Goal: Task Accomplishment & Management: Manage account settings

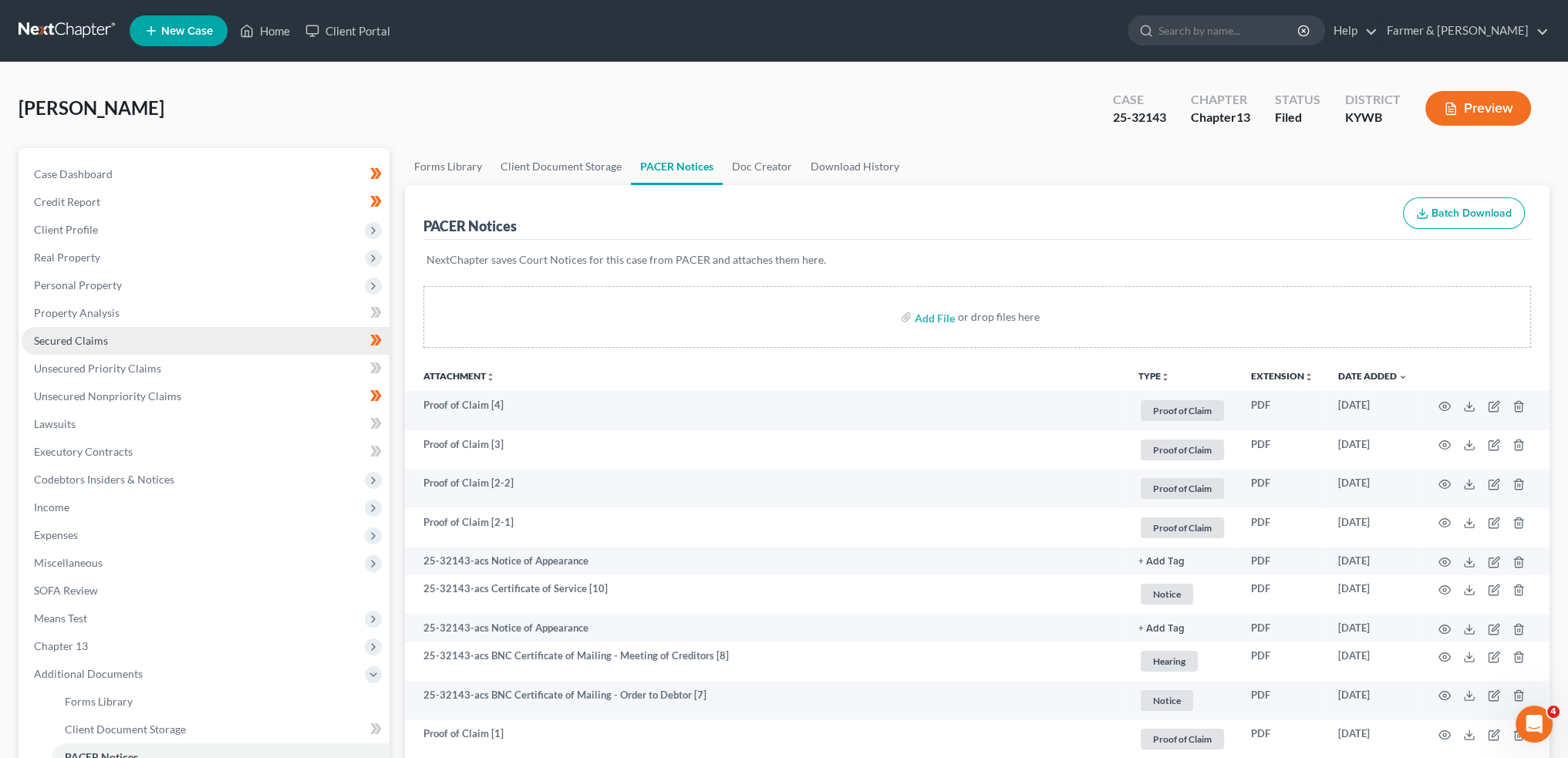
click at [111, 333] on link "Secured Claims" at bounding box center [206, 341] width 368 height 28
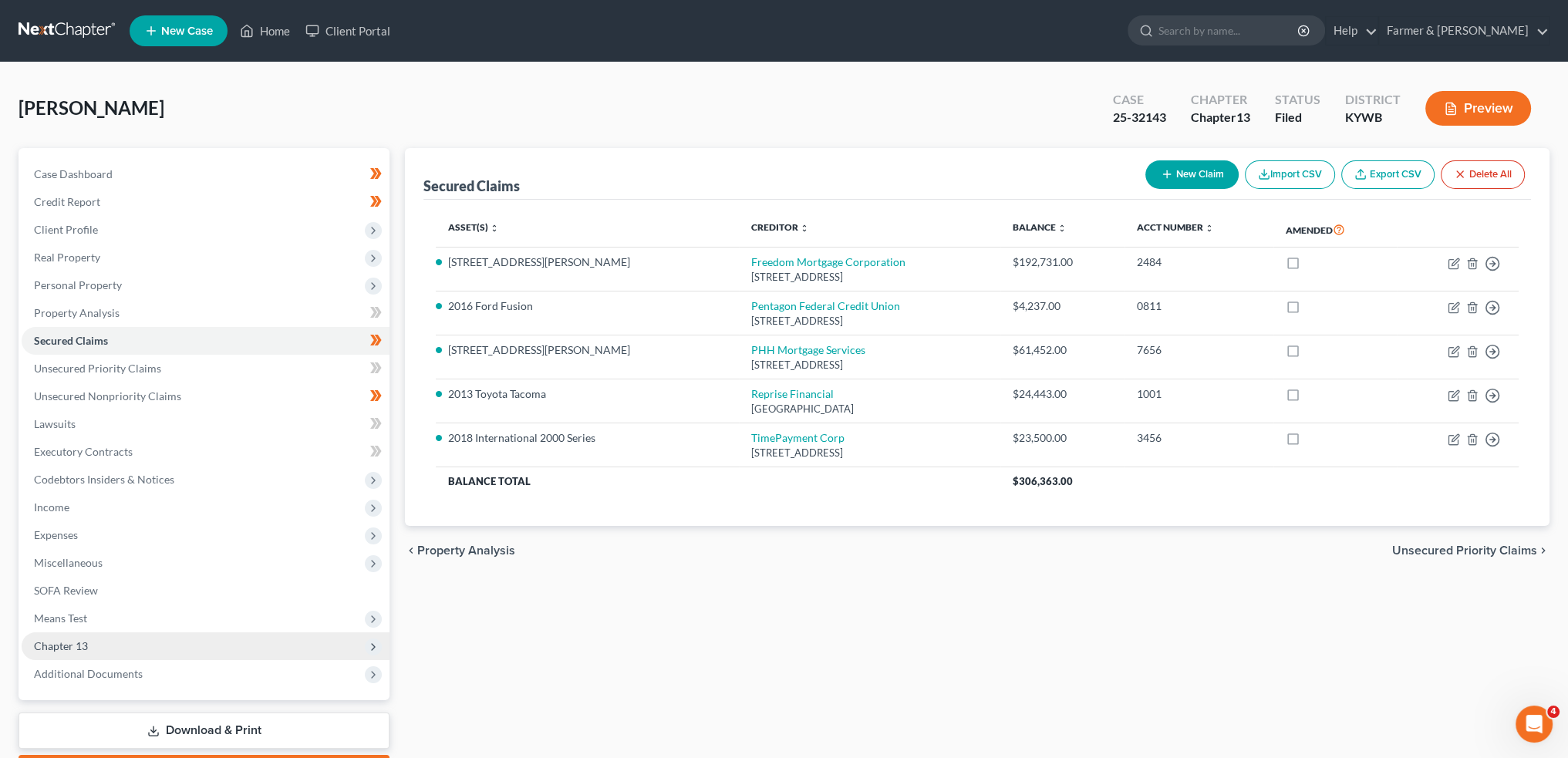
click at [111, 636] on span "Chapter 13" at bounding box center [206, 646] width 368 height 28
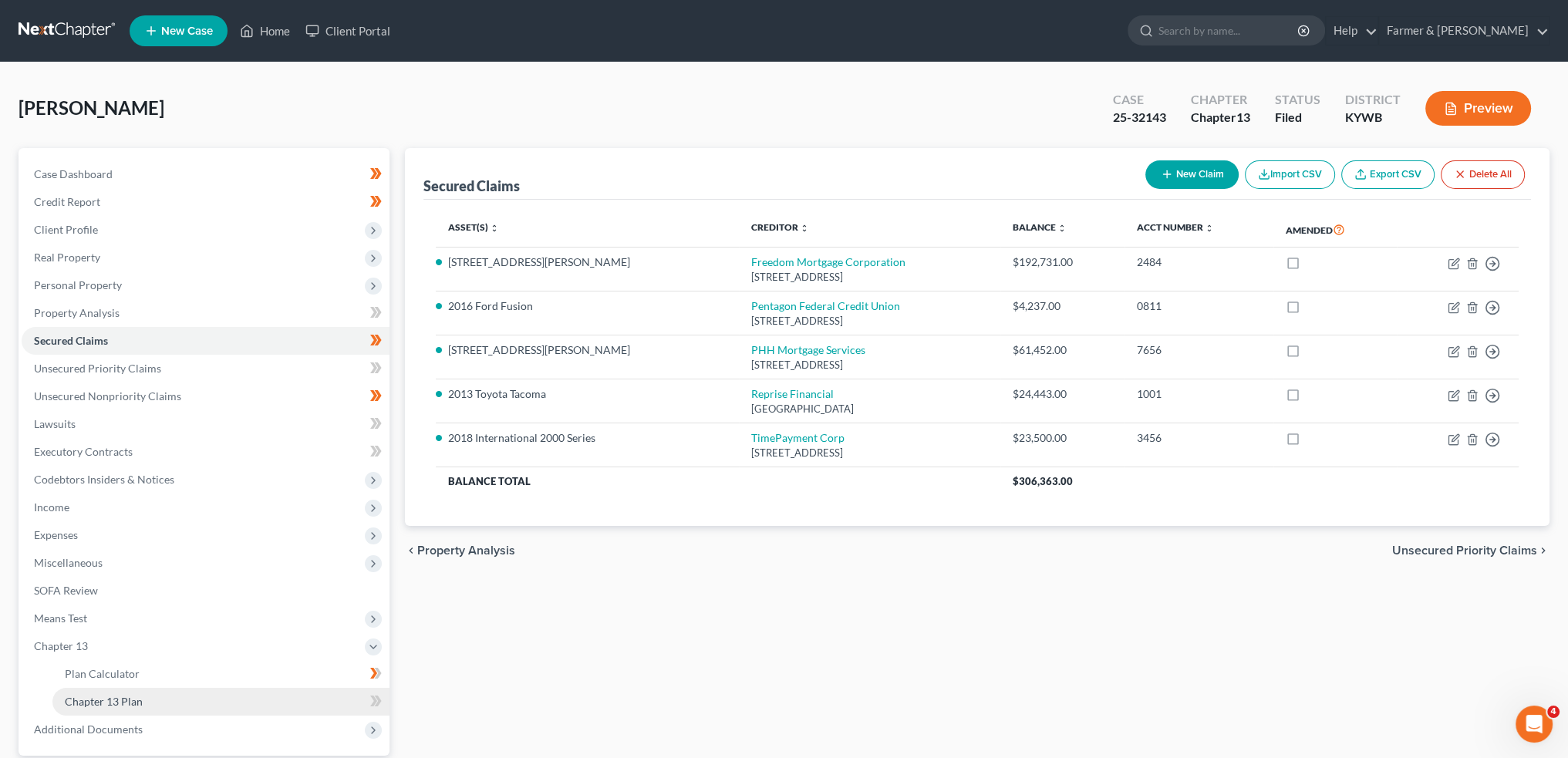
click at [145, 700] on link "Chapter 13 Plan" at bounding box center [221, 701] width 337 height 28
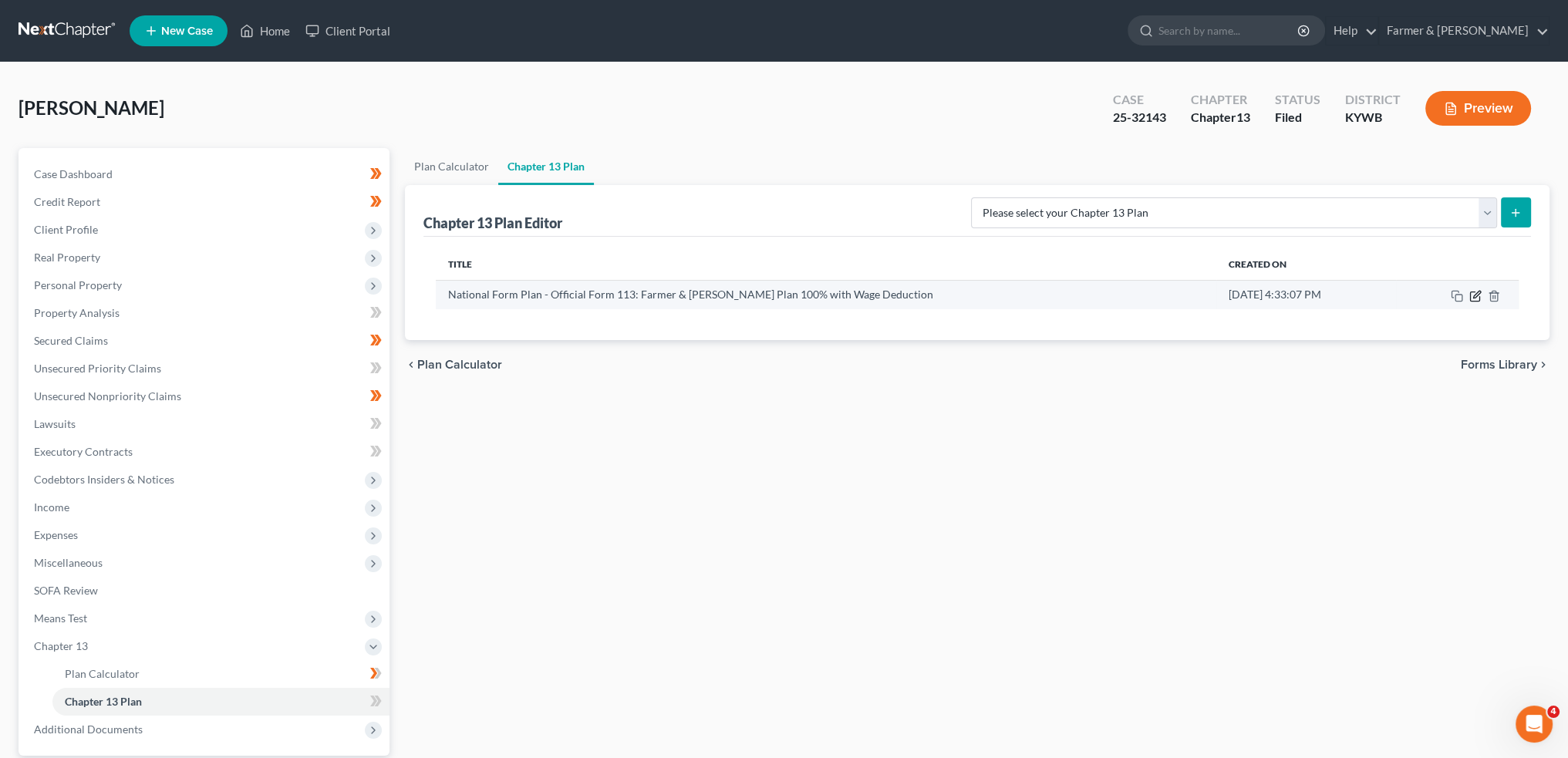
click at [1474, 292] on icon "button" at bounding box center [1475, 296] width 10 height 10
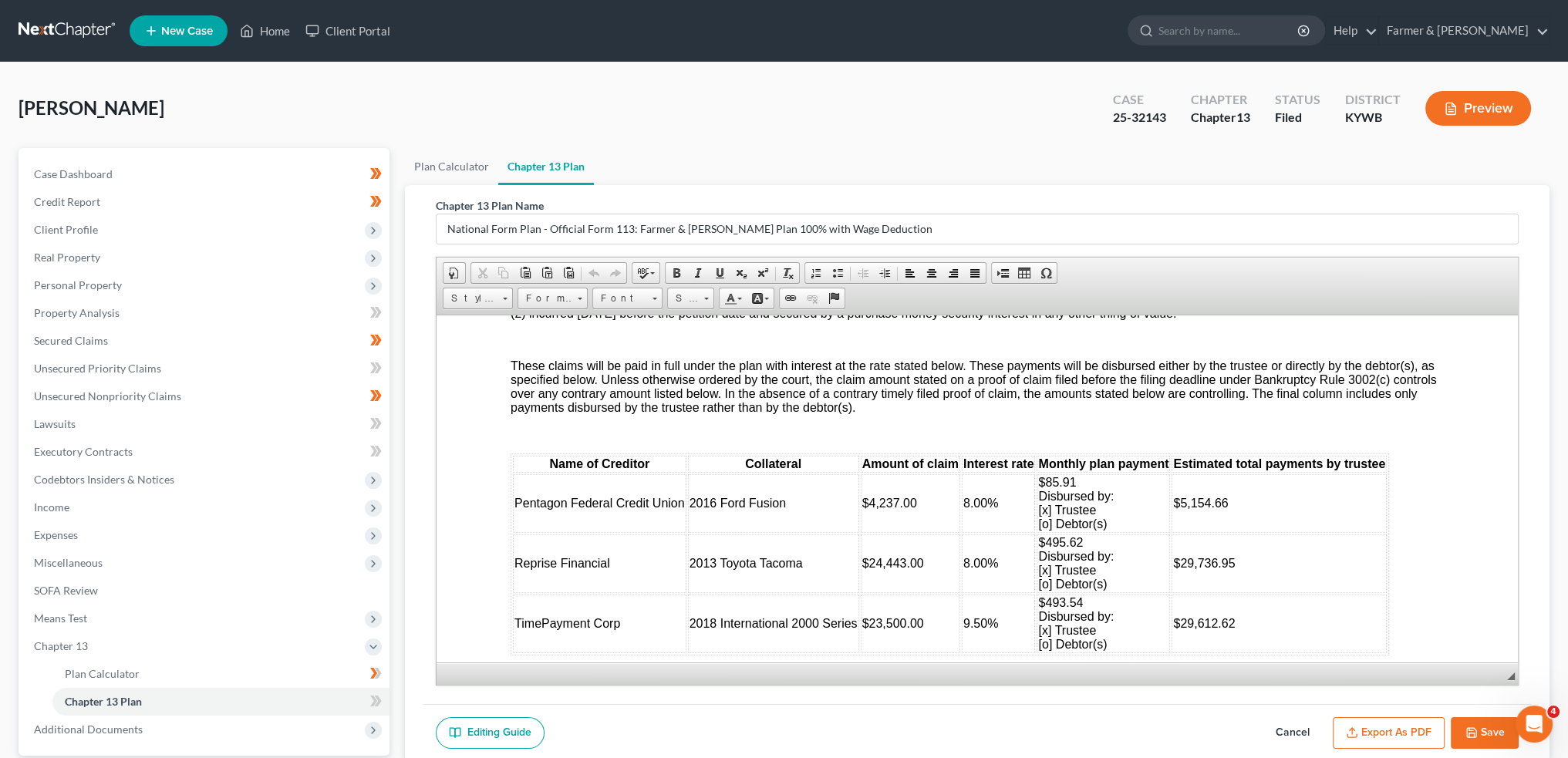
scroll to position [2571, 0]
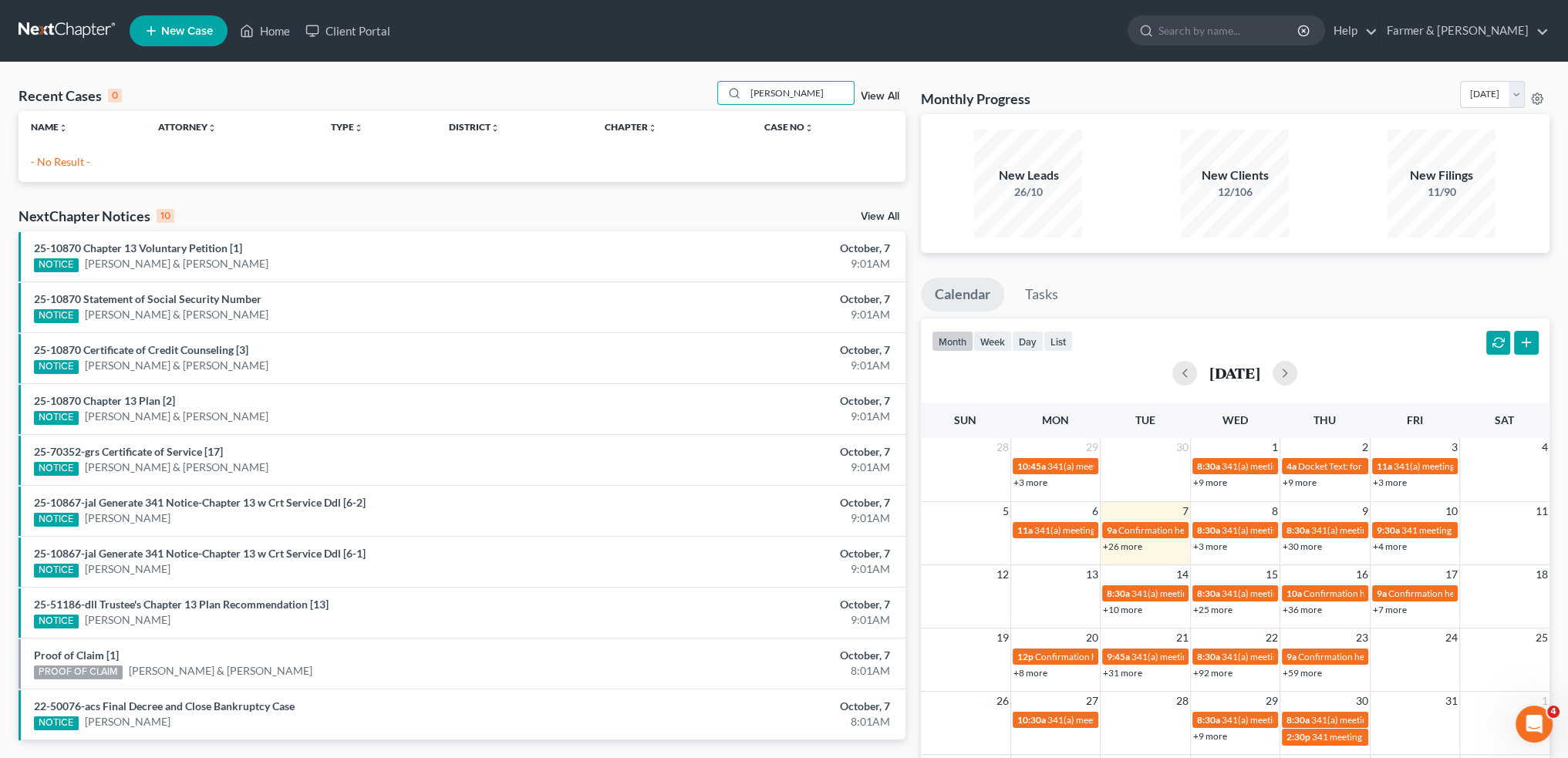
drag, startPoint x: 777, startPoint y: 98, endPoint x: 580, endPoint y: 88, distance: 197.3
click at [580, 88] on div "Recent Cases 0 brandon hester View All" at bounding box center [461, 95] width 887 height 30
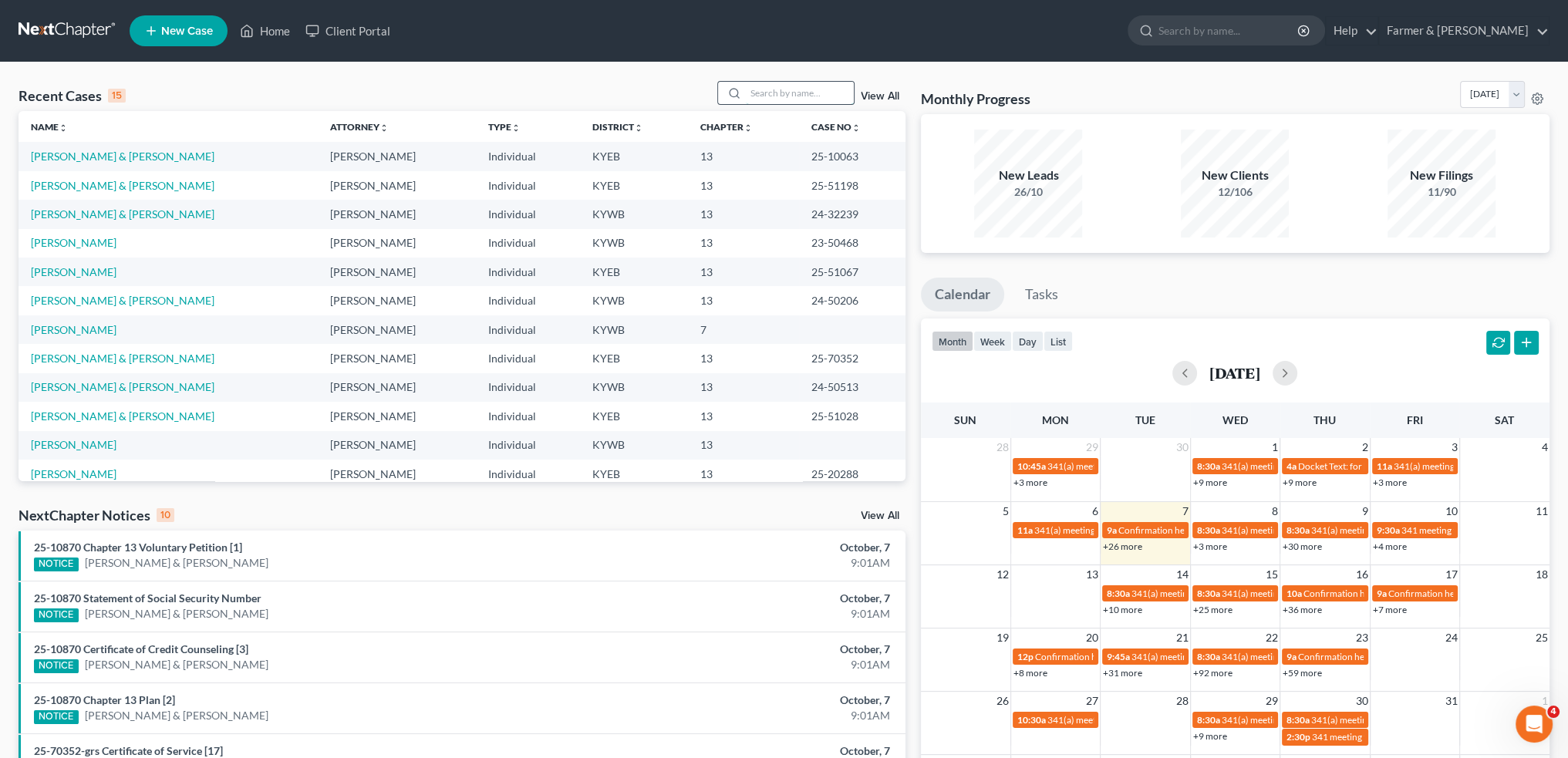
click at [757, 93] on input "search" at bounding box center [800, 92] width 108 height 22
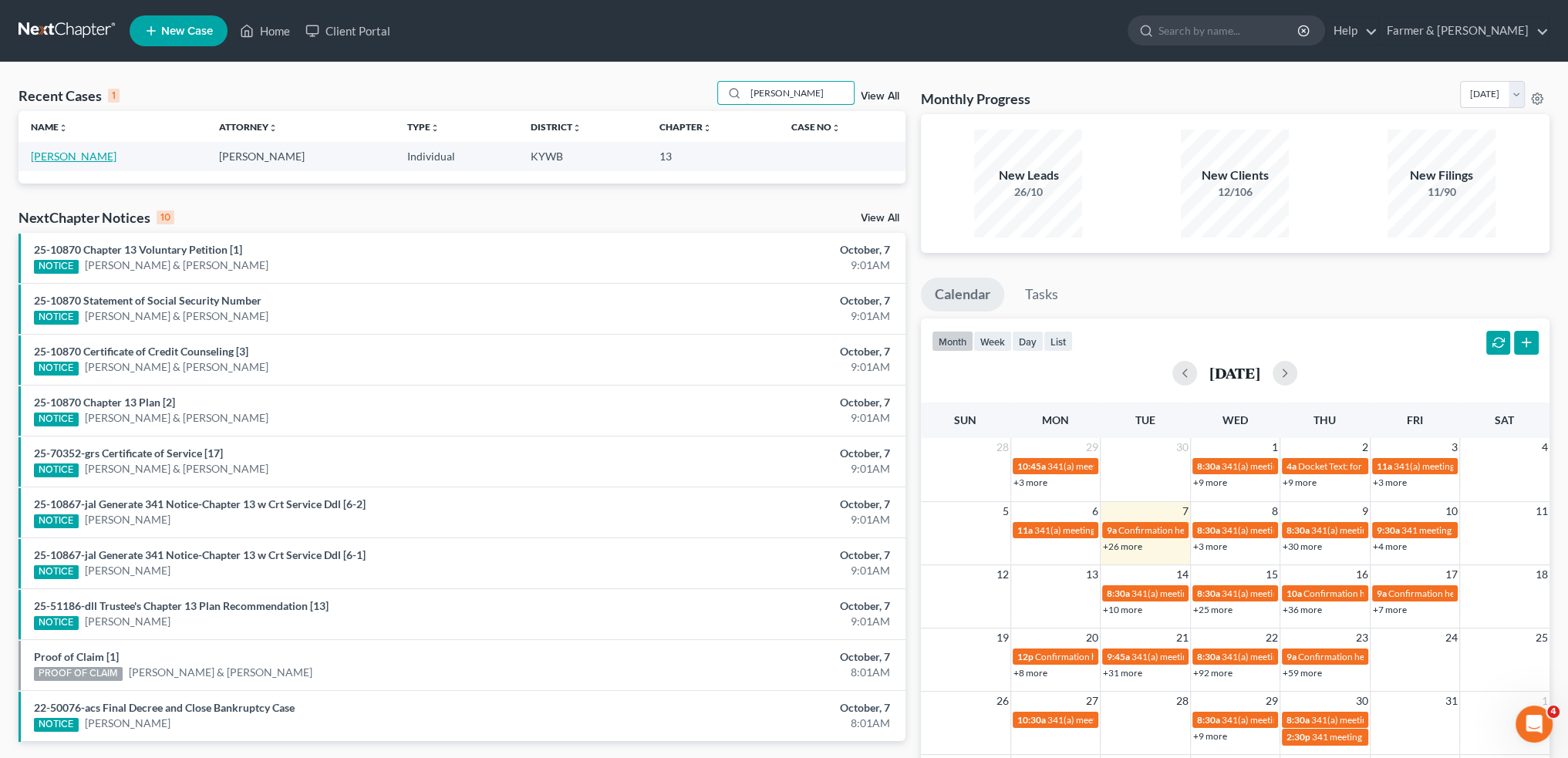
type input "debra brown"
click at [67, 157] on link "Brown, Debra" at bounding box center [73, 156] width 85 height 13
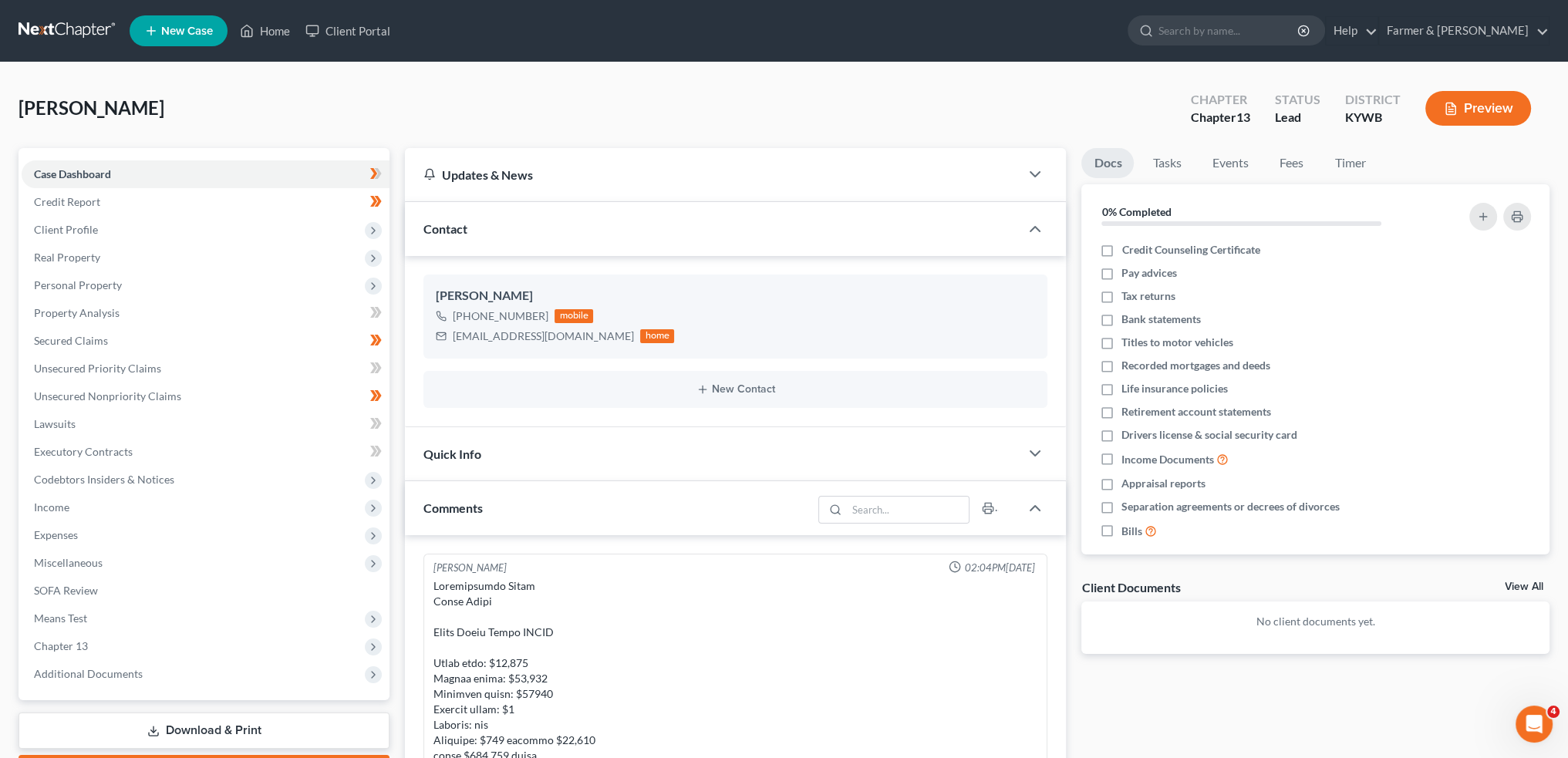
scroll to position [799, 0]
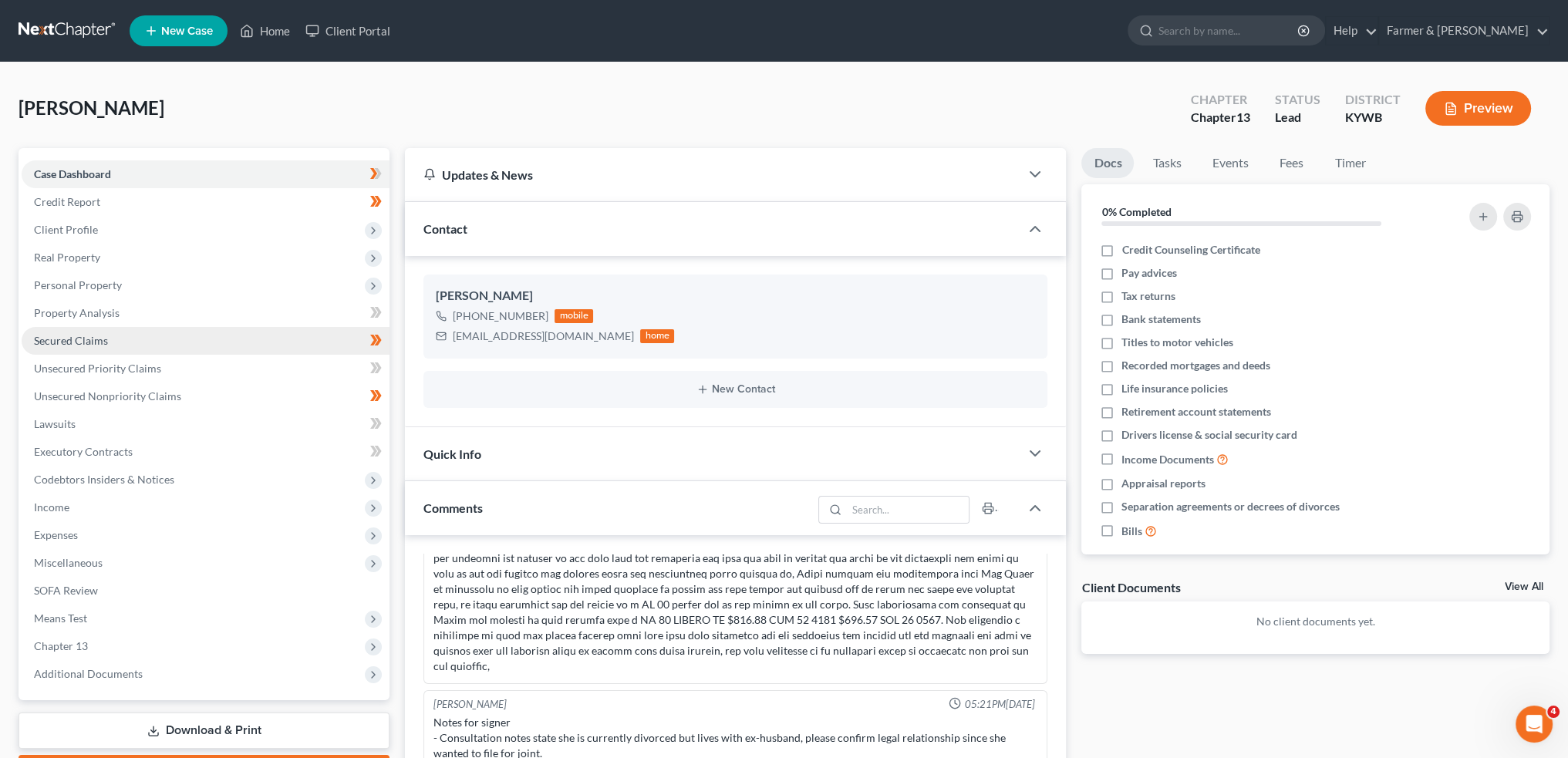
drag, startPoint x: 142, startPoint y: 338, endPoint x: 166, endPoint y: 348, distance: 26.0
click at [142, 338] on link "Secured Claims" at bounding box center [206, 341] width 368 height 28
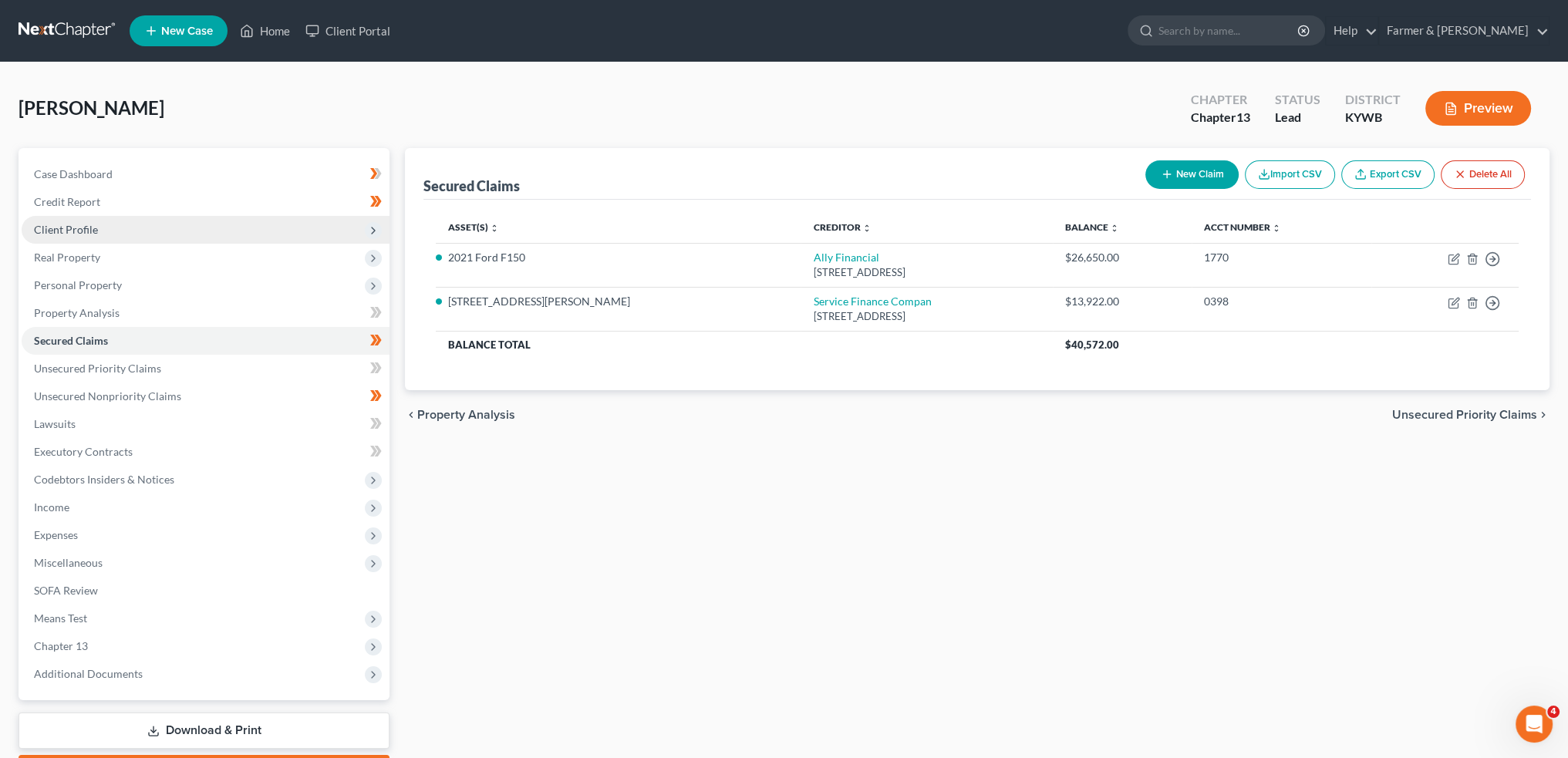
click at [44, 230] on span "Client Profile" at bounding box center [65, 229] width 64 height 13
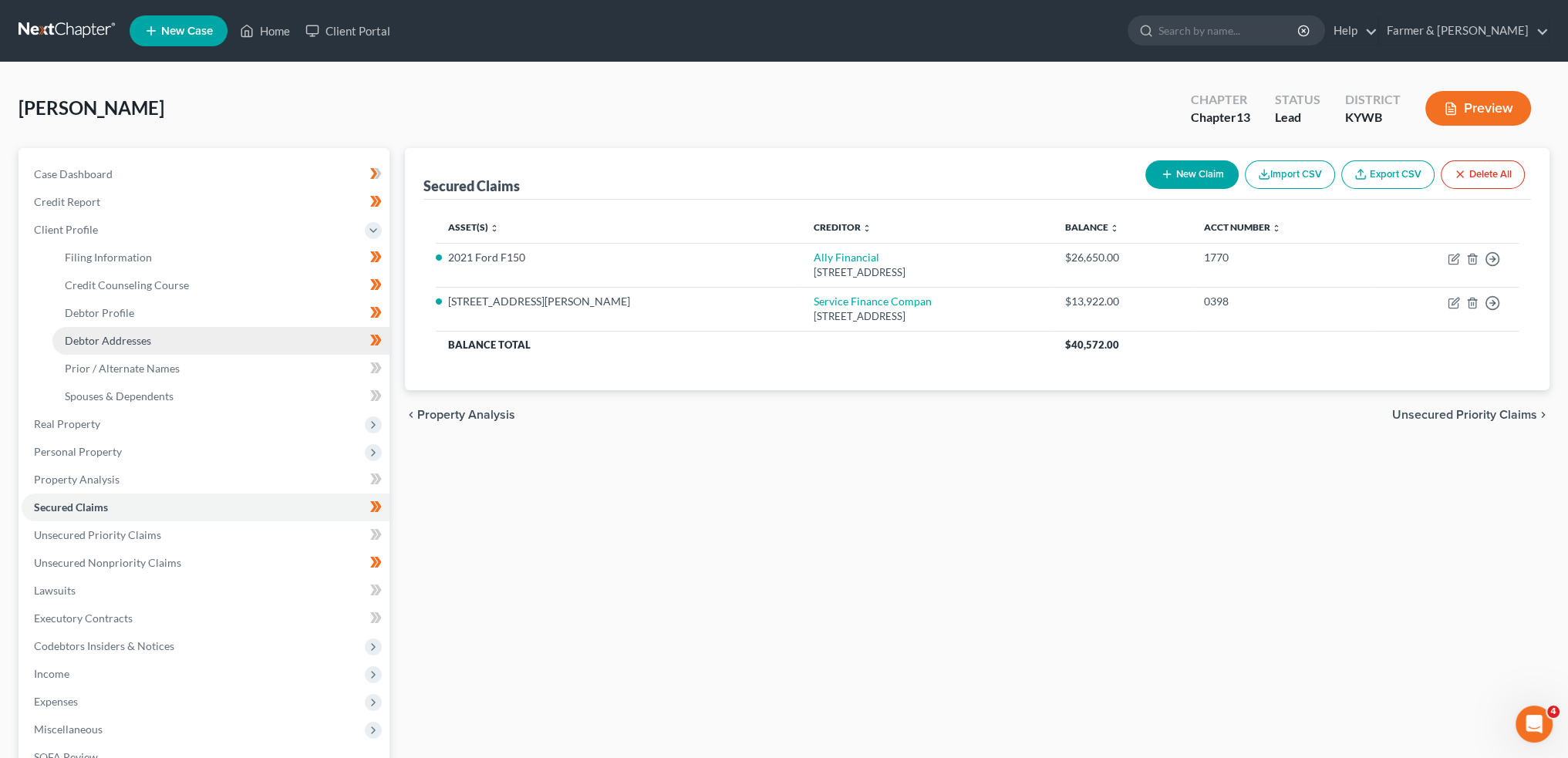
click at [91, 341] on span "Debtor Addresses" at bounding box center [108, 341] width 86 height 13
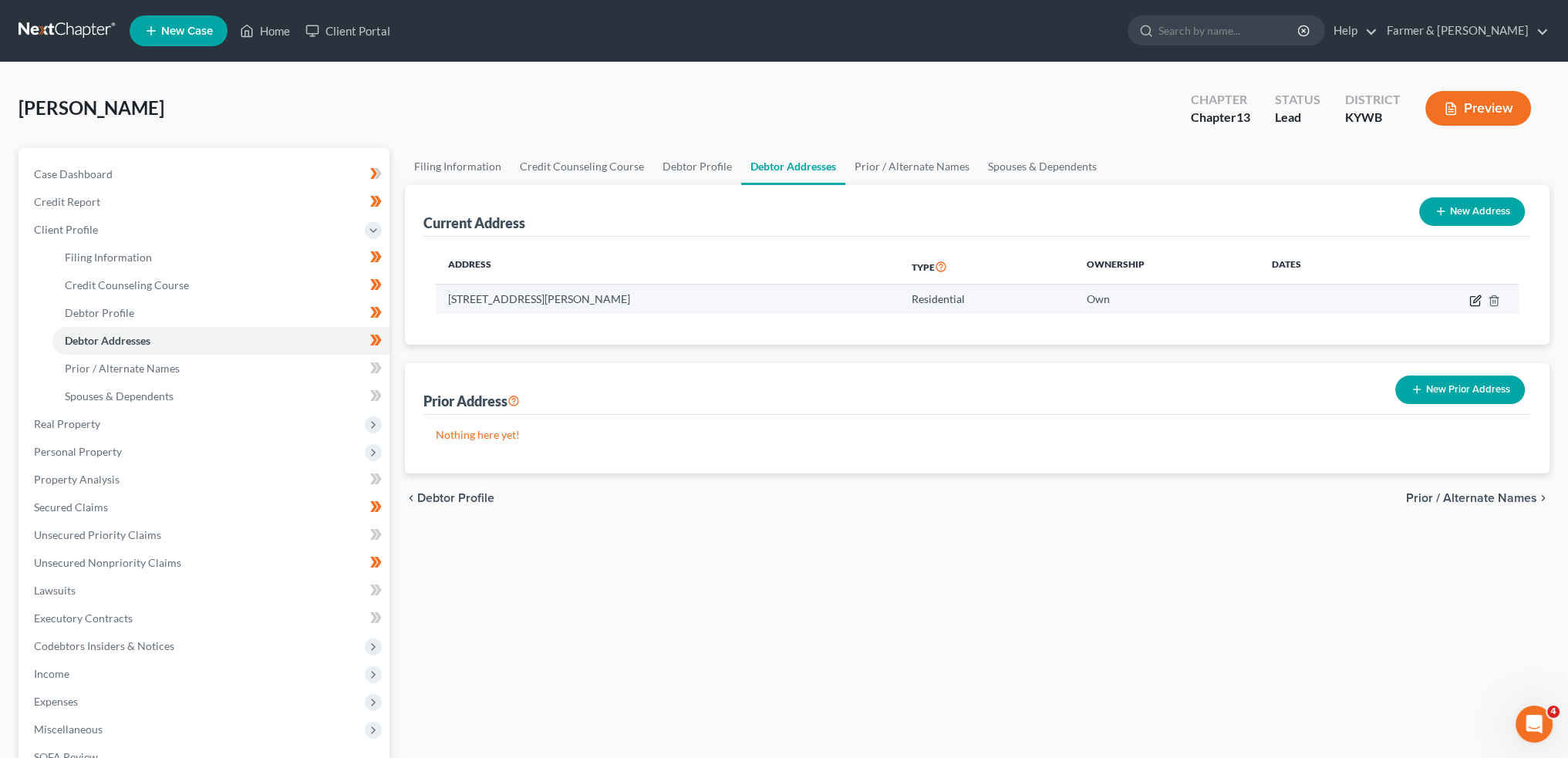
click at [1481, 297] on icon "button" at bounding box center [1475, 300] width 12 height 12
select select "18"
select select "0"
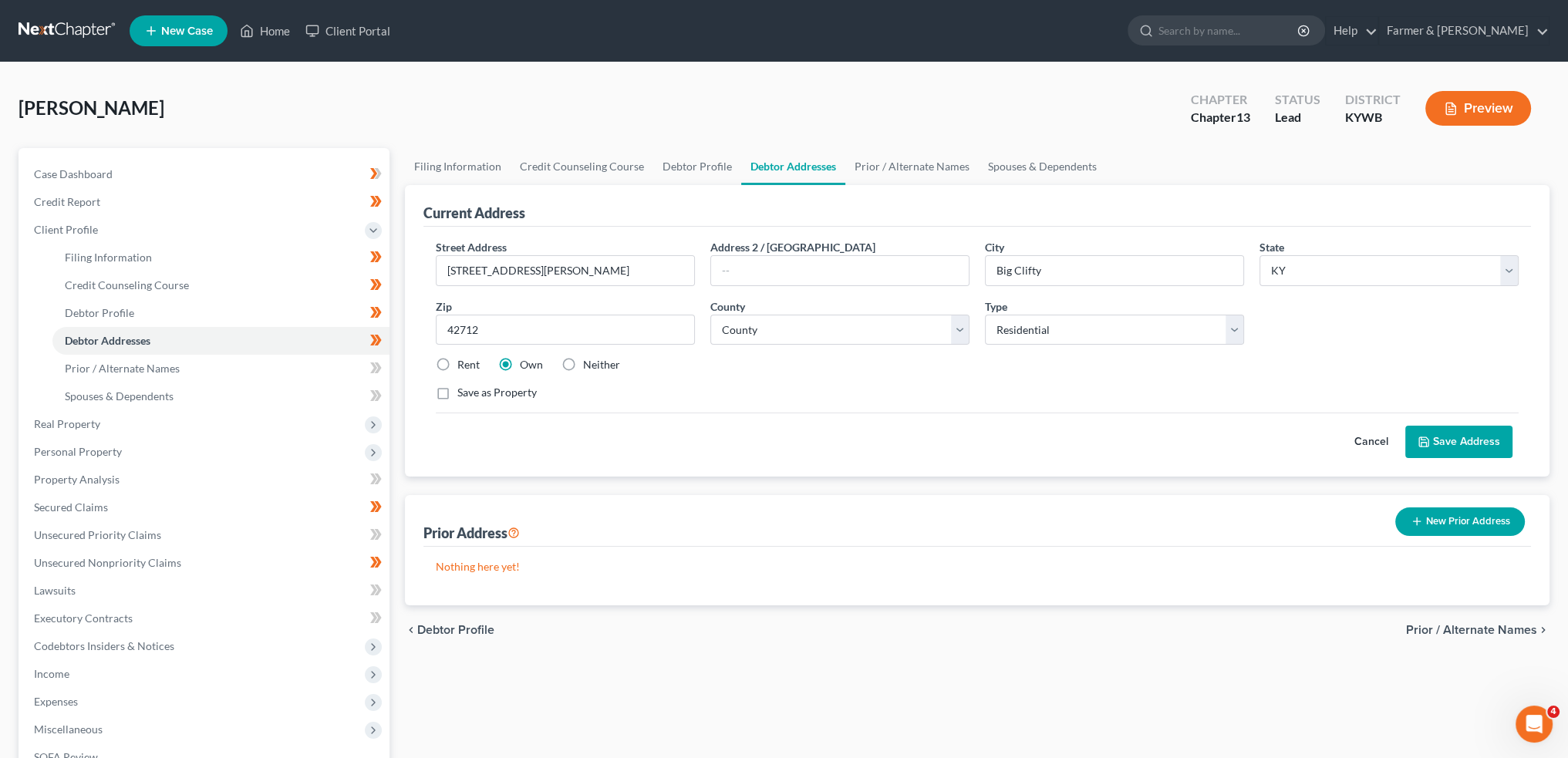
click at [1466, 436] on button "Save Address" at bounding box center [1459, 442] width 107 height 33
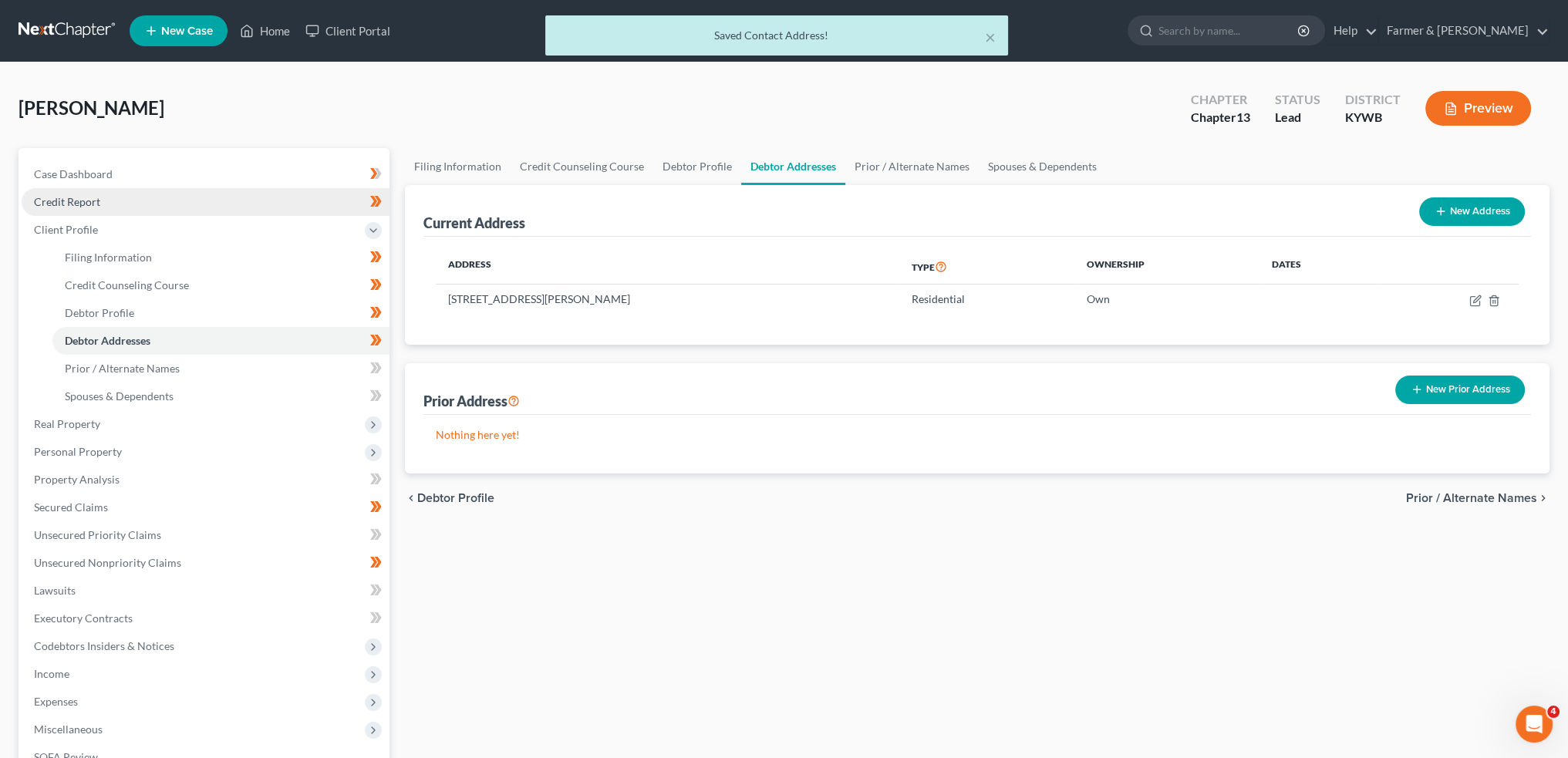
click at [114, 205] on link "Credit Report" at bounding box center [206, 201] width 368 height 28
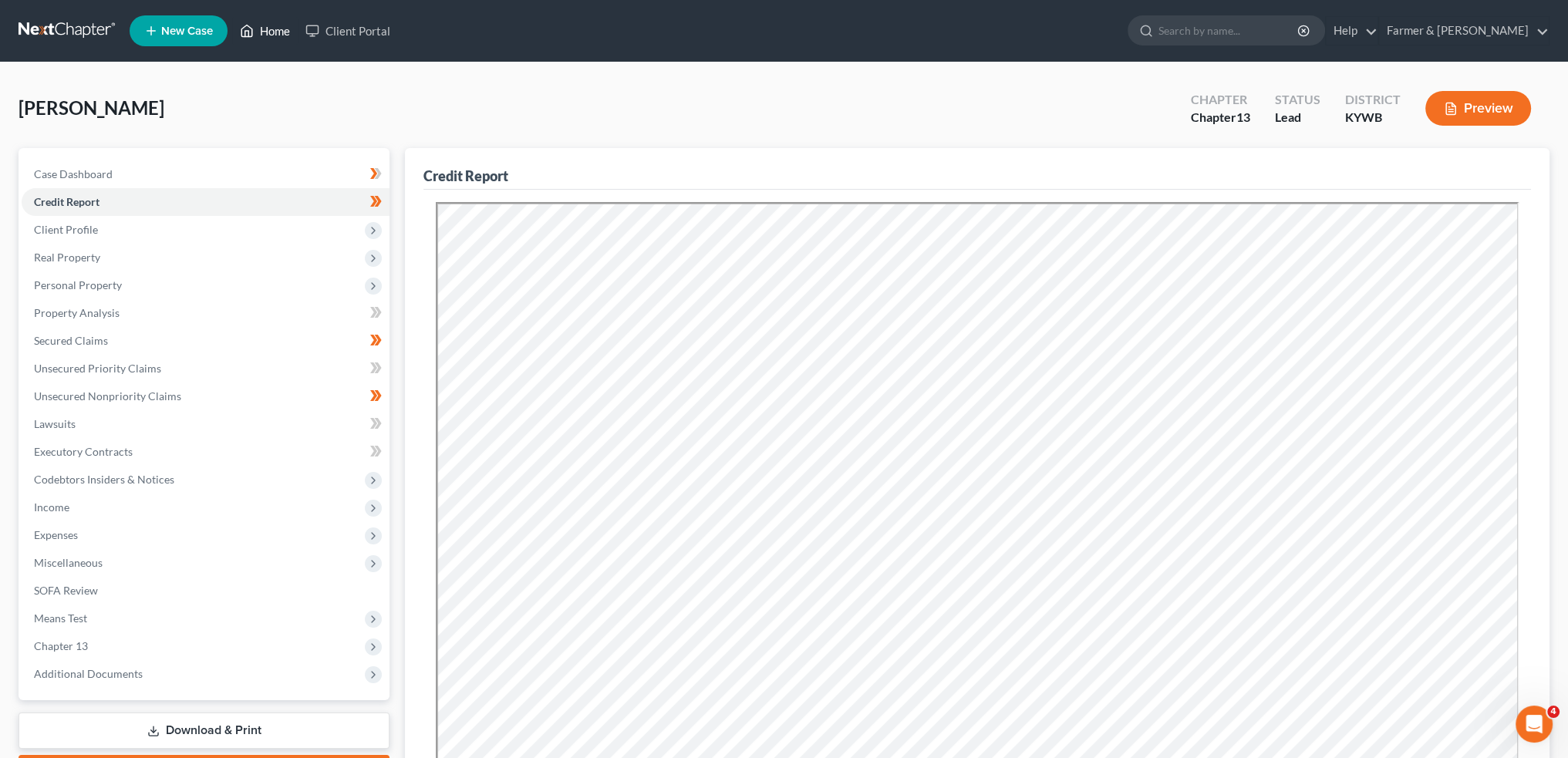
click at [277, 28] on link "Home" at bounding box center [265, 31] width 65 height 28
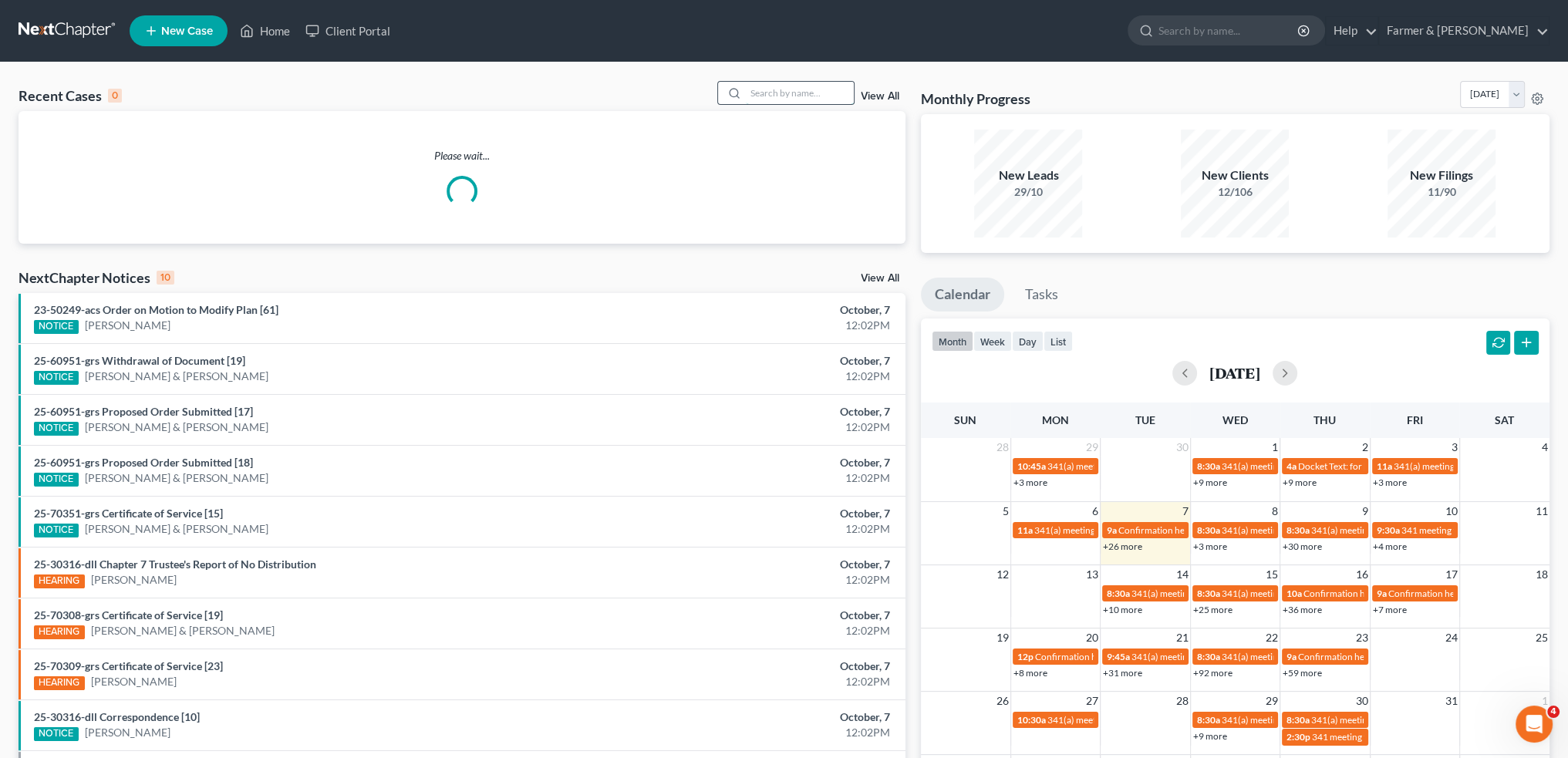
click at [808, 95] on input "search" at bounding box center [800, 92] width 108 height 22
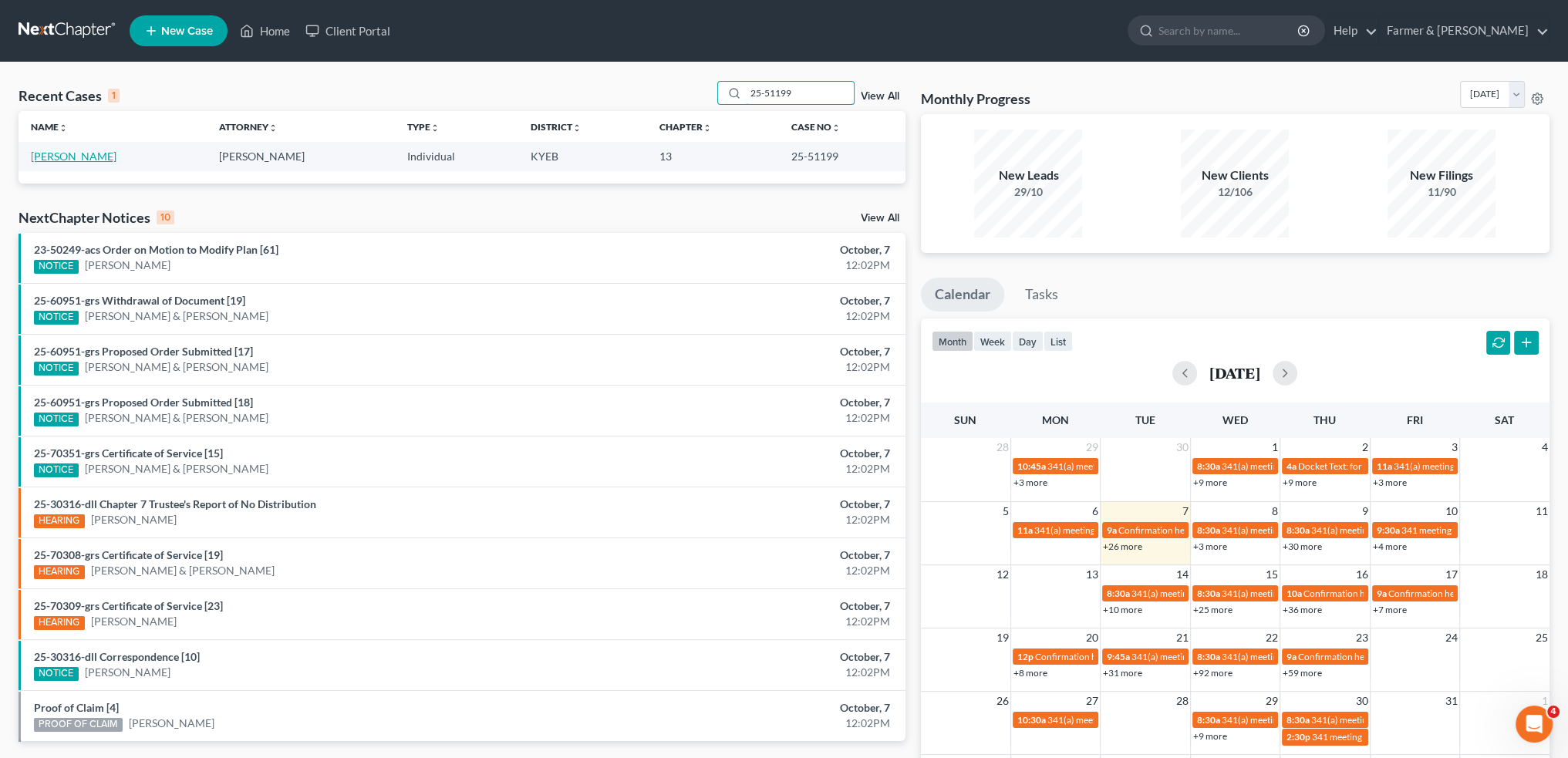
type input "25-51199"
click at [76, 155] on link "Keller, Melissa" at bounding box center [73, 156] width 85 height 13
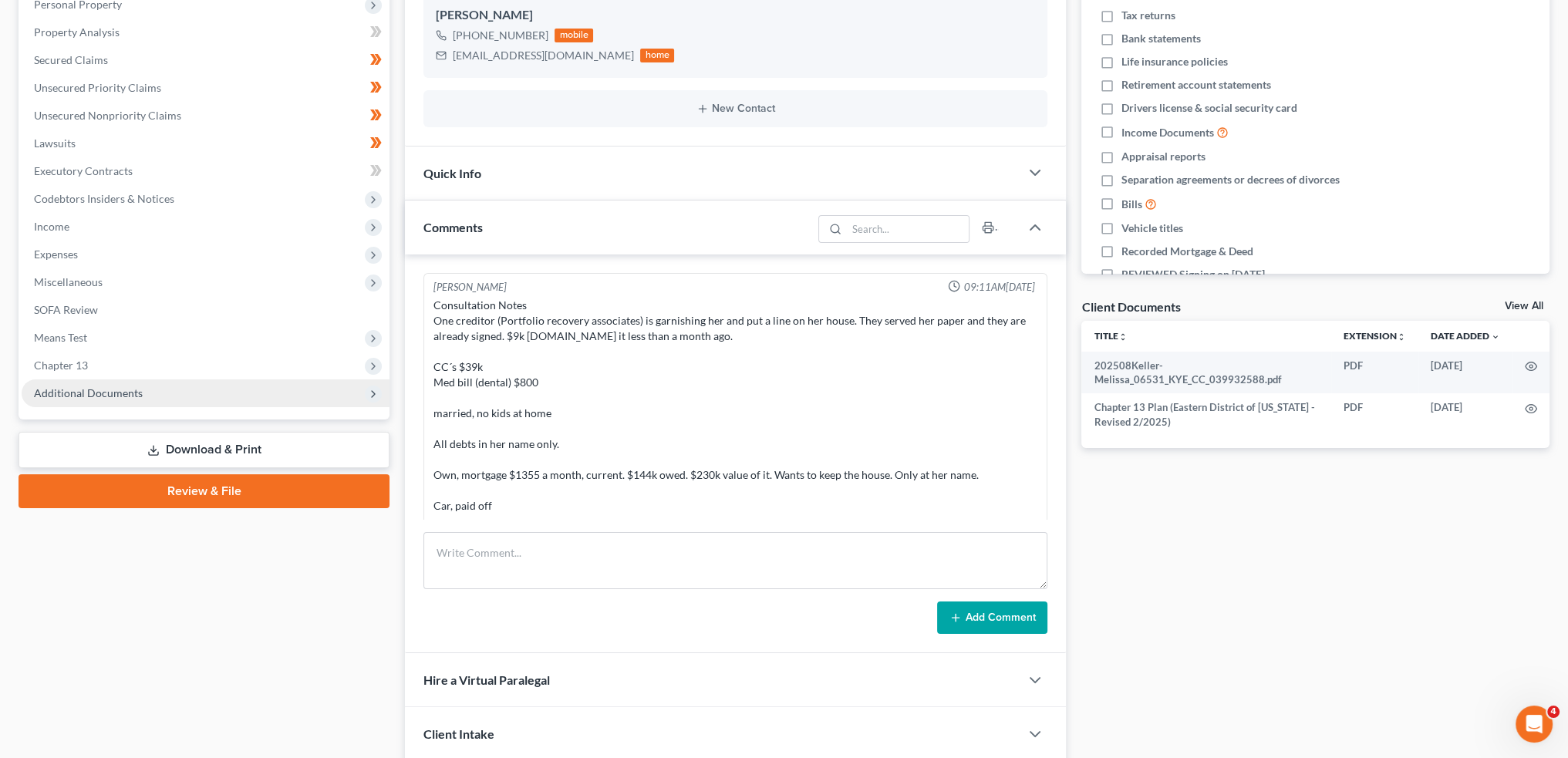
scroll to position [639, 0]
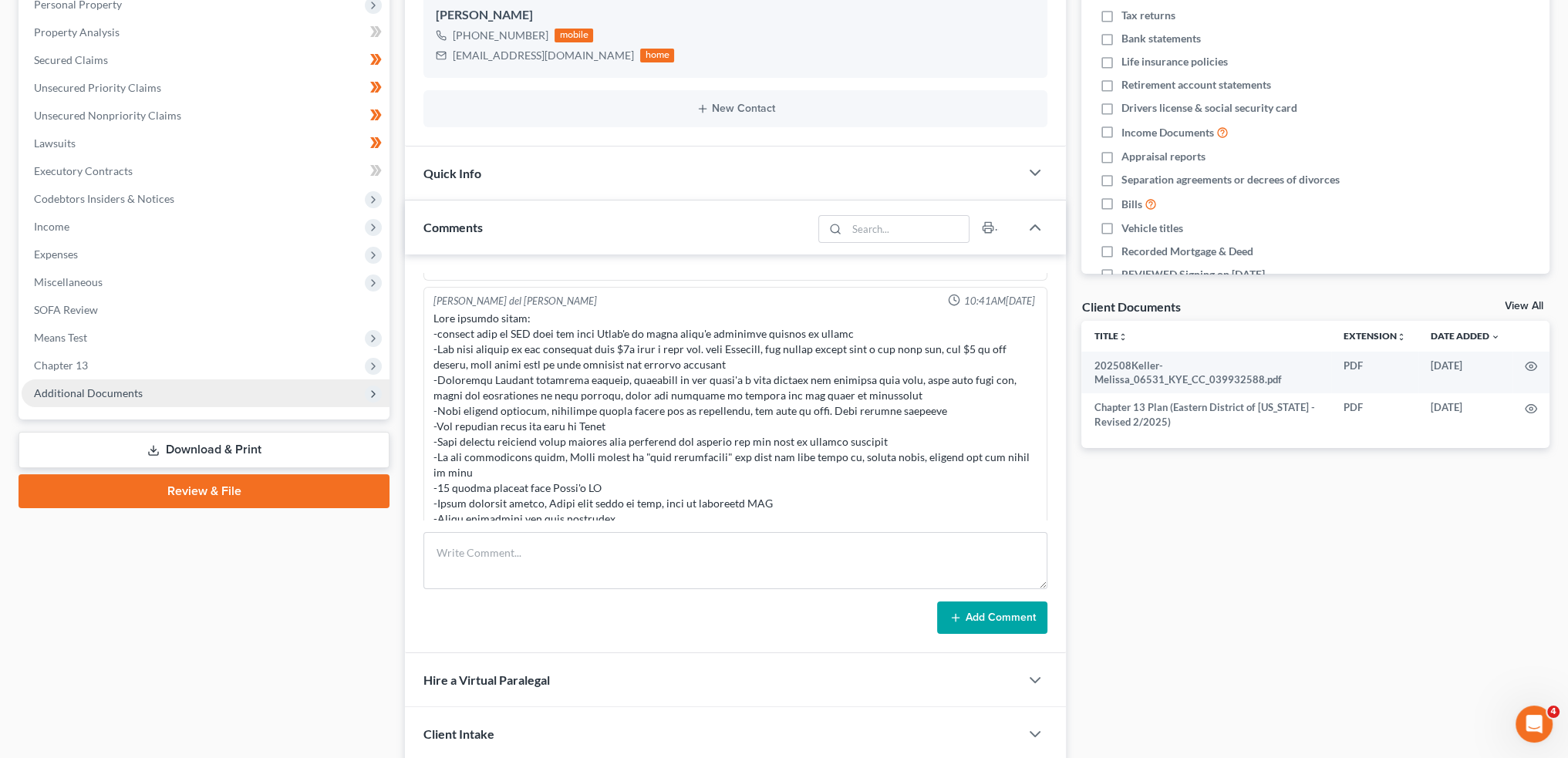
click at [129, 393] on span "Additional Documents" at bounding box center [87, 393] width 108 height 13
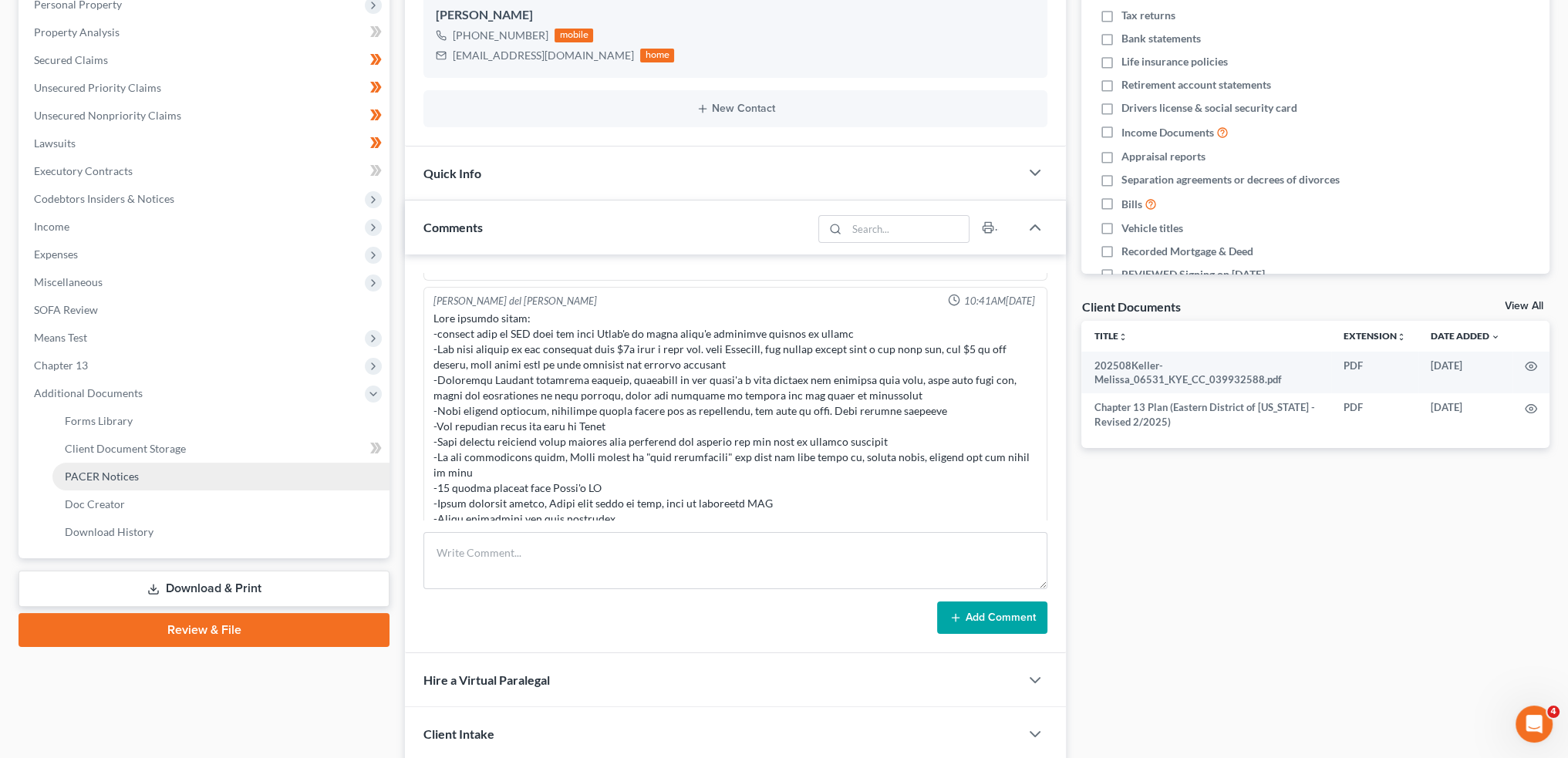
click at [143, 473] on link "PACER Notices" at bounding box center [221, 476] width 337 height 28
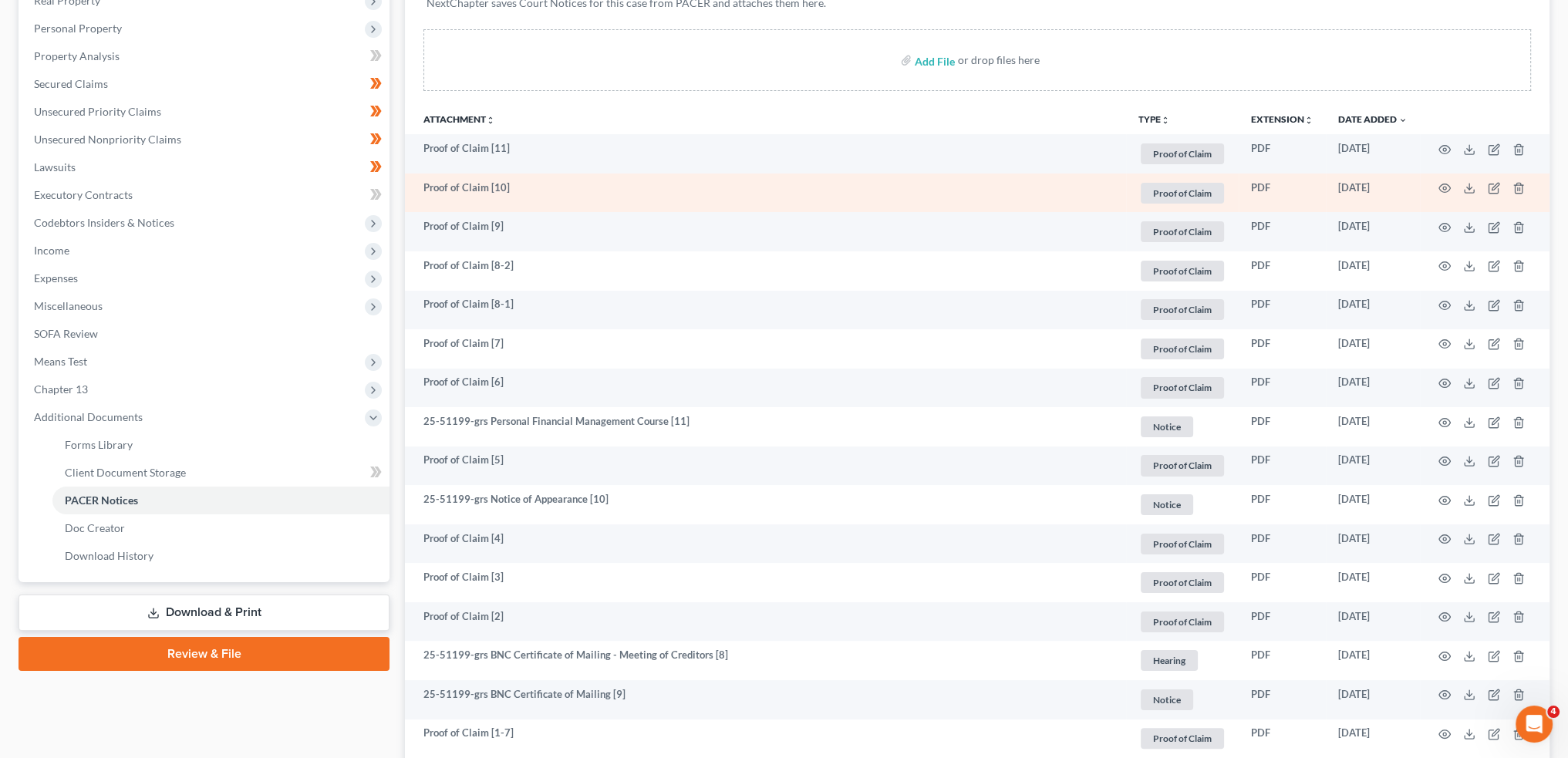
scroll to position [643, 0]
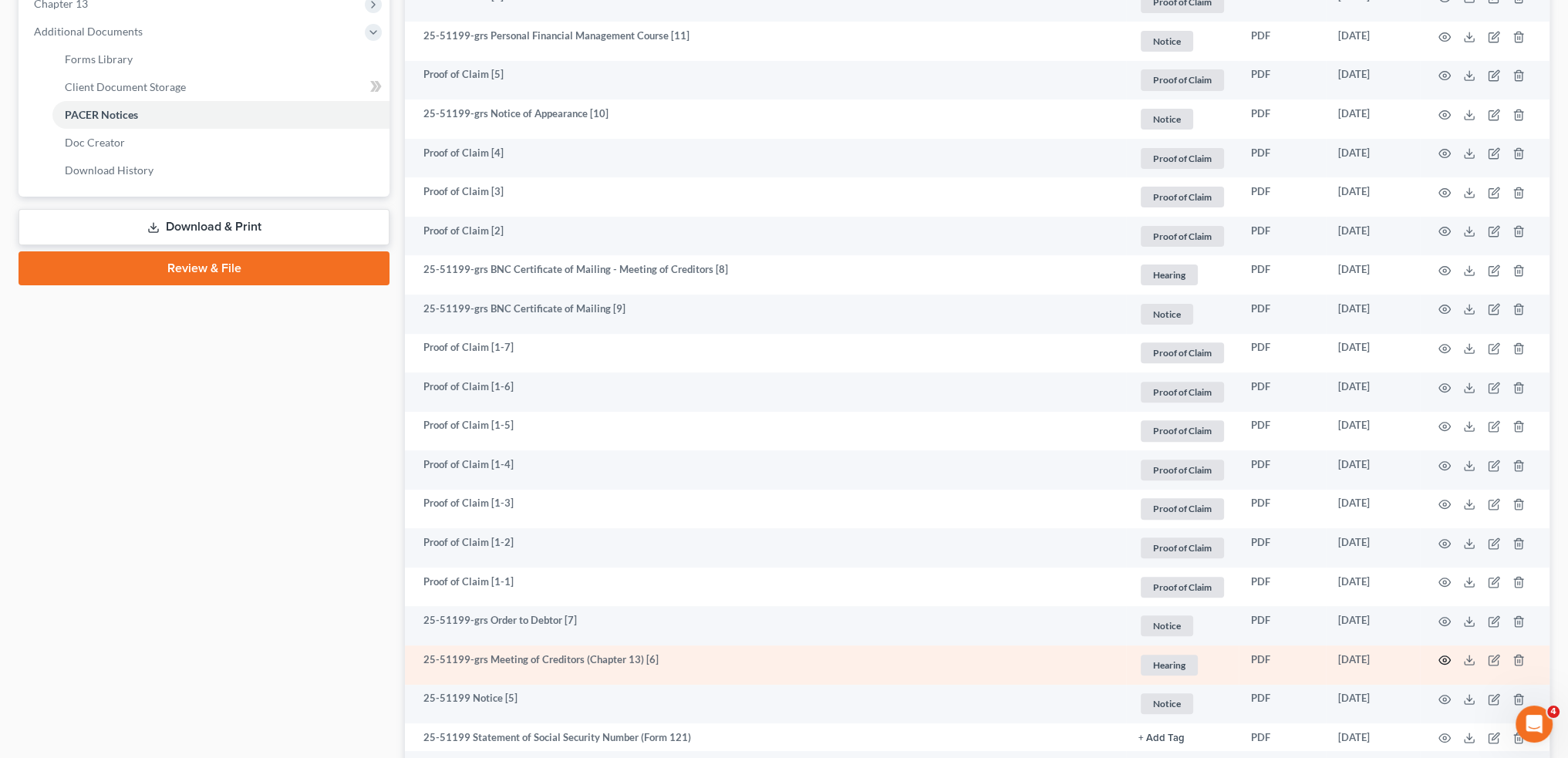
click at [1445, 656] on icon "button" at bounding box center [1444, 660] width 12 height 12
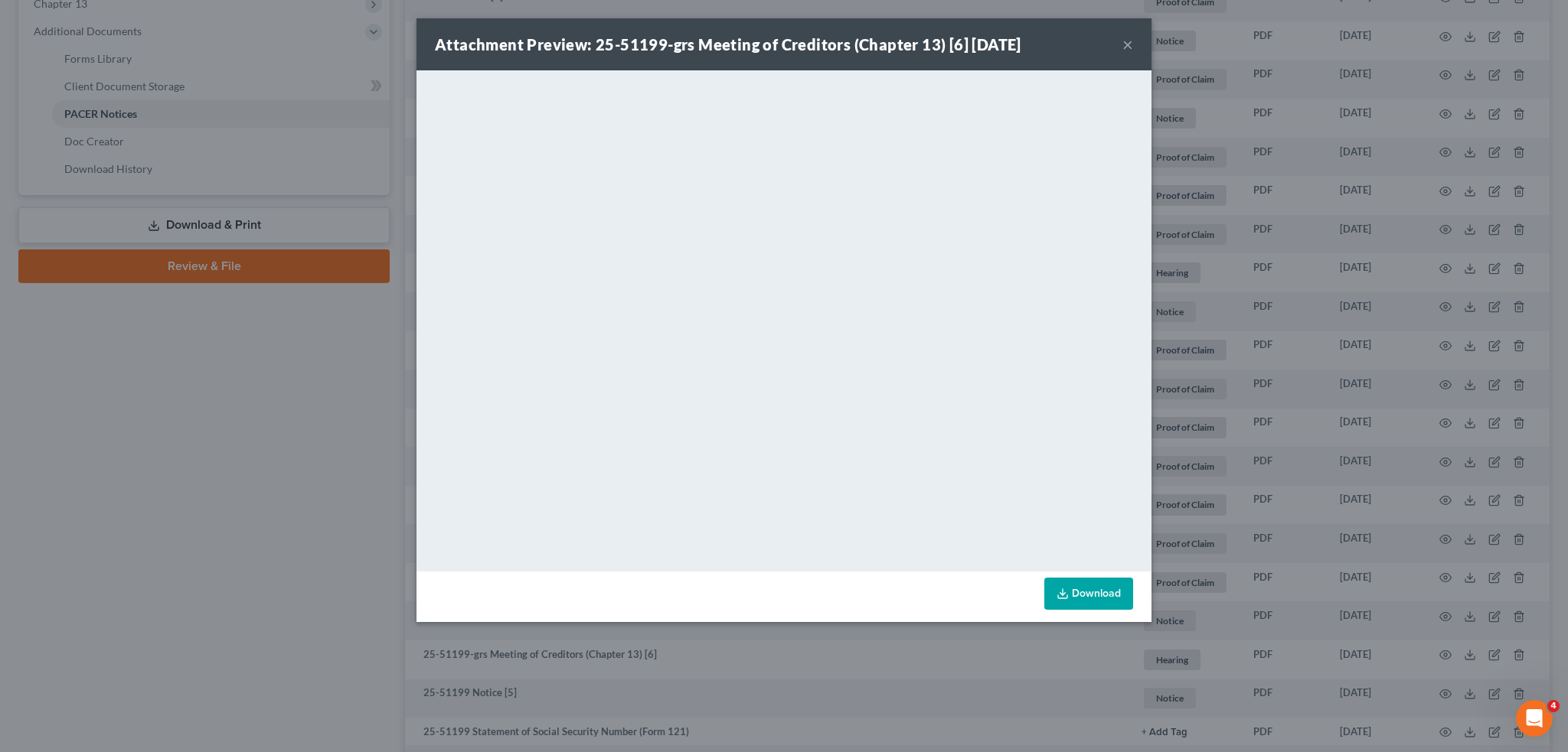
click at [1130, 45] on button "×" at bounding box center [1127, 44] width 10 height 18
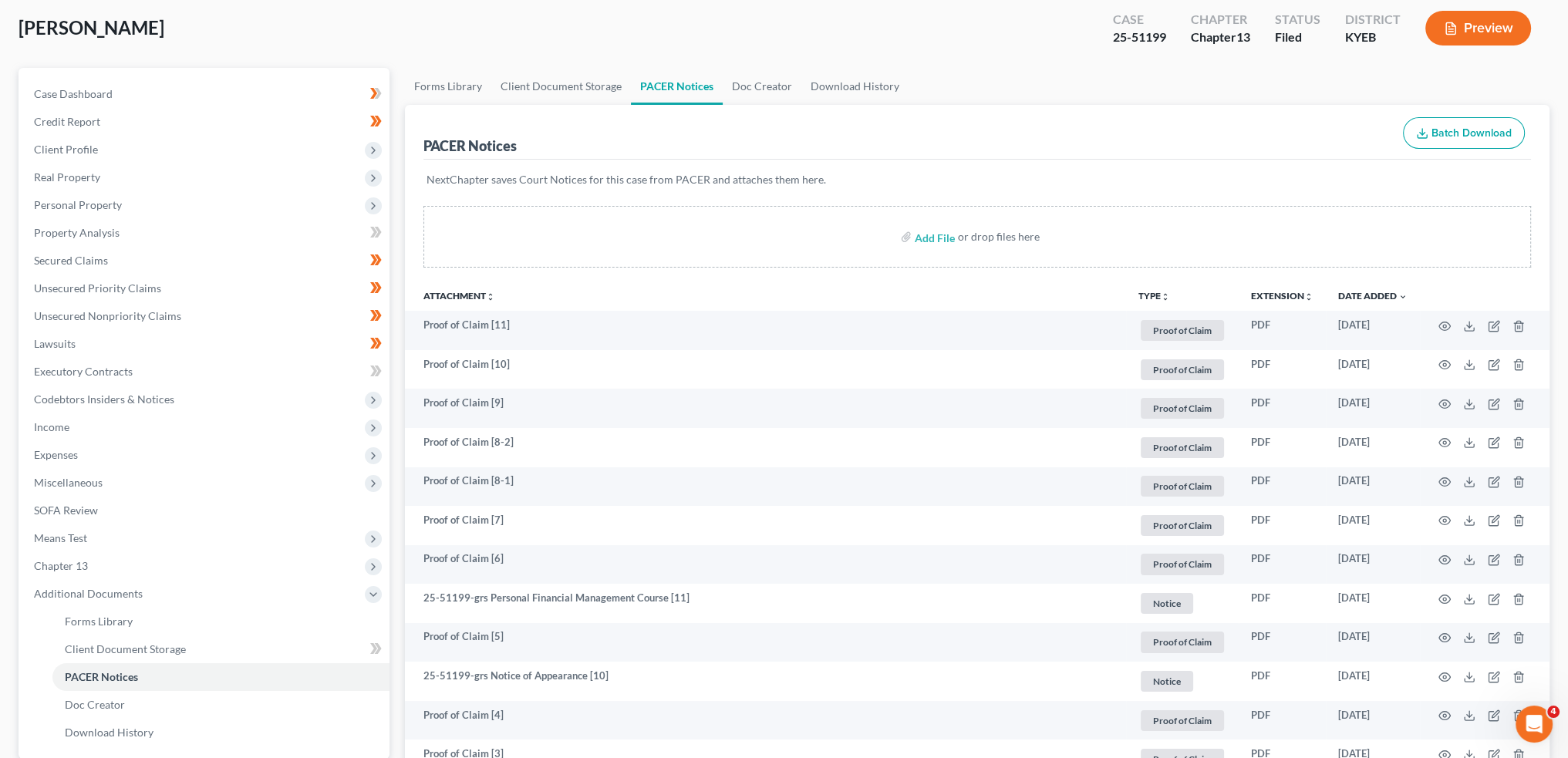
scroll to position [0, 0]
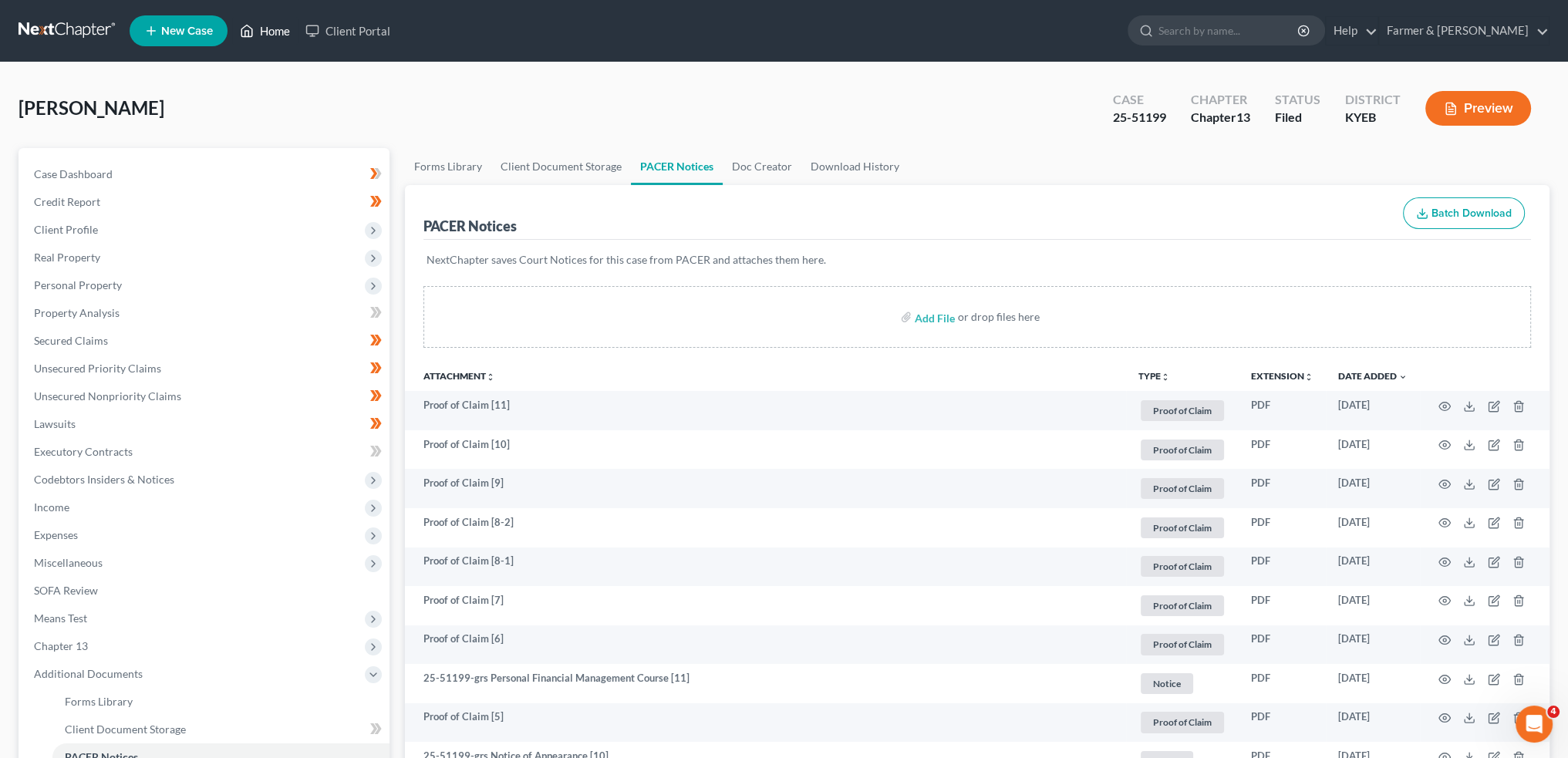
click at [246, 40] on link "Home" at bounding box center [265, 31] width 65 height 28
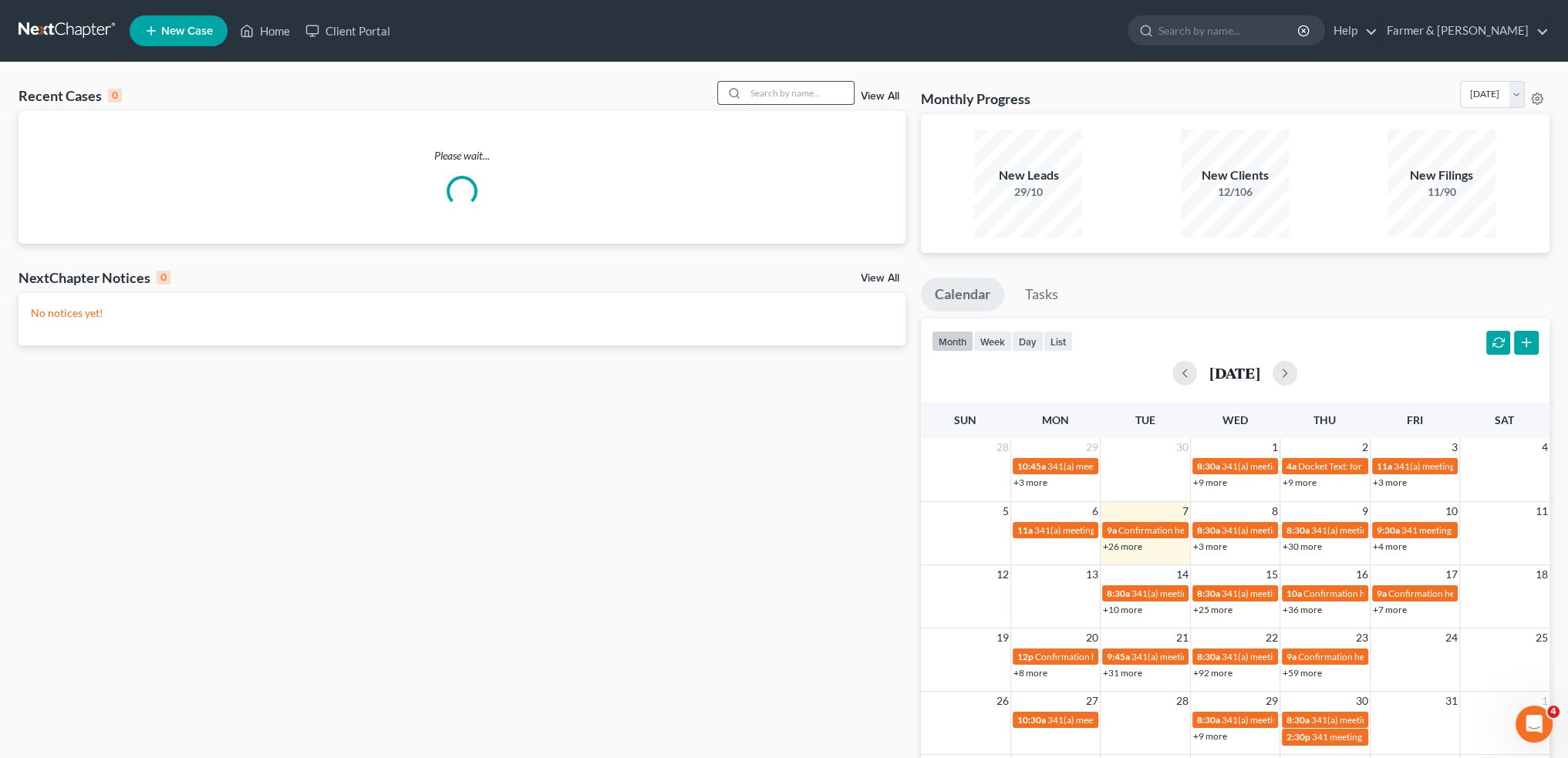
click at [778, 89] on input "search" at bounding box center [800, 92] width 108 height 22
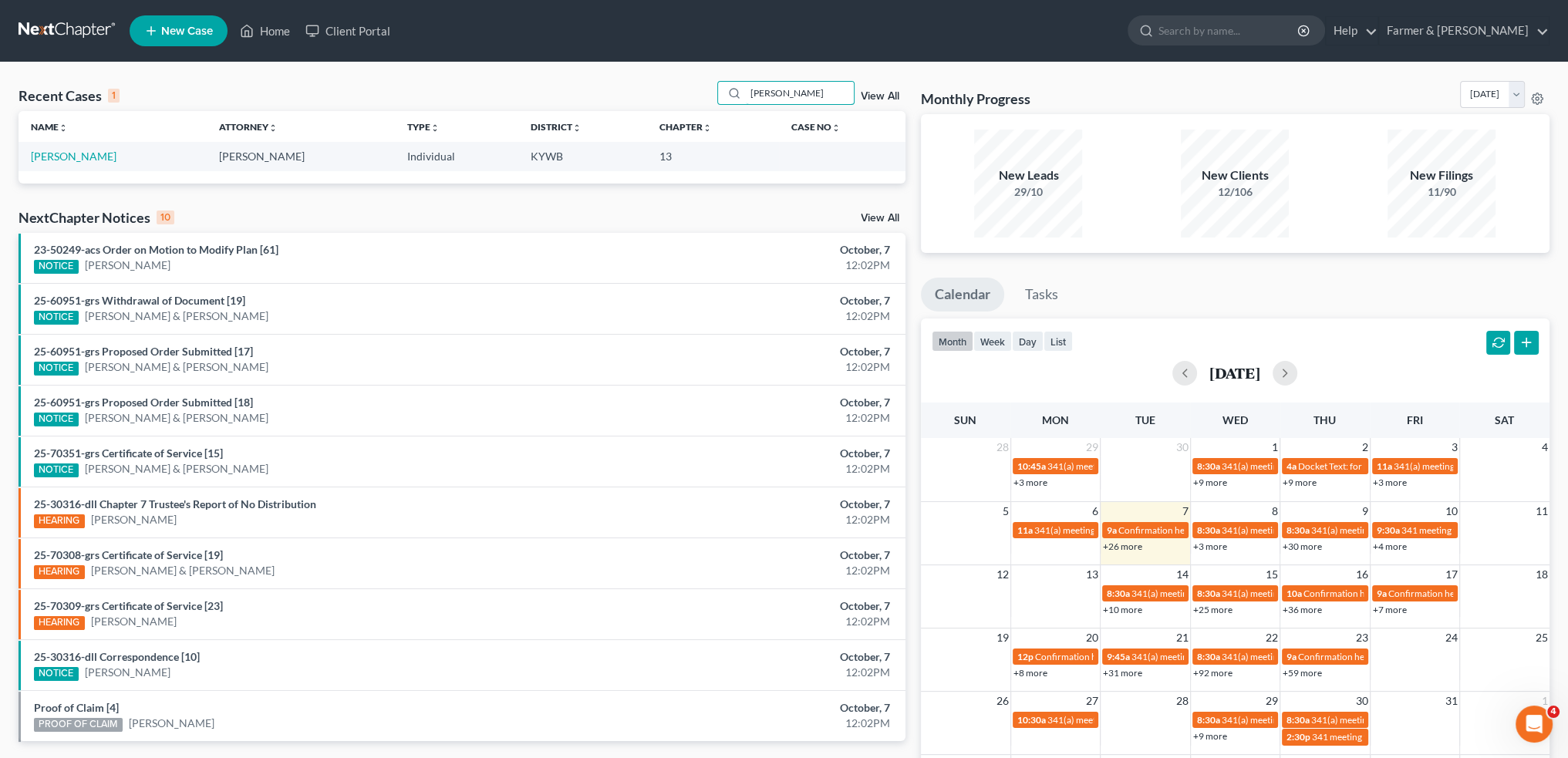
type input "debra brown"
click at [78, 155] on link "Brown, Debra" at bounding box center [73, 156] width 85 height 13
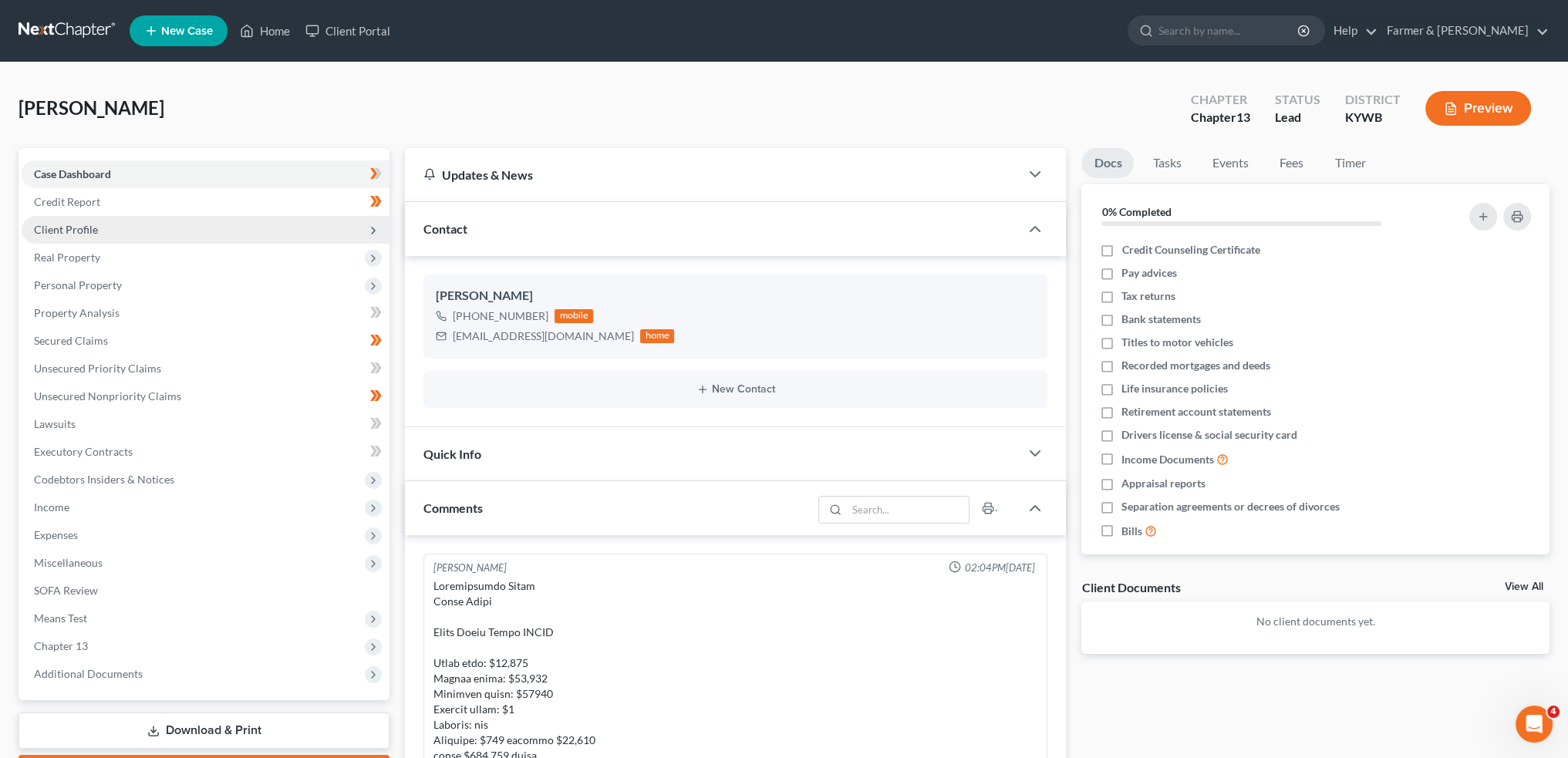
scroll to position [799, 0]
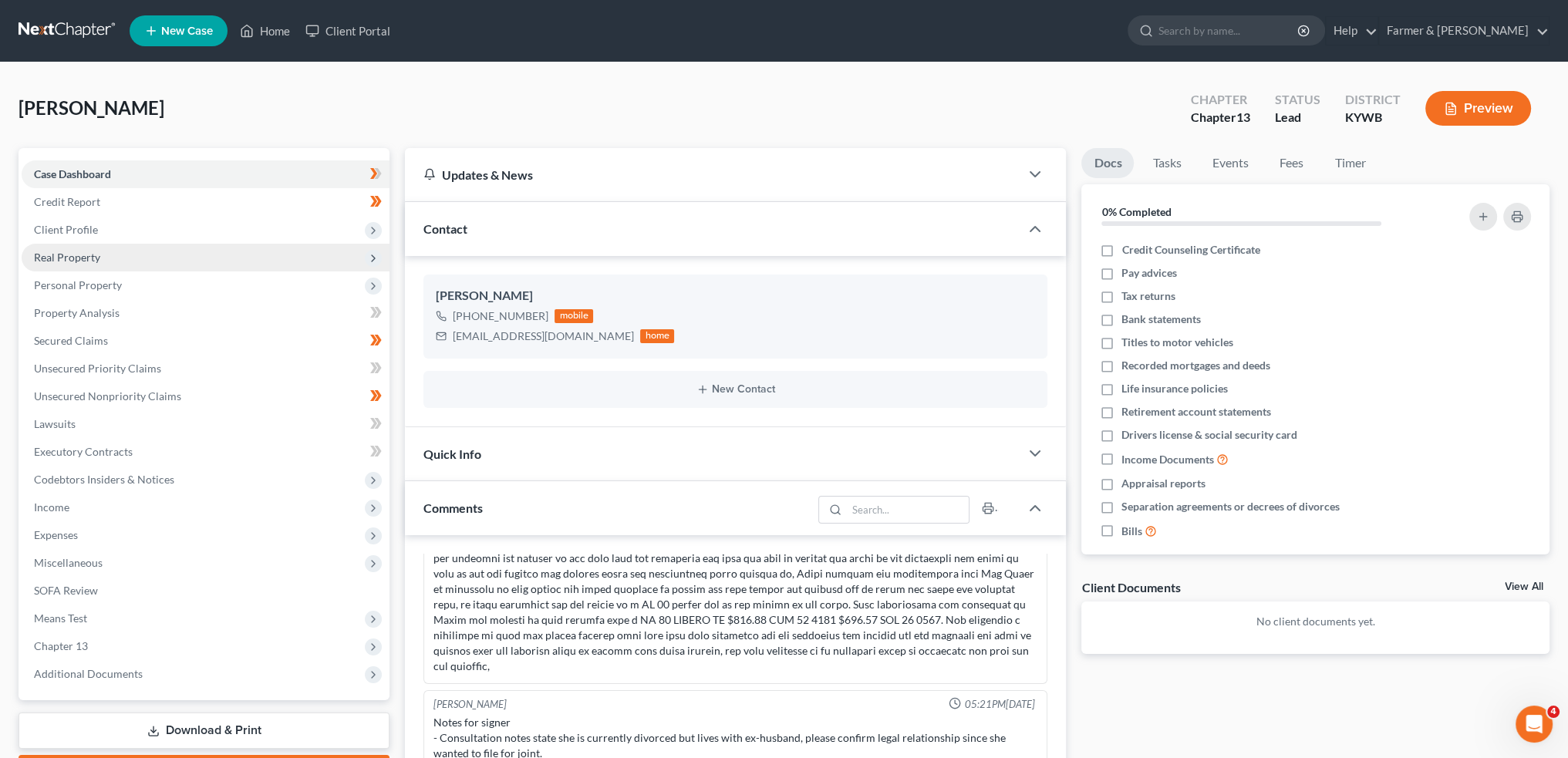
click at [56, 258] on span "Real Property" at bounding box center [66, 257] width 66 height 13
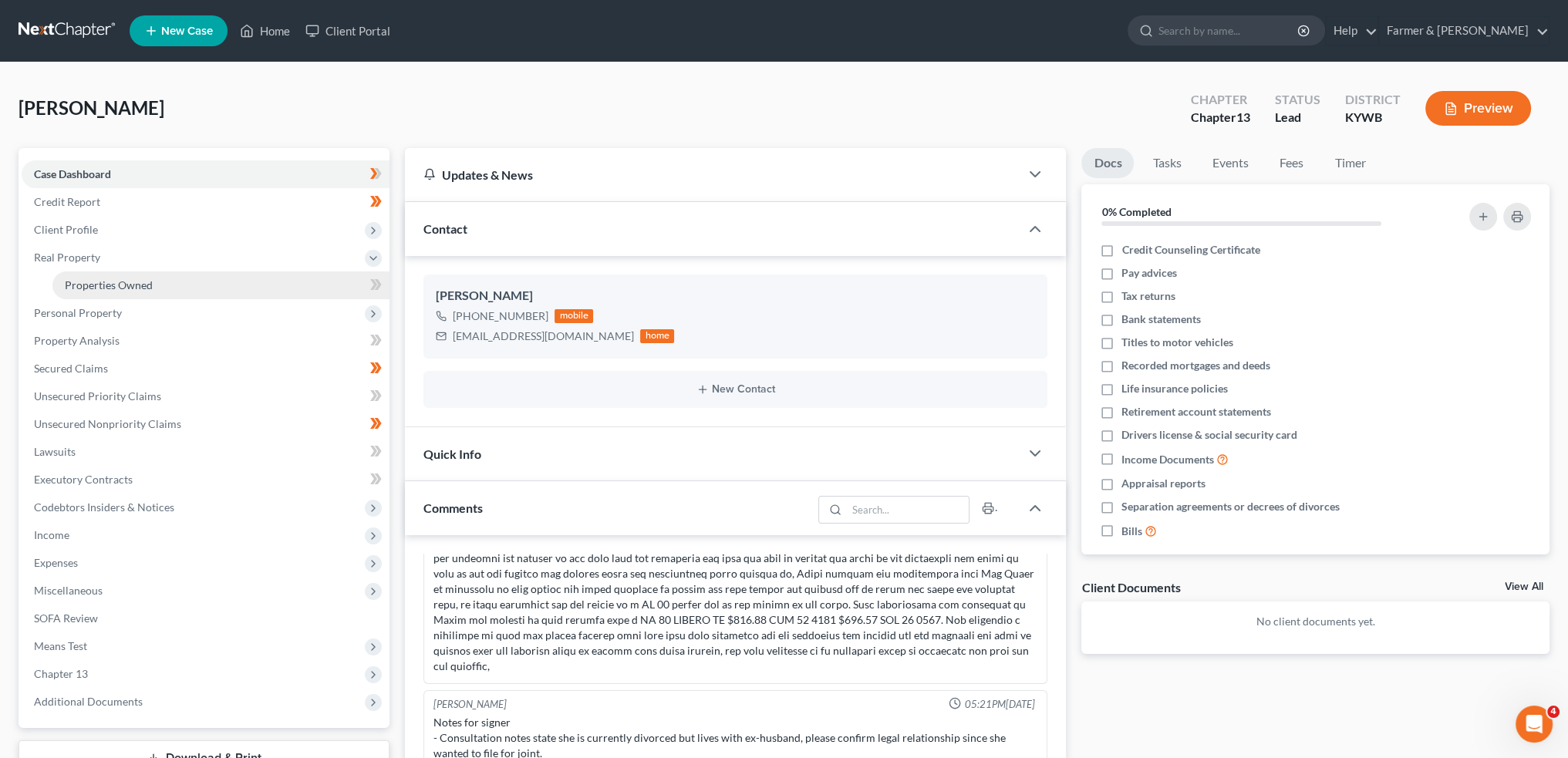
click at [61, 281] on link "Properties Owned" at bounding box center [221, 285] width 337 height 28
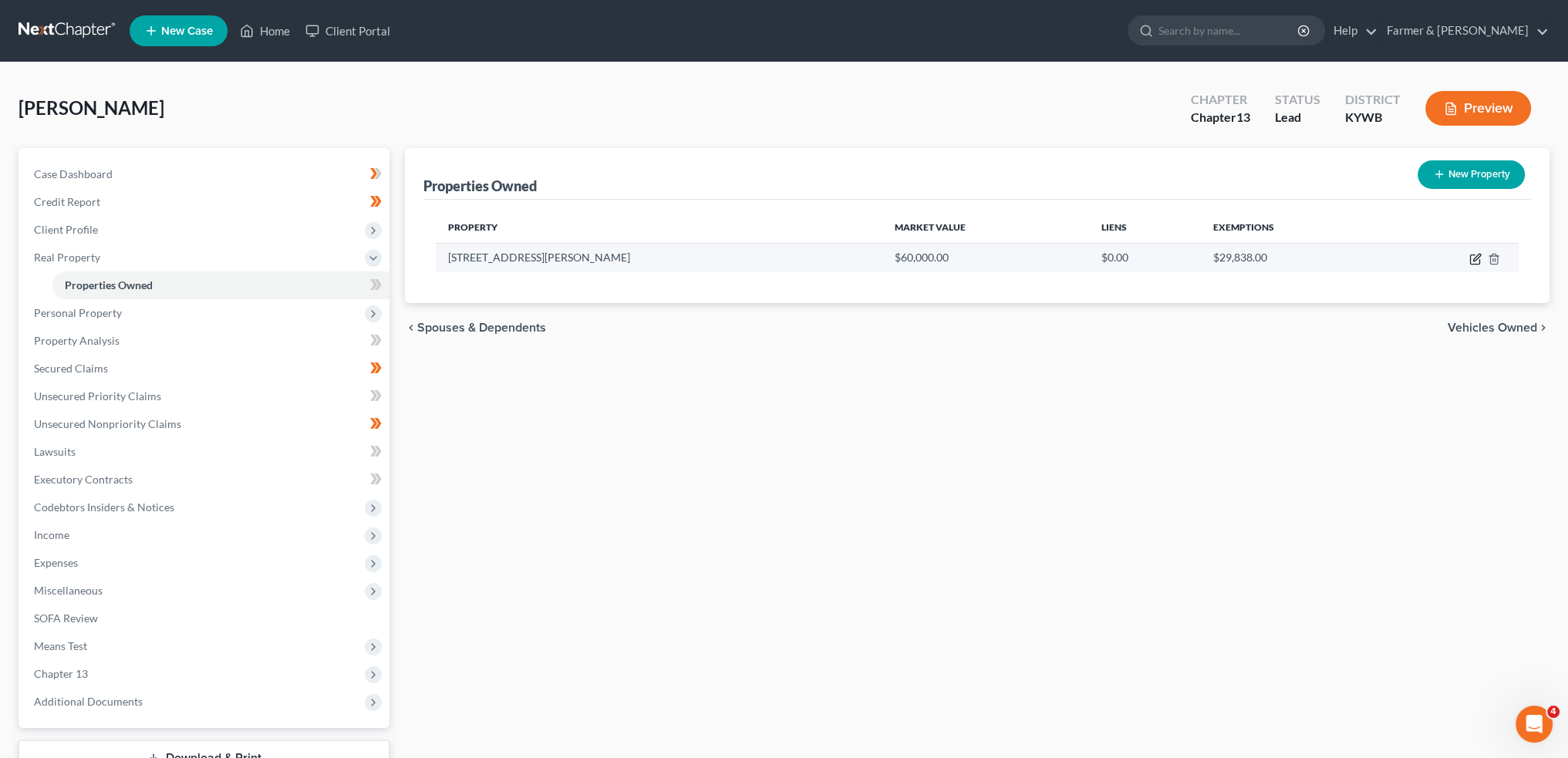
click at [1473, 258] on icon "button" at bounding box center [1475, 259] width 12 height 12
select select "18"
select select "46"
select select "0"
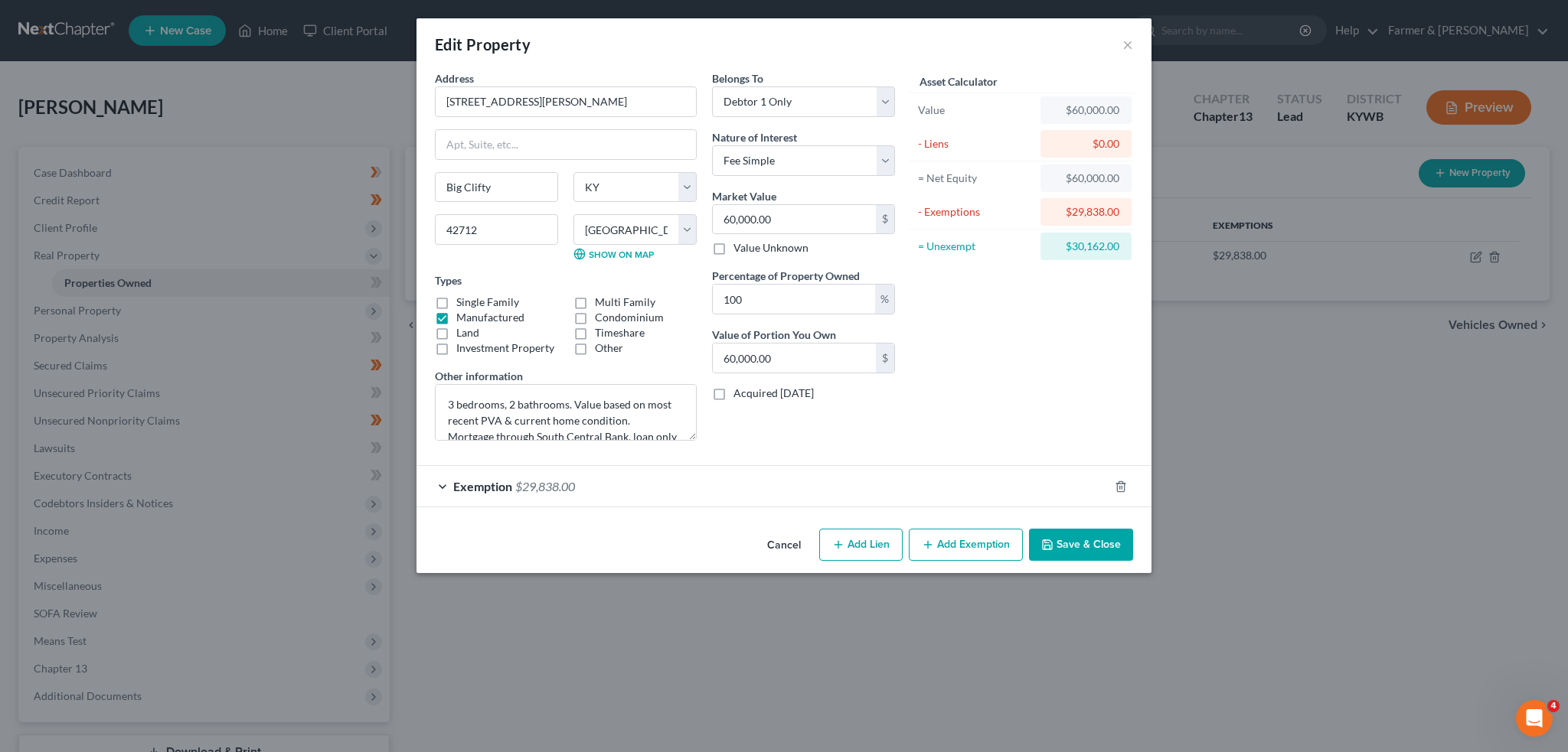
click at [1065, 529] on button "Save & Close" at bounding box center [1081, 545] width 104 height 32
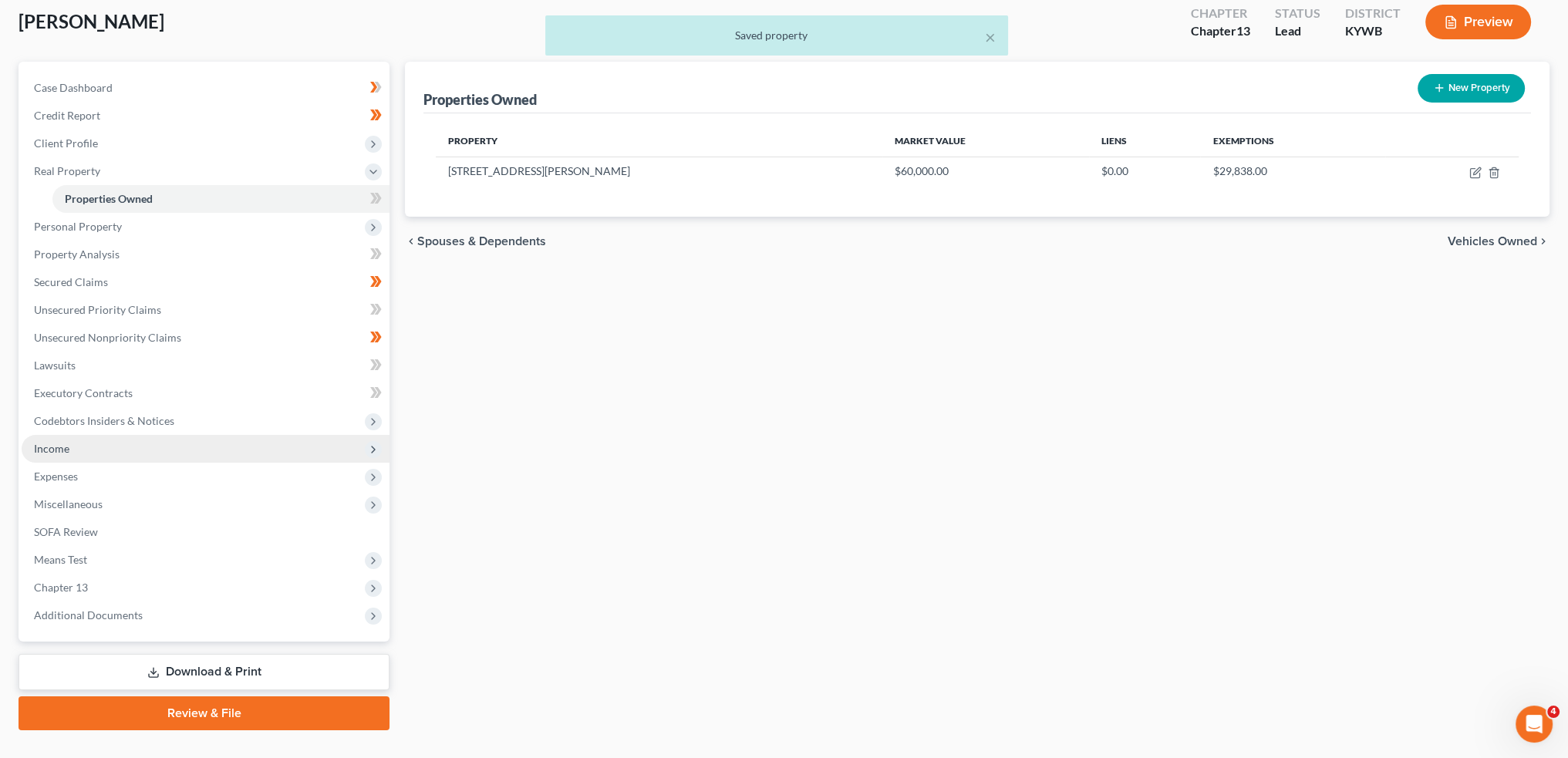
scroll to position [116, 0]
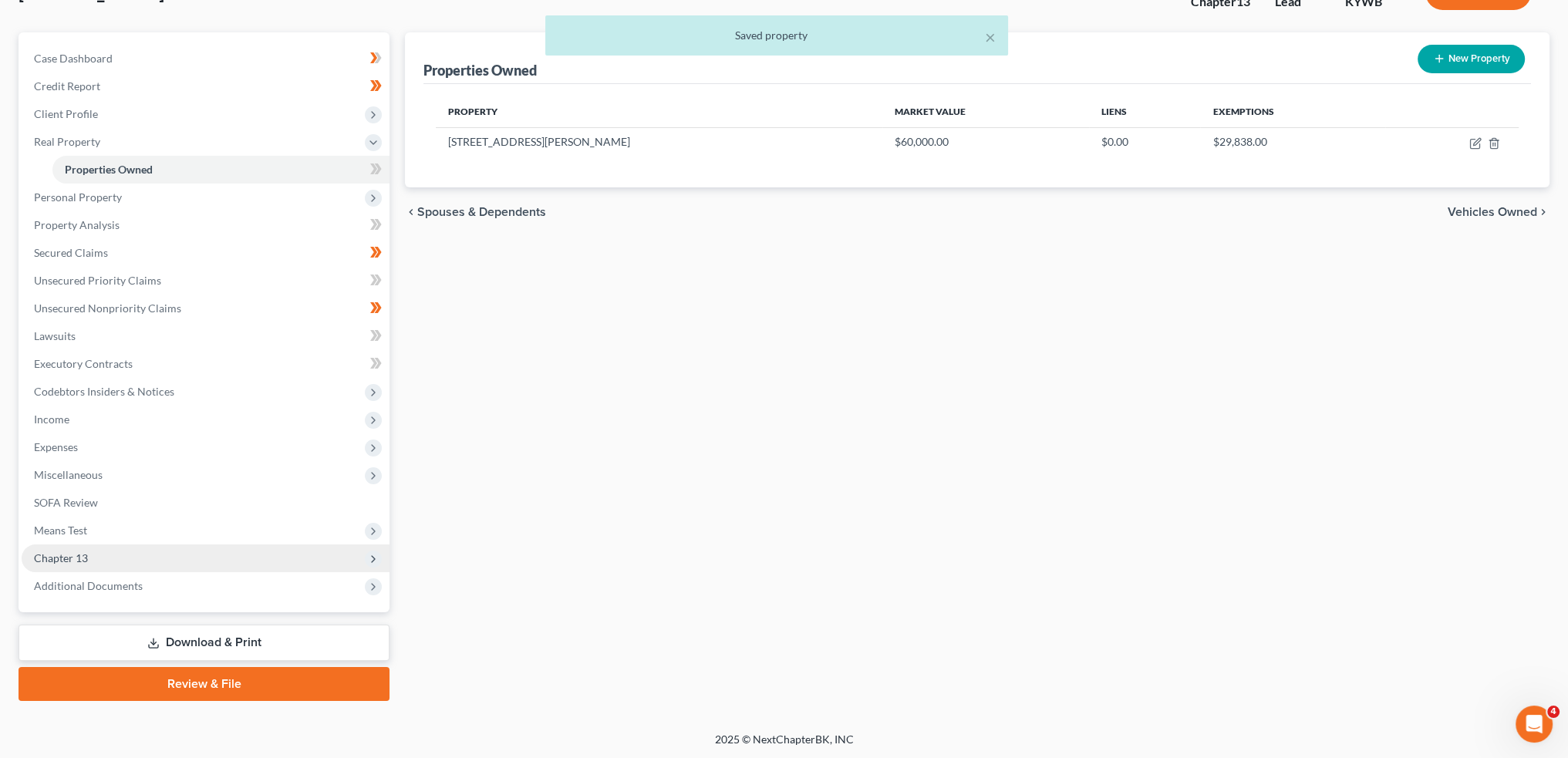
click at [158, 556] on span "Chapter 13" at bounding box center [206, 558] width 368 height 28
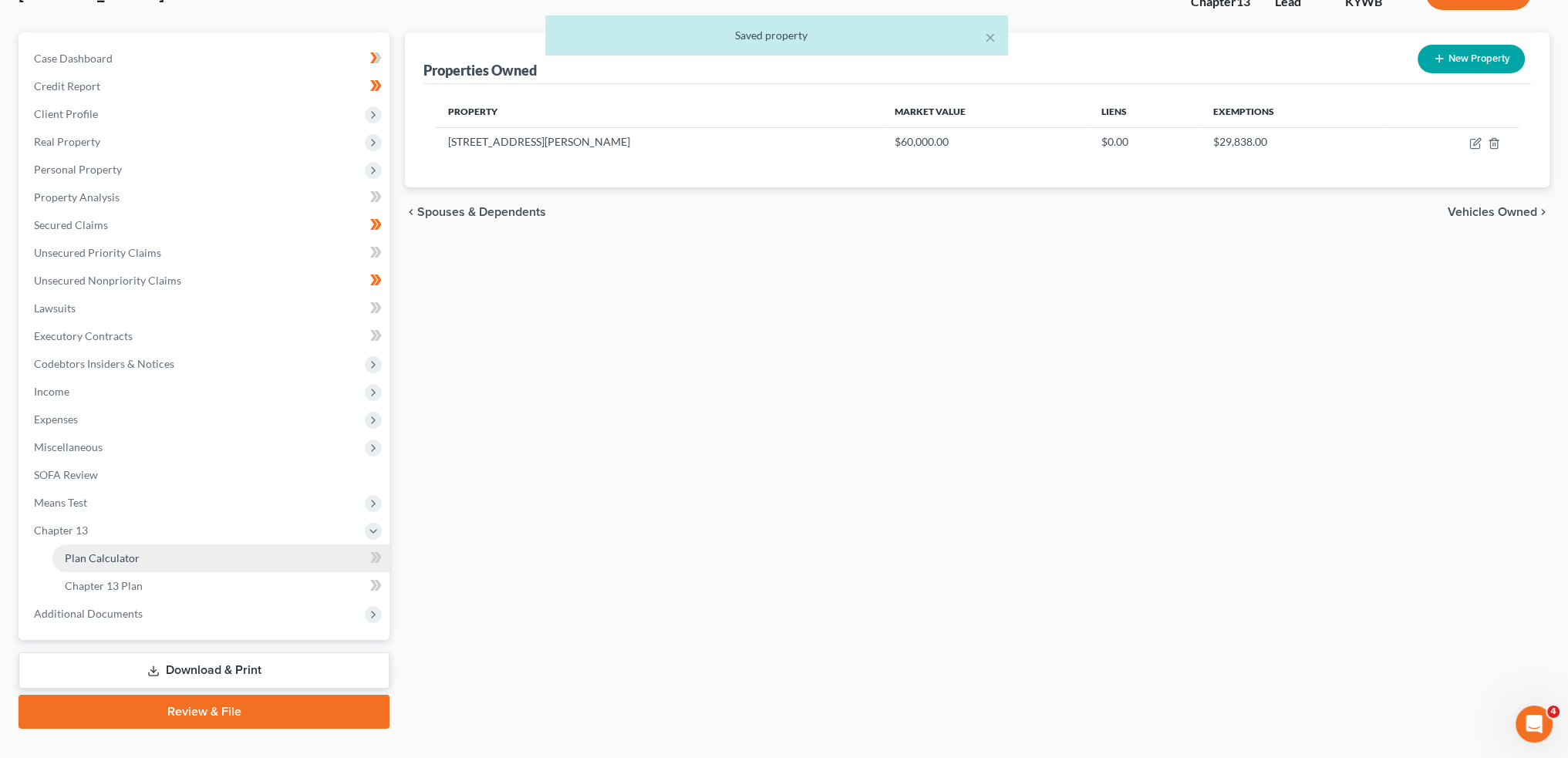
click at [155, 565] on link "Plan Calculator" at bounding box center [221, 558] width 337 height 28
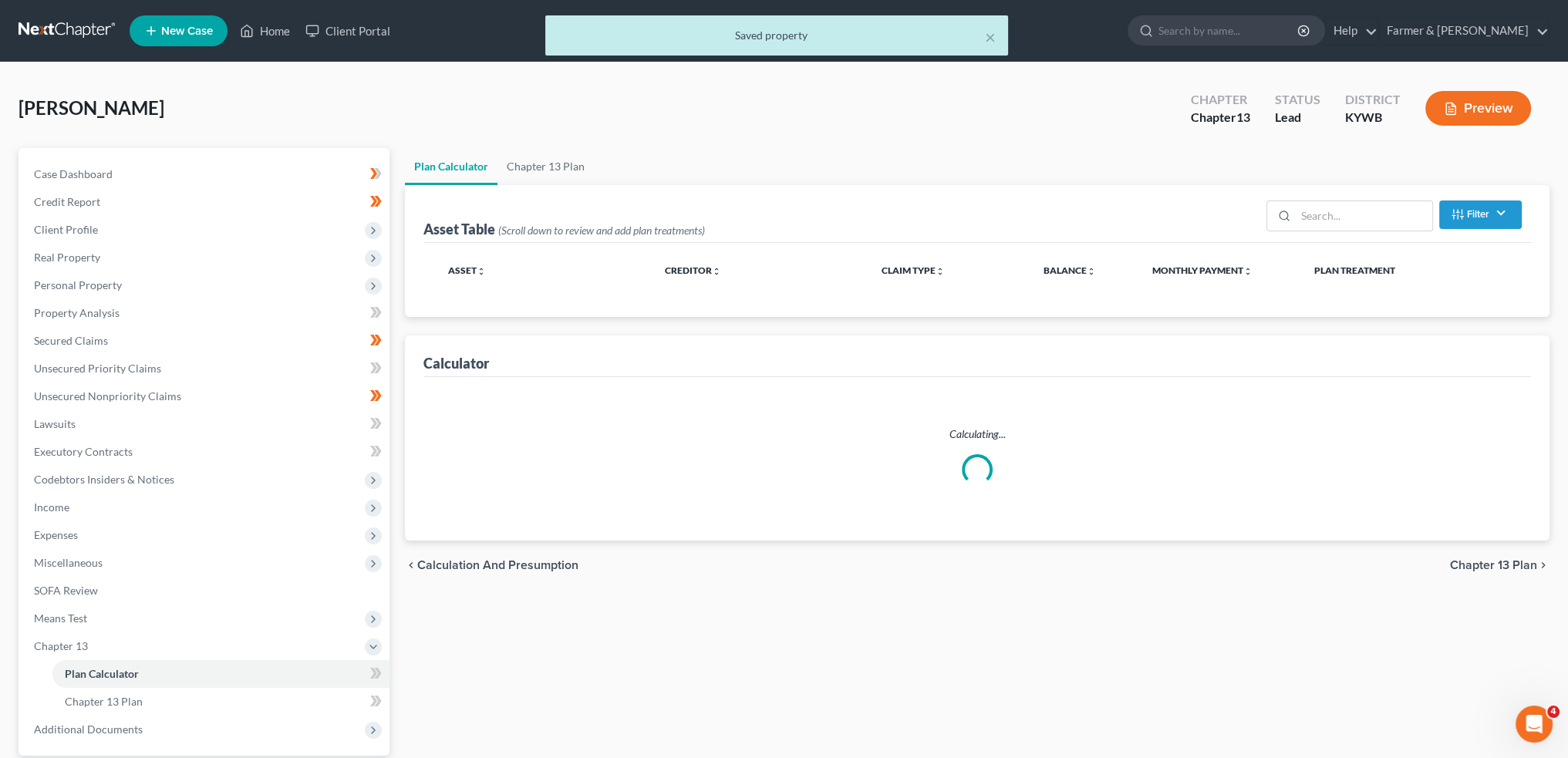
select select "59"
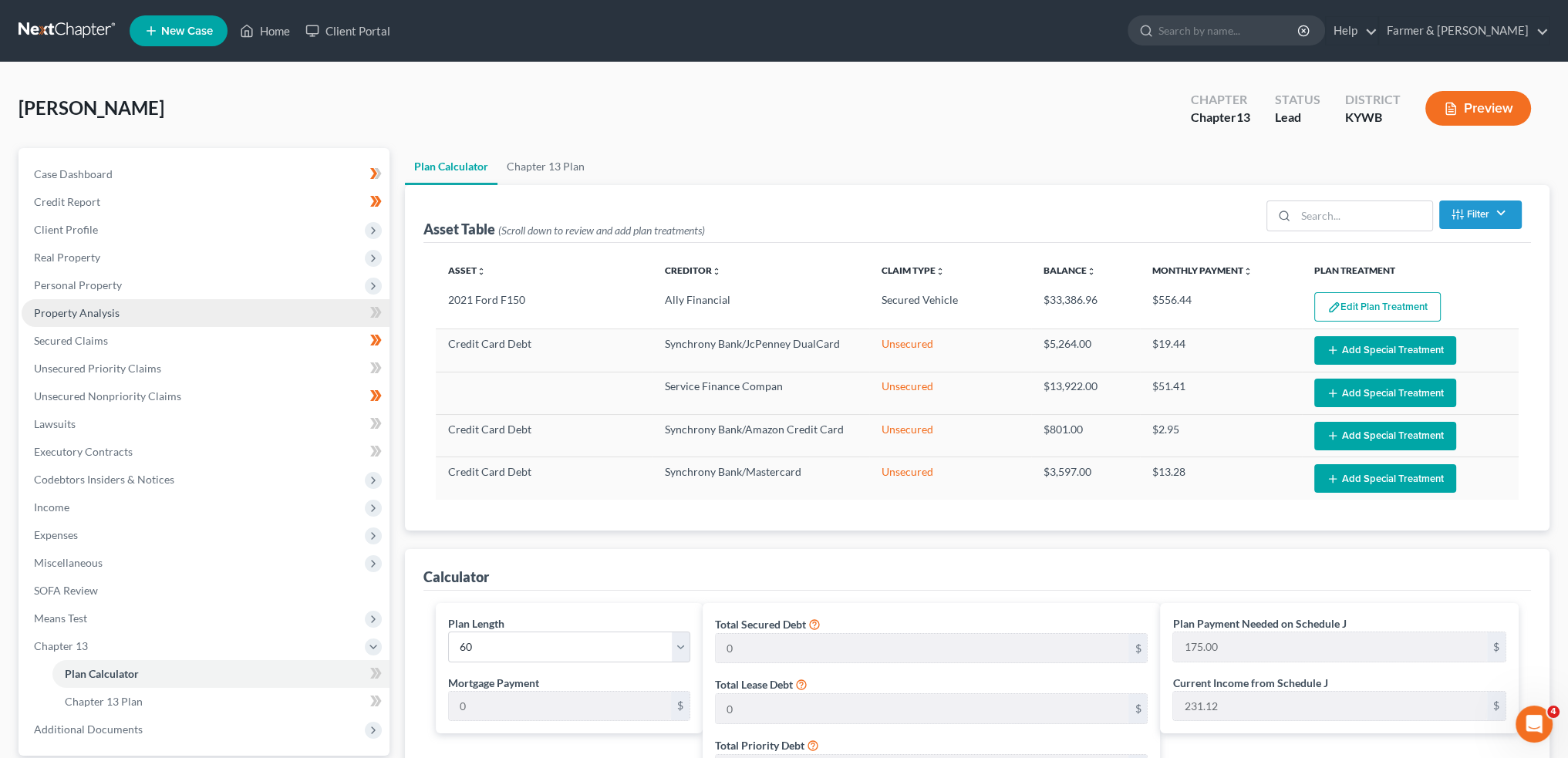
click at [124, 309] on link "Property Analysis" at bounding box center [206, 313] width 368 height 28
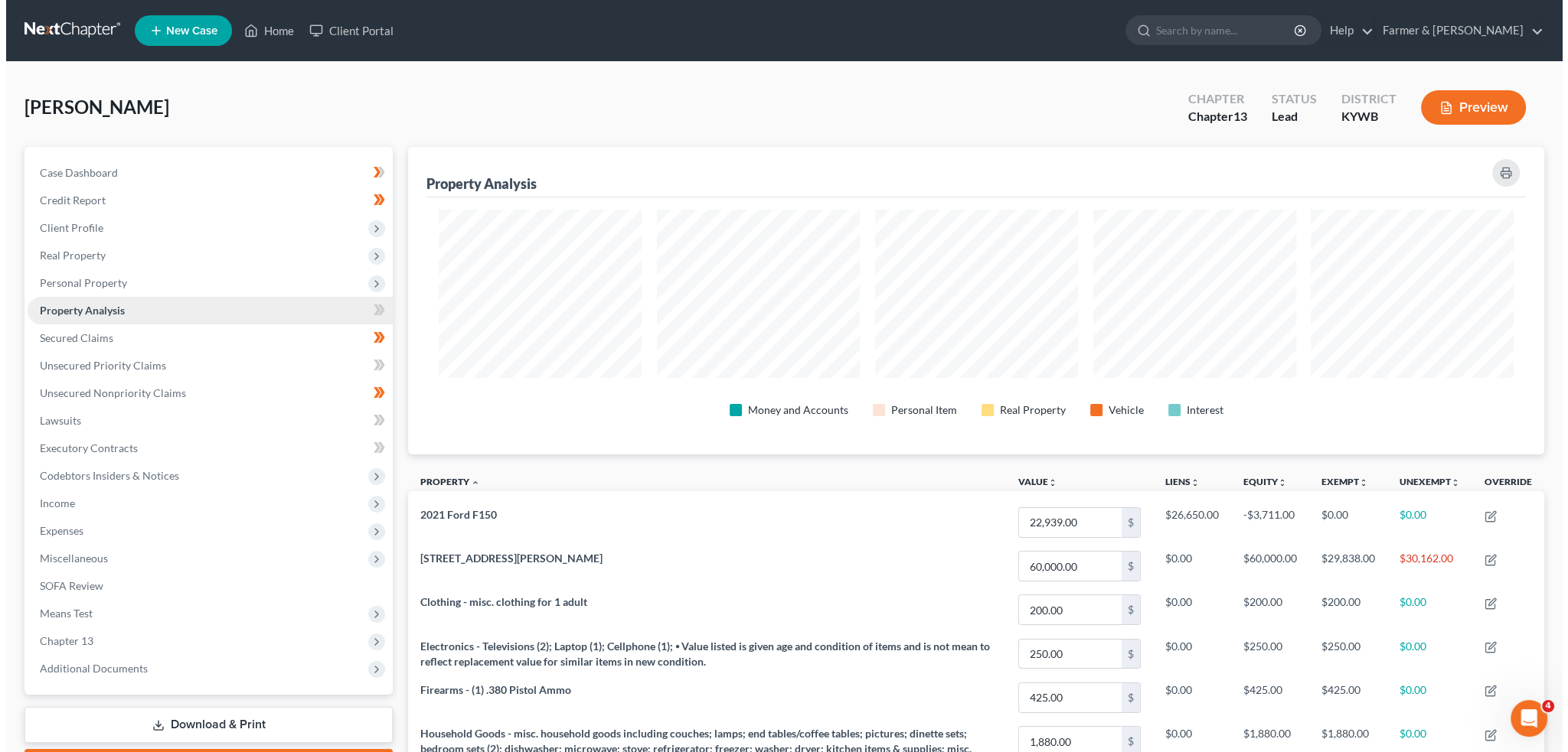
scroll to position [307, 1135]
click at [125, 253] on span "Real Property" at bounding box center [205, 255] width 366 height 28
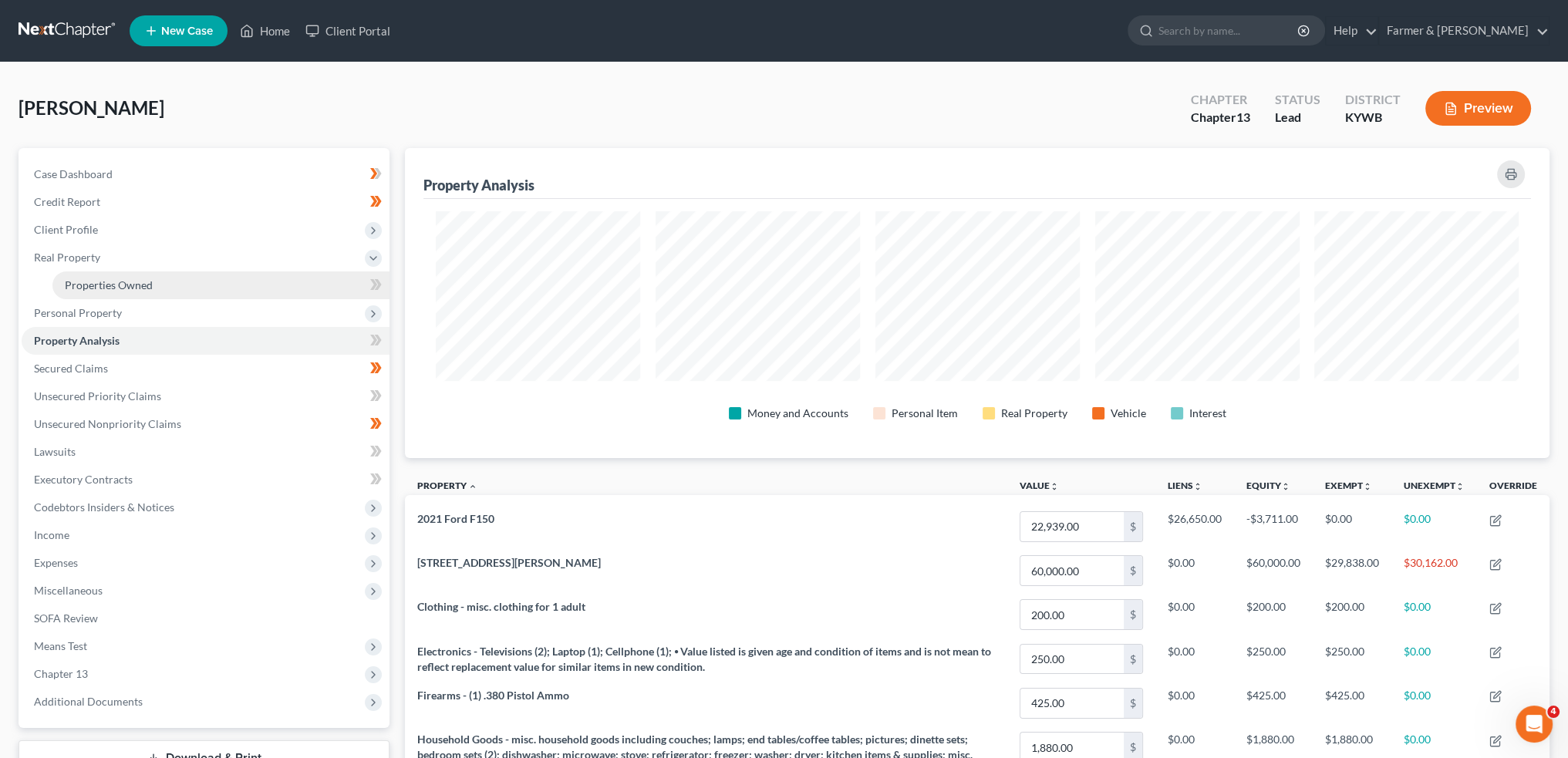
click at [128, 280] on span "Properties Owned" at bounding box center [109, 285] width 88 height 13
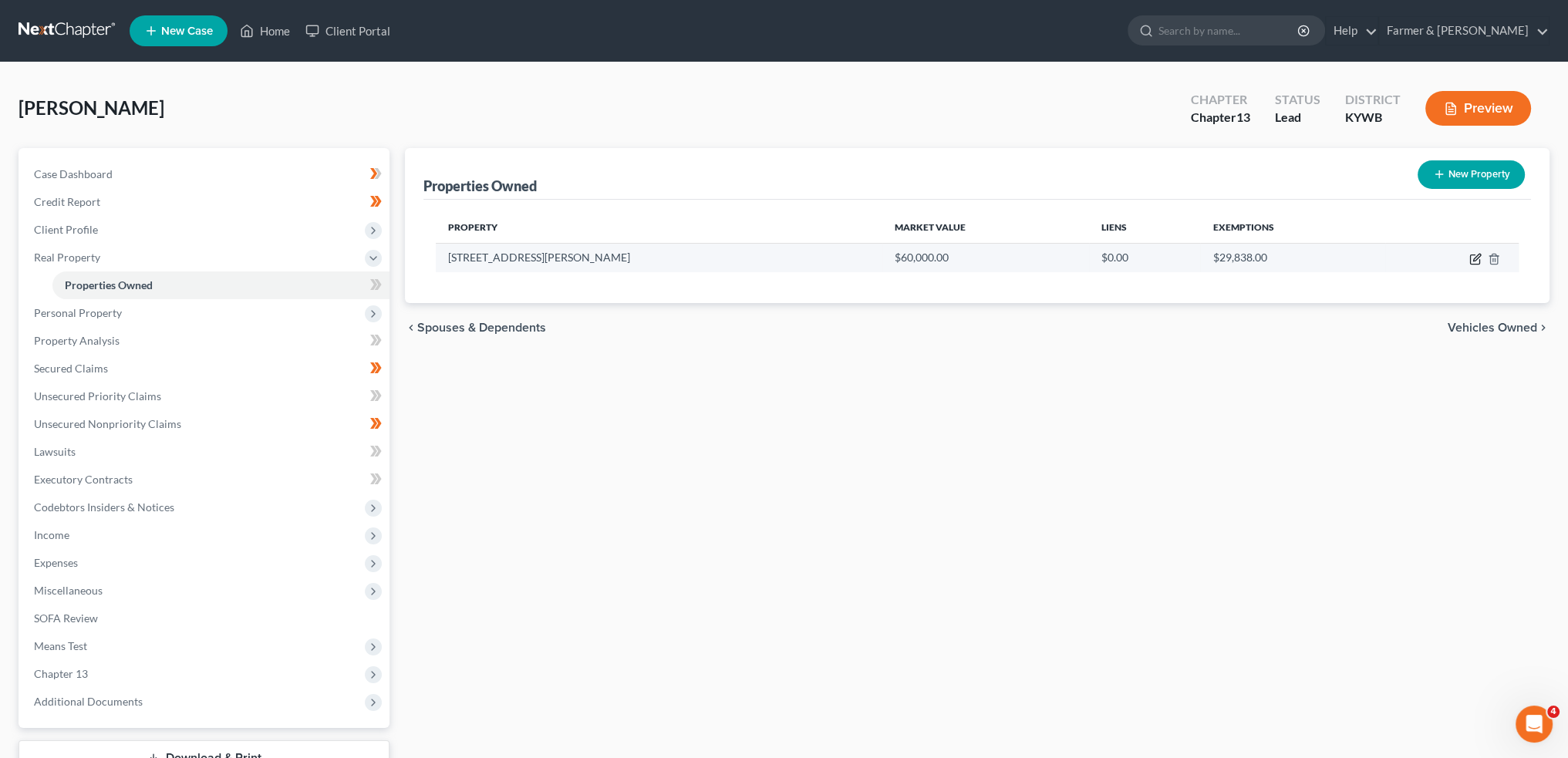
click at [1477, 255] on icon "button" at bounding box center [1476, 257] width 7 height 7
select select "18"
select select "46"
select select "0"
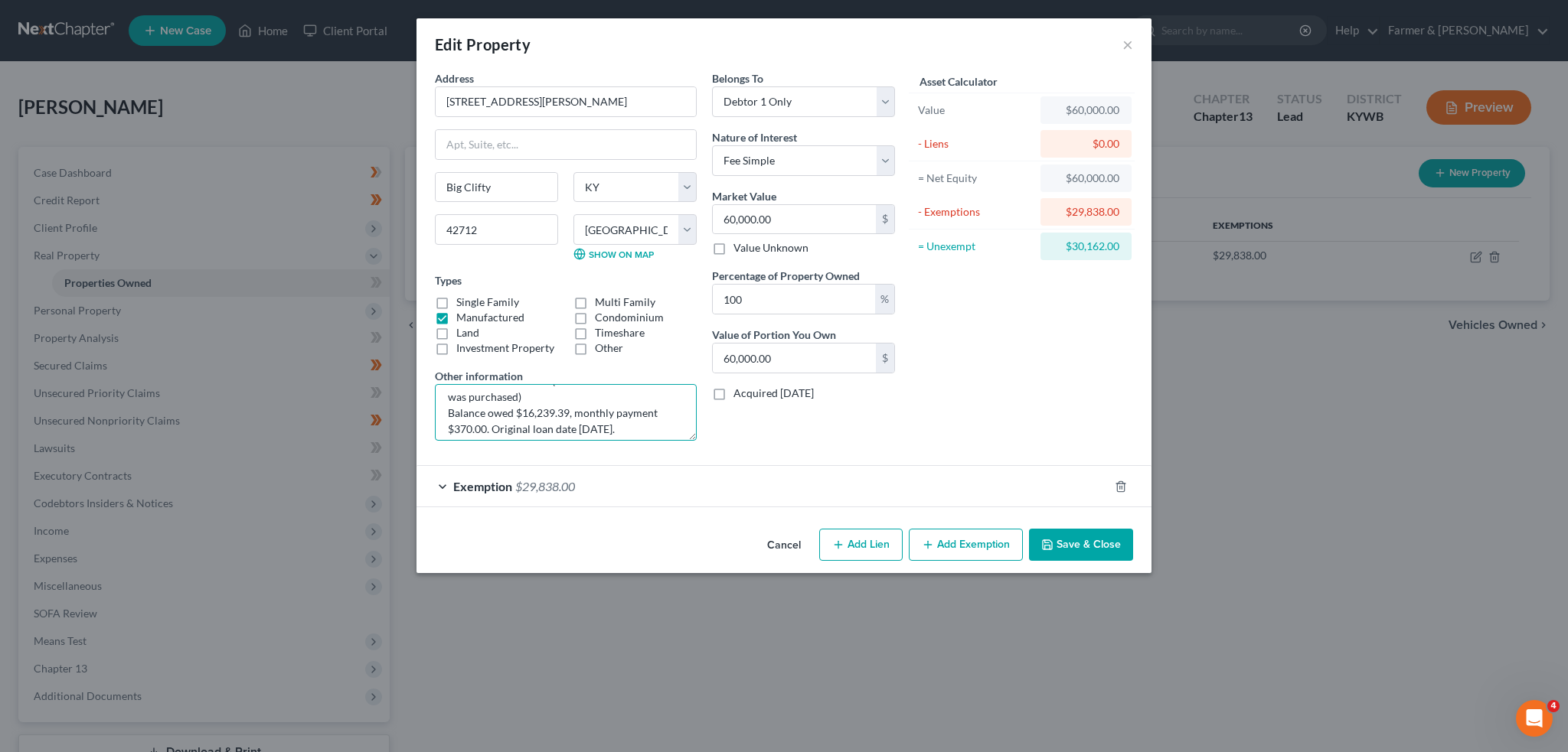
scroll to position [66, 0]
click at [775, 471] on div "Exemption $29,838.00" at bounding box center [762, 486] width 692 height 41
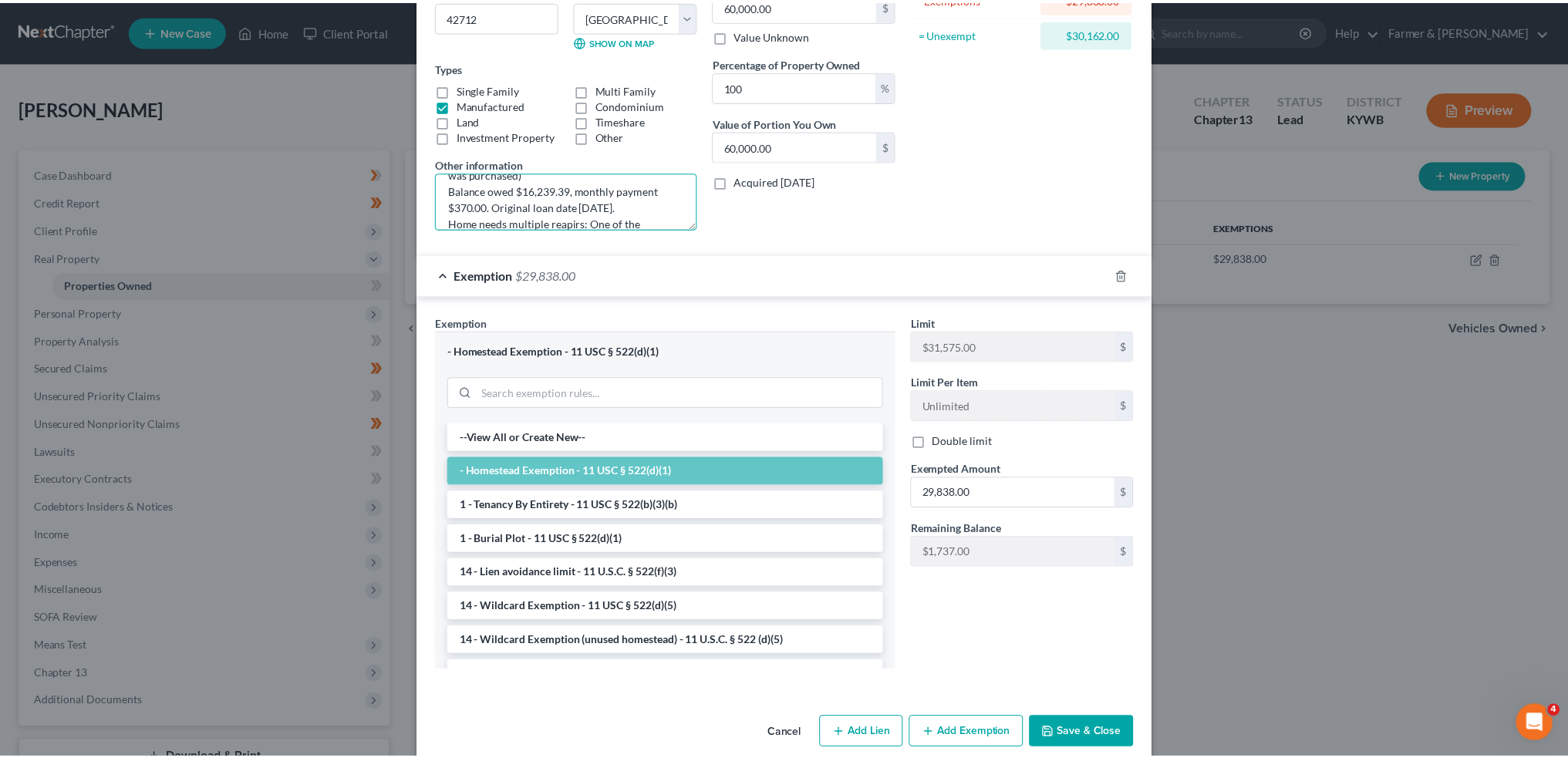
scroll to position [234, 0]
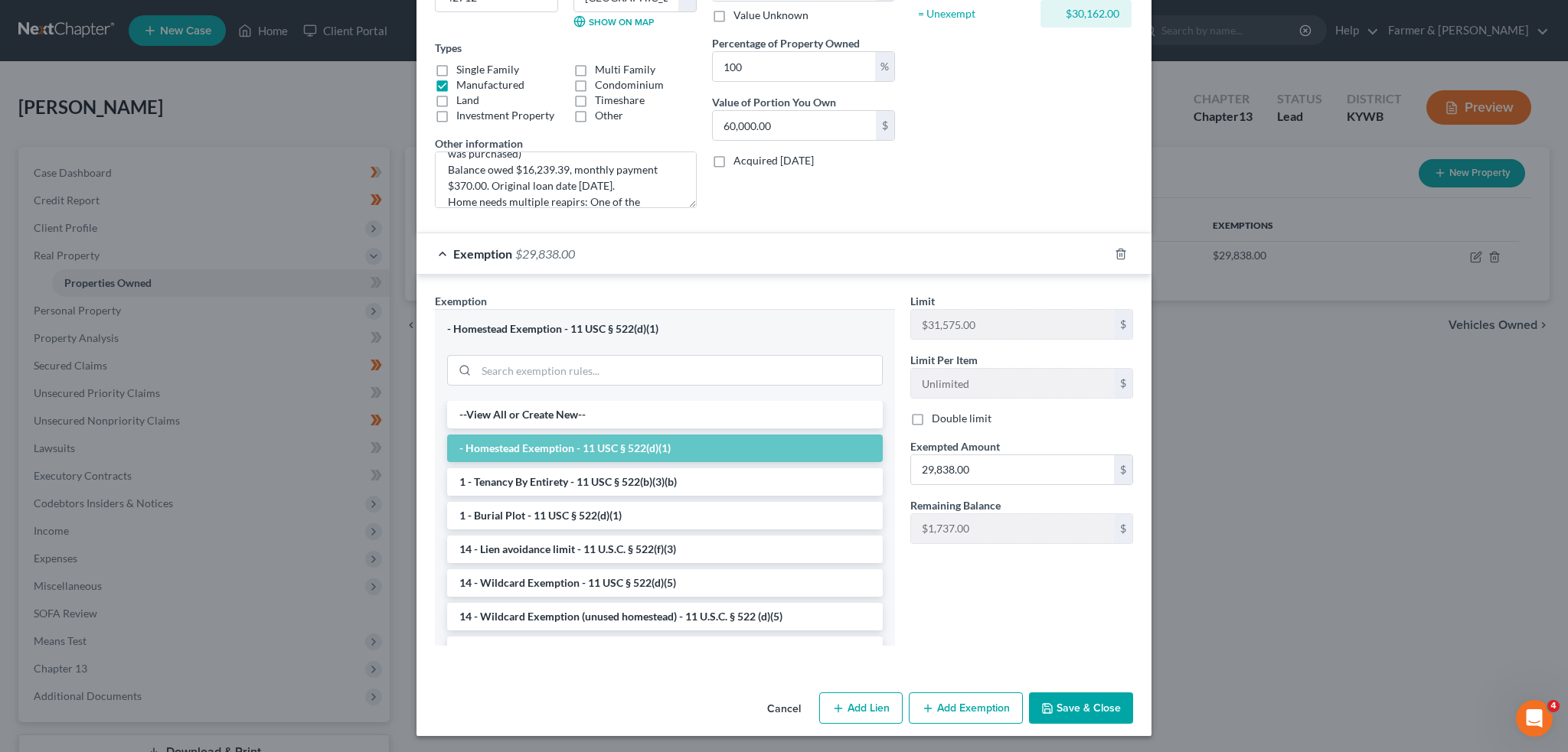
click at [1113, 716] on button "Save & Close" at bounding box center [1081, 709] width 104 height 32
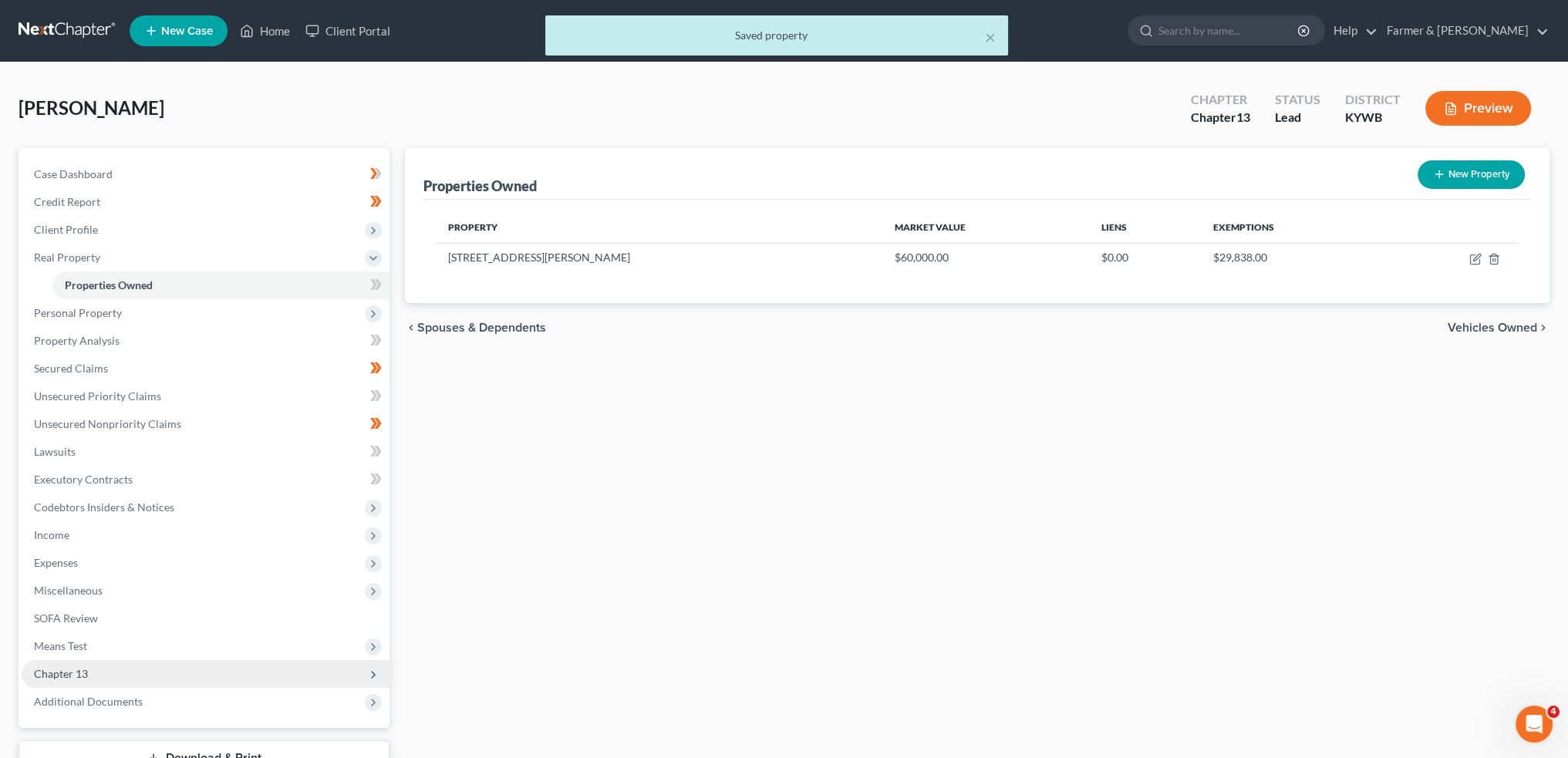
click at [132, 670] on span "Chapter 13" at bounding box center [206, 674] width 368 height 28
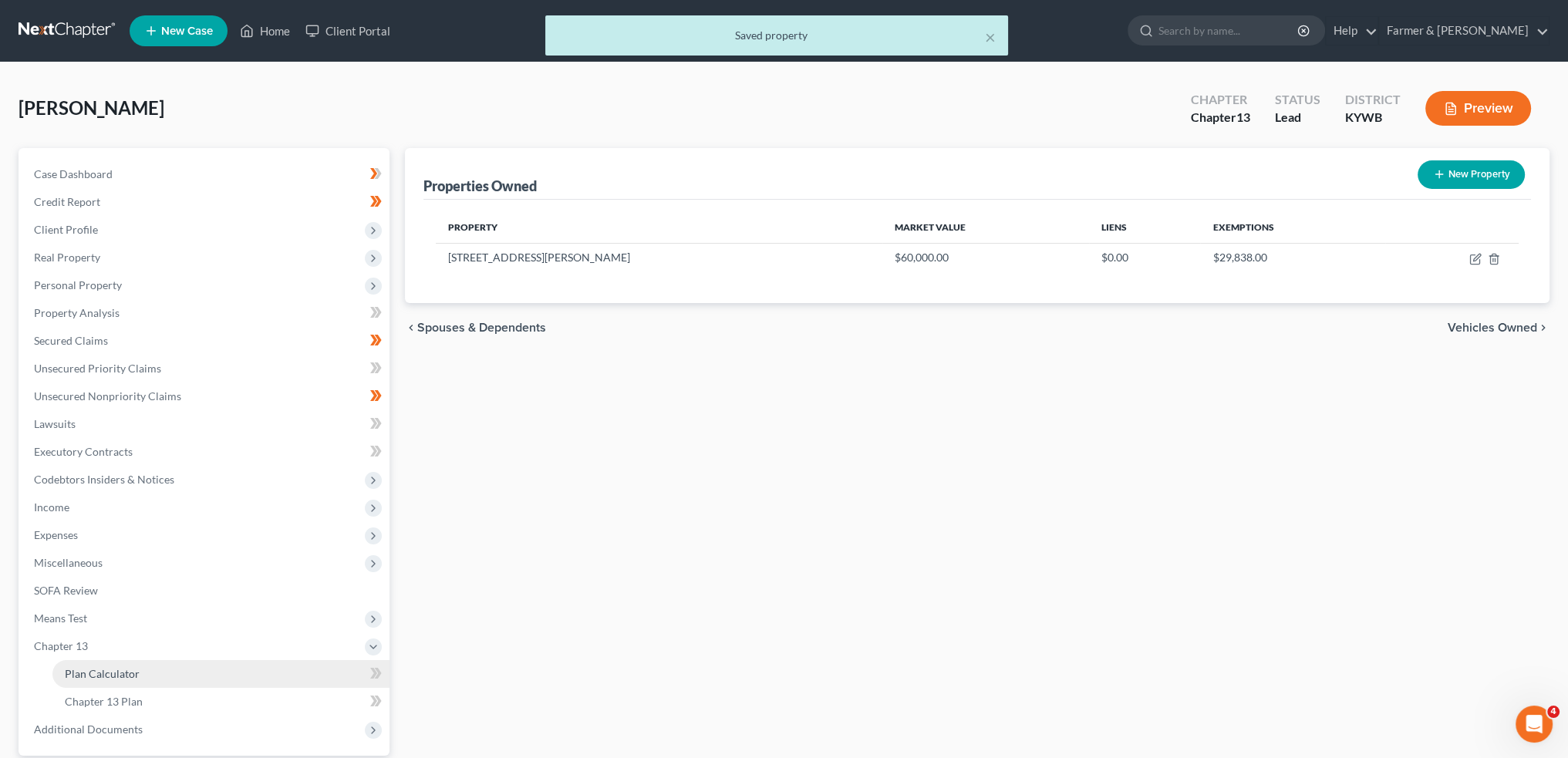
click at [129, 671] on span "Plan Calculator" at bounding box center [103, 675] width 75 height 13
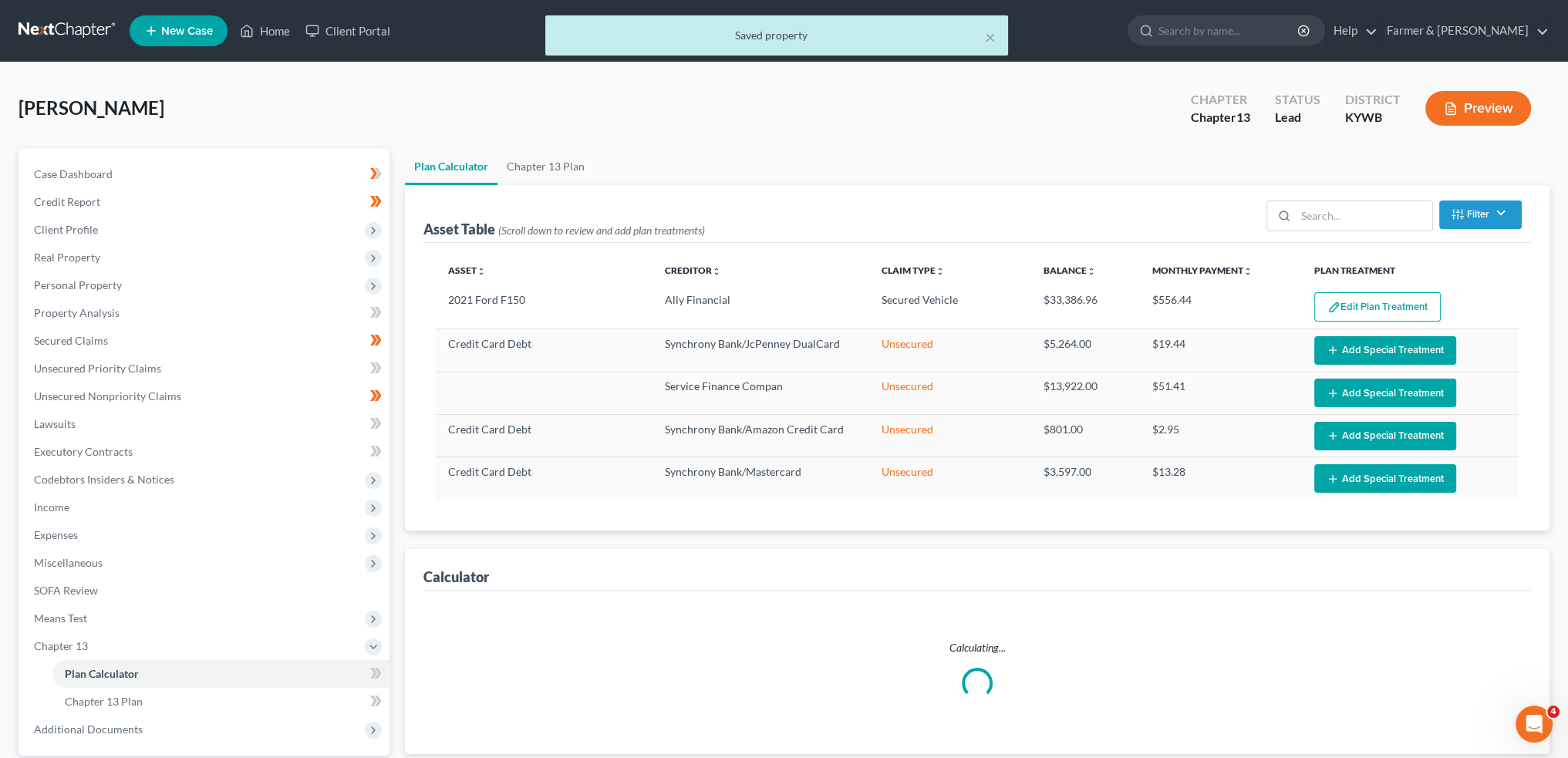
select select "59"
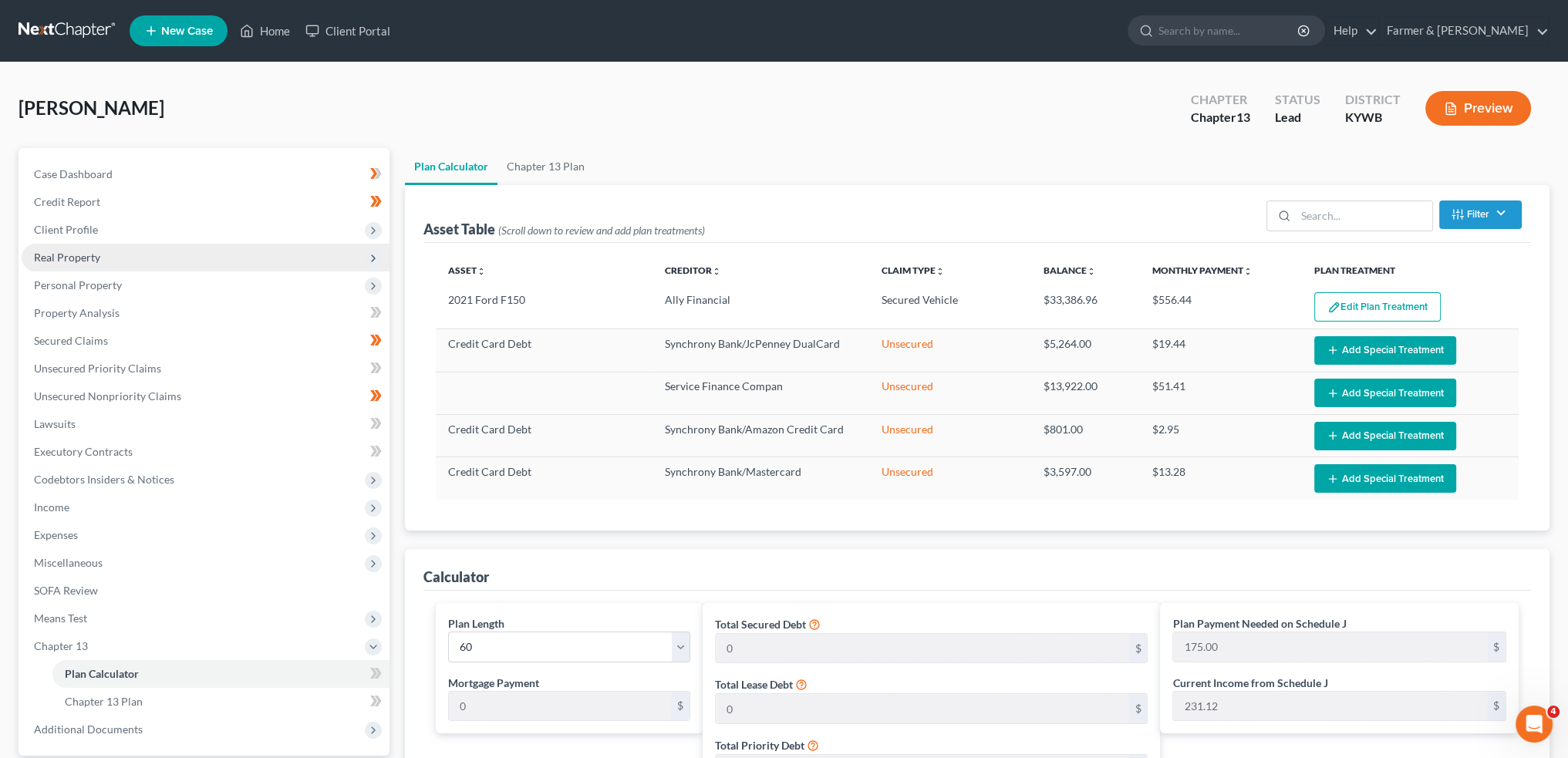
click at [86, 248] on span "Real Property" at bounding box center [206, 257] width 368 height 28
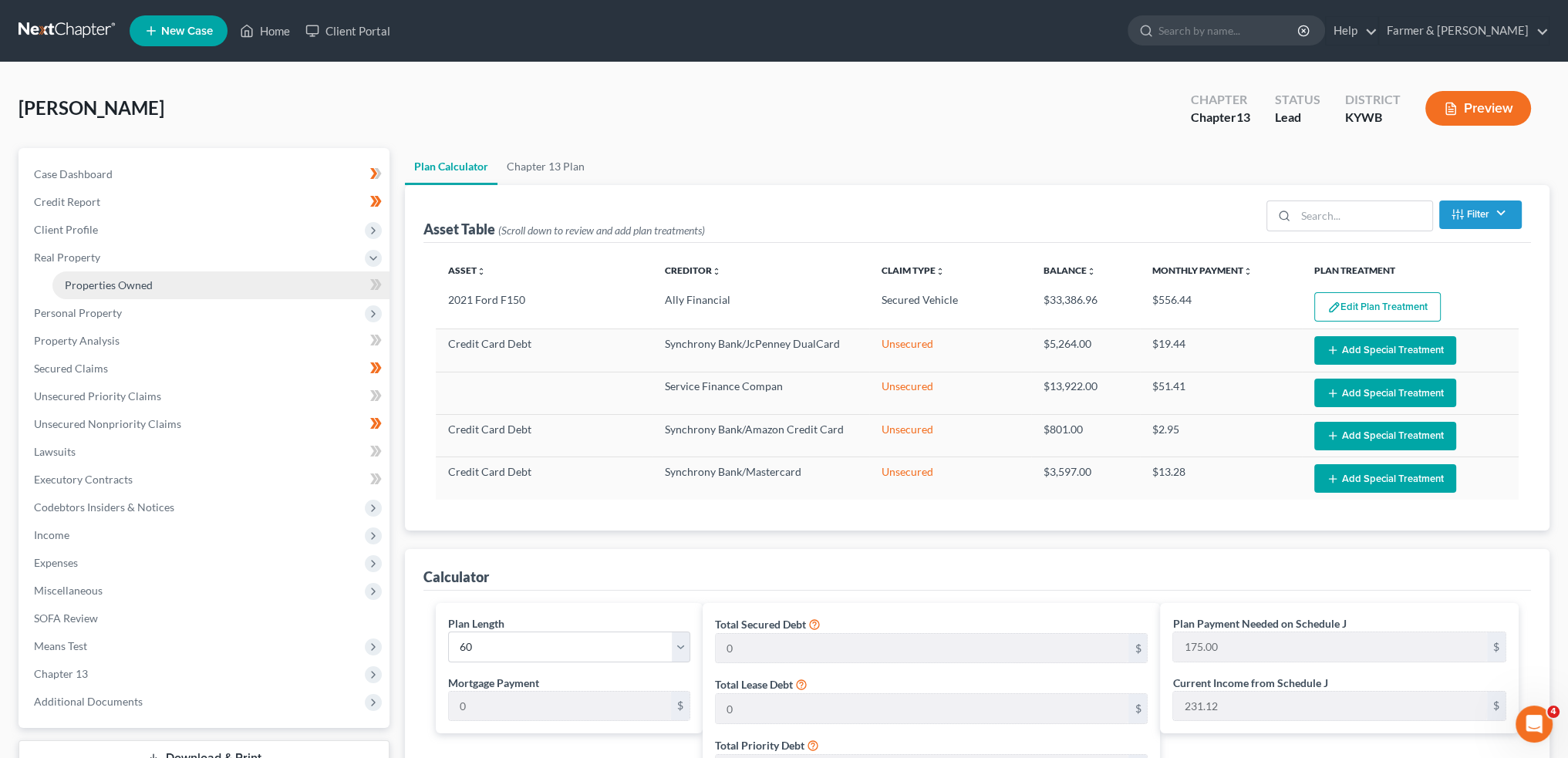
click at [109, 281] on span "Properties Owned" at bounding box center [109, 285] width 88 height 13
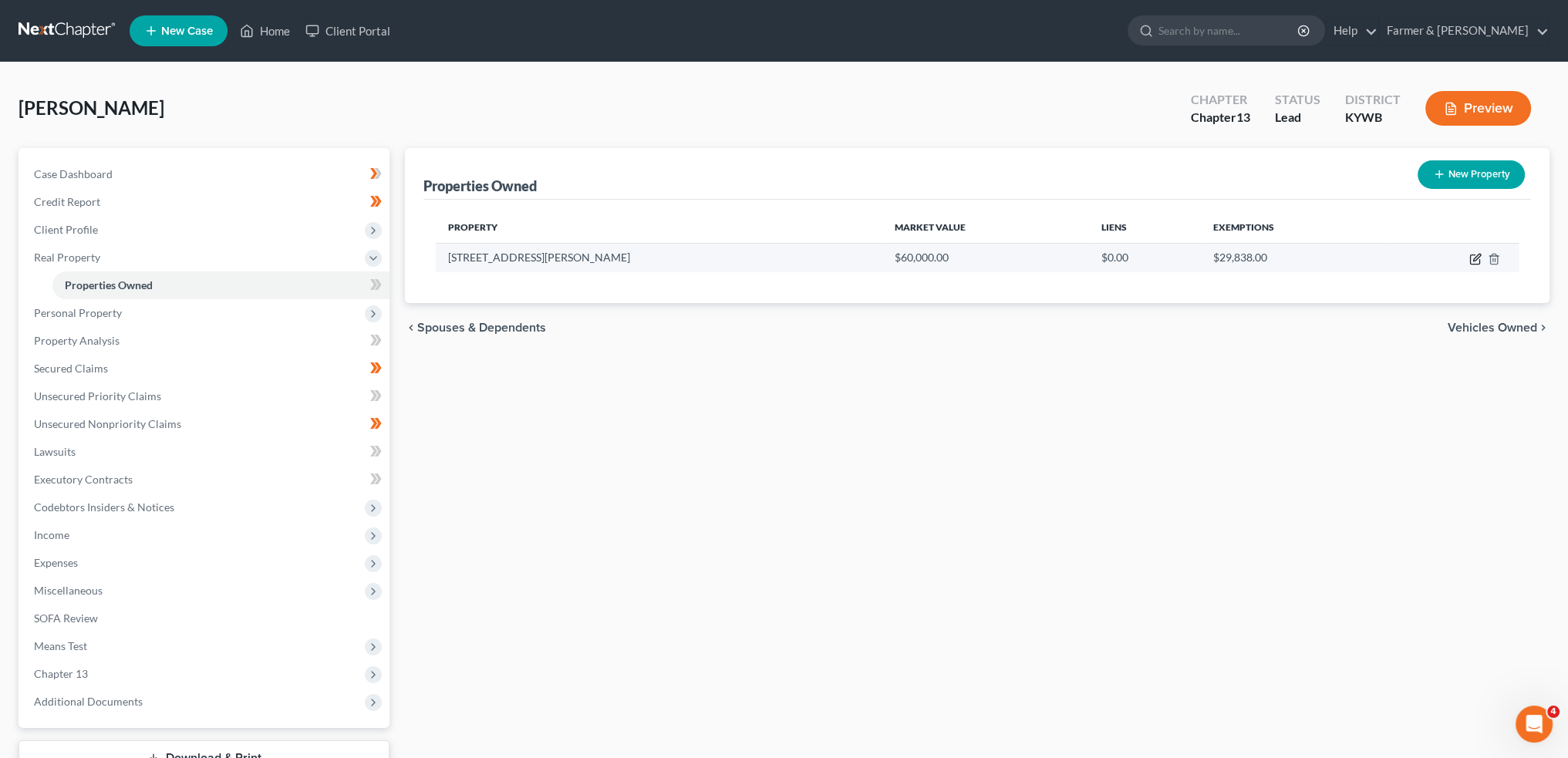
click at [1474, 256] on icon "button" at bounding box center [1475, 259] width 12 height 12
select select "18"
select select "46"
select select "0"
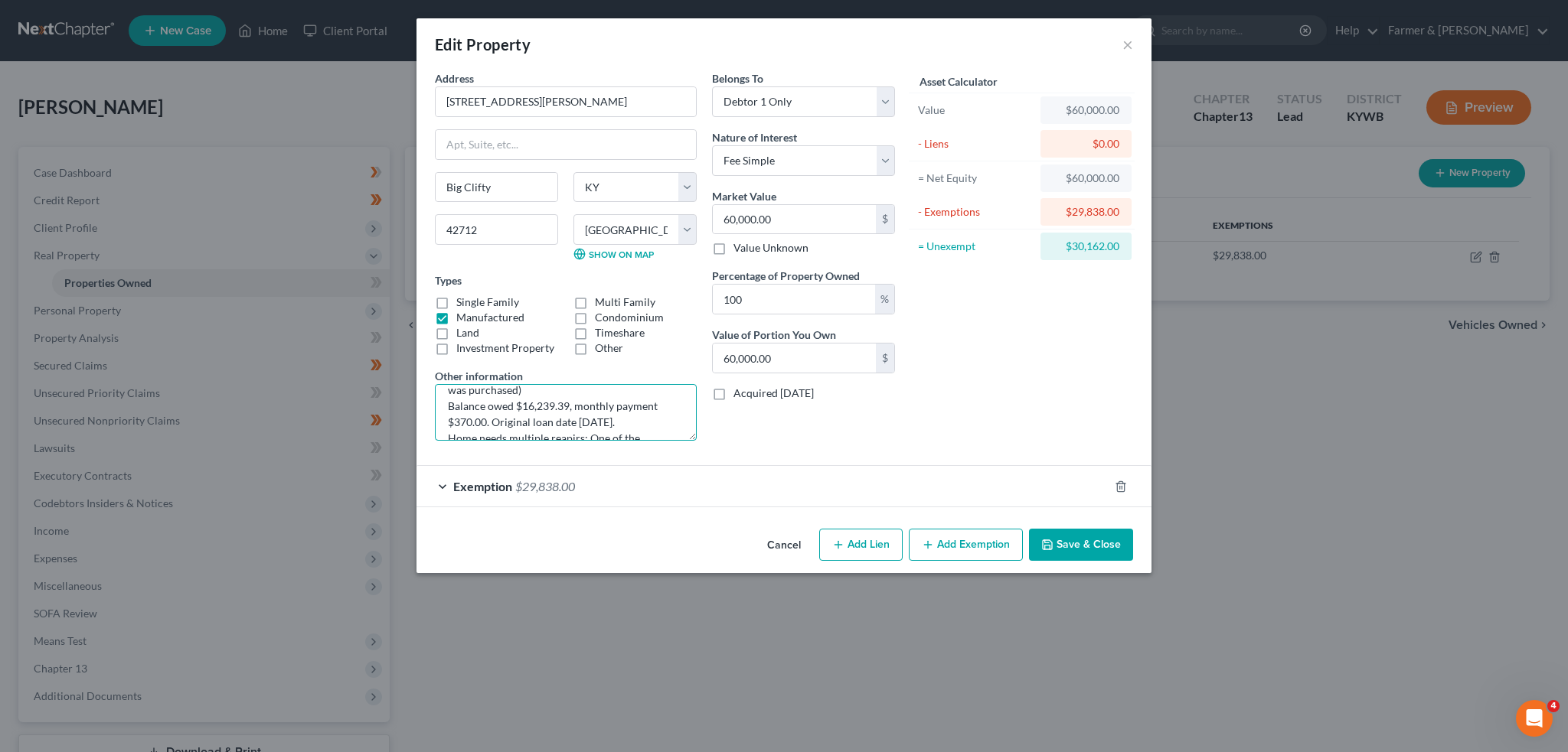
scroll to position [91, 0]
drag, startPoint x: 649, startPoint y: 492, endPoint x: 1544, endPoint y: 572, distance: 898.6
click at [649, 492] on div "Exemption $29,838.00" at bounding box center [762, 486] width 692 height 41
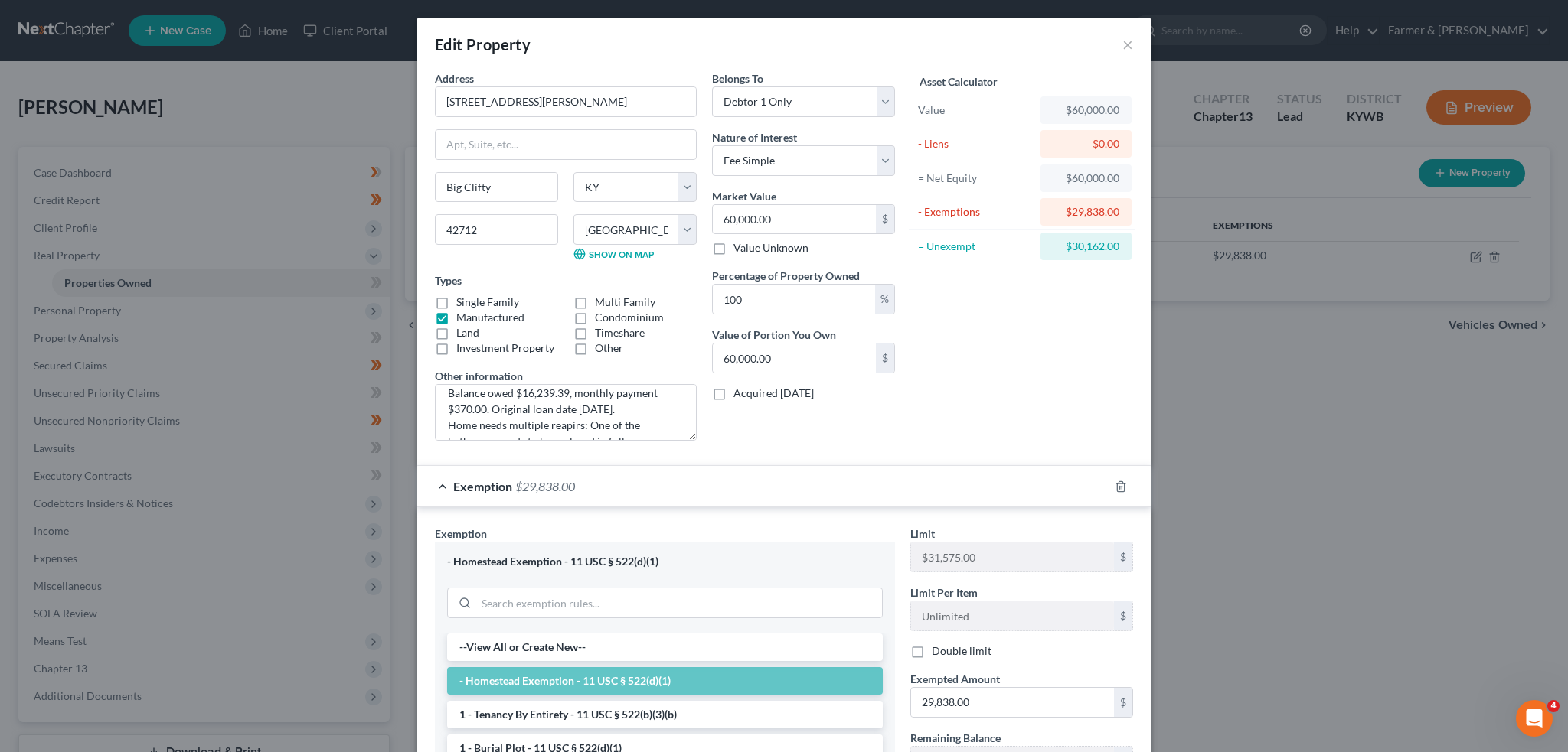
scroll to position [127, 0]
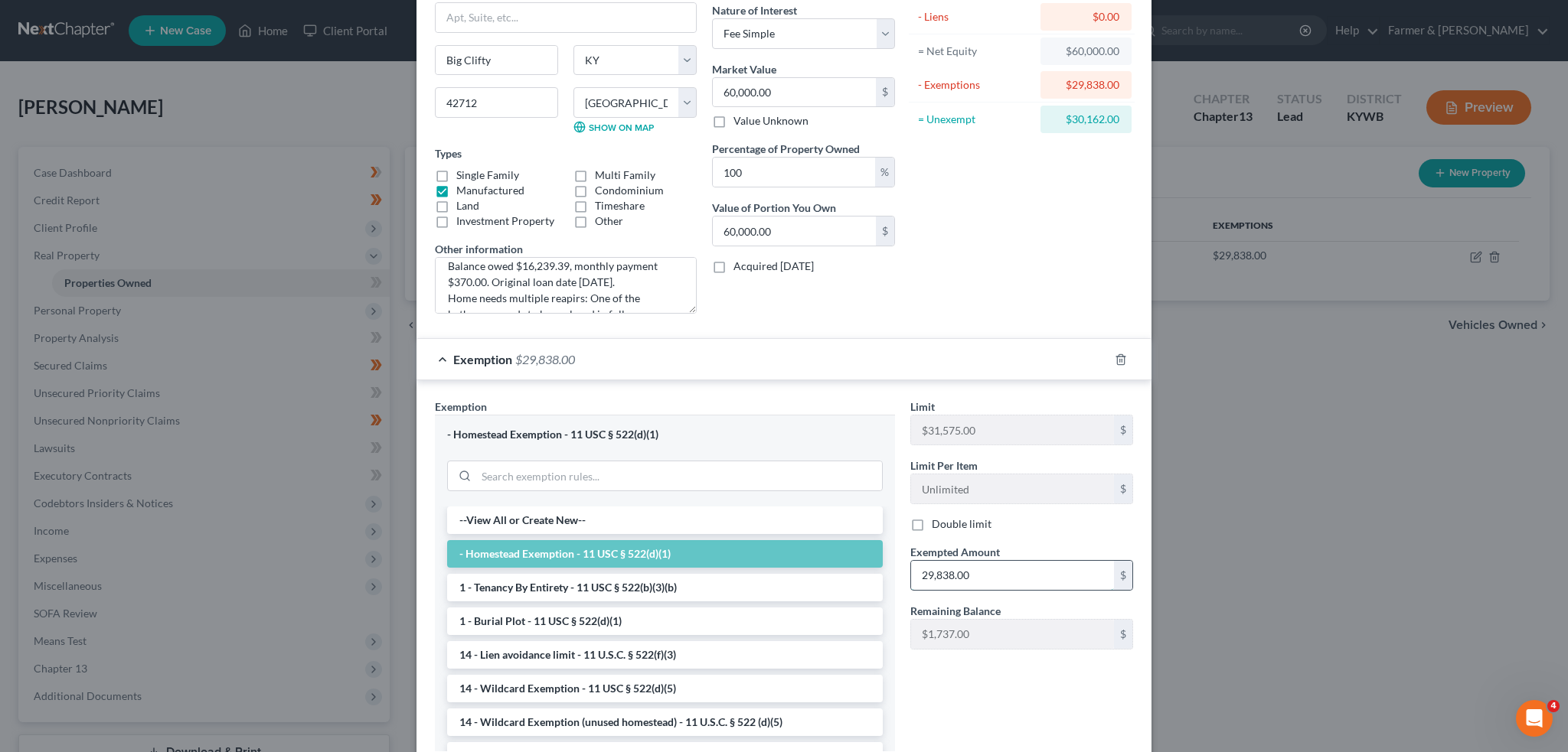
click at [995, 576] on input "29,838.00" at bounding box center [1012, 575] width 203 height 30
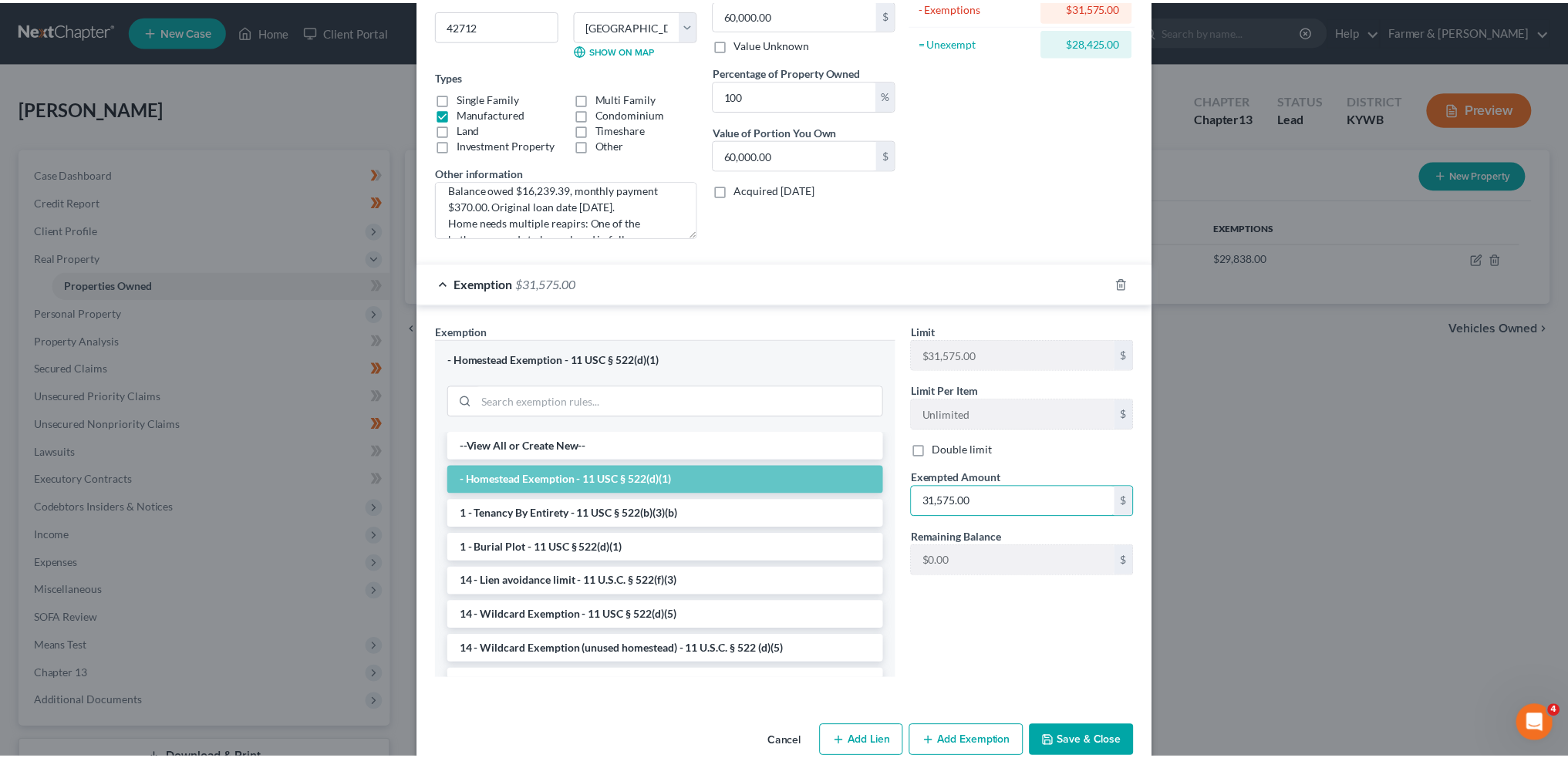
scroll to position [234, 0]
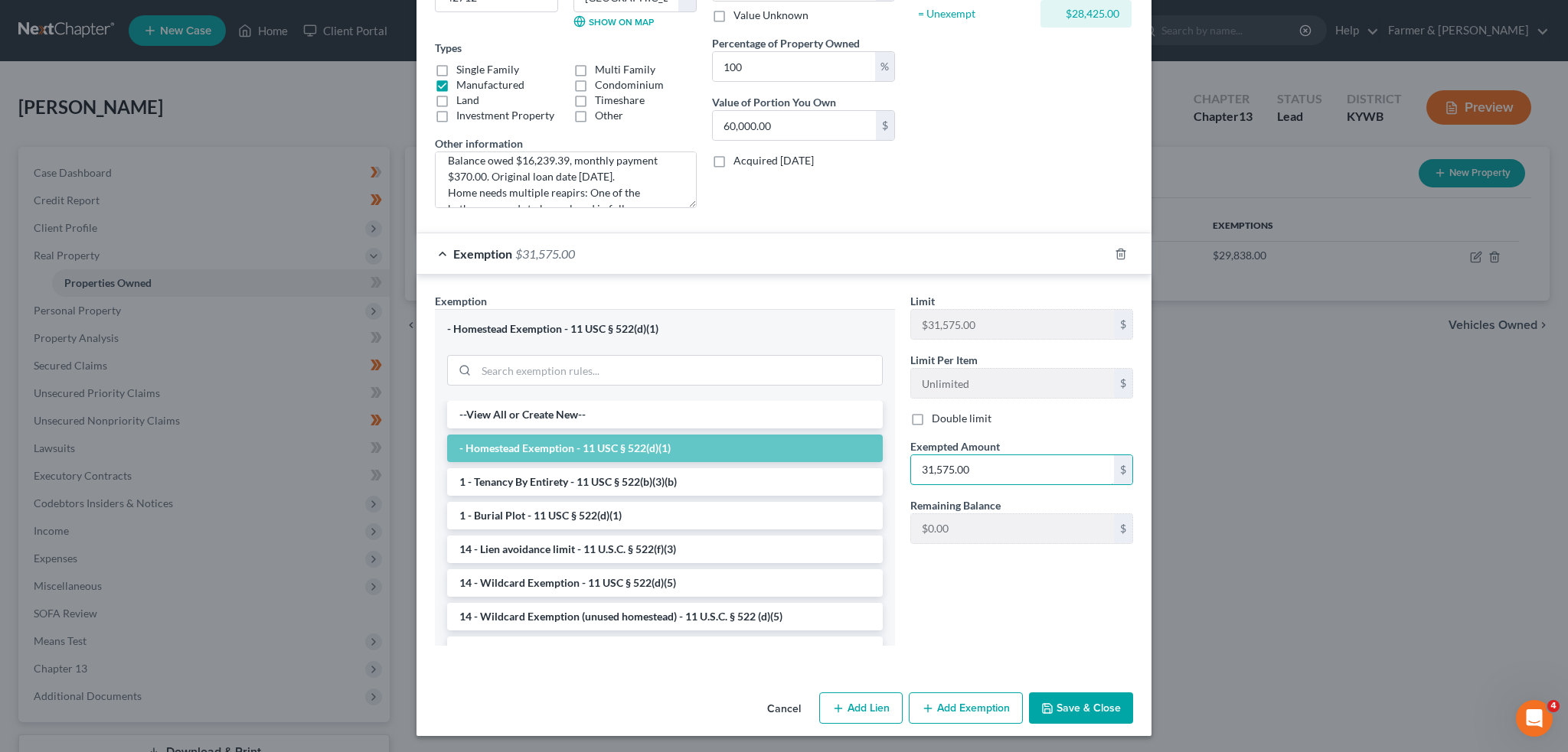
type input "31,575.00"
click at [1106, 703] on button "Save & Close" at bounding box center [1081, 709] width 104 height 32
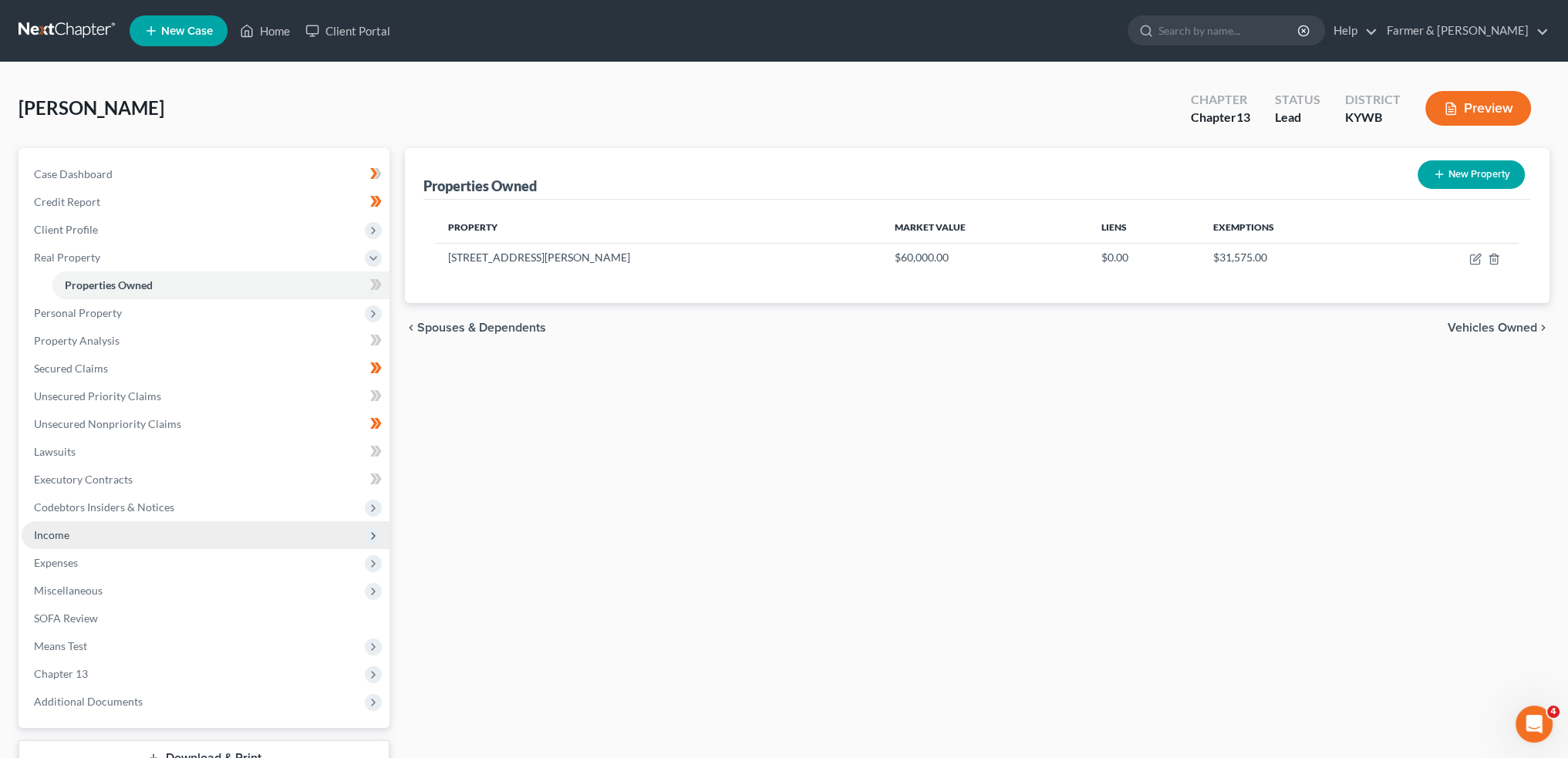
click at [157, 533] on span "Income" at bounding box center [206, 535] width 368 height 28
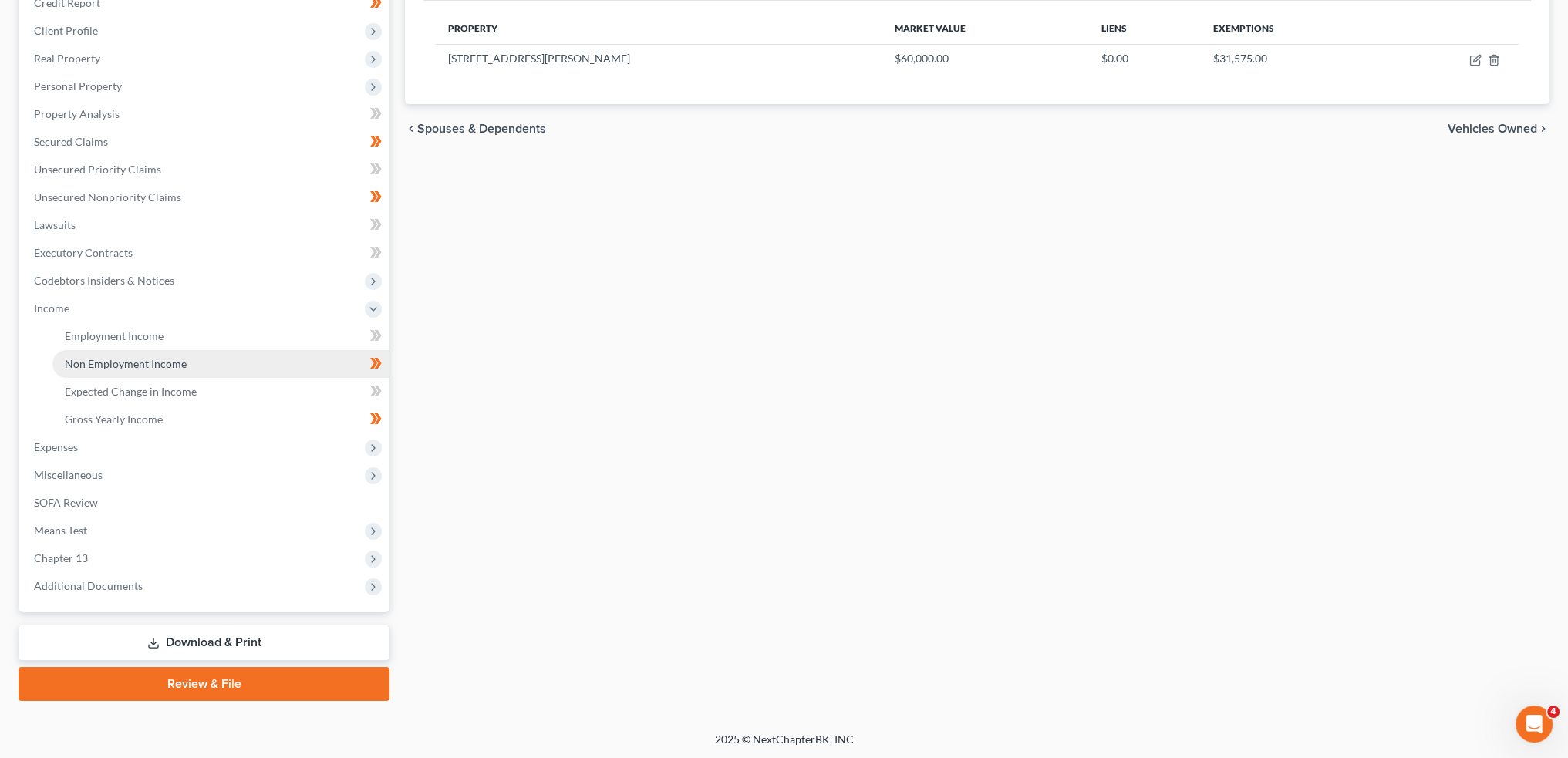
click at [160, 551] on span "Chapter 13" at bounding box center [206, 558] width 368 height 28
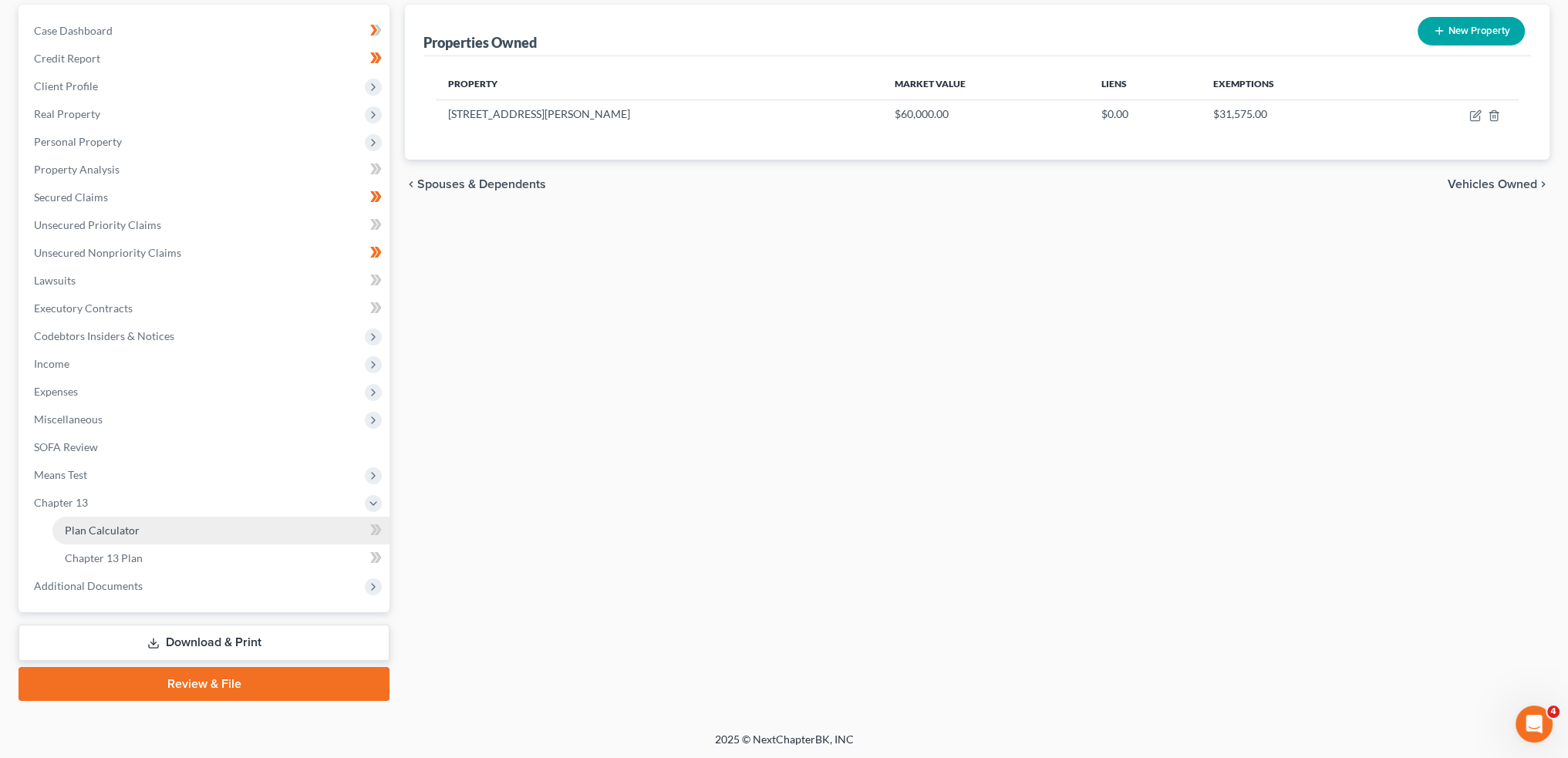
click at [165, 528] on link "Plan Calculator" at bounding box center [221, 531] width 337 height 28
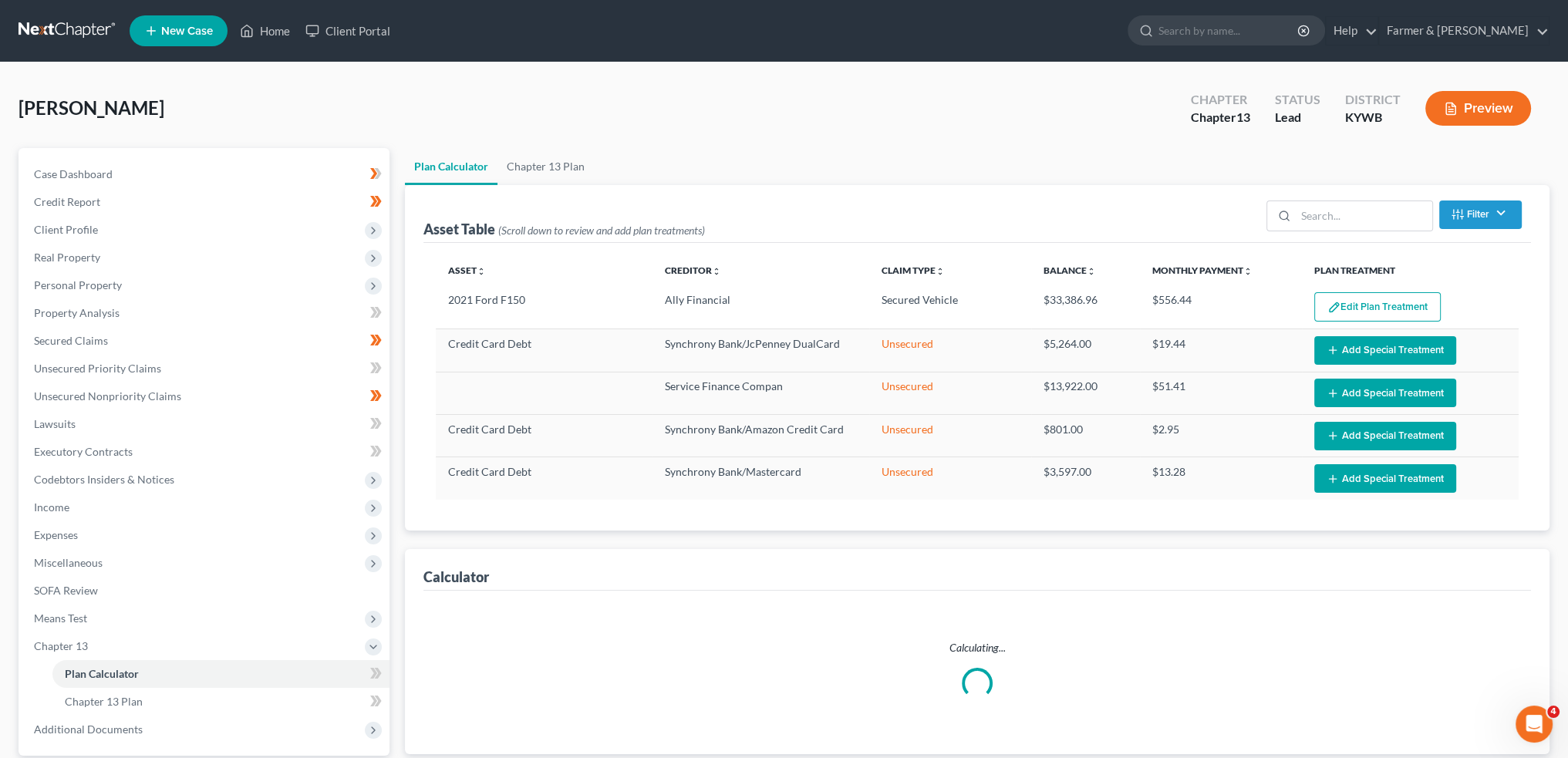
select select "59"
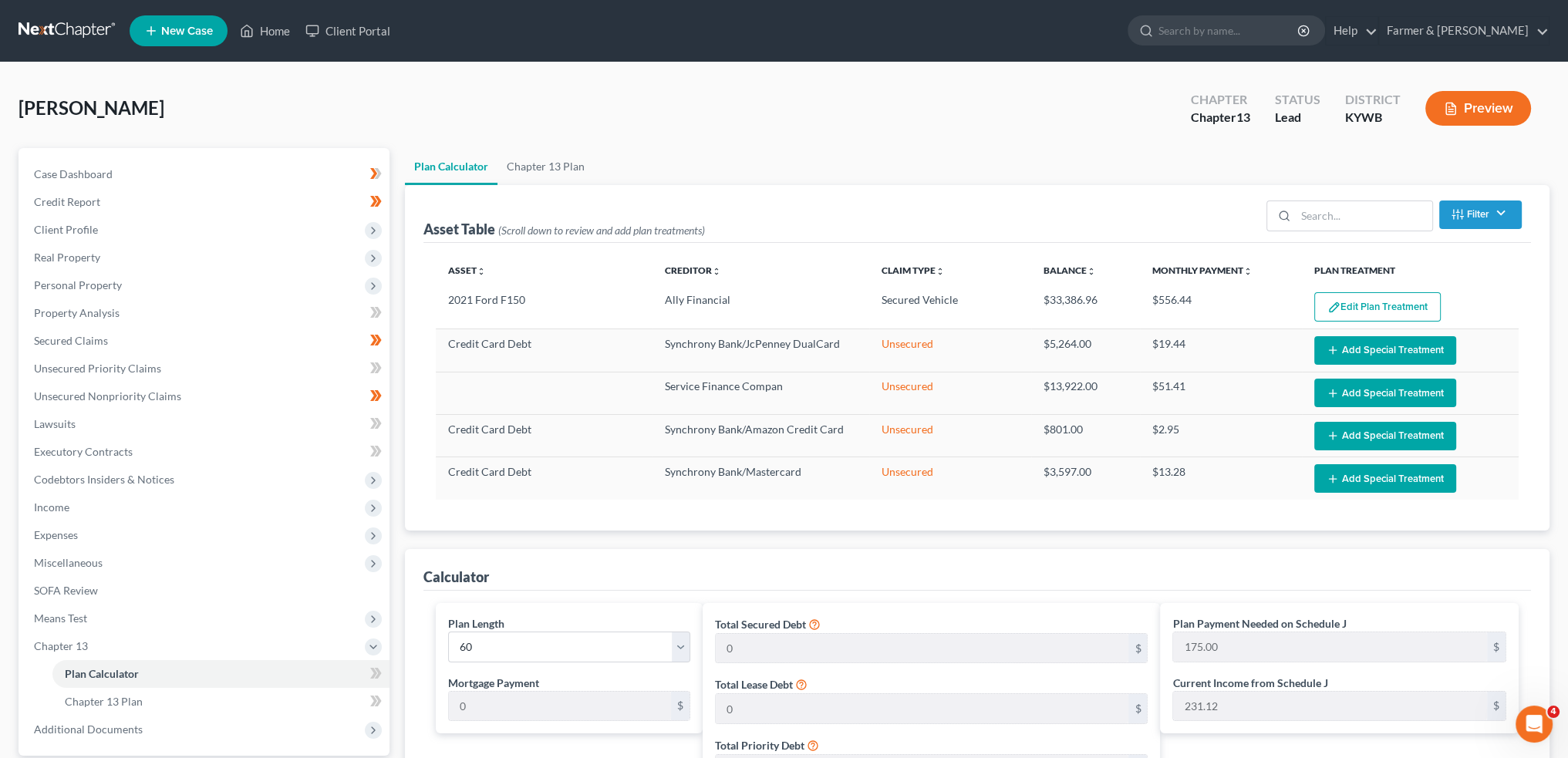
click at [1390, 302] on button "Edit Plan Treatment" at bounding box center [1377, 307] width 127 height 30
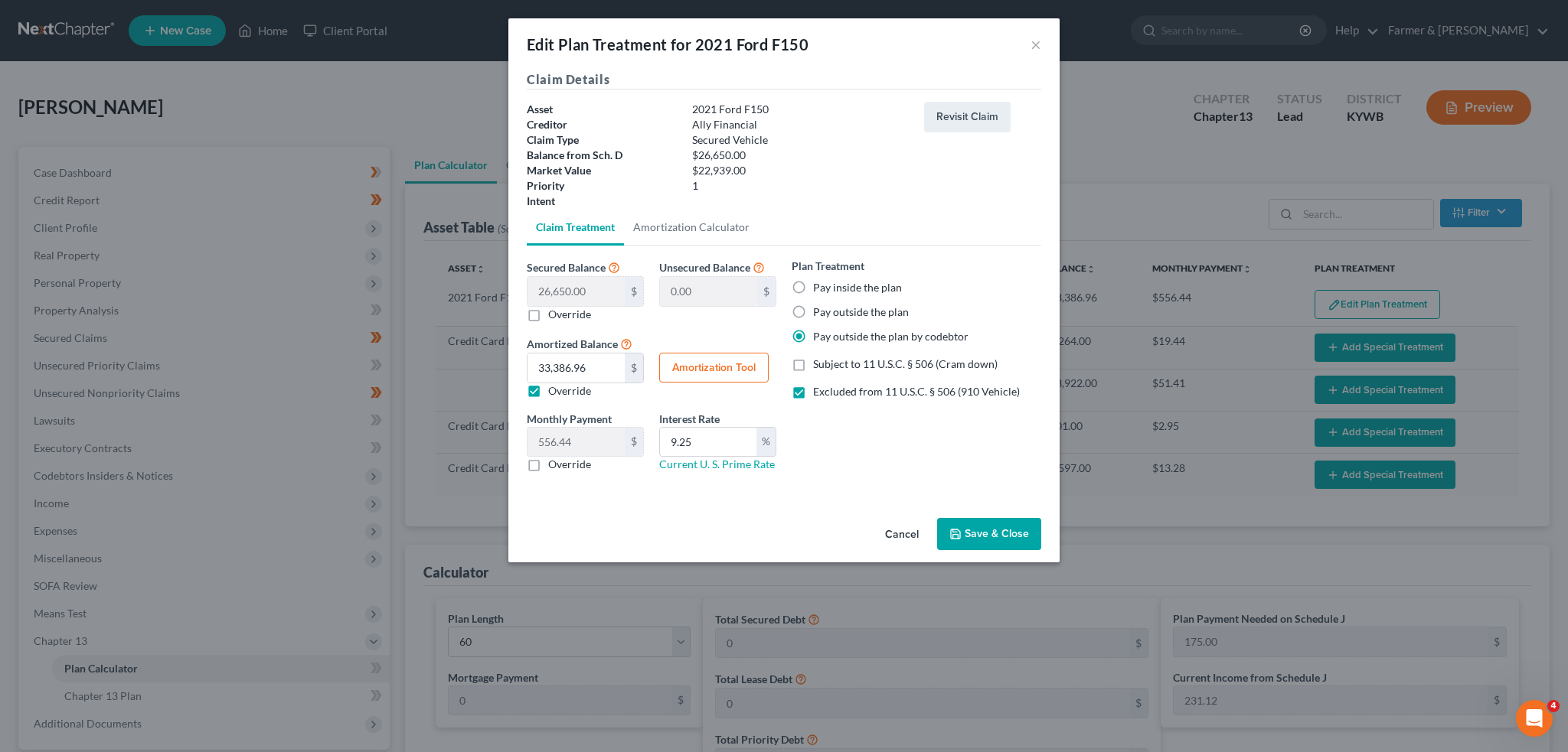
click at [909, 529] on button "Cancel" at bounding box center [902, 535] width 58 height 30
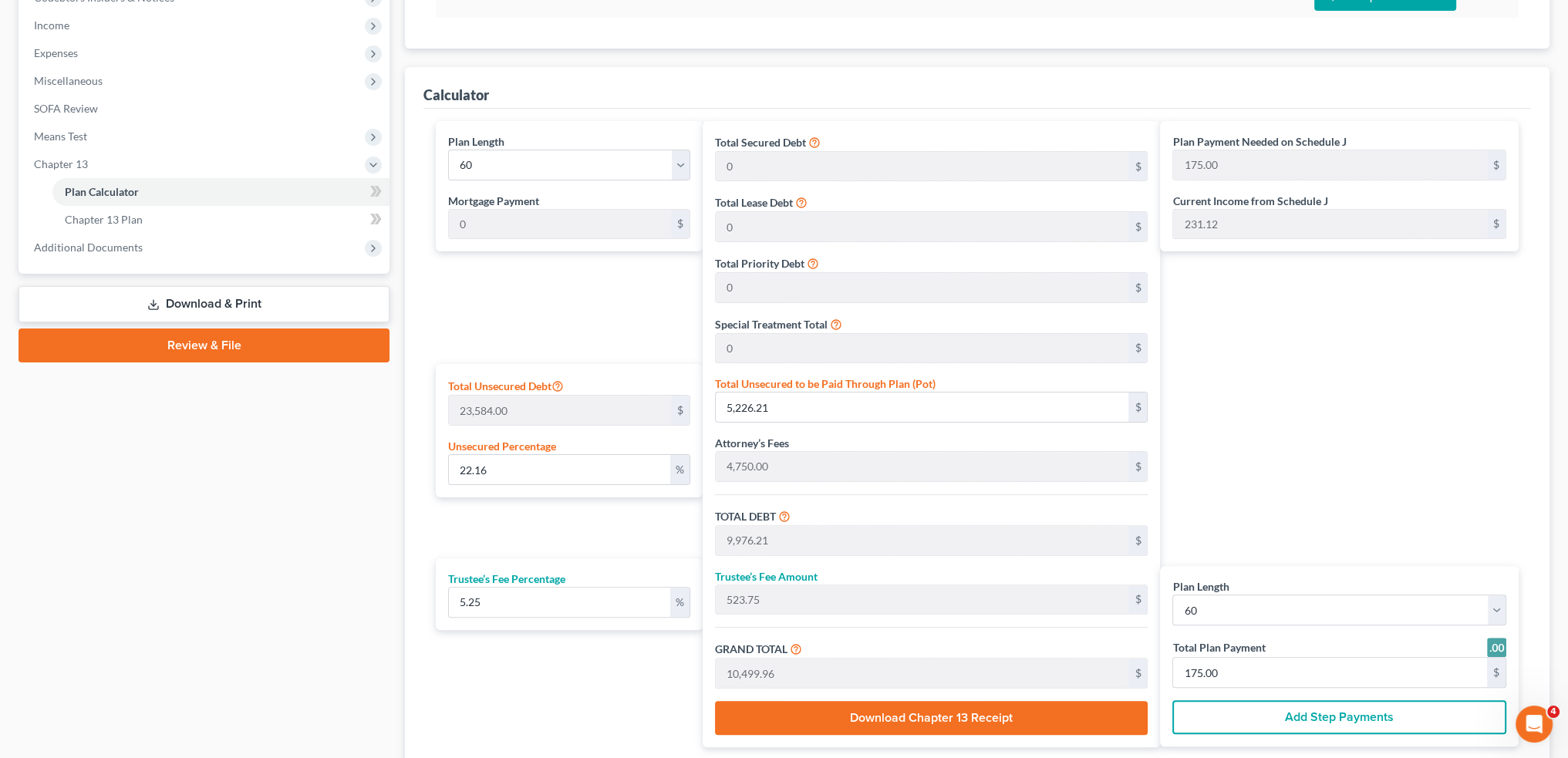
scroll to position [596, 0]
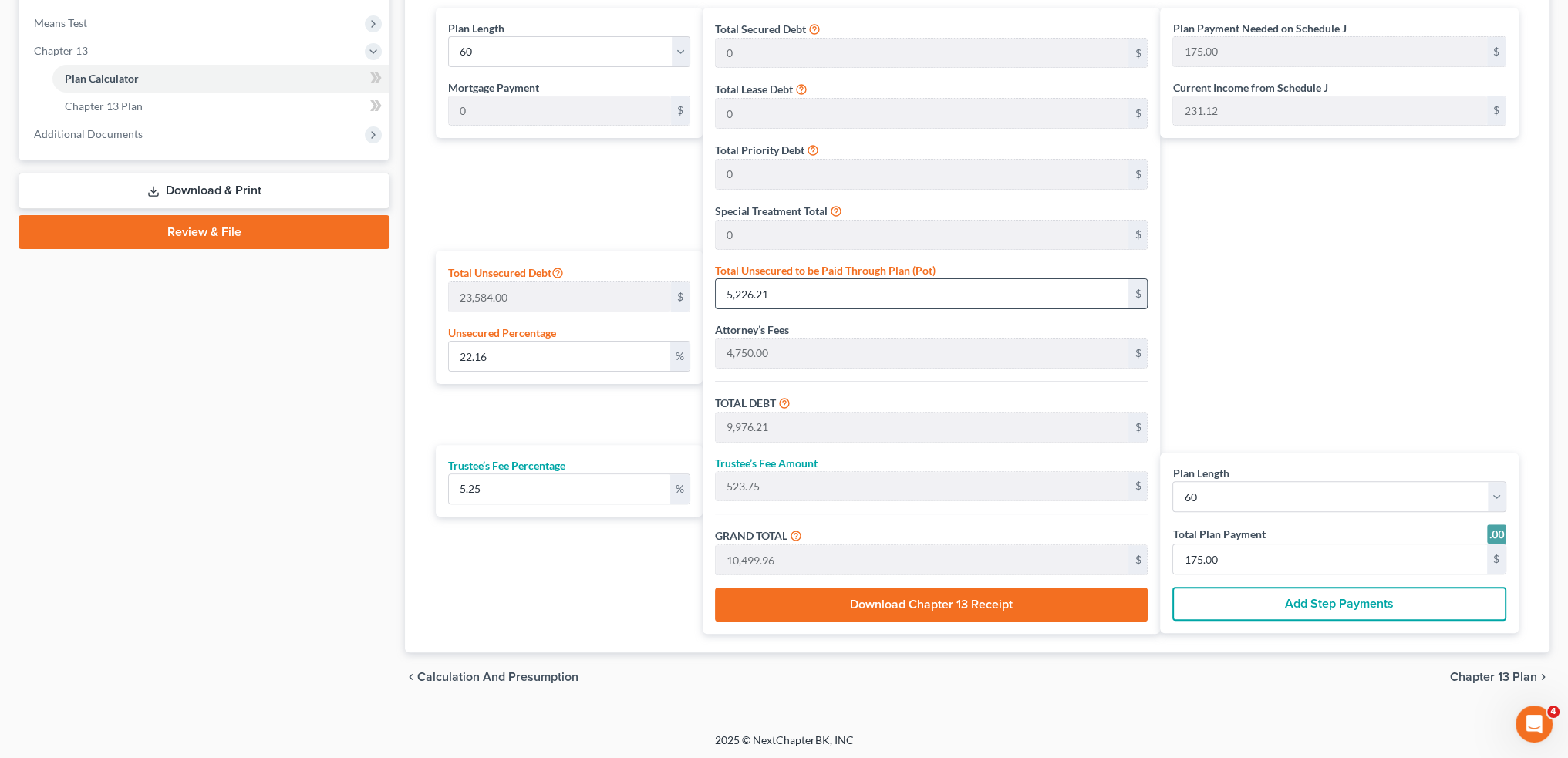
click at [785, 291] on input "5,226.21" at bounding box center [922, 294] width 412 height 30
type input "0.004240162822252374"
type input "1"
type input "4,751.00"
type input "249.42"
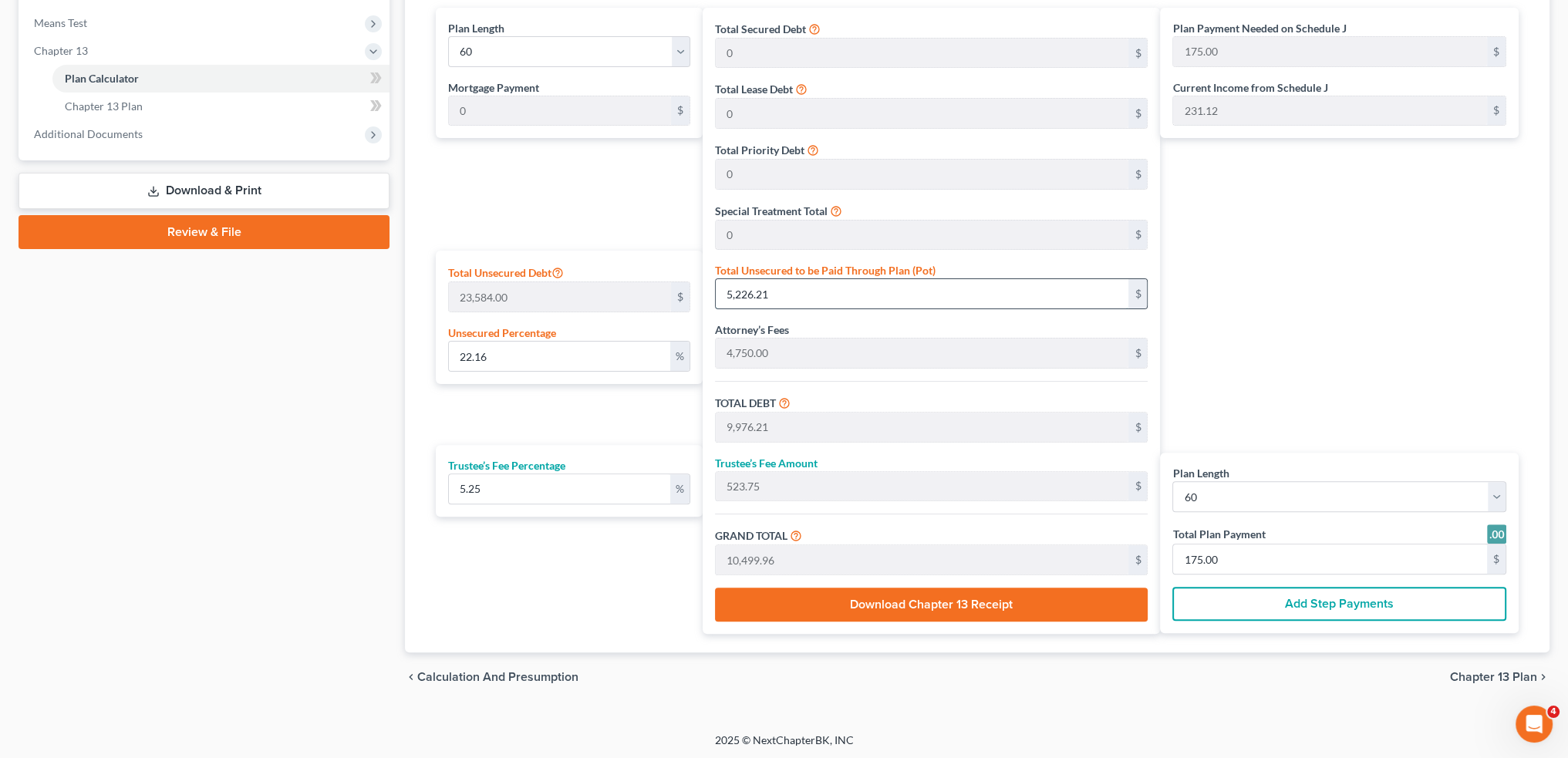
type input "5,000.42"
type input "83.00"
type input "0.05088195386702849"
type input "12"
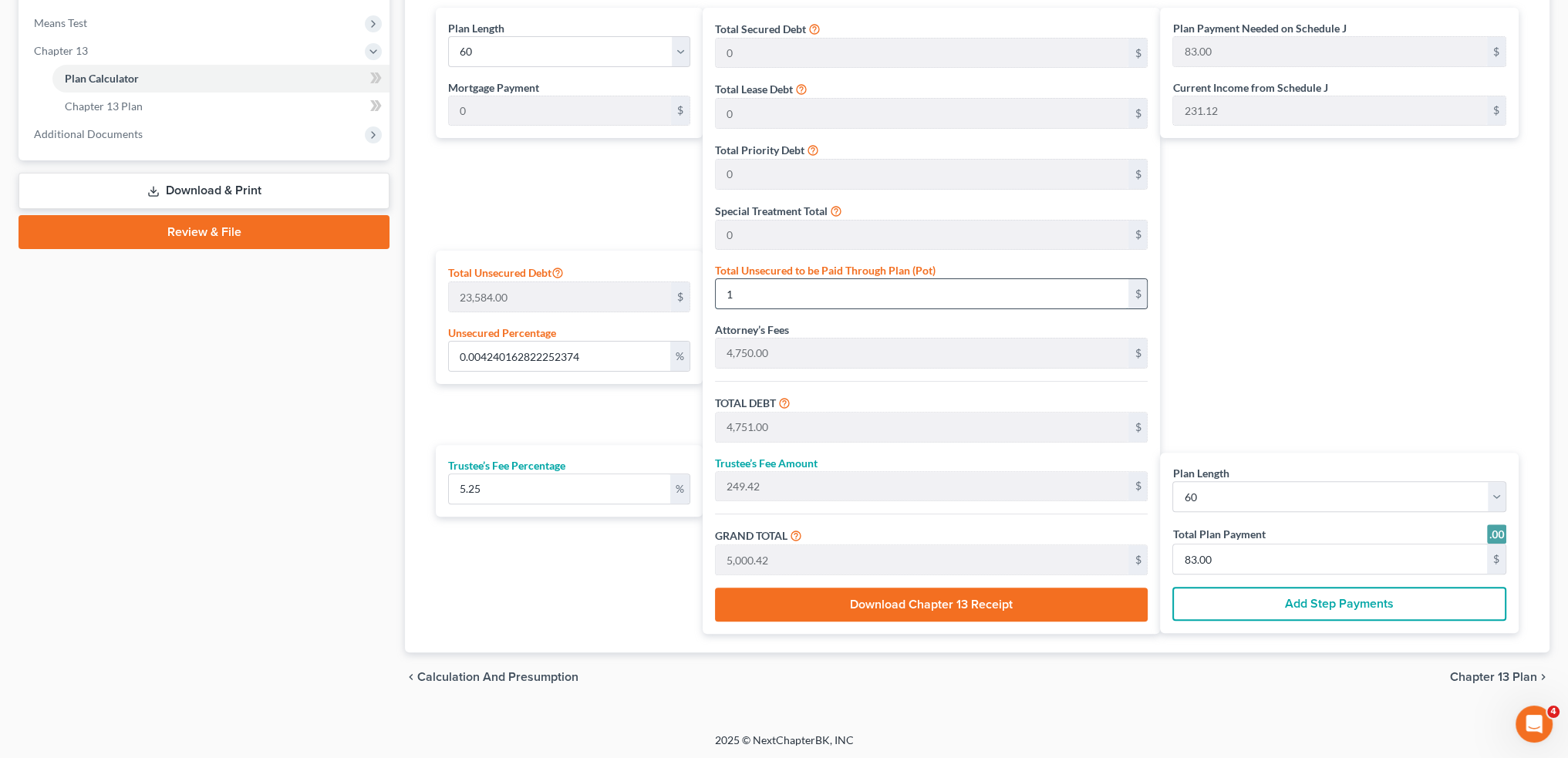
type input "4,762.00"
type input "250.00"
type input "5,012.00"
type input "84.00"
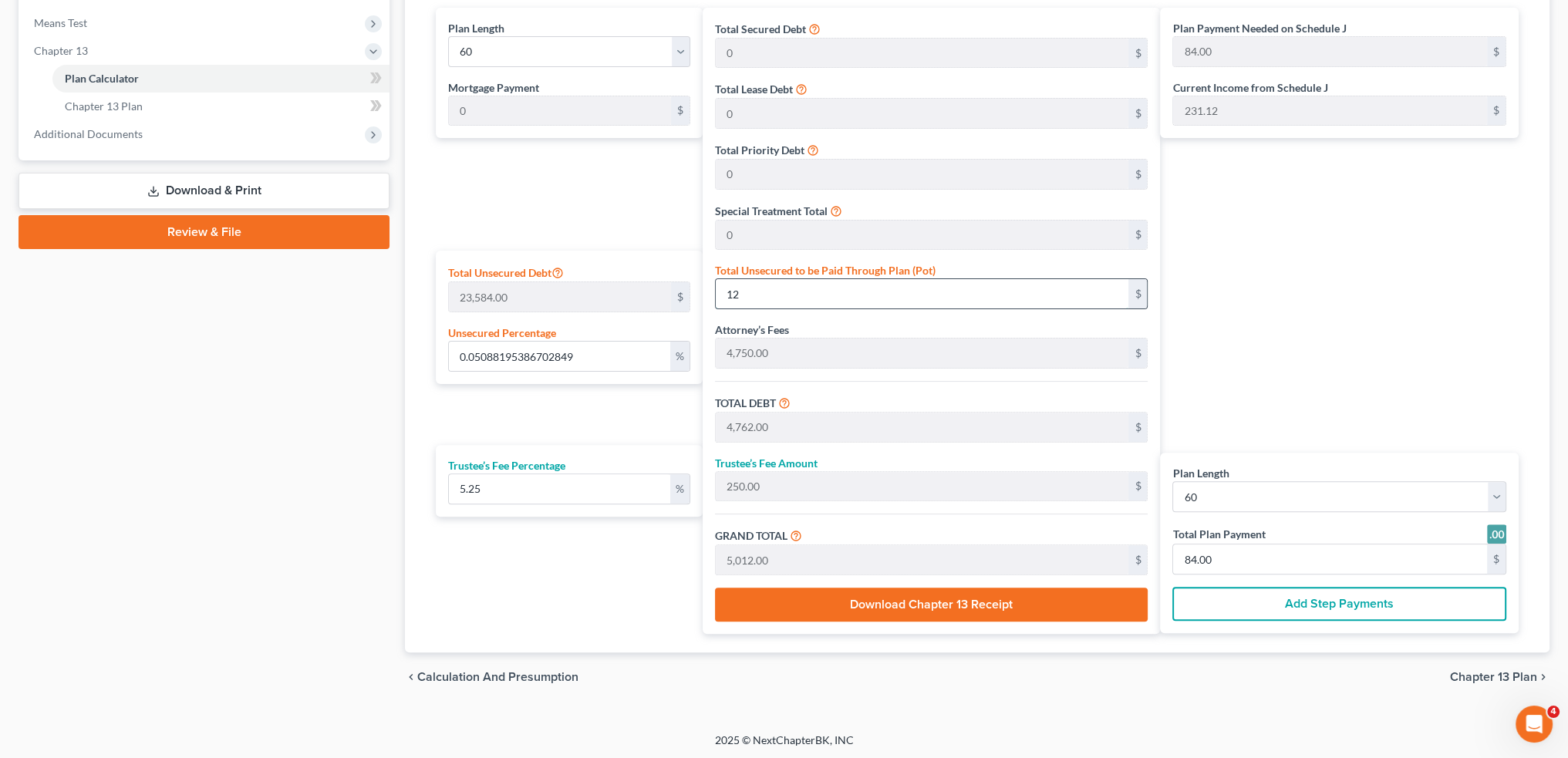
type input "0.5427408412483039"
type input "128"
type input "4,878.00"
type input "256.09"
type input "5,134.09"
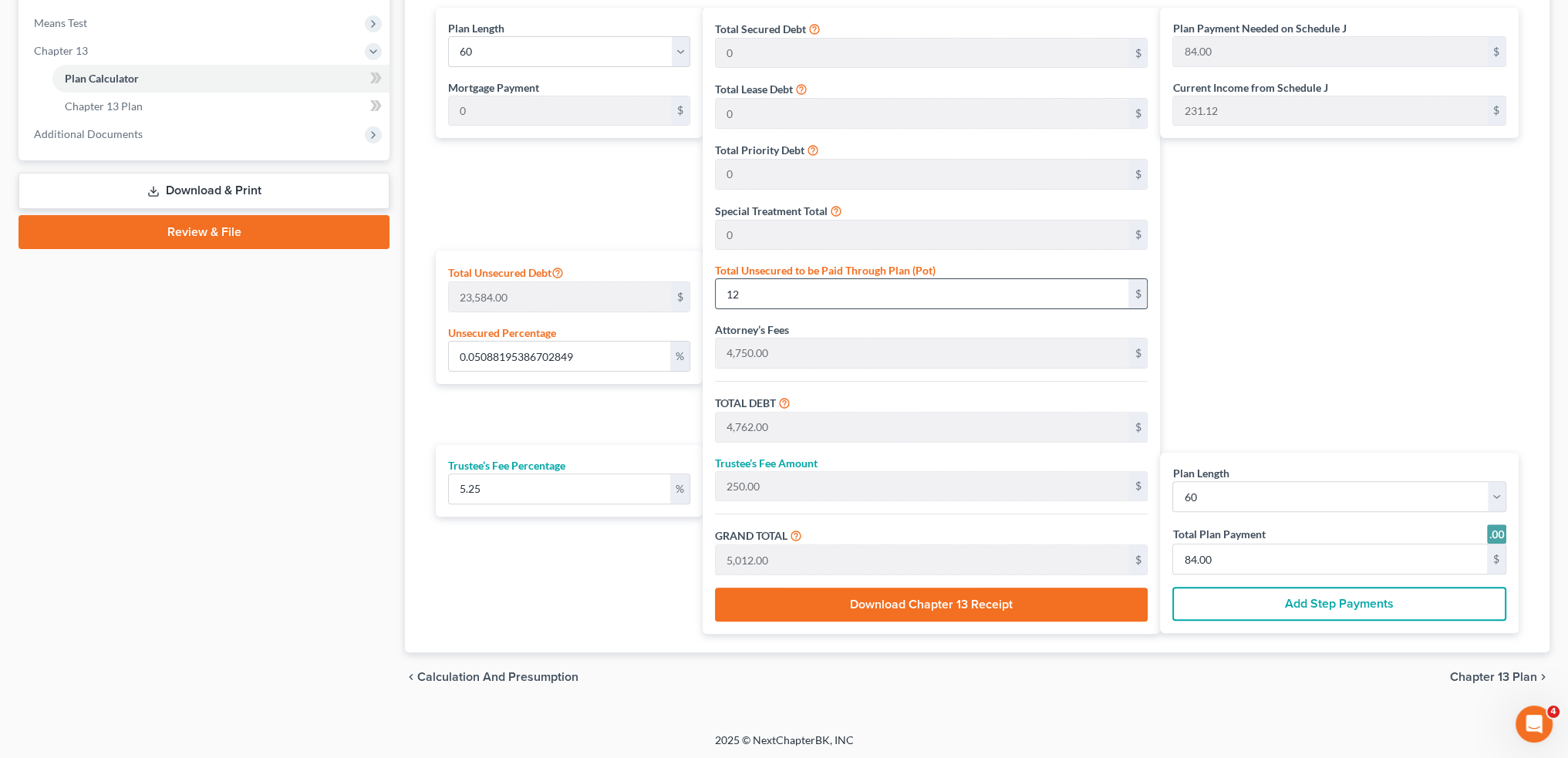
type input "86.00"
type input "5.452849389416554"
type input "1286"
type input "6,036.00"
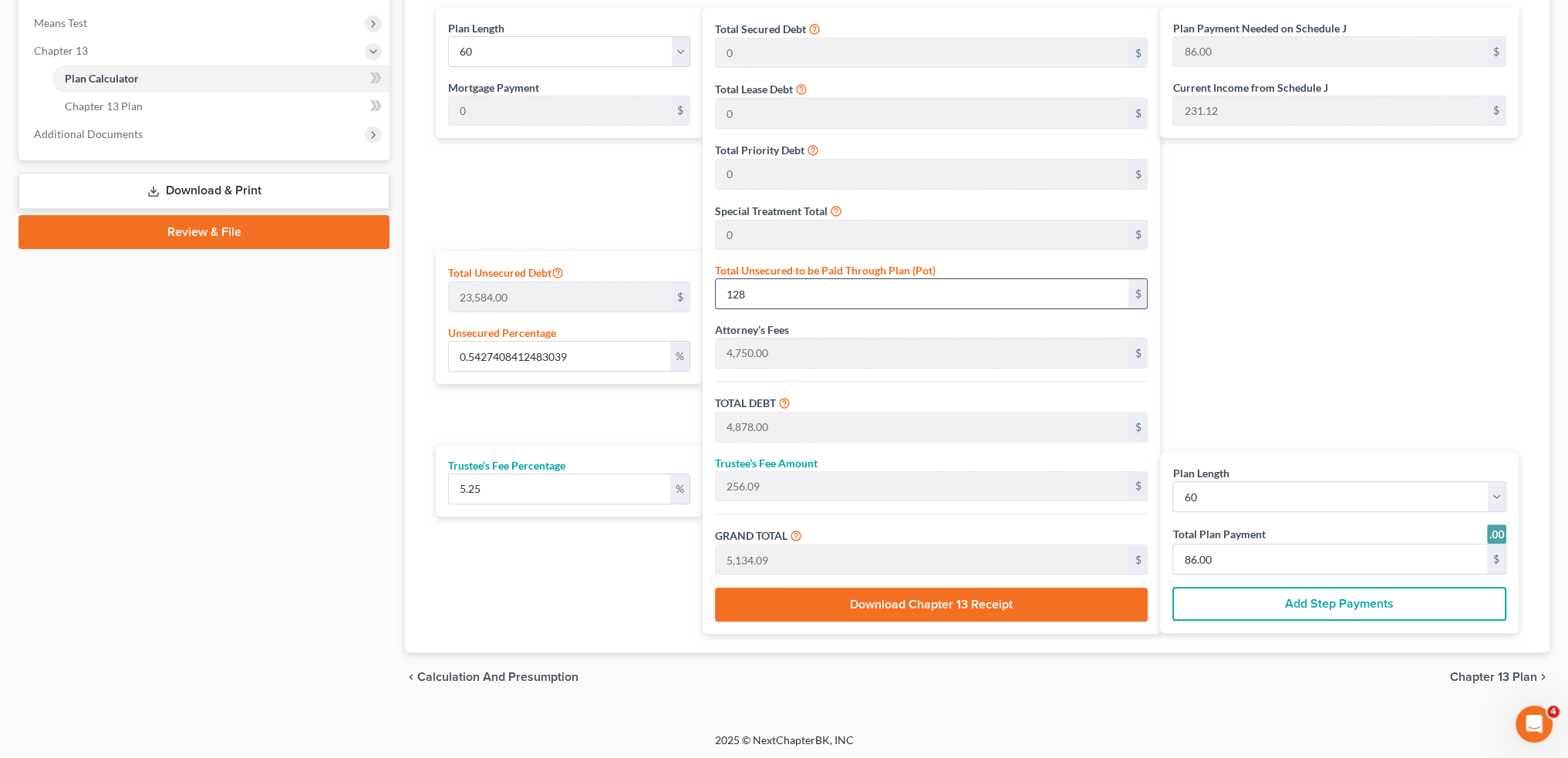
type input "316.89"
type input "6,352.89"
type input "106.00"
click at [835, 290] on input "1,286.00" at bounding box center [922, 294] width 412 height 30
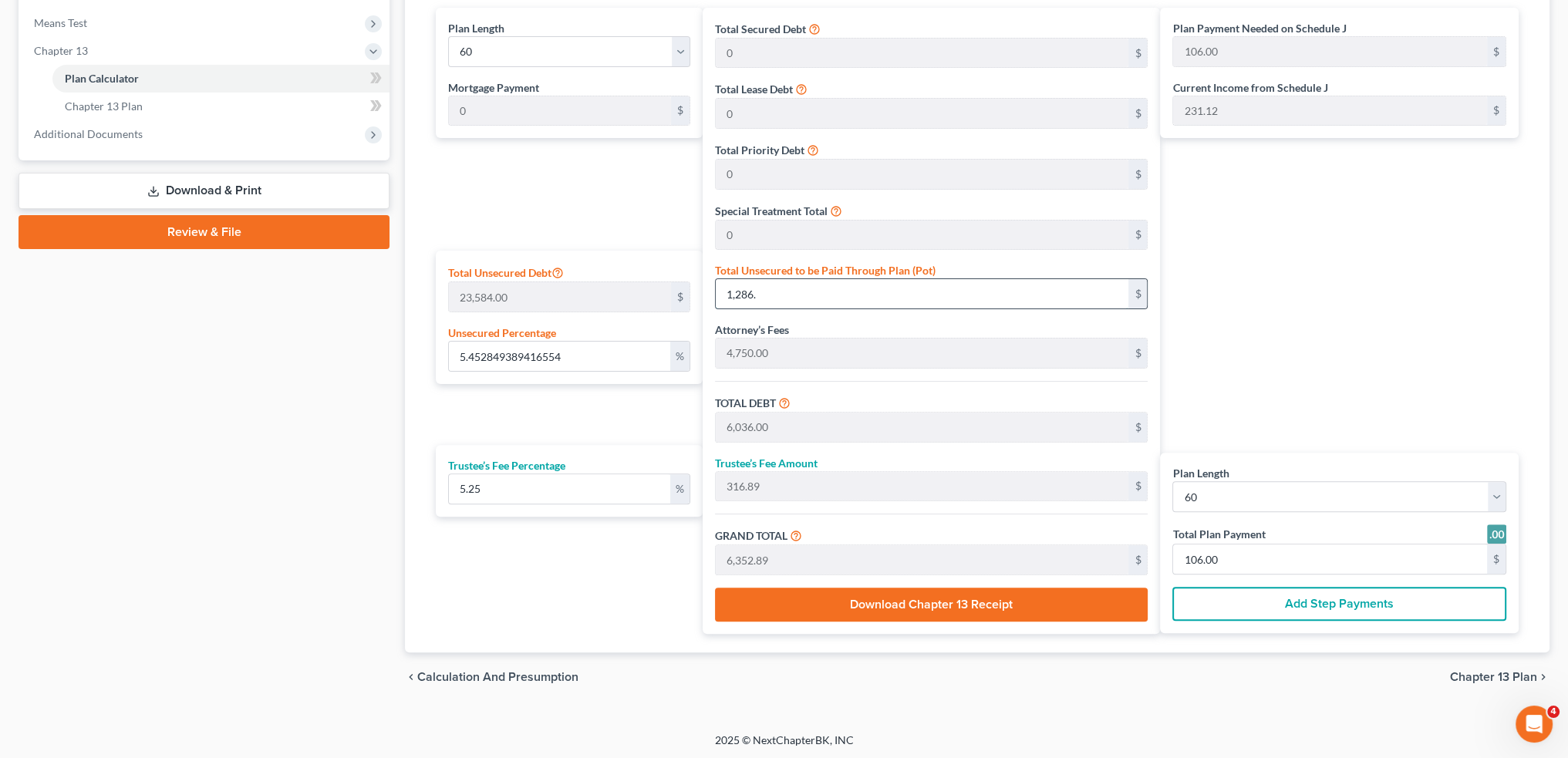
type input "1,286"
type input "0.5427408412483039"
type input "1,28"
type input "4,878.00"
type input "256.09"
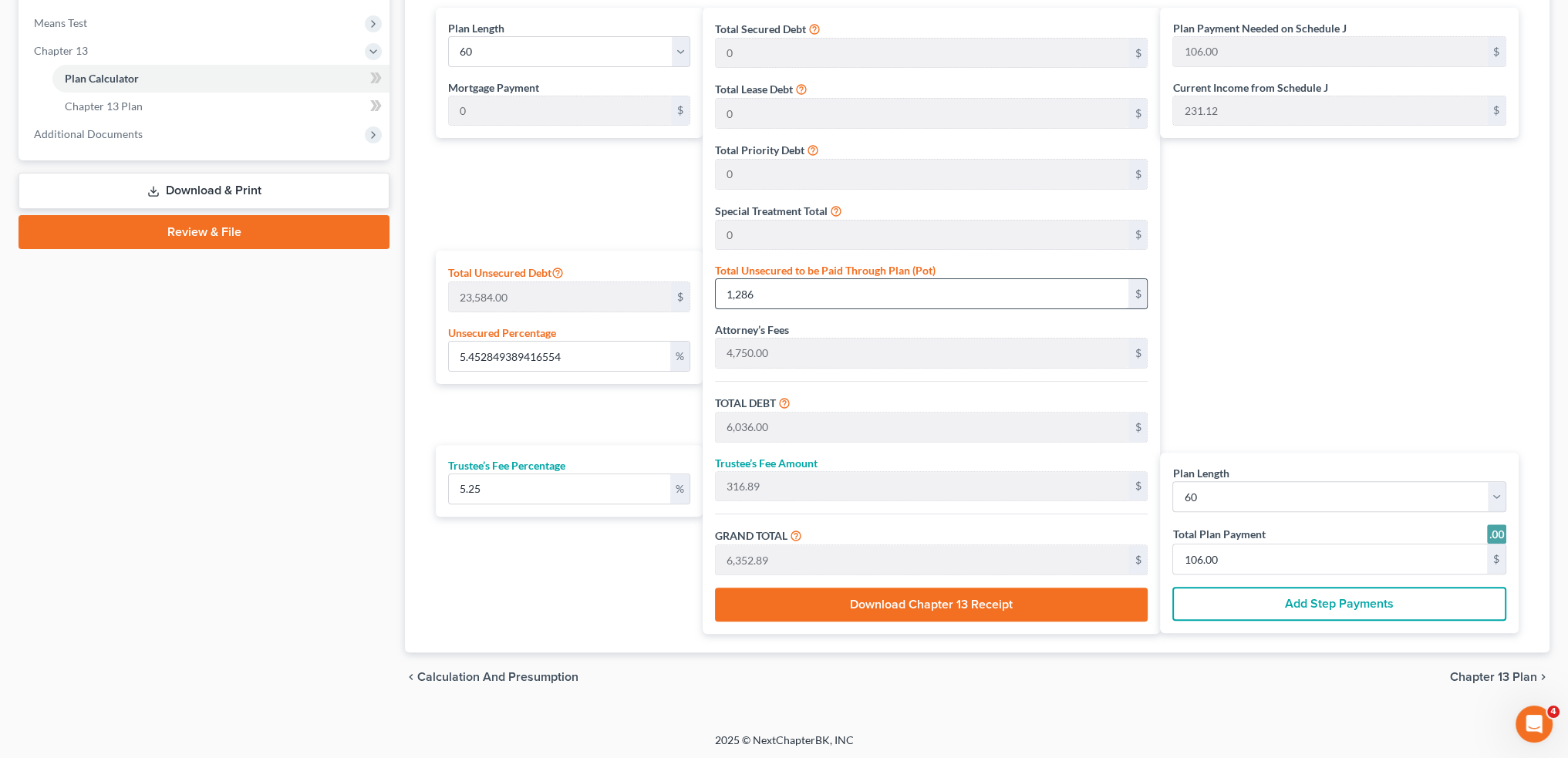
type input "5,134.09"
type input "86.00"
type input "12"
type input "0.05088195386702849"
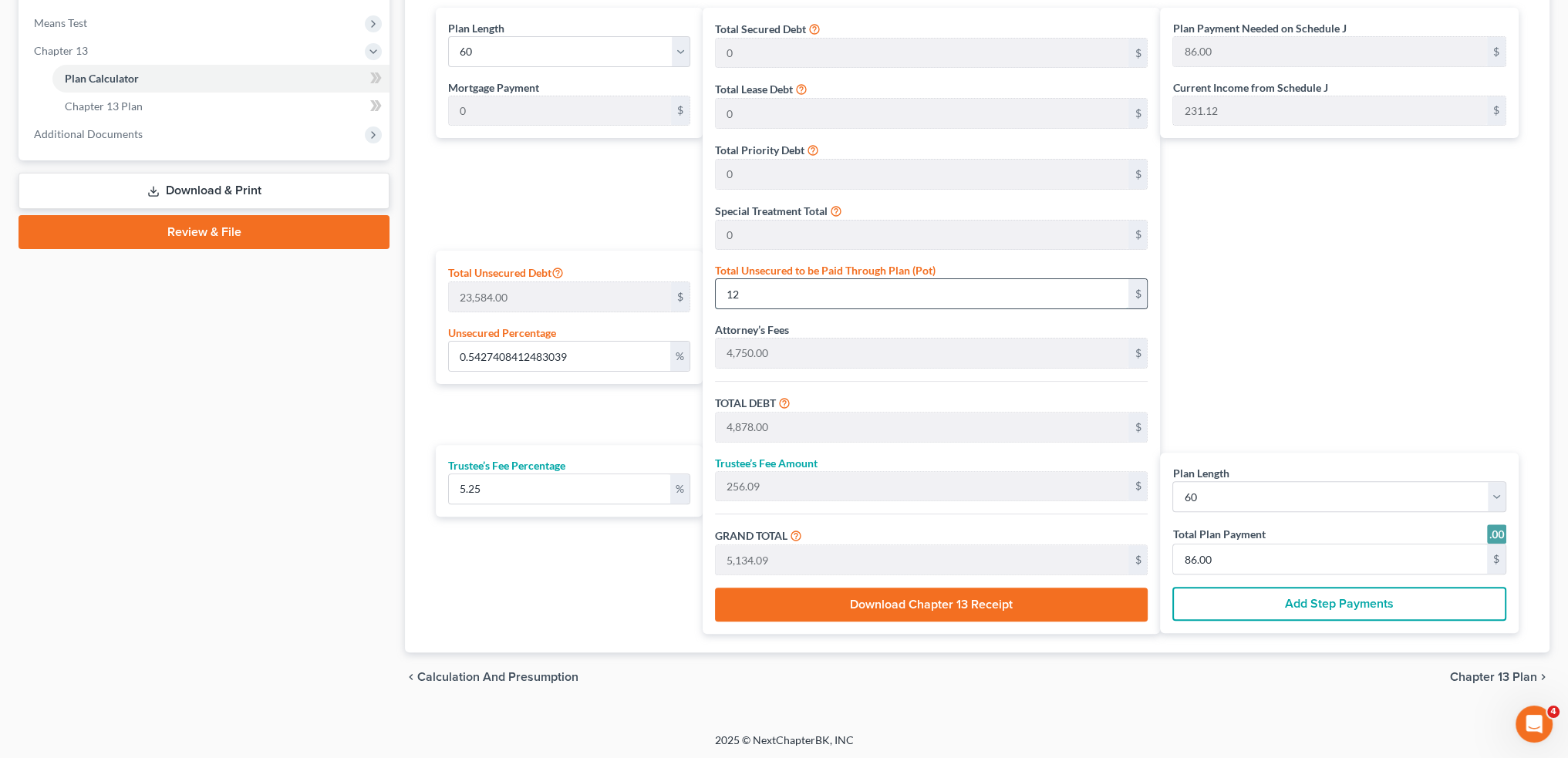
type input "4,762.00"
type input "250.00"
type input "5,012.00"
type input "84.00"
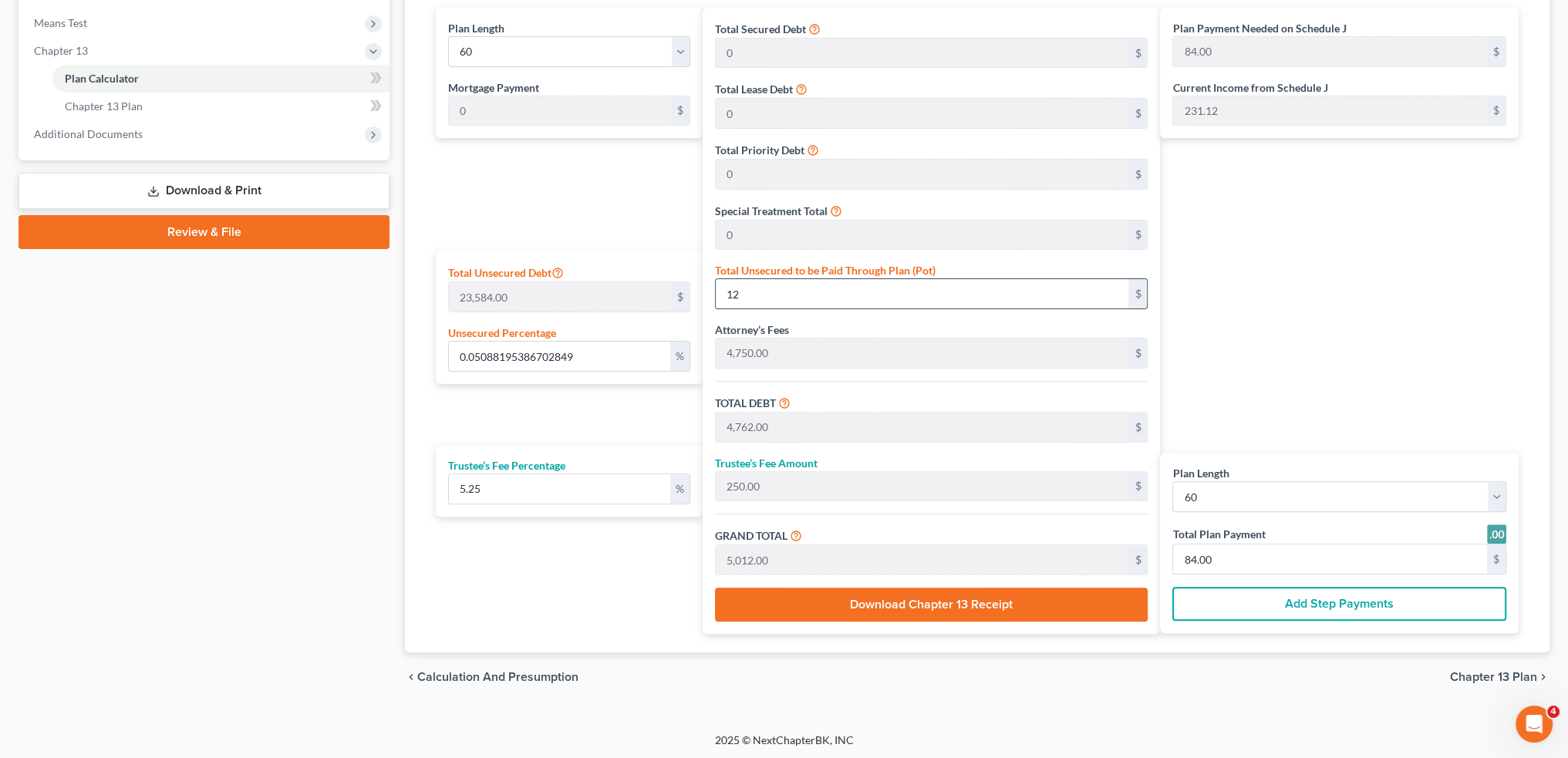
type input "0.5130597014925373"
type input "121"
type input "4,871.00"
type input "255.72"
type input "5,126.72"
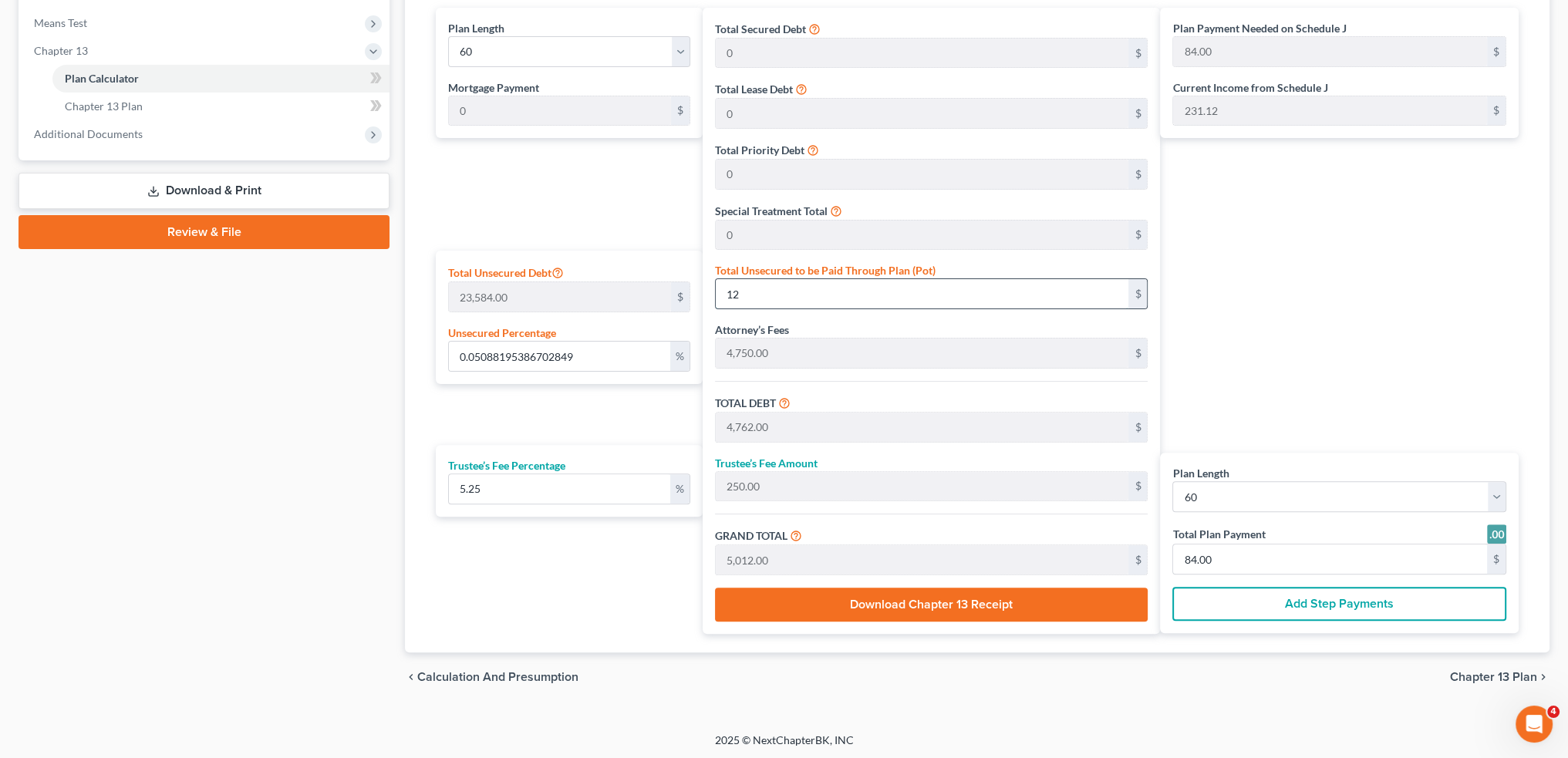
type input "85.00"
type input "5.164518317503393"
type input "1218"
type input "5,968.00"
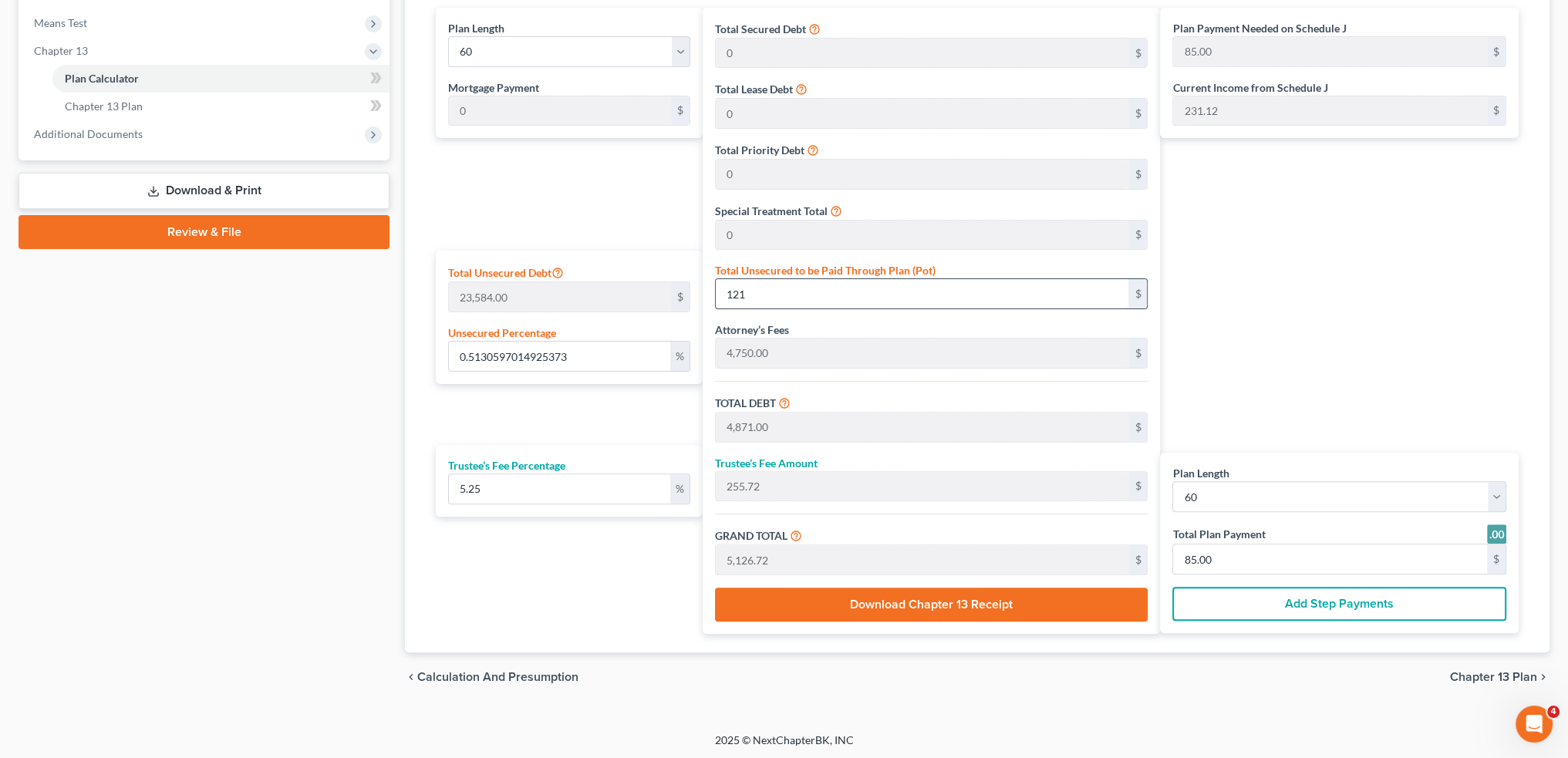
type input "313.32"
type input "6,281.32"
type input "105.00"
type input "1,218"
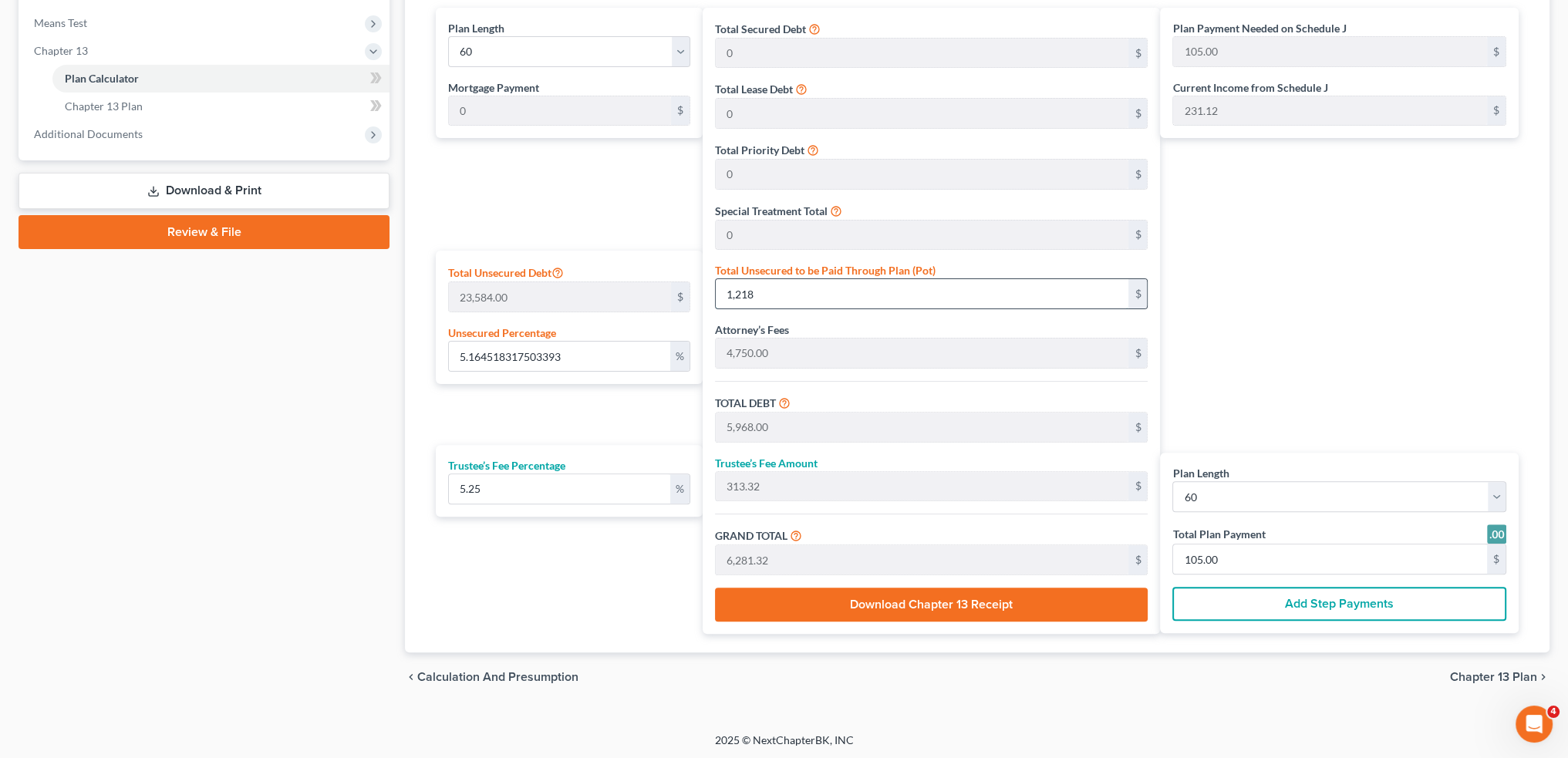
type input "51.67062415196744"
type input "1,2186"
type input "16,936.00"
type input "889.14"
type input "17,825.14"
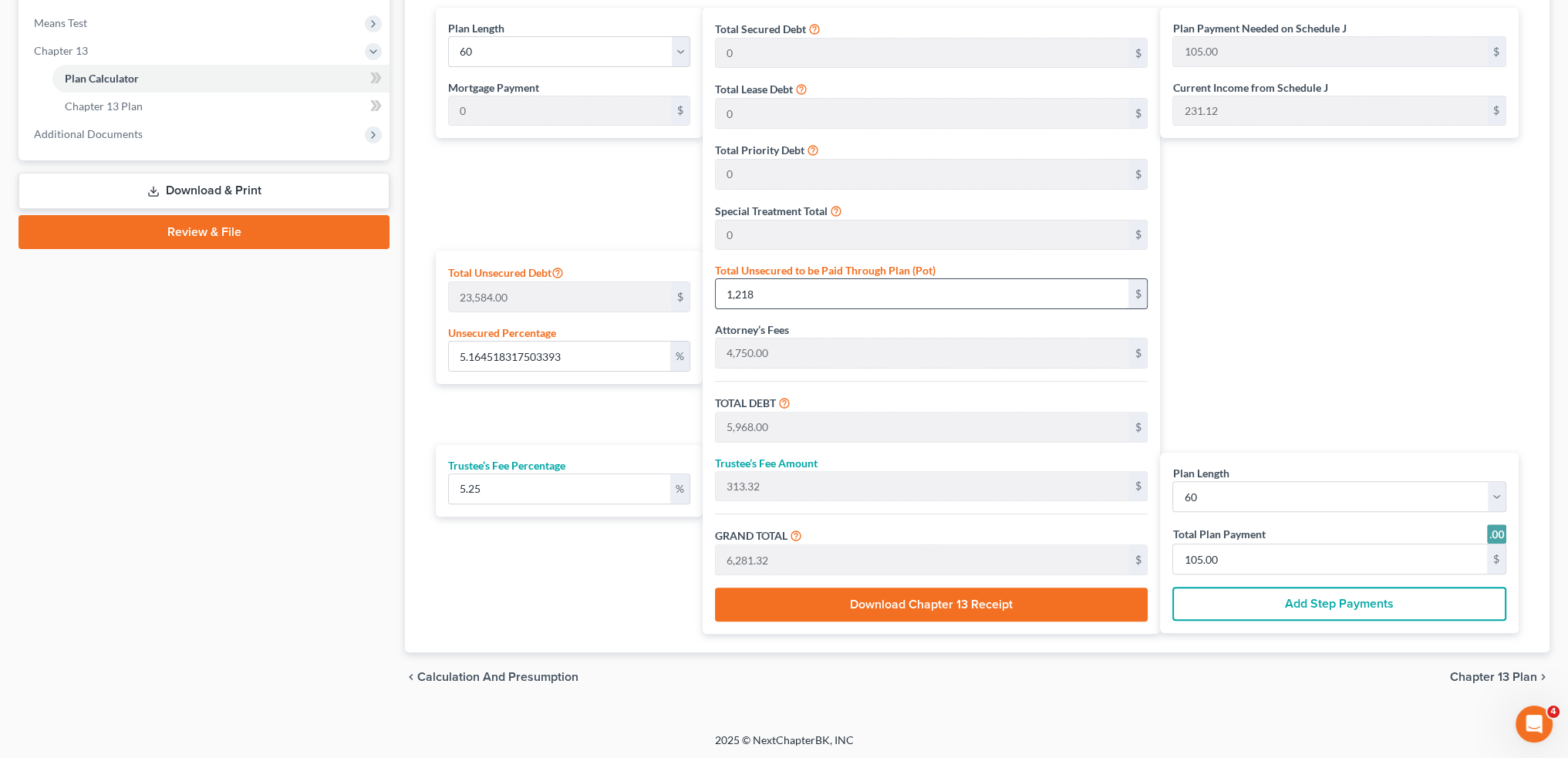
type input "297.00"
type input "12,186.00"
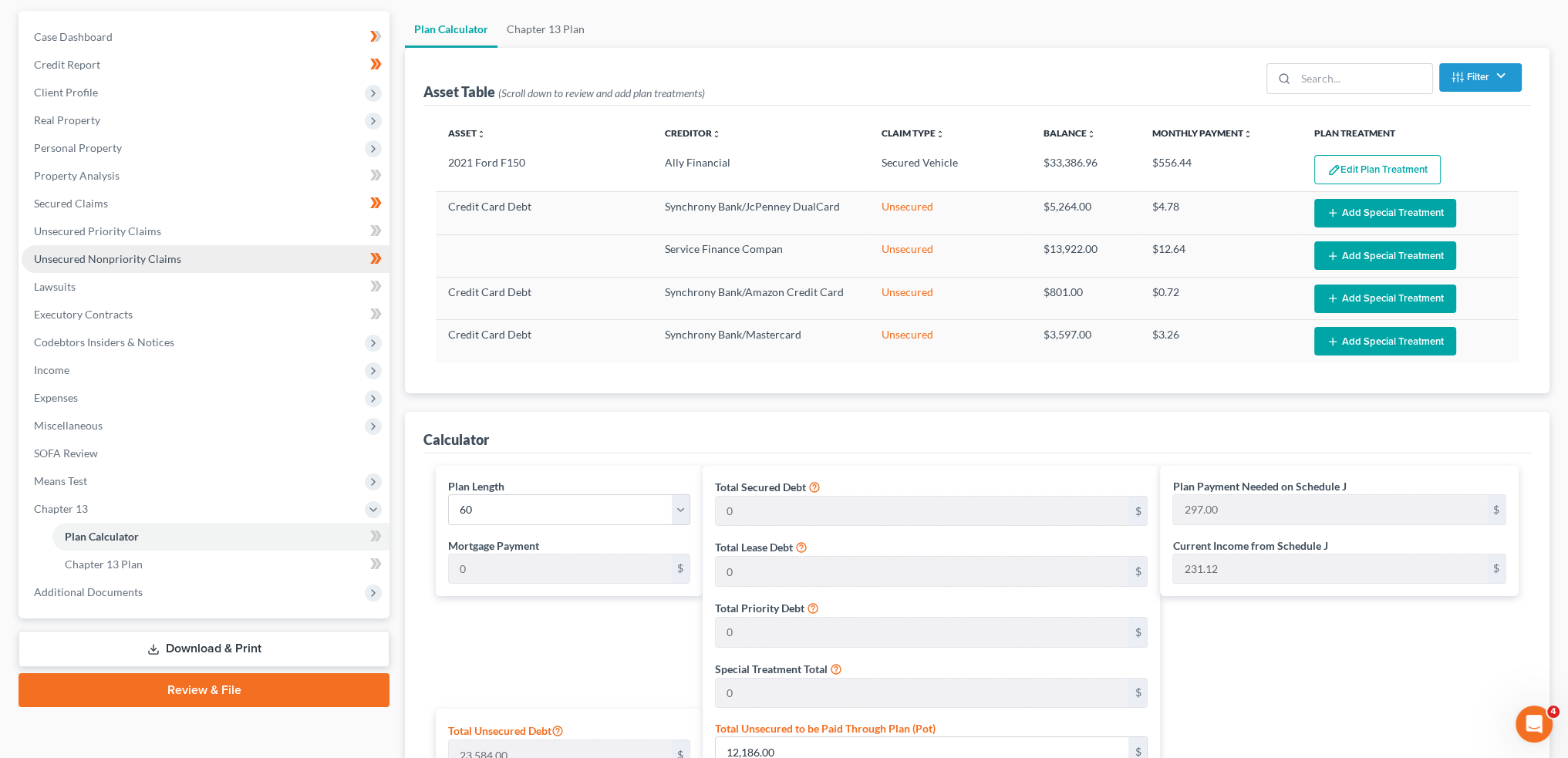
scroll to position [0, 0]
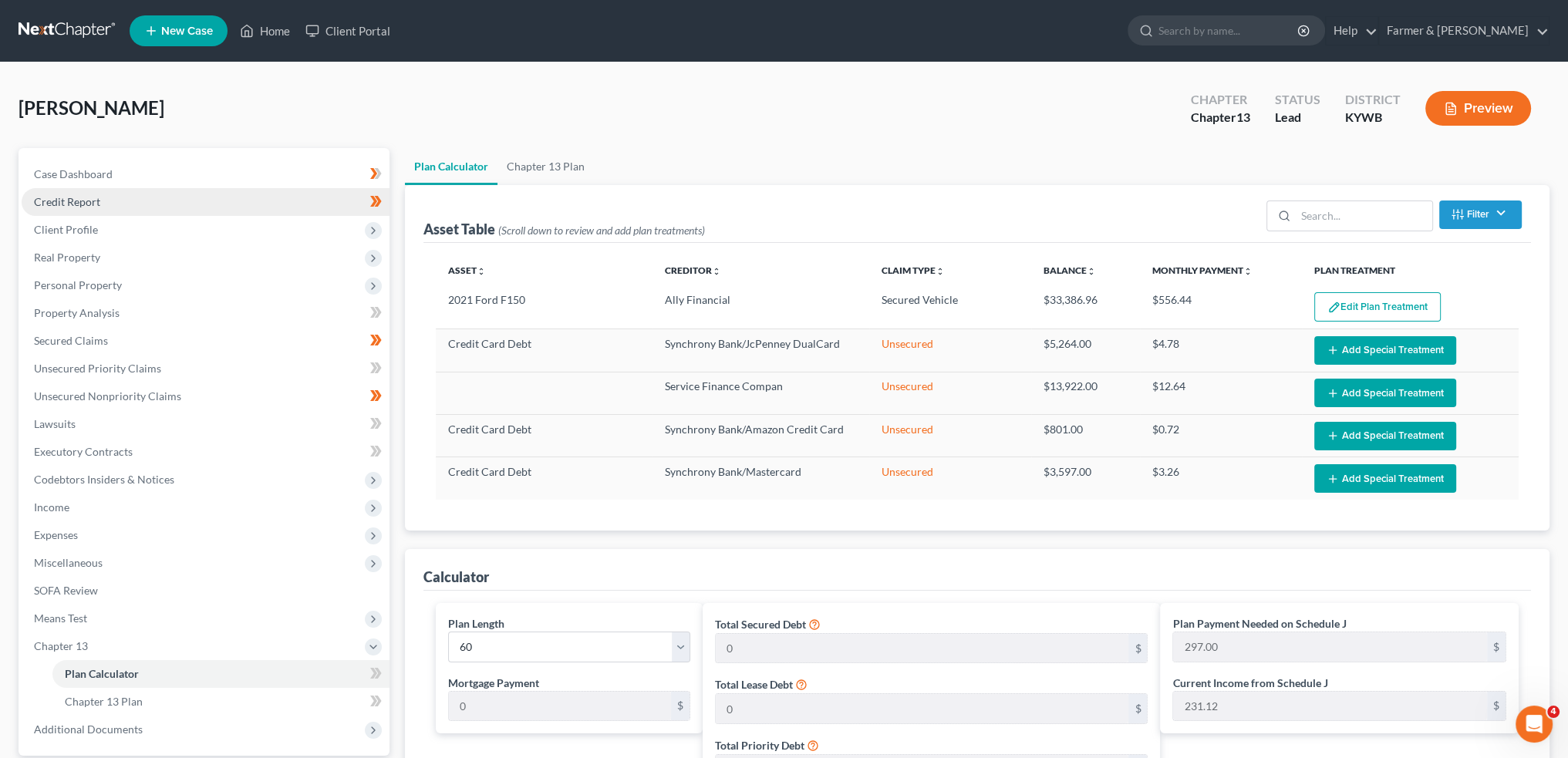
click at [168, 200] on link "Credit Report" at bounding box center [206, 201] width 368 height 28
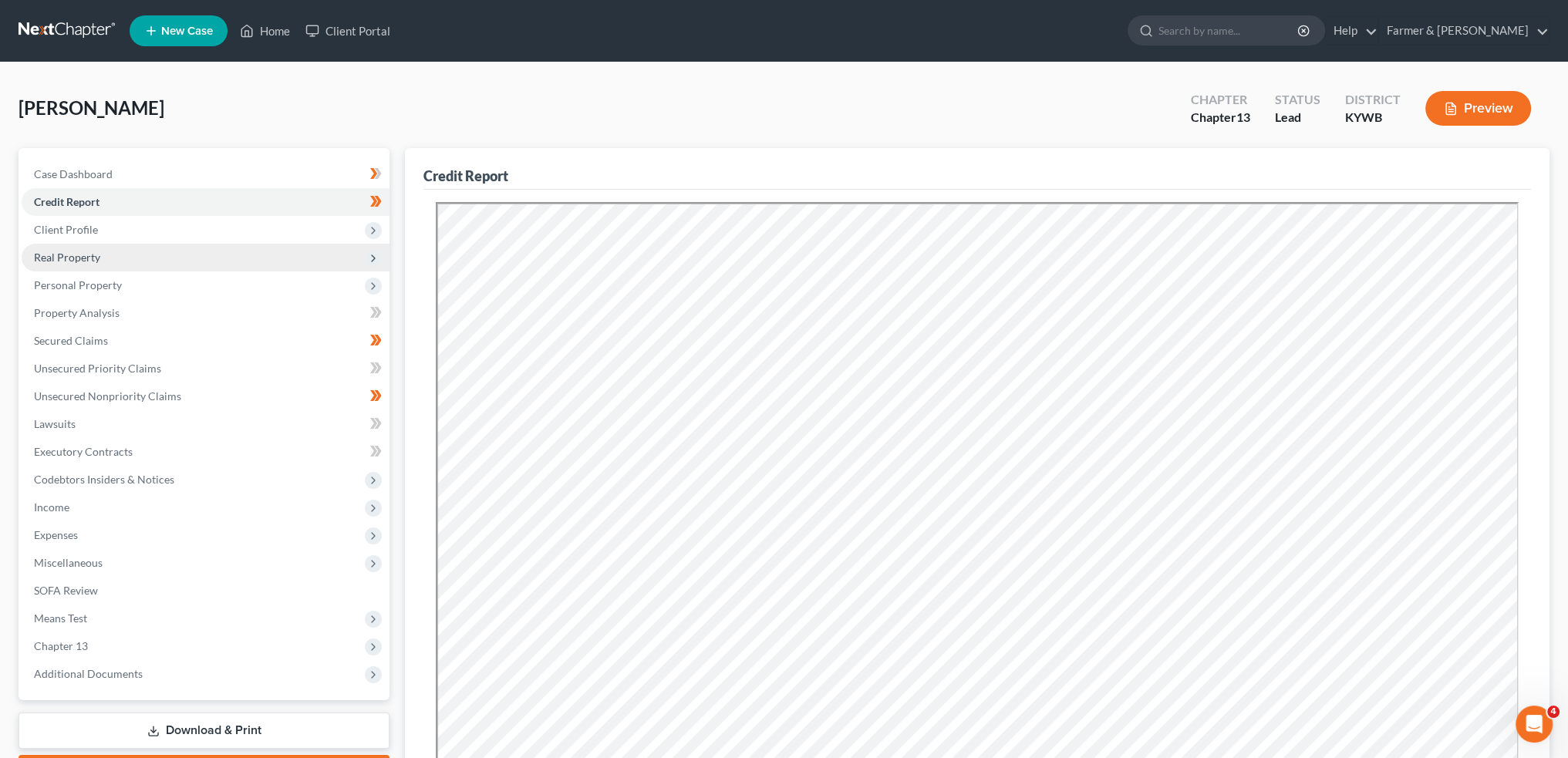
click at [77, 251] on span "Real Property" at bounding box center [66, 257] width 66 height 13
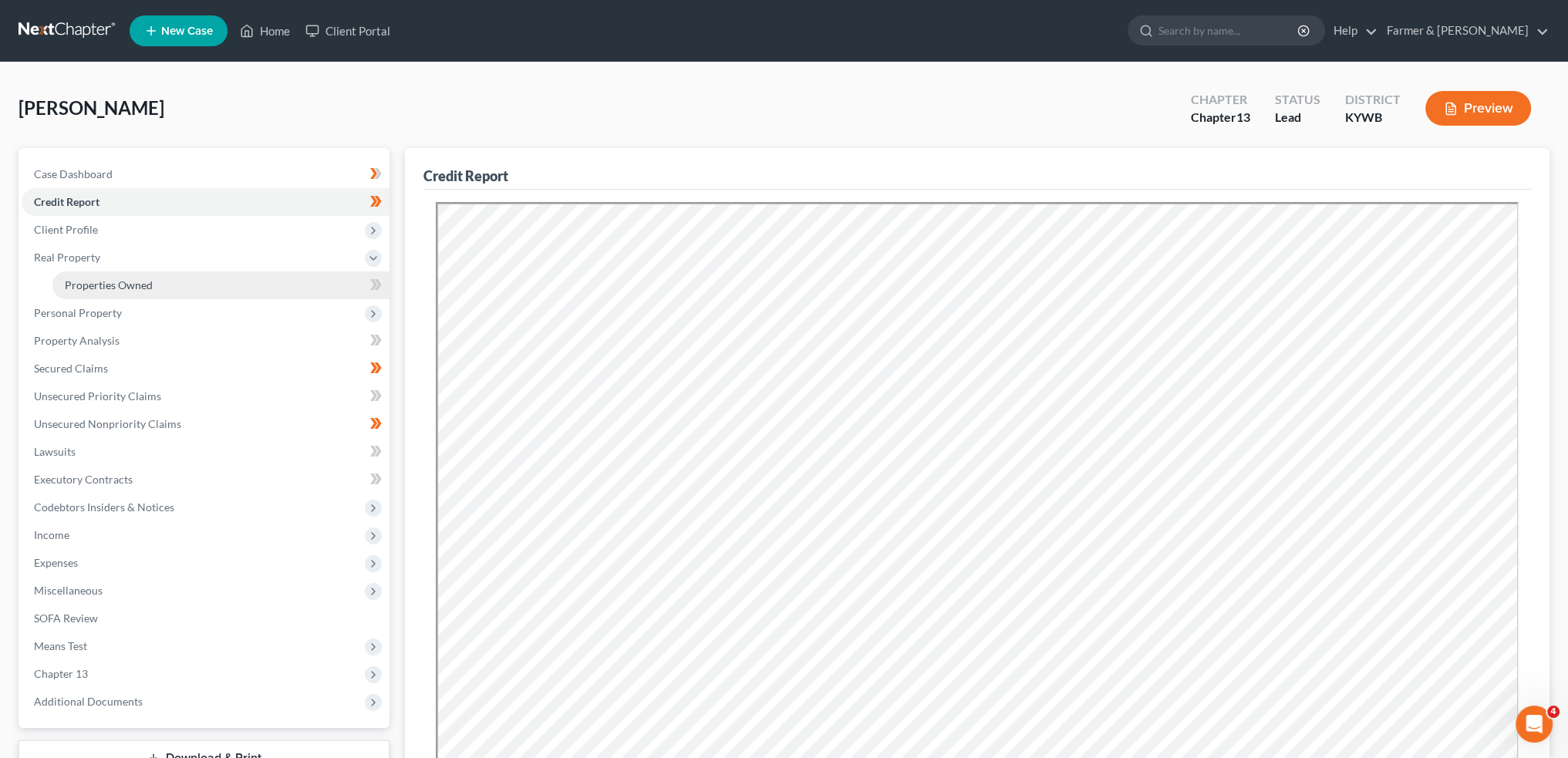
click at [77, 272] on link "Properties Owned" at bounding box center [221, 285] width 337 height 28
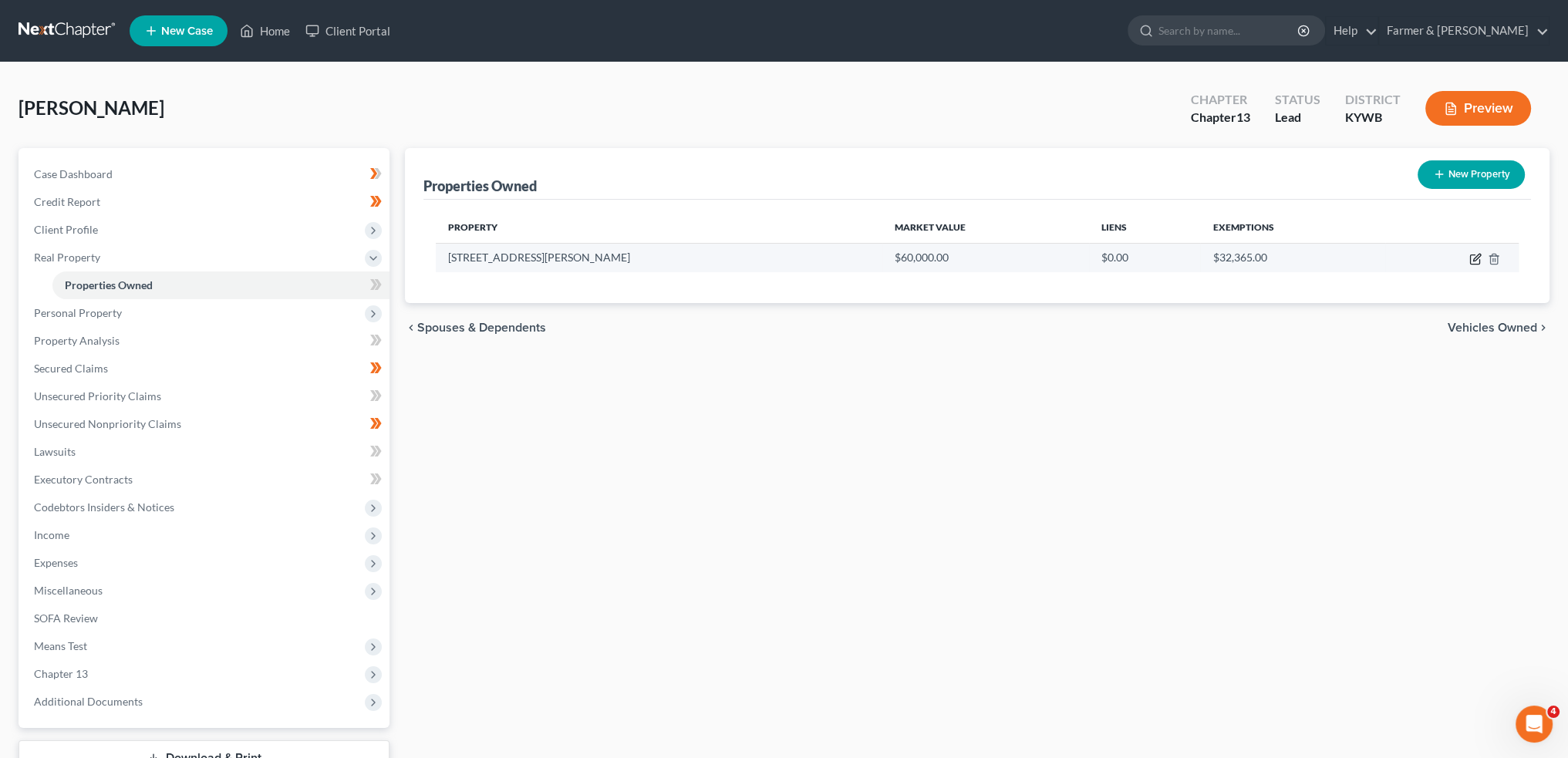
click at [1474, 255] on icon "button" at bounding box center [1475, 259] width 12 height 12
select select "18"
select select "46"
select select "0"
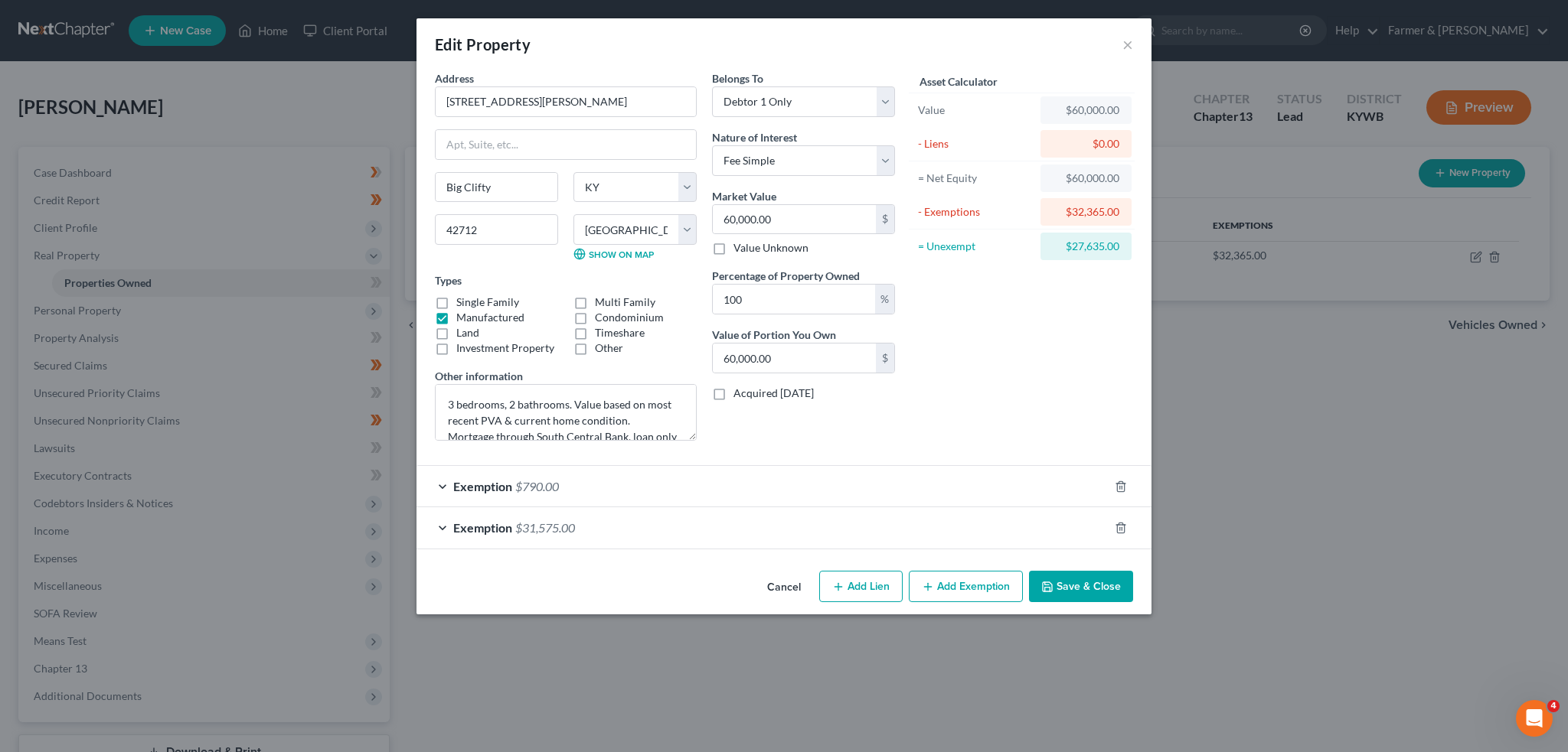
click at [1045, 572] on button "Save & Close" at bounding box center [1081, 587] width 104 height 32
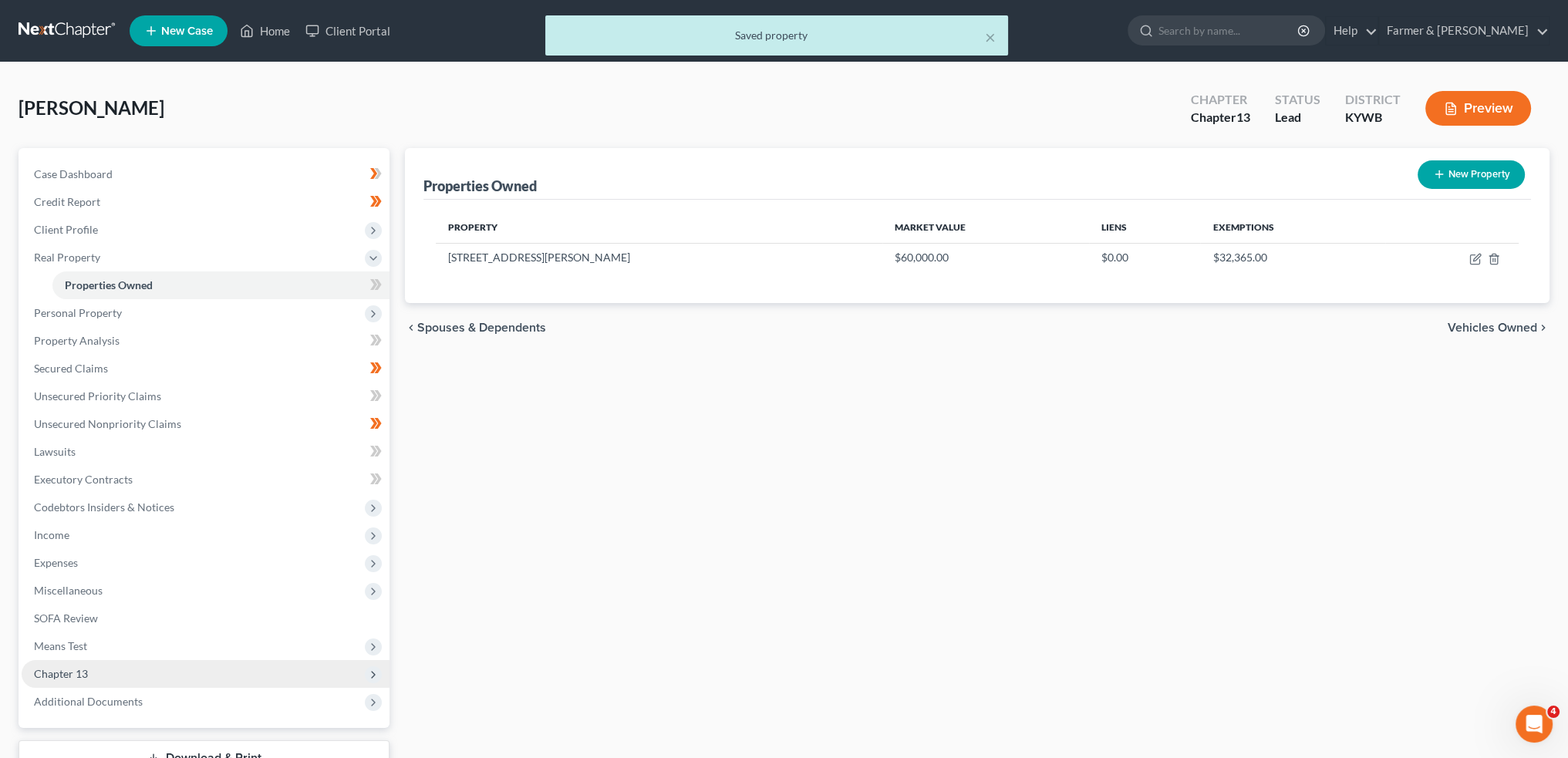
click at [155, 675] on span "Chapter 13" at bounding box center [206, 674] width 368 height 28
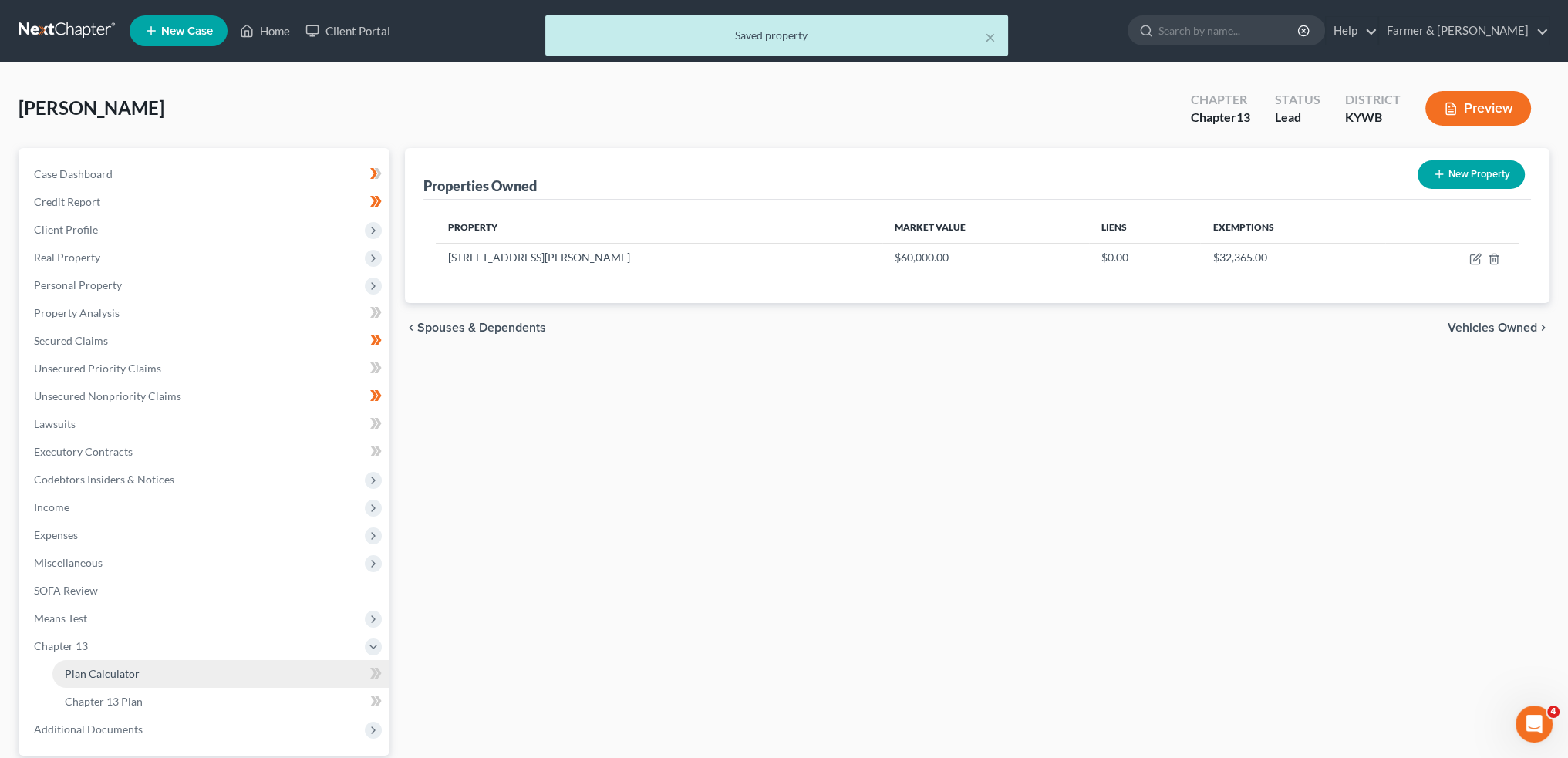
click at [150, 673] on link "Plan Calculator" at bounding box center [221, 674] width 337 height 28
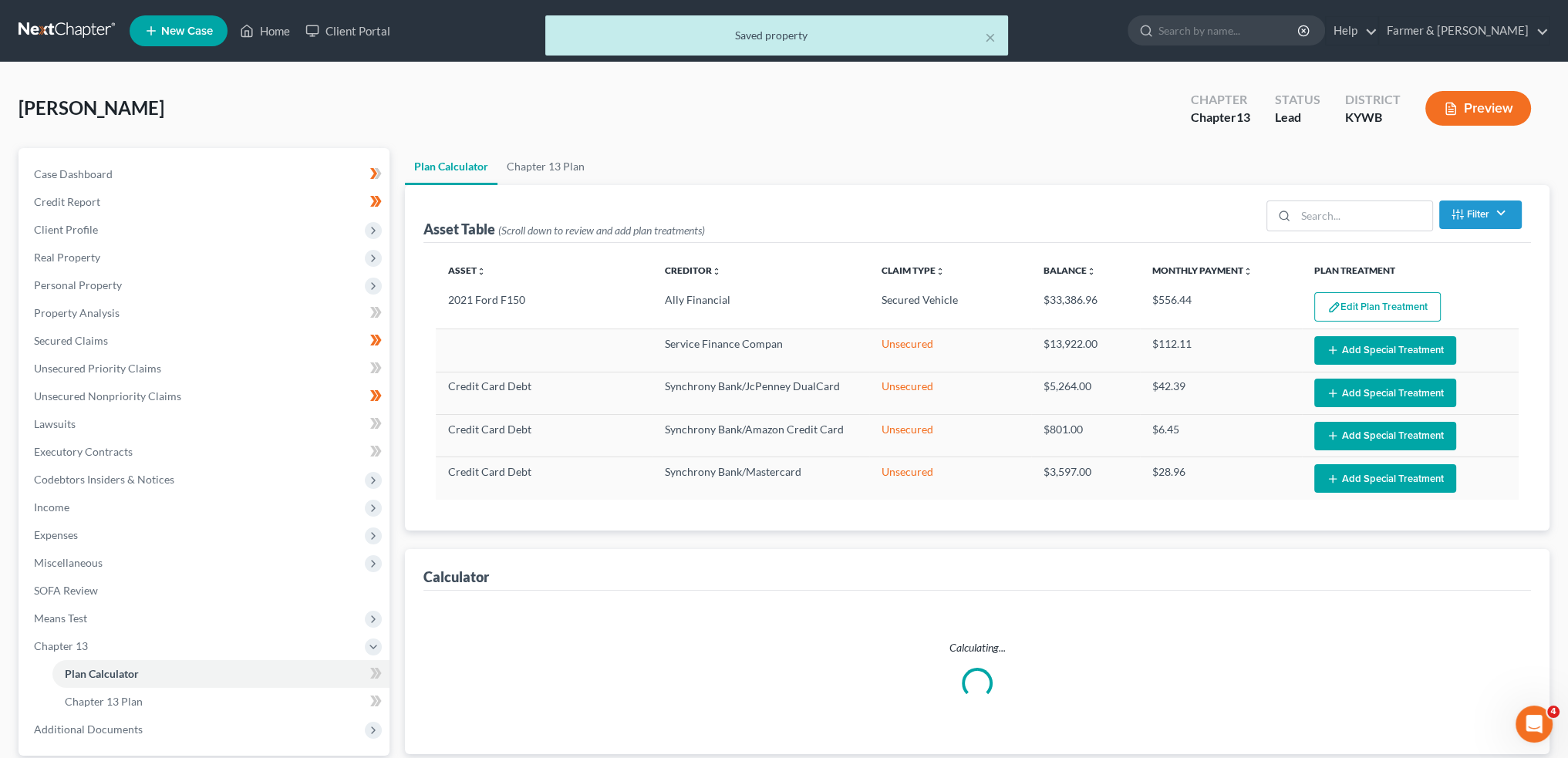
select select "59"
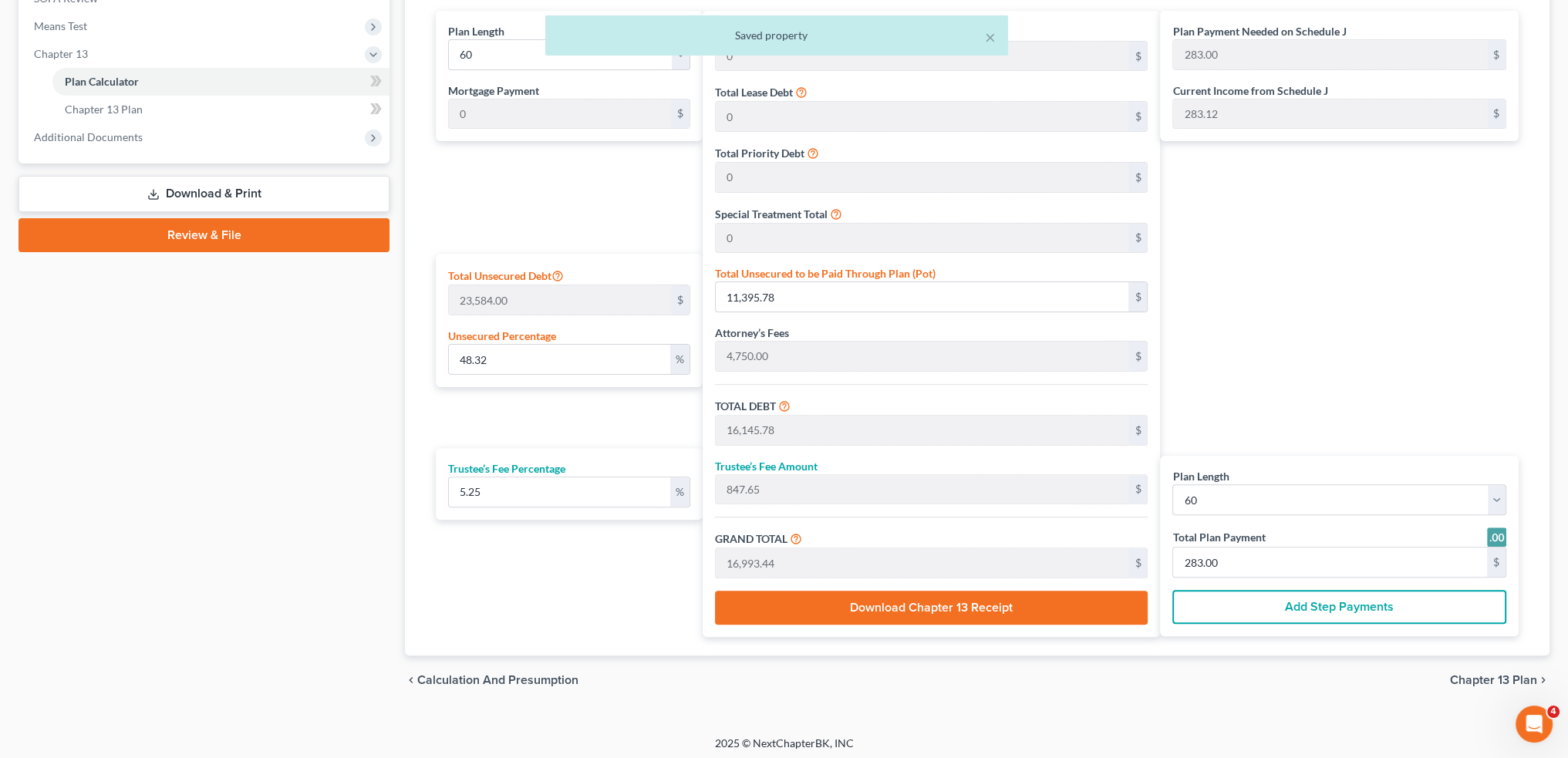
scroll to position [596, 0]
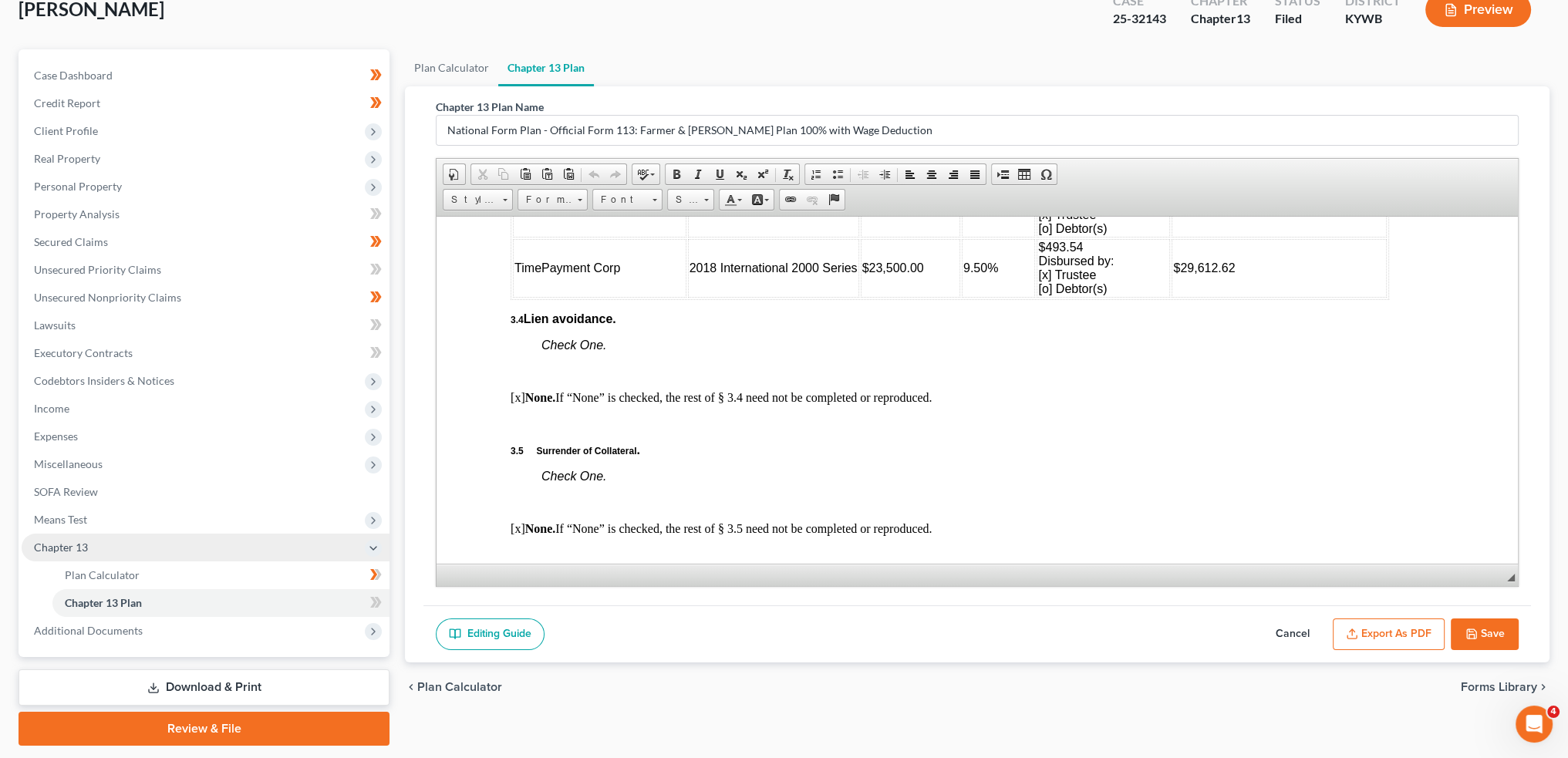
scroll to position [128, 0]
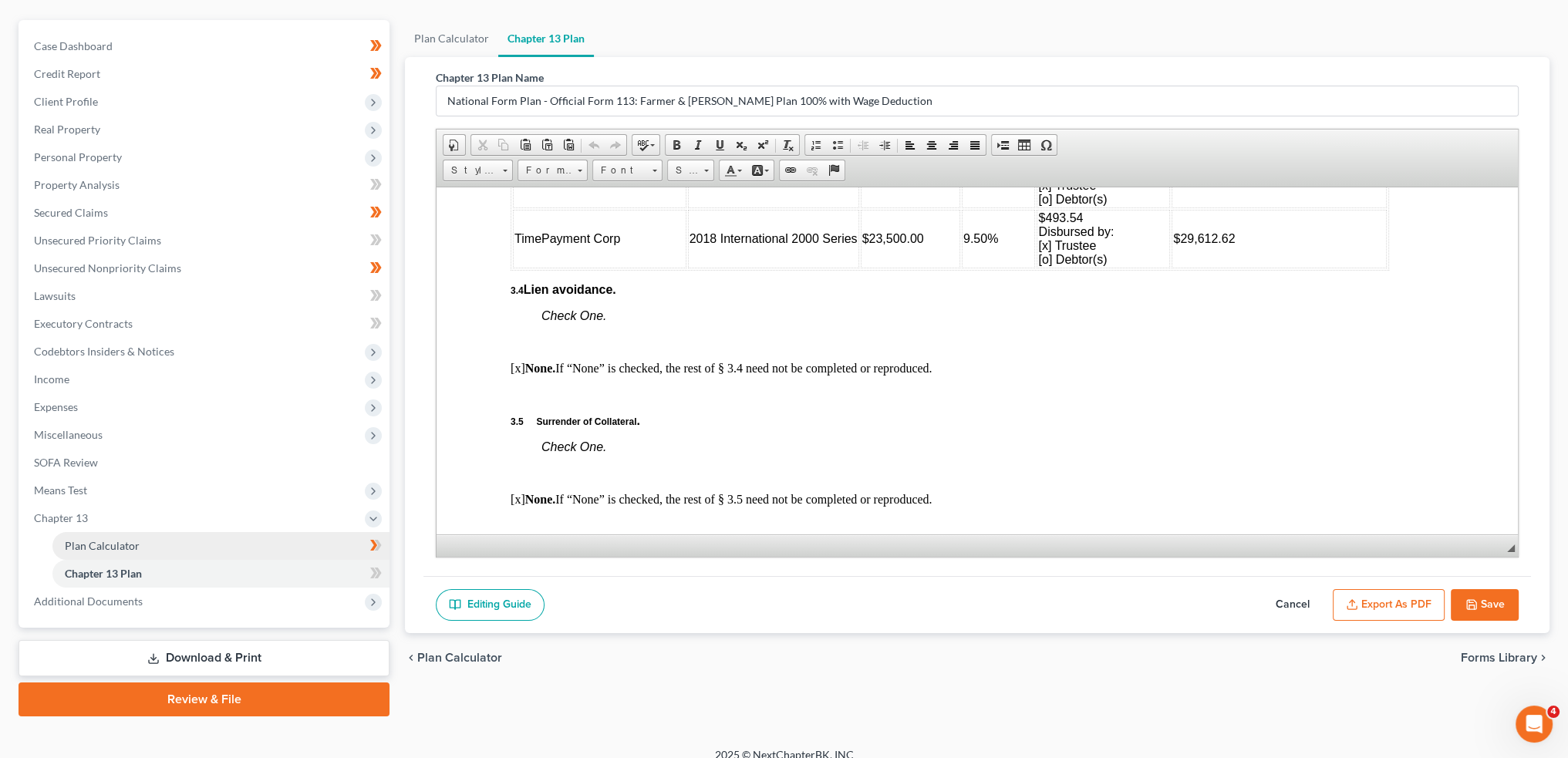
click at [135, 539] on span "Plan Calculator" at bounding box center [103, 546] width 75 height 13
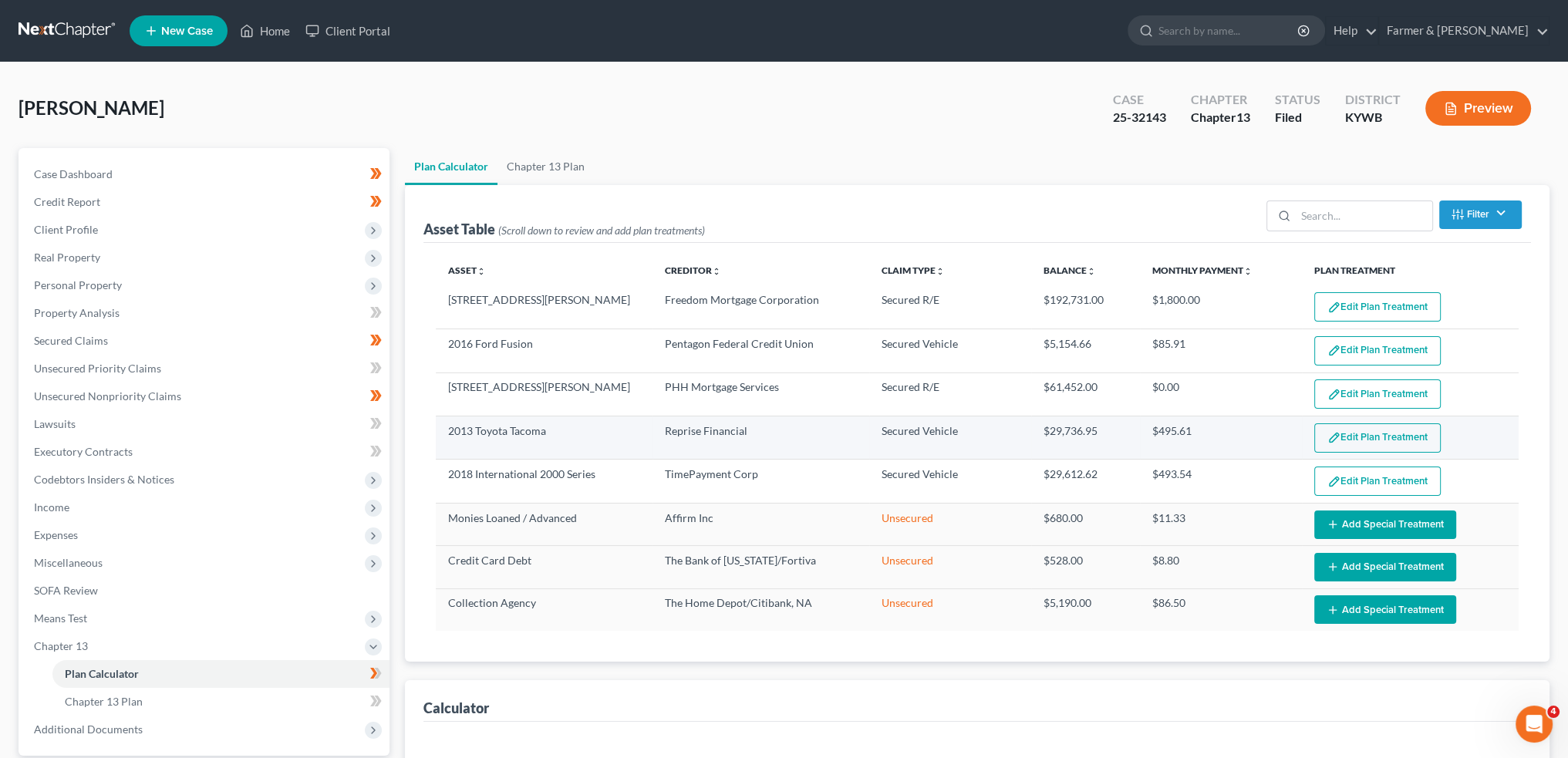
select select "59"
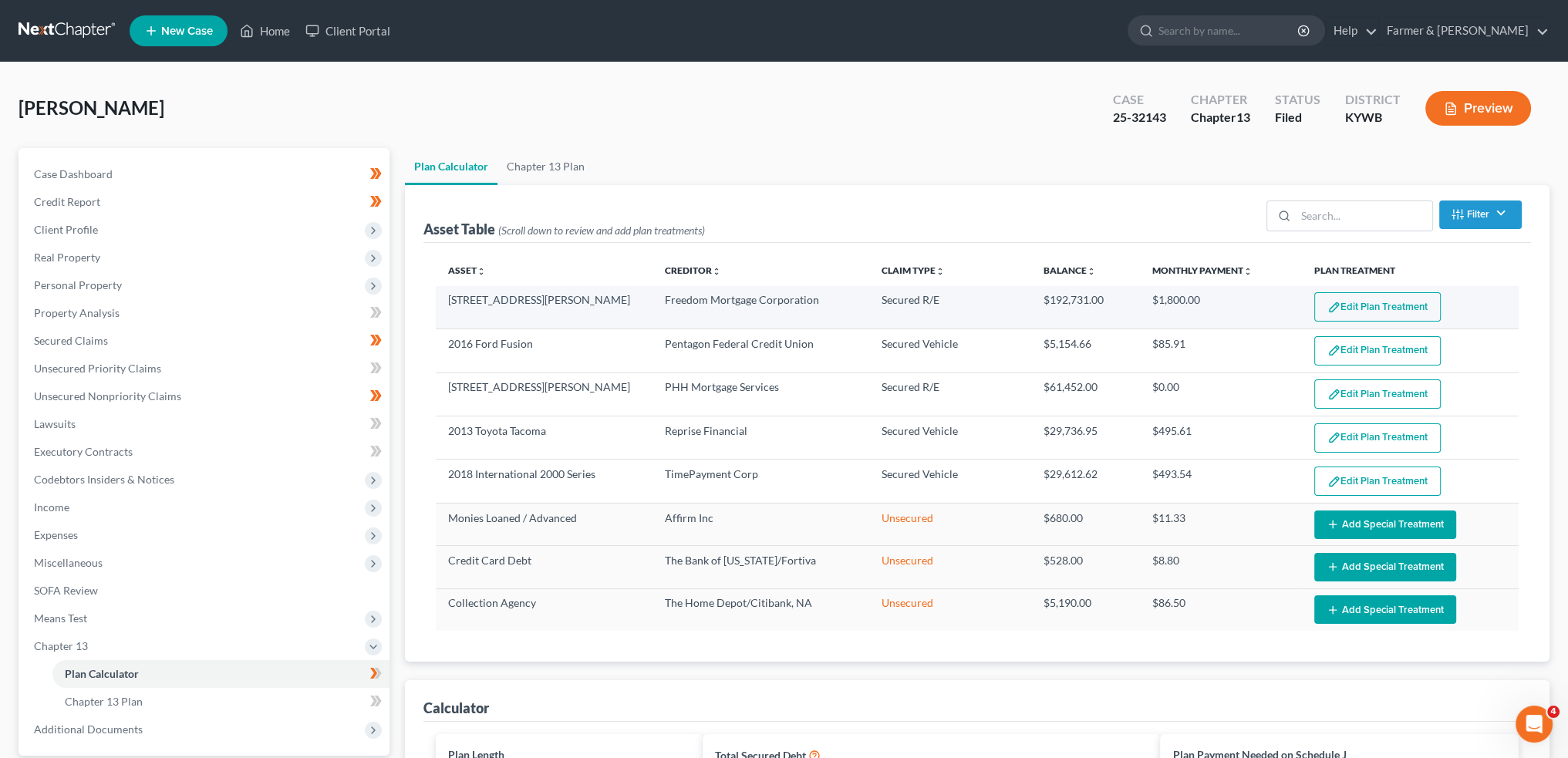
click at [1328, 301] on img "button" at bounding box center [1334, 308] width 13 height 13
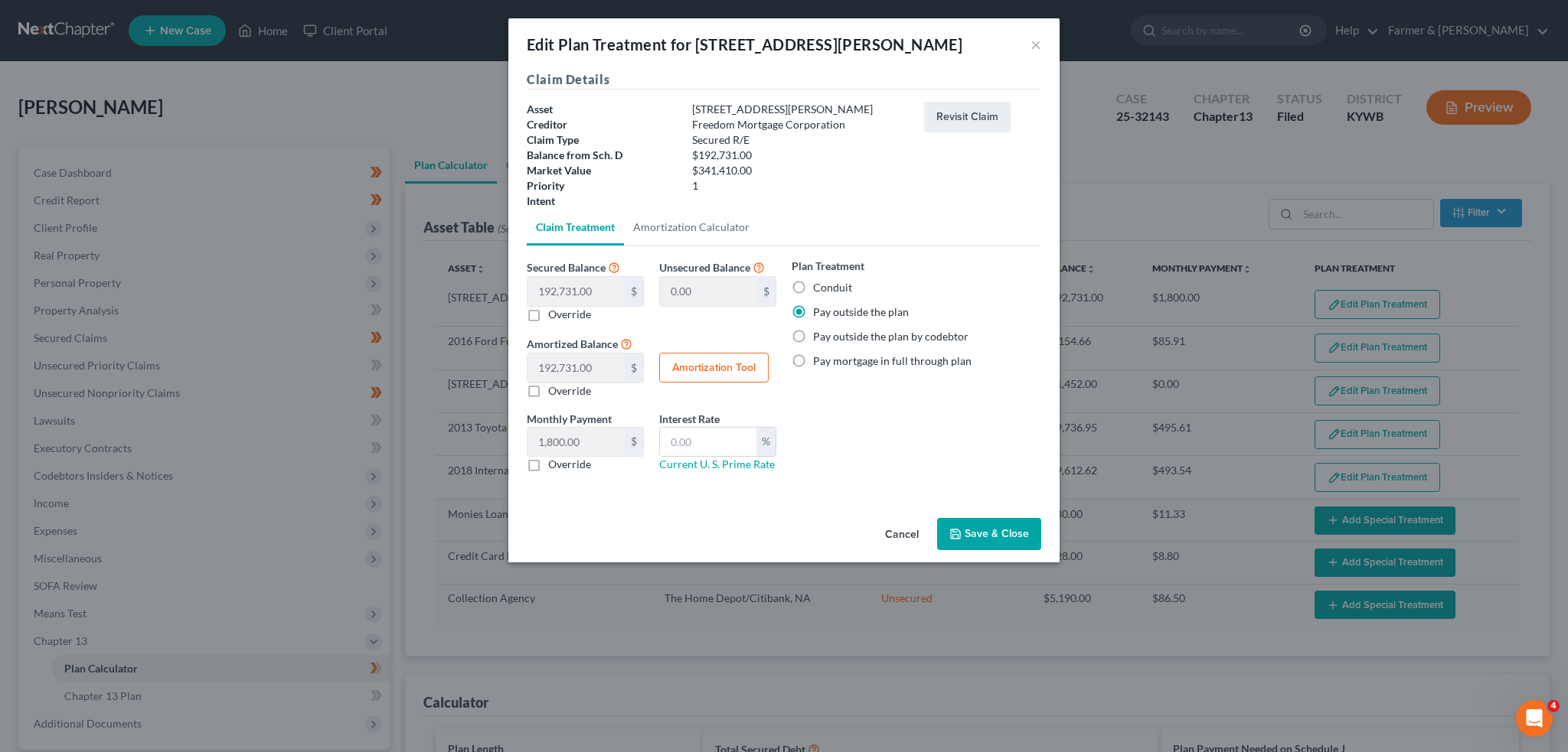
click at [986, 536] on button "Save & Close" at bounding box center [988, 534] width 104 height 32
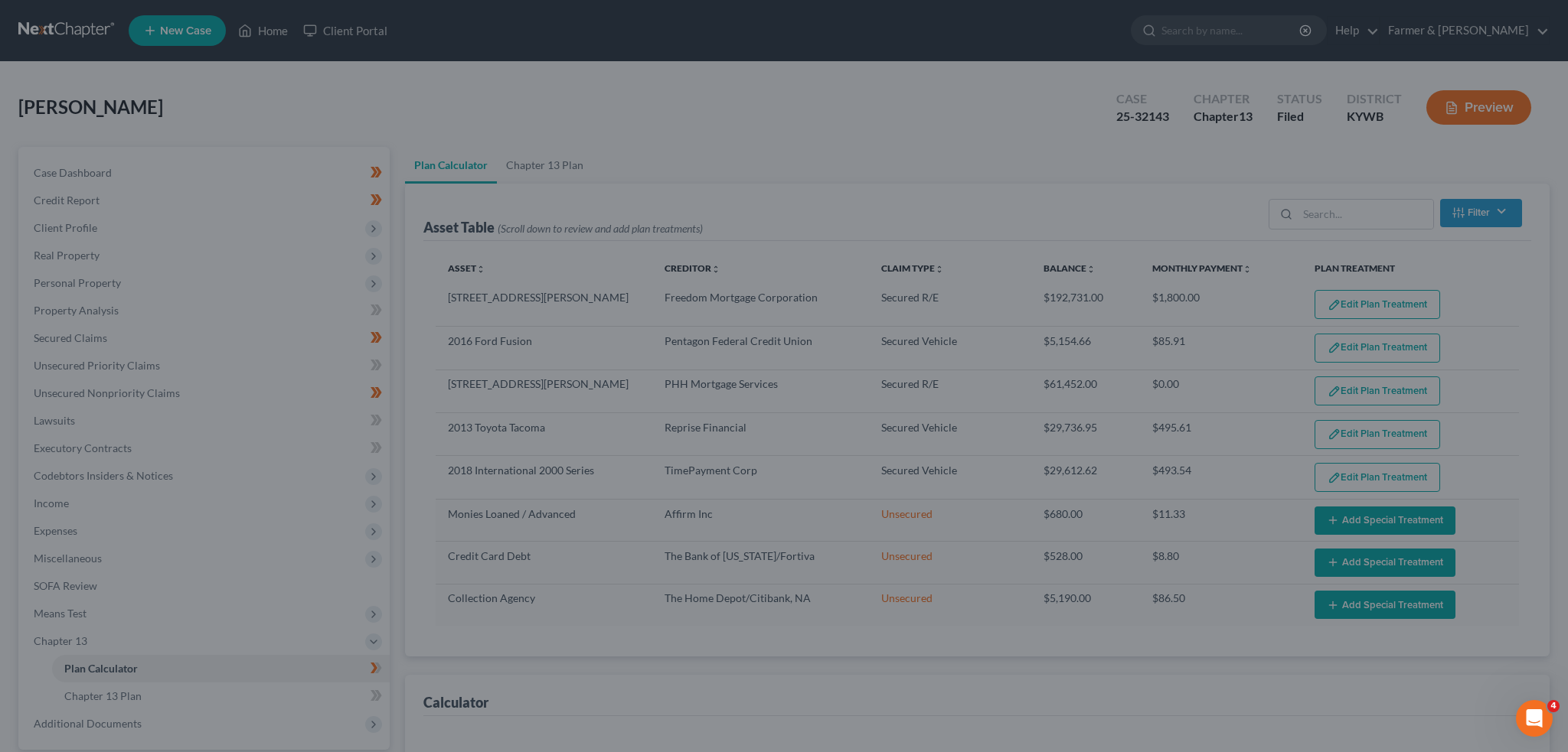
select select "59"
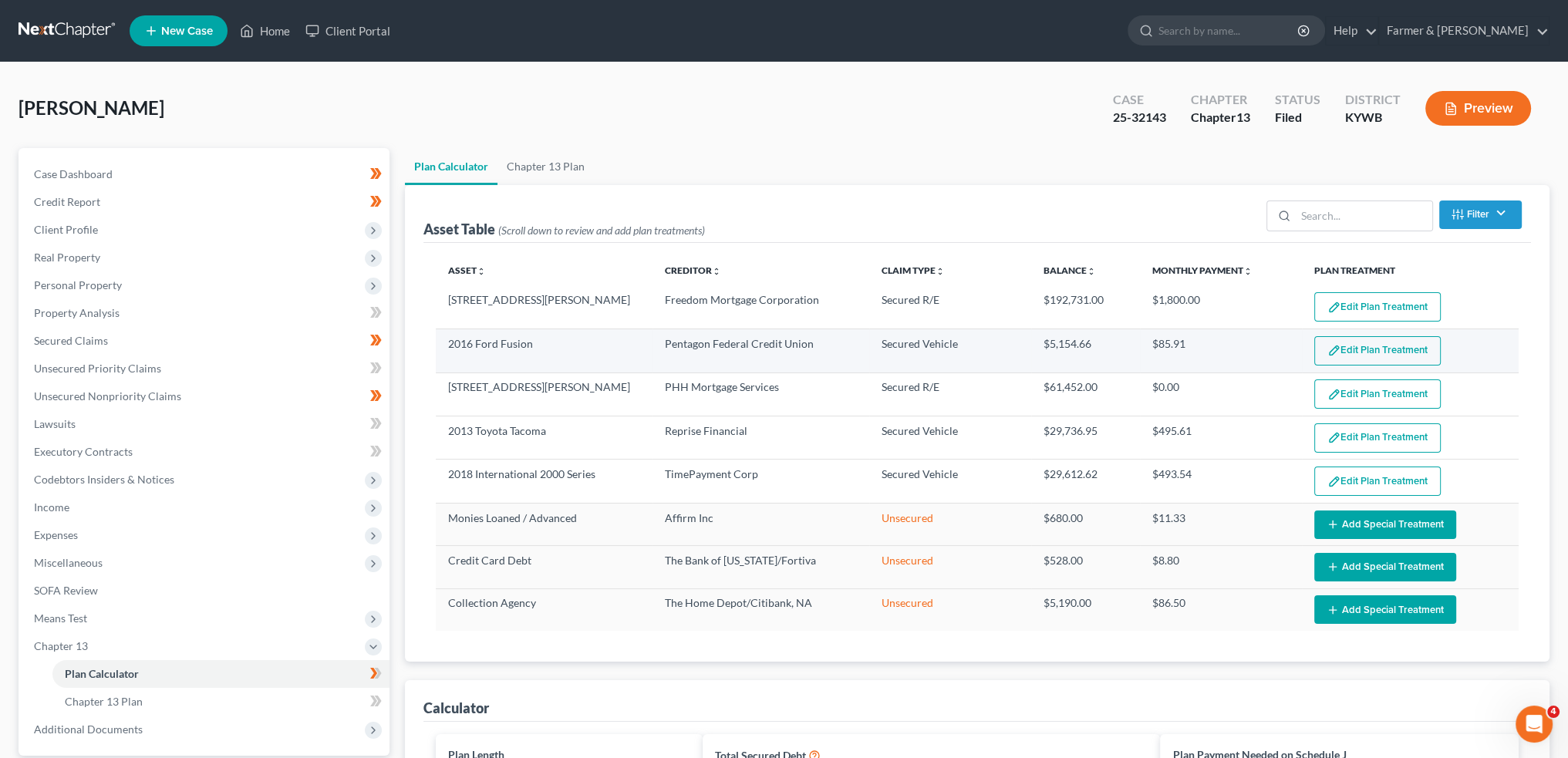
click at [1392, 344] on button "Edit Plan Treatment" at bounding box center [1377, 351] width 127 height 30
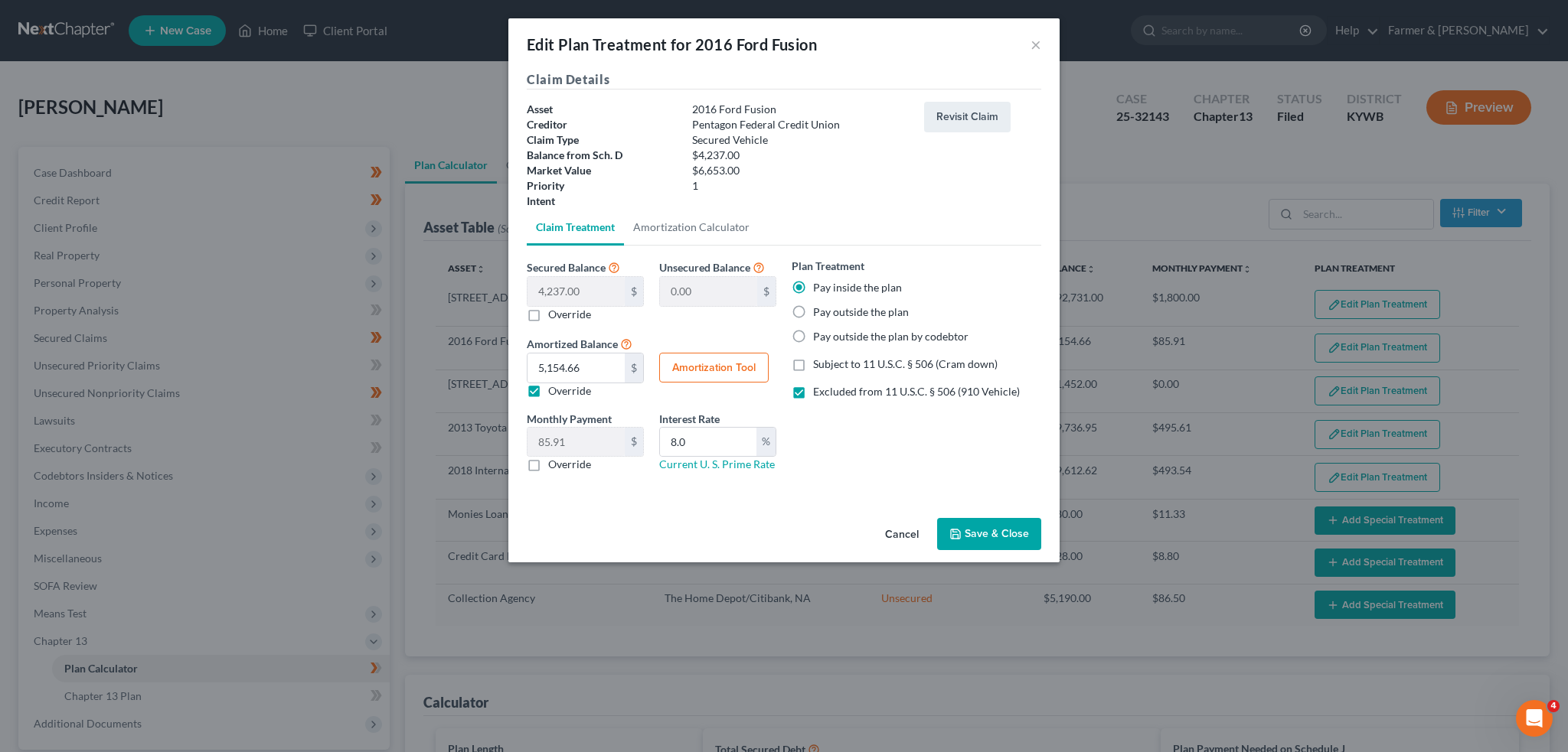
click at [977, 537] on button "Save & Close" at bounding box center [988, 534] width 104 height 32
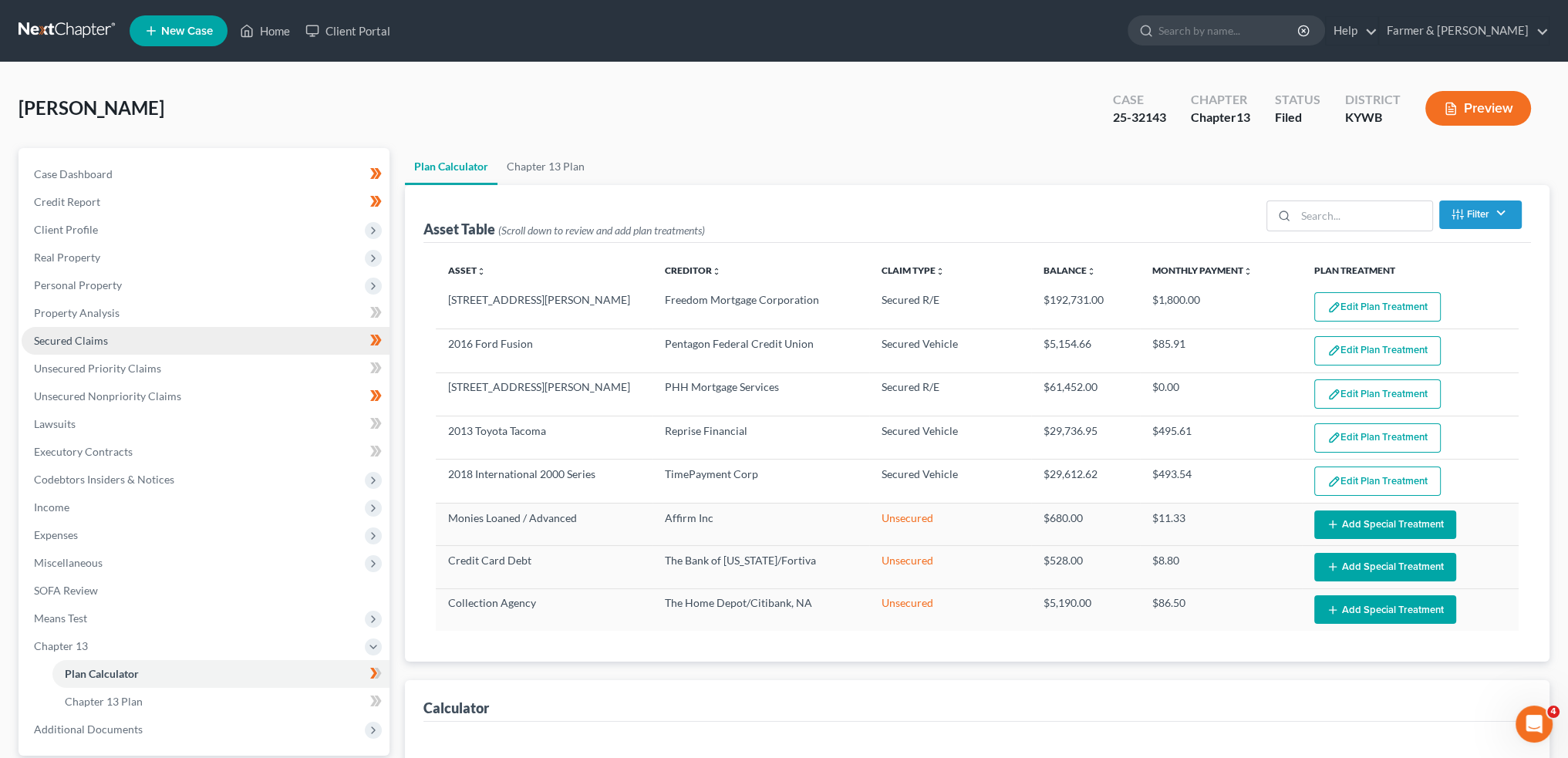
click at [114, 342] on link "Secured Claims" at bounding box center [206, 341] width 368 height 28
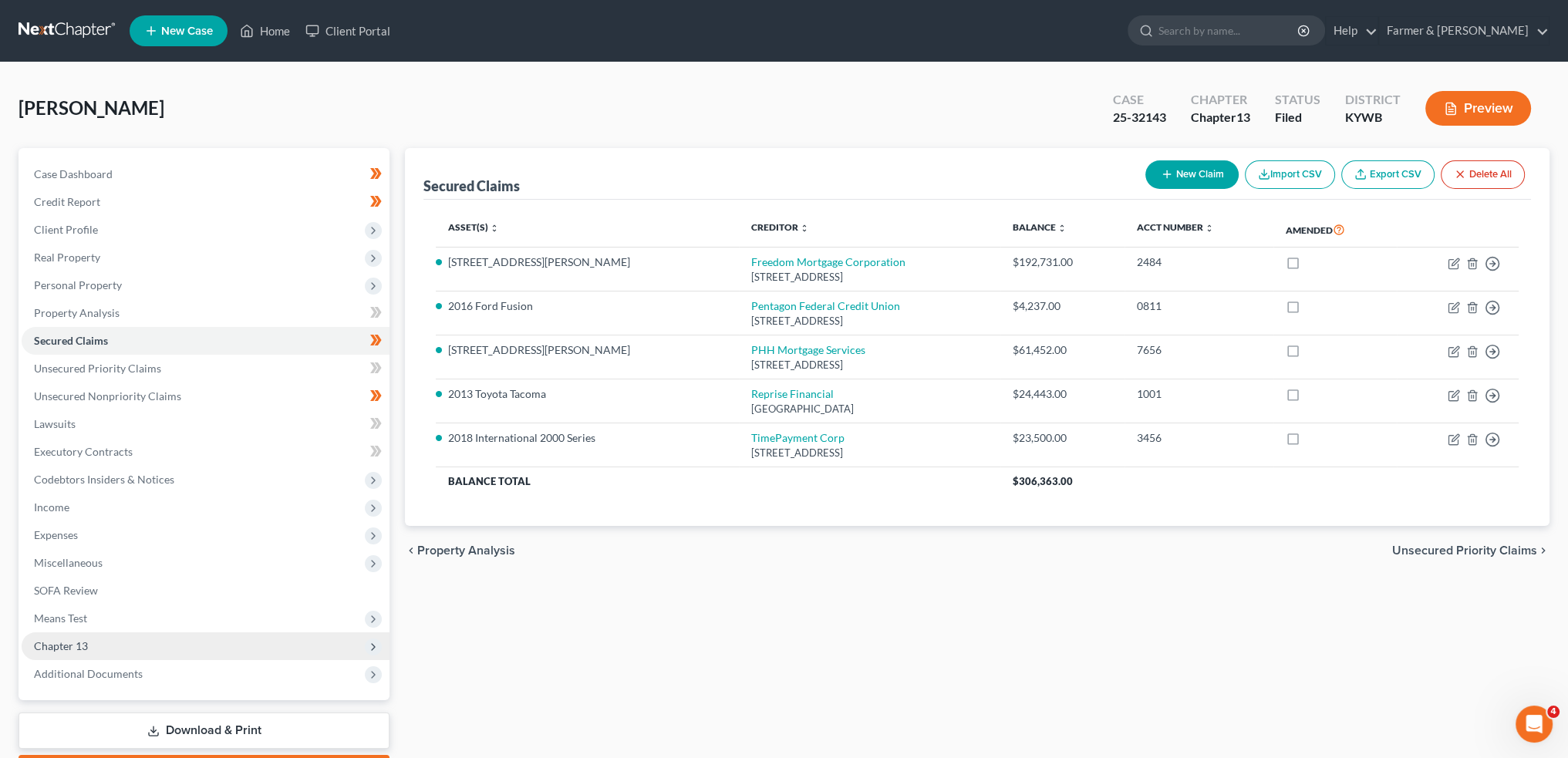
click at [124, 651] on span "Chapter 13" at bounding box center [206, 646] width 368 height 28
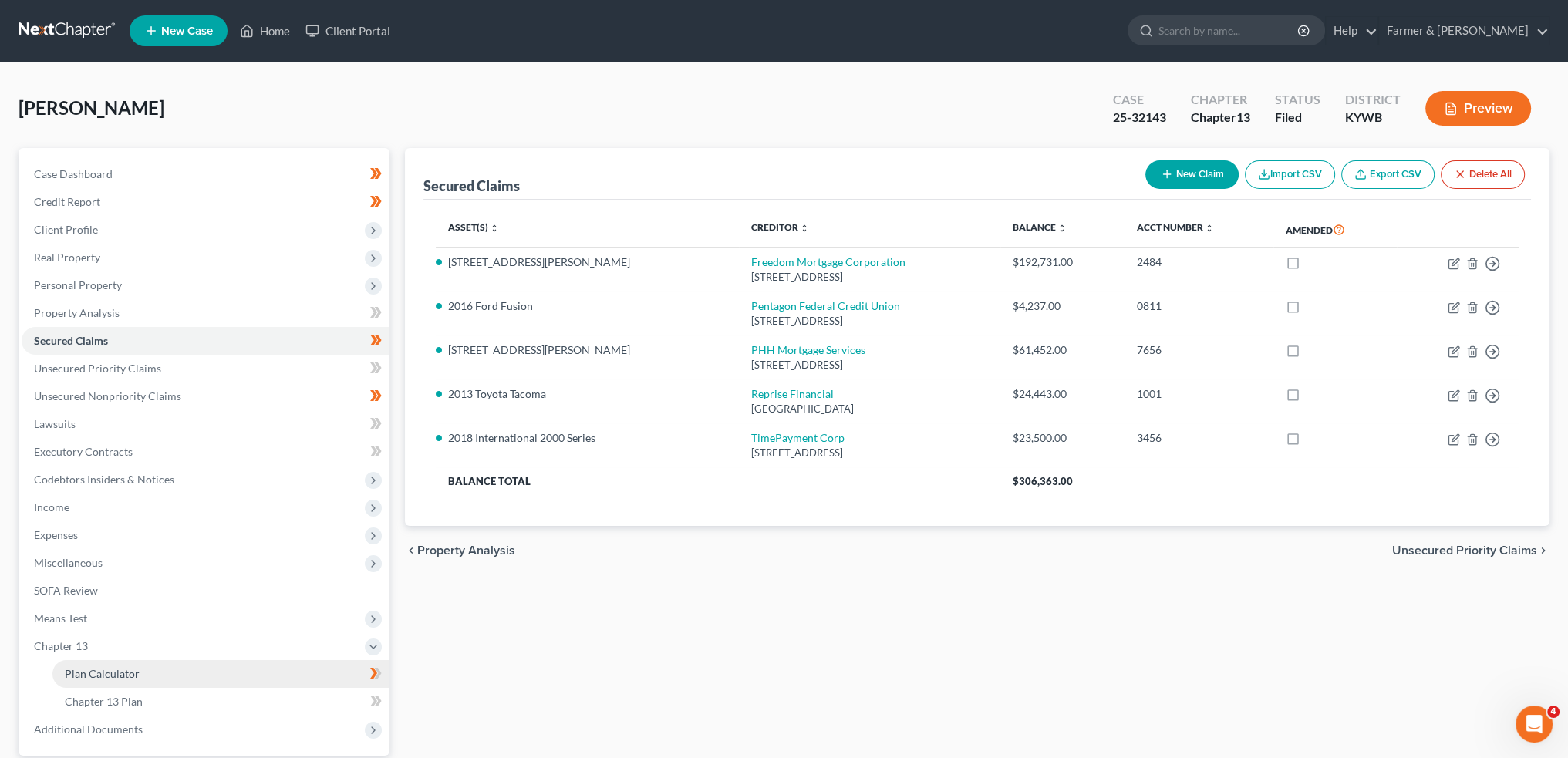
click at [124, 668] on span "Plan Calculator" at bounding box center [103, 675] width 75 height 13
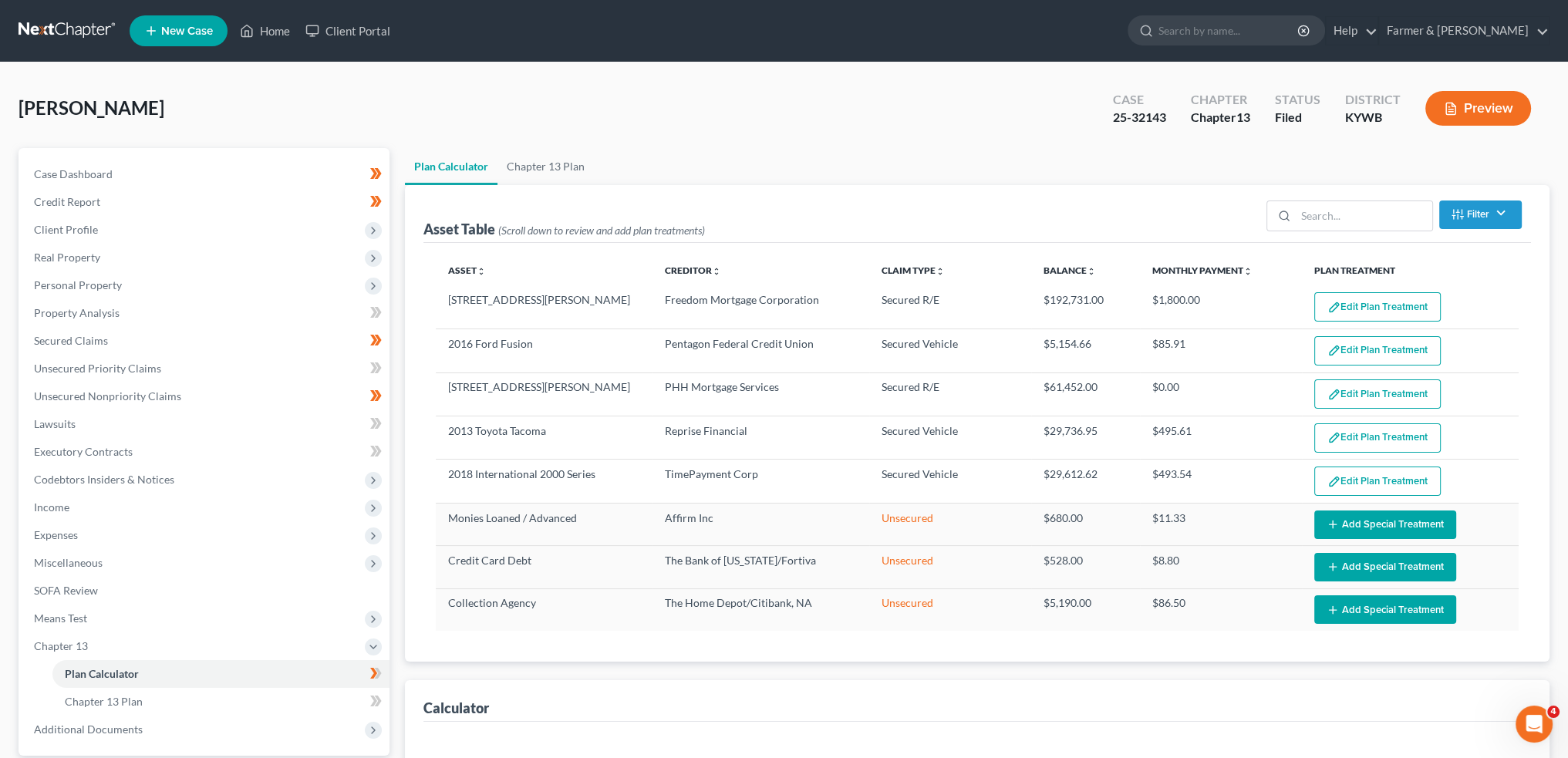
select select "59"
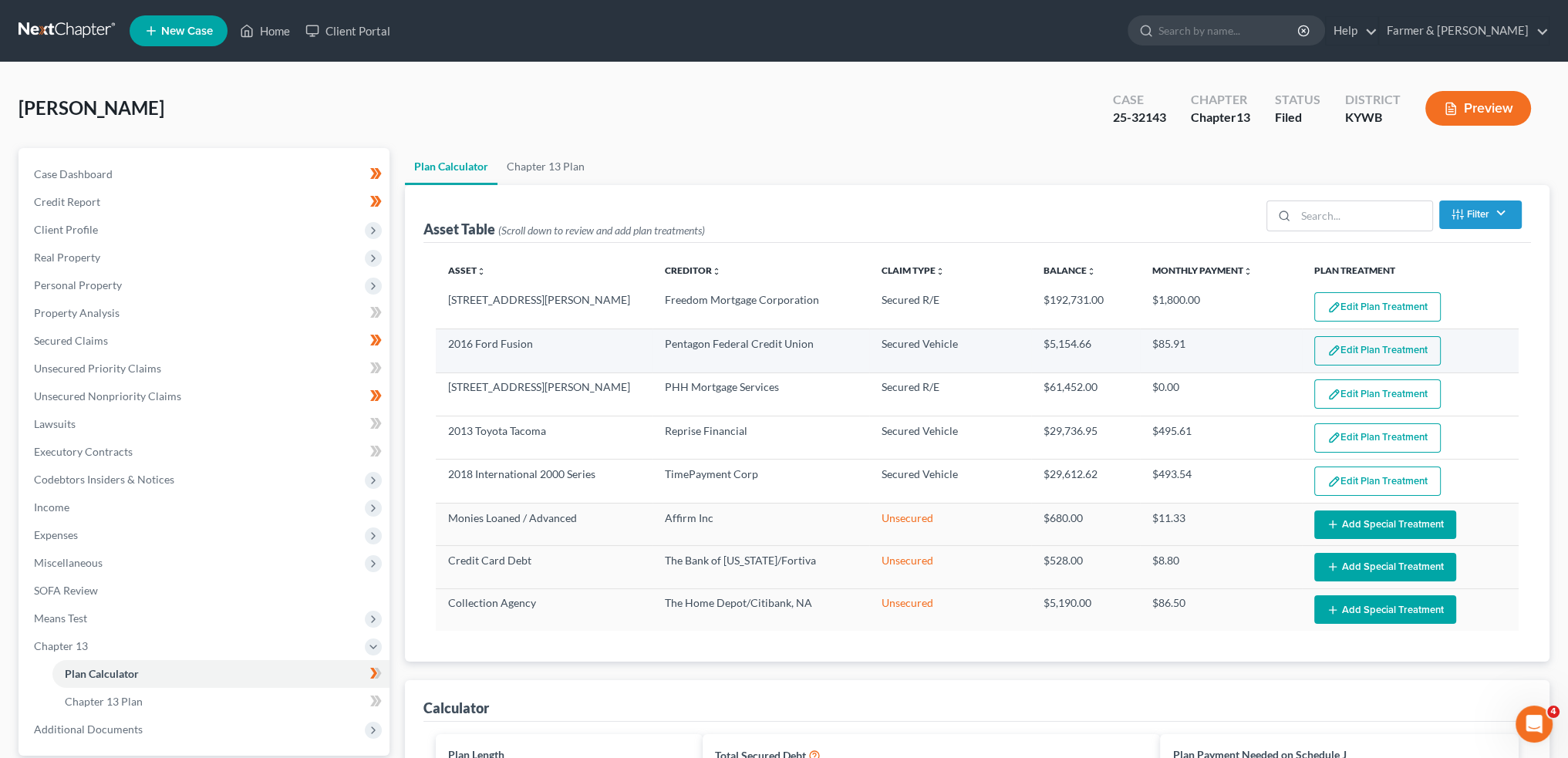
click at [1346, 339] on button "Edit Plan Treatment" at bounding box center [1377, 351] width 127 height 30
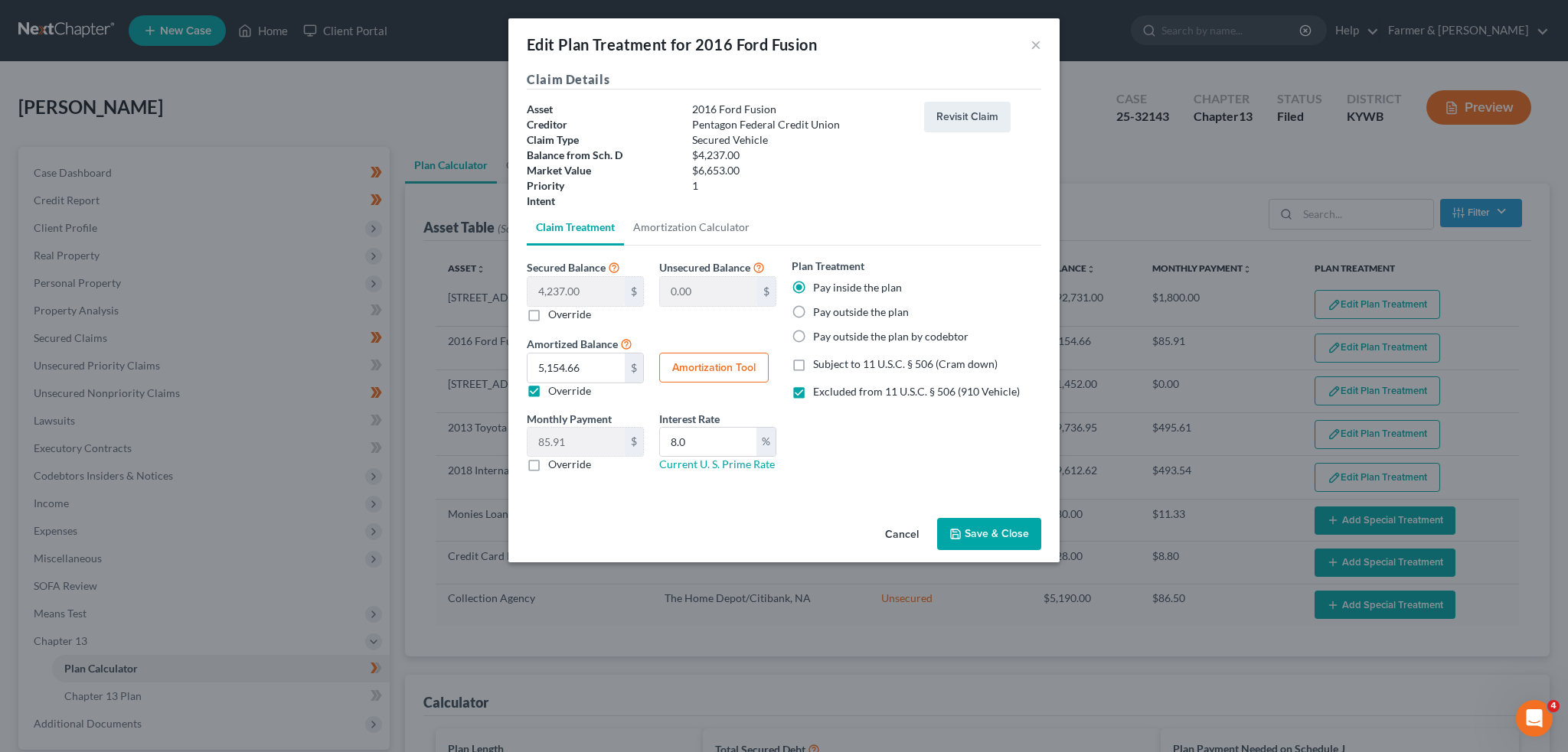
click at [960, 529] on icon "button" at bounding box center [956, 534] width 10 height 10
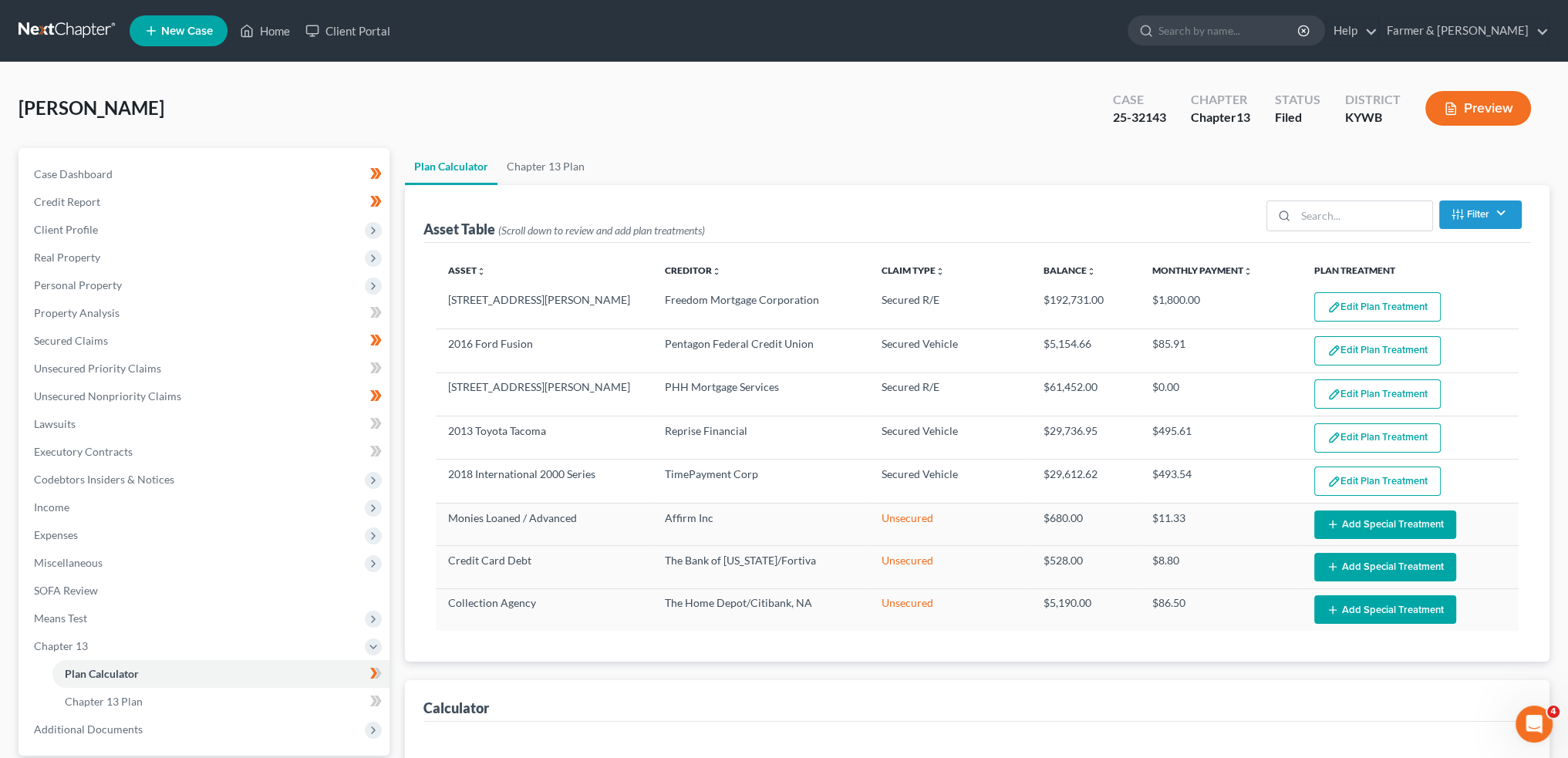
select select "59"
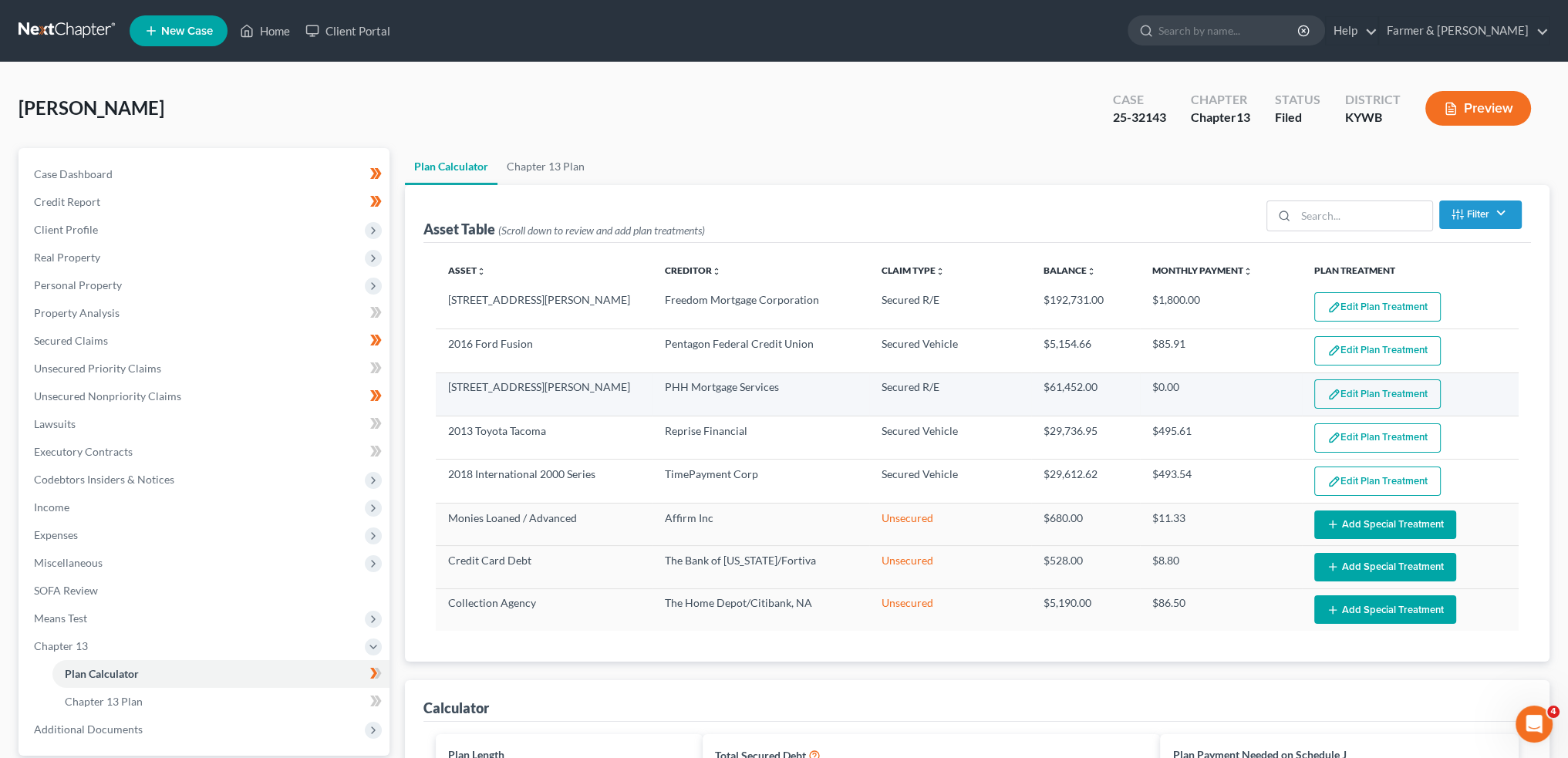
click at [1341, 386] on button "Edit Plan Treatment" at bounding box center [1377, 394] width 127 height 30
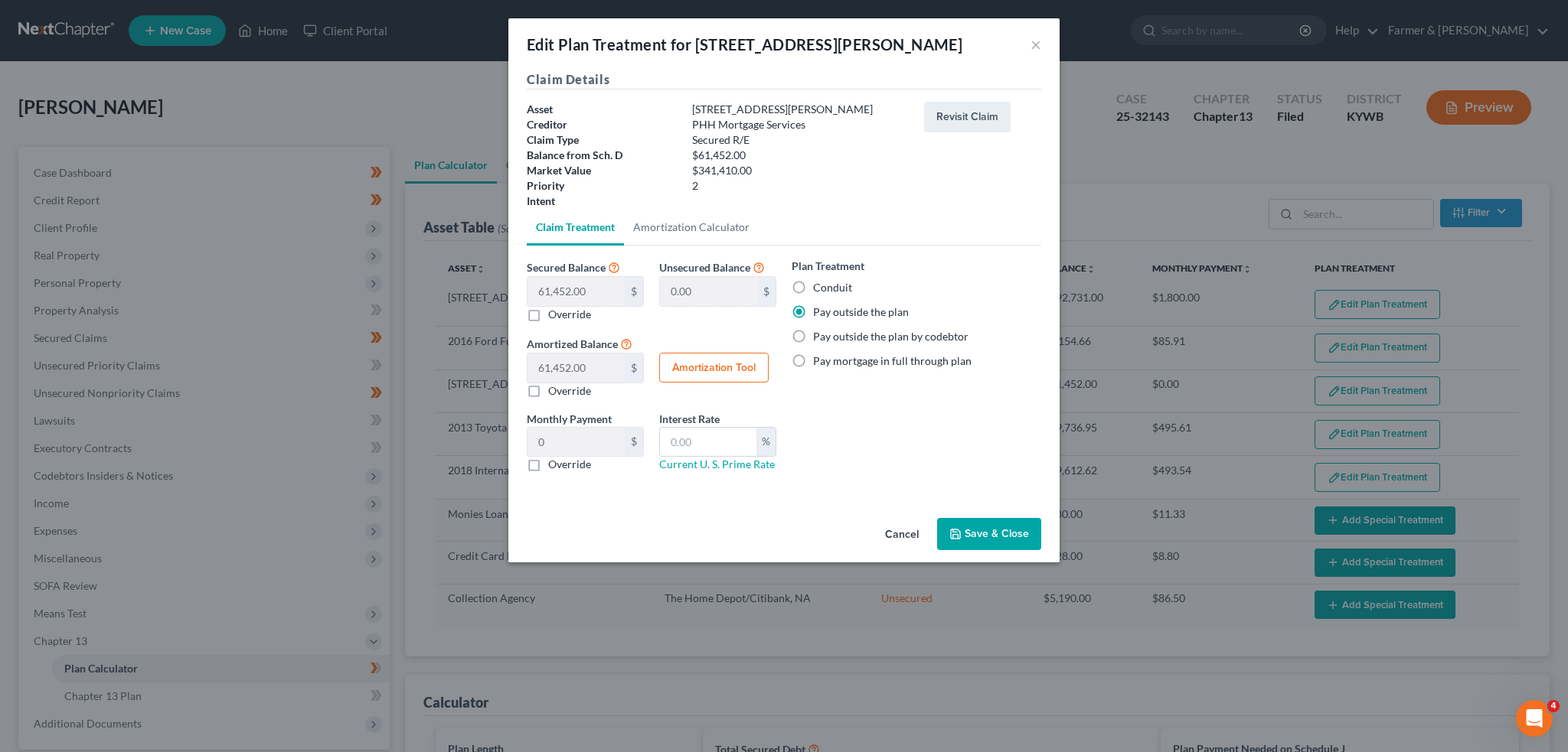
click at [956, 545] on button "Save & Close" at bounding box center [988, 534] width 104 height 32
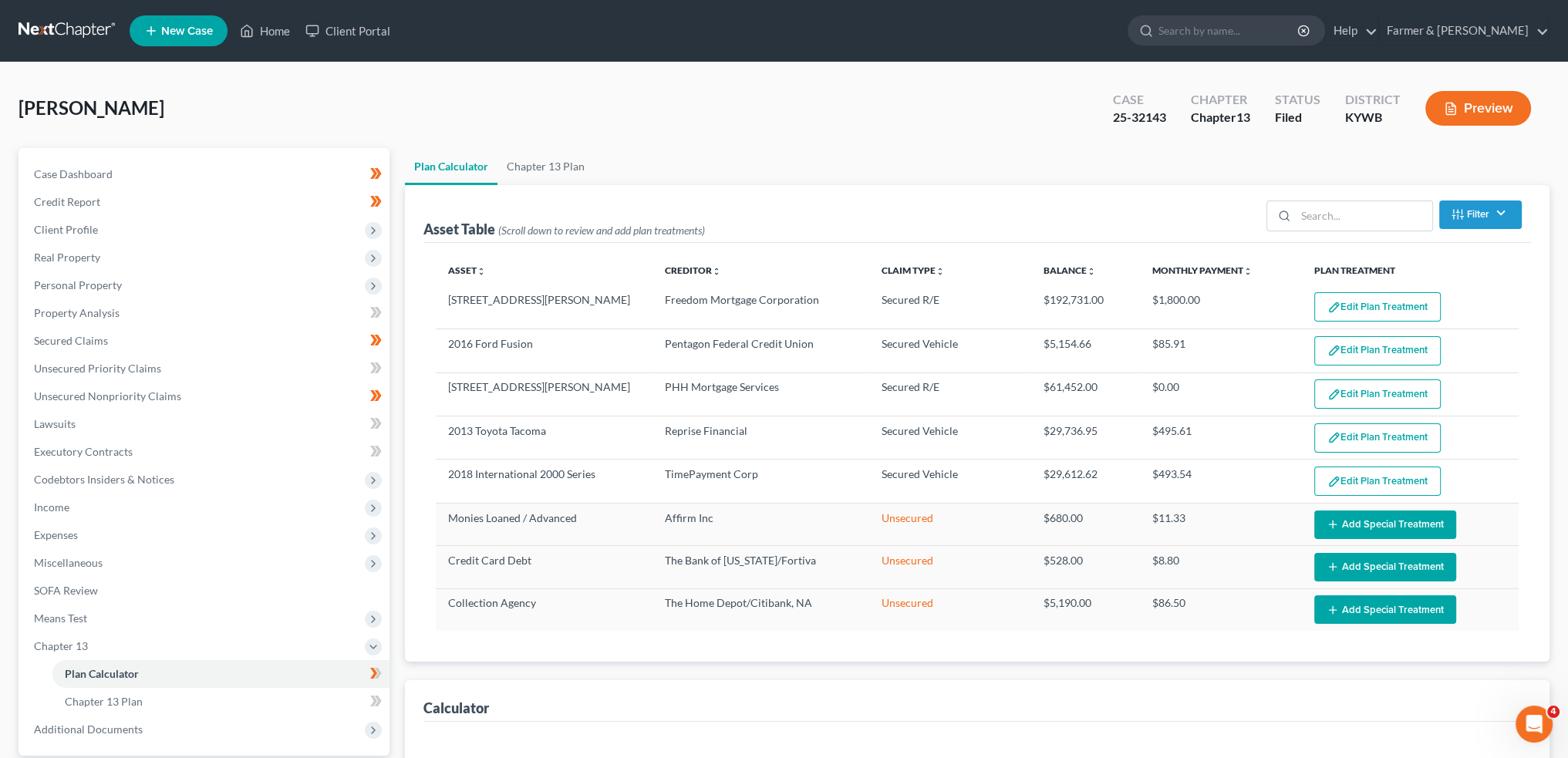
select select "59"
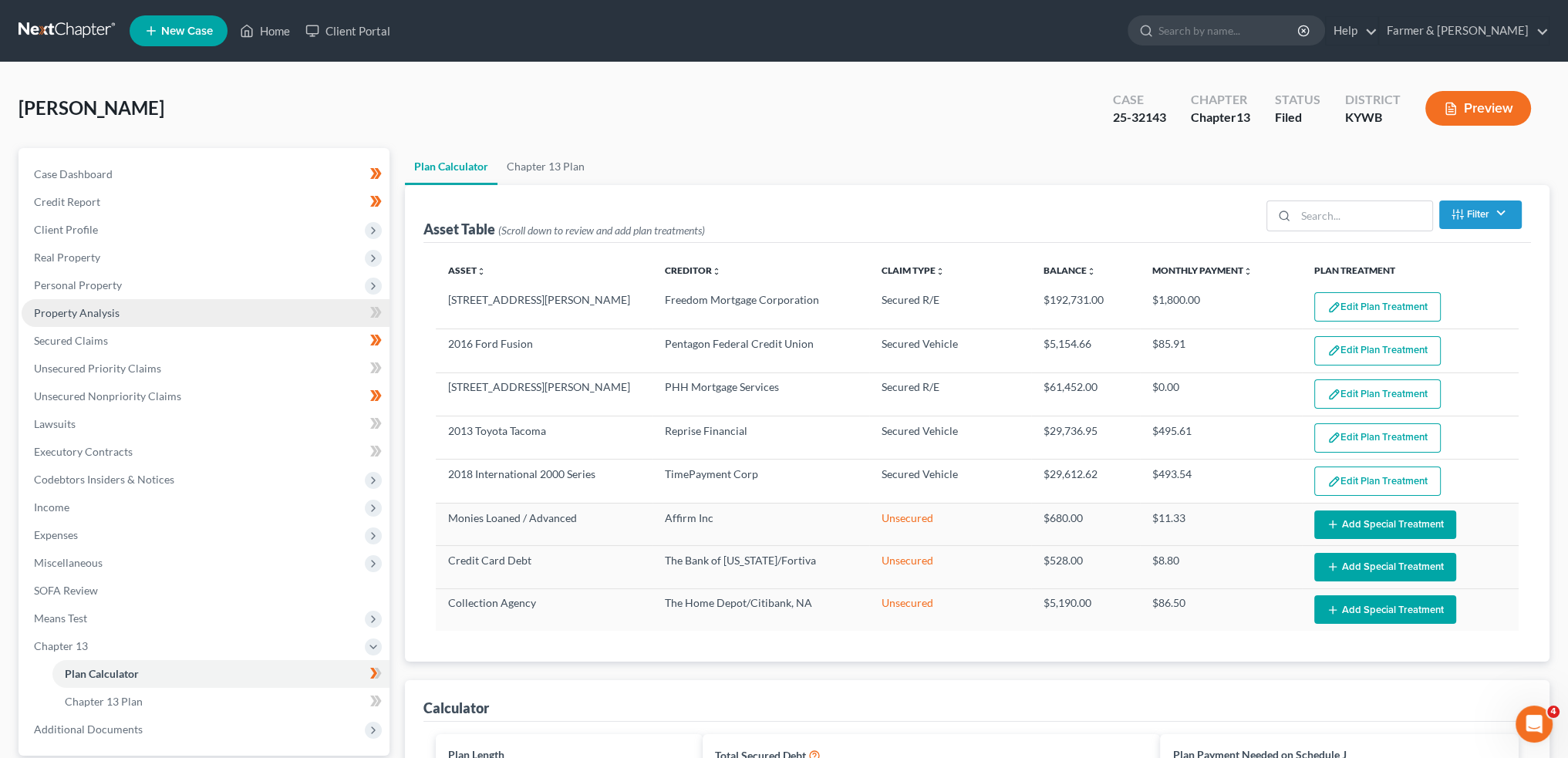
click at [190, 305] on link "Property Analysis" at bounding box center [206, 313] width 368 height 28
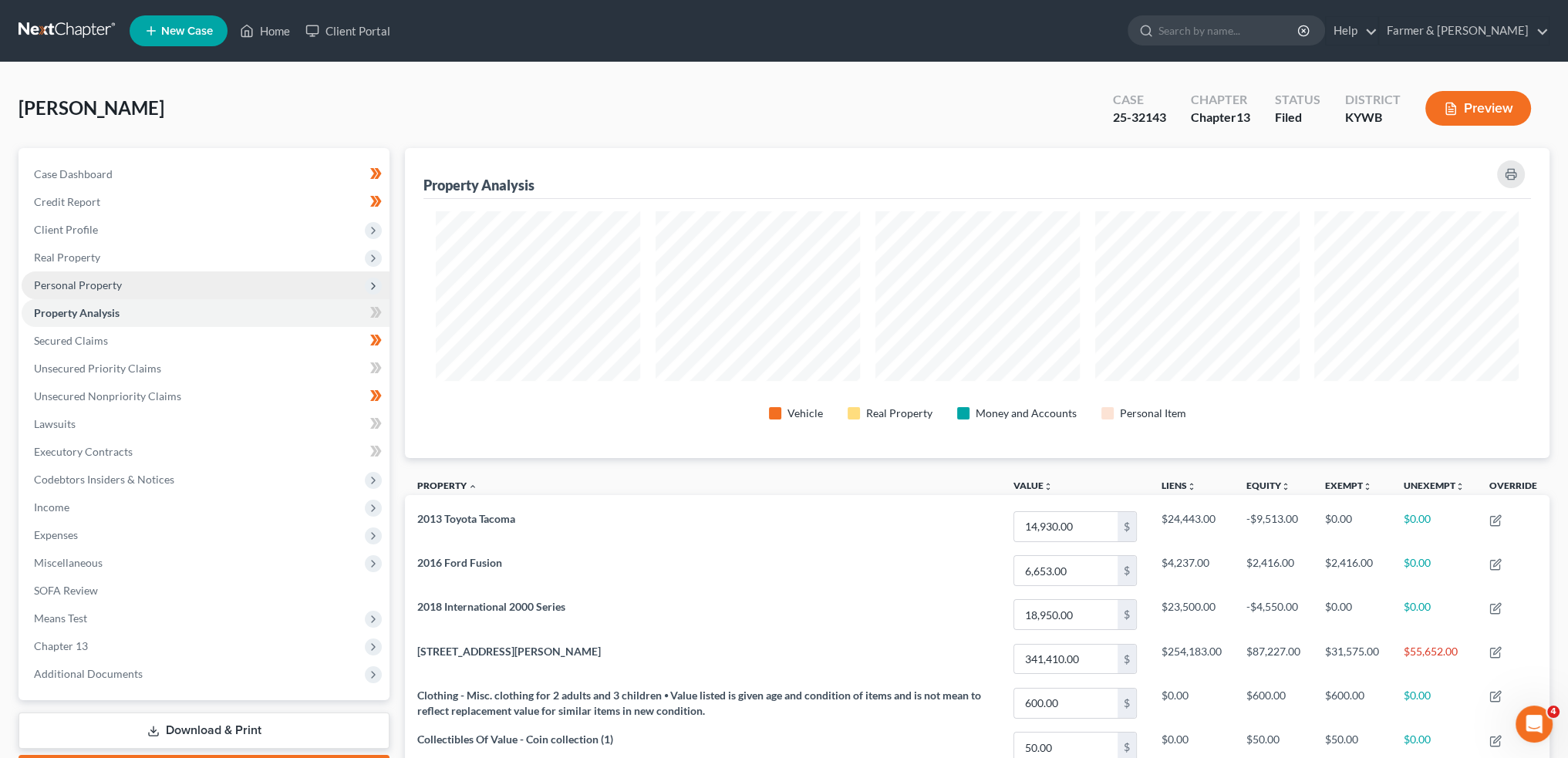
click at [193, 283] on span "Personal Property" at bounding box center [206, 285] width 368 height 28
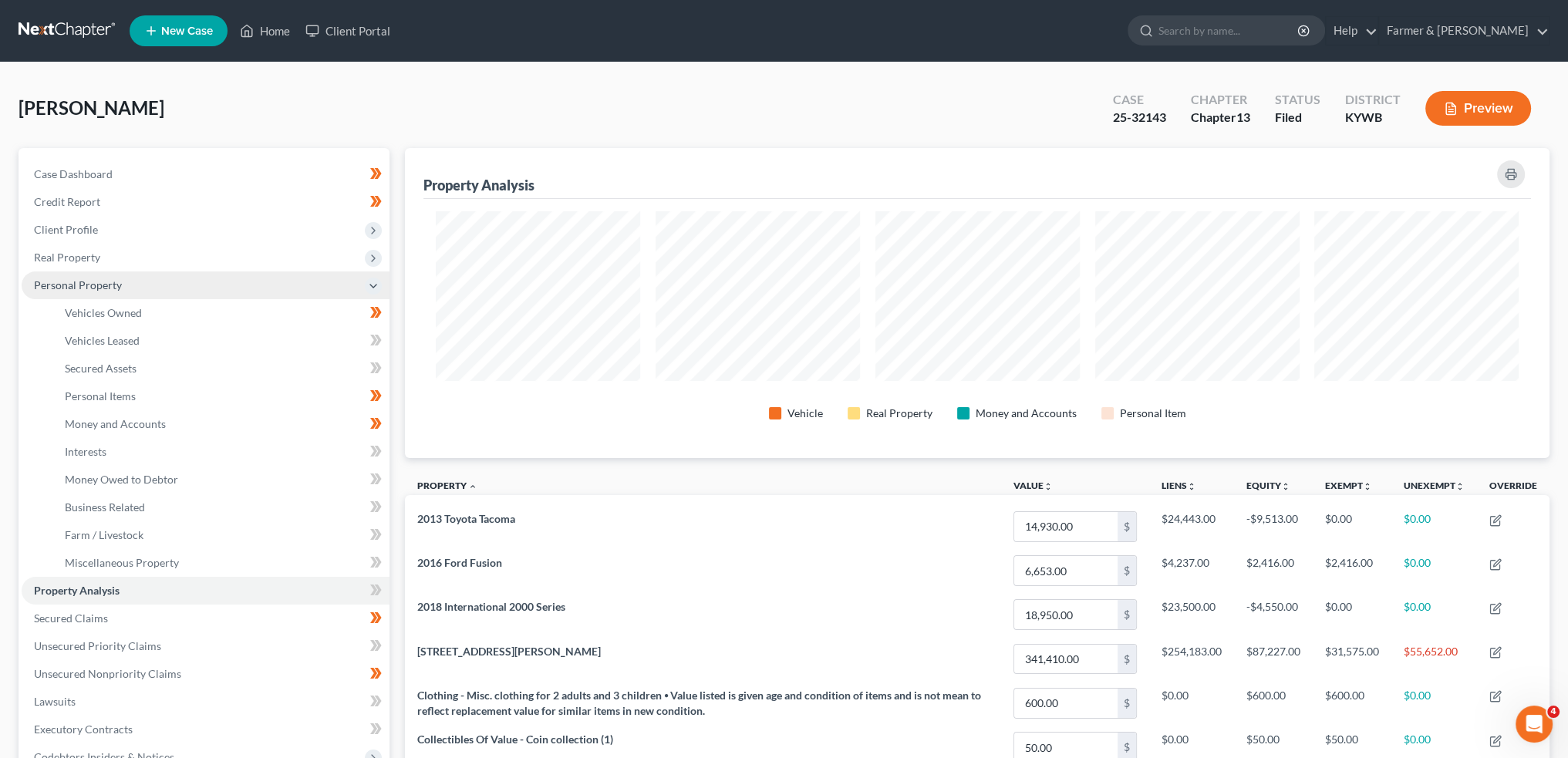
scroll to position [310, 1143]
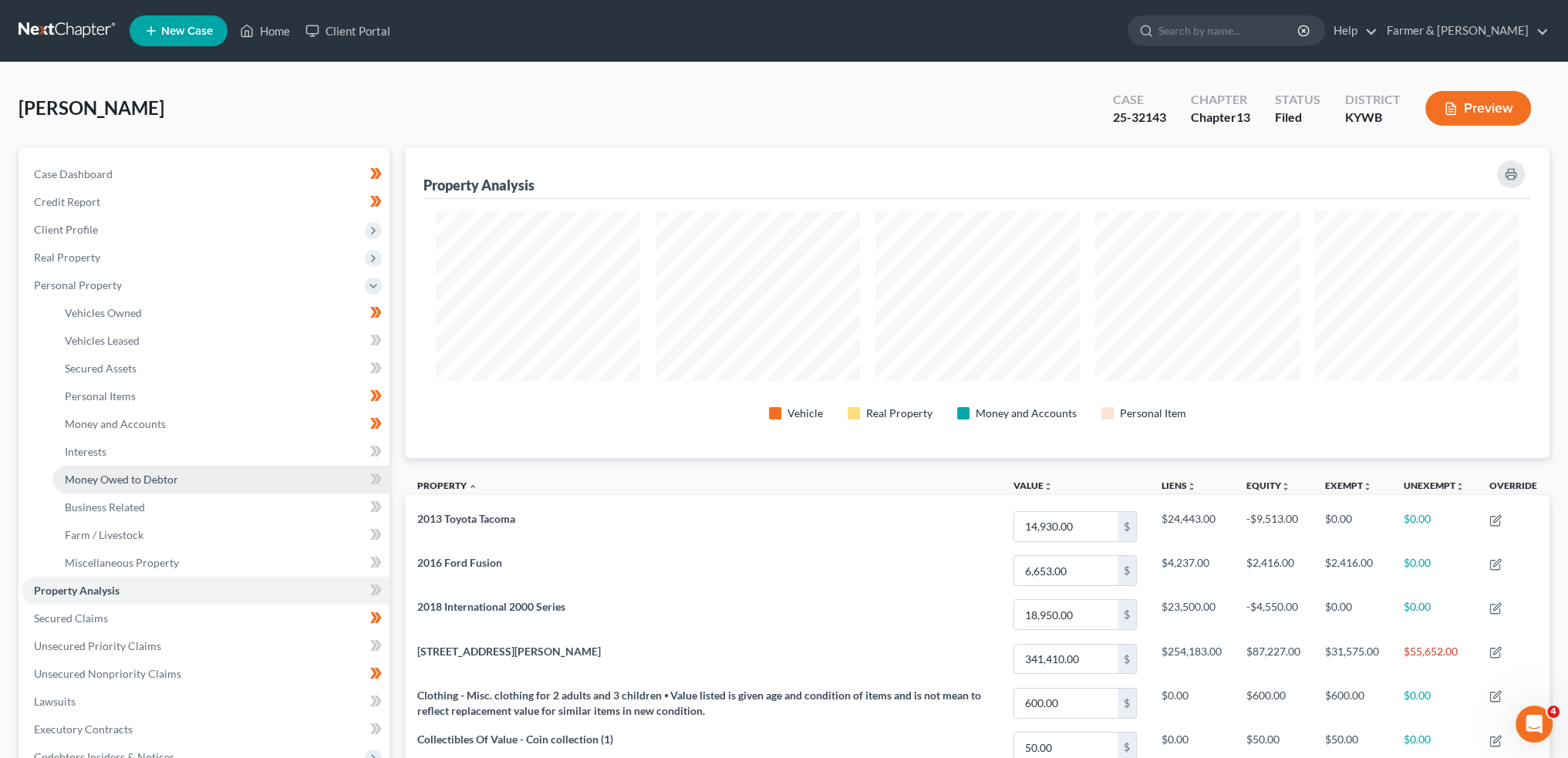
click at [180, 481] on link "Money Owed to Debtor" at bounding box center [221, 480] width 337 height 28
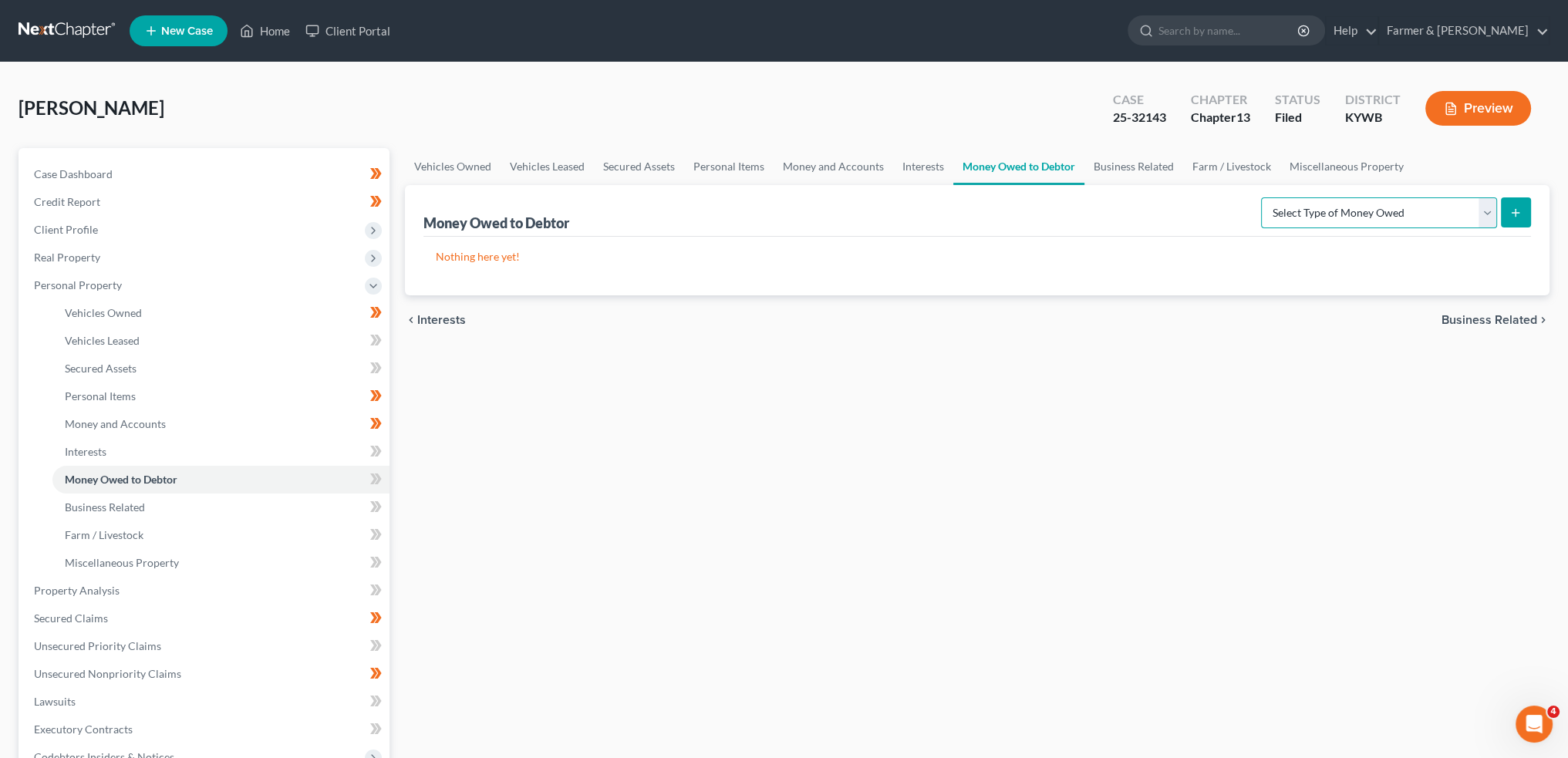
click at [1314, 207] on select "Select Type of Money Owed Accounts Receivable Alimony Child Support Claims Agai…" at bounding box center [1379, 213] width 236 height 31
select select "other_contingent_and_unliquidated_claims"
click at [1264, 198] on select "Select Type of Money Owed Accounts Receivable Alimony Child Support Claims Agai…" at bounding box center [1379, 213] width 236 height 31
click at [1384, 207] on select "Select Type of Money Owed Accounts Receivable Alimony Child Support Claims Agai…" at bounding box center [1379, 213] width 236 height 31
drag, startPoint x: 1384, startPoint y: 207, endPoint x: 1418, endPoint y: 205, distance: 34.1
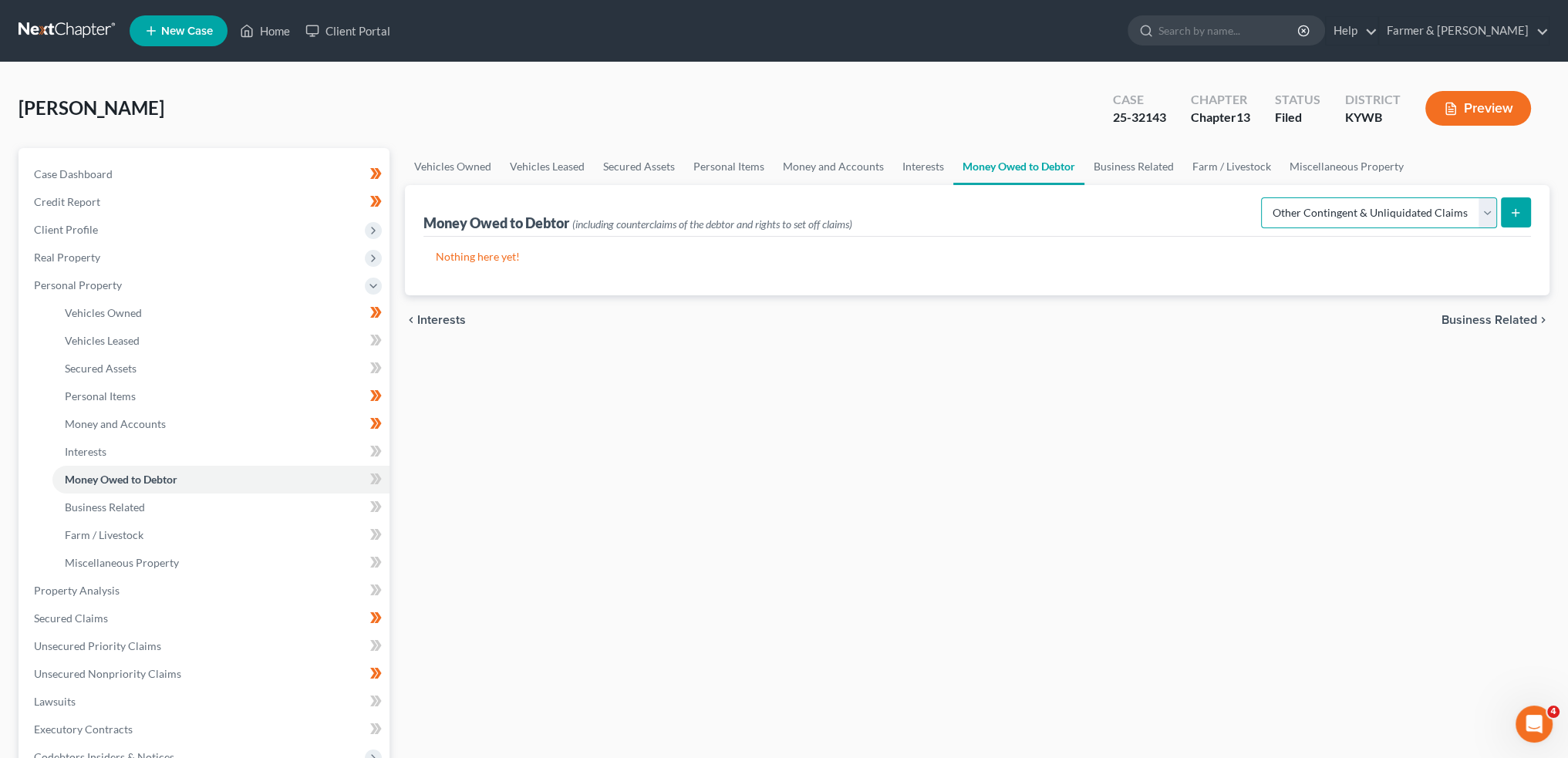
click at [1384, 207] on select "Select Type of Money Owed Accounts Receivable Alimony Child Support Claims Agai…" at bounding box center [1379, 213] width 236 height 31
click at [1501, 206] on button "submit" at bounding box center [1515, 212] width 30 height 30
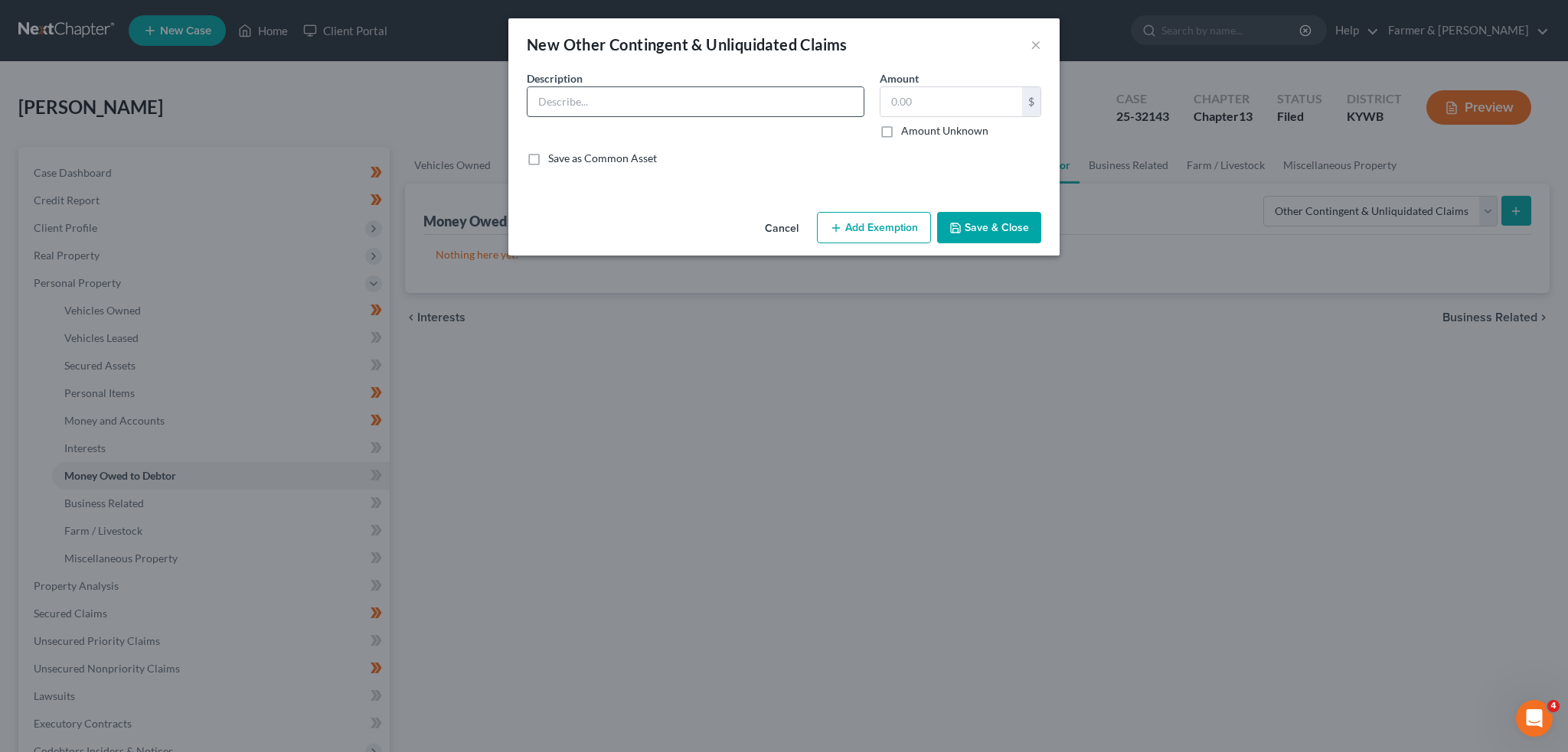
drag, startPoint x: 659, startPoint y: 100, endPoint x: 675, endPoint y: 114, distance: 21.3
click at [659, 100] on input "text" at bounding box center [695, 102] width 336 height 30
type input "dsf"
click at [879, 232] on button "Add Exemption" at bounding box center [874, 228] width 114 height 32
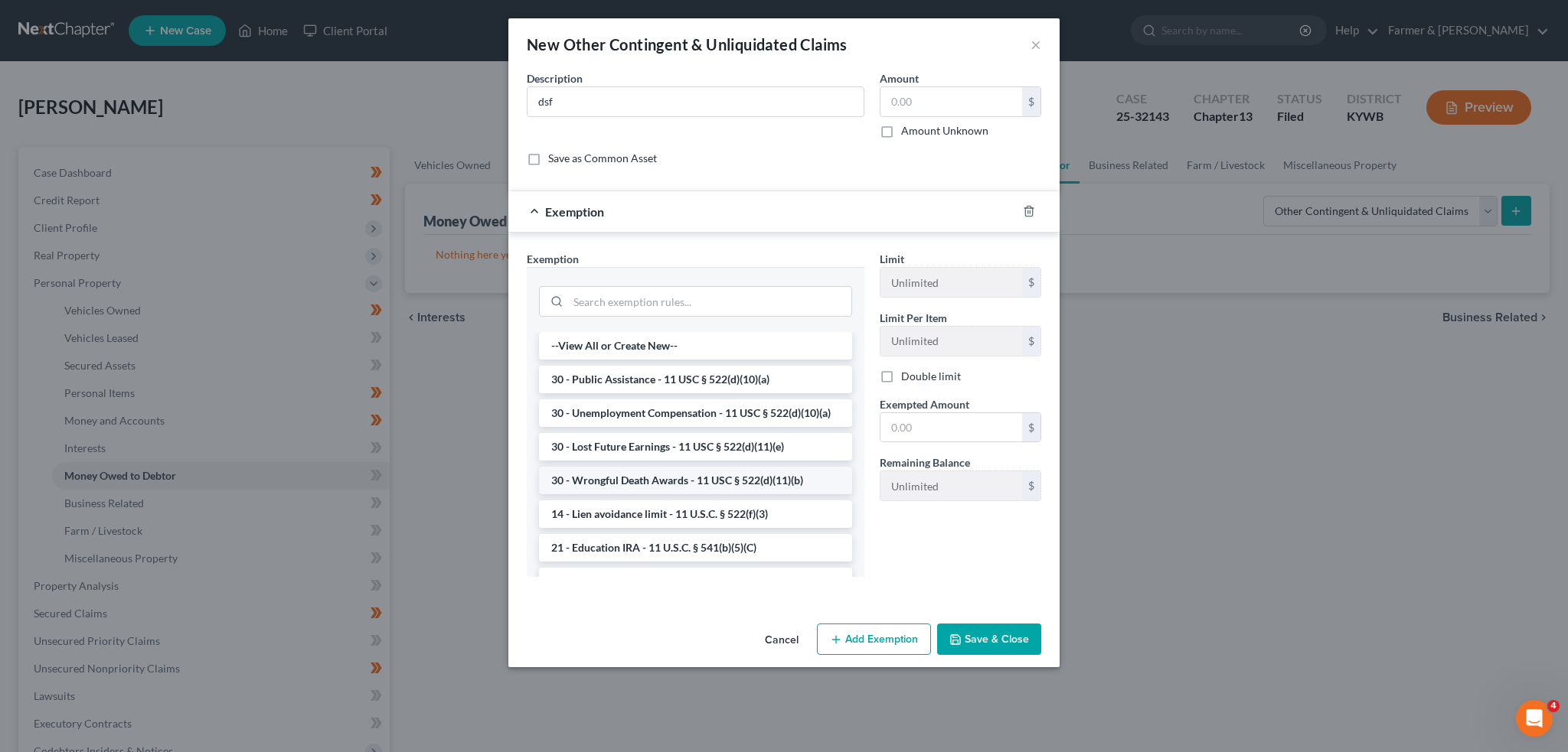
click at [717, 494] on li "30 - Wrongful Death Awards - 11 USC § 522(d)(11)(b)" at bounding box center [695, 481] width 313 height 28
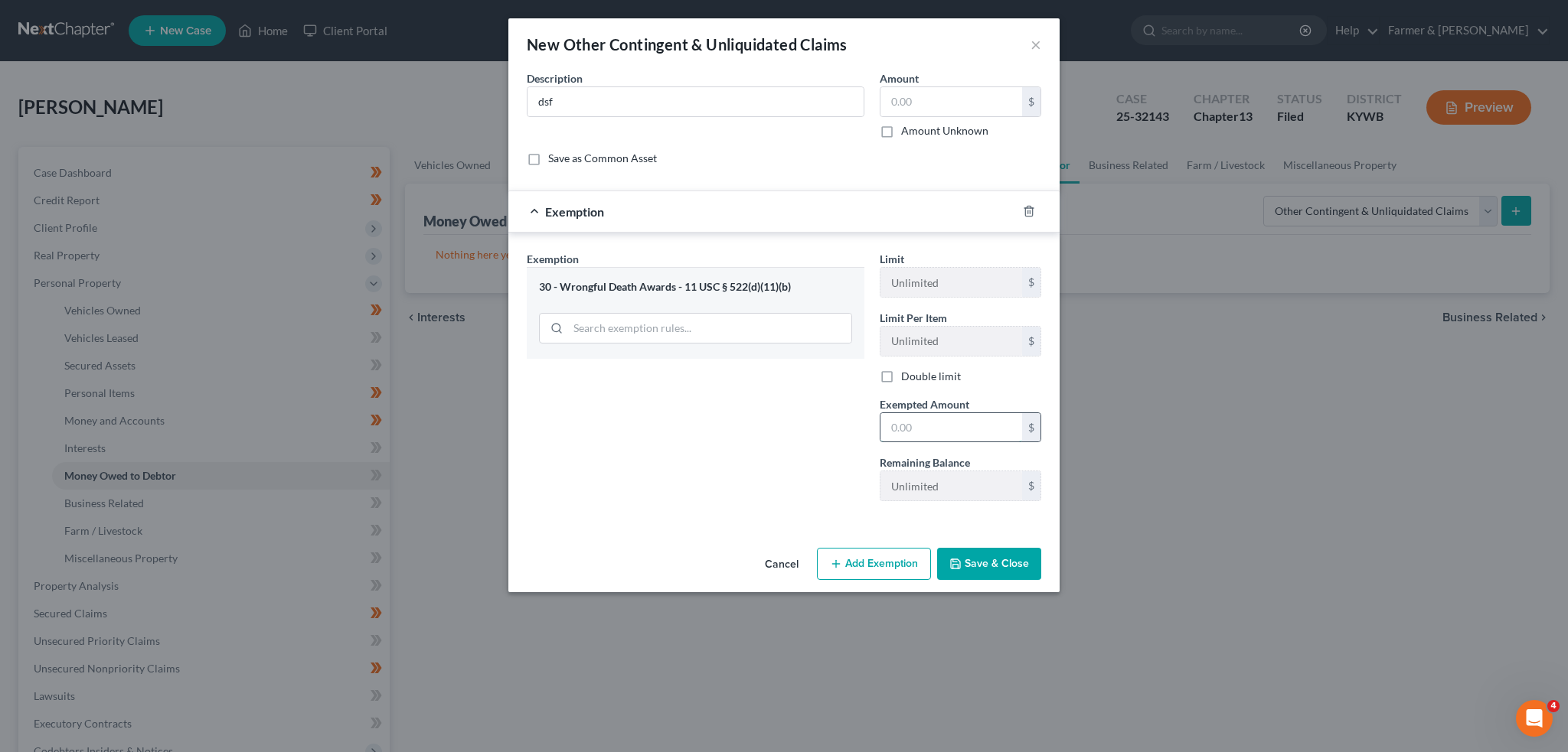
click at [979, 426] on input "text" at bounding box center [951, 427] width 142 height 30
type input "0.00"
click at [991, 572] on button "Save & Close" at bounding box center [988, 564] width 104 height 32
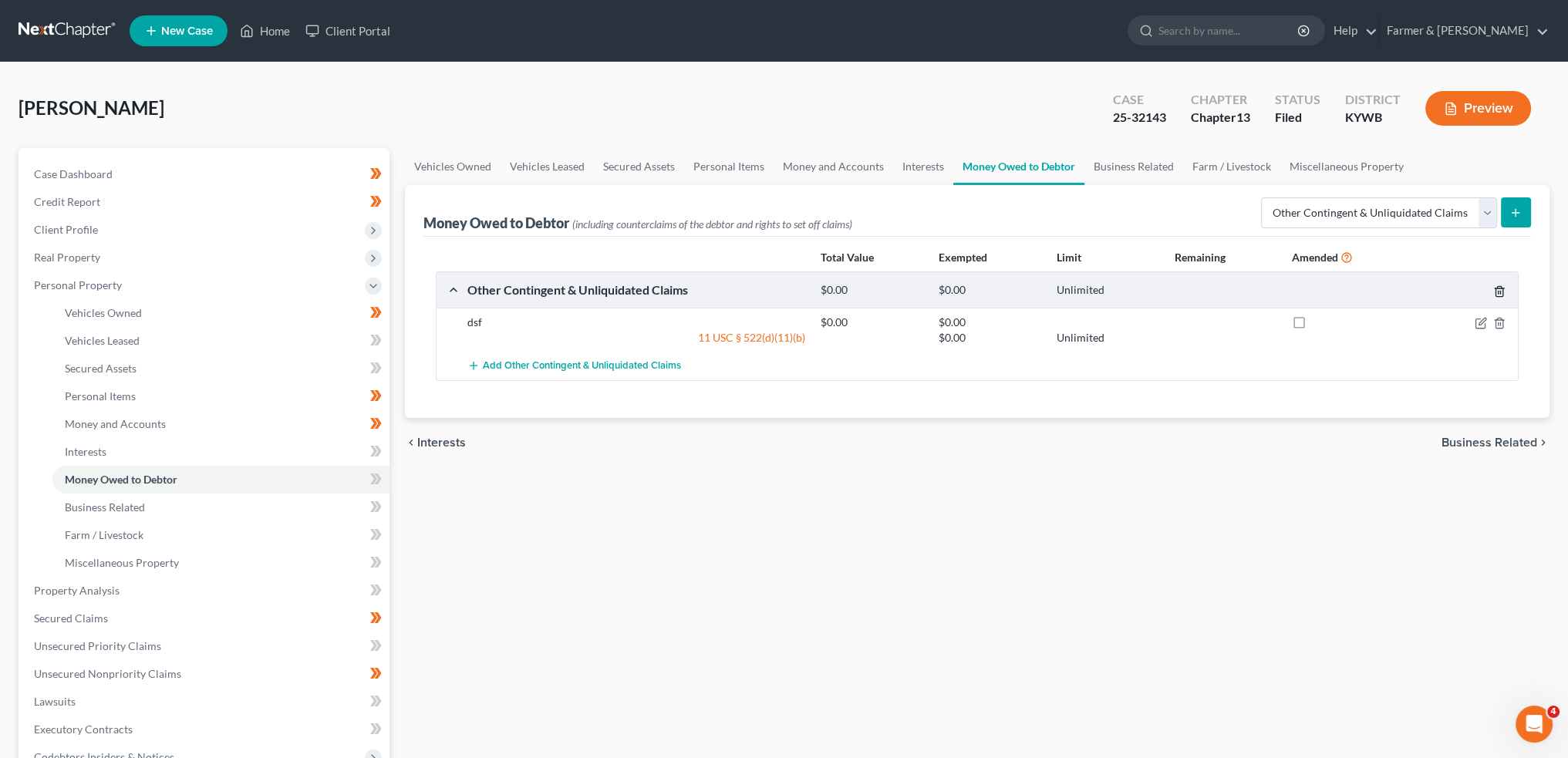
click at [1502, 291] on icon "button" at bounding box center [1499, 292] width 12 height 12
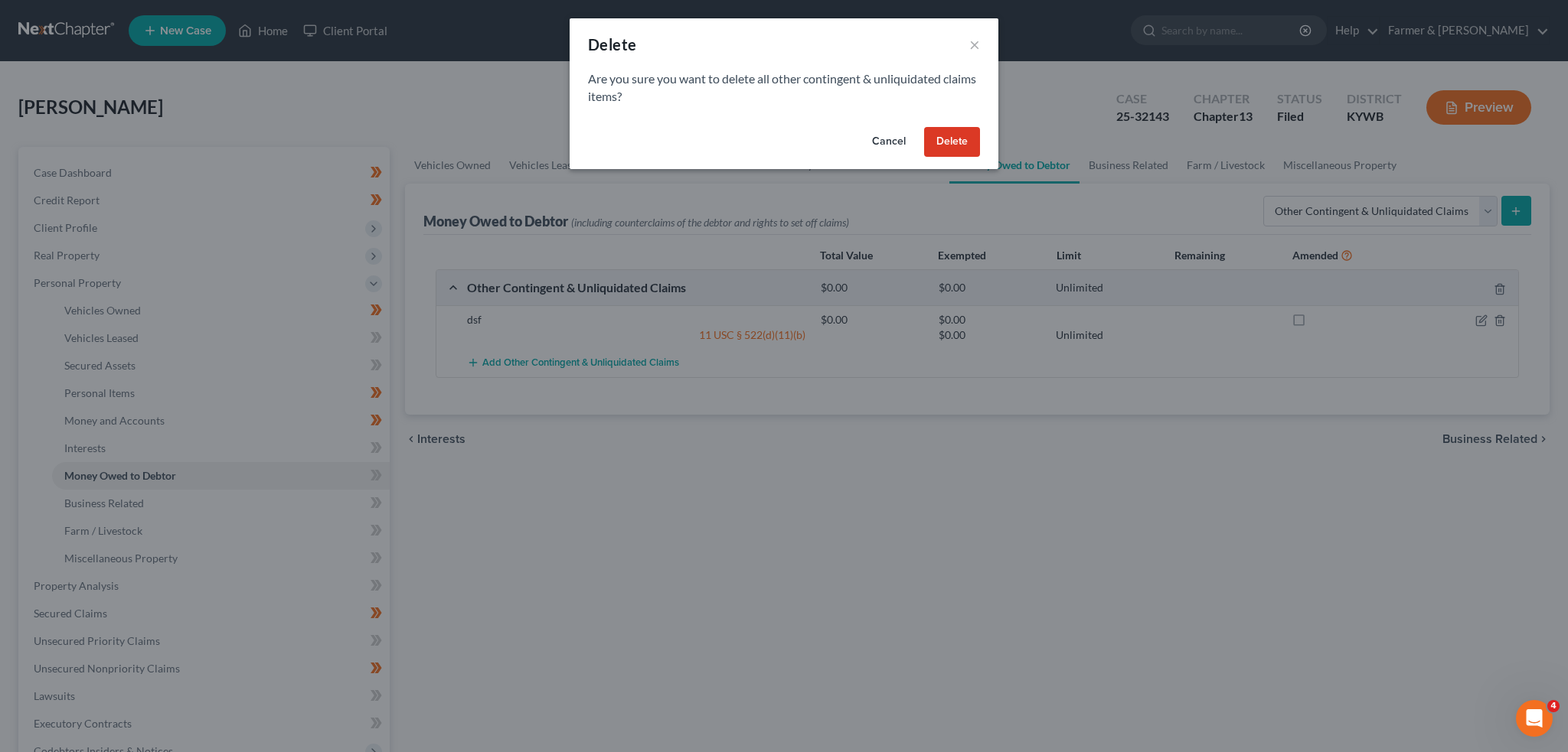
click at [928, 130] on button "Delete" at bounding box center [952, 142] width 56 height 30
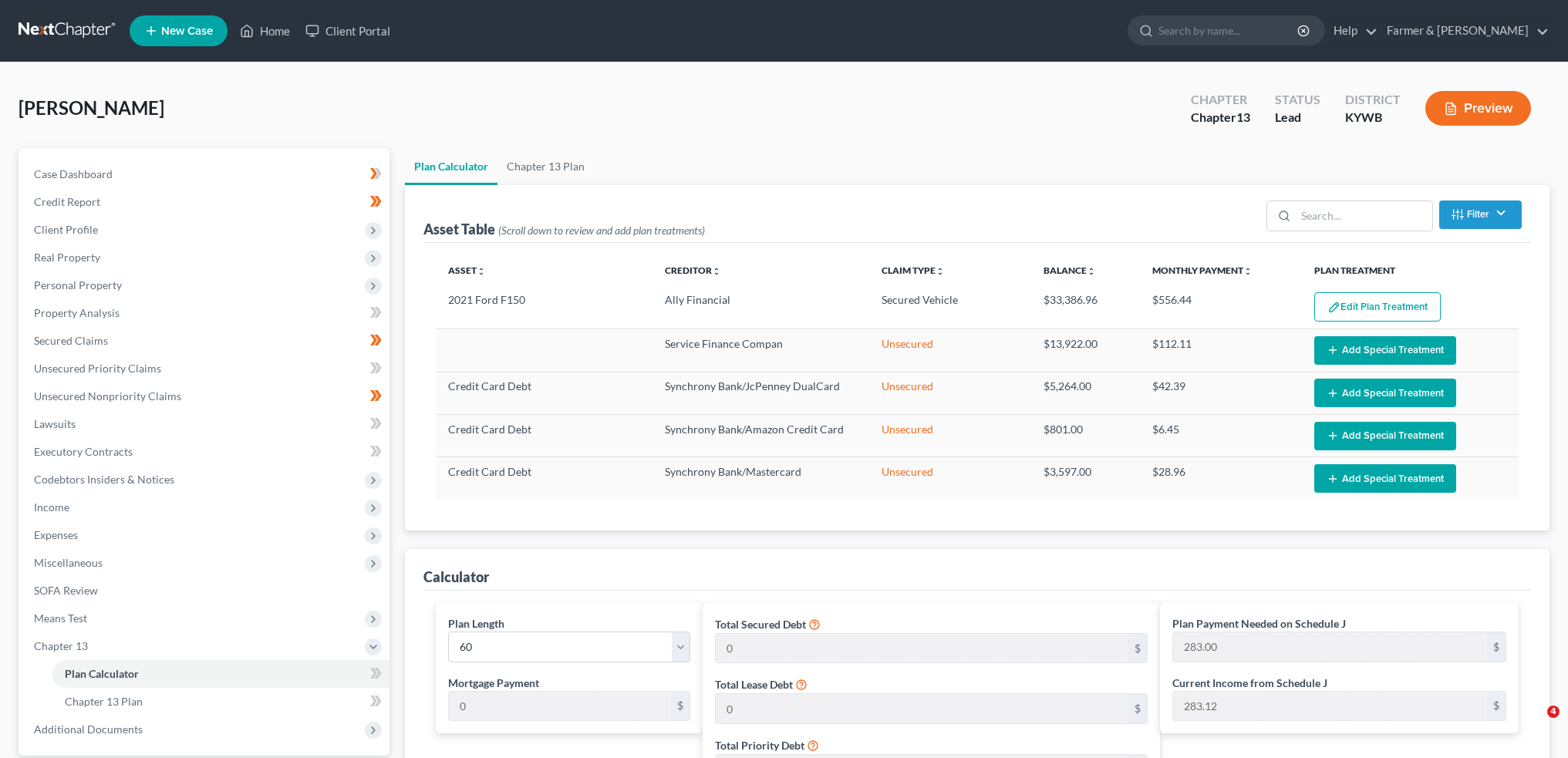
select select "59"
click at [265, 33] on link "Home" at bounding box center [265, 31] width 65 height 28
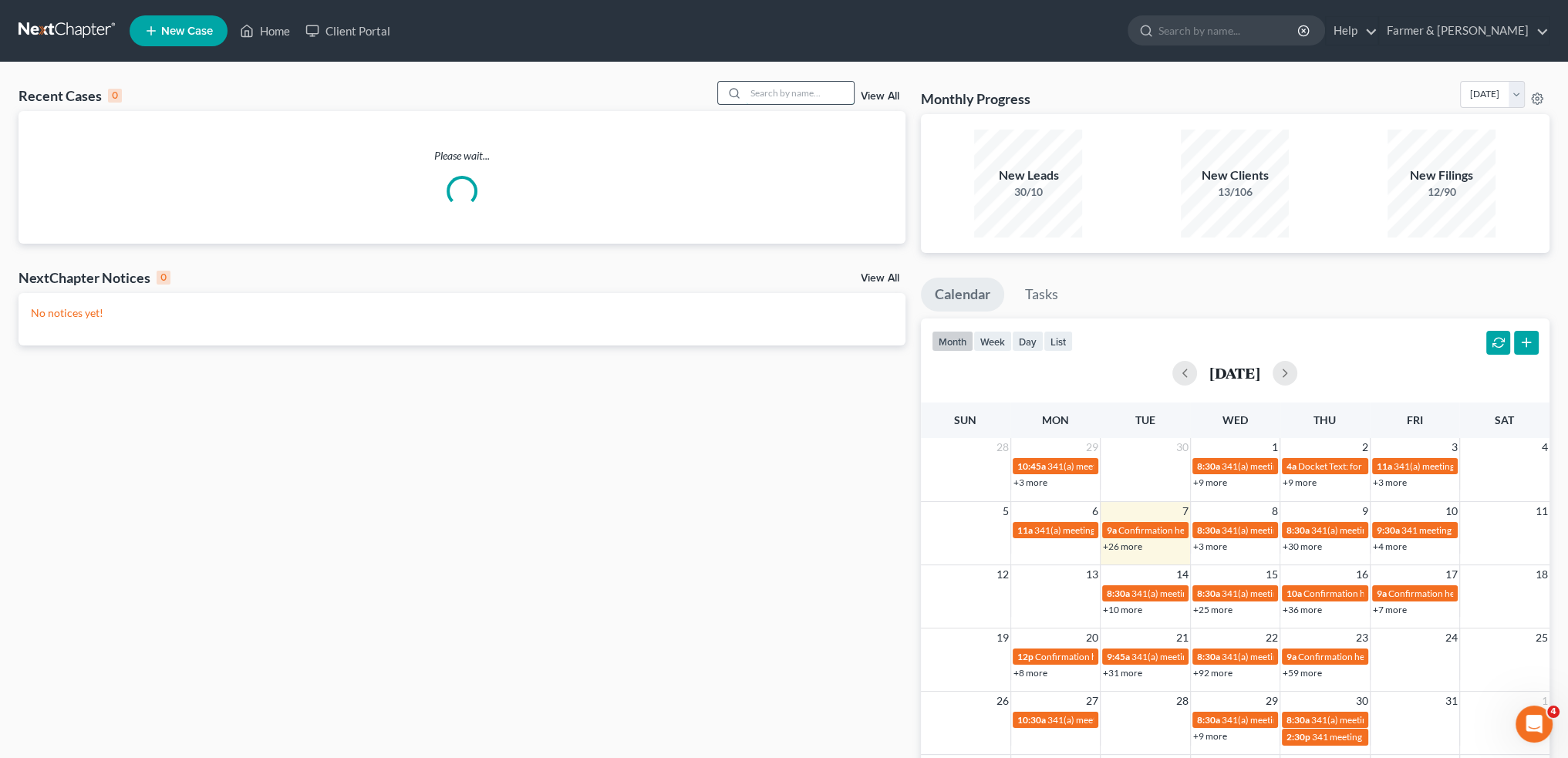
click at [793, 94] on input "search" at bounding box center [800, 92] width 108 height 22
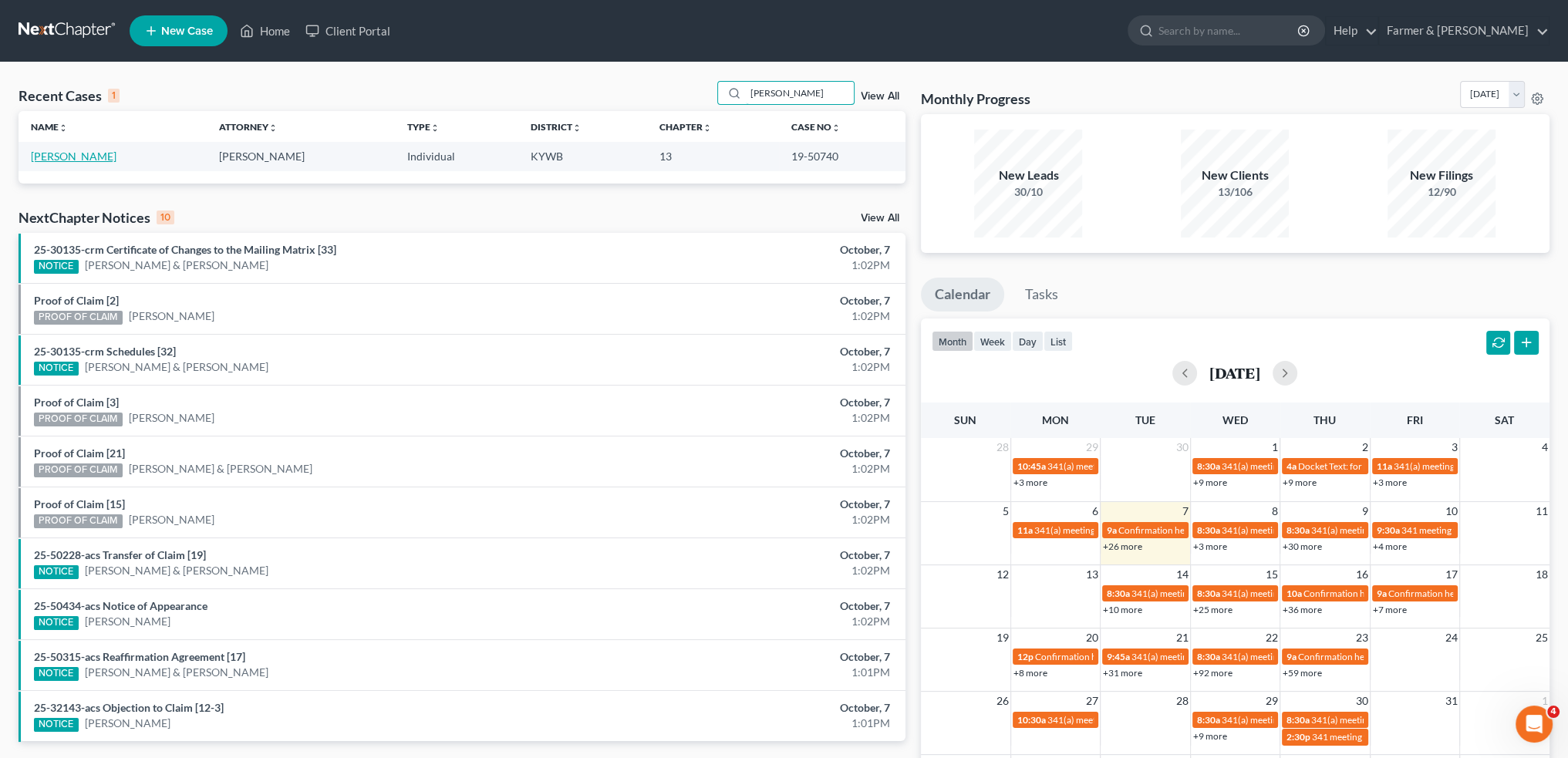
type input "betty deatherage"
click at [98, 155] on link "[PERSON_NAME]" at bounding box center [73, 156] width 85 height 13
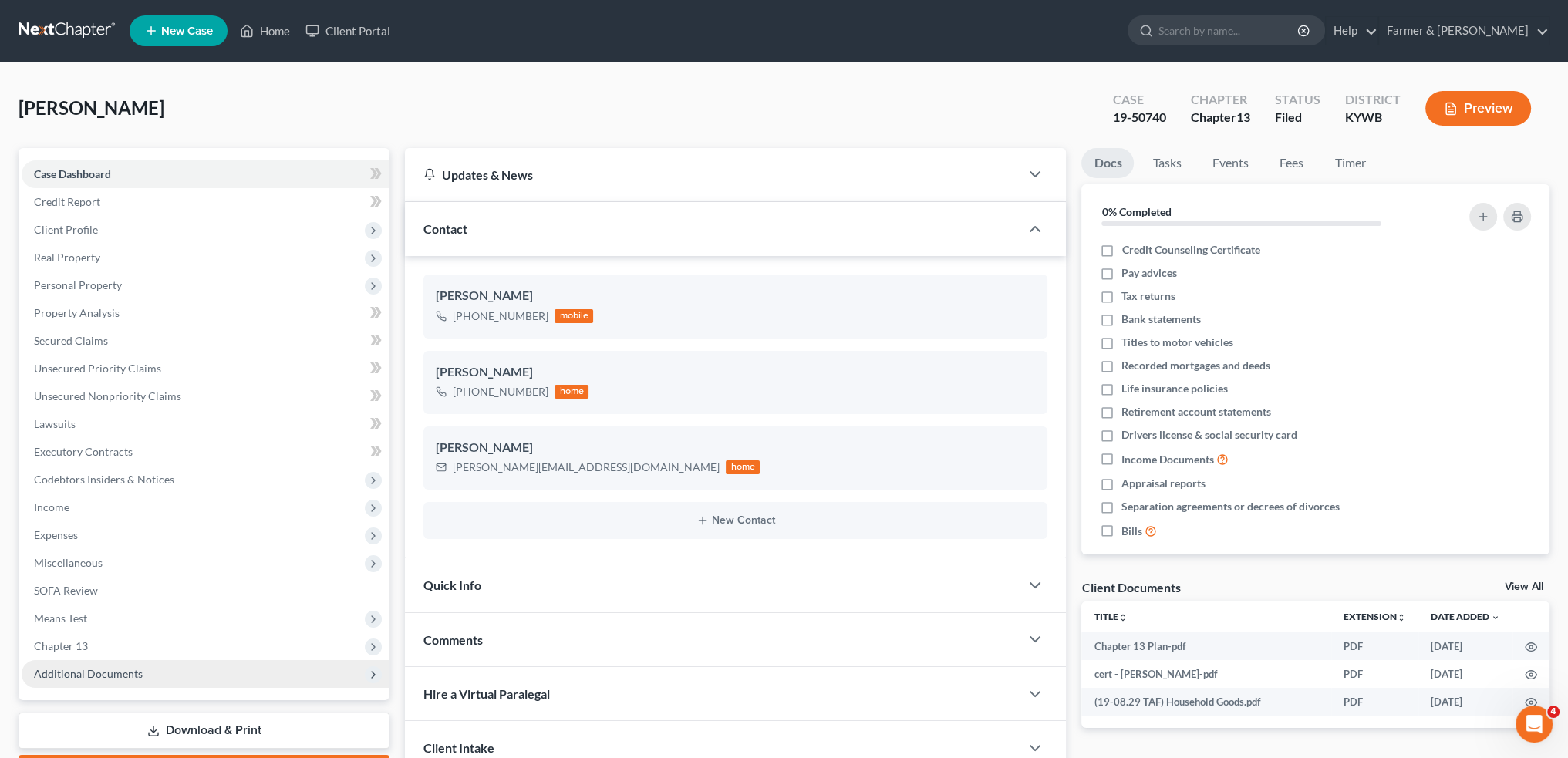
click at [129, 670] on span "Additional Documents" at bounding box center [87, 675] width 108 height 13
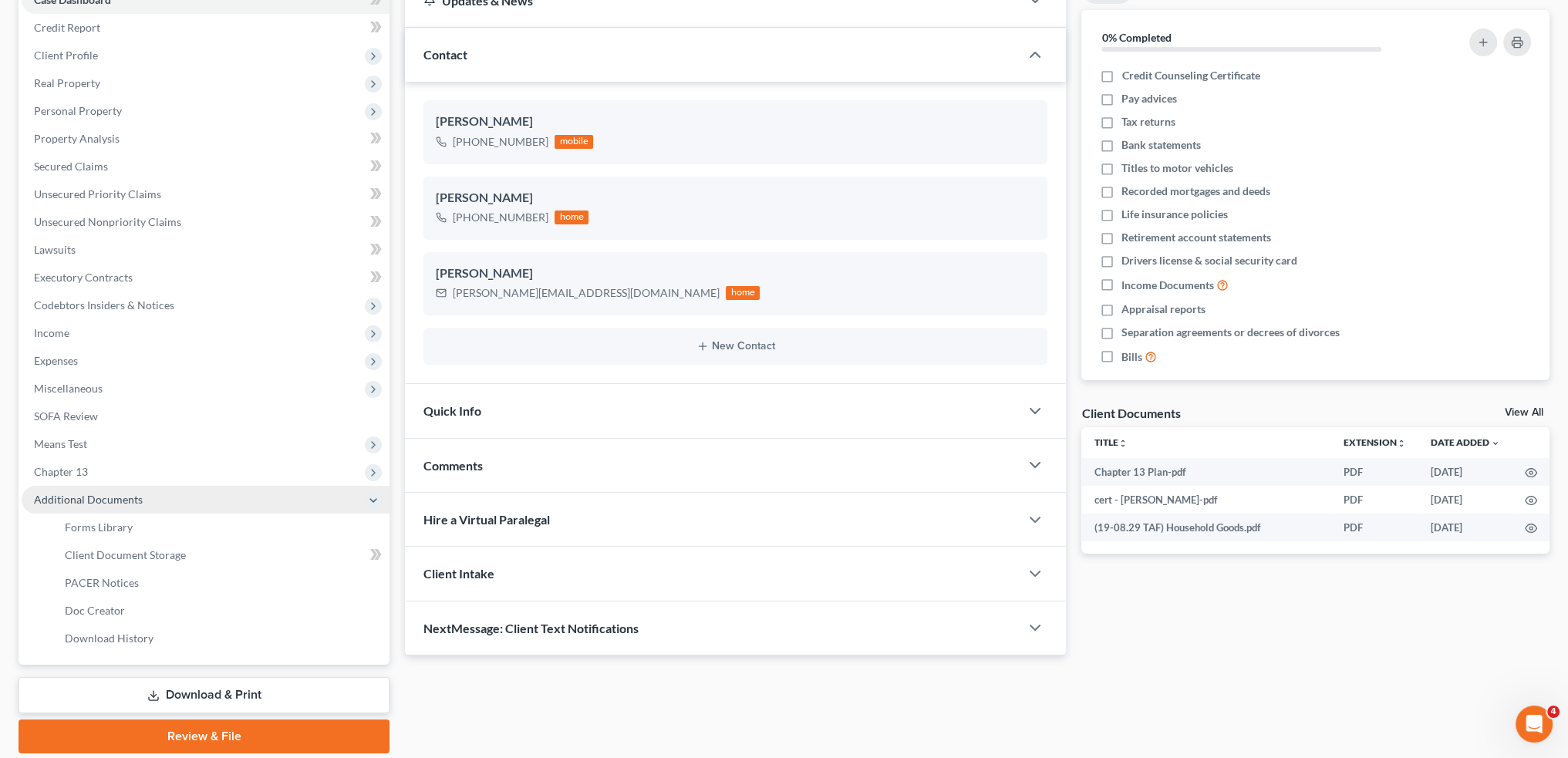
scroll to position [226, 0]
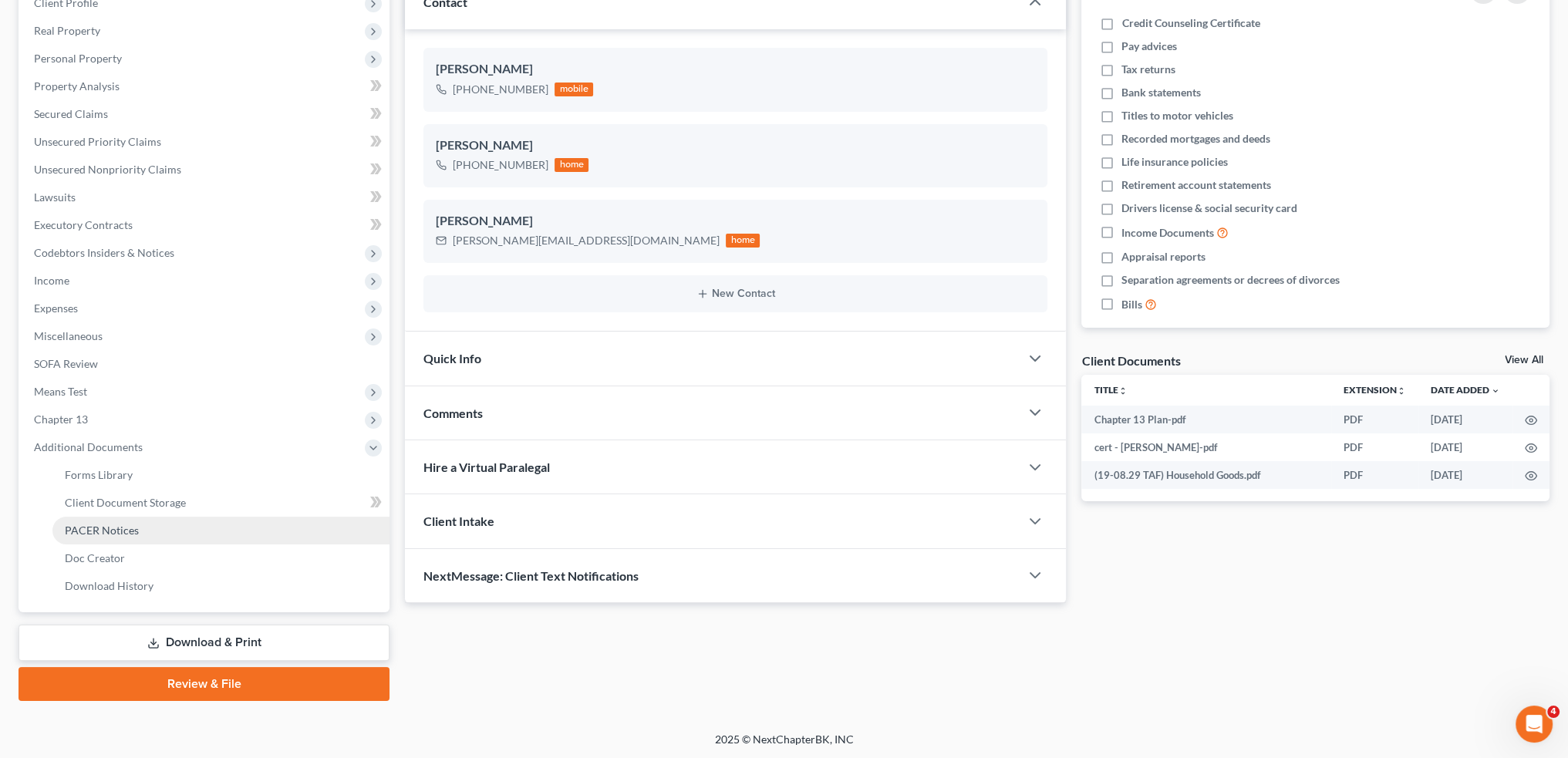
click at [154, 526] on link "PACER Notices" at bounding box center [221, 531] width 337 height 28
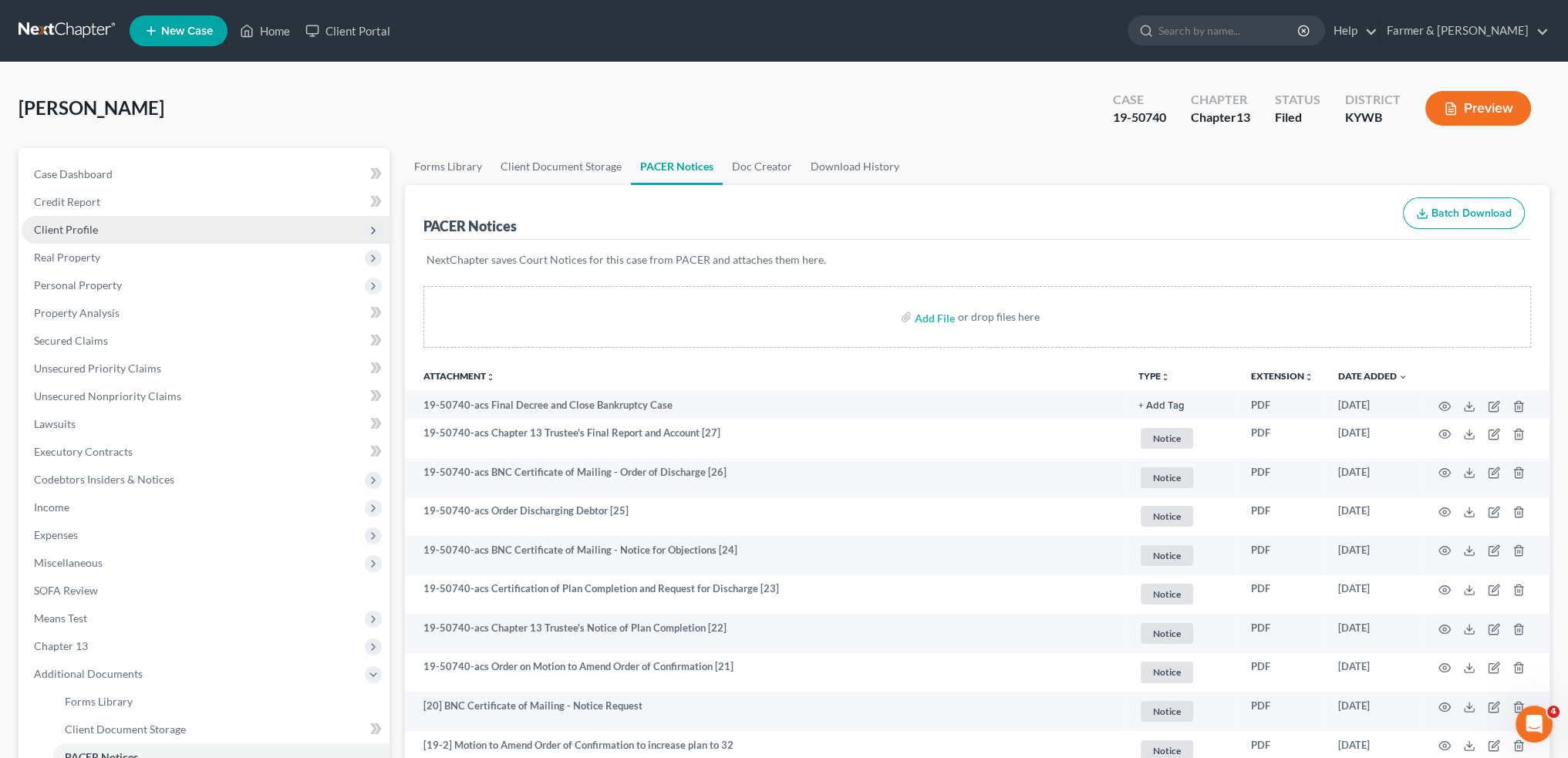
click at [152, 226] on span "Client Profile" at bounding box center [206, 229] width 368 height 28
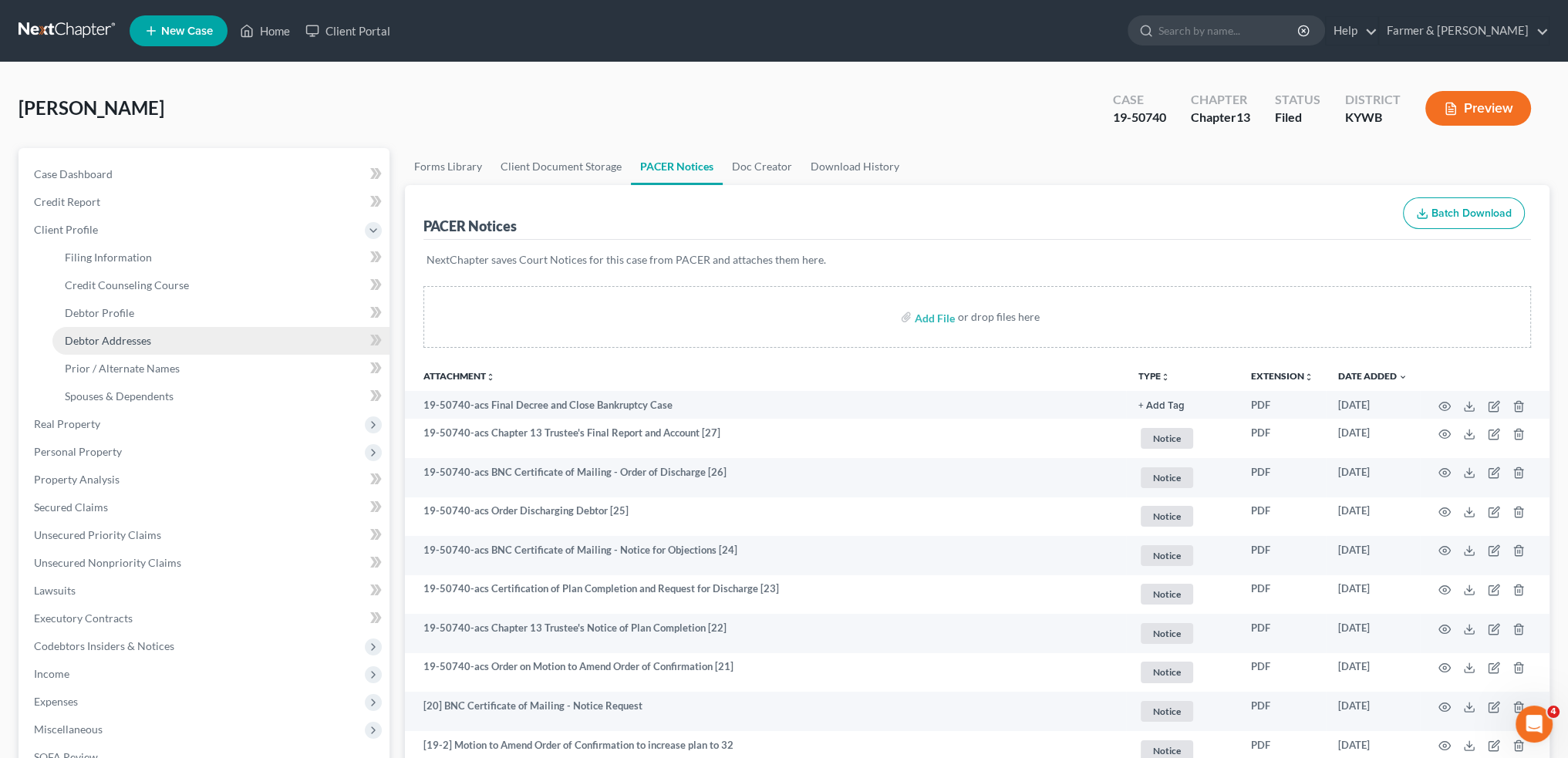
click at [151, 339] on link "Debtor Addresses" at bounding box center [221, 341] width 337 height 28
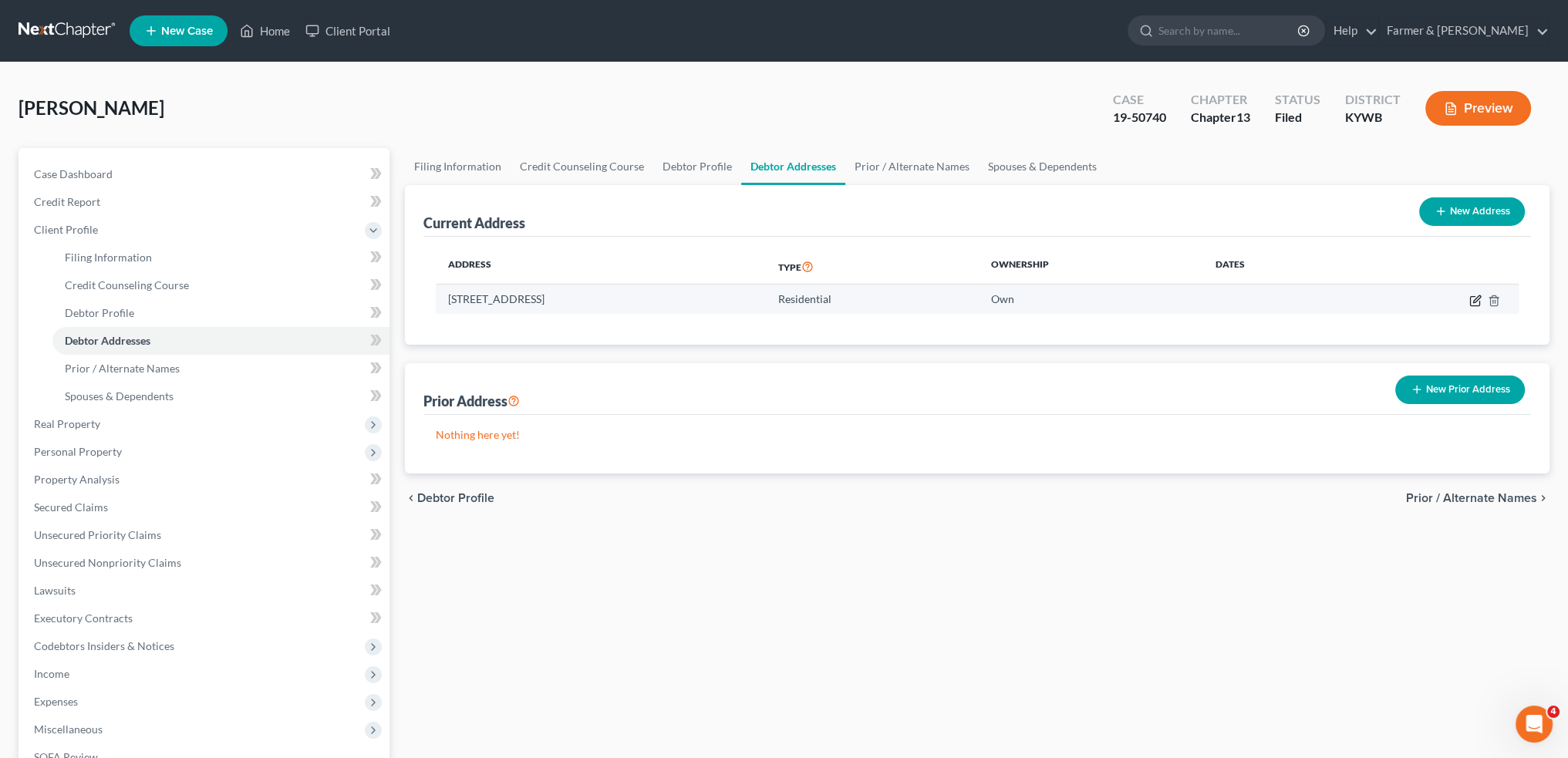
click at [1470, 300] on icon "button" at bounding box center [1475, 300] width 12 height 12
select select "18"
select select "69"
select select "0"
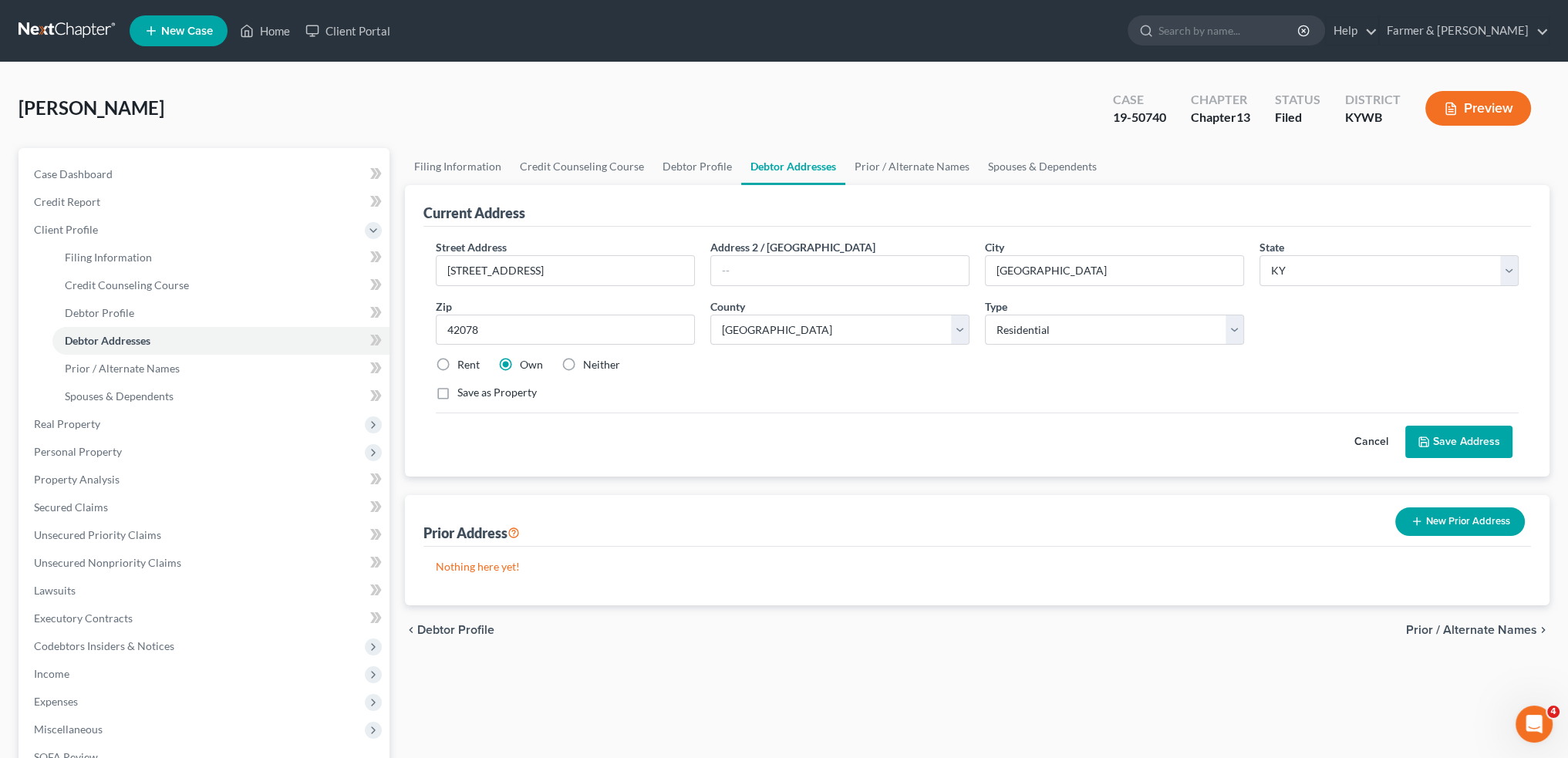
click at [1455, 438] on button "Save Address" at bounding box center [1459, 442] width 107 height 33
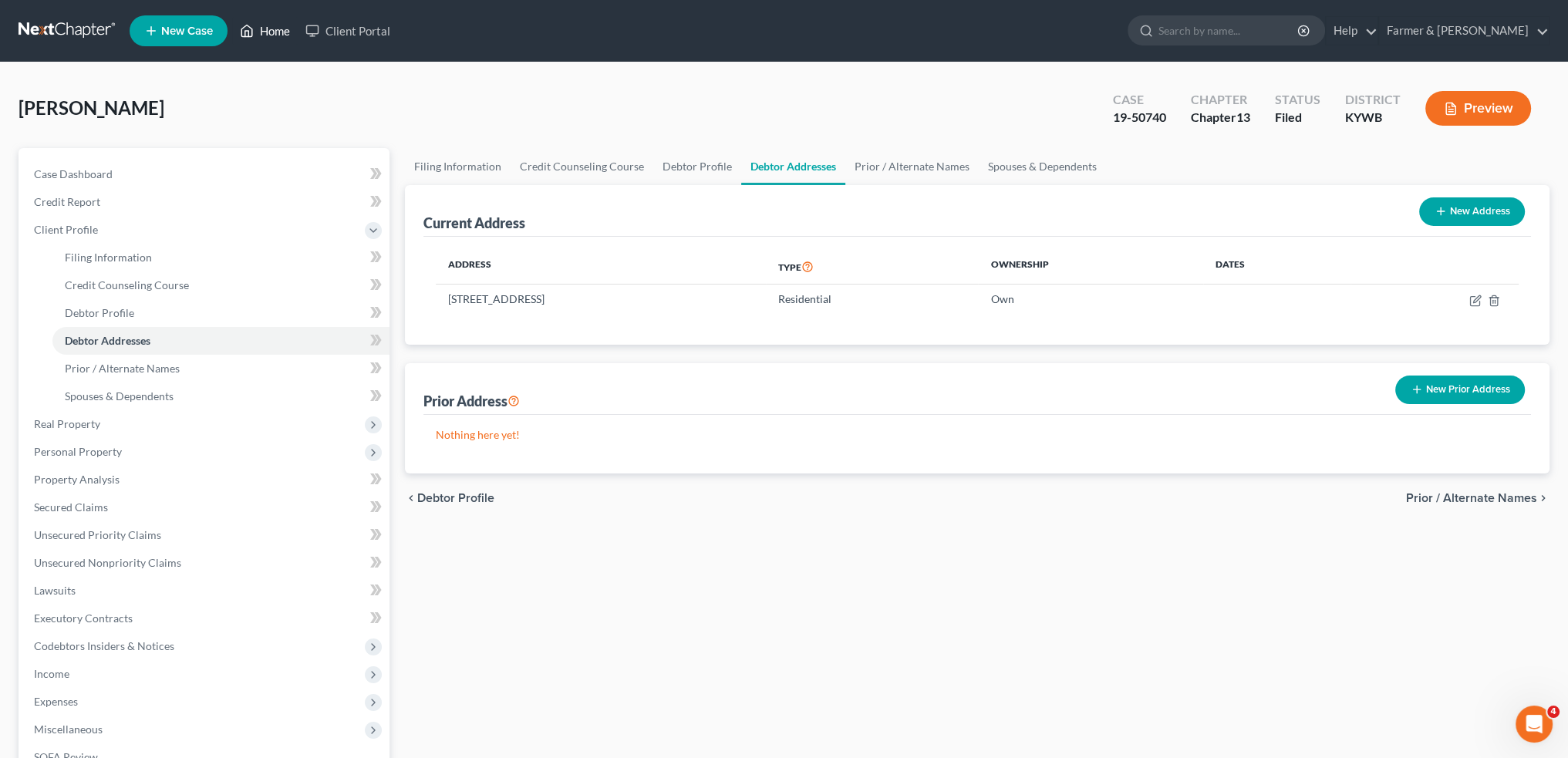
click at [270, 26] on link "Home" at bounding box center [265, 31] width 65 height 28
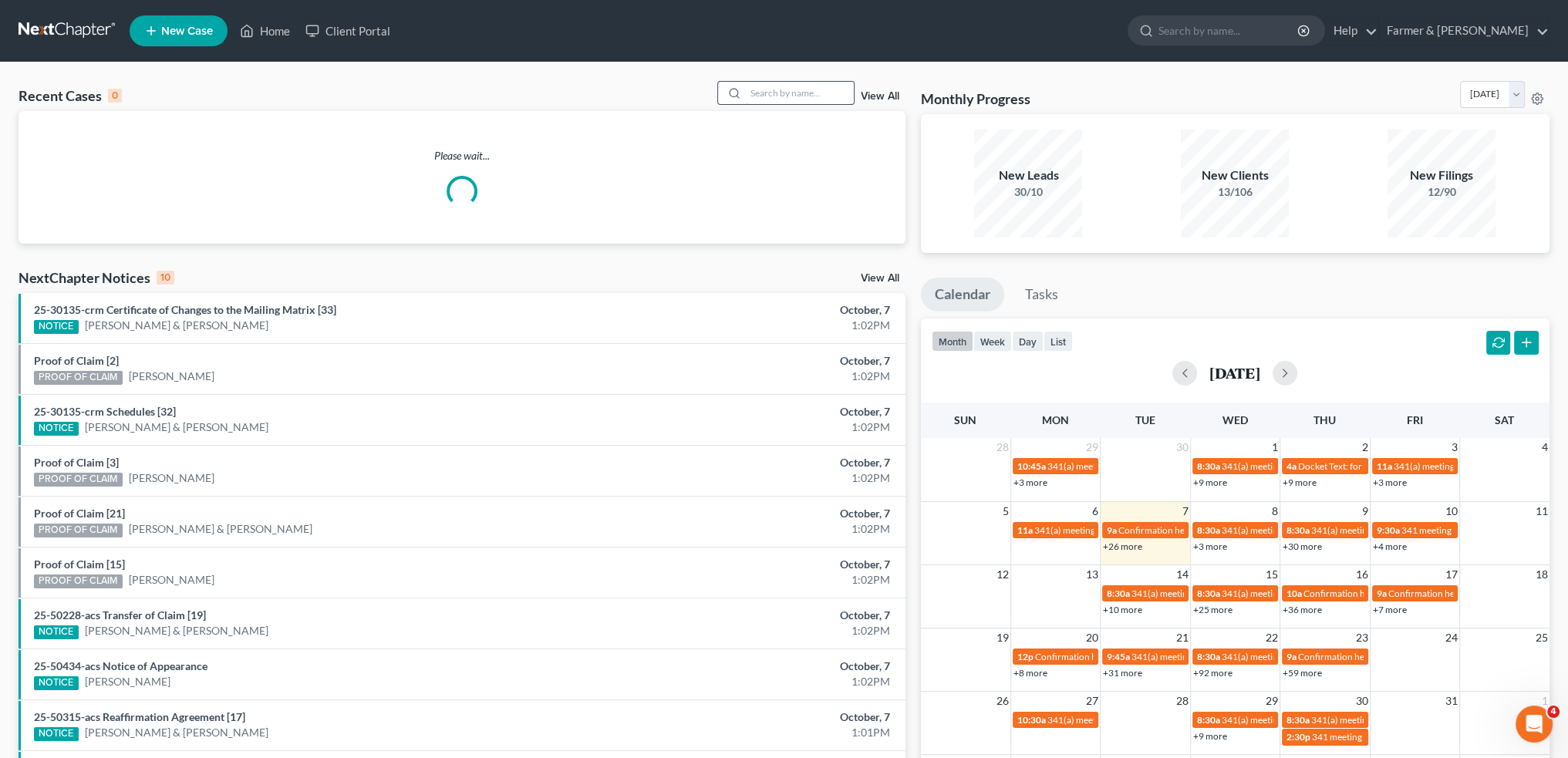
click at [779, 89] on input "search" at bounding box center [800, 92] width 108 height 22
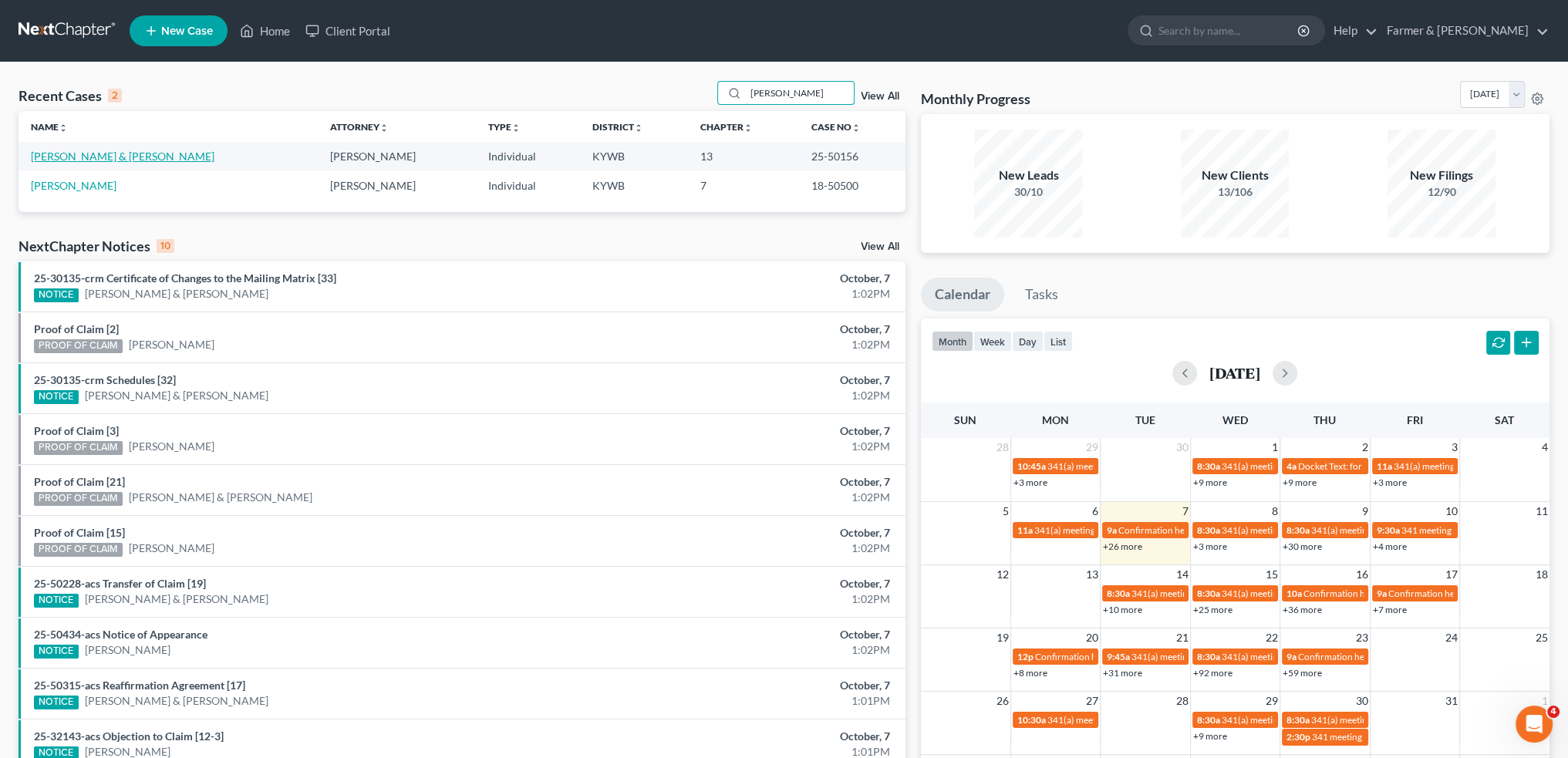
type input "shryock"
click at [99, 154] on link "[PERSON_NAME] & [PERSON_NAME]" at bounding box center [122, 156] width 183 height 13
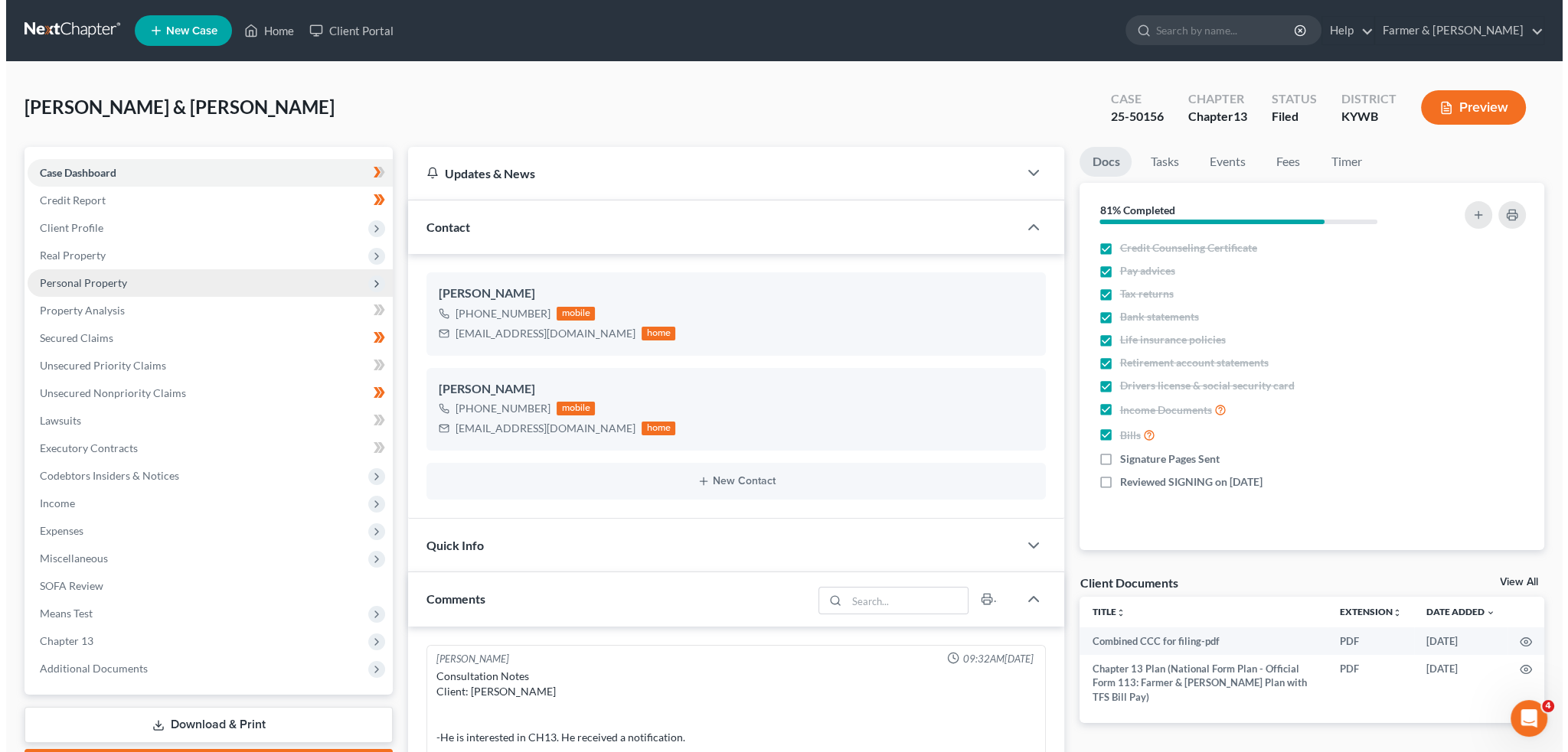
scroll to position [619, 0]
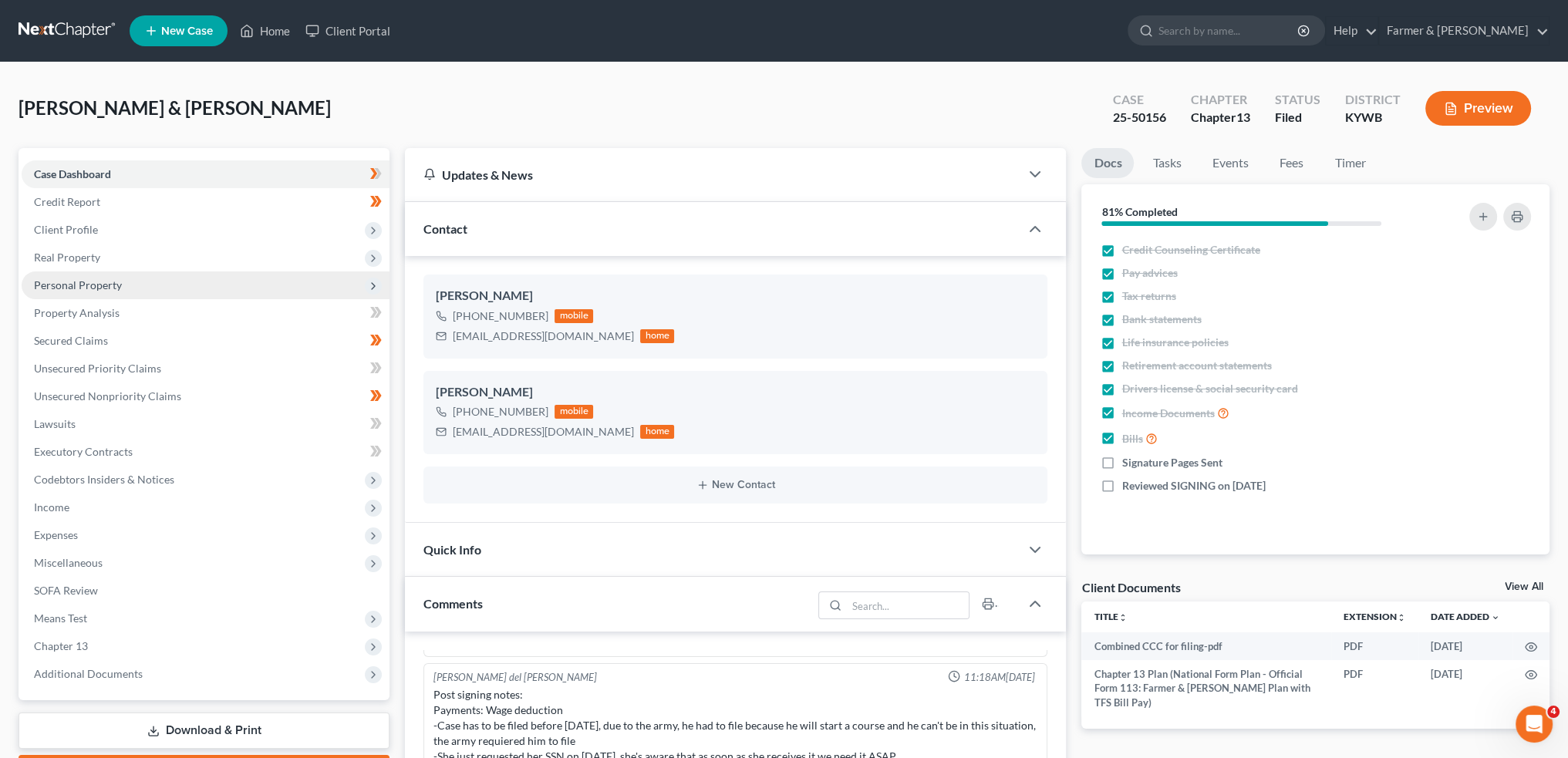
click at [96, 290] on span "Personal Property" at bounding box center [78, 285] width 88 height 13
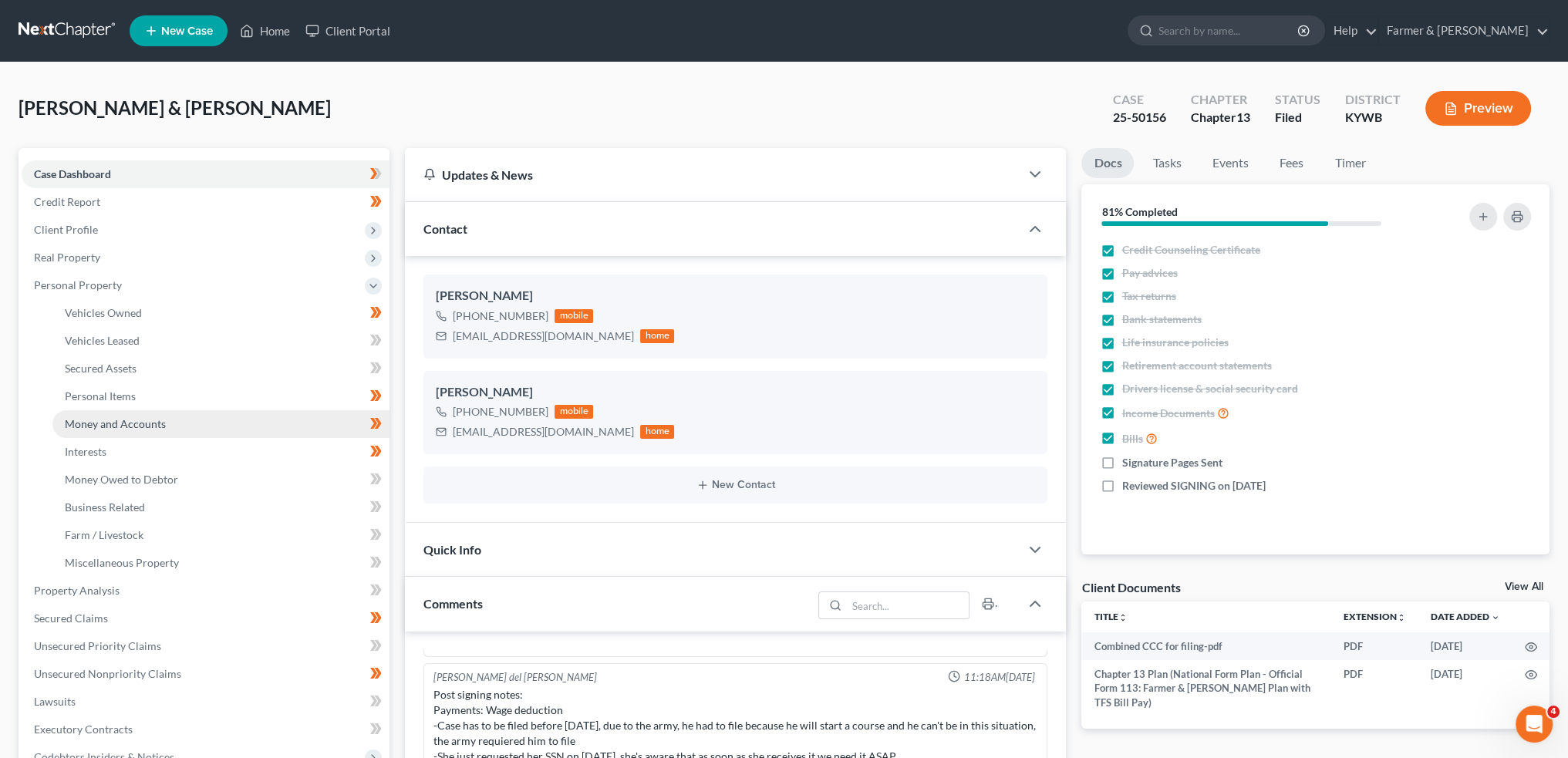
click at [91, 424] on span "Money and Accounts" at bounding box center [115, 424] width 101 height 13
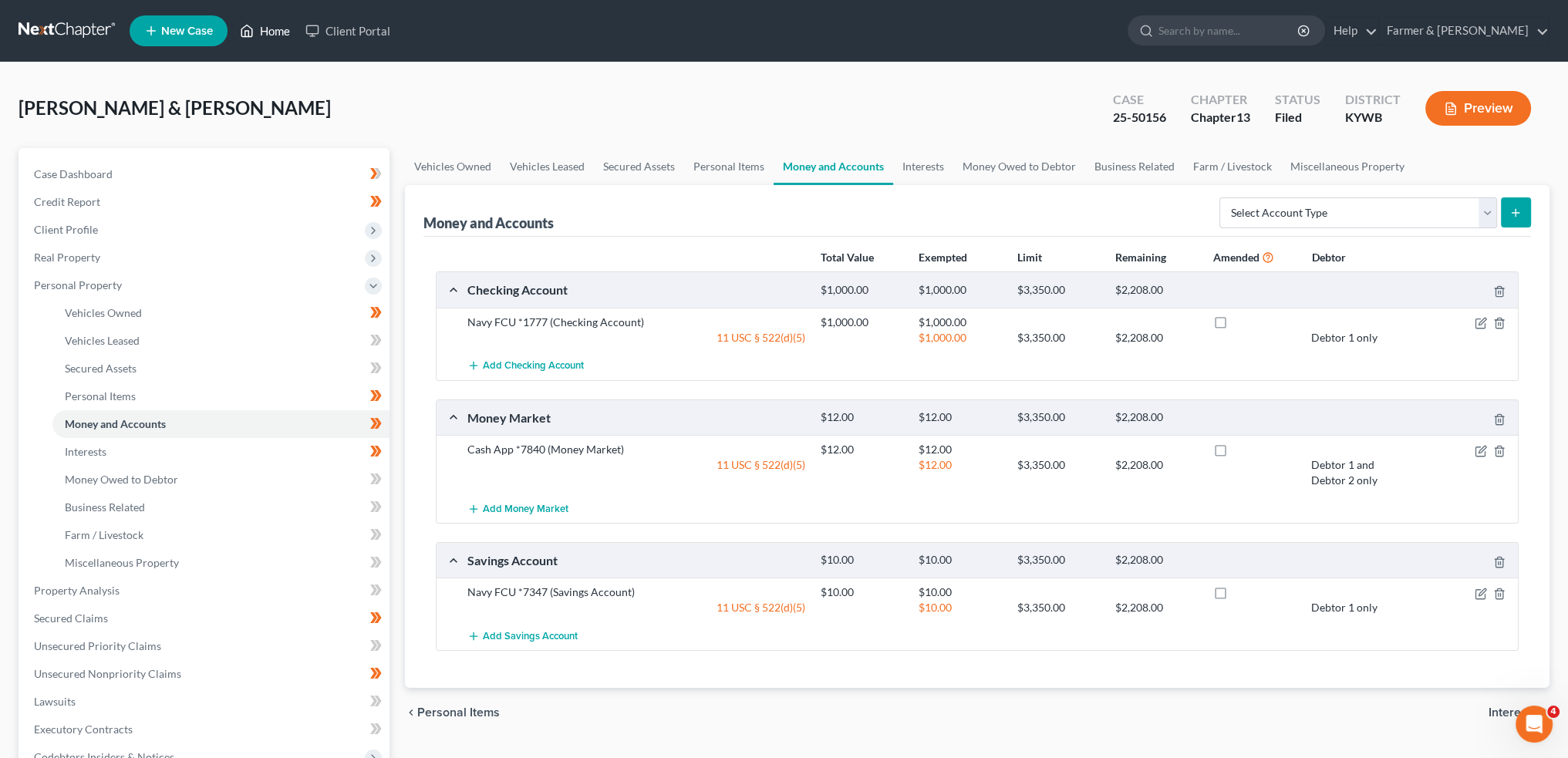
click at [266, 29] on link "Home" at bounding box center [265, 31] width 65 height 28
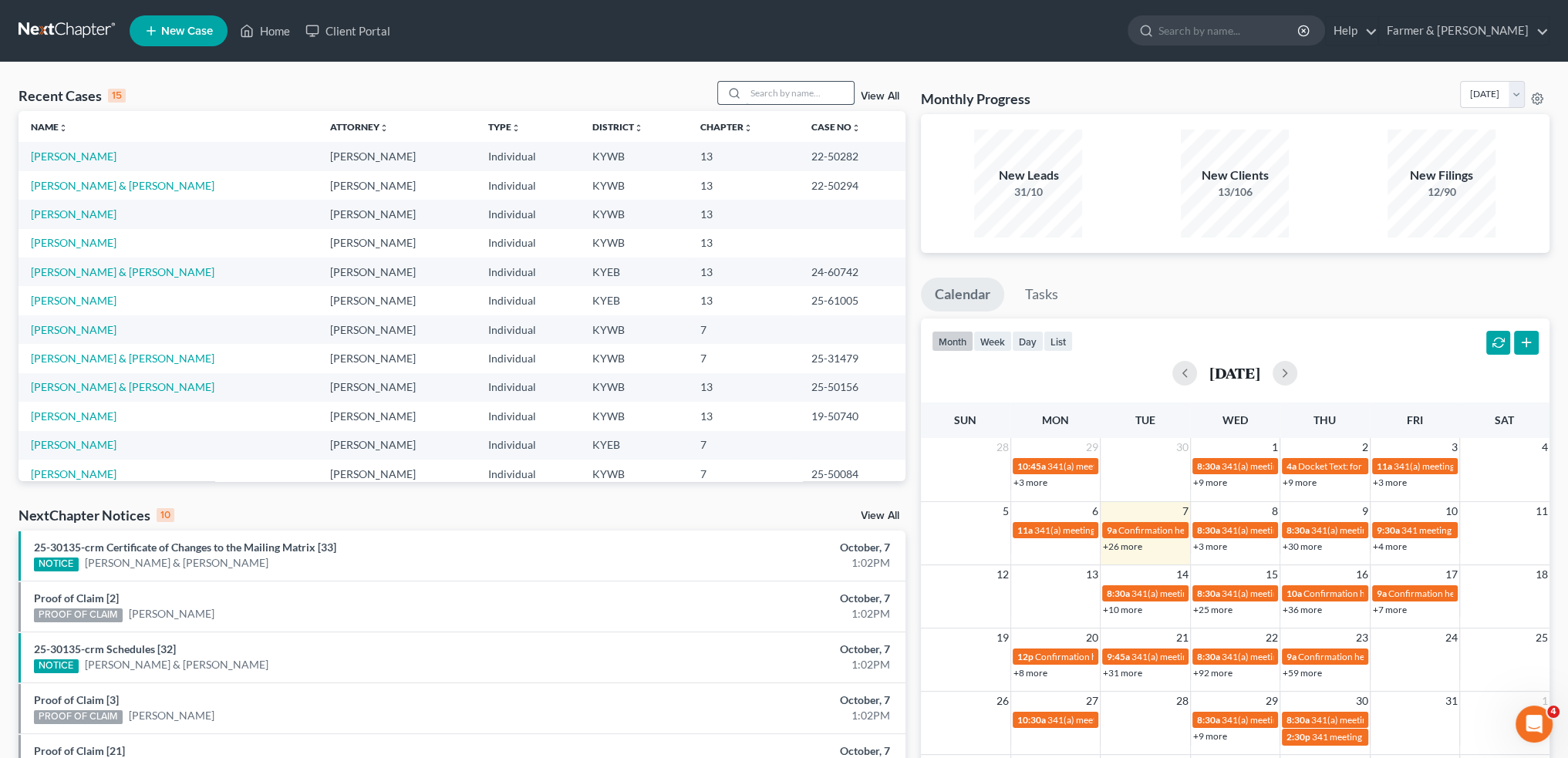
click at [759, 95] on input "search" at bounding box center [800, 92] width 108 height 22
click at [868, 98] on link "View All" at bounding box center [879, 96] width 38 height 11
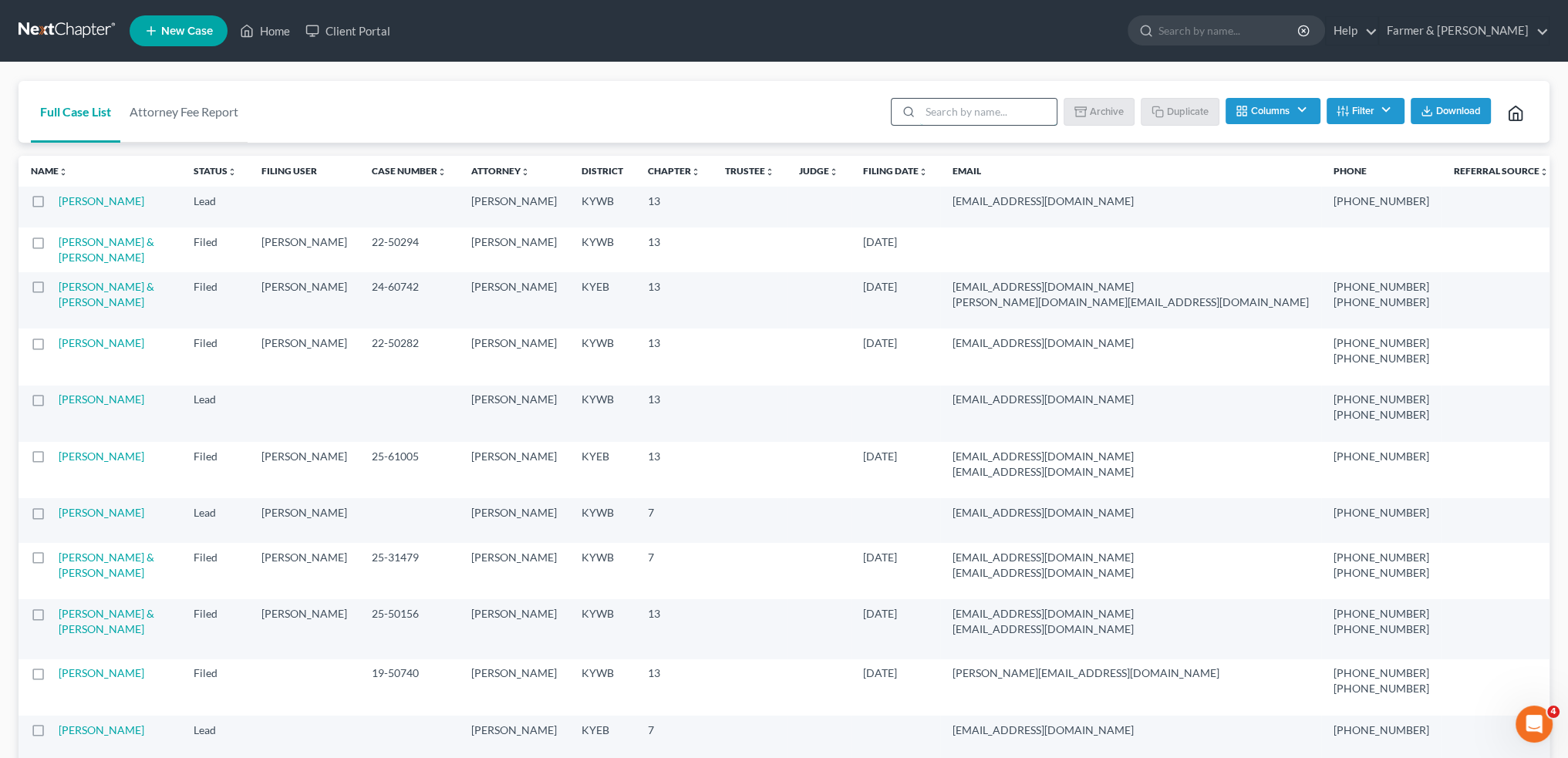
click at [927, 108] on input "search" at bounding box center [988, 111] width 136 height 26
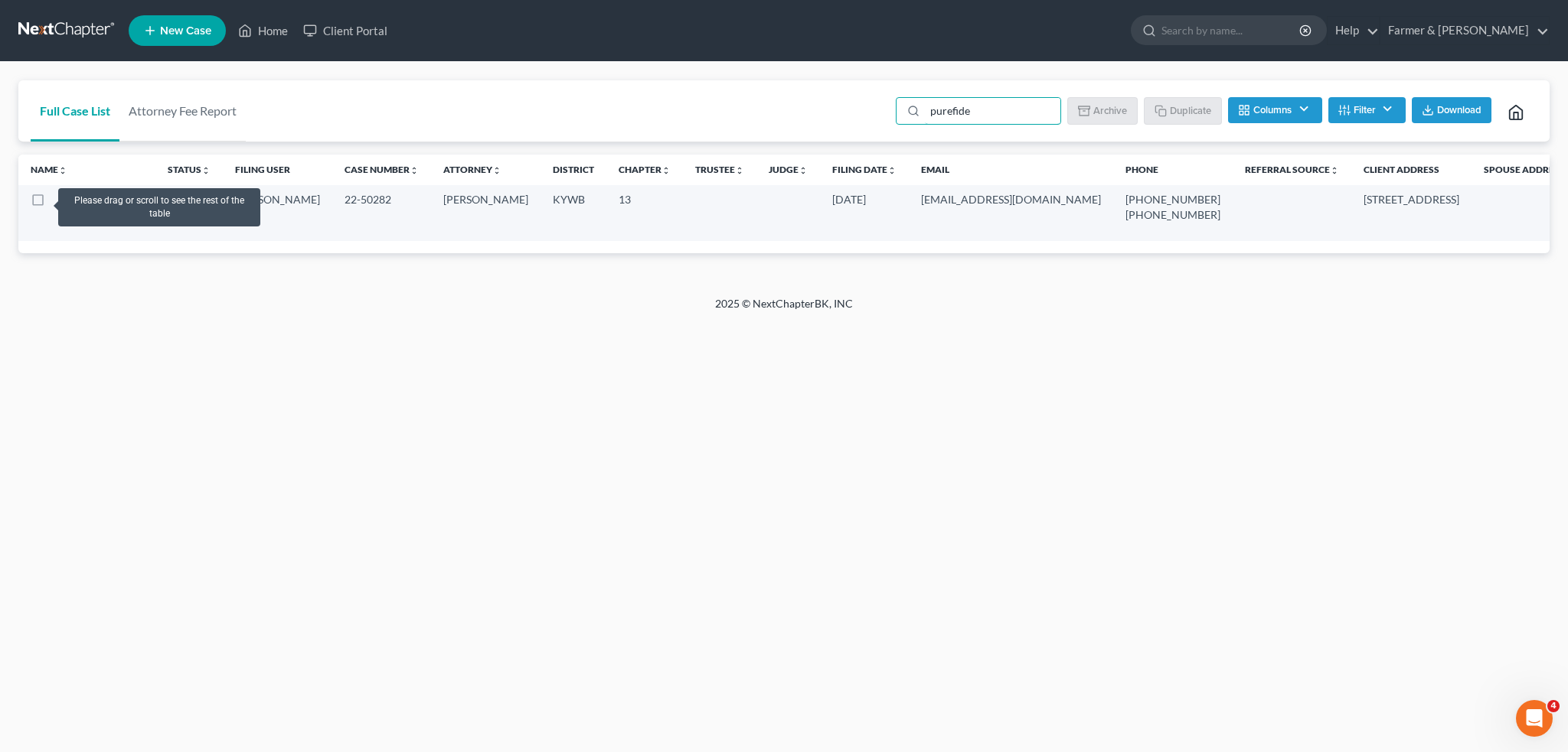
click at [52, 204] on label at bounding box center [52, 204] width 0 height 0
type input "purefide"
click at [58, 201] on input "checkbox" at bounding box center [63, 197] width 10 height 10
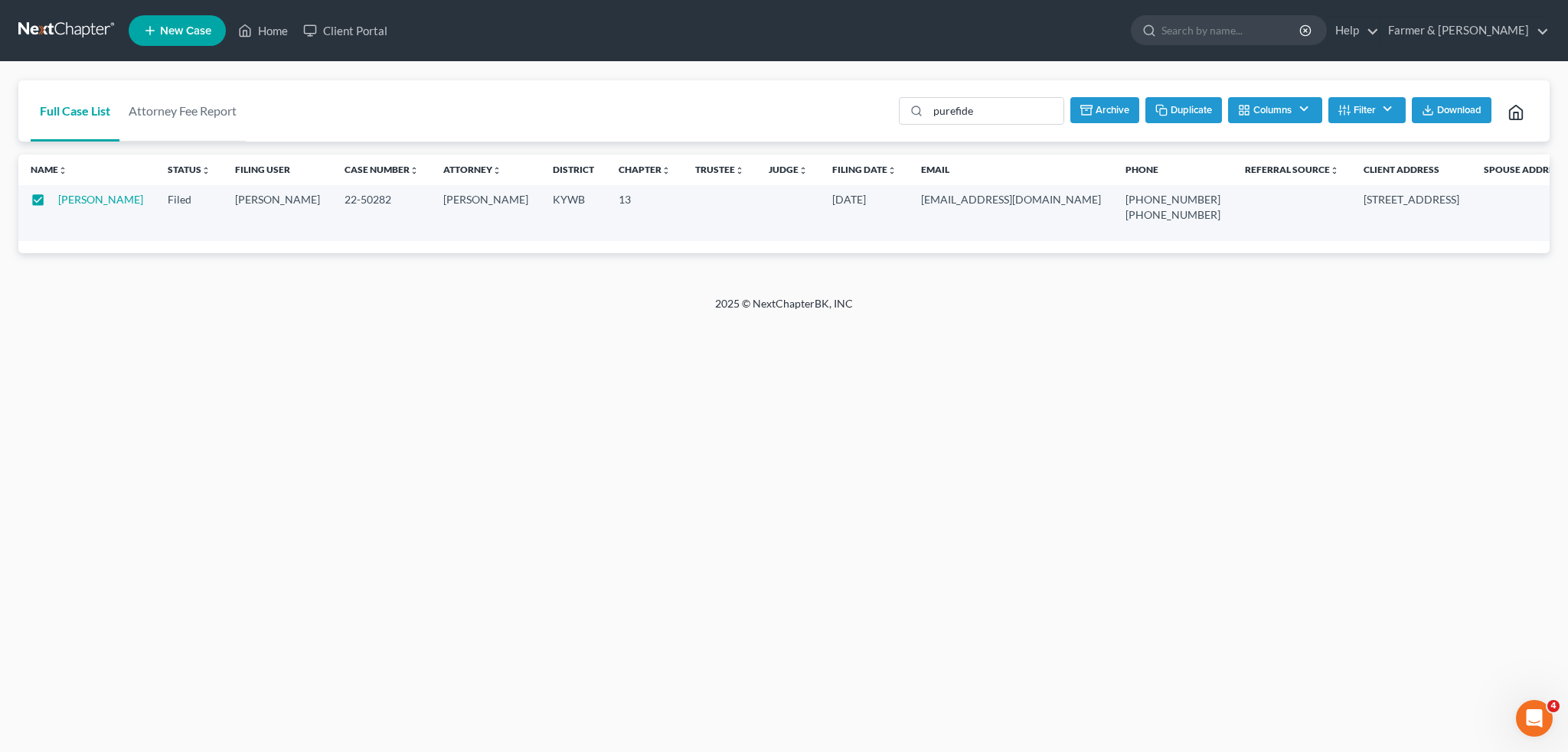
click at [1179, 109] on button "Duplicate" at bounding box center [1183, 109] width 76 height 26
checkbox input "false"
click at [1538, 703] on div "Open Intercom Messenger" at bounding box center [1531, 716] width 50 height 50
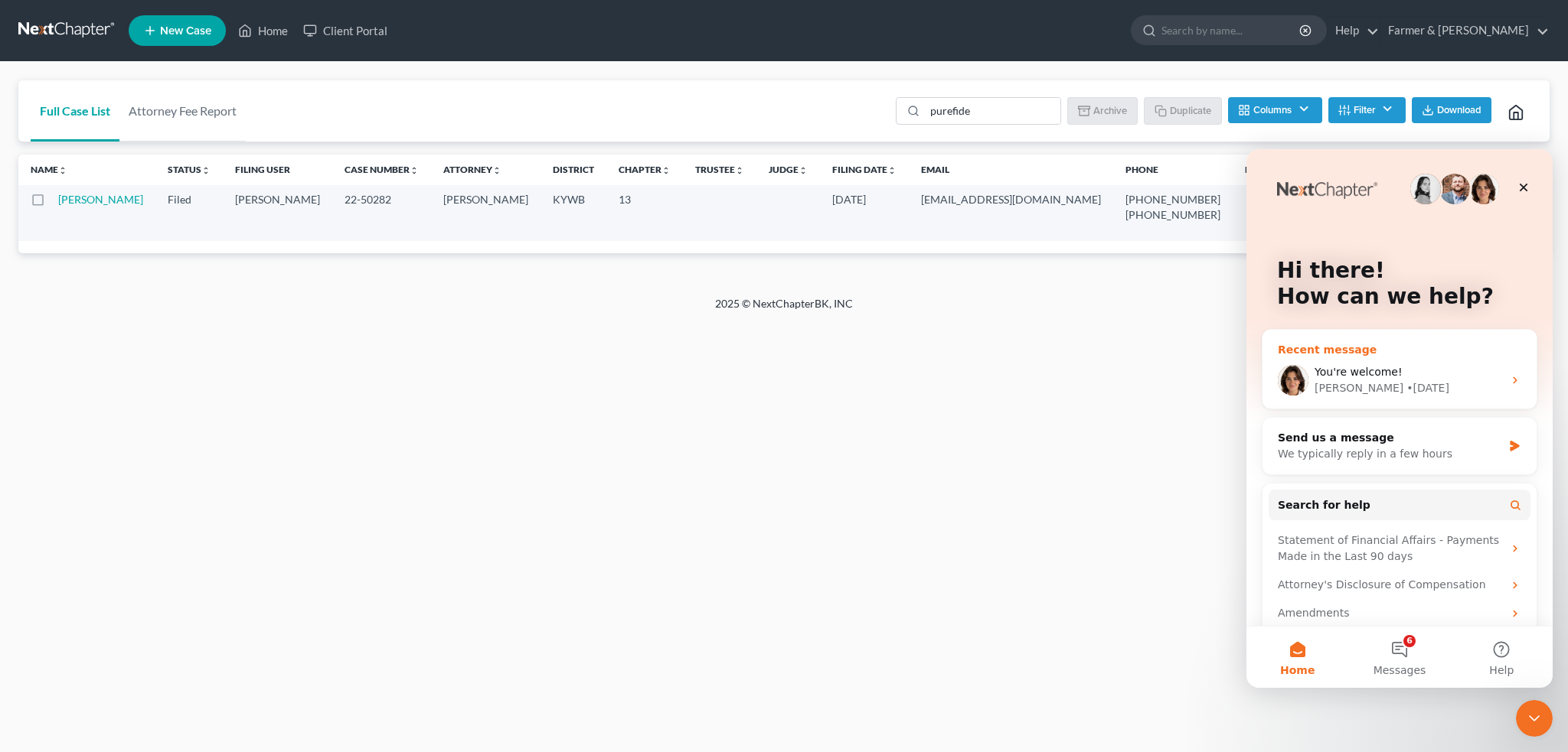
click at [1406, 381] on div "• 3d ago" at bounding box center [1427, 388] width 43 height 16
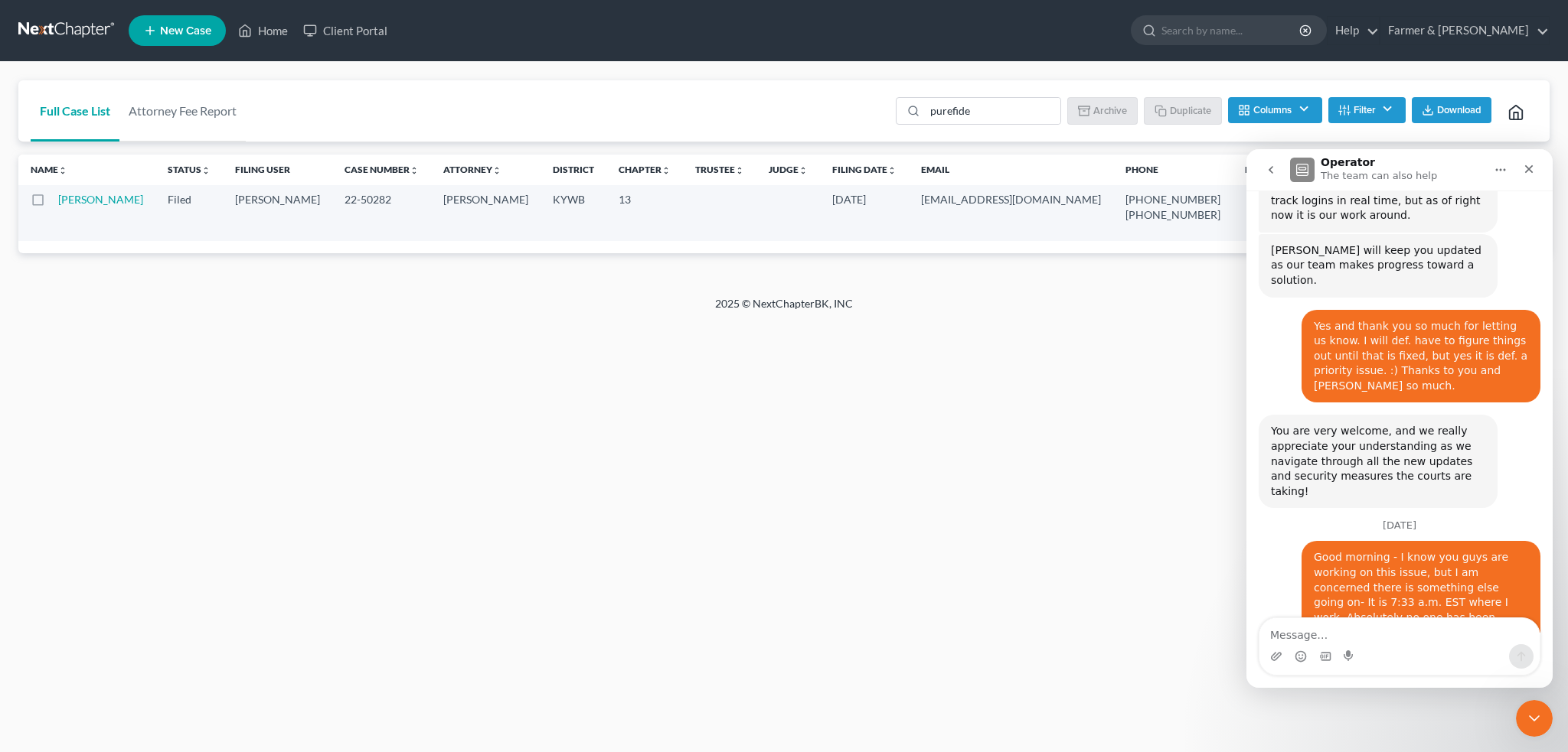
scroll to position [20290, 0]
click at [1302, 631] on textarea "Message…" at bounding box center [1399, 631] width 280 height 26
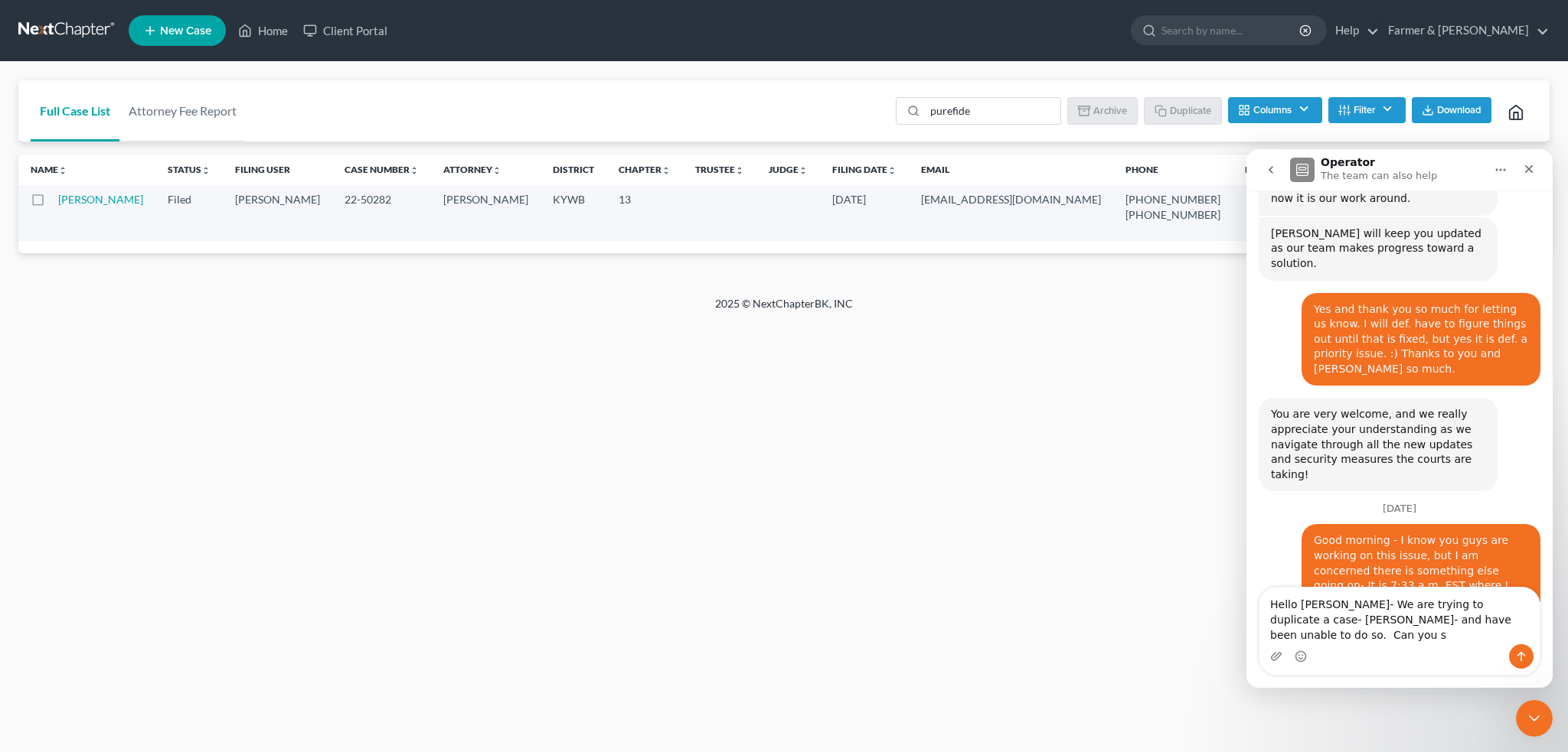
scroll to position [20320, 0]
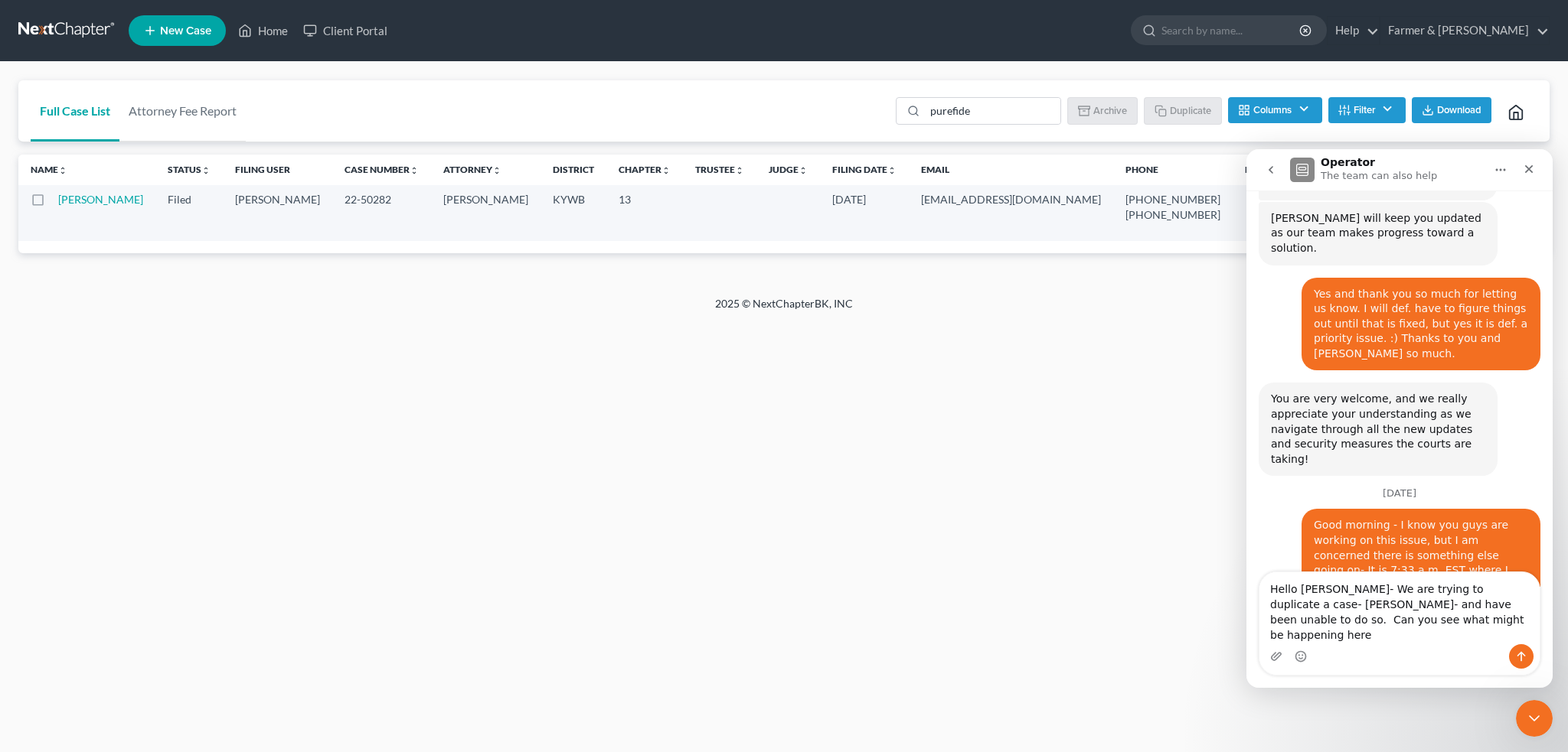
type textarea "Hello [PERSON_NAME]- We are trying to duplicate a case- [PERSON_NAME]- and have…"
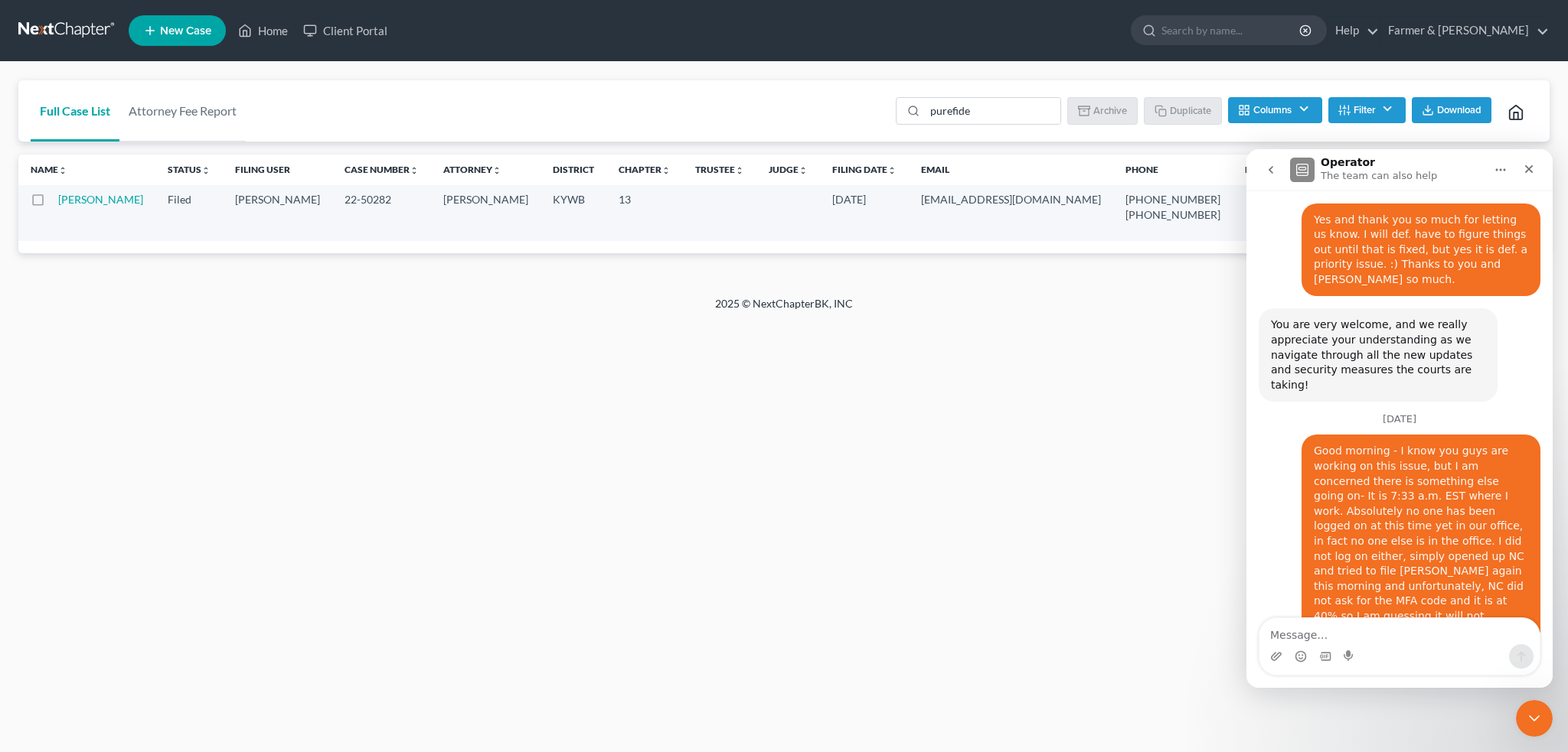
scroll to position [20400, 0]
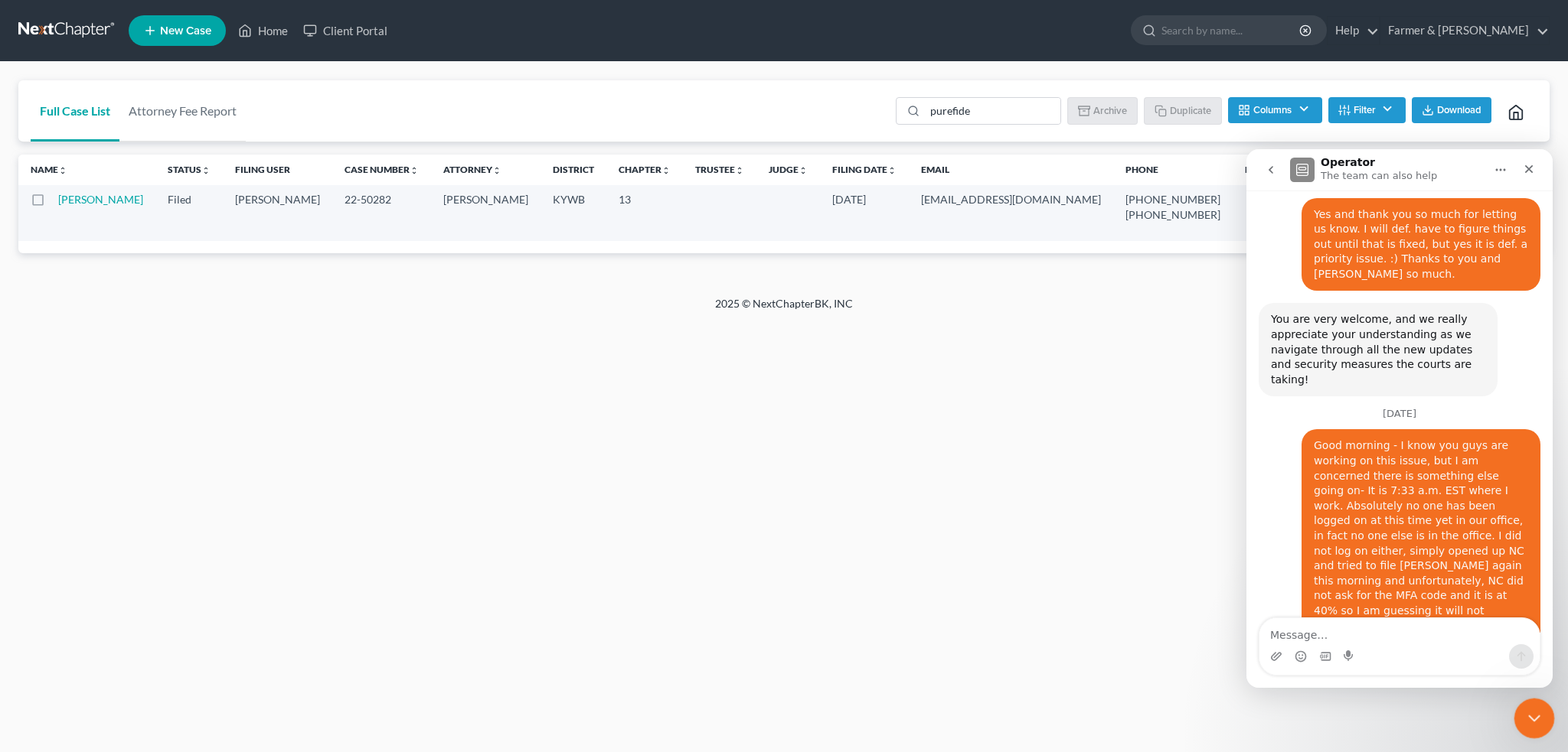
drag, startPoint x: 1525, startPoint y: 712, endPoint x: 2513, endPoint y: 846, distance: 997.0
click at [1522, 711] on icon "Close Intercom Messenger" at bounding box center [1531, 716] width 18 height 18
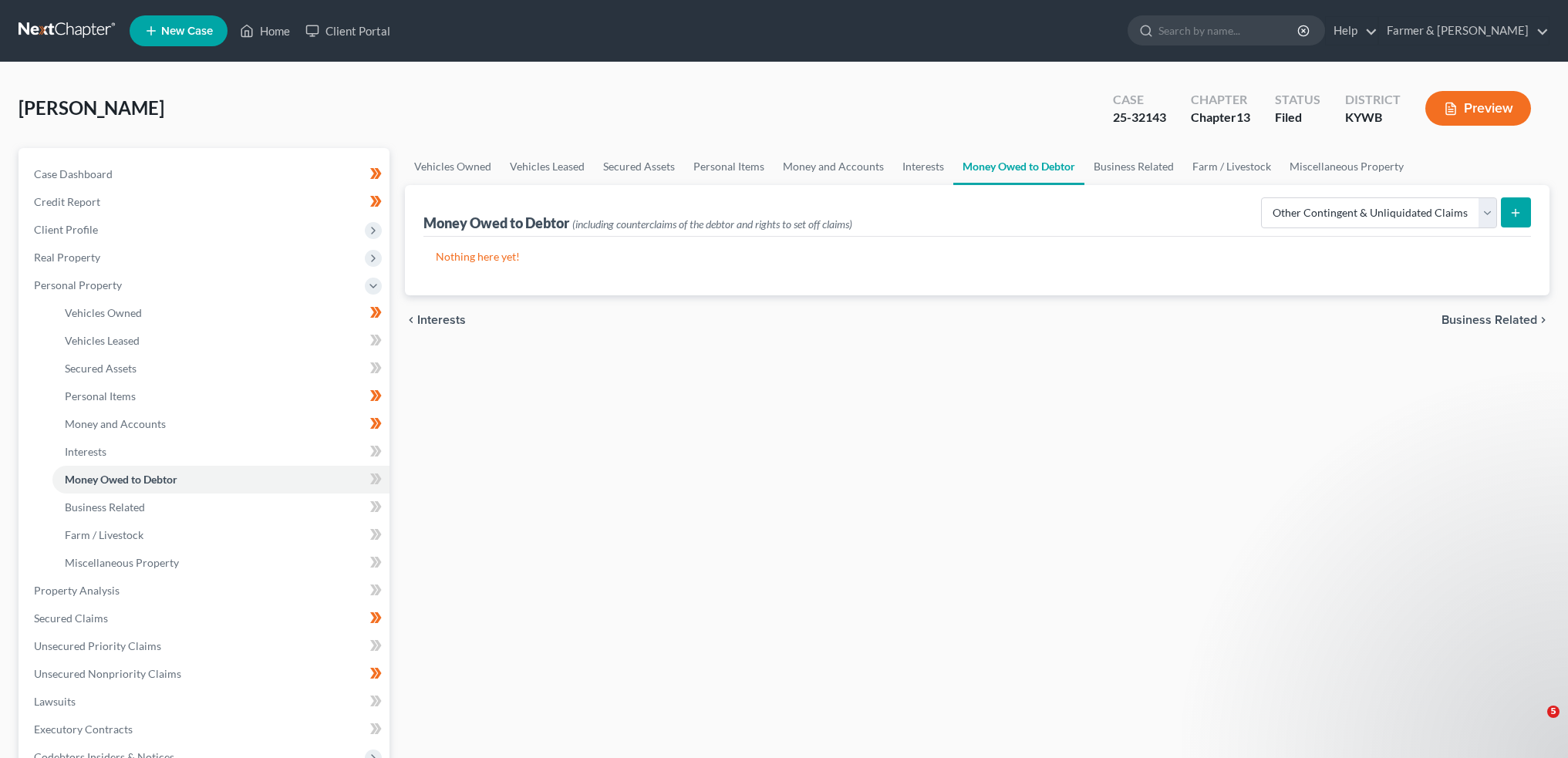
select select "other_contingent_and_unliquidated_claims"
click at [1407, 678] on p "[PERSON_NAME] • 3m ago" at bounding box center [1425, 675] width 233 height 13
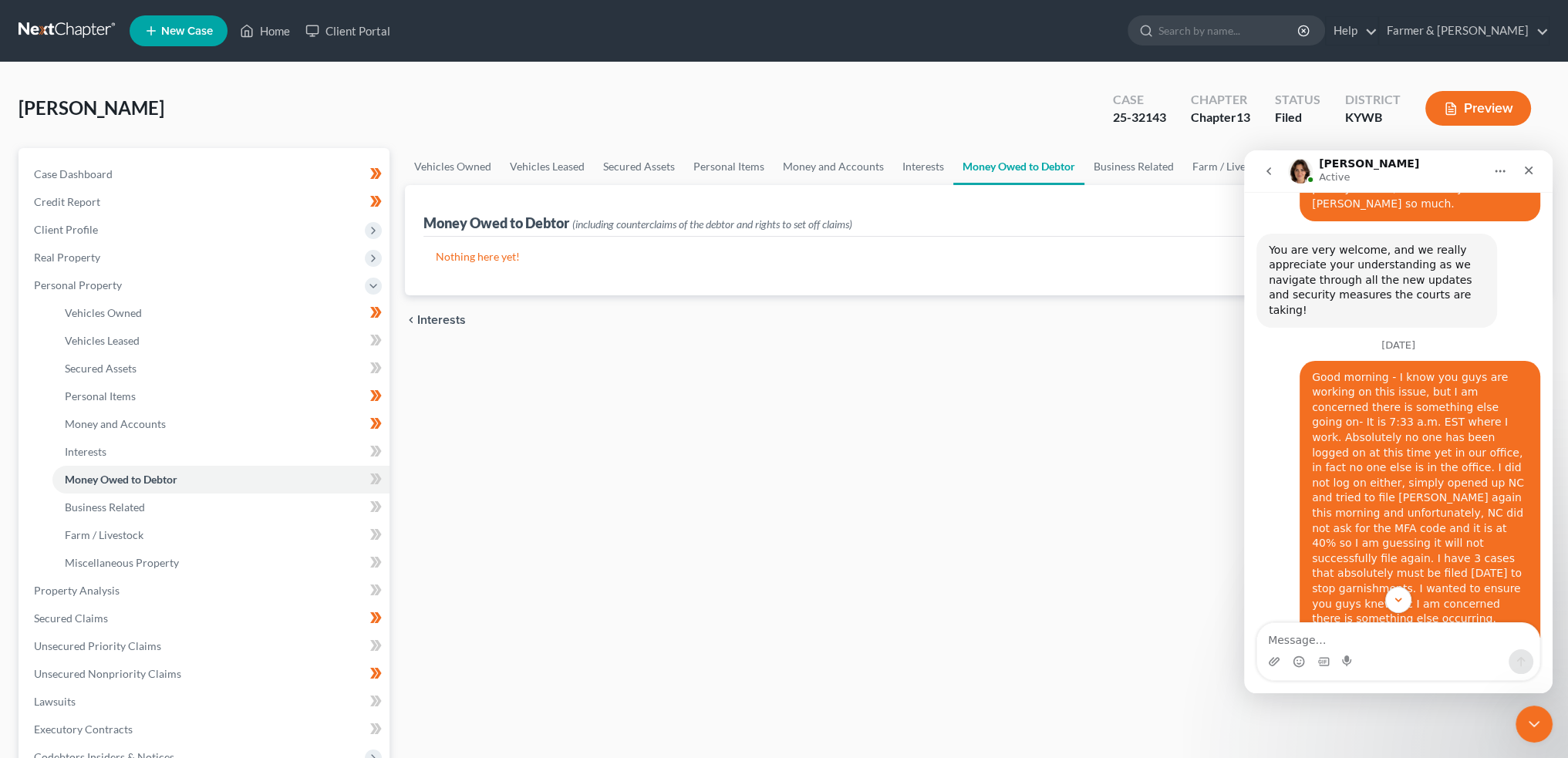
scroll to position [20579, 0]
click at [1361, 634] on textarea "Message…" at bounding box center [1398, 636] width 282 height 26
type textarea "Thank you!"
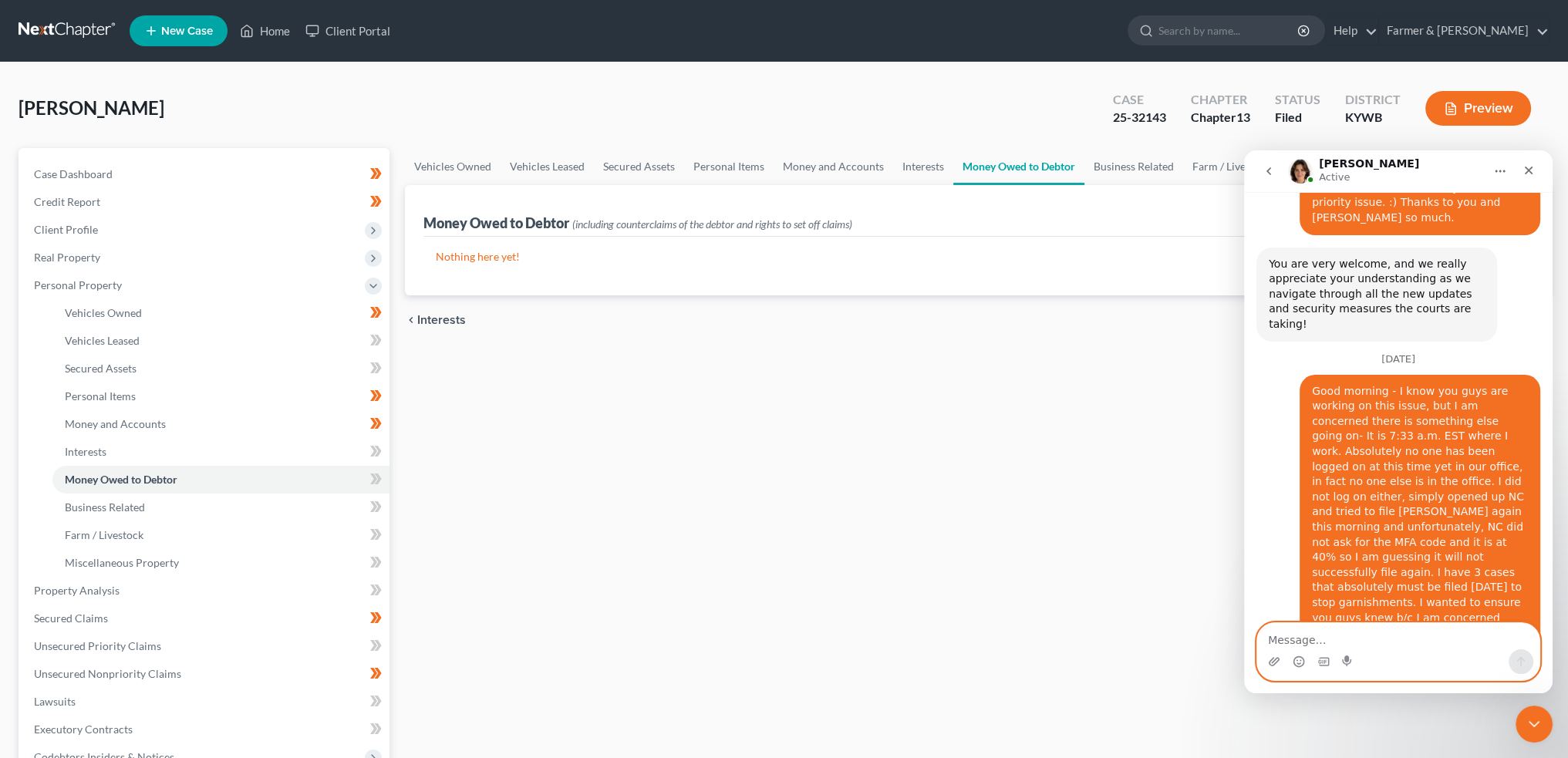
scroll to position [20635, 0]
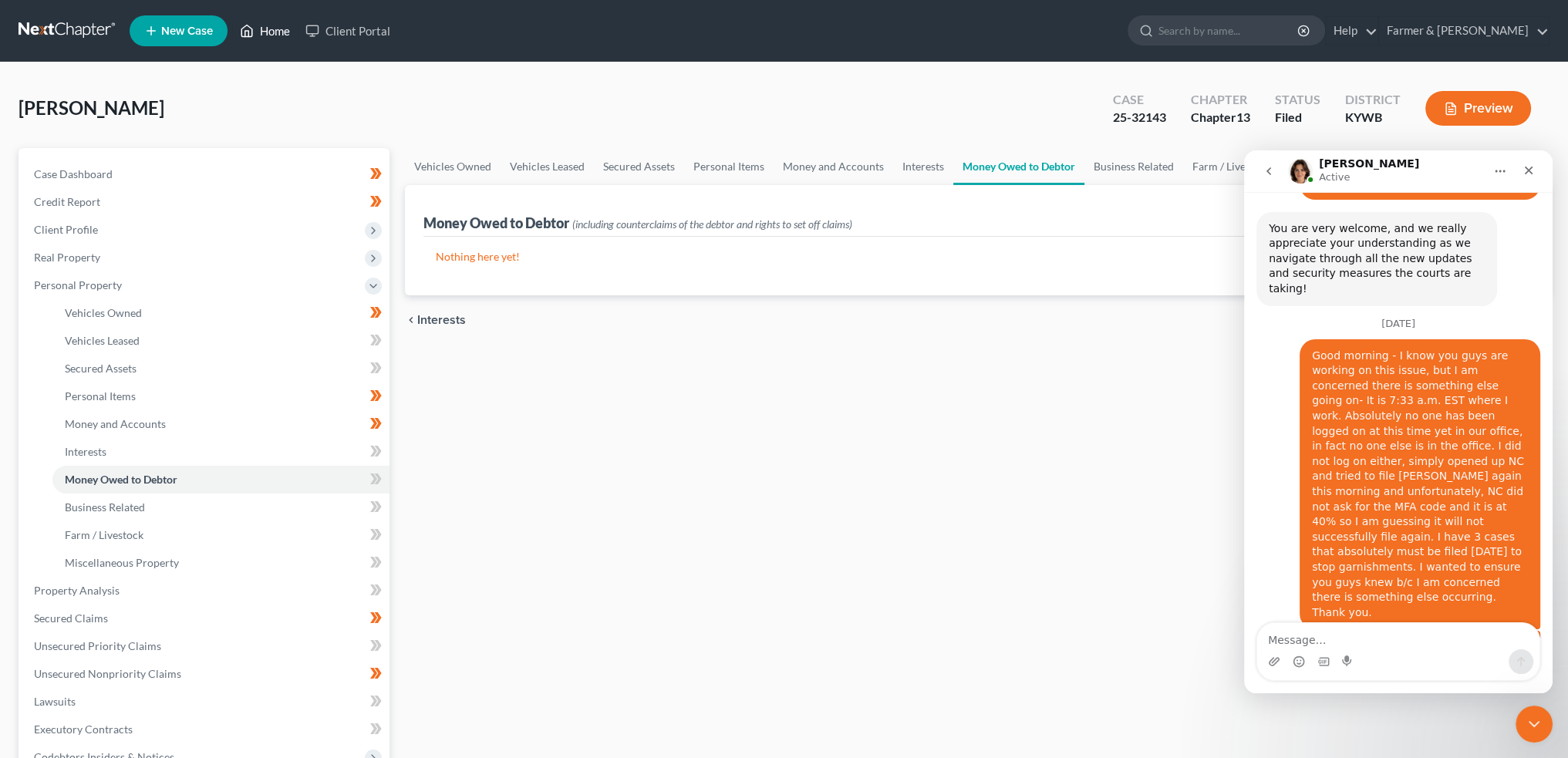
click at [241, 27] on icon at bounding box center [246, 31] width 13 height 18
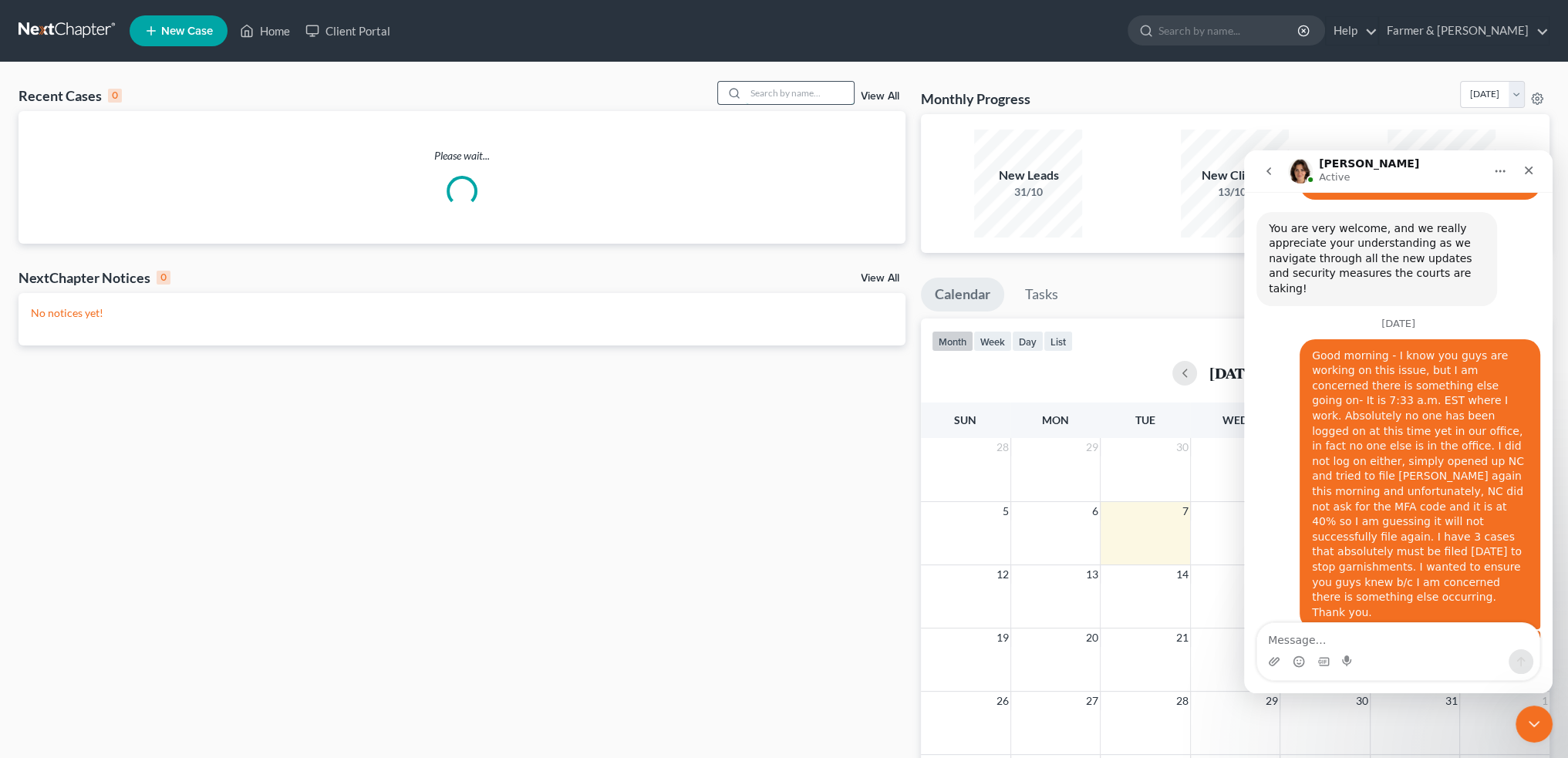
click at [774, 89] on input "search" at bounding box center [800, 92] width 108 height 22
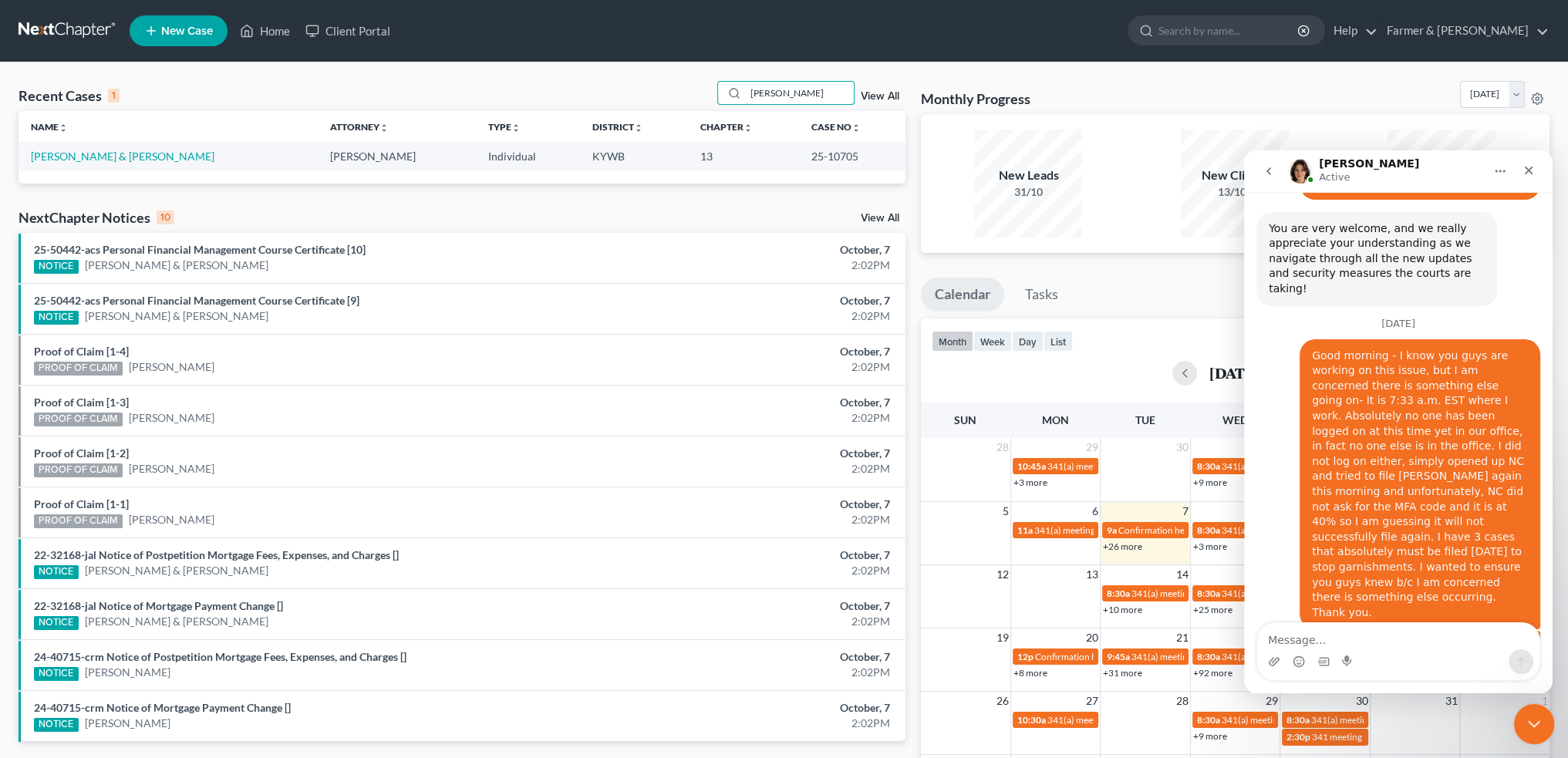
type input "[PERSON_NAME]"
click at [1535, 718] on icon "Close Intercom Messenger" at bounding box center [1531, 722] width 18 height 18
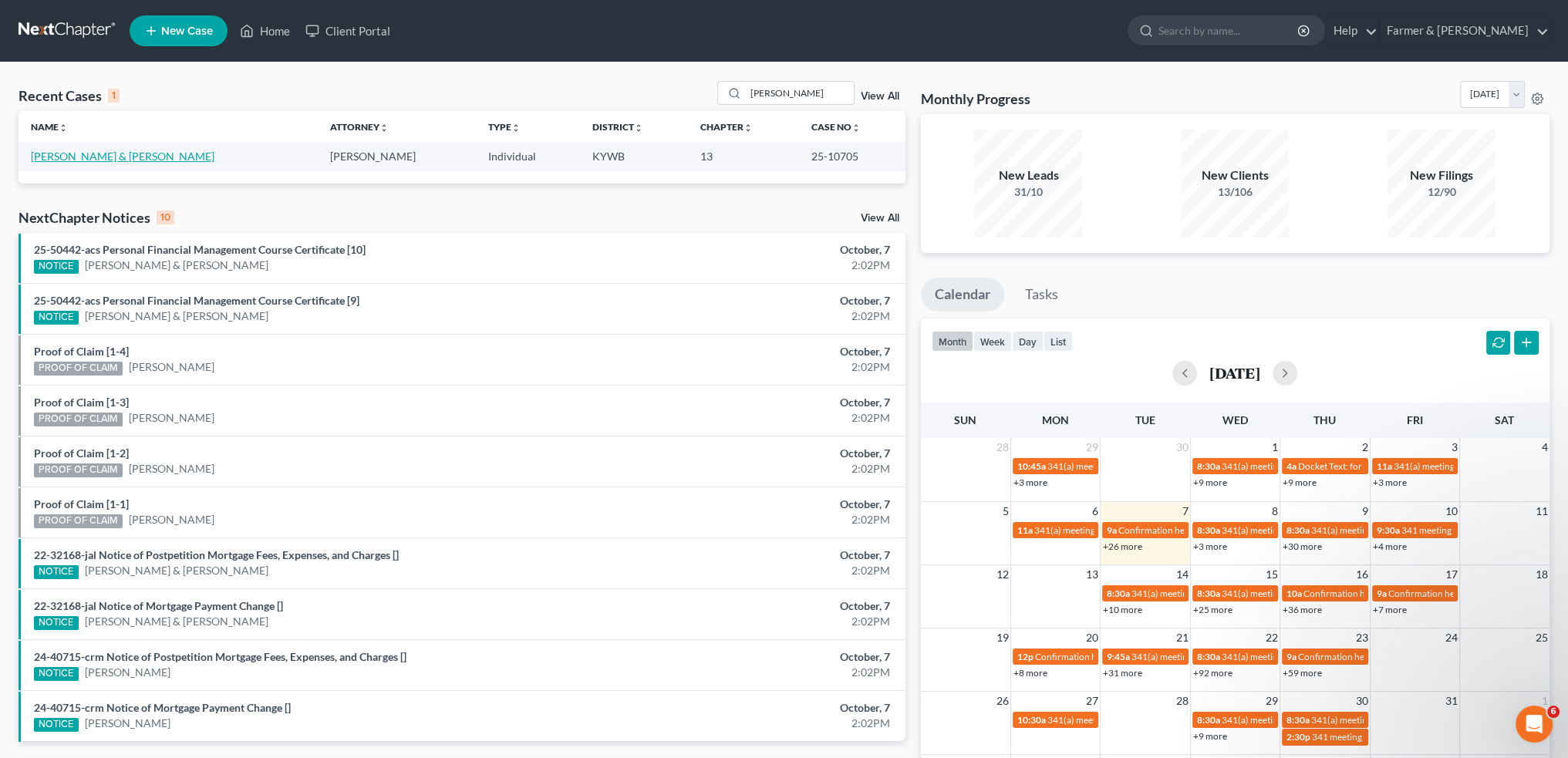
click at [97, 159] on link "[PERSON_NAME] & [PERSON_NAME]" at bounding box center [122, 156] width 183 height 13
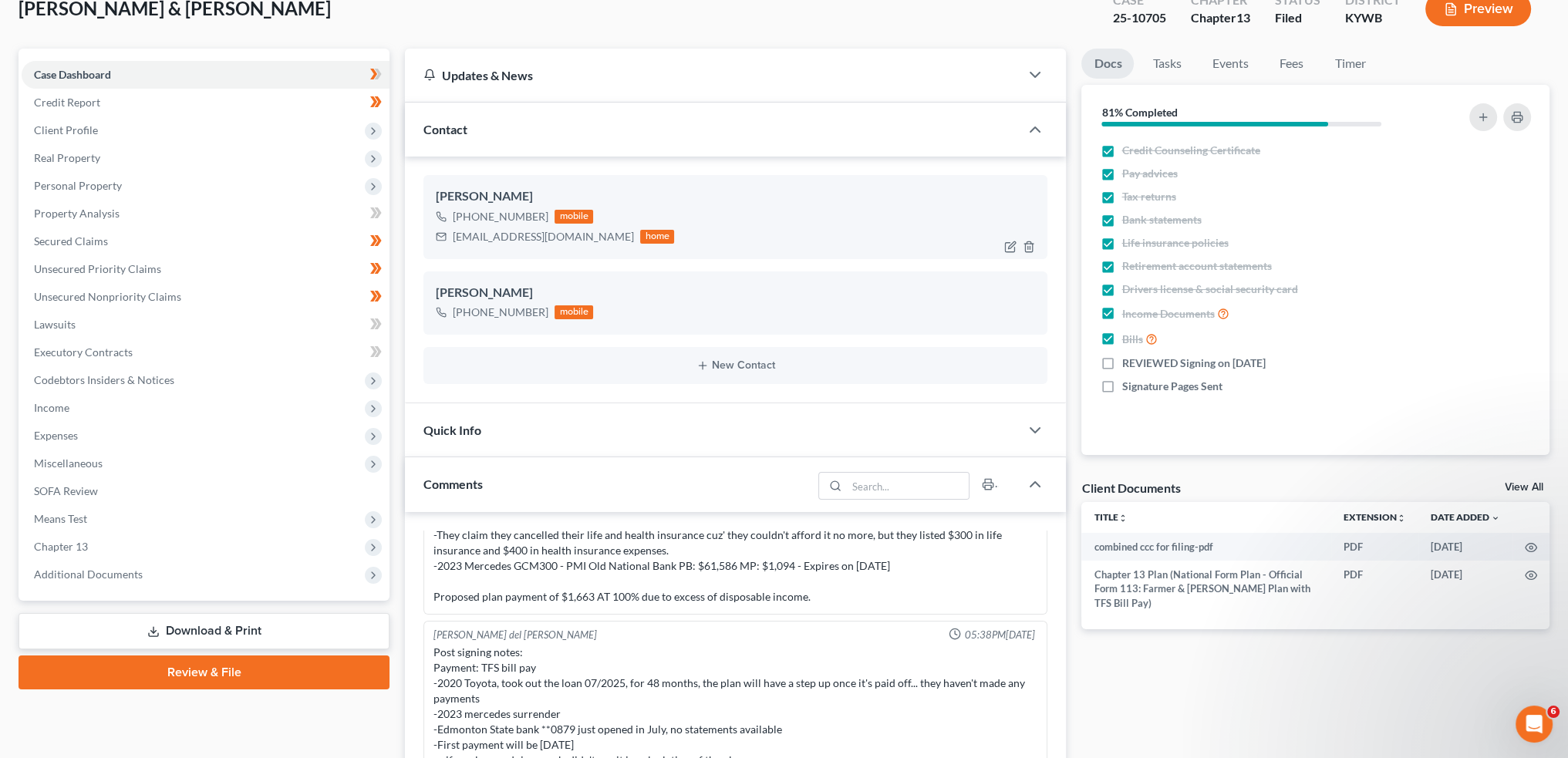
scroll to position [128, 0]
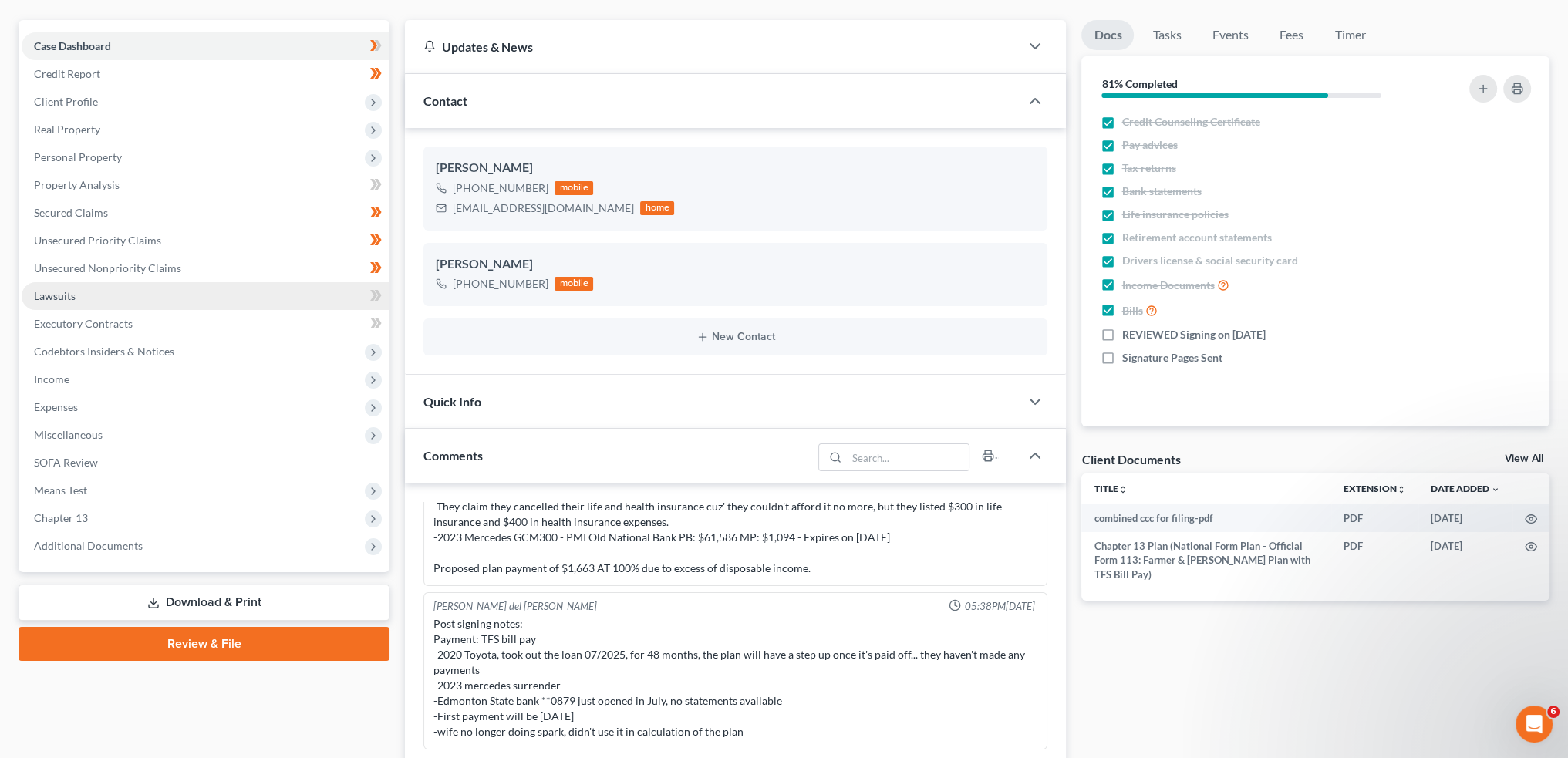
click at [94, 297] on link "Lawsuits" at bounding box center [206, 296] width 368 height 28
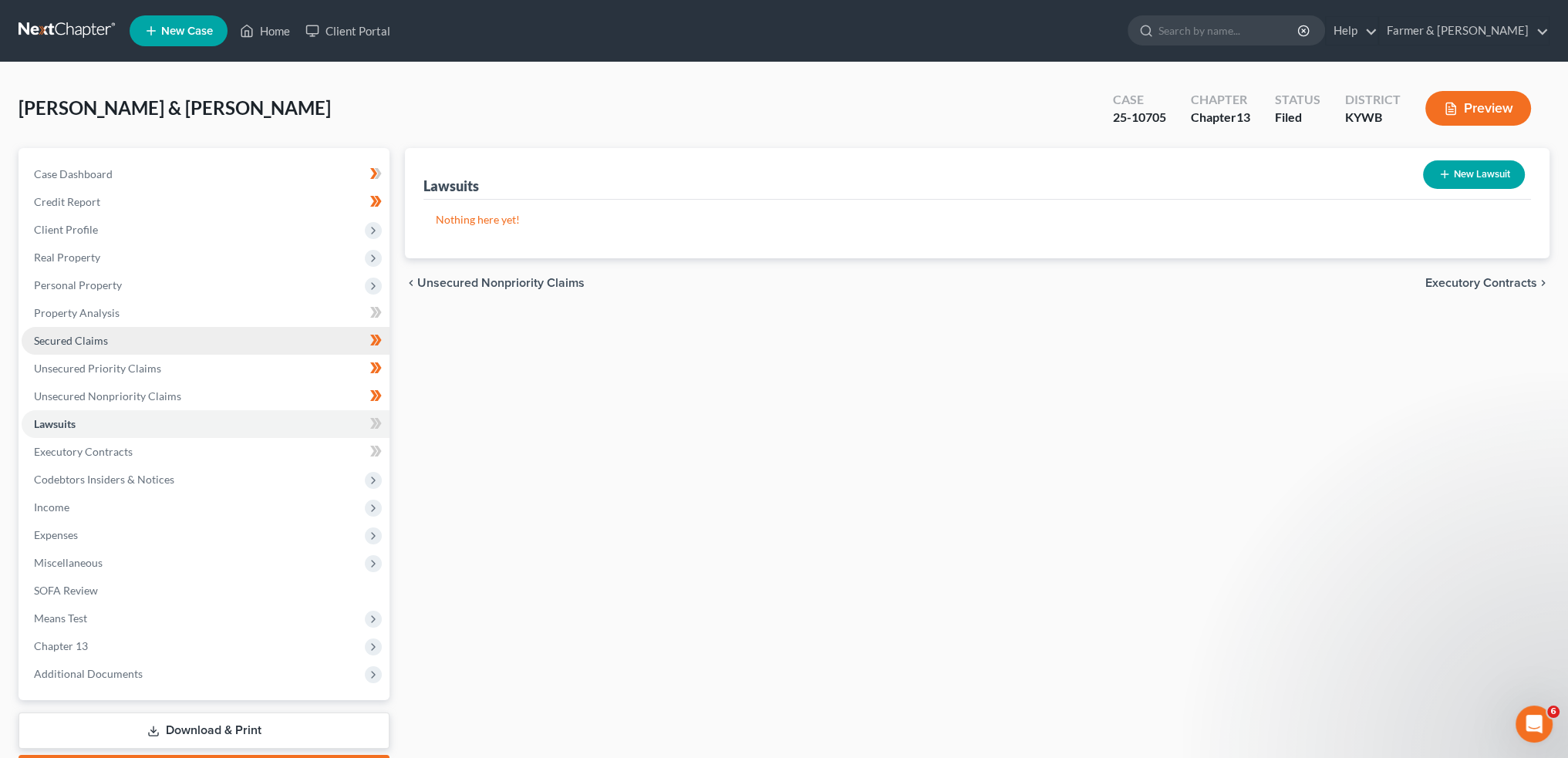
click at [88, 339] on span "Secured Claims" at bounding box center [70, 341] width 74 height 13
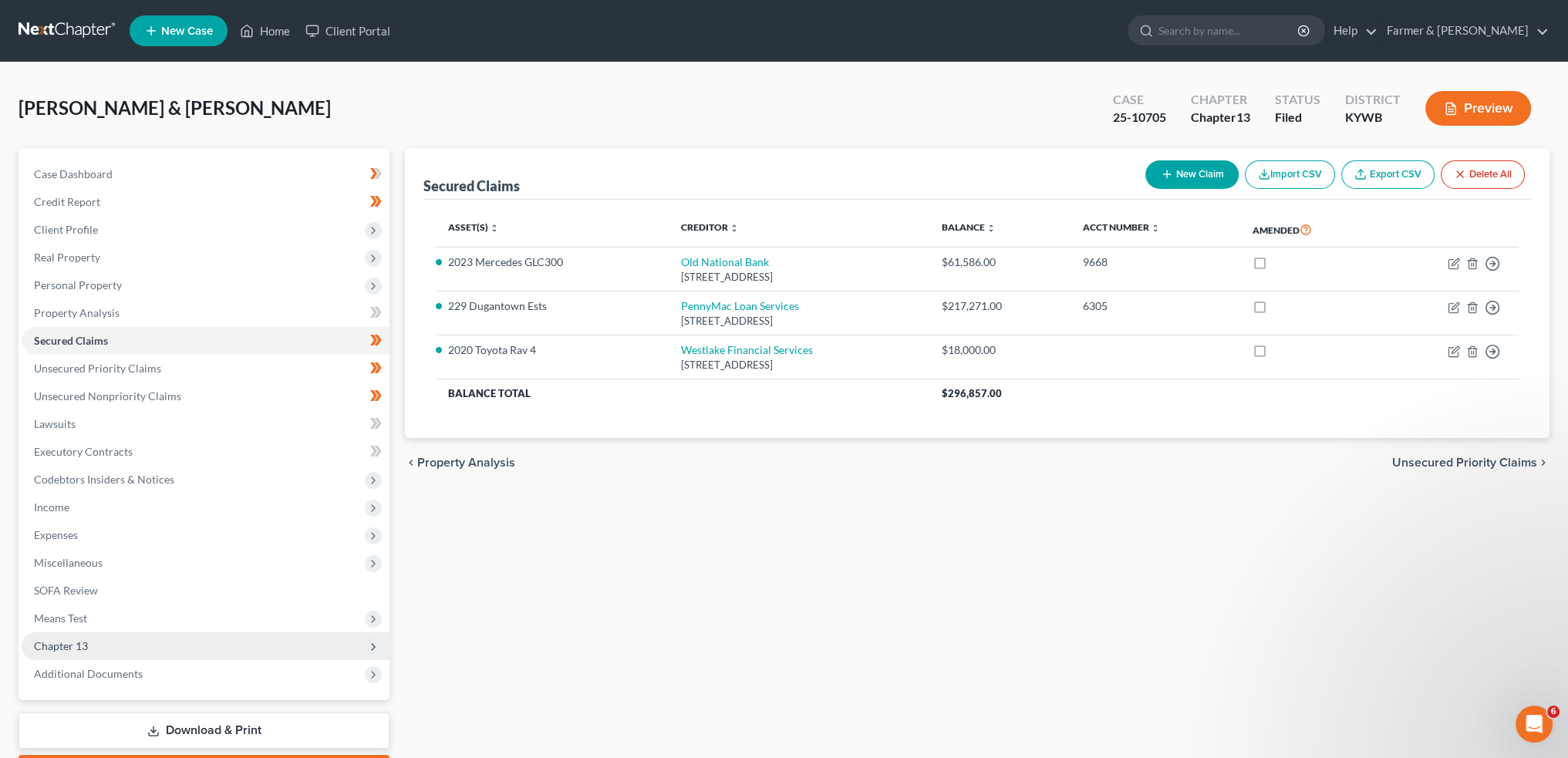
click at [182, 645] on span "Chapter 13" at bounding box center [206, 646] width 368 height 28
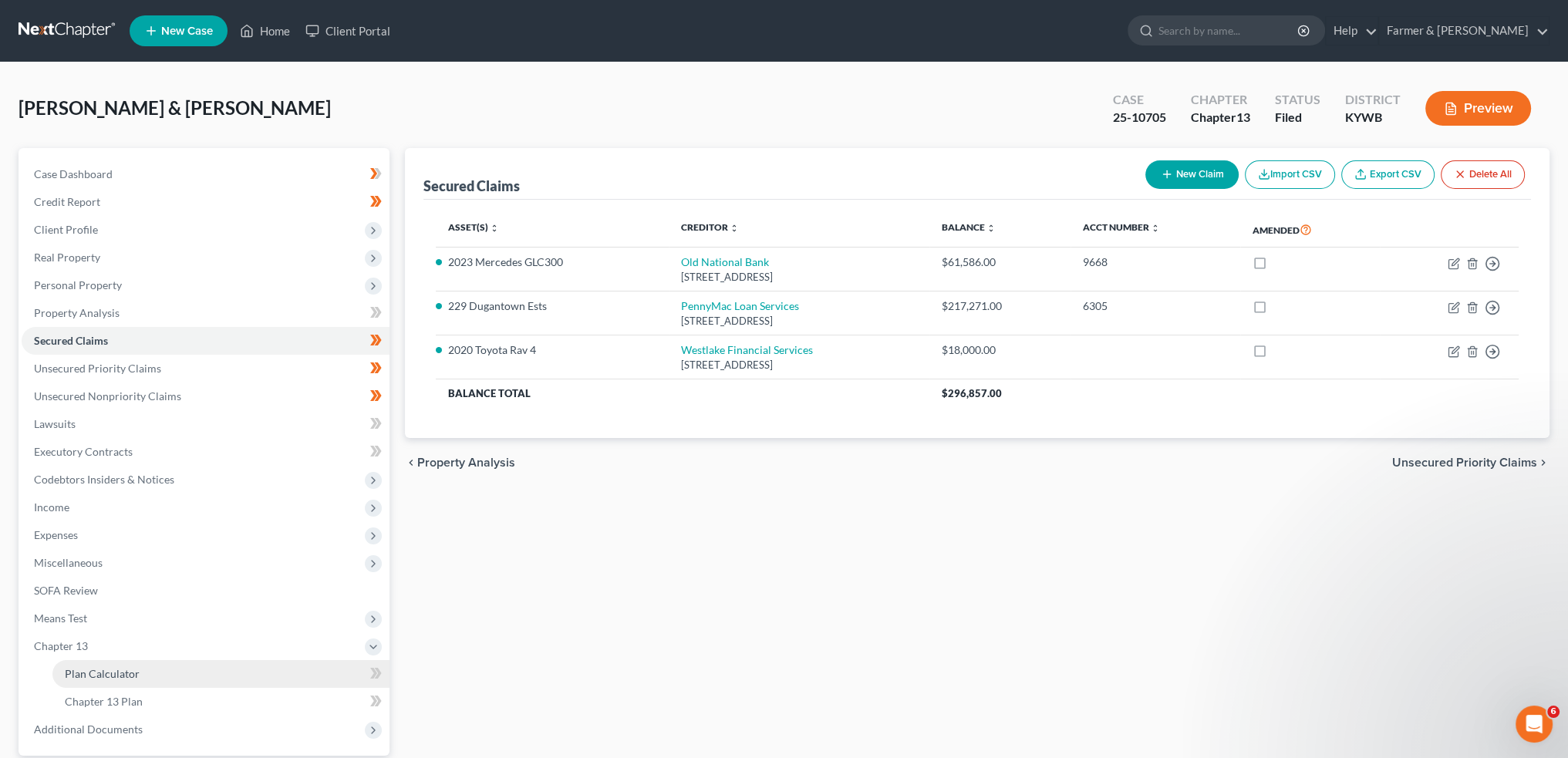
click at [168, 668] on link "Plan Calculator" at bounding box center [221, 674] width 337 height 28
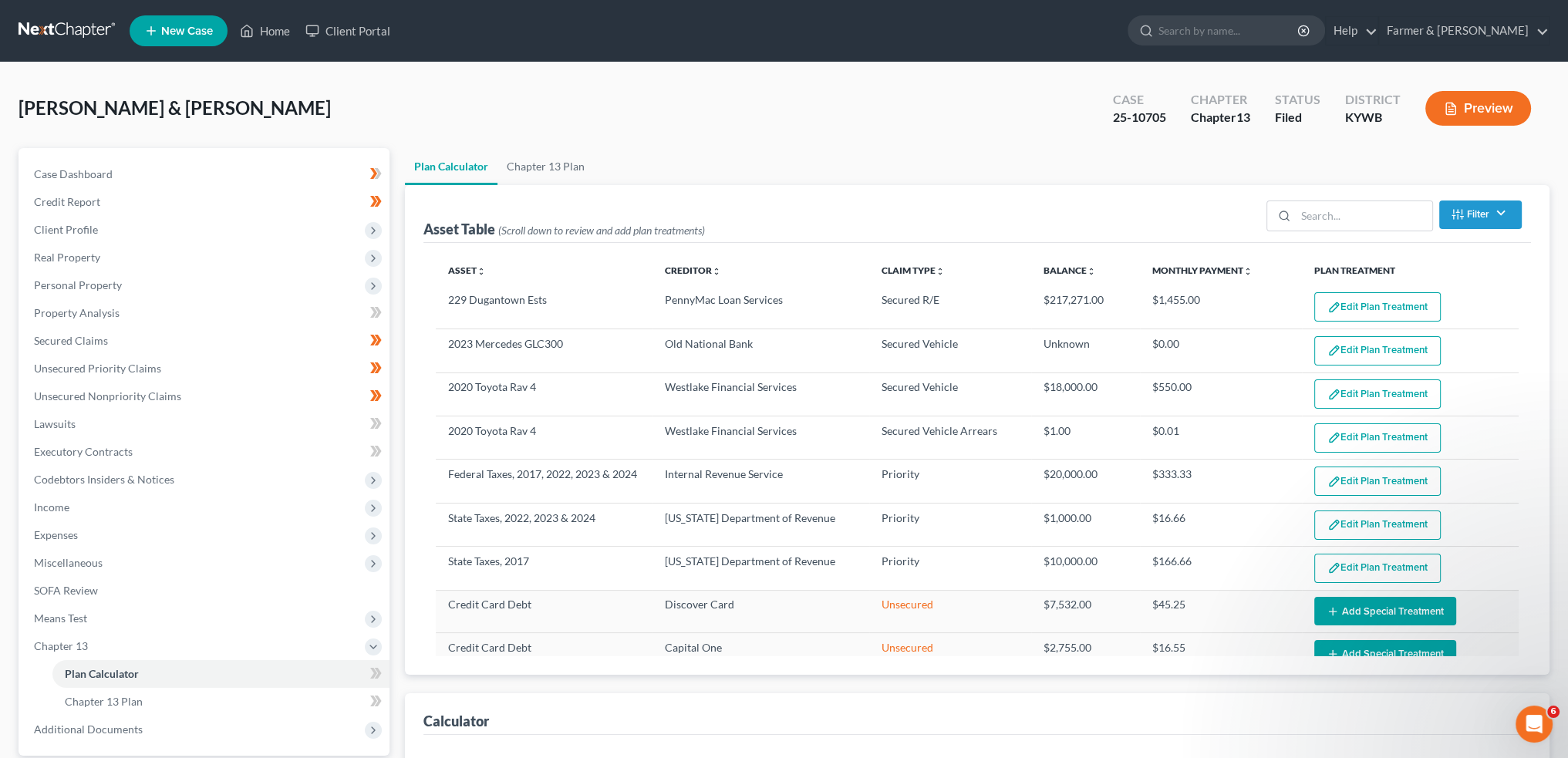
select select "59"
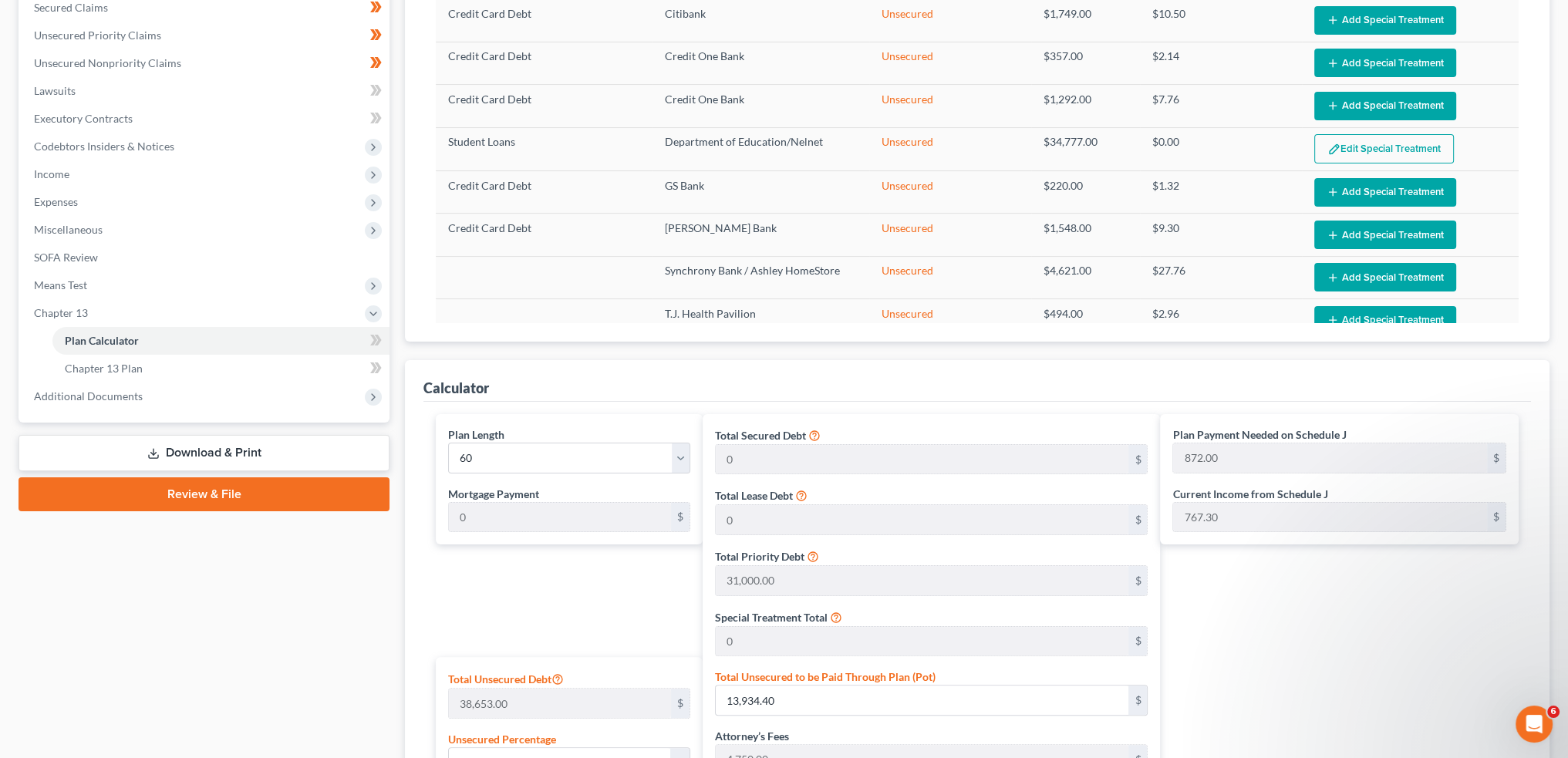
scroll to position [386, 0]
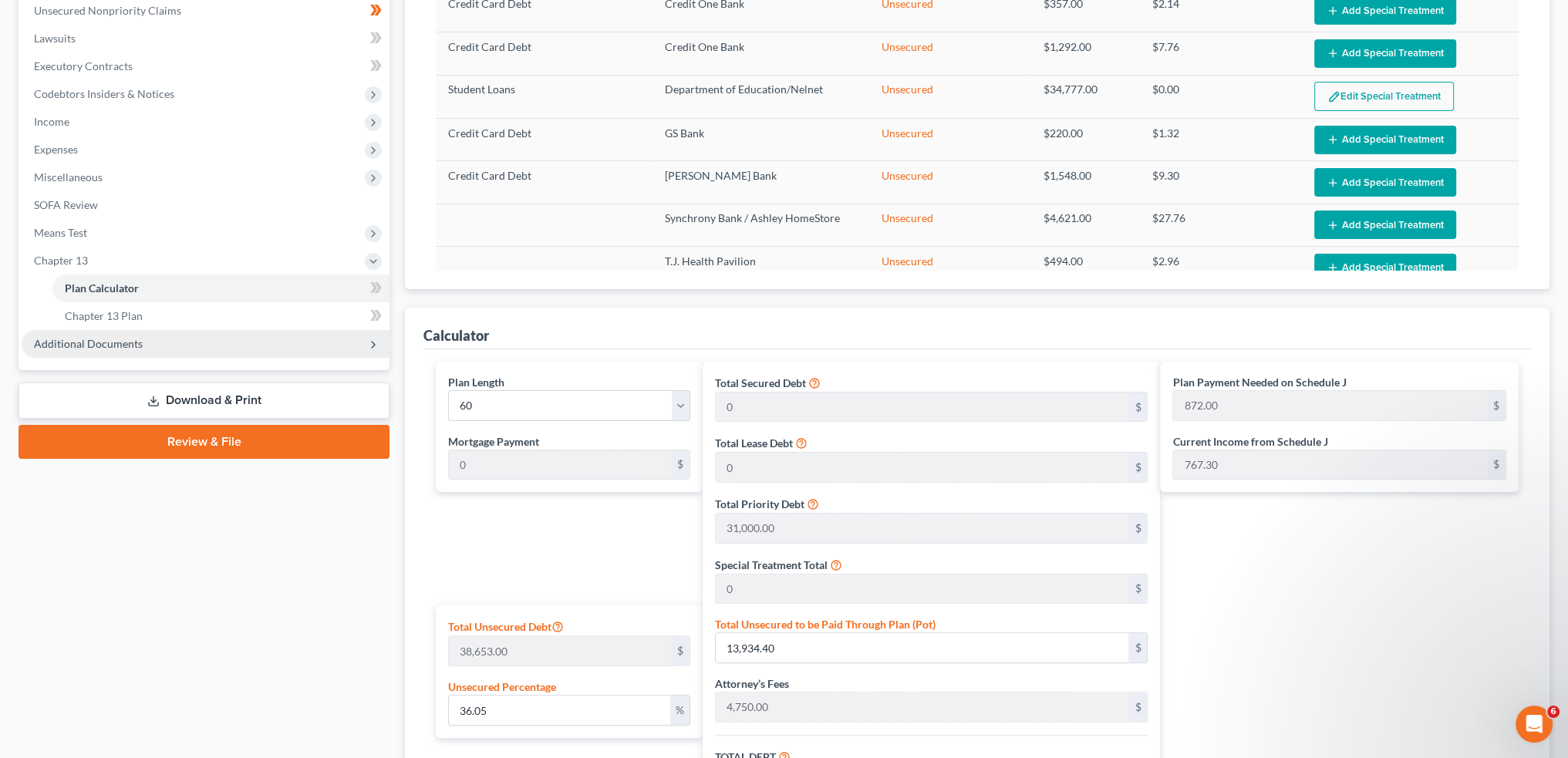
click at [124, 346] on span "Additional Documents" at bounding box center [87, 343] width 108 height 13
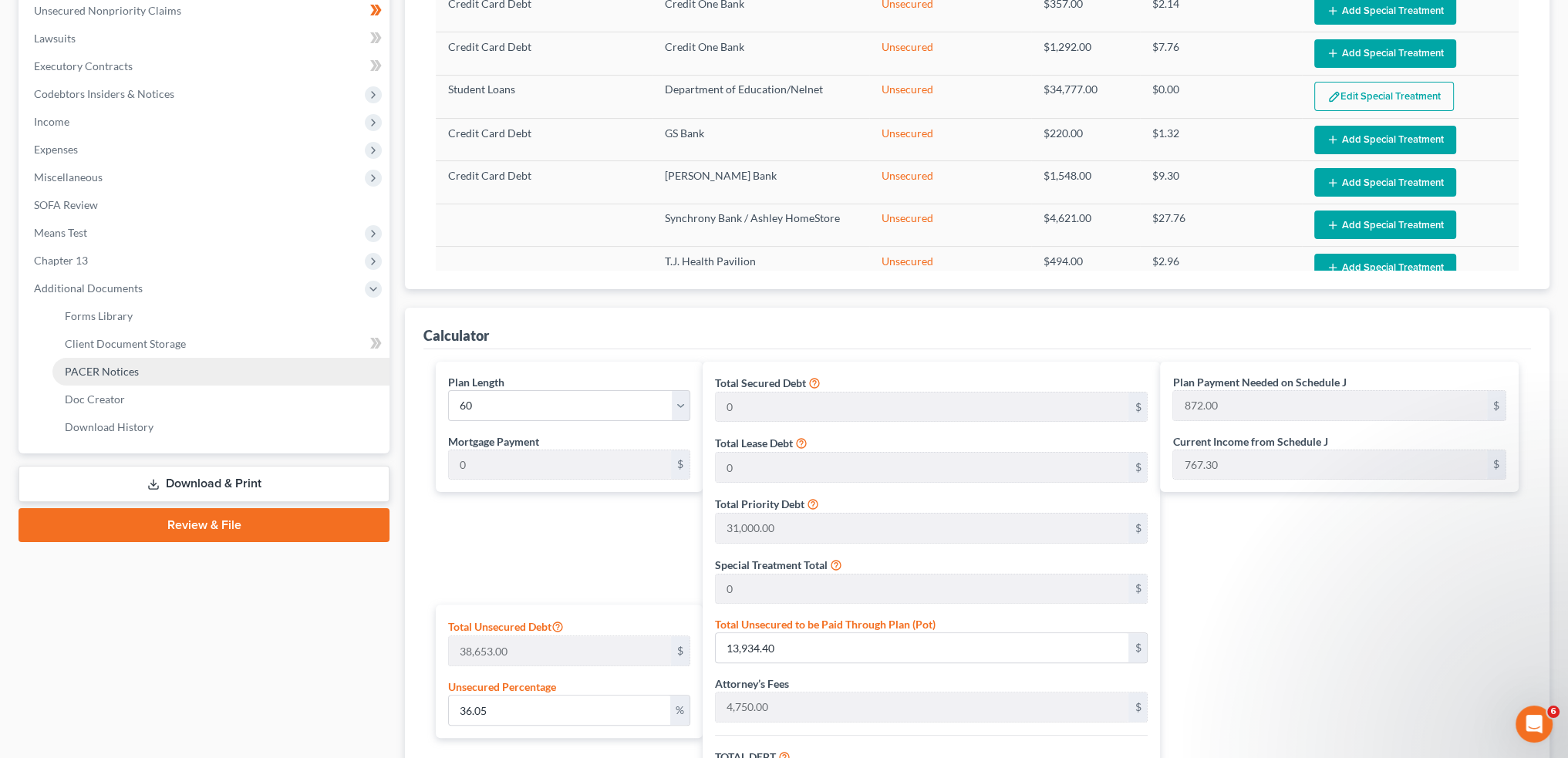
click at [117, 371] on span "PACER Notices" at bounding box center [102, 371] width 74 height 13
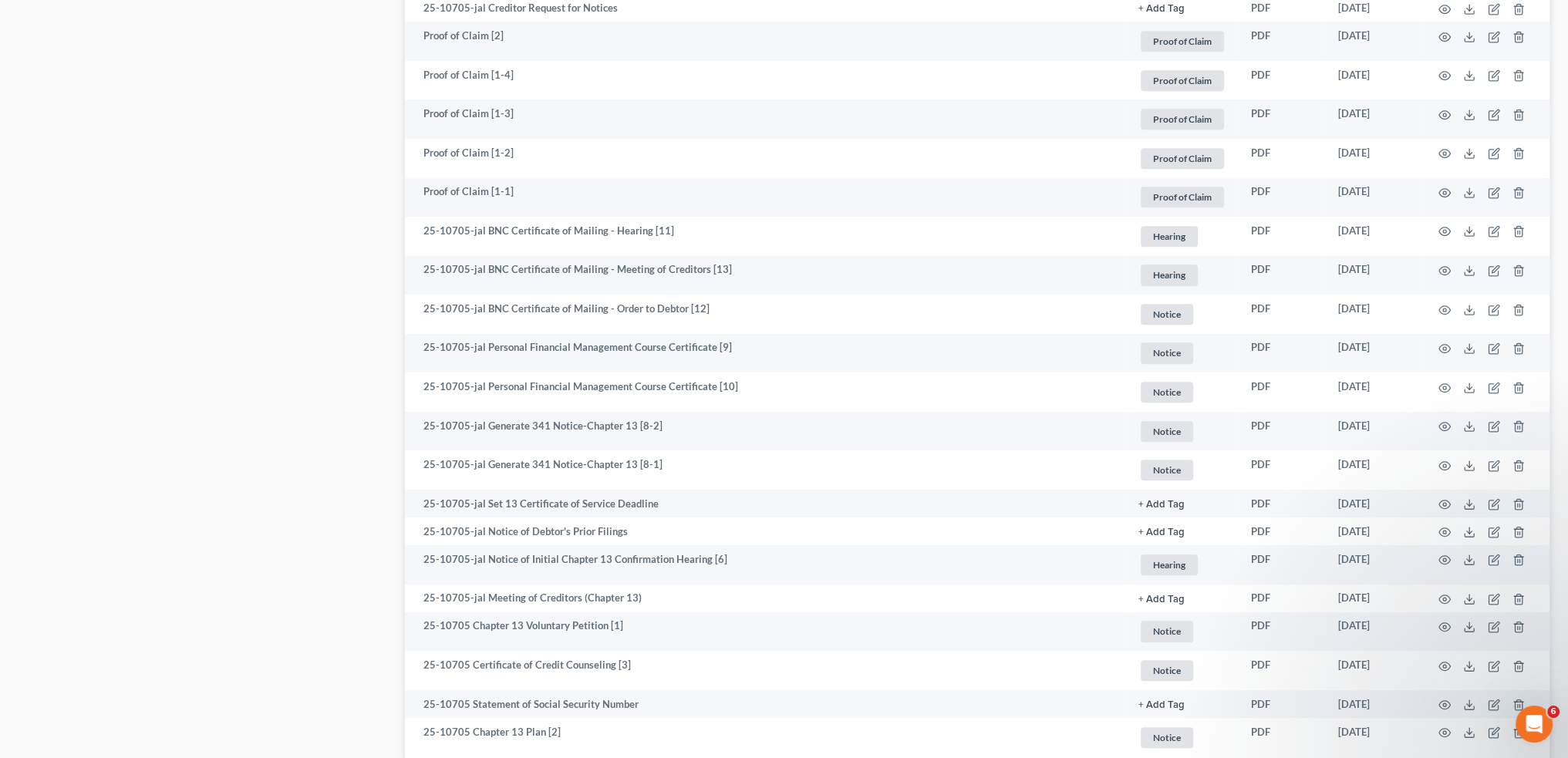
scroll to position [1157, 0]
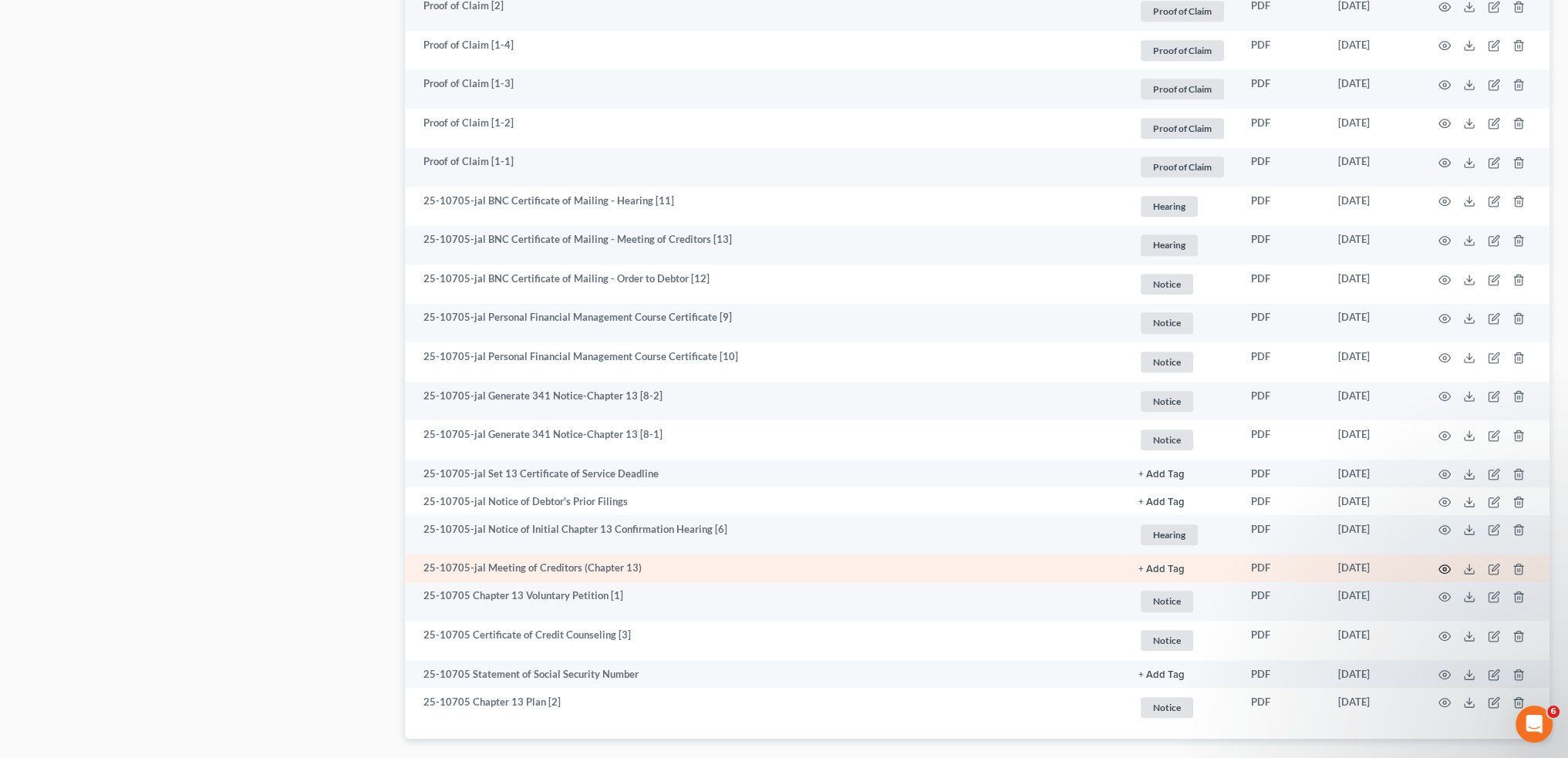
click at [1439, 567] on icon "button" at bounding box center [1444, 569] width 12 height 12
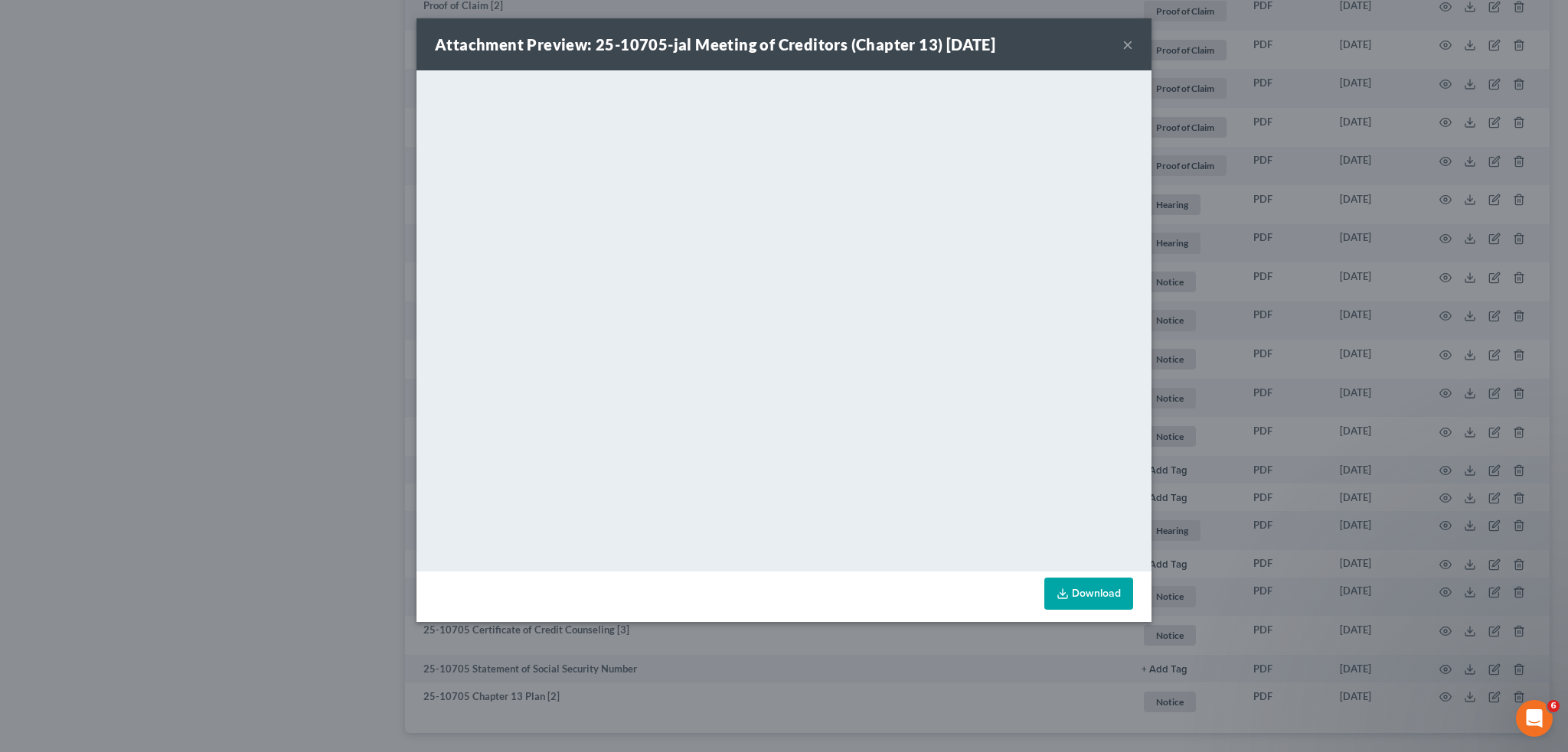
click at [1125, 43] on button "×" at bounding box center [1127, 44] width 10 height 18
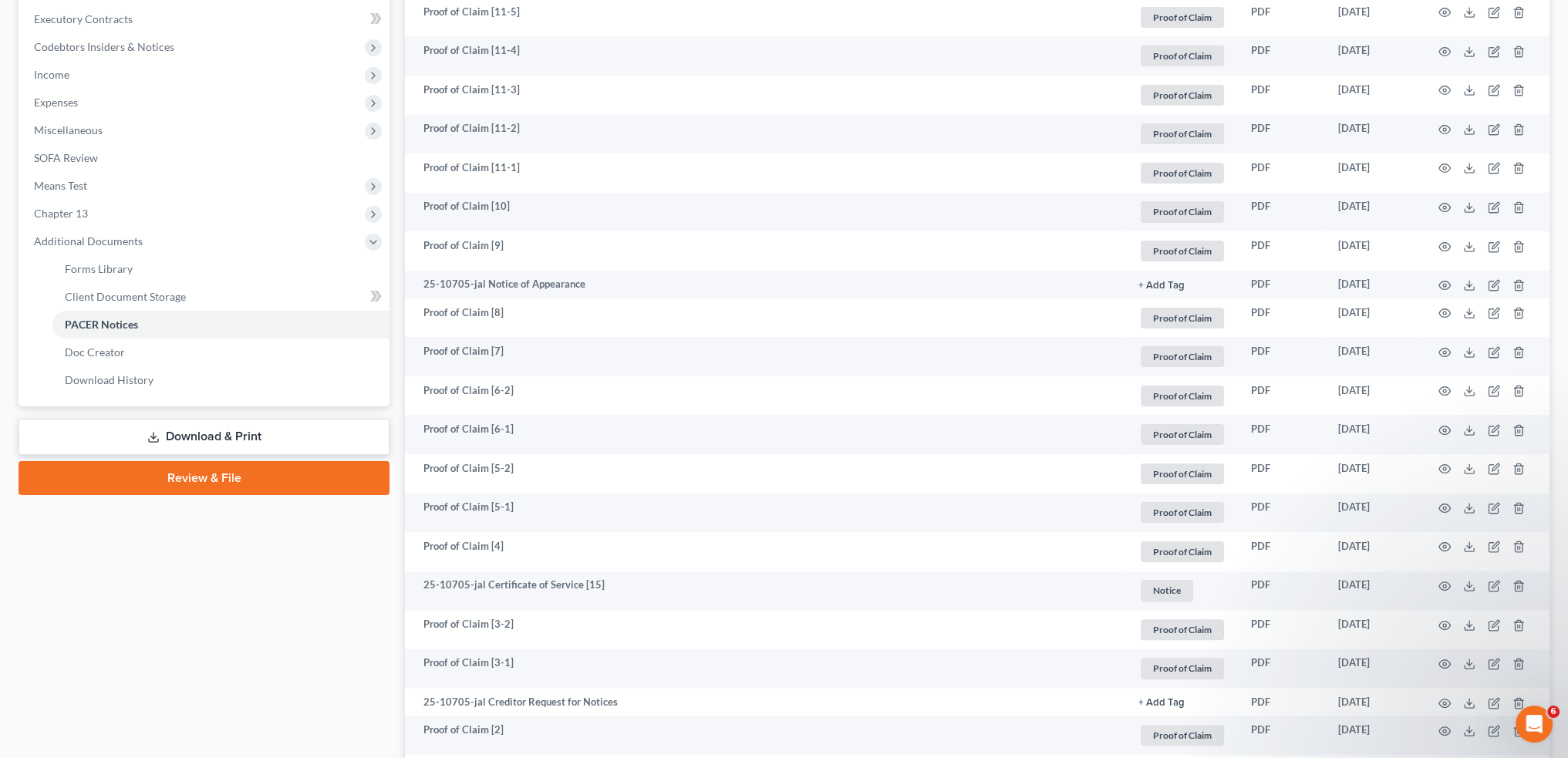
scroll to position [0, 0]
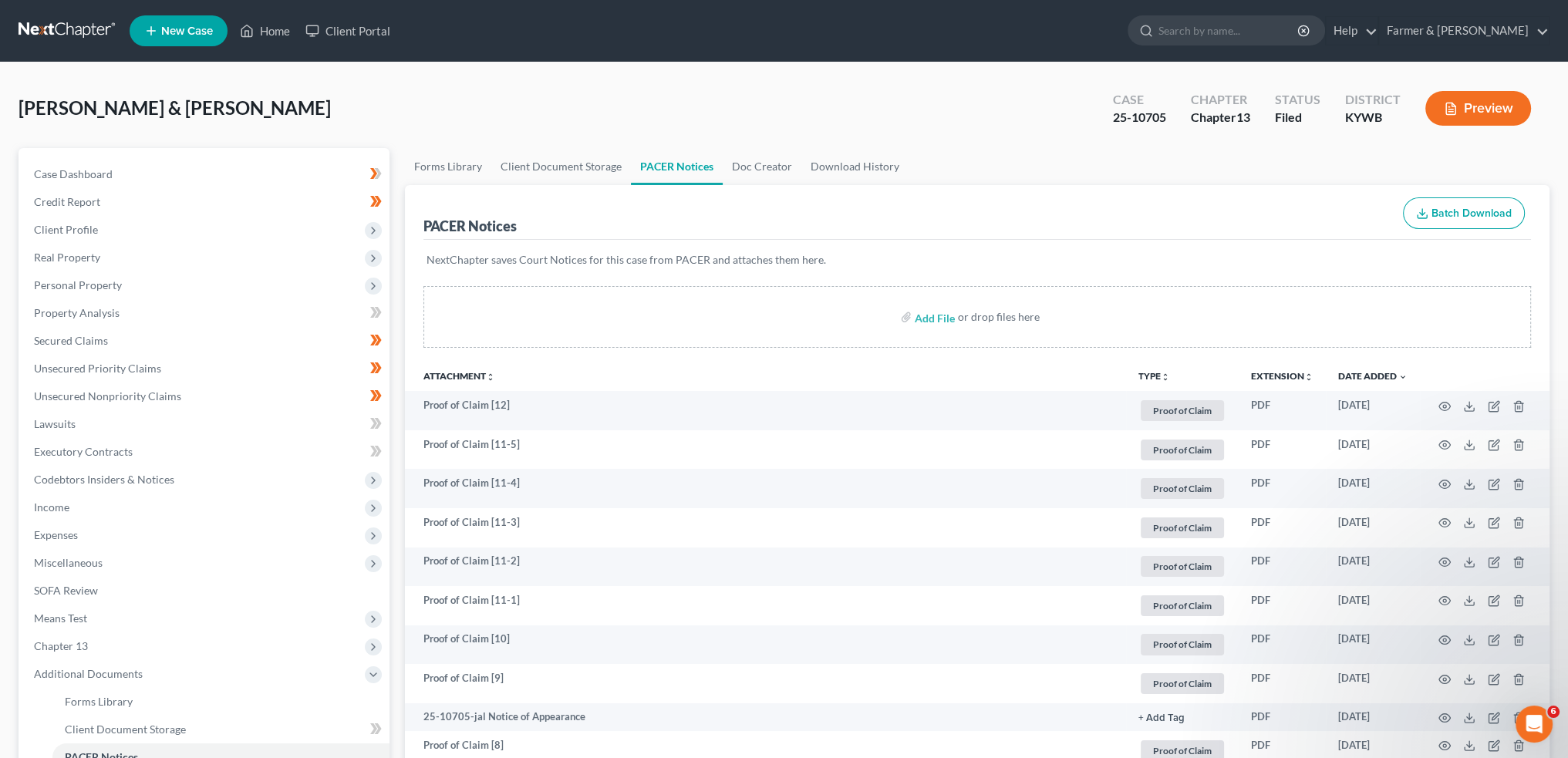
click at [831, 105] on div "[PERSON_NAME] & [PERSON_NAME] Upgraded Case 25-10705 Chapter Chapter 13 Status …" at bounding box center [784, 114] width 1531 height 67
click at [1464, 671] on p "[PERSON_NAME] • Just now" at bounding box center [1425, 675] width 233 height 13
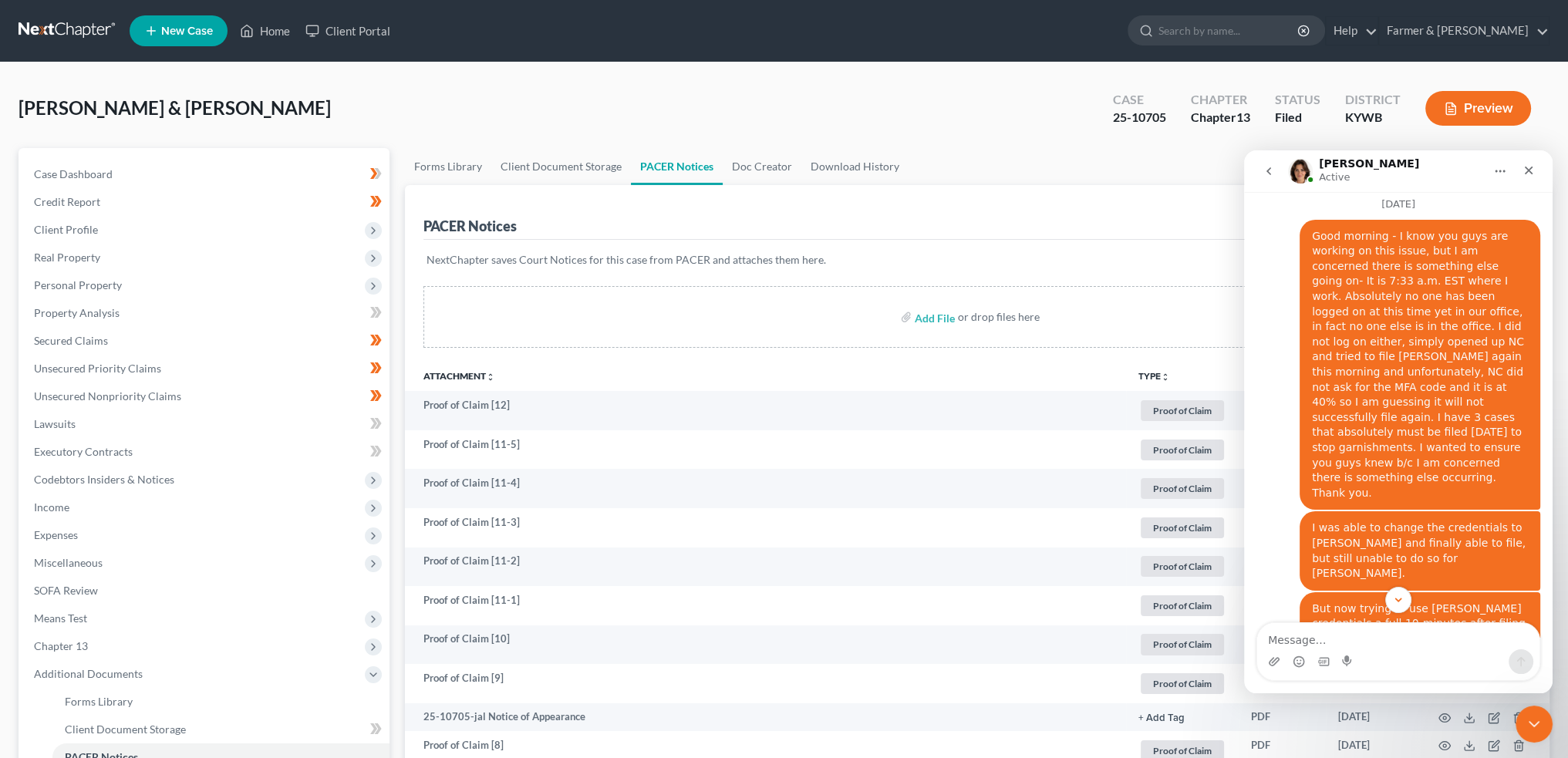
scroll to position [20767, 0]
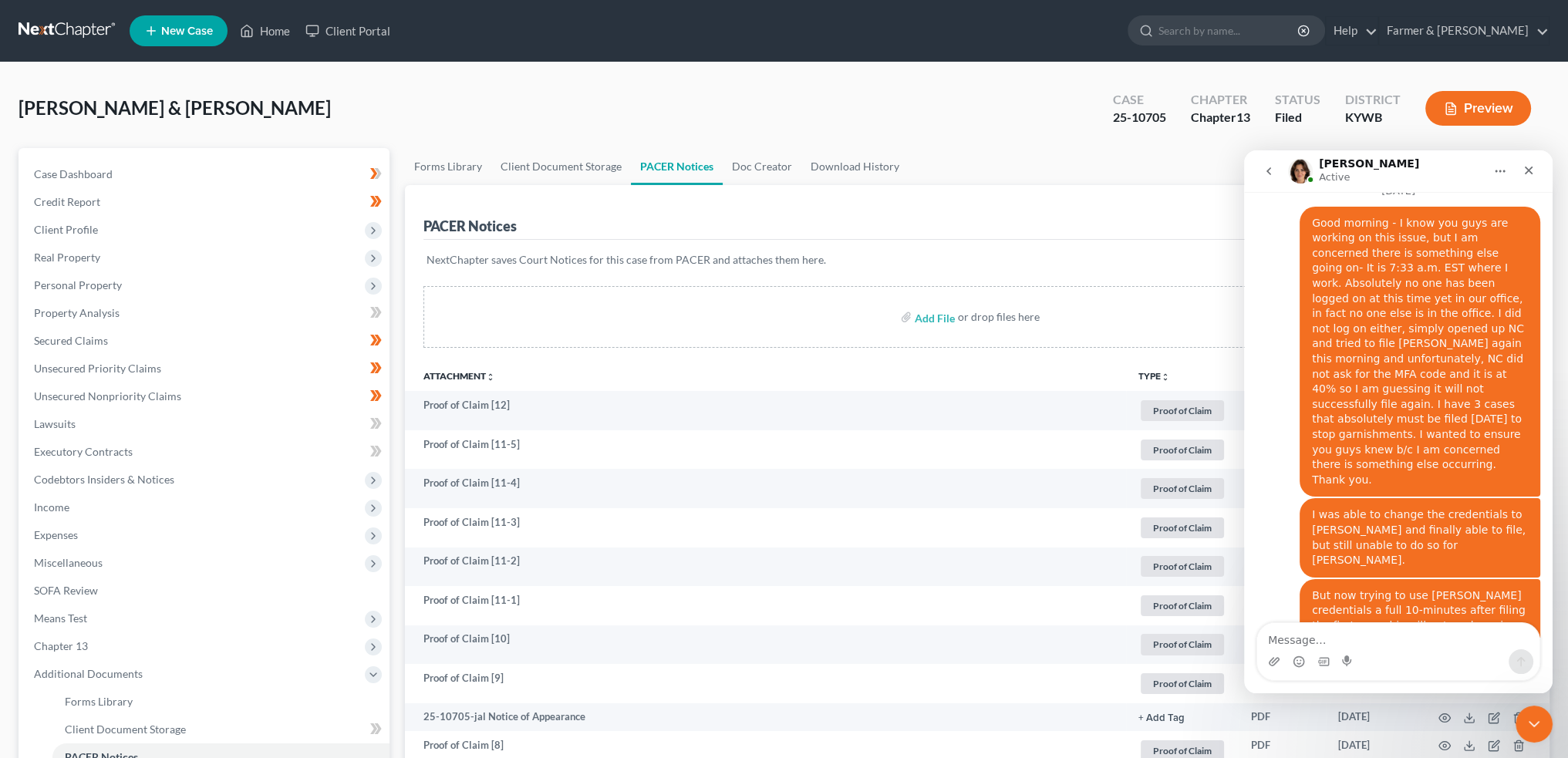
click at [1356, 640] on textarea "Message…" at bounding box center [1398, 636] width 282 height 26
type textarea "ok thank you very much!"
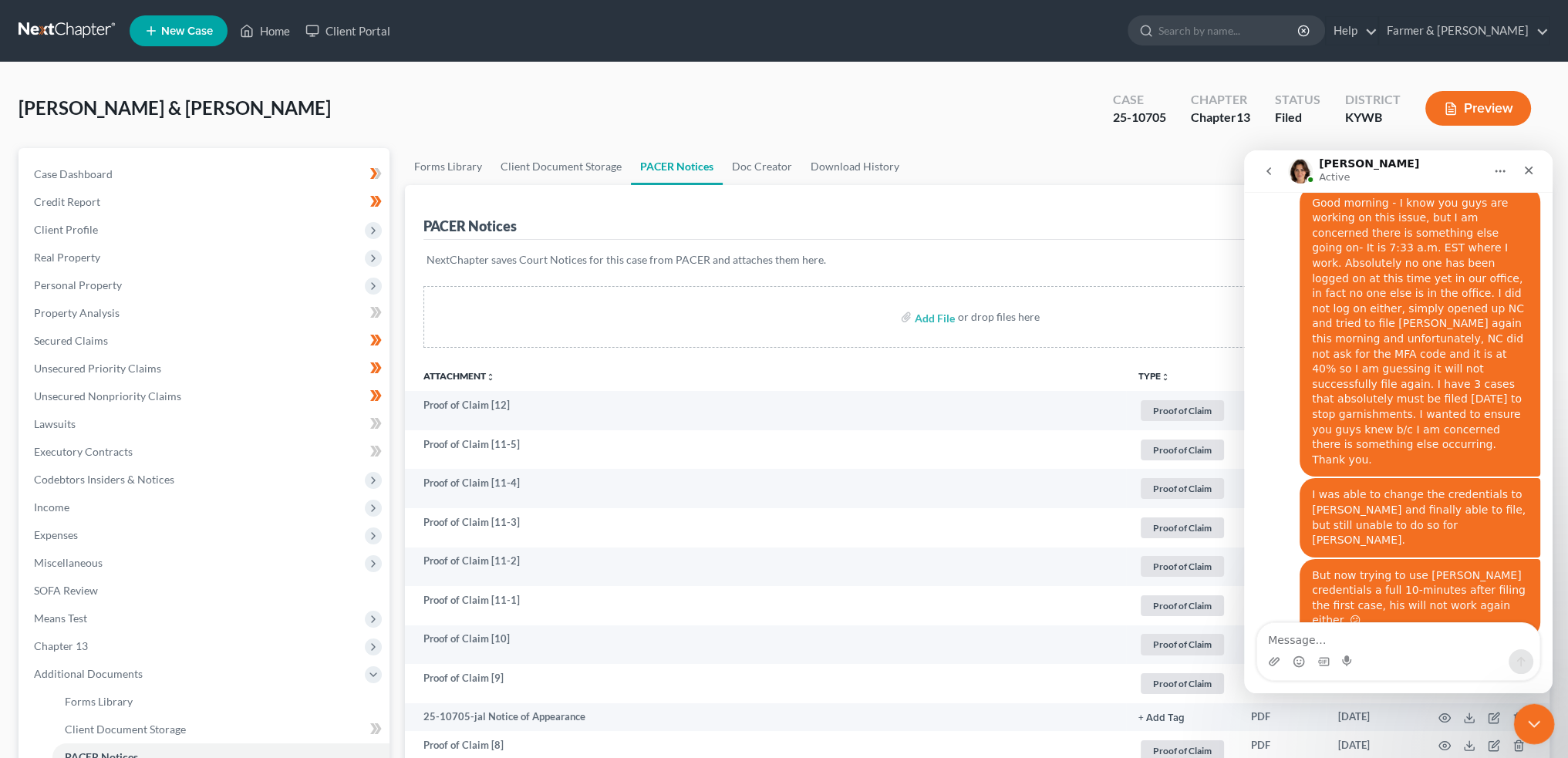
click at [1533, 720] on icon "Close Intercom Messenger" at bounding box center [1531, 722] width 18 height 18
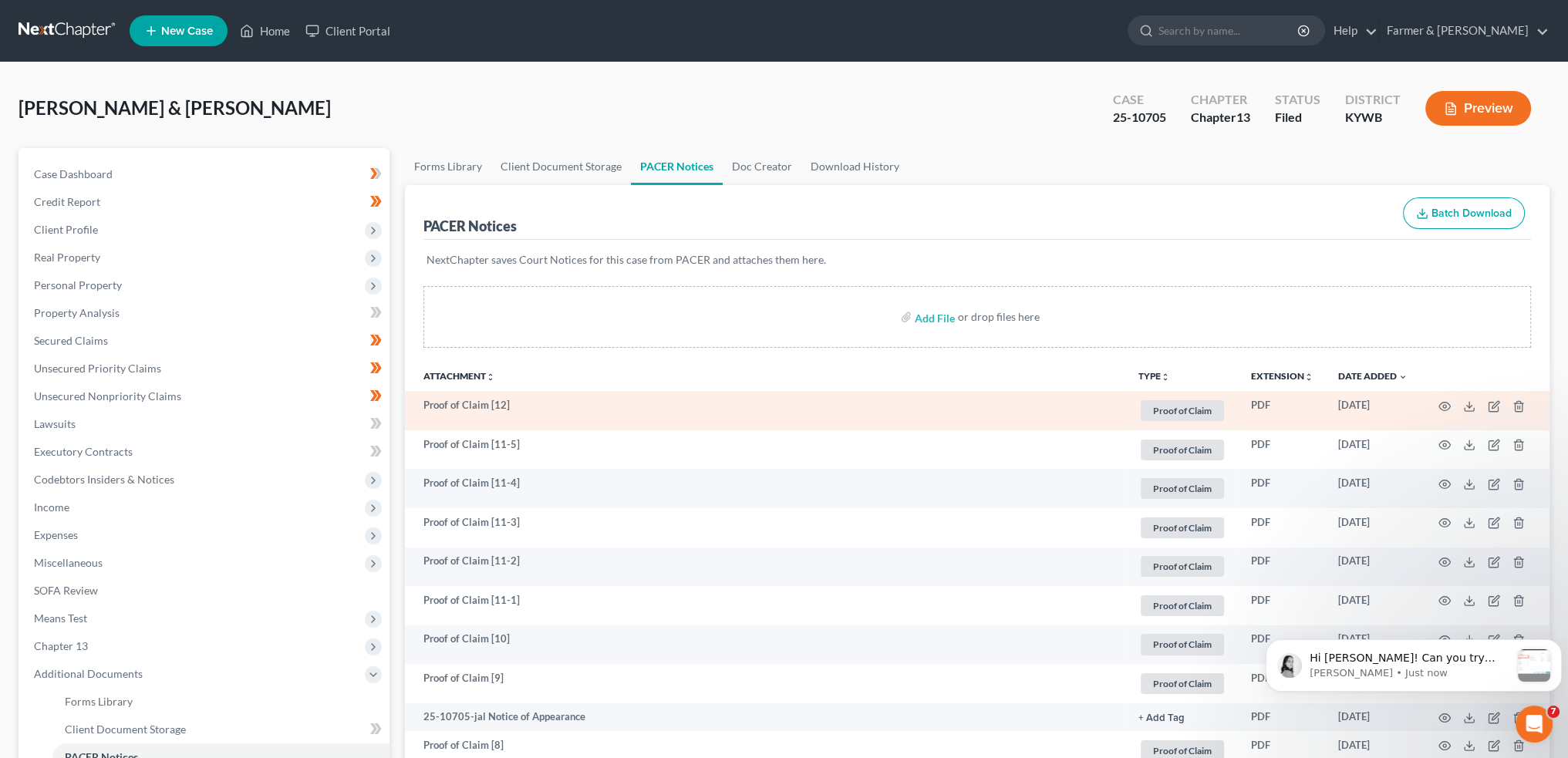
scroll to position [21072, 0]
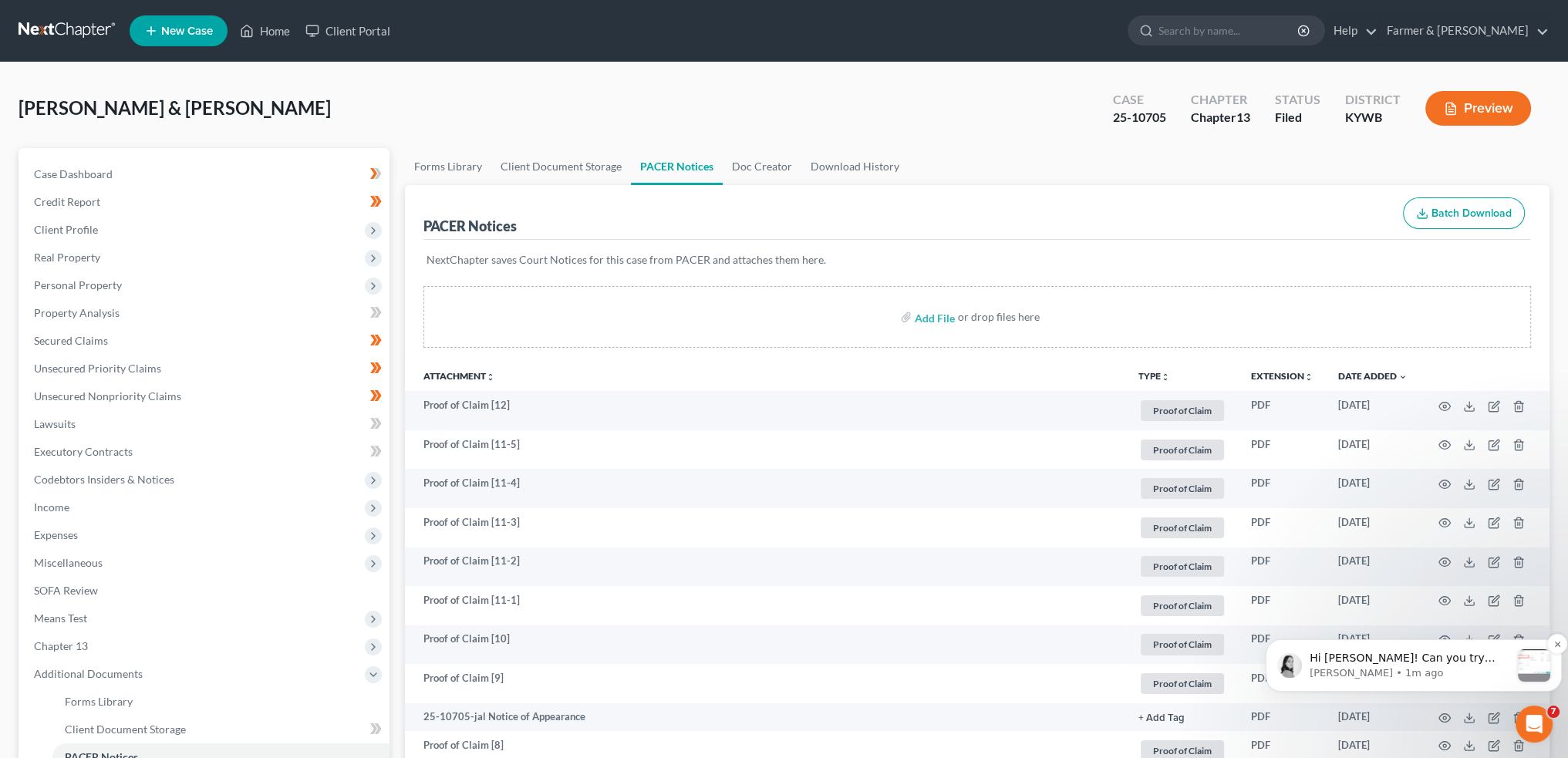
click at [1407, 669] on p "[PERSON_NAME] • 1m ago" at bounding box center [1409, 674] width 200 height 13
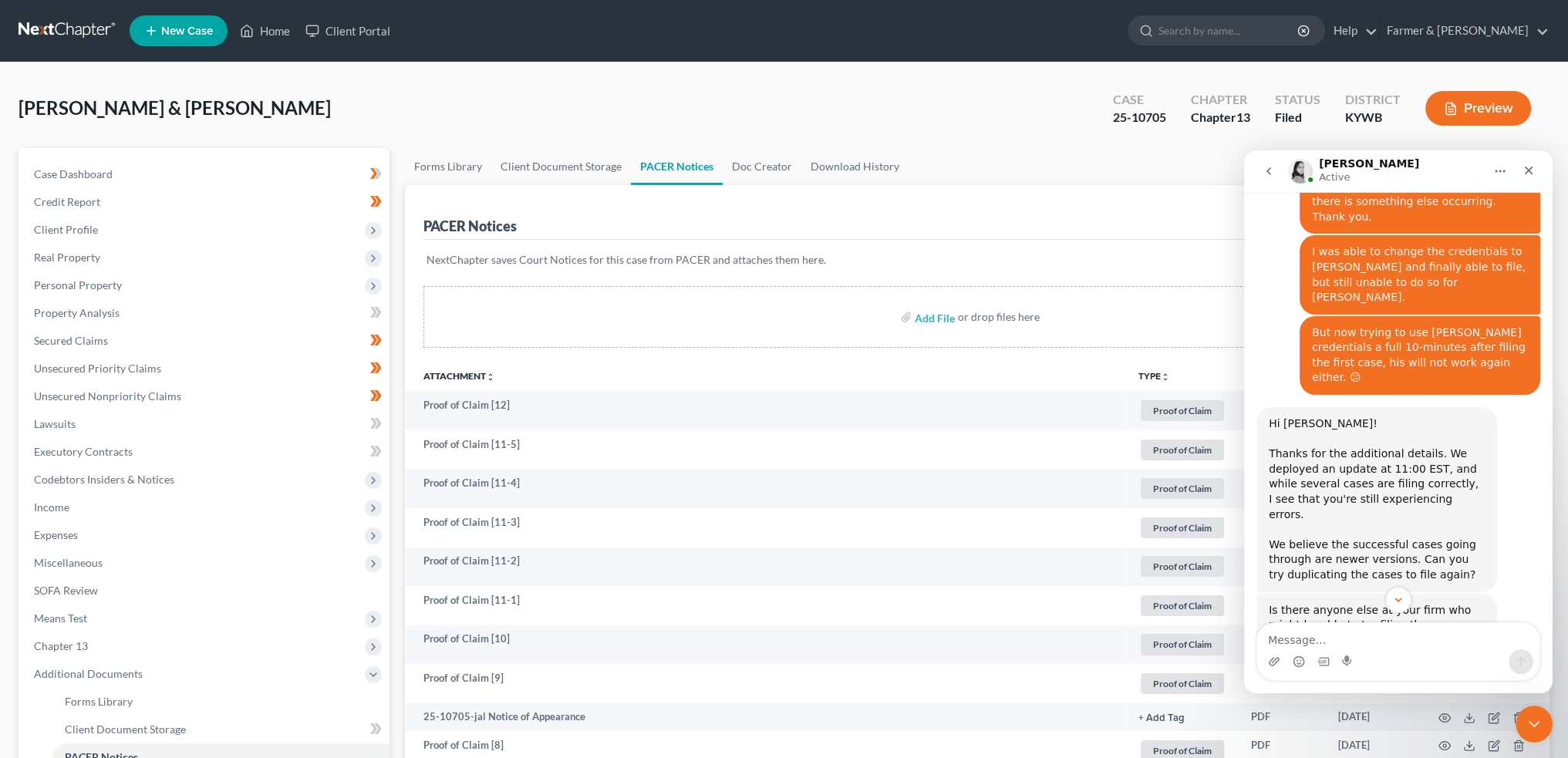
scroll to position [21098, 0]
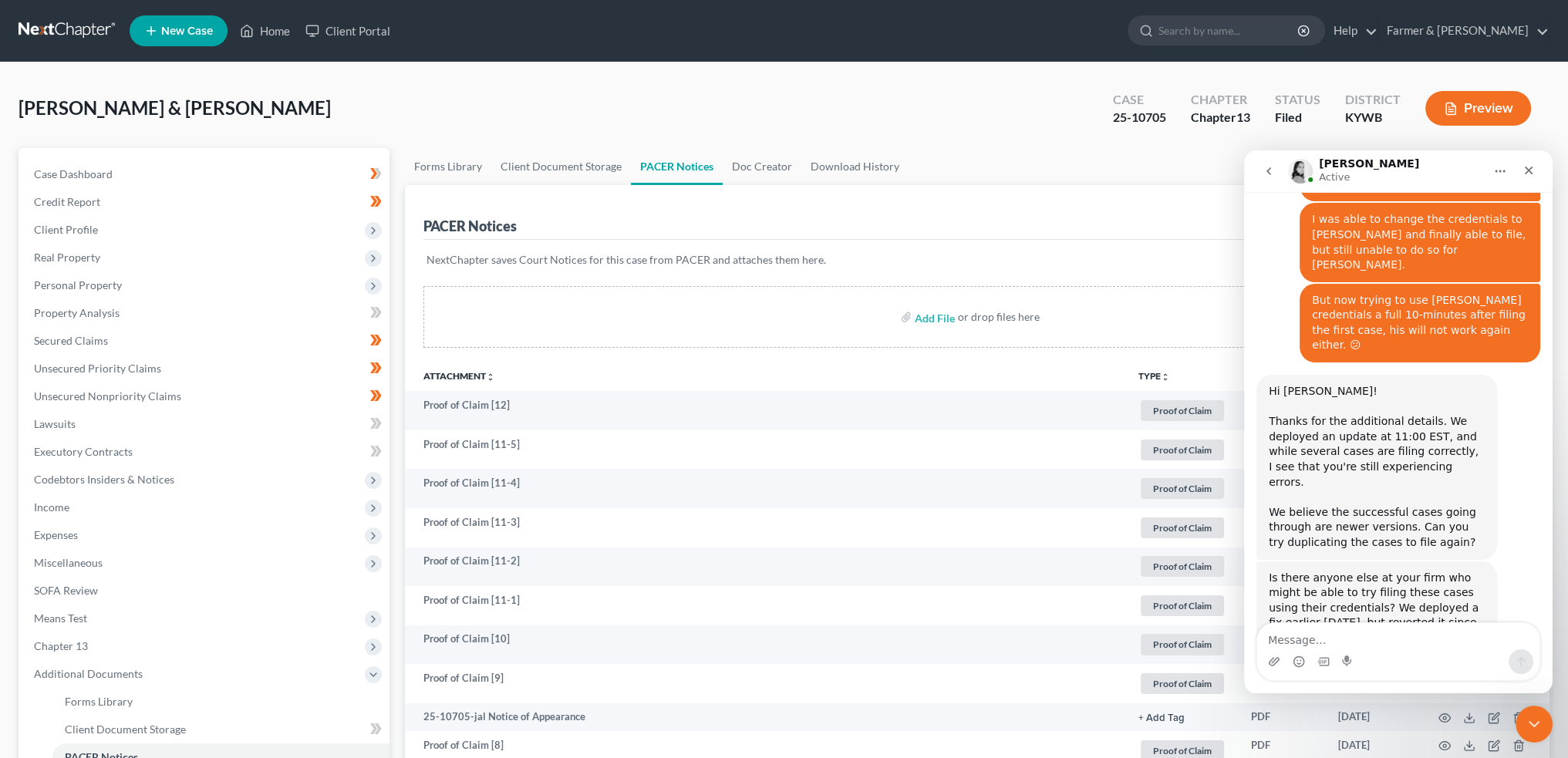
drag, startPoint x: 1299, startPoint y: 415, endPoint x: 1454, endPoint y: 524, distance: 189.5
copy div "Hi [PERSON_NAME]! Can you try adding a Personal Property type to your Secured A…"
click at [1522, 716] on icon "Close Intercom Messenger" at bounding box center [1531, 722] width 18 height 18
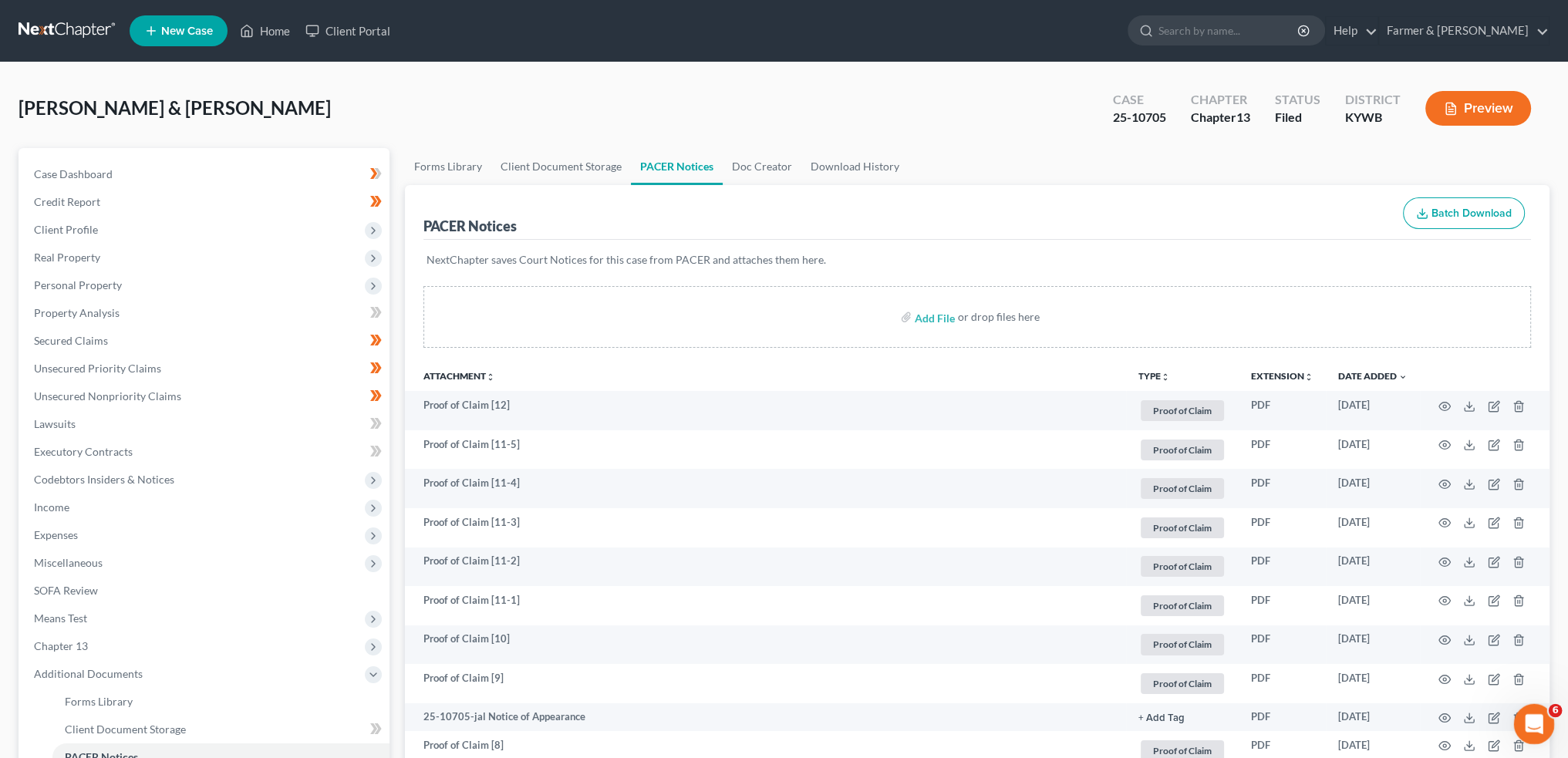
click at [1522, 716] on div "Open Intercom Messenger" at bounding box center [1531, 722] width 51 height 51
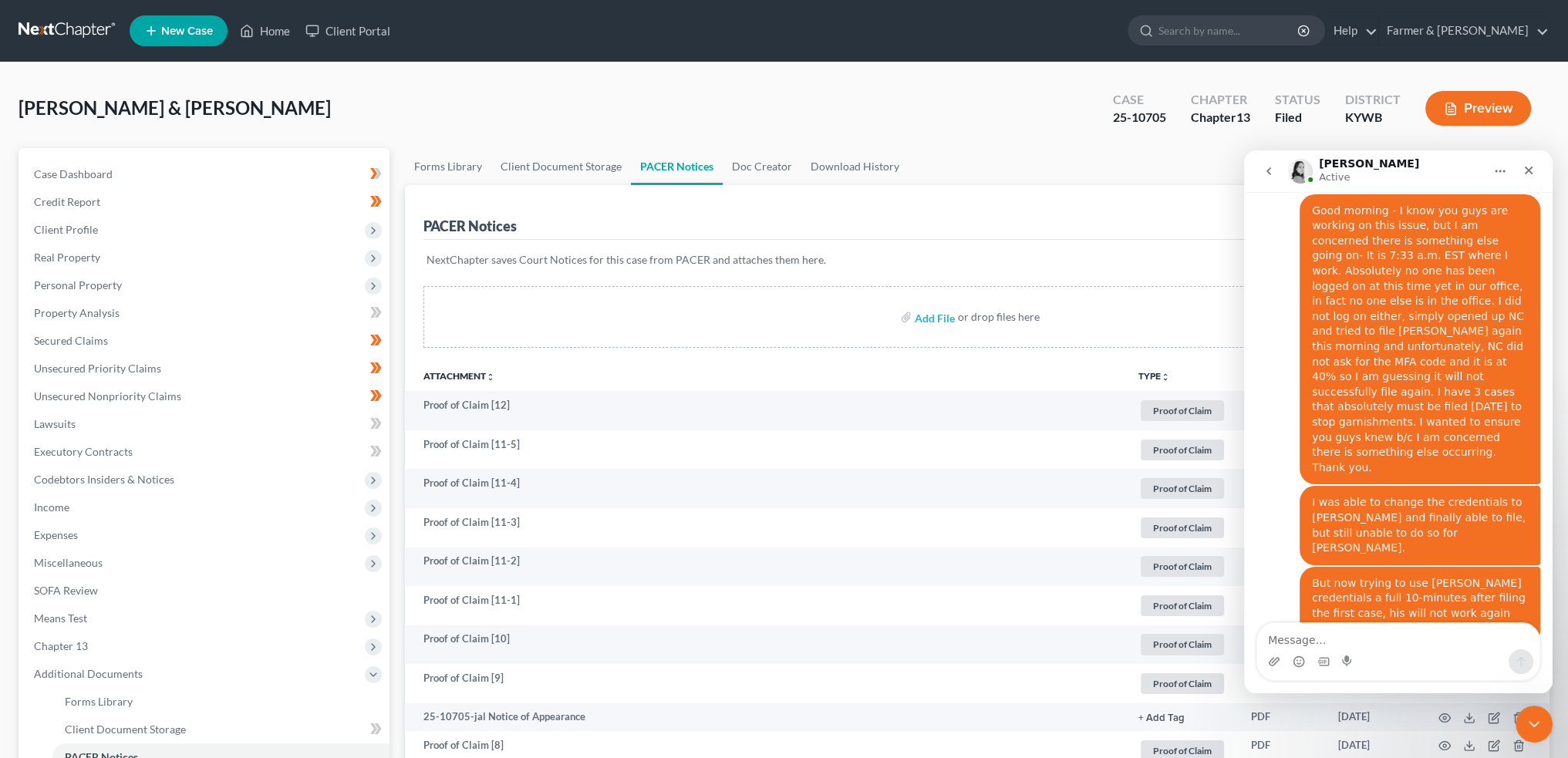
click at [1362, 645] on textarea "Message…" at bounding box center [1398, 636] width 282 height 26
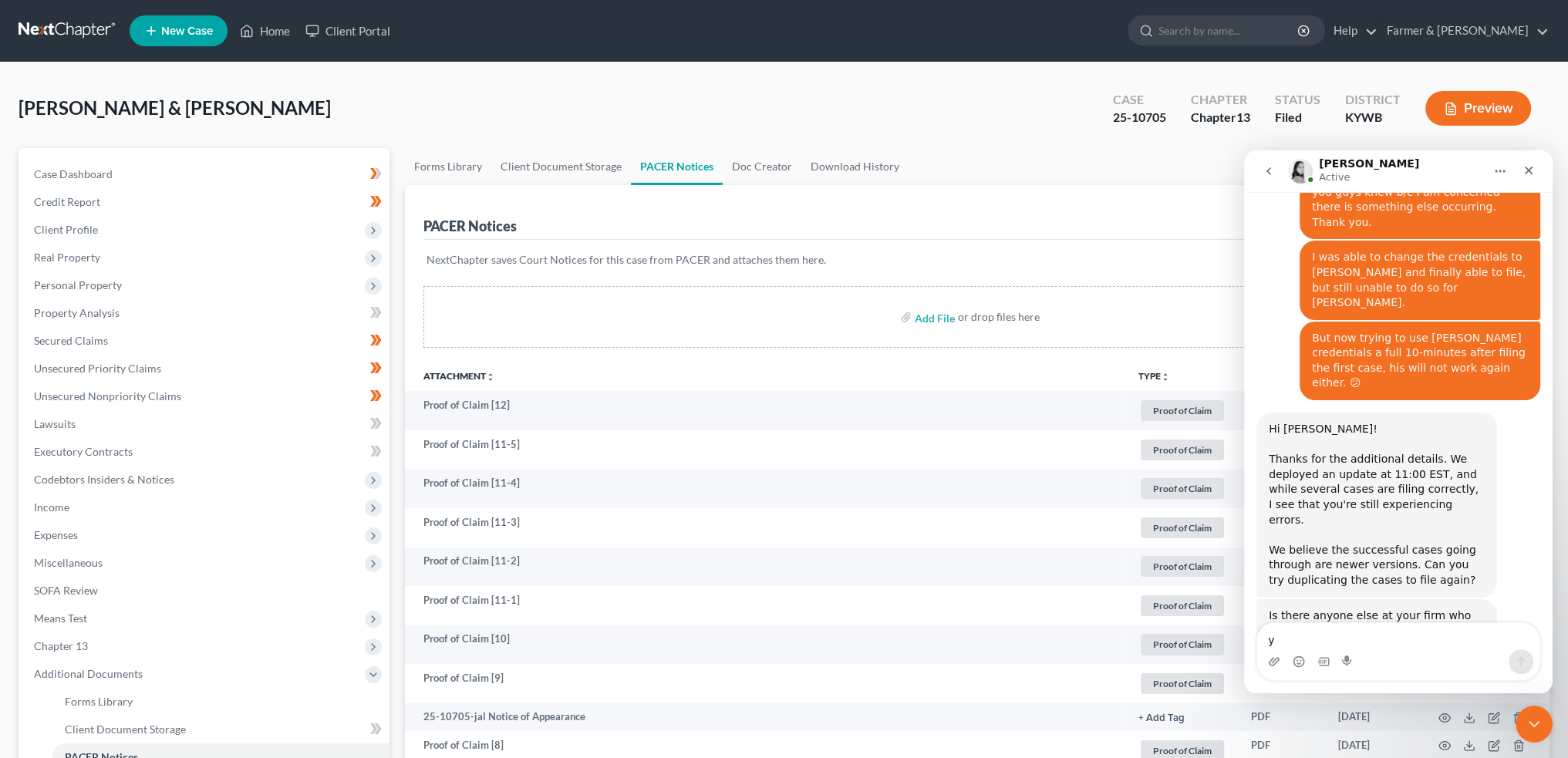
scroll to position [21072, 0]
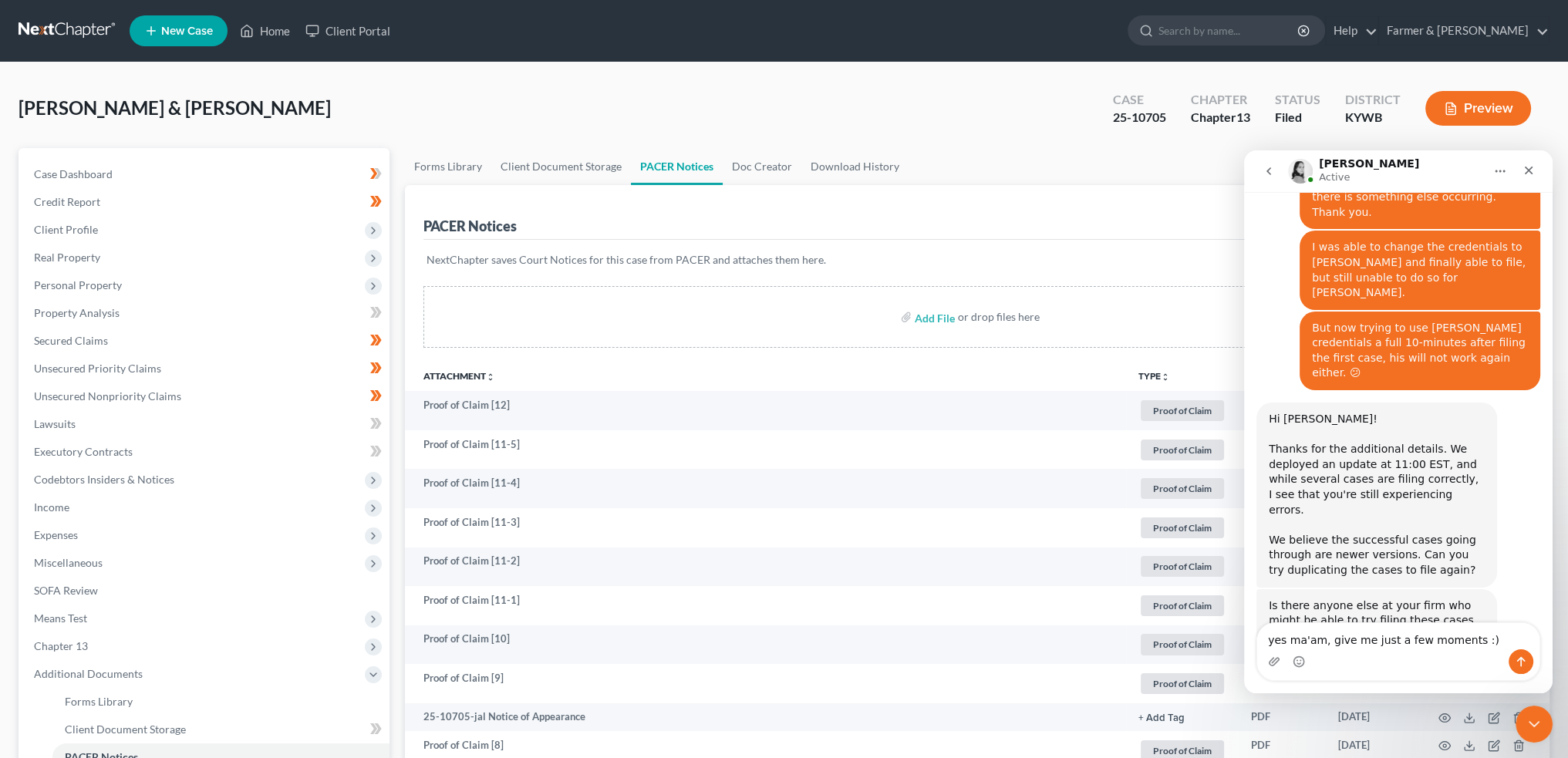
type textarea "yes ma'am, give me just a few moments :)"
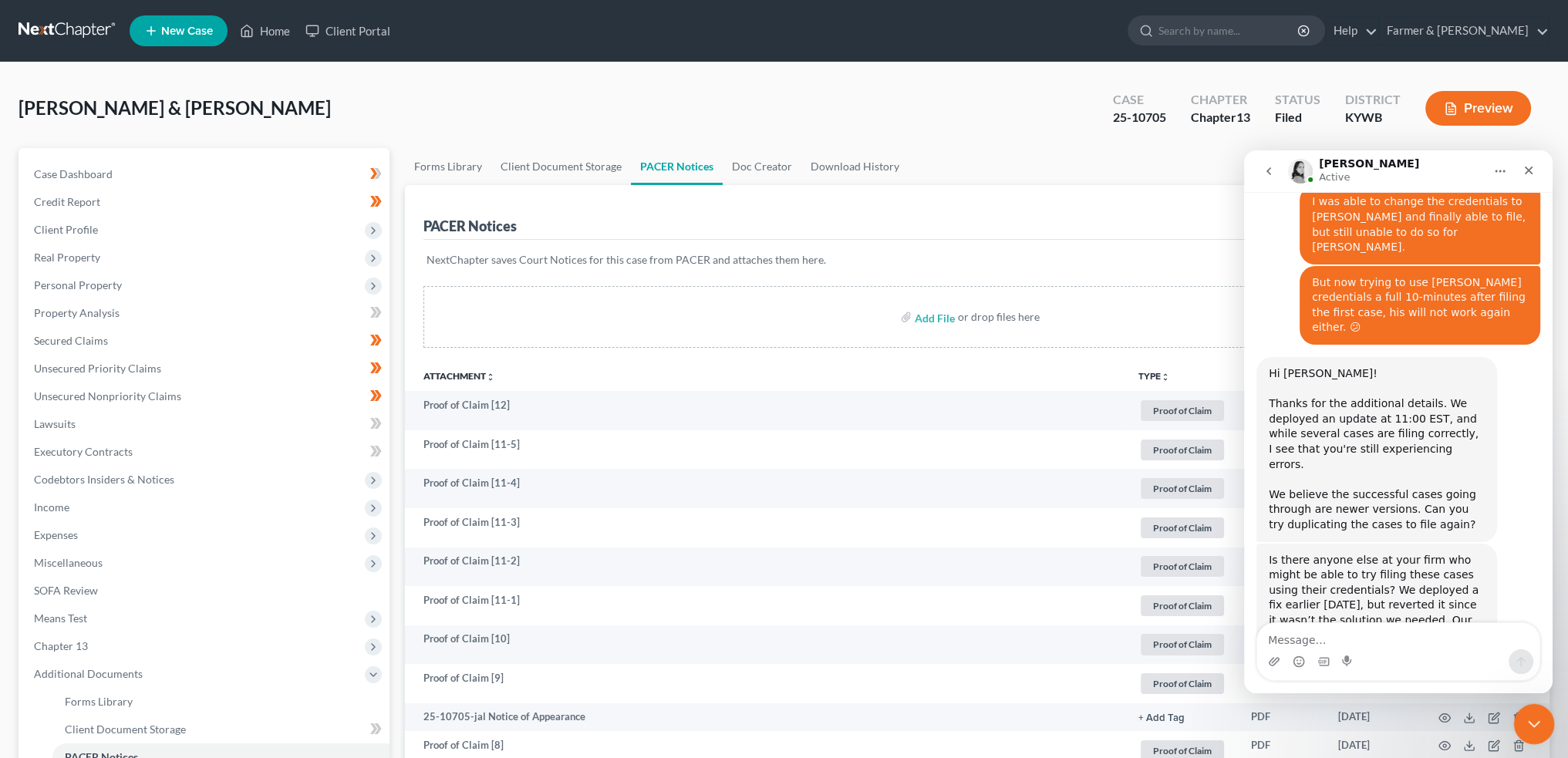
click at [1536, 707] on div "Close Intercom Messenger" at bounding box center [1532, 722] width 37 height 37
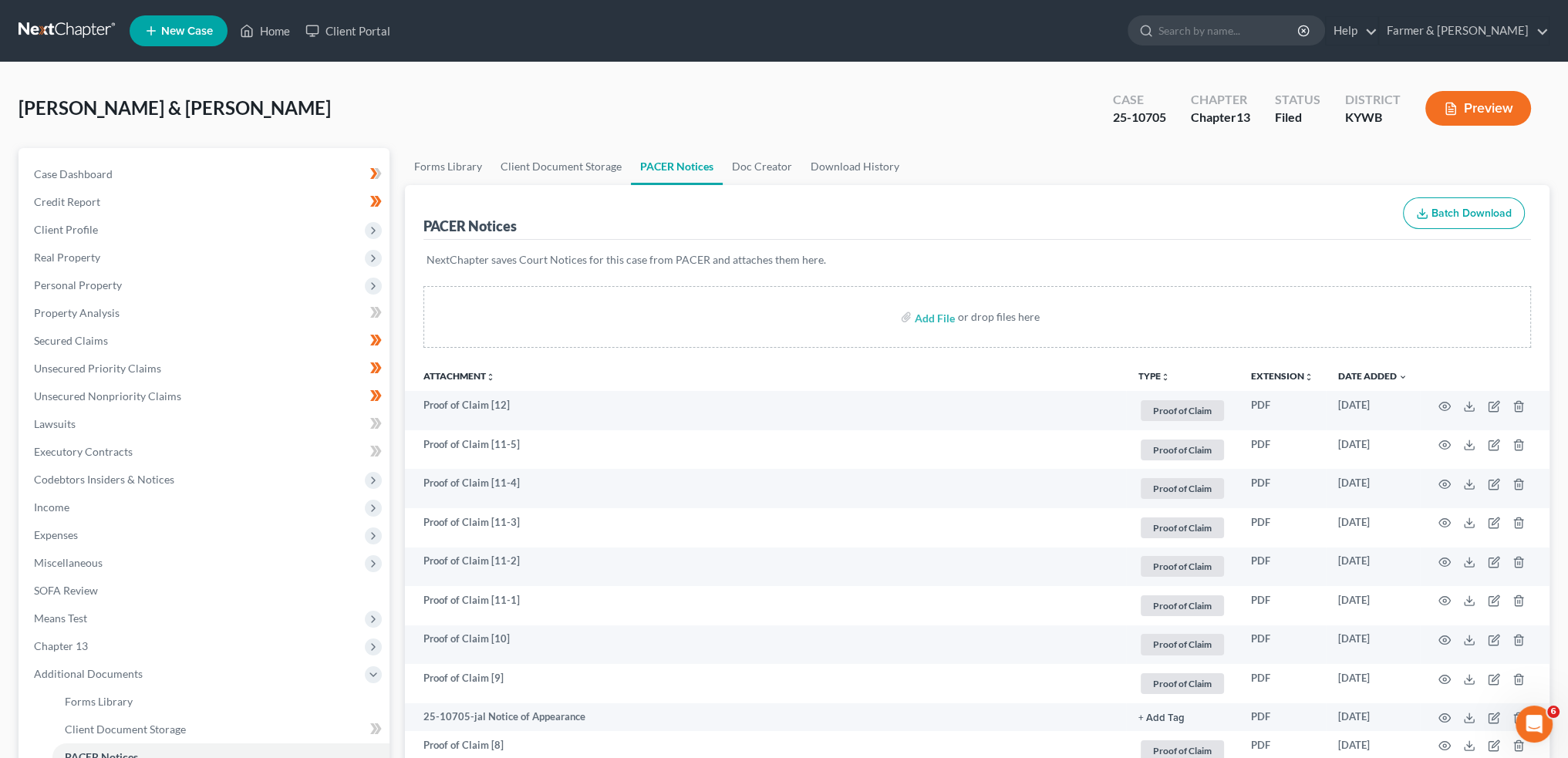
scroll to position [21178, 0]
click at [273, 36] on link "Home" at bounding box center [265, 31] width 65 height 28
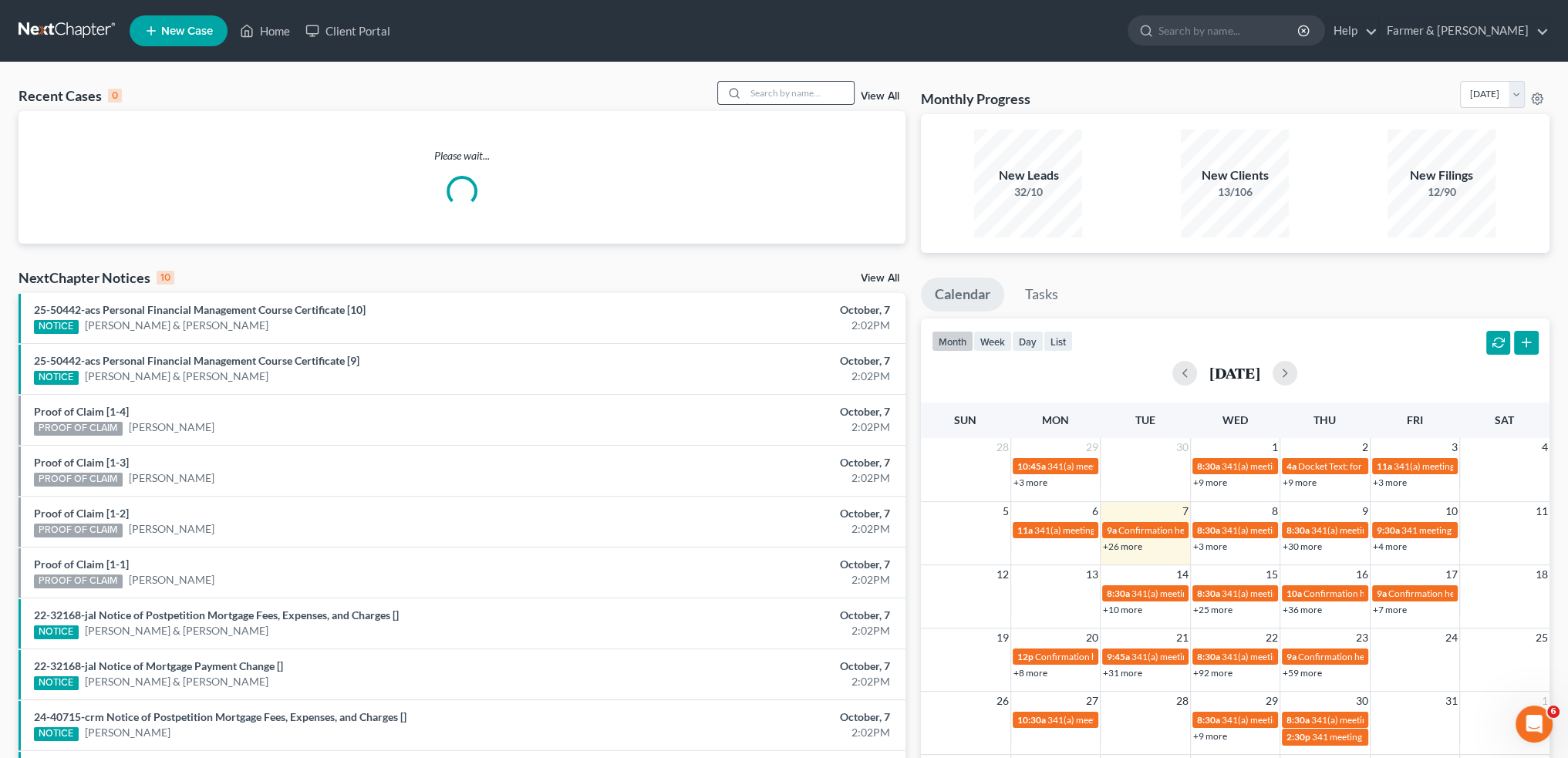
click at [832, 92] on input "search" at bounding box center [800, 92] width 108 height 22
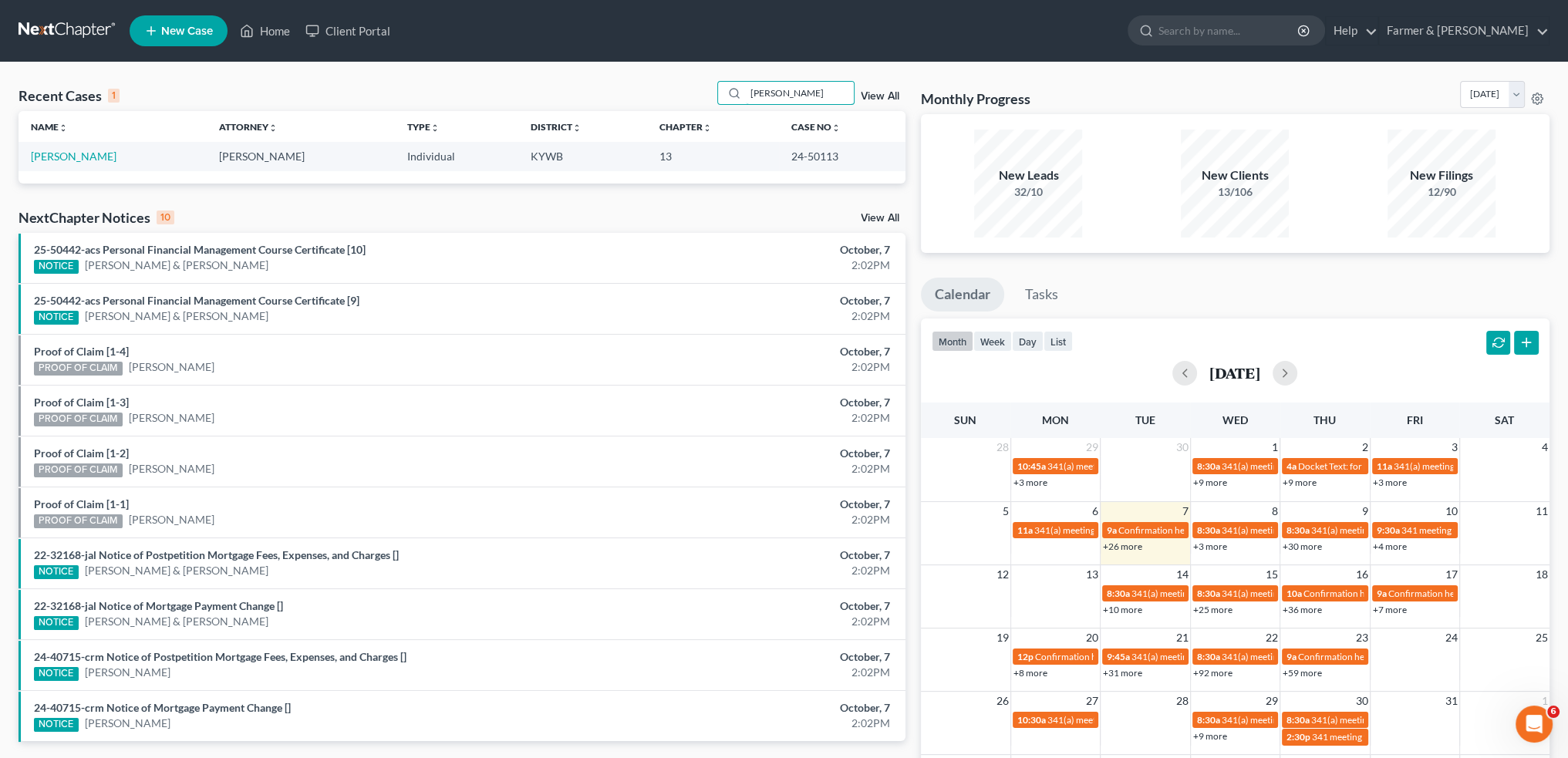
type input "[PERSON_NAME]"
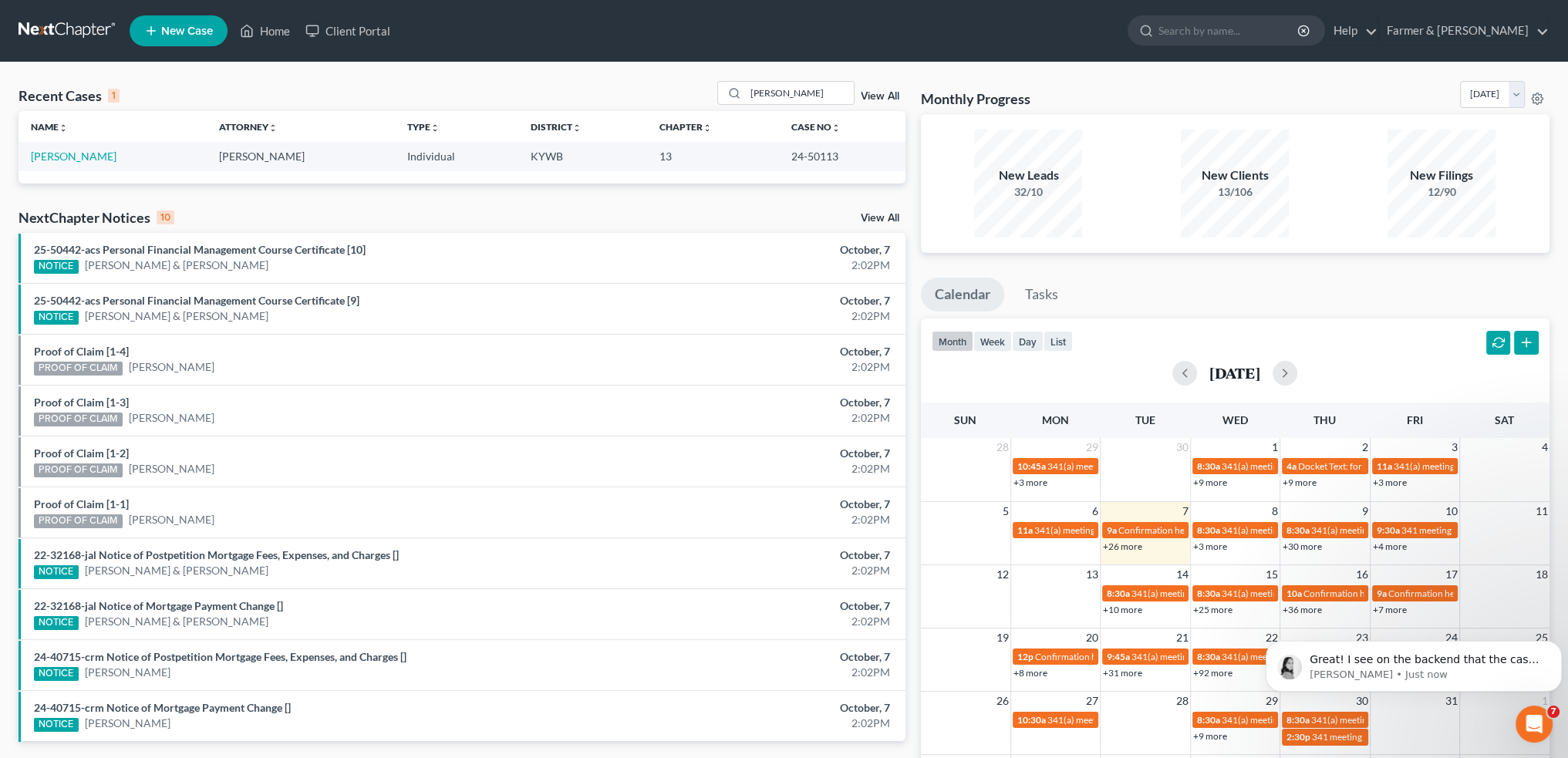
scroll to position [21245, 0]
click at [1456, 651] on div "Great! I see on the backend that the case was duplicated successfully! You may …" at bounding box center [1414, 667] width 273 height 31
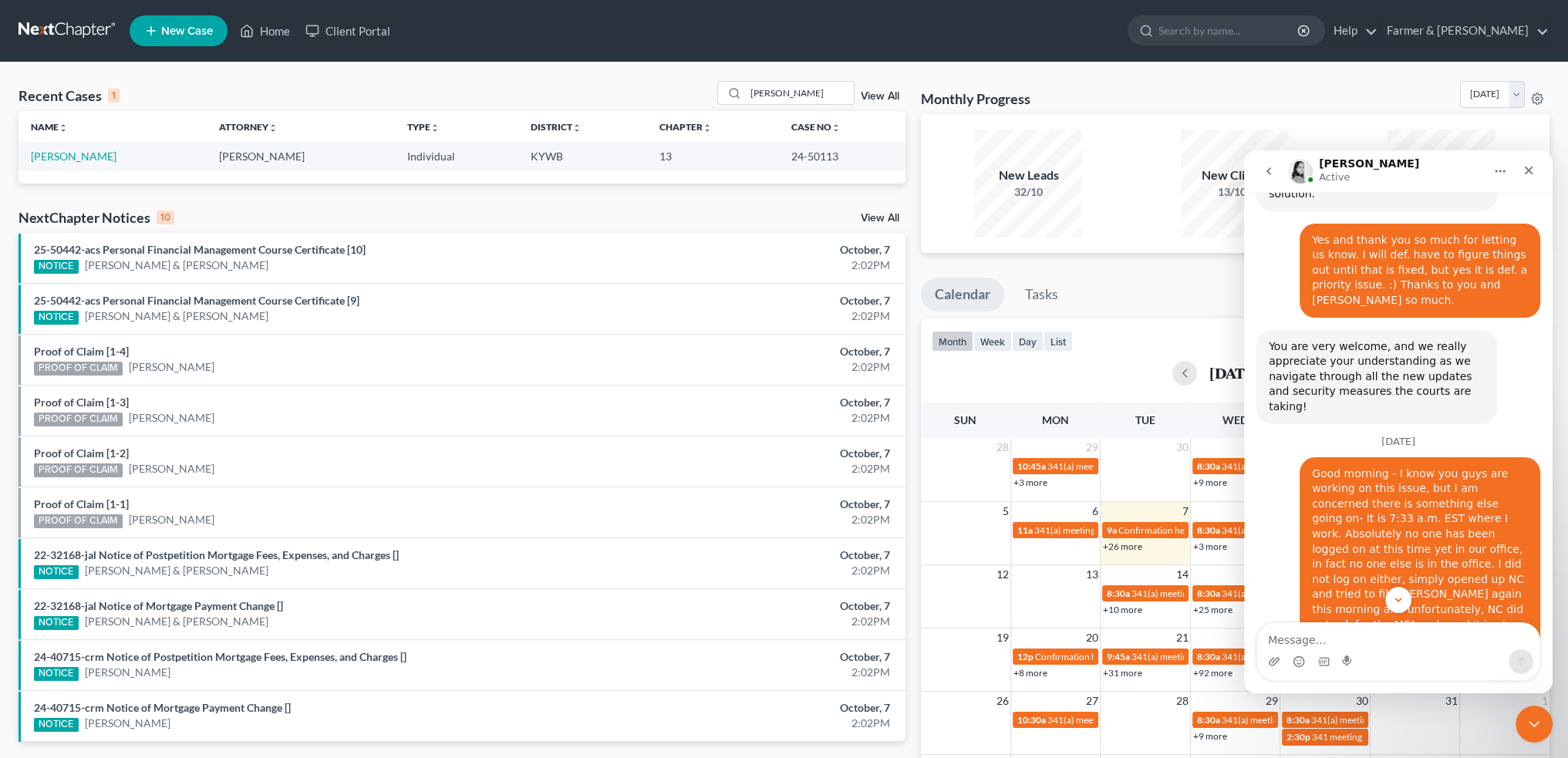
scroll to position [21271, 0]
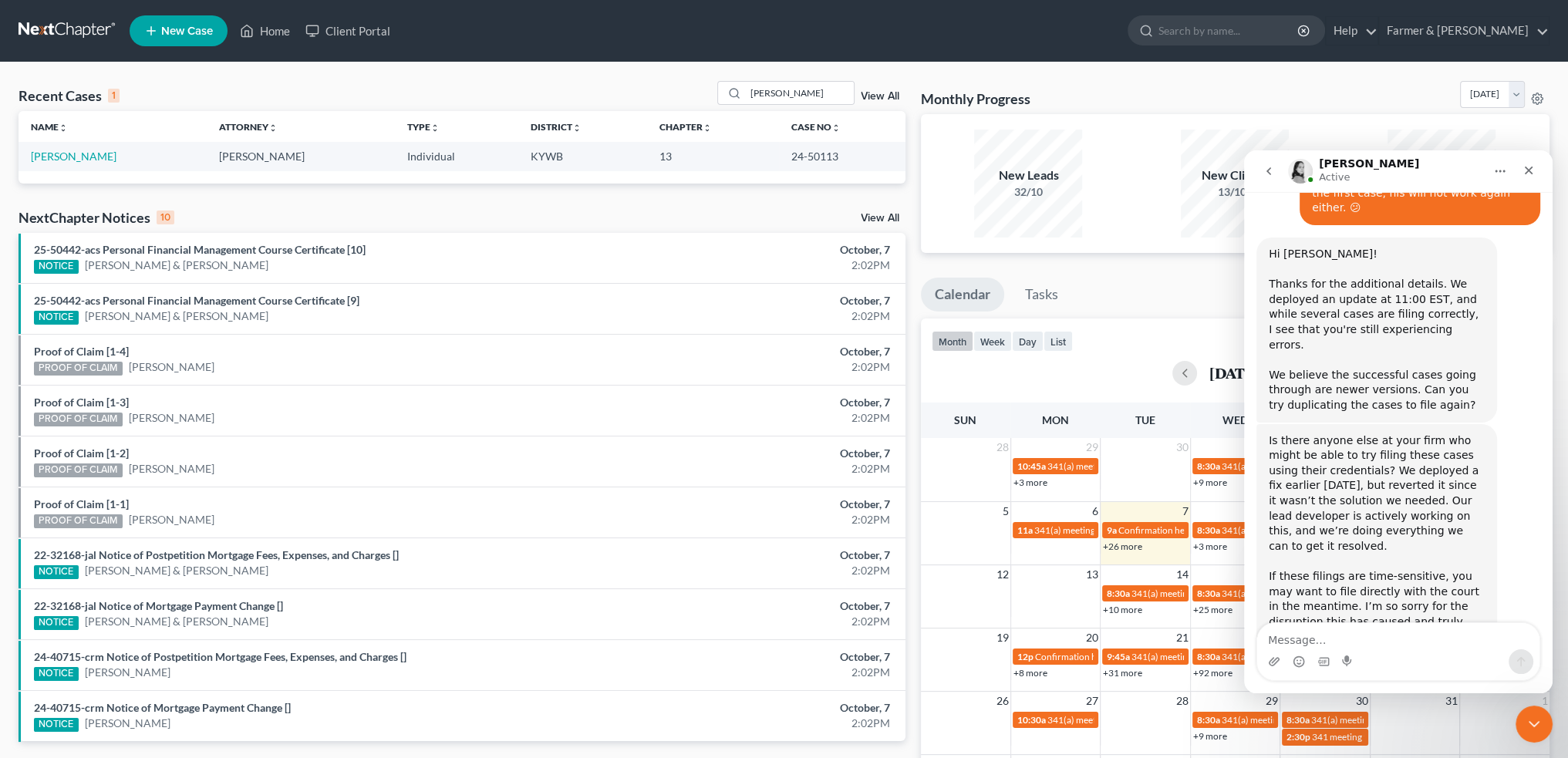
click at [1350, 640] on textarea "Message…" at bounding box center [1398, 636] width 282 height 26
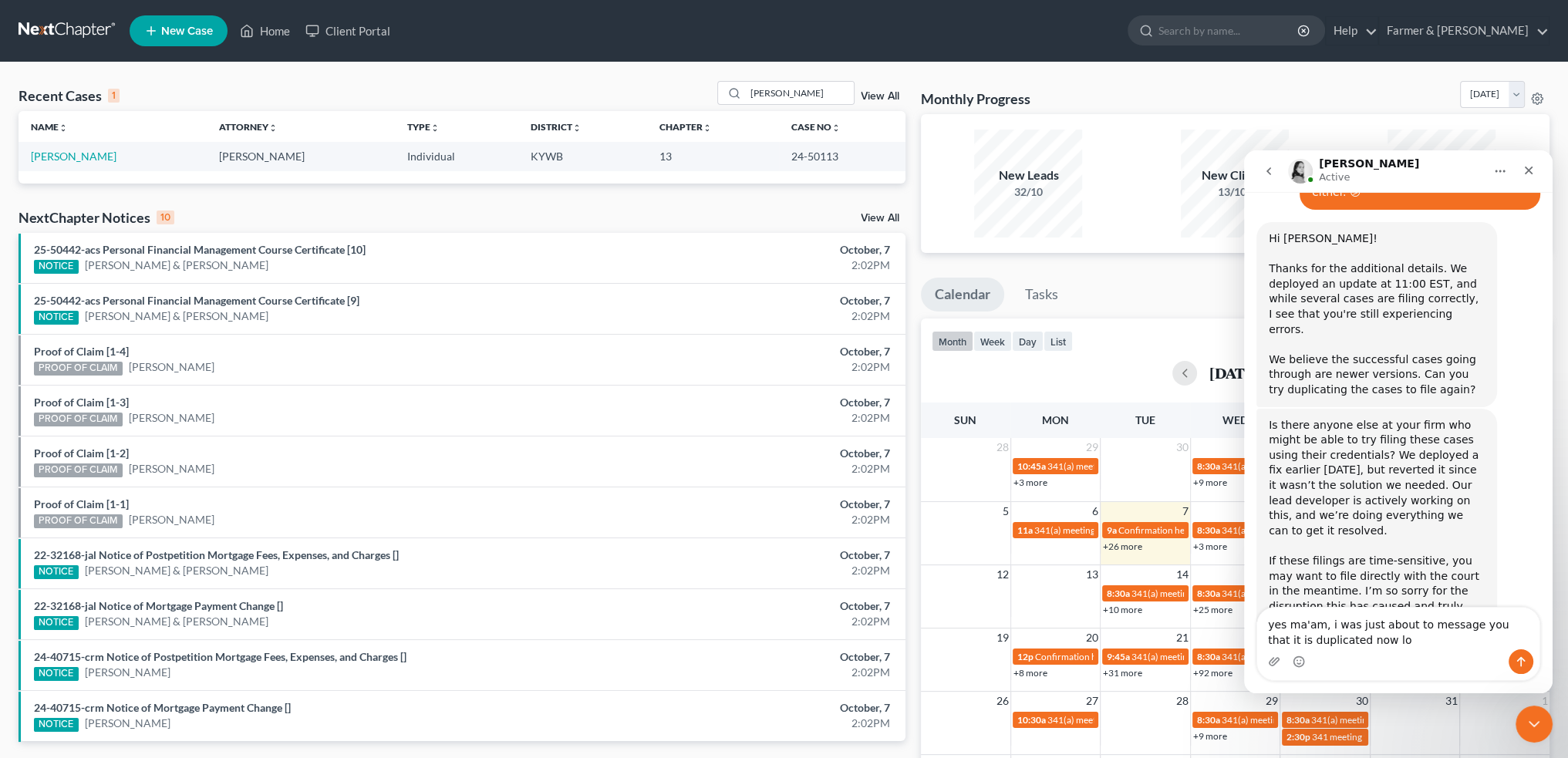
type textarea "yes ma'am, i was just about to message you that it is duplicated now lol"
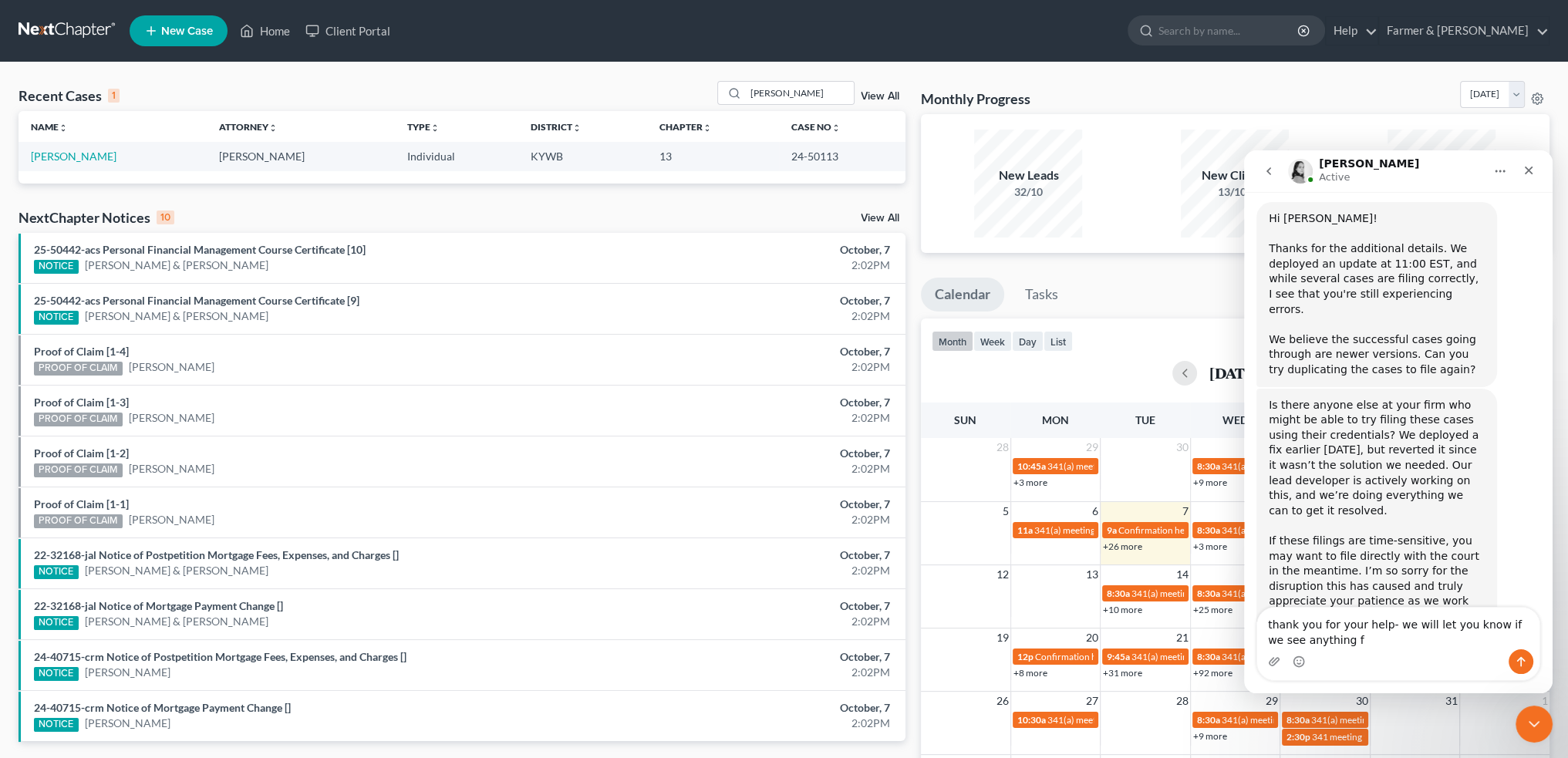
scroll to position [21322, 0]
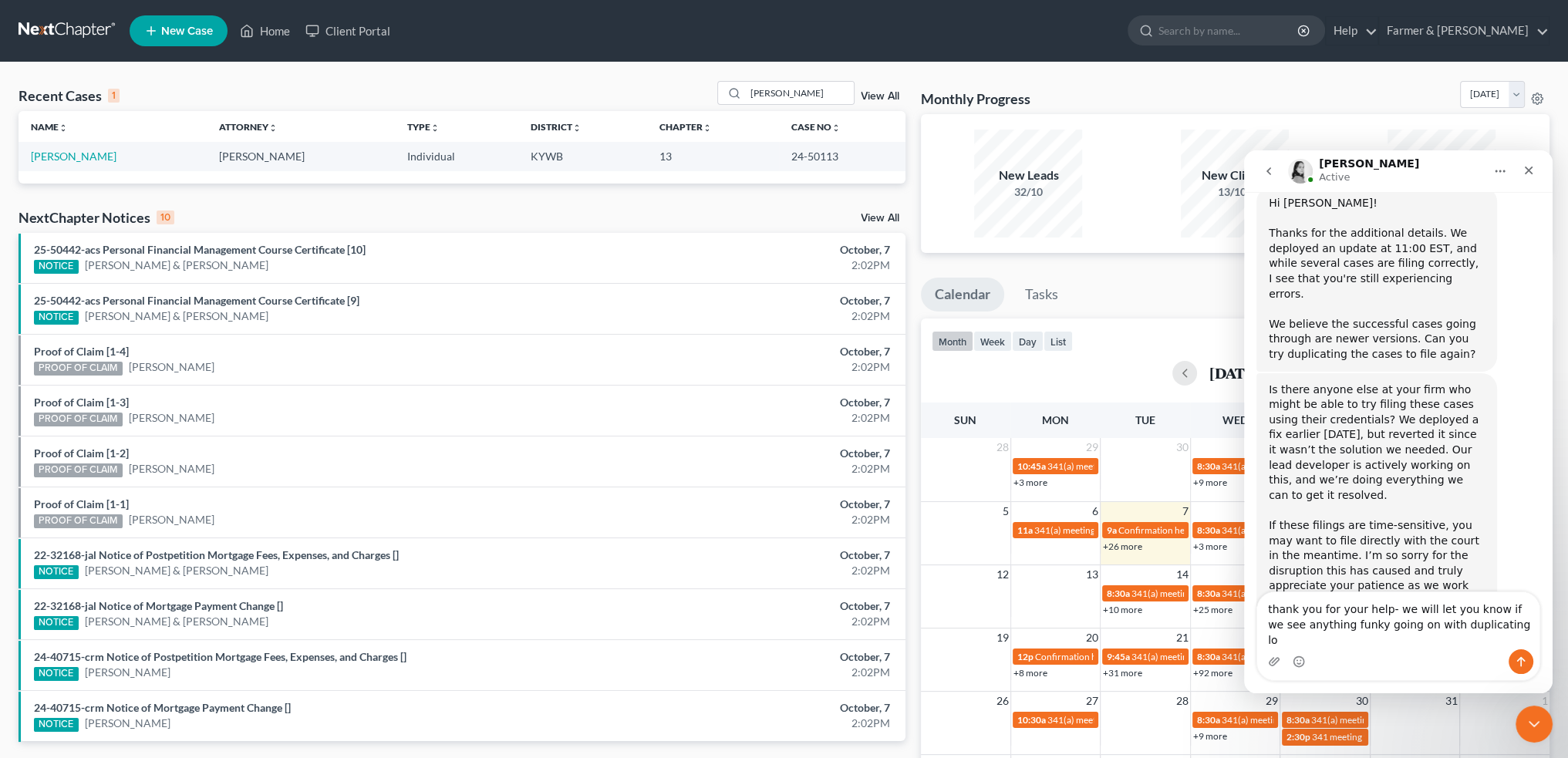
type textarea "thank you for your help- we will let you know if we see anything funky going on…"
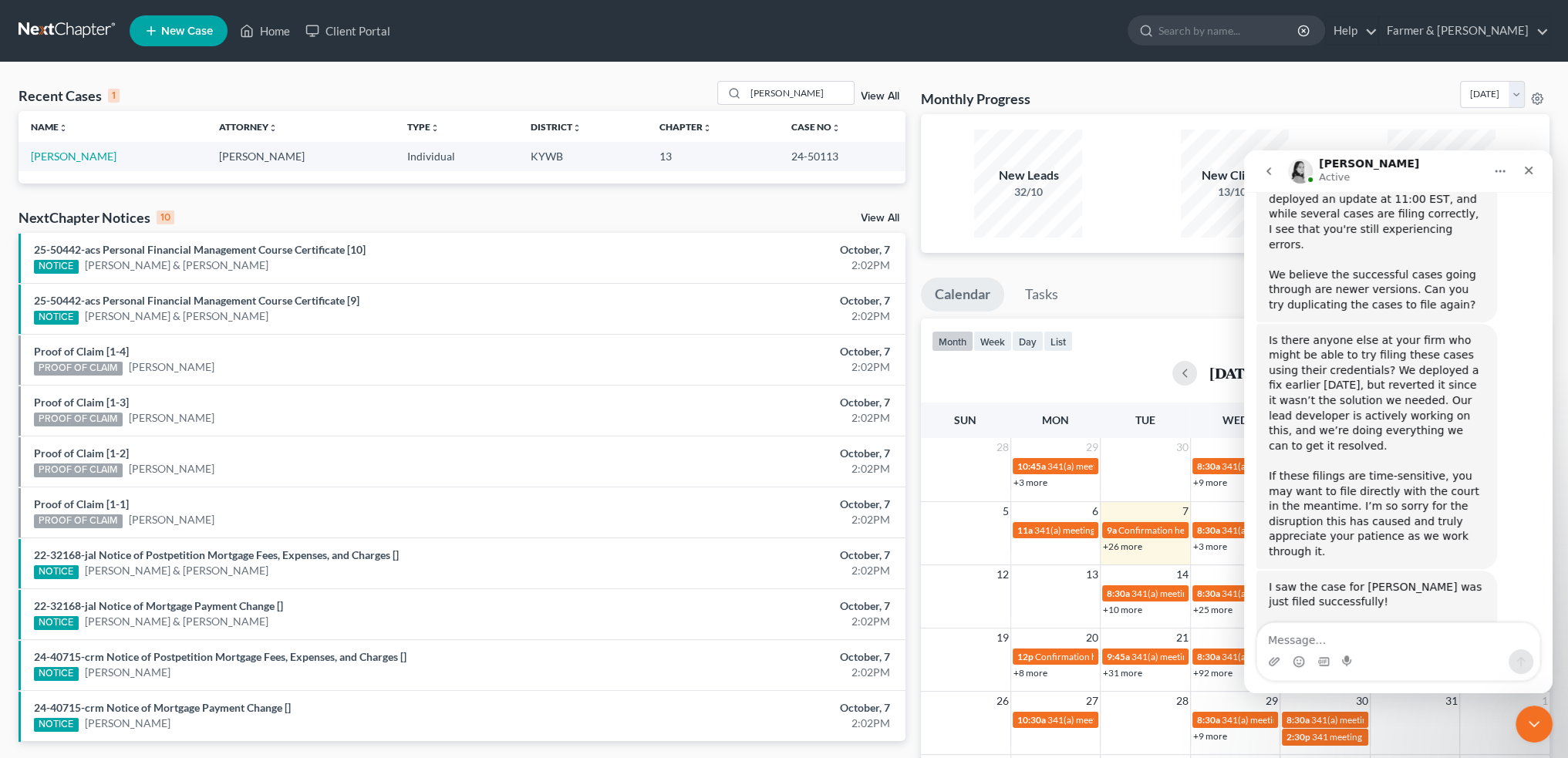
scroll to position [21372, 0]
click at [1525, 726] on icon "Close Intercom Messenger" at bounding box center [1531, 722] width 18 height 18
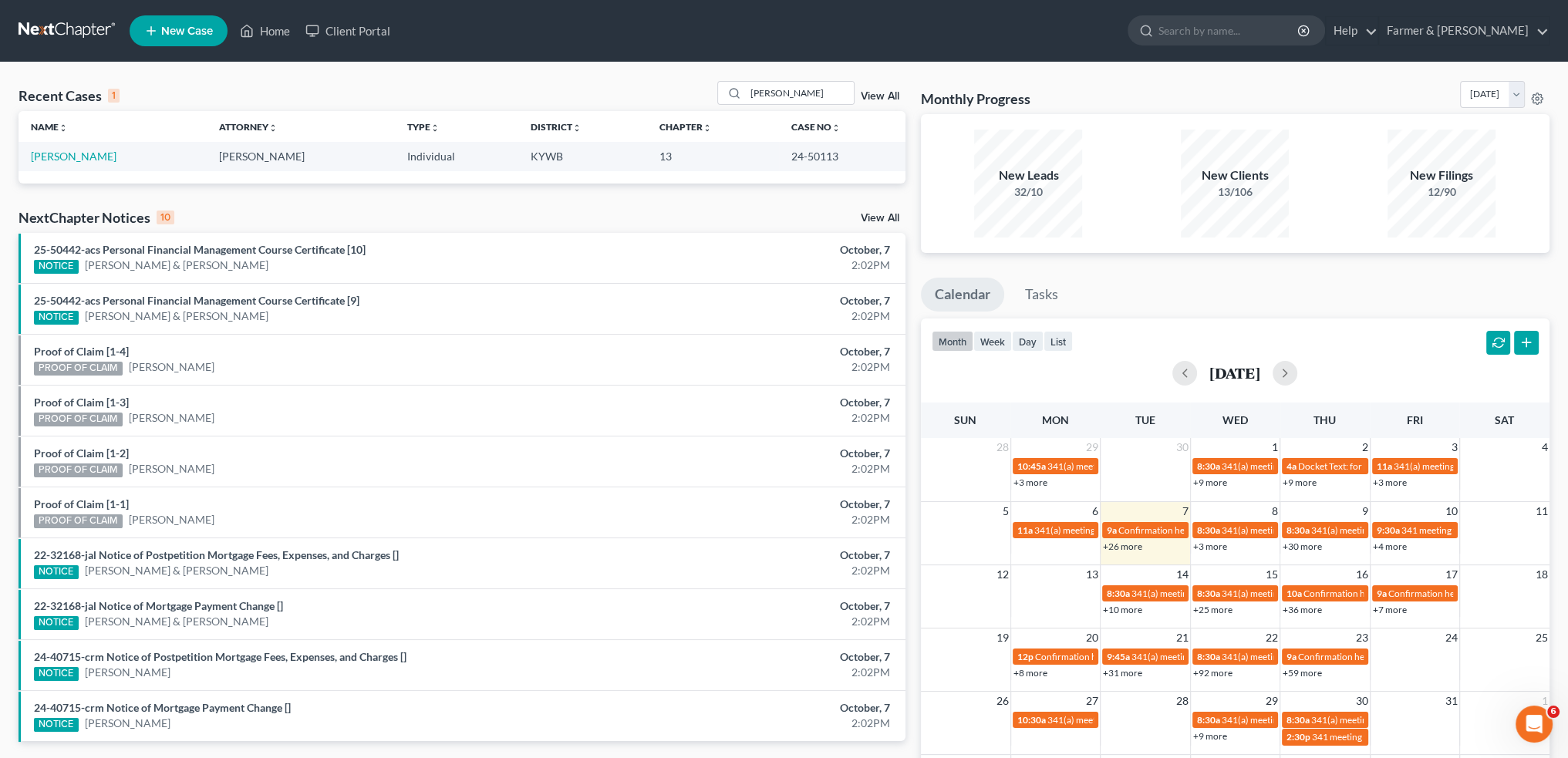
scroll to position [21467, 0]
click at [72, 155] on link "[PERSON_NAME]" at bounding box center [73, 156] width 85 height 13
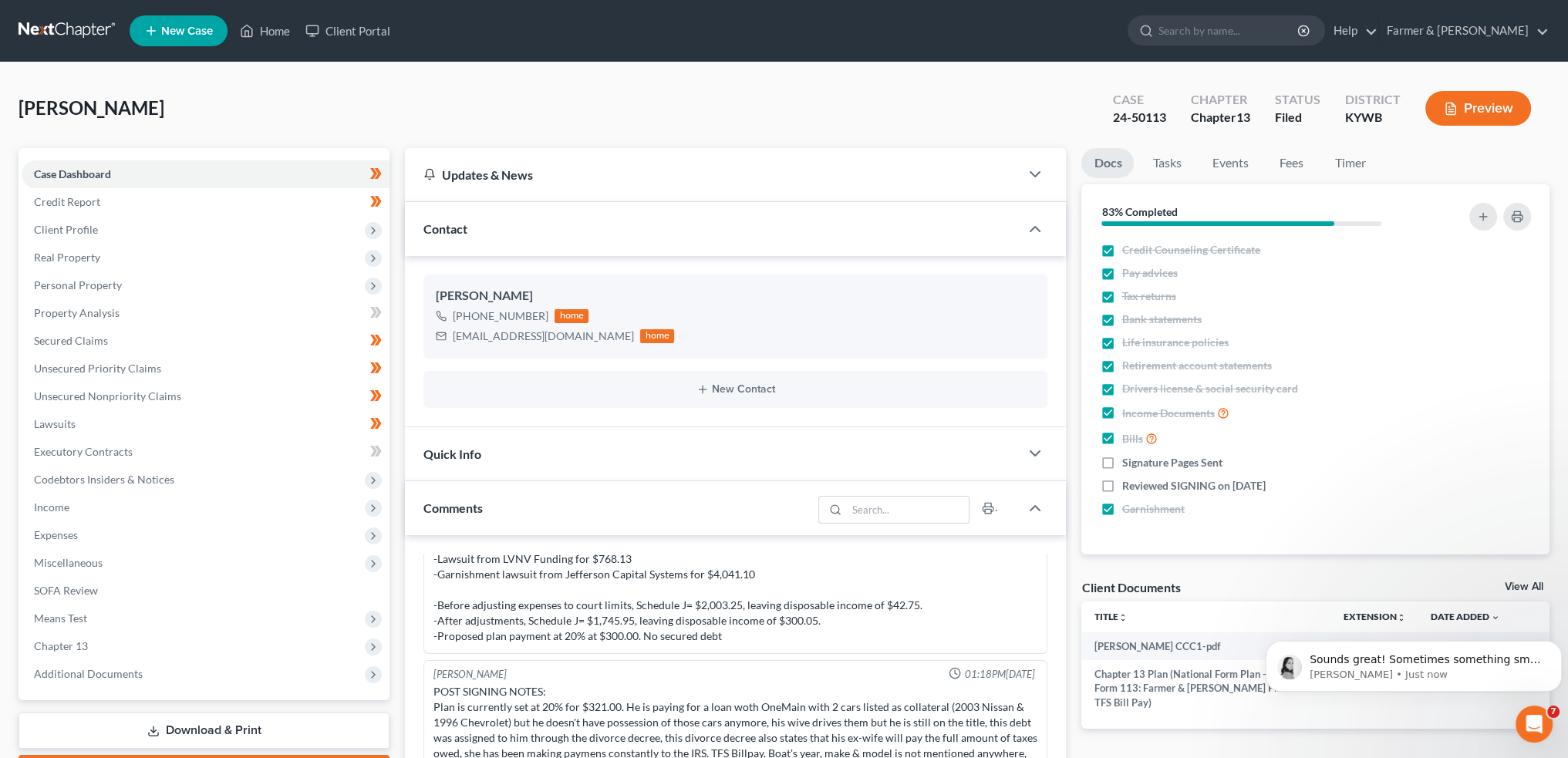
scroll to position [21498, 0]
drag, startPoint x: 3009, startPoint y: 1280, endPoint x: 1525, endPoint y: 723, distance: 1585.1
click at [1525, 723] on icon "Open Intercom Messenger" at bounding box center [1532, 722] width 26 height 26
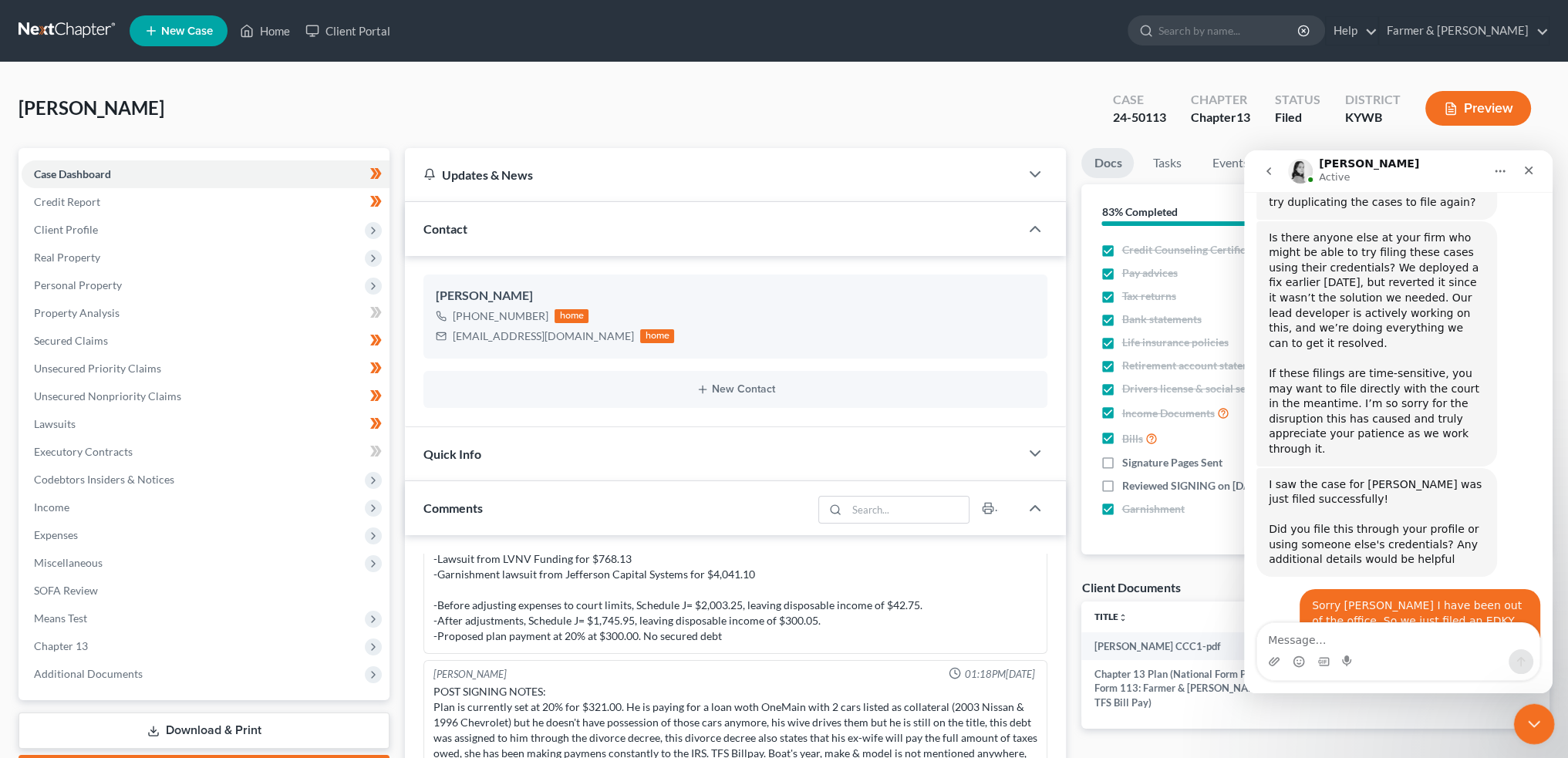
scroll to position [21524, 0]
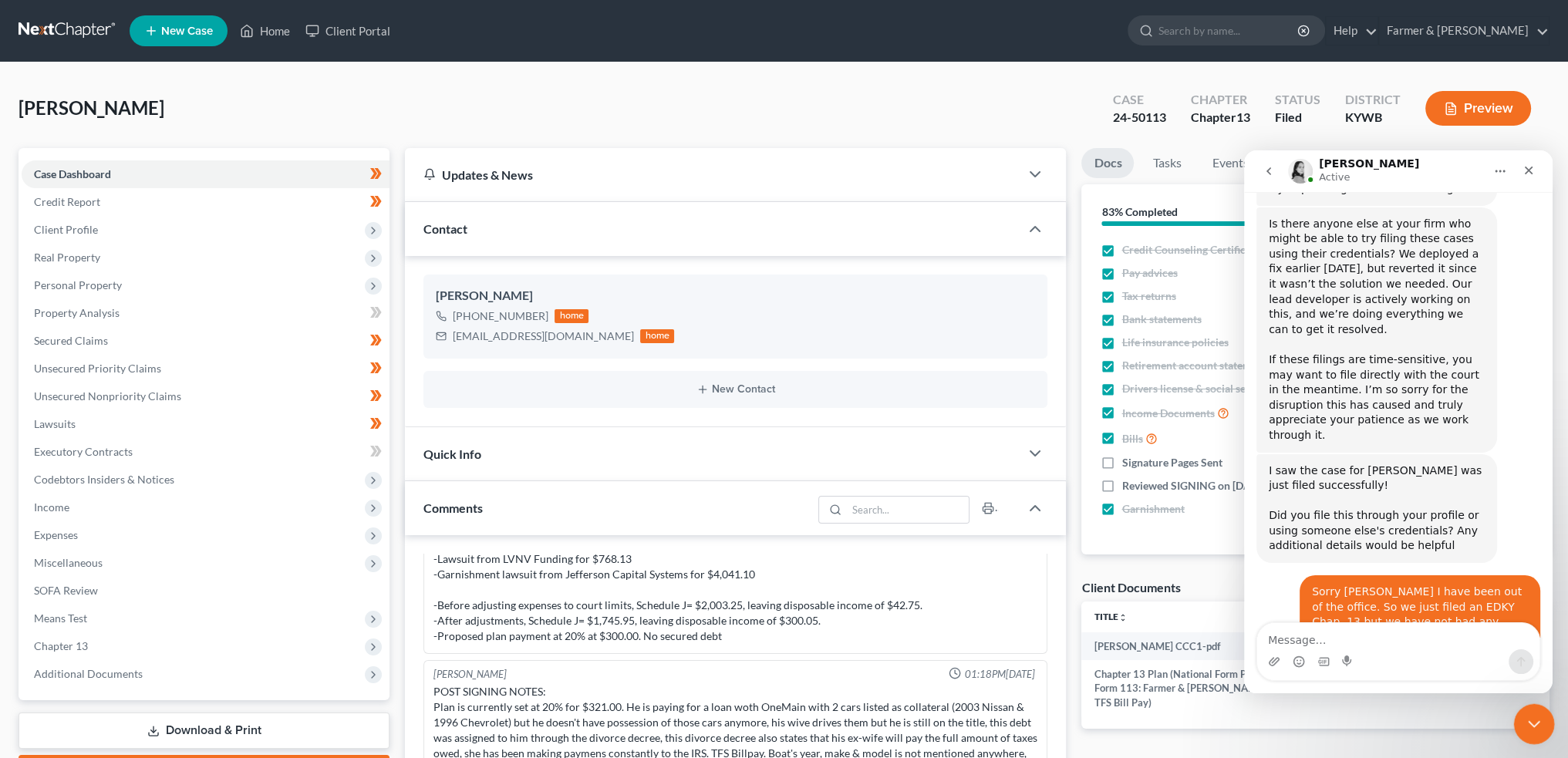
click at [1523, 723] on icon "Close Intercom Messenger" at bounding box center [1531, 722] width 18 height 18
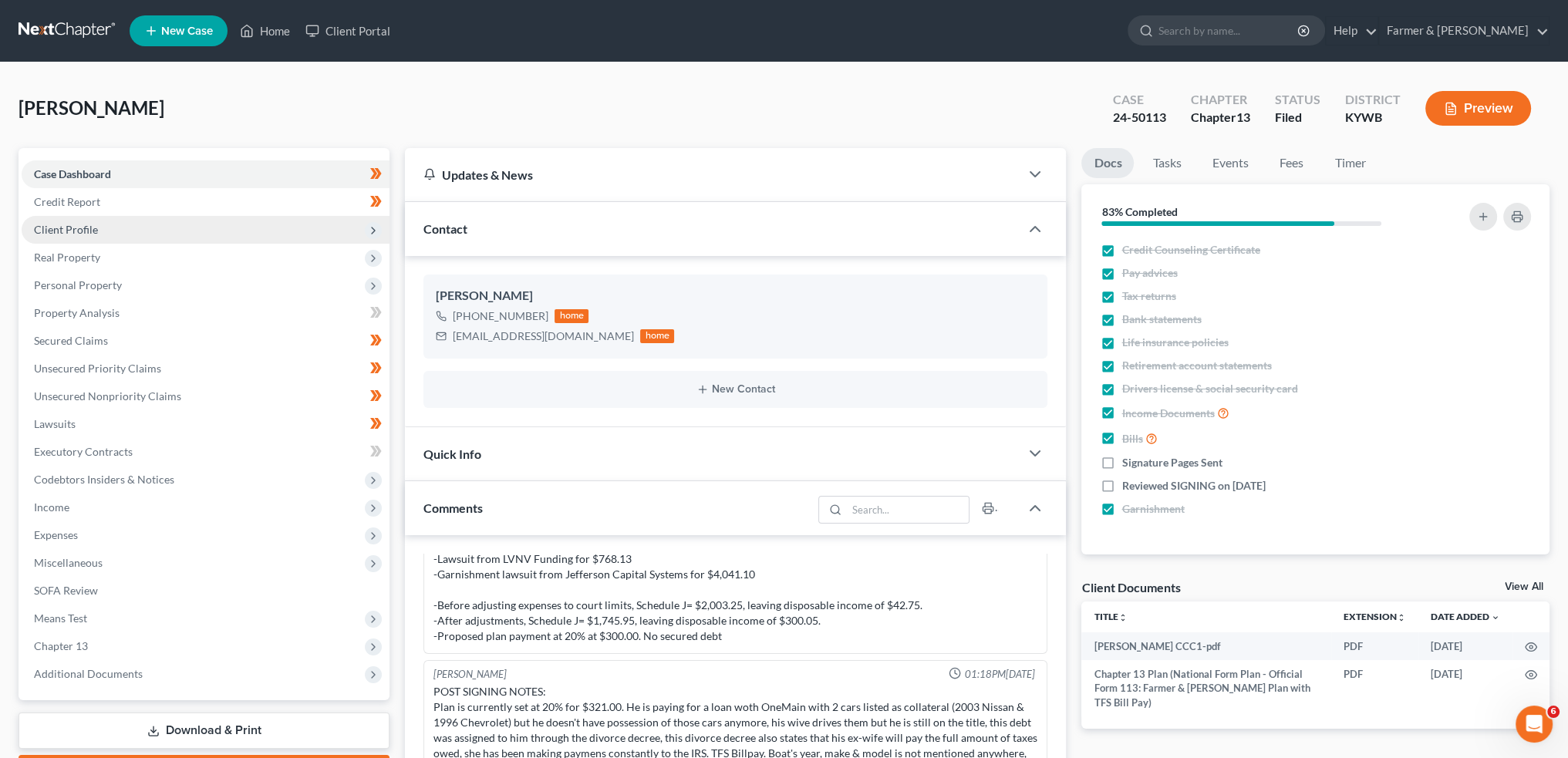
click at [132, 230] on span "Client Profile" at bounding box center [206, 229] width 368 height 28
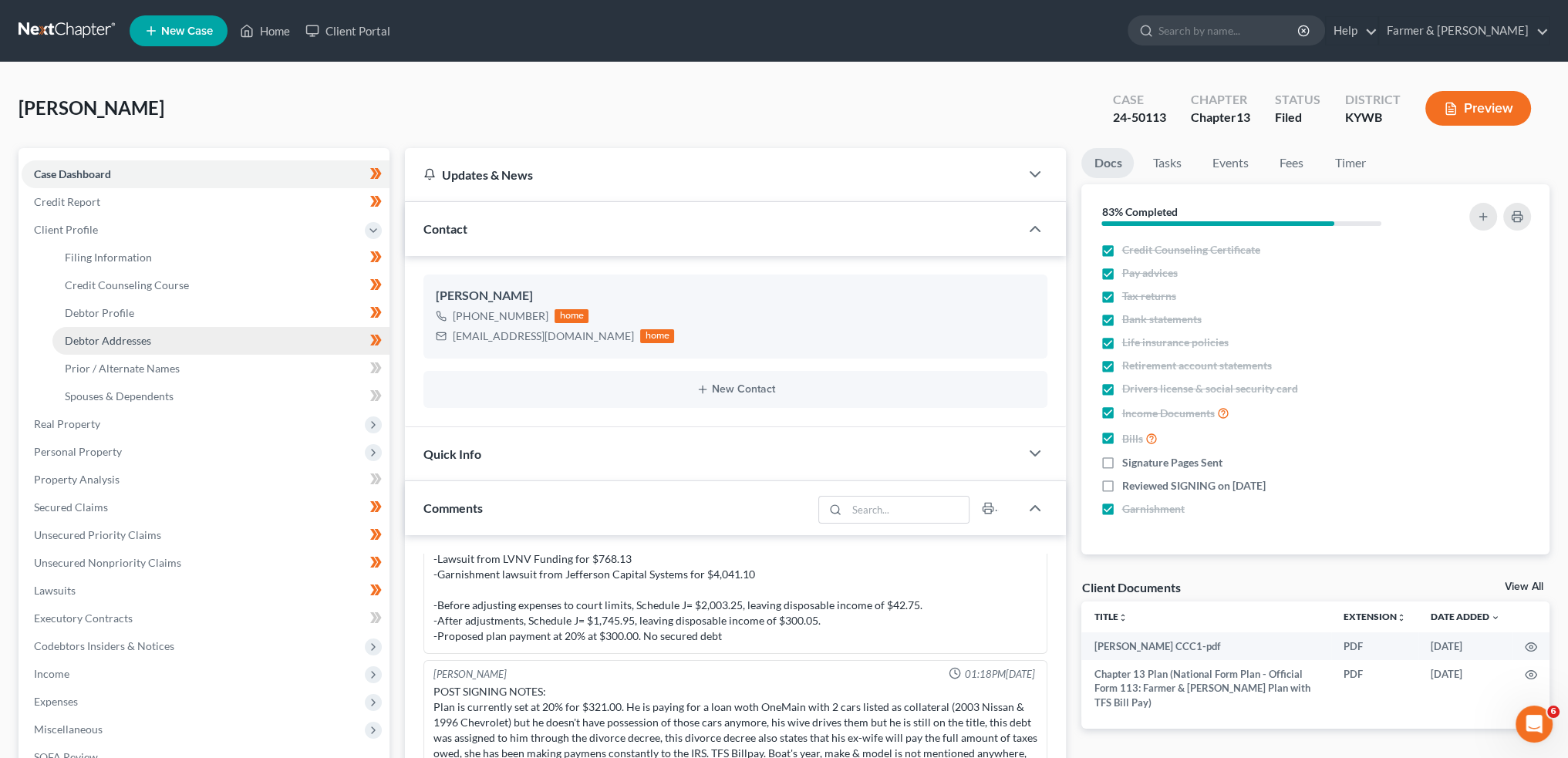
click at [124, 333] on link "Debtor Addresses" at bounding box center [221, 341] width 337 height 28
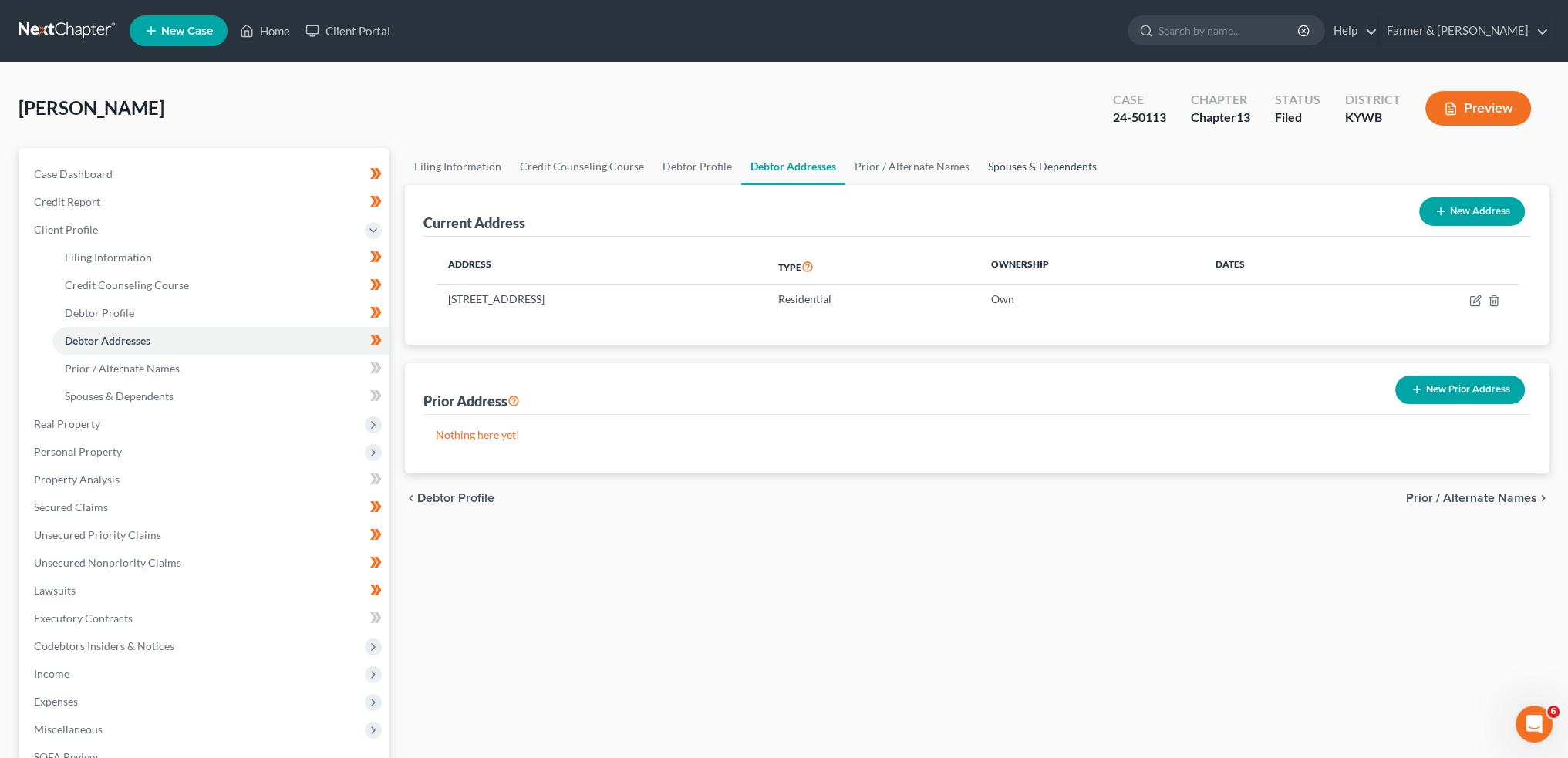
click at [997, 174] on link "Spouses & Dependents" at bounding box center [1041, 166] width 128 height 37
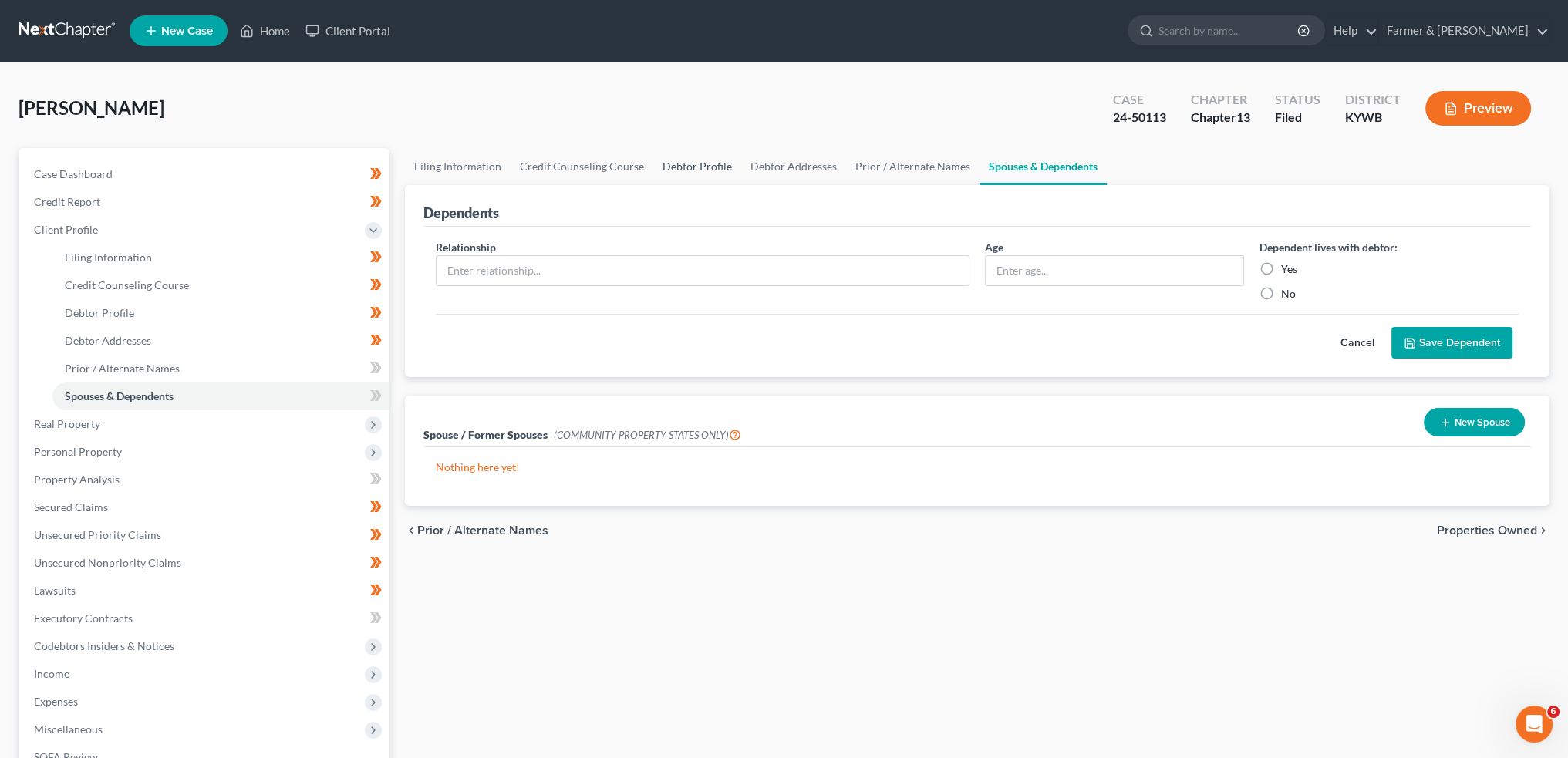
click at [701, 169] on link "Debtor Profile" at bounding box center [697, 166] width 88 height 37
select select "3"
select select "0"
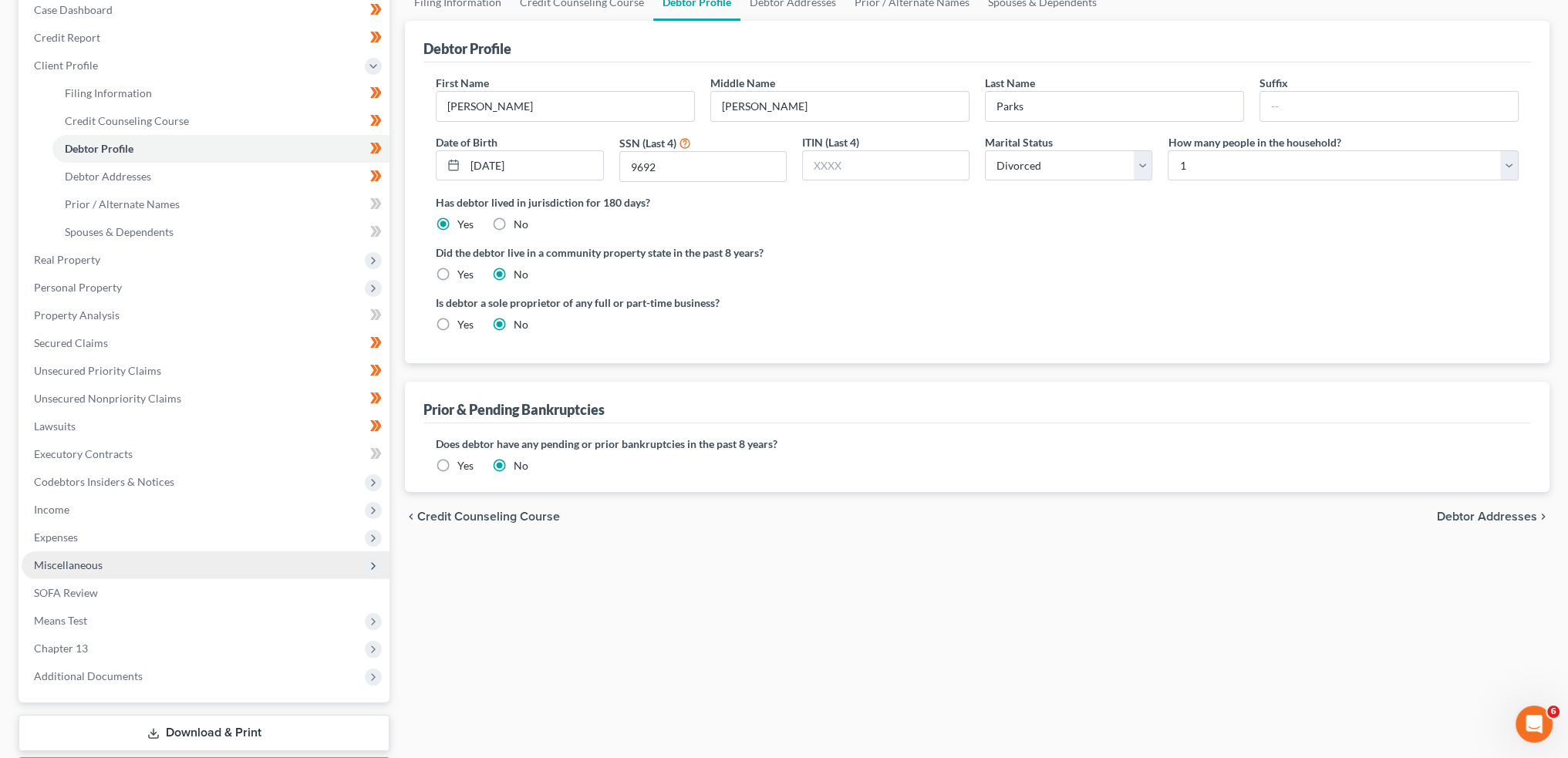
scroll to position [254, 0]
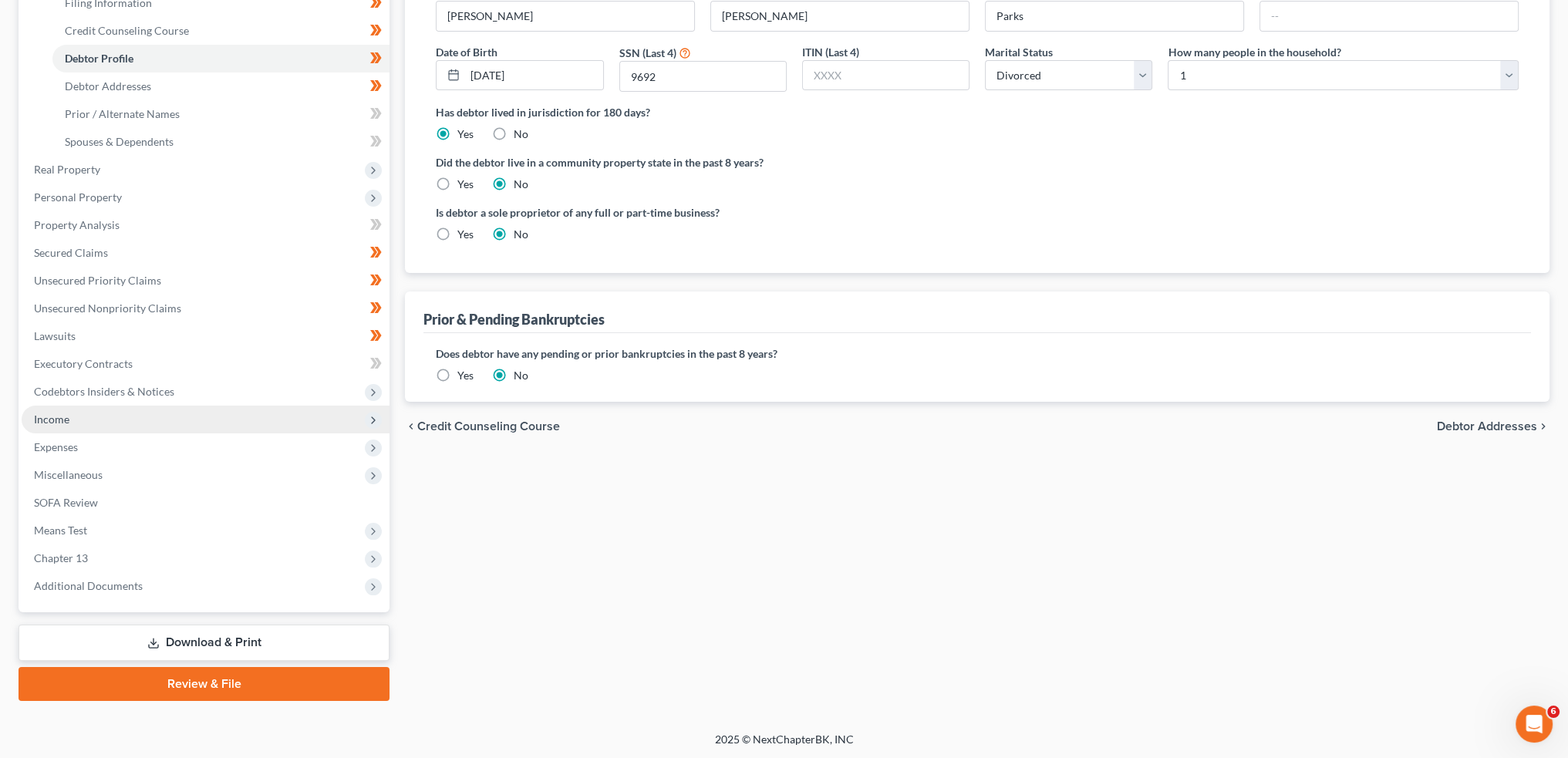
click at [84, 415] on span "Income" at bounding box center [206, 419] width 368 height 28
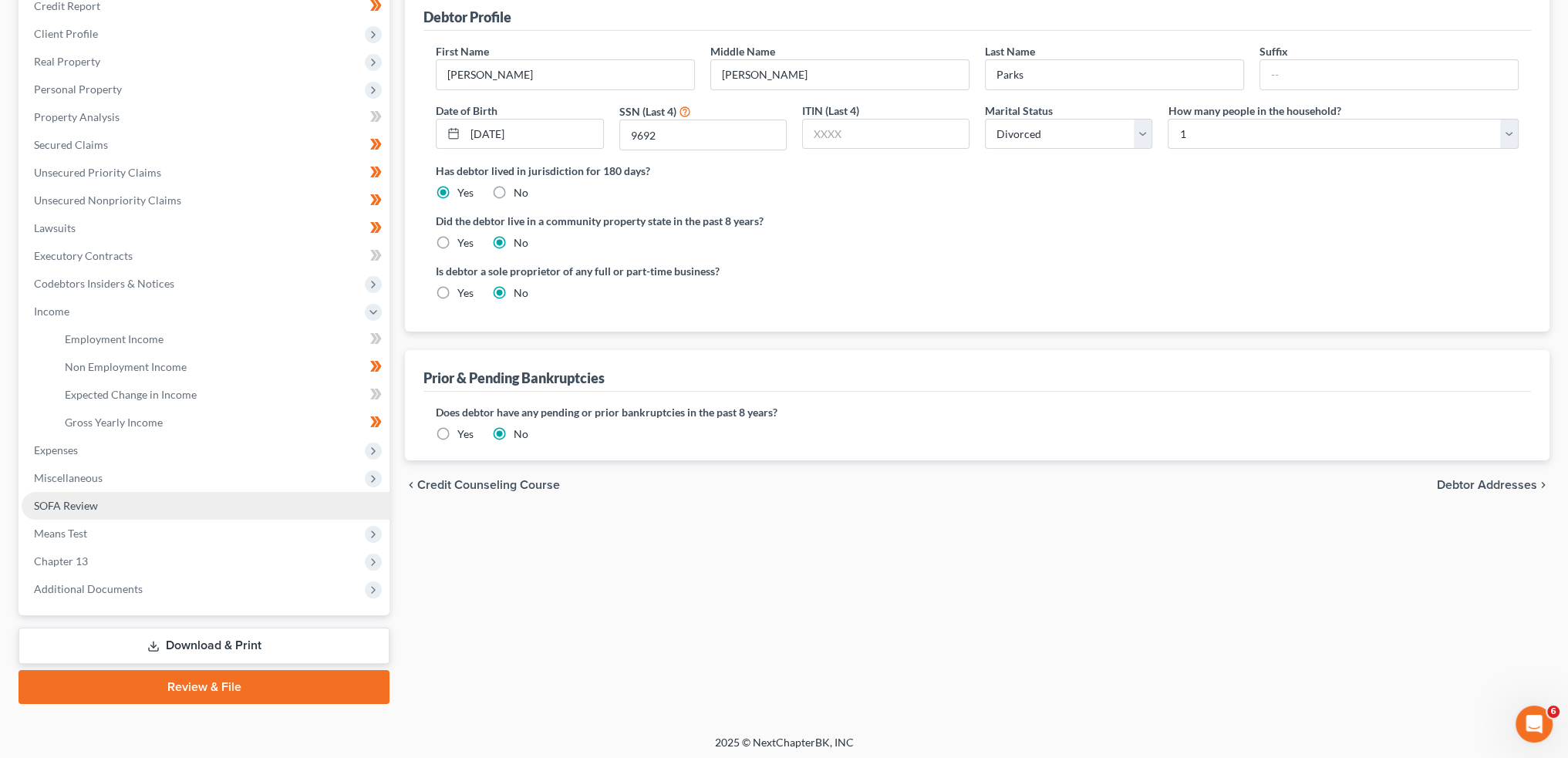
scroll to position [199, 0]
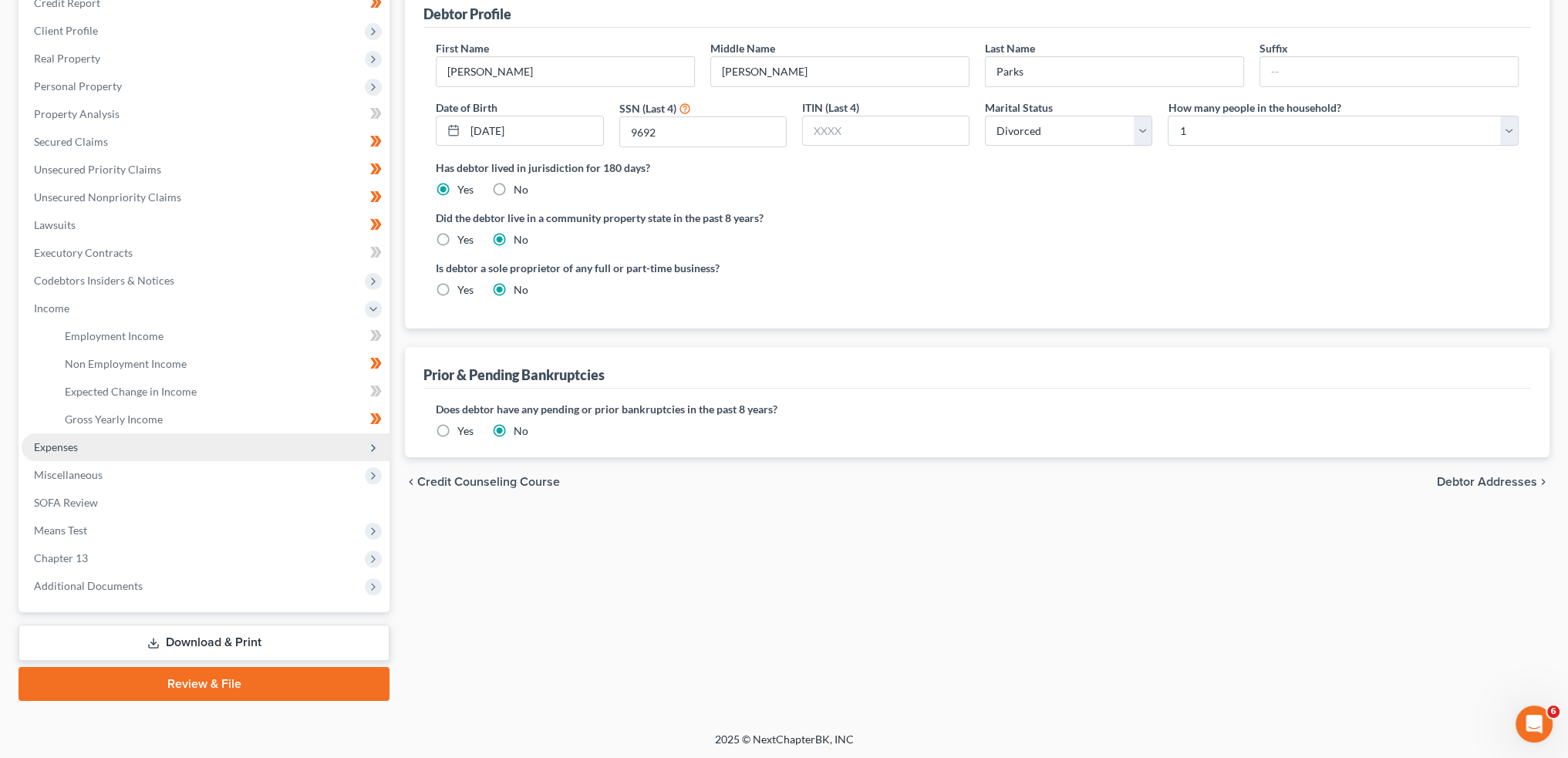
click at [57, 445] on span "Expenses" at bounding box center [56, 447] width 44 height 13
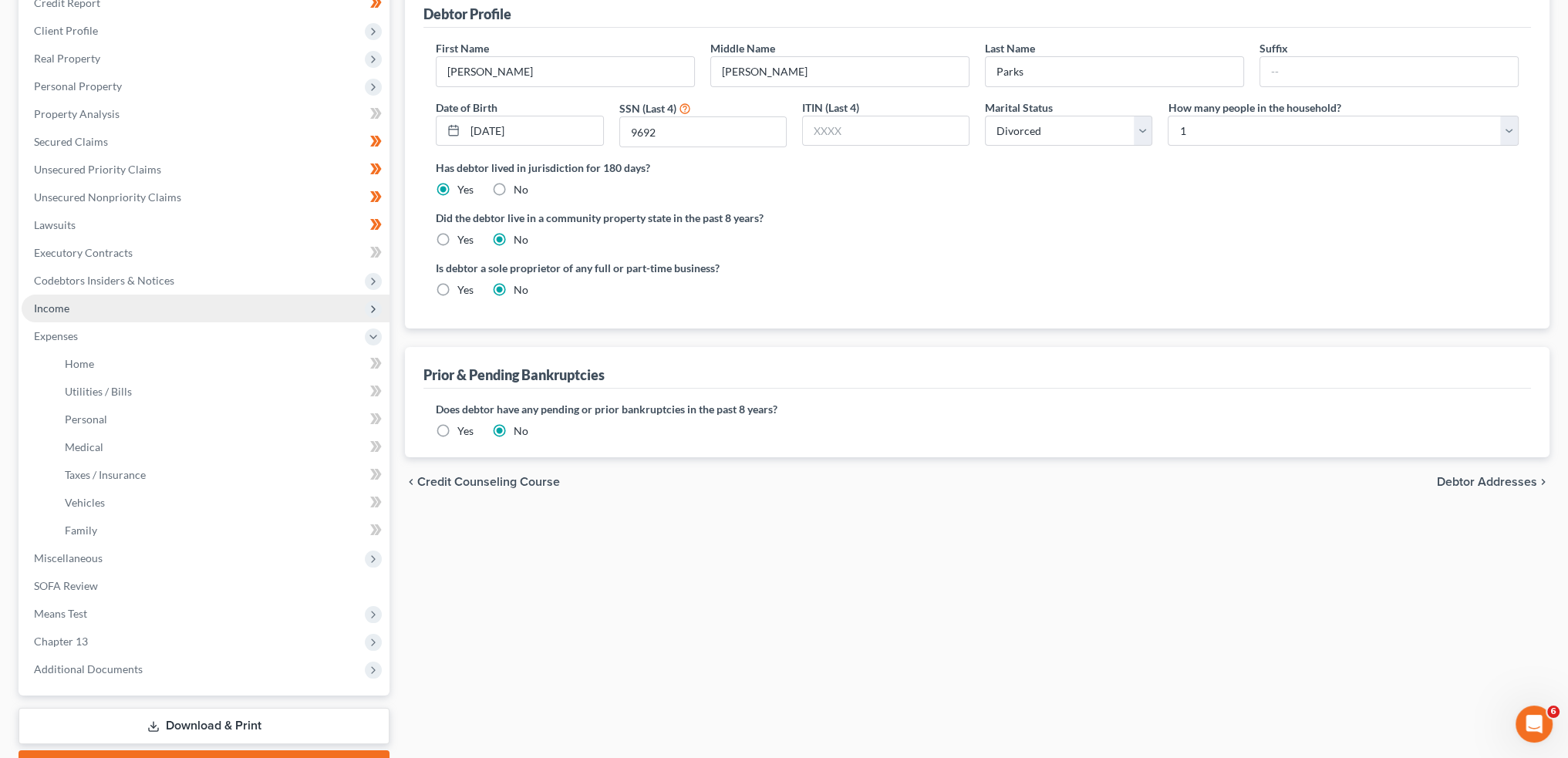
click at [83, 308] on span "Income" at bounding box center [206, 308] width 368 height 28
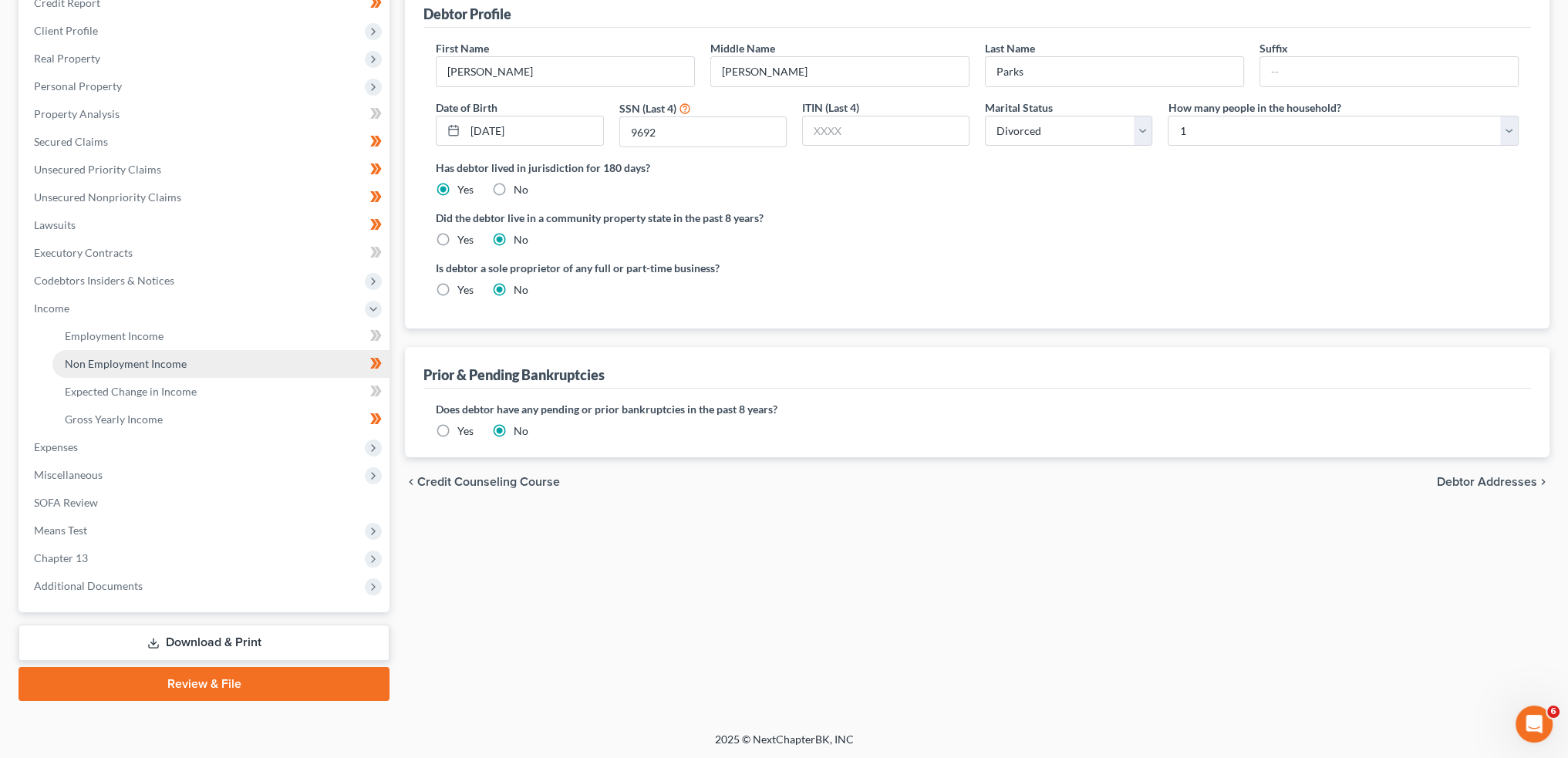
click at [96, 365] on span "Non Employment Income" at bounding box center [126, 364] width 122 height 13
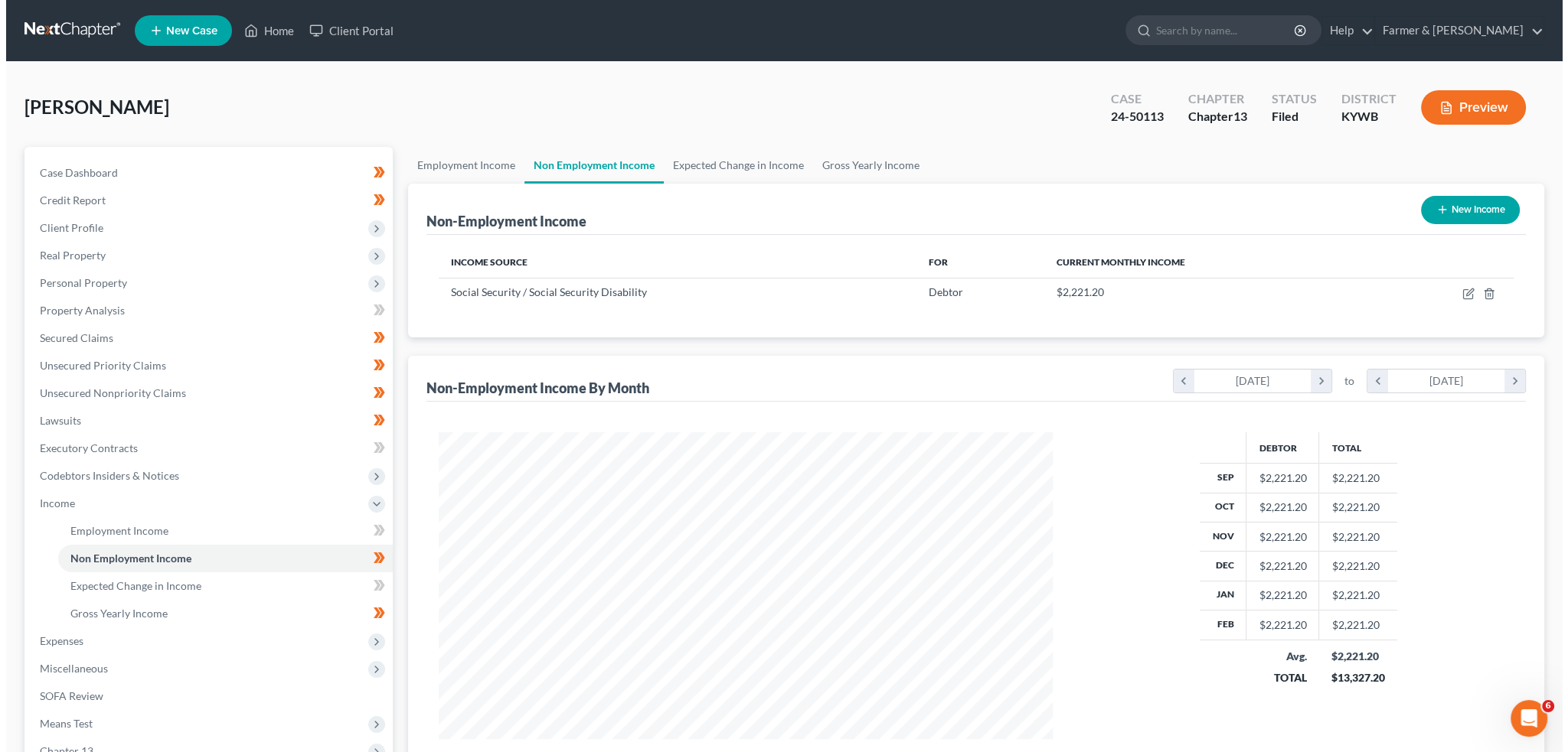
scroll to position [307, 644]
click at [1463, 290] on icon "button" at bounding box center [1462, 291] width 7 height 7
select select "4"
select select "0"
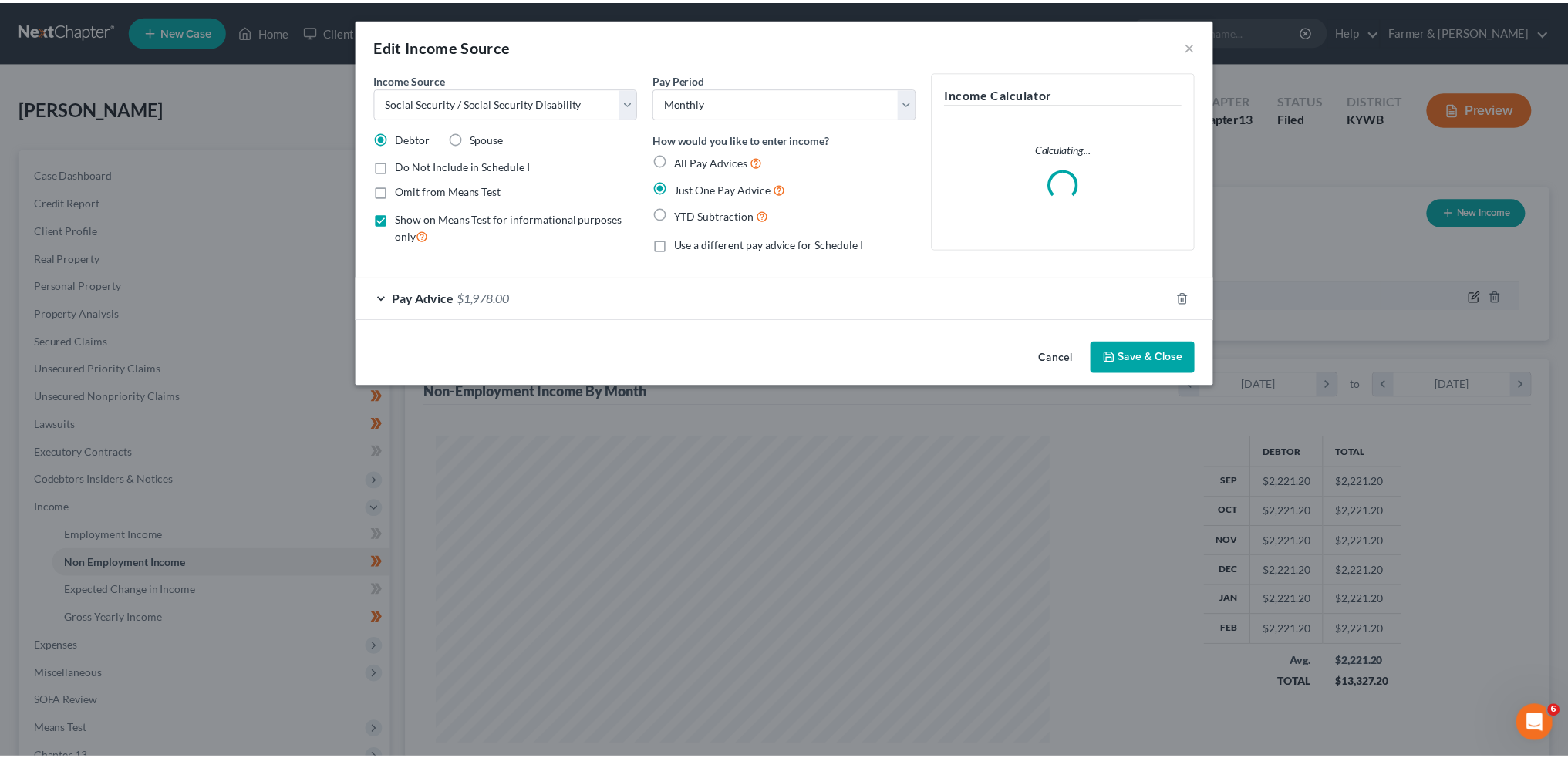
scroll to position [312, 654]
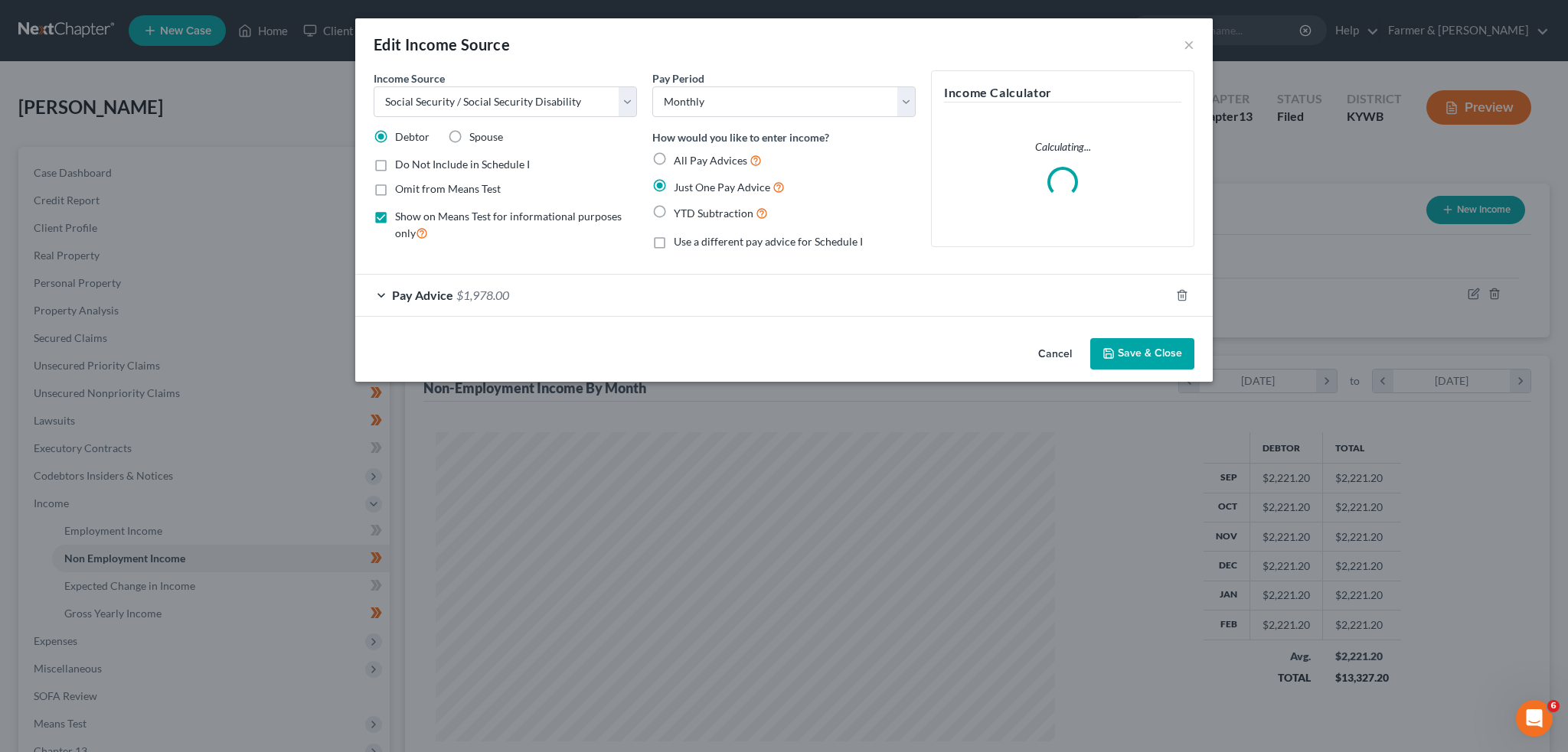
click at [846, 284] on div "Pay Advice $1,978.00" at bounding box center [763, 295] width 815 height 41
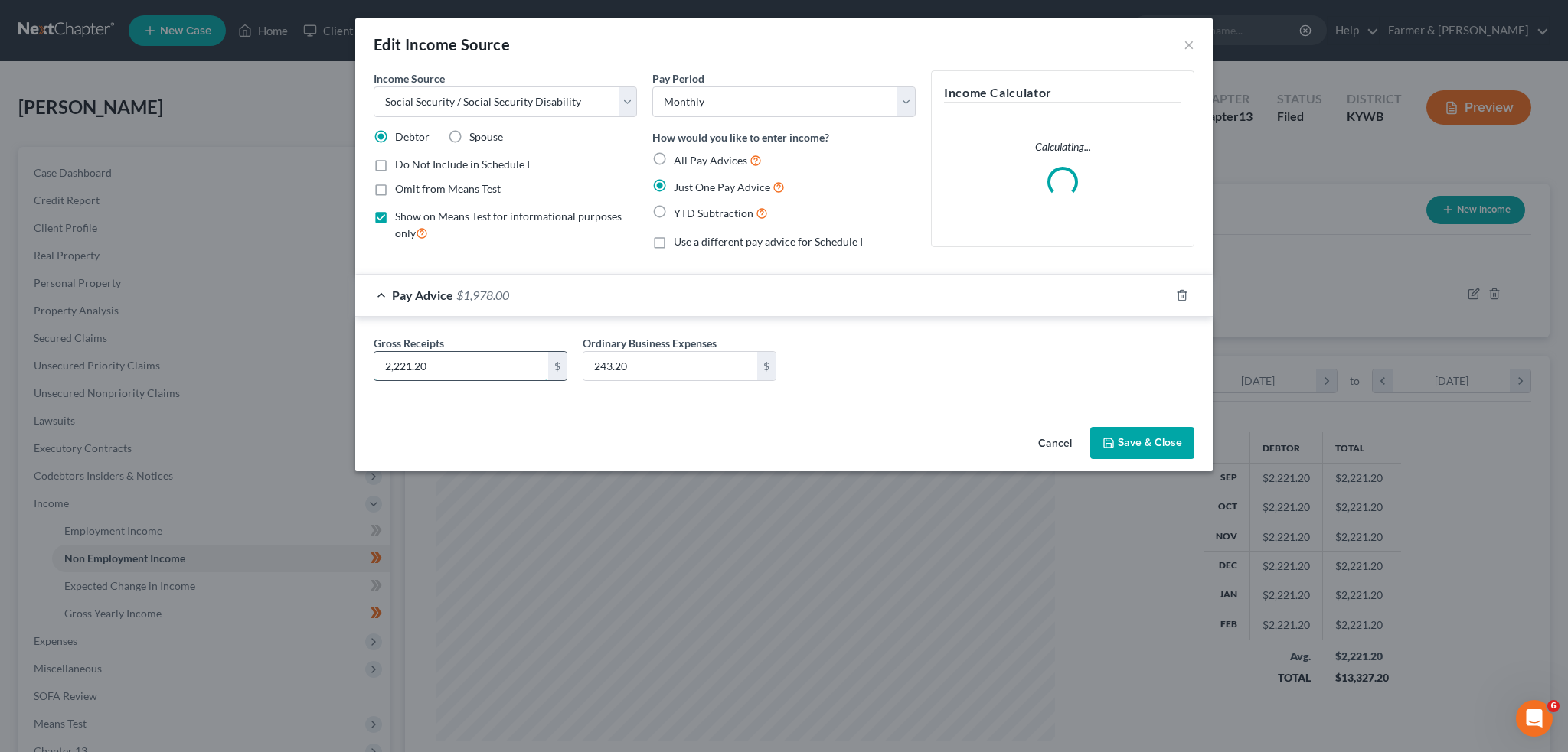
click at [453, 362] on input "2,221.20" at bounding box center [461, 366] width 174 height 30
type input "2,091.00"
type input "0."
click at [649, 357] on input "0." at bounding box center [670, 366] width 174 height 30
type input "0.00"
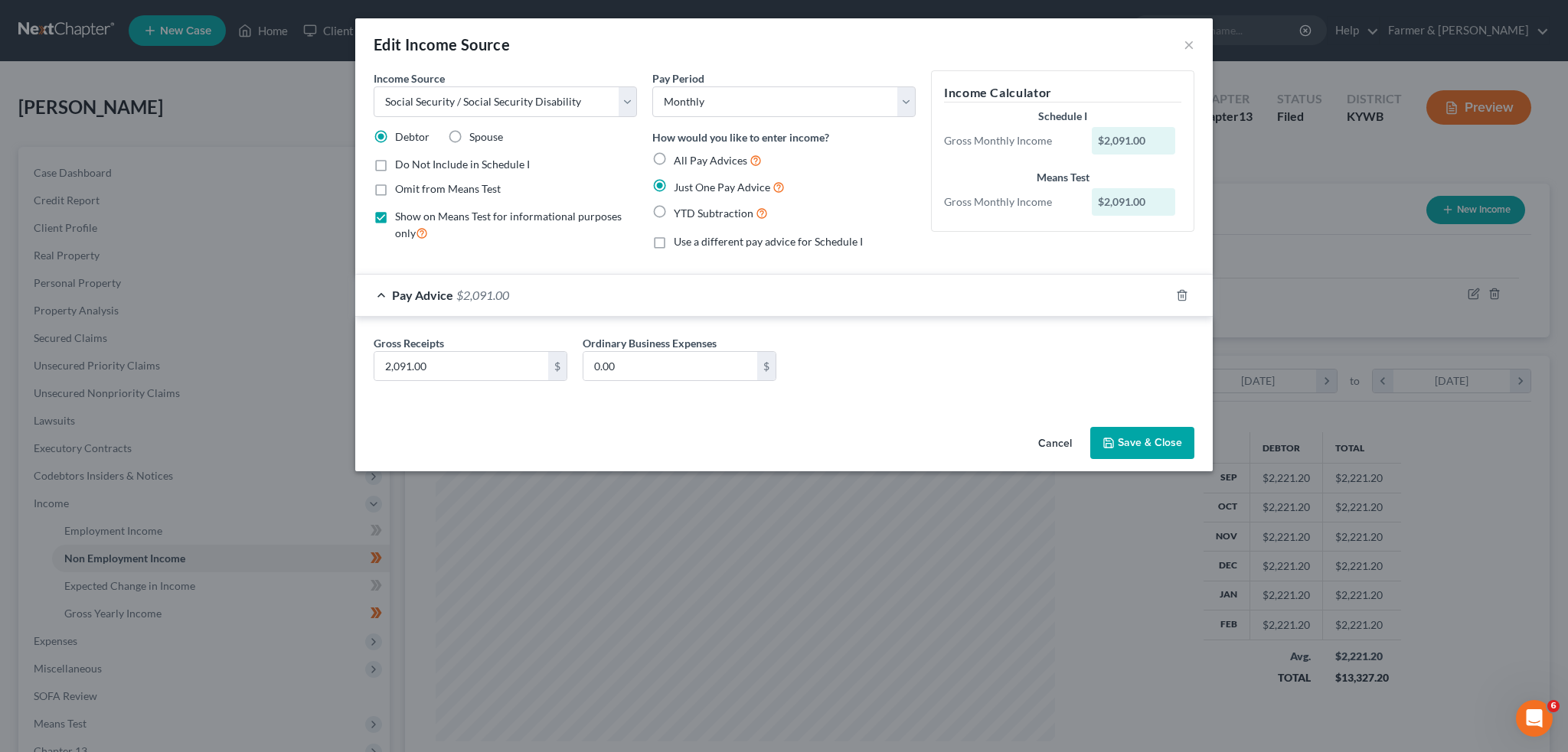
click at [1155, 451] on button "Save & Close" at bounding box center [1141, 444] width 104 height 32
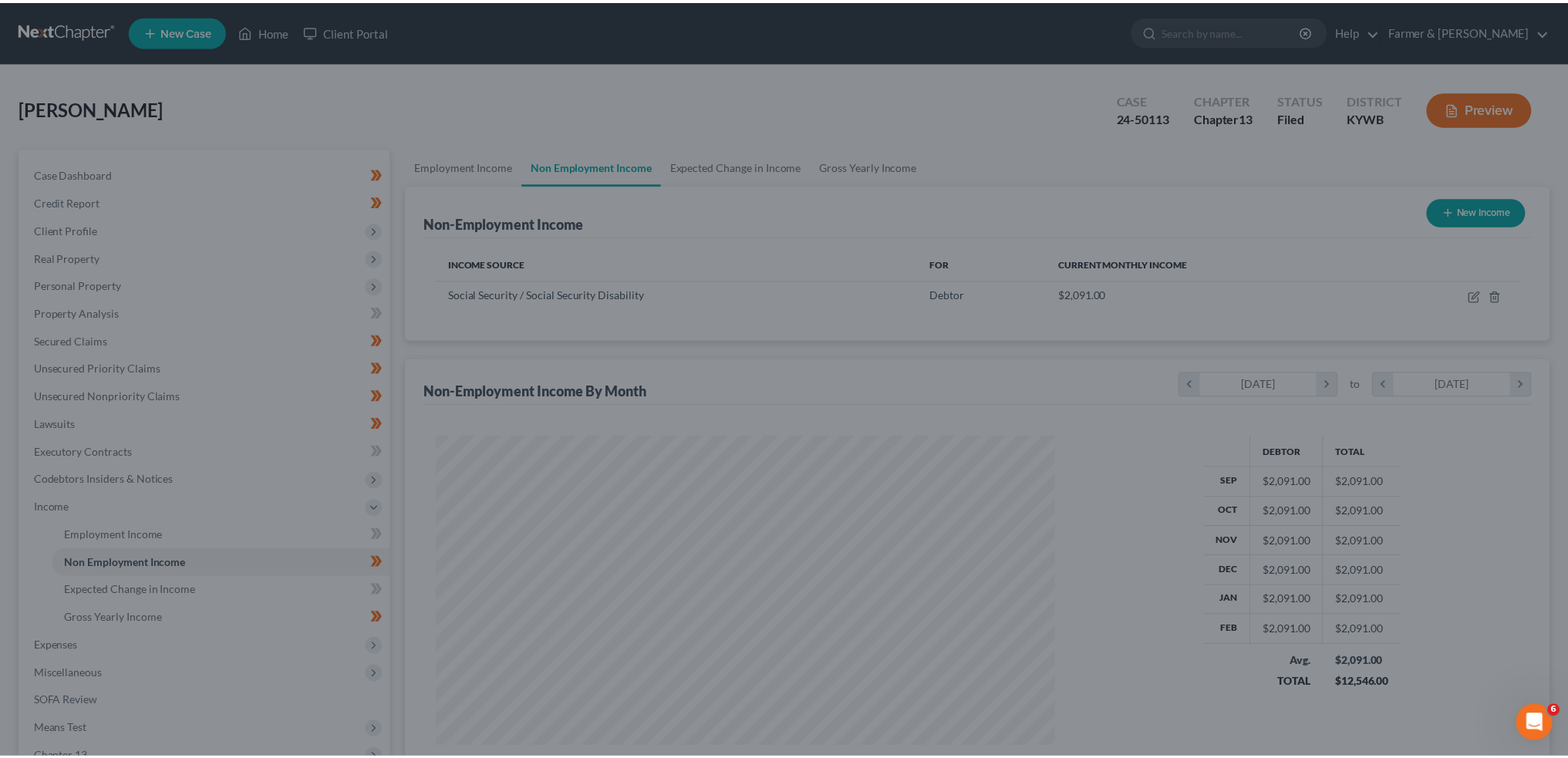
scroll to position [771218, 770498]
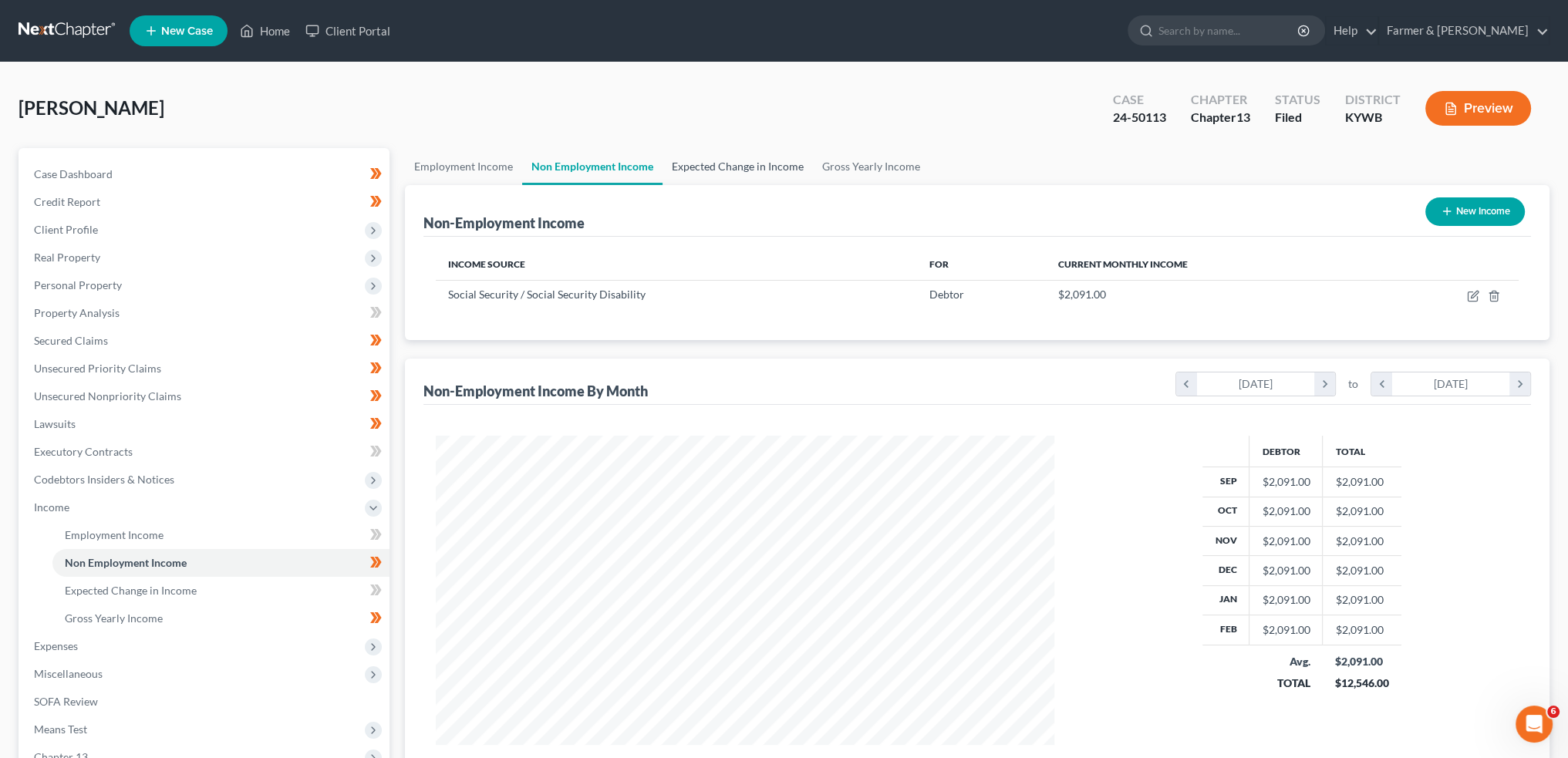
click at [714, 159] on link "Expected Change in Income" at bounding box center [737, 166] width 151 height 37
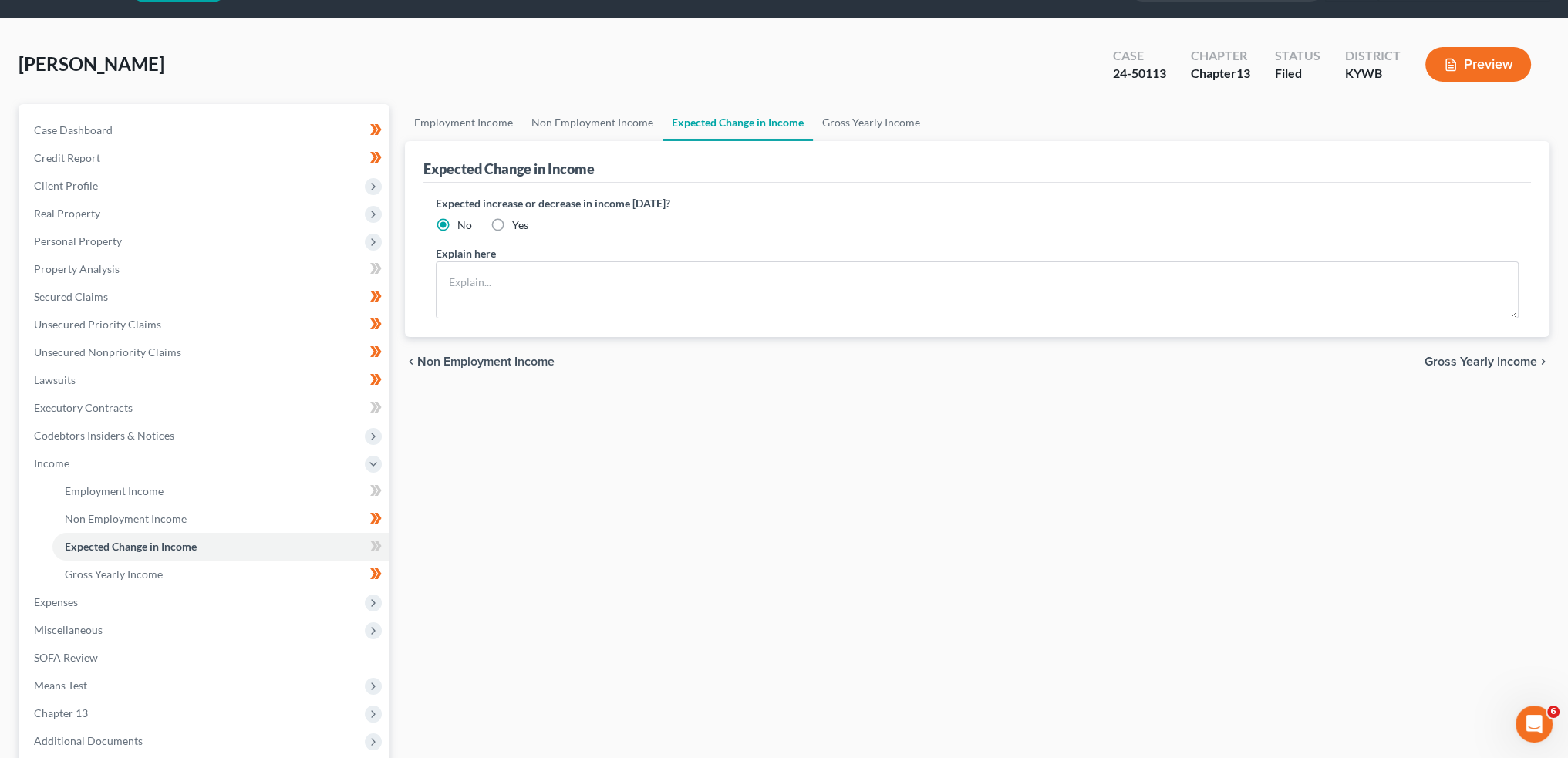
scroll to position [128, 0]
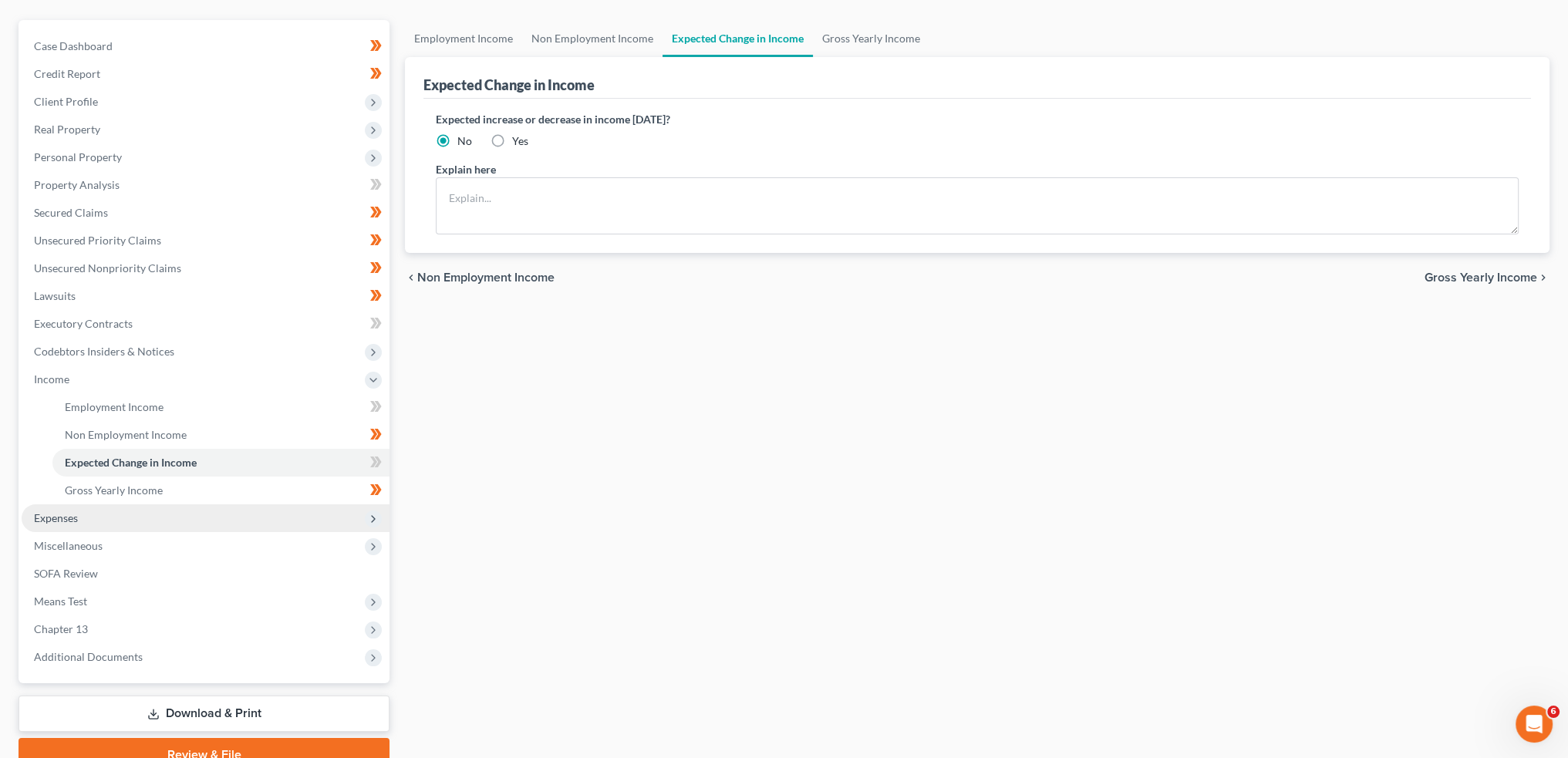
click at [103, 524] on span "Expenses" at bounding box center [206, 518] width 368 height 28
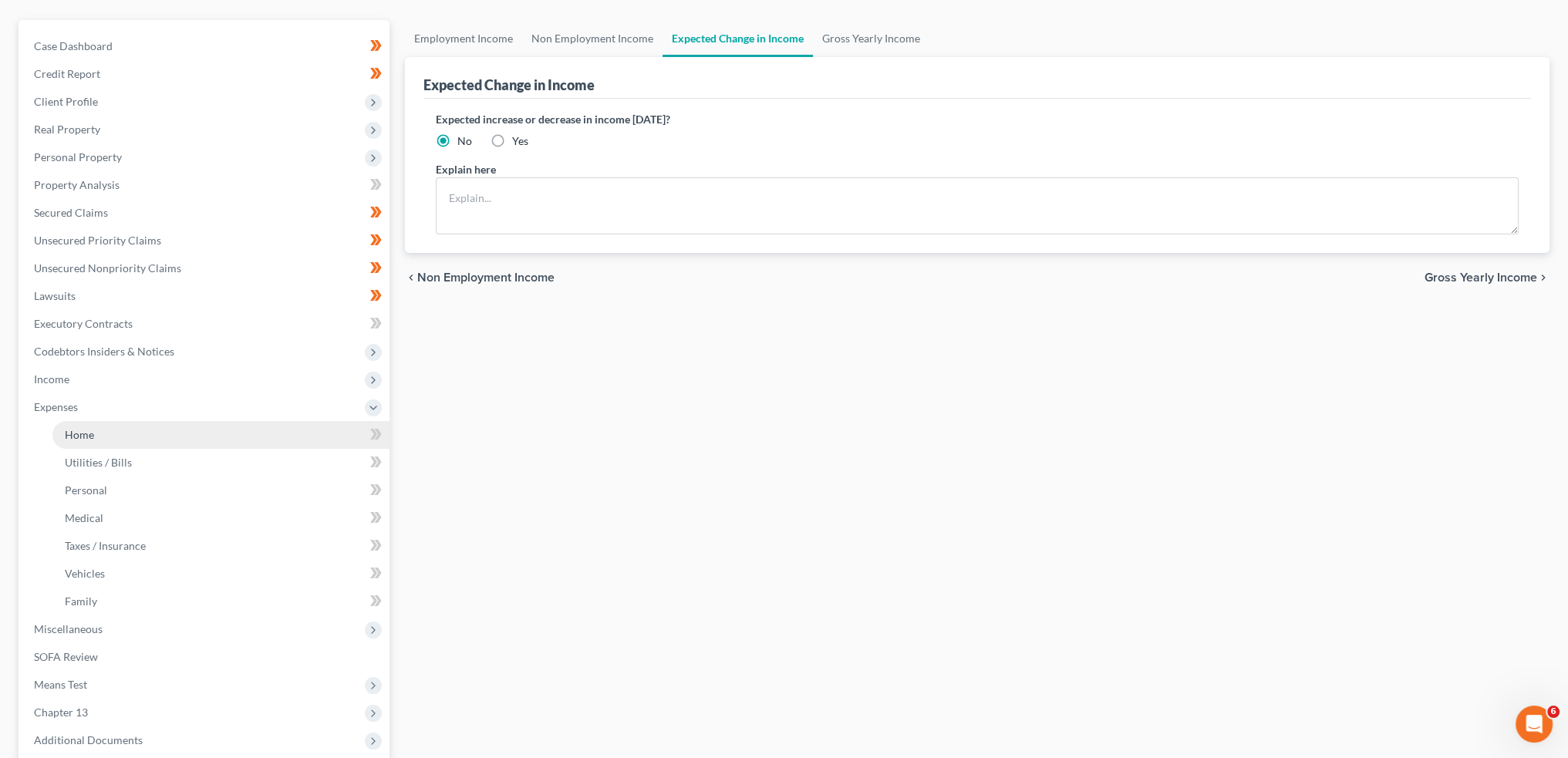
click at [131, 432] on link "Home" at bounding box center [221, 435] width 337 height 28
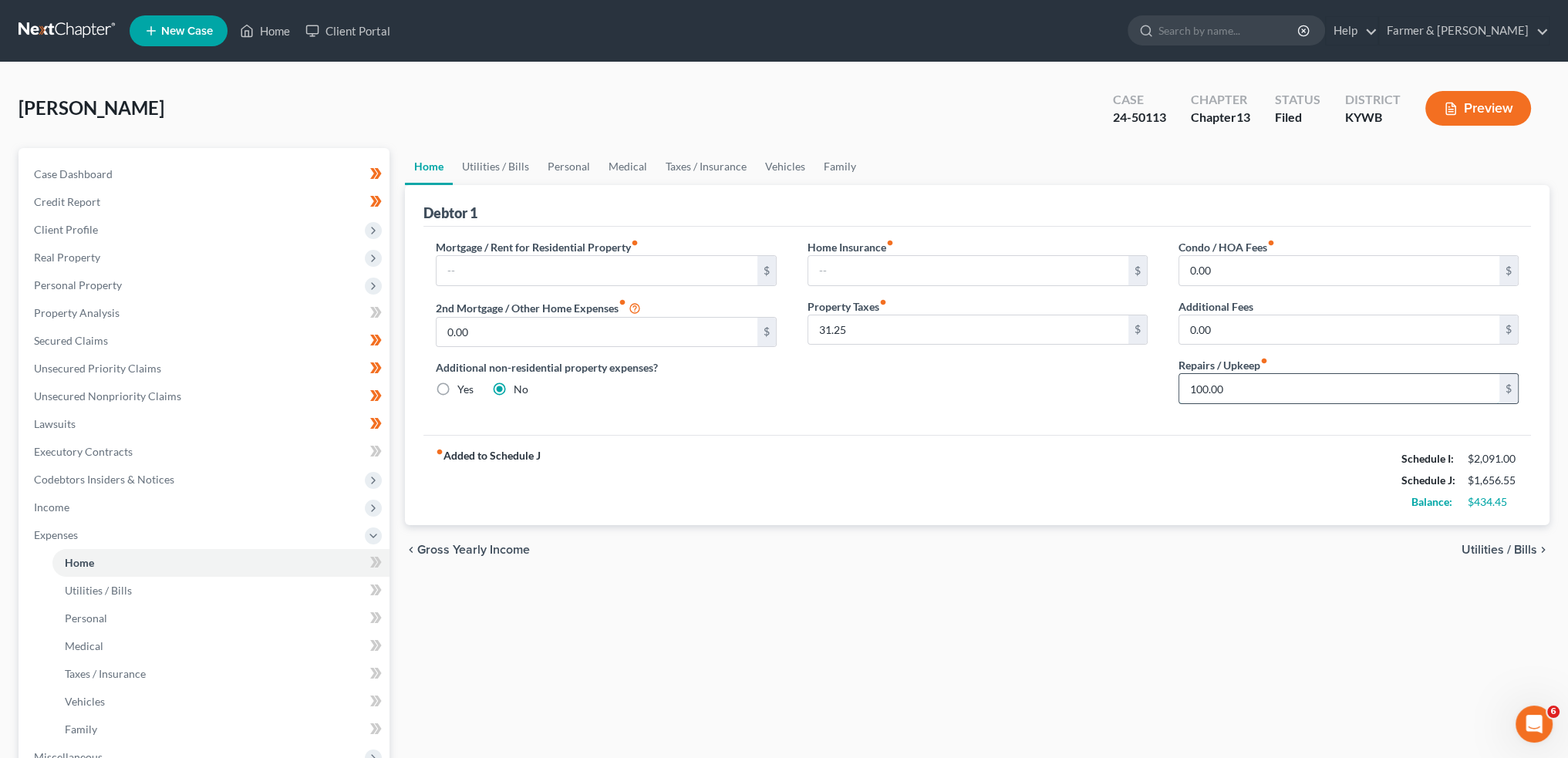
click at [1281, 385] on input "100.00" at bounding box center [1339, 389] width 320 height 30
type input "25.00"
click at [837, 159] on link "Family" at bounding box center [839, 166] width 51 height 37
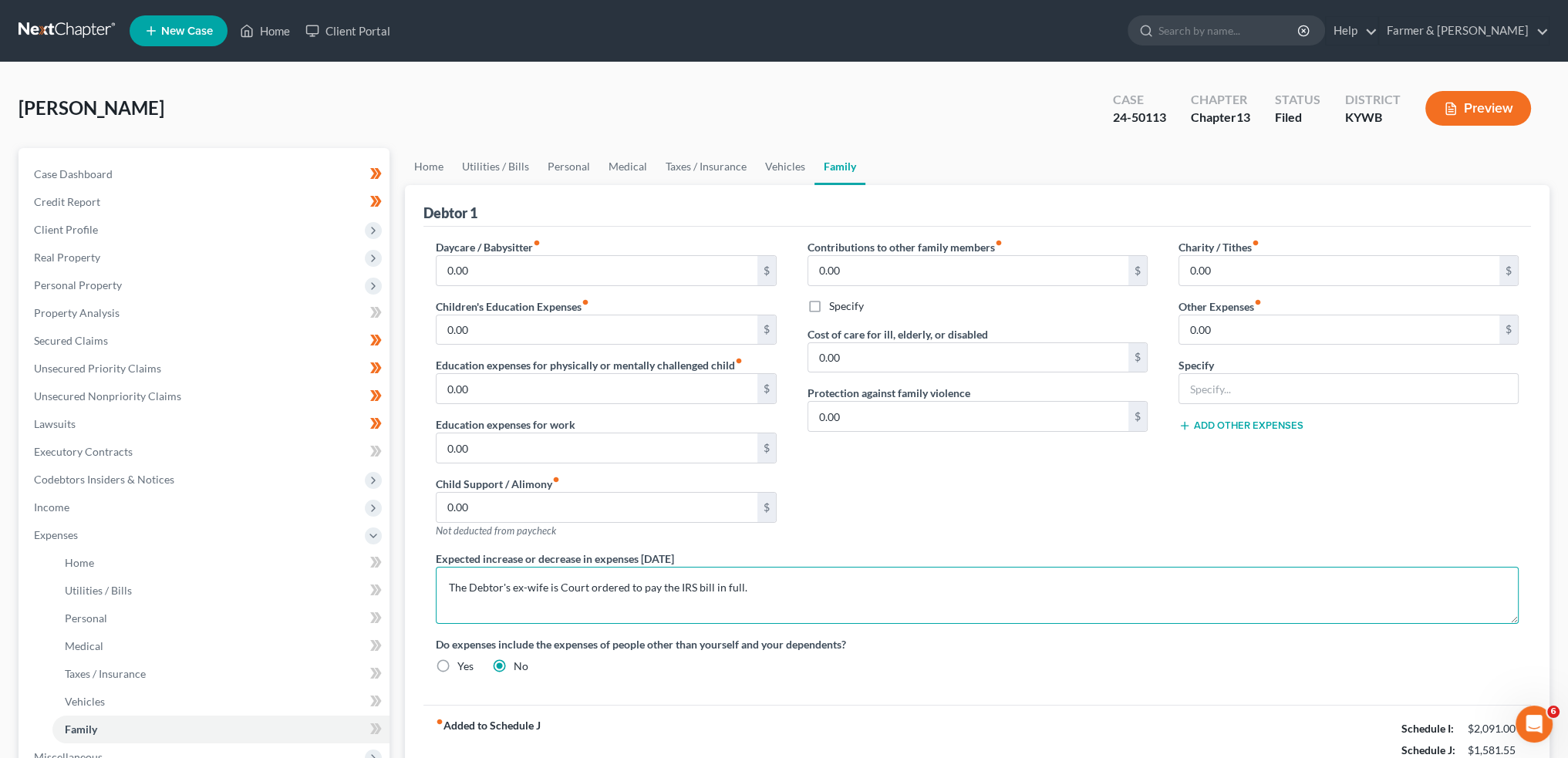
drag, startPoint x: 771, startPoint y: 586, endPoint x: 432, endPoint y: 591, distance: 339.0
click at [432, 591] on div "Expected increase or decrease in expenses within one year The Debtor's ex-wife …" at bounding box center [976, 587] width 1113 height 73
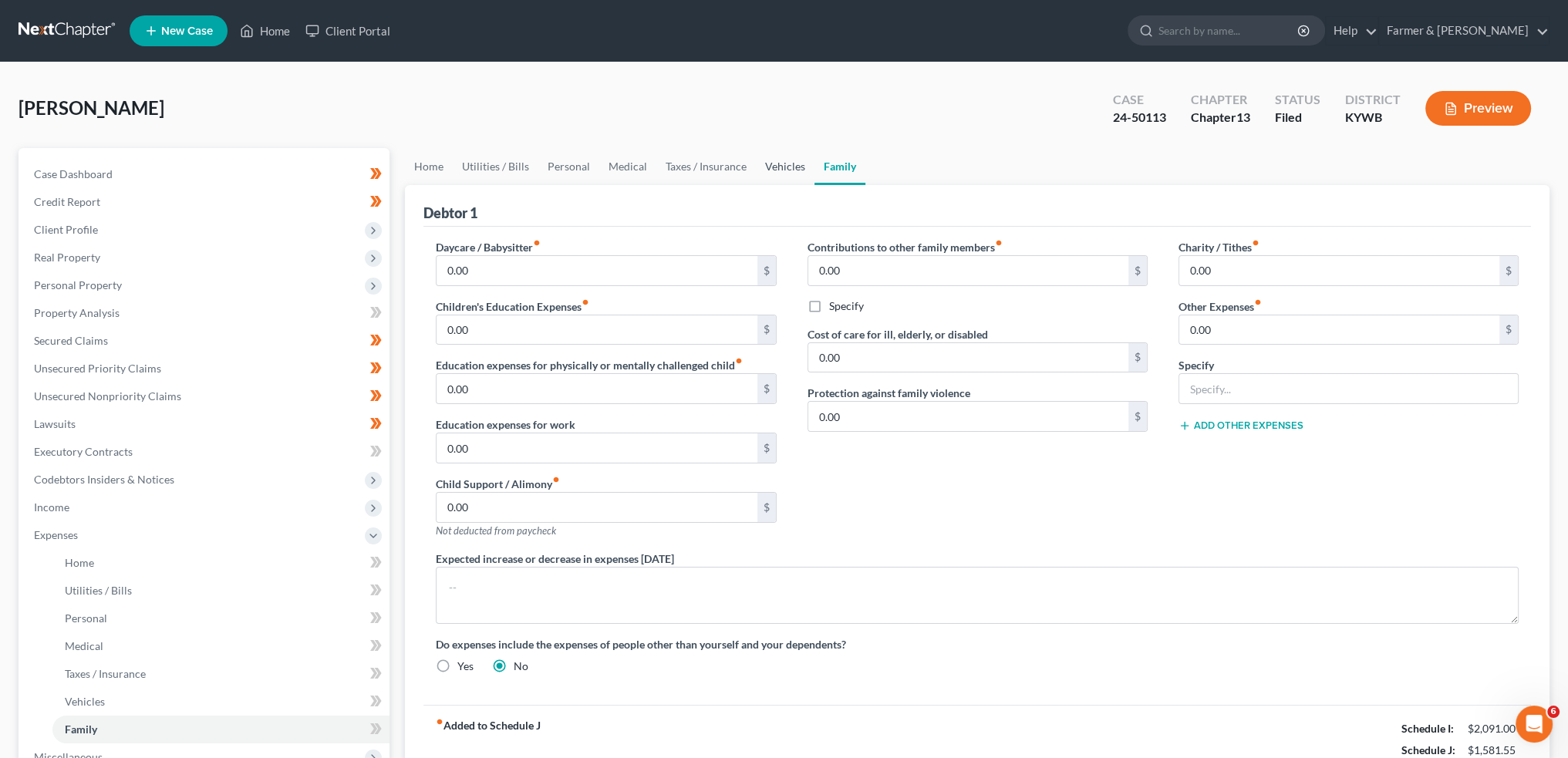
click at [778, 166] on link "Vehicles" at bounding box center [784, 166] width 59 height 37
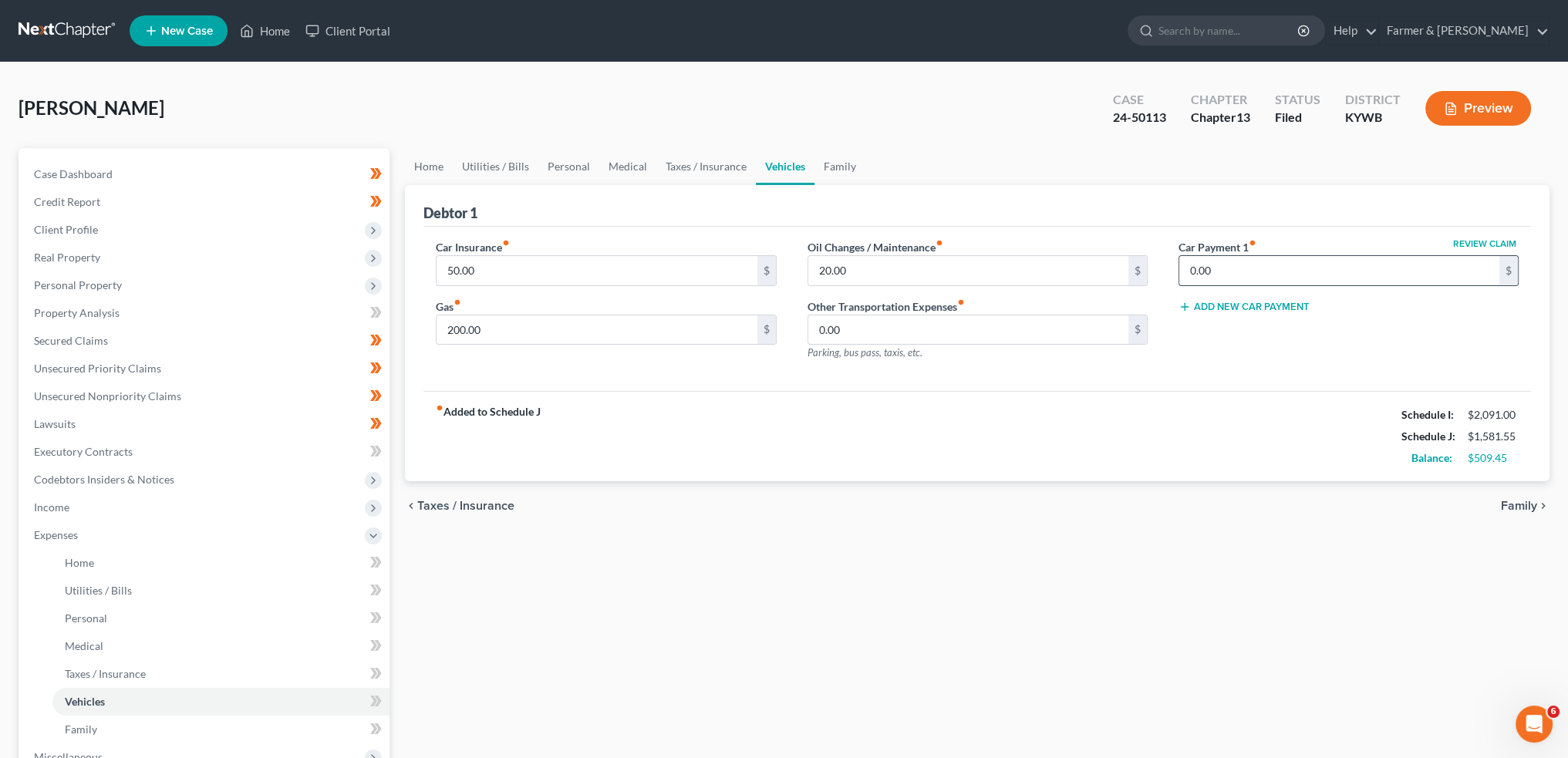
click at [1240, 273] on input "0.00" at bounding box center [1339, 271] width 320 height 30
type input "406.00"
click at [589, 265] on input "50.00" at bounding box center [597, 271] width 320 height 30
type input "95.00"
type input "150.00"
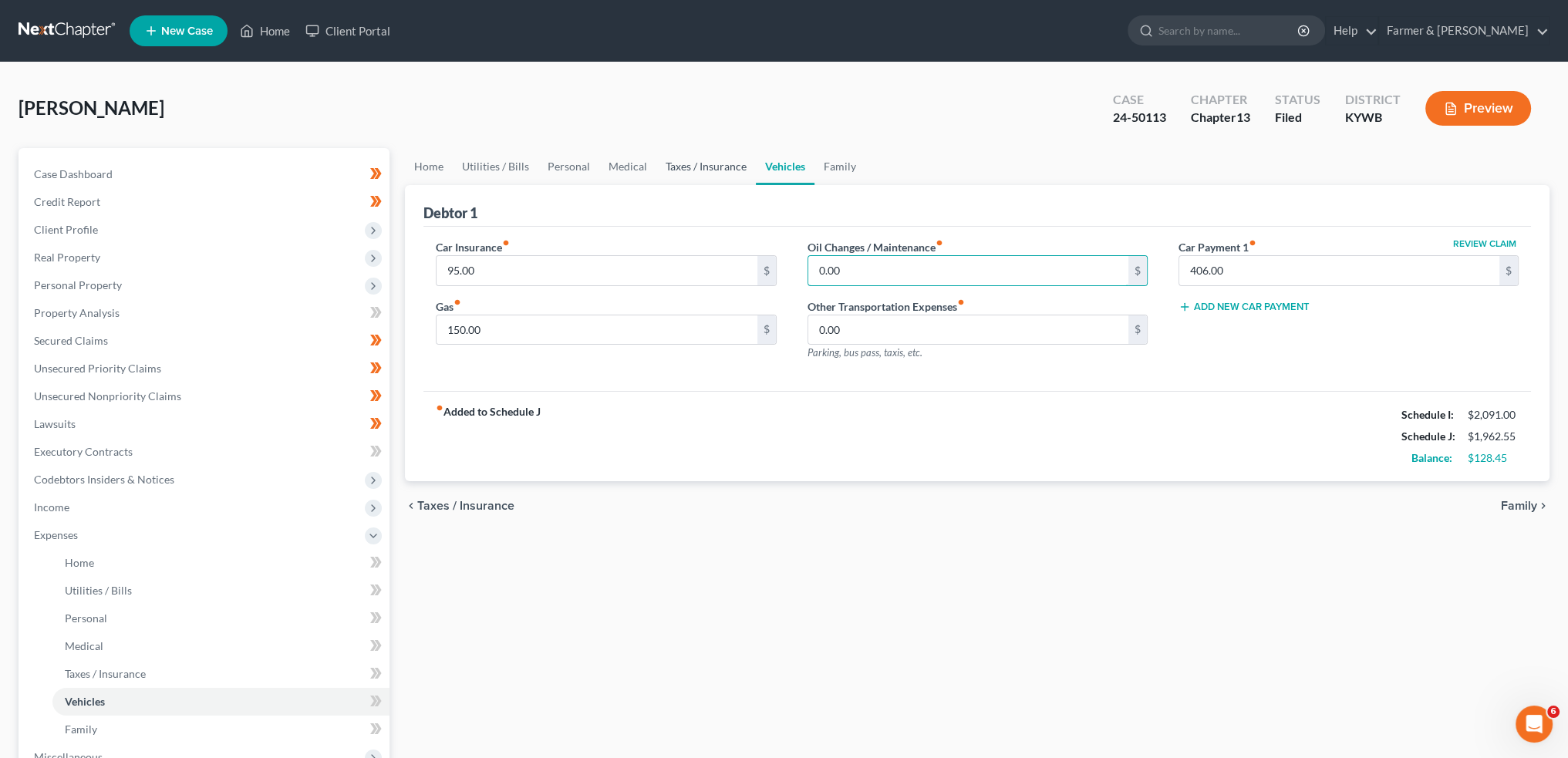
type input "0.00"
click at [700, 165] on link "Taxes / Insurance" at bounding box center [706, 166] width 100 height 37
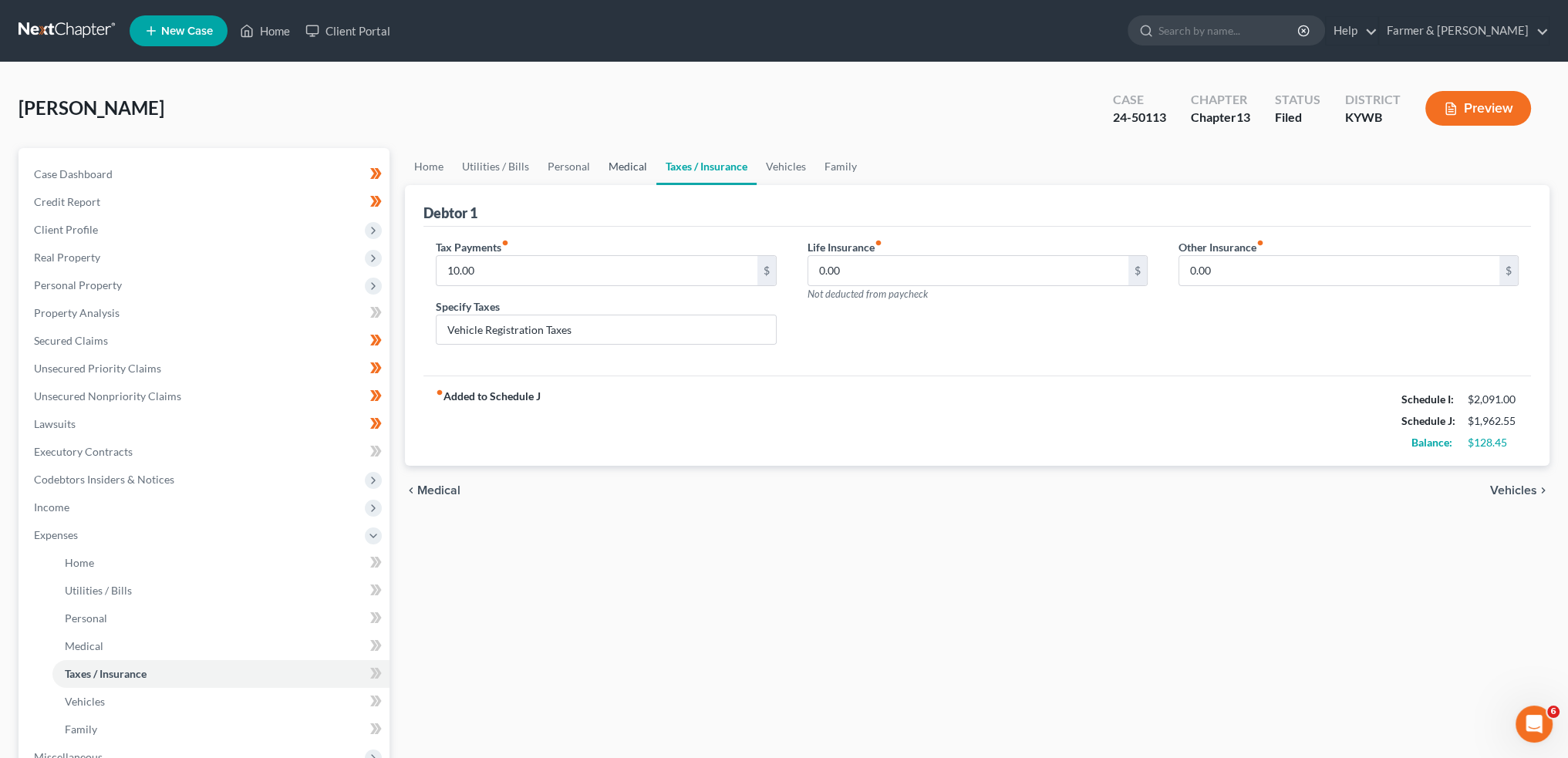
click at [644, 154] on link "Medical" at bounding box center [628, 166] width 58 height 37
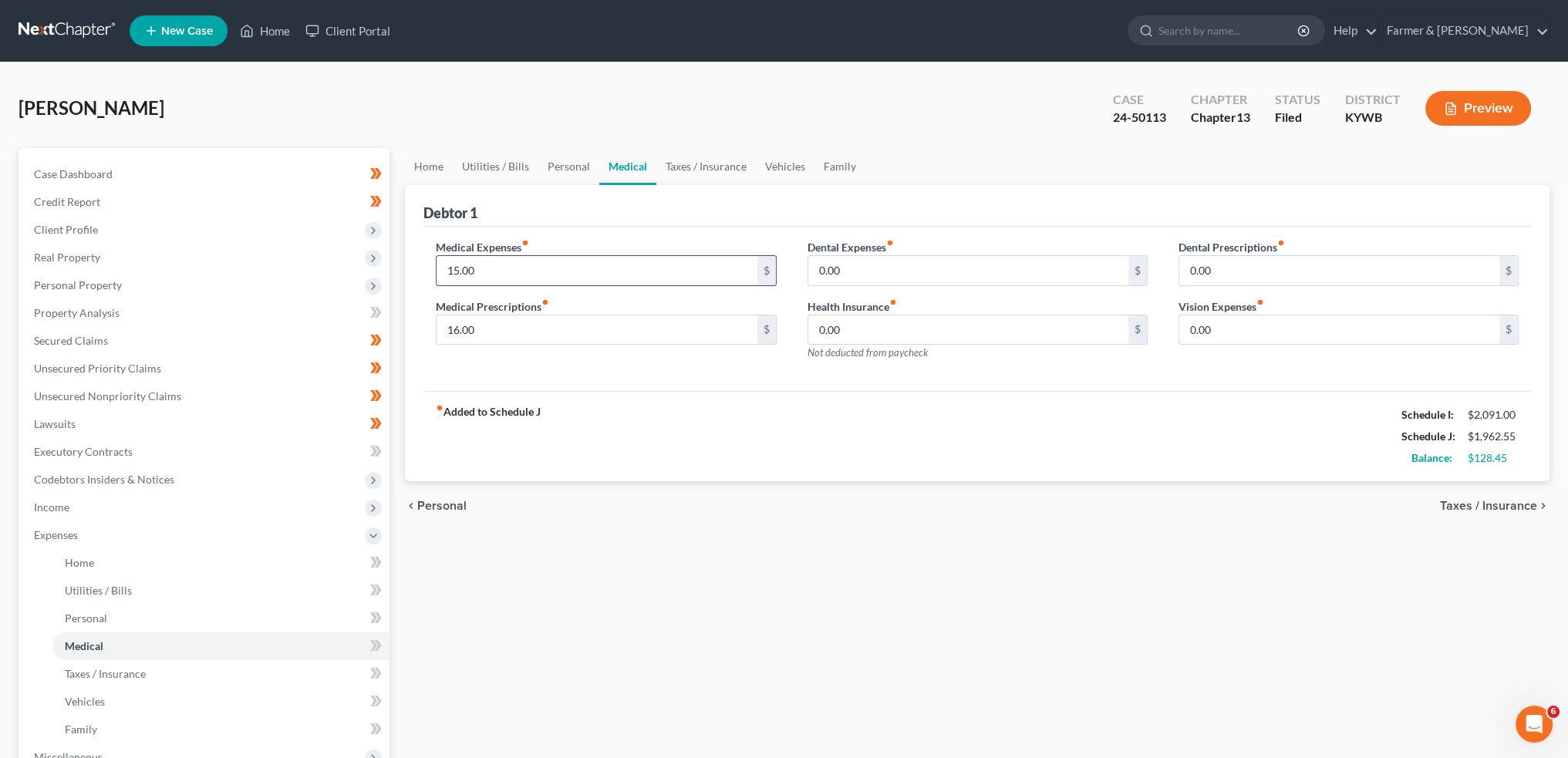
click at [553, 272] on input "15.00" at bounding box center [597, 271] width 320 height 30
type input "0.00"
type input "15.00"
click at [580, 158] on link "Personal" at bounding box center [569, 166] width 61 height 37
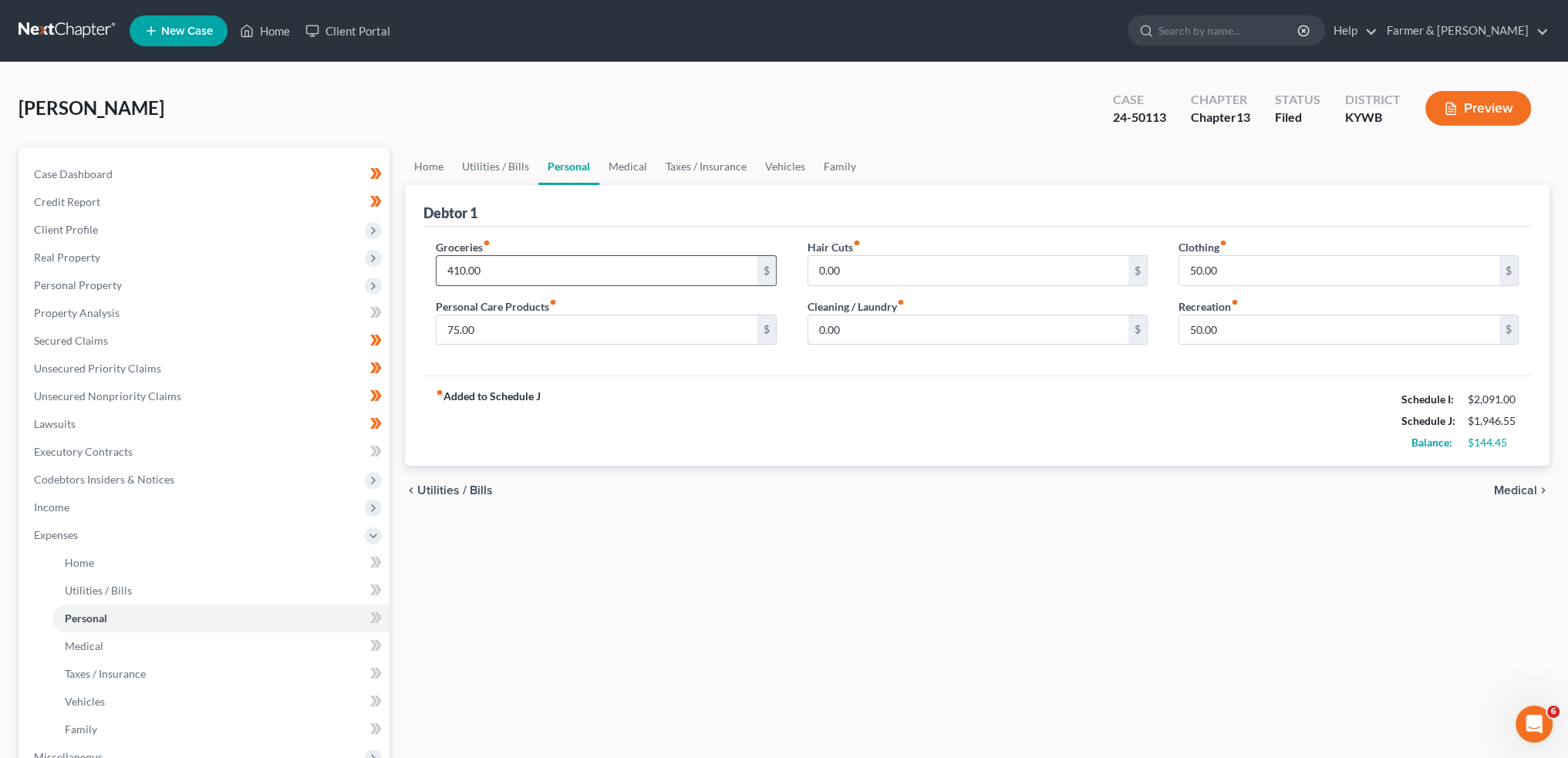
click at [553, 270] on input "410.00" at bounding box center [597, 271] width 320 height 30
type input "300.00"
type input "50.00"
type input "25.00"
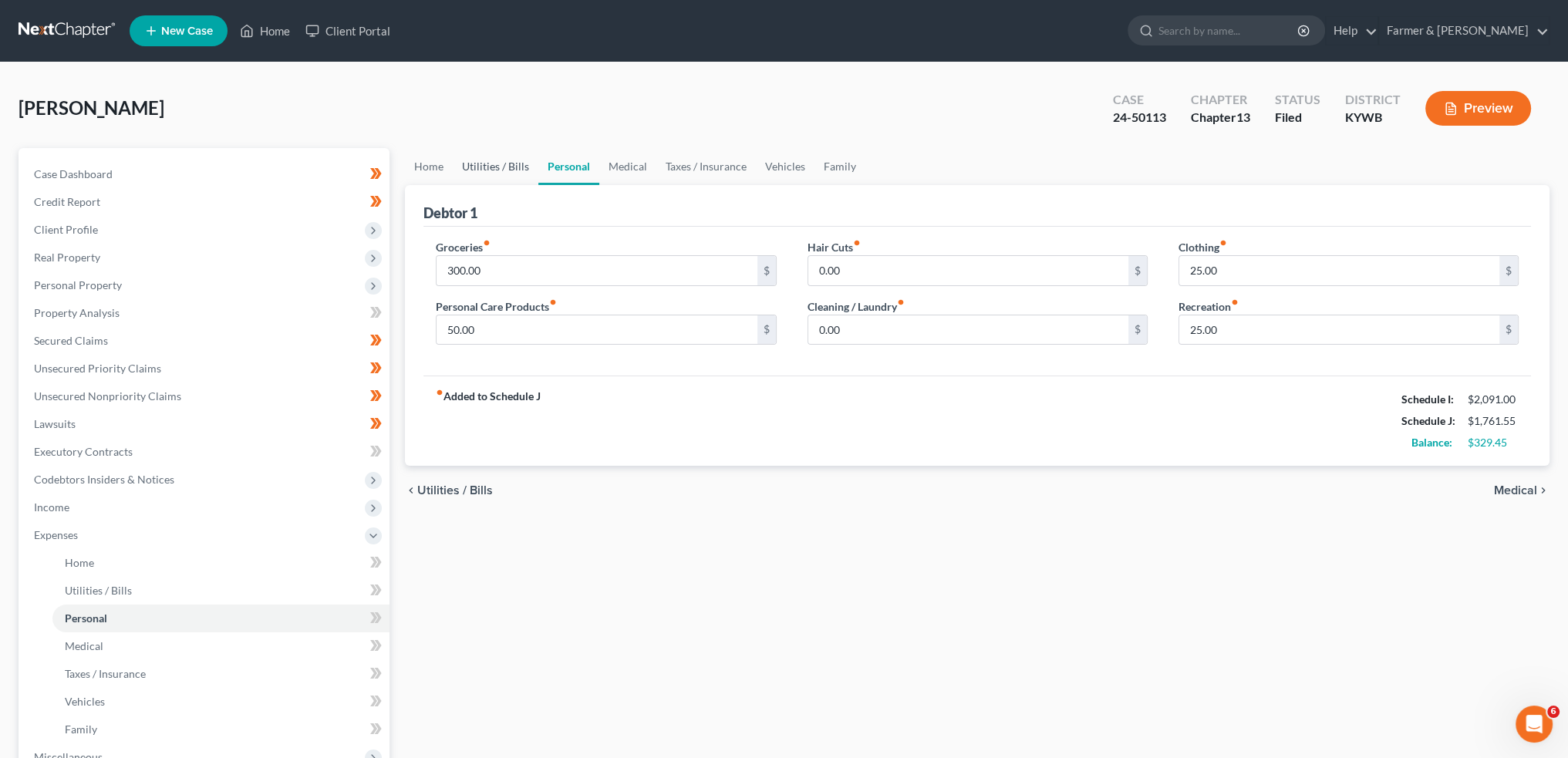
click at [504, 165] on link "Utilities / Bills" at bounding box center [495, 166] width 85 height 37
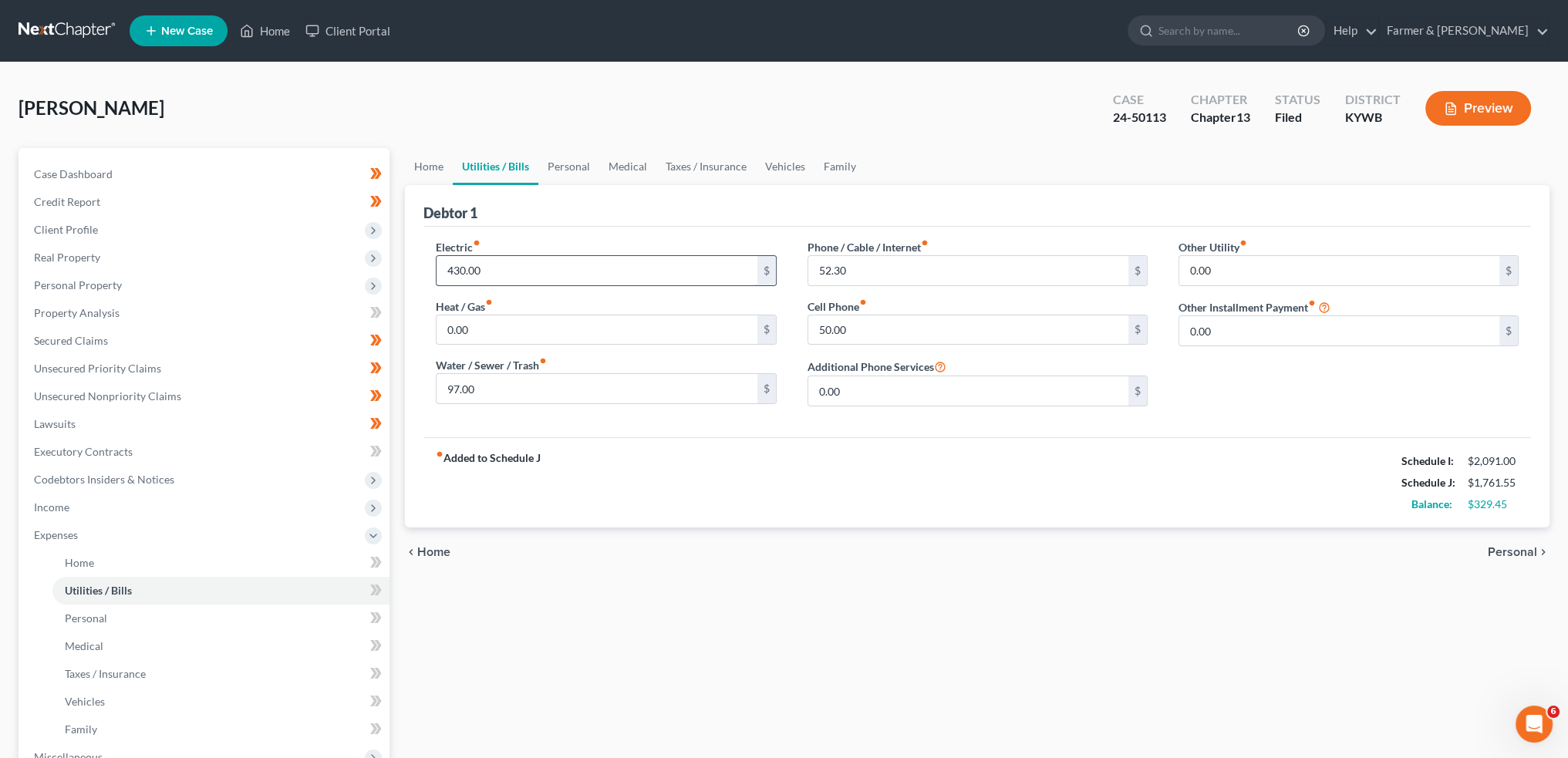
click at [523, 265] on input "430.00" at bounding box center [597, 271] width 320 height 30
type input "320.00"
click at [558, 154] on link "Personal" at bounding box center [569, 166] width 61 height 37
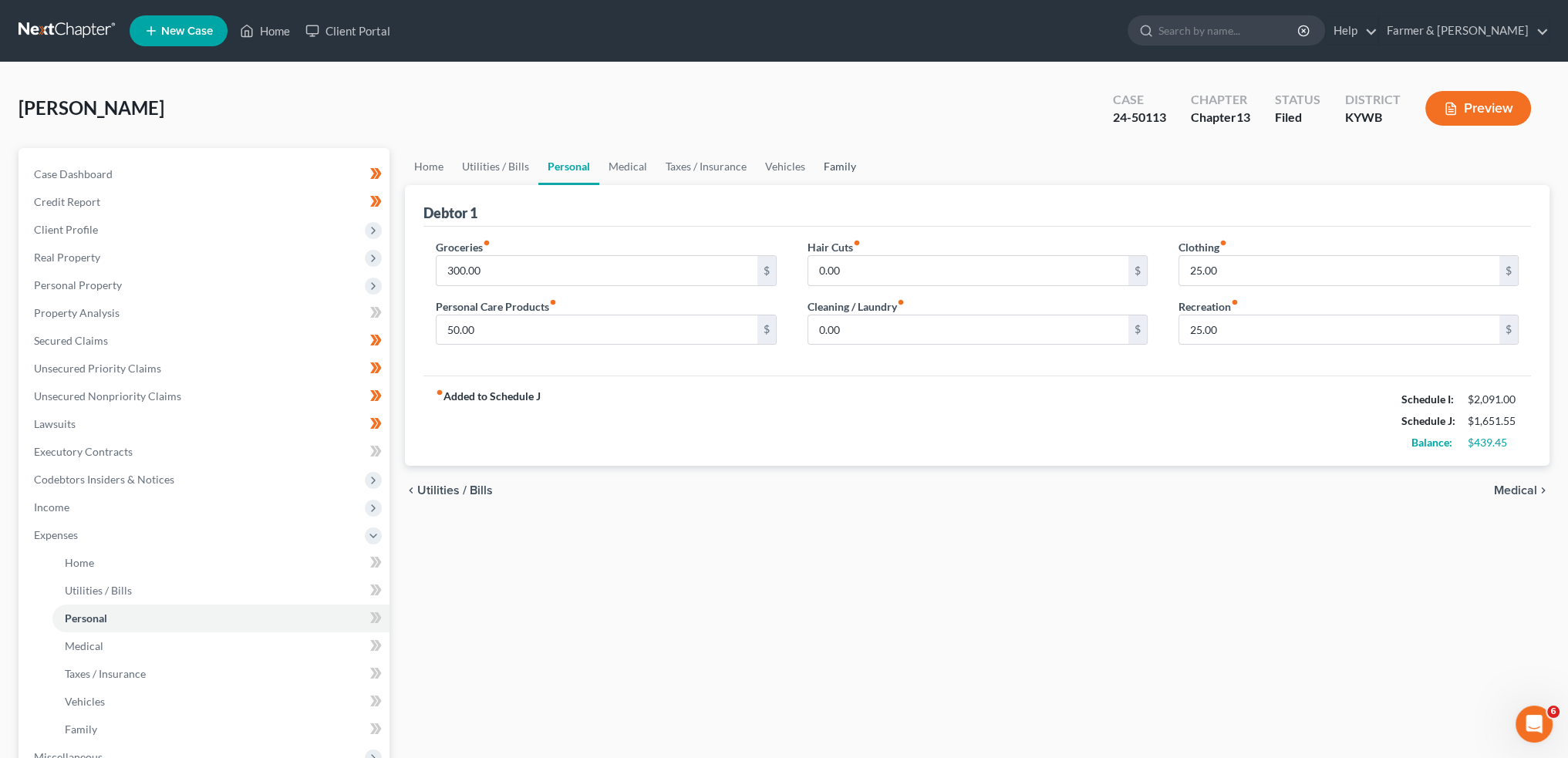
click at [844, 154] on link "Family" at bounding box center [839, 166] width 51 height 37
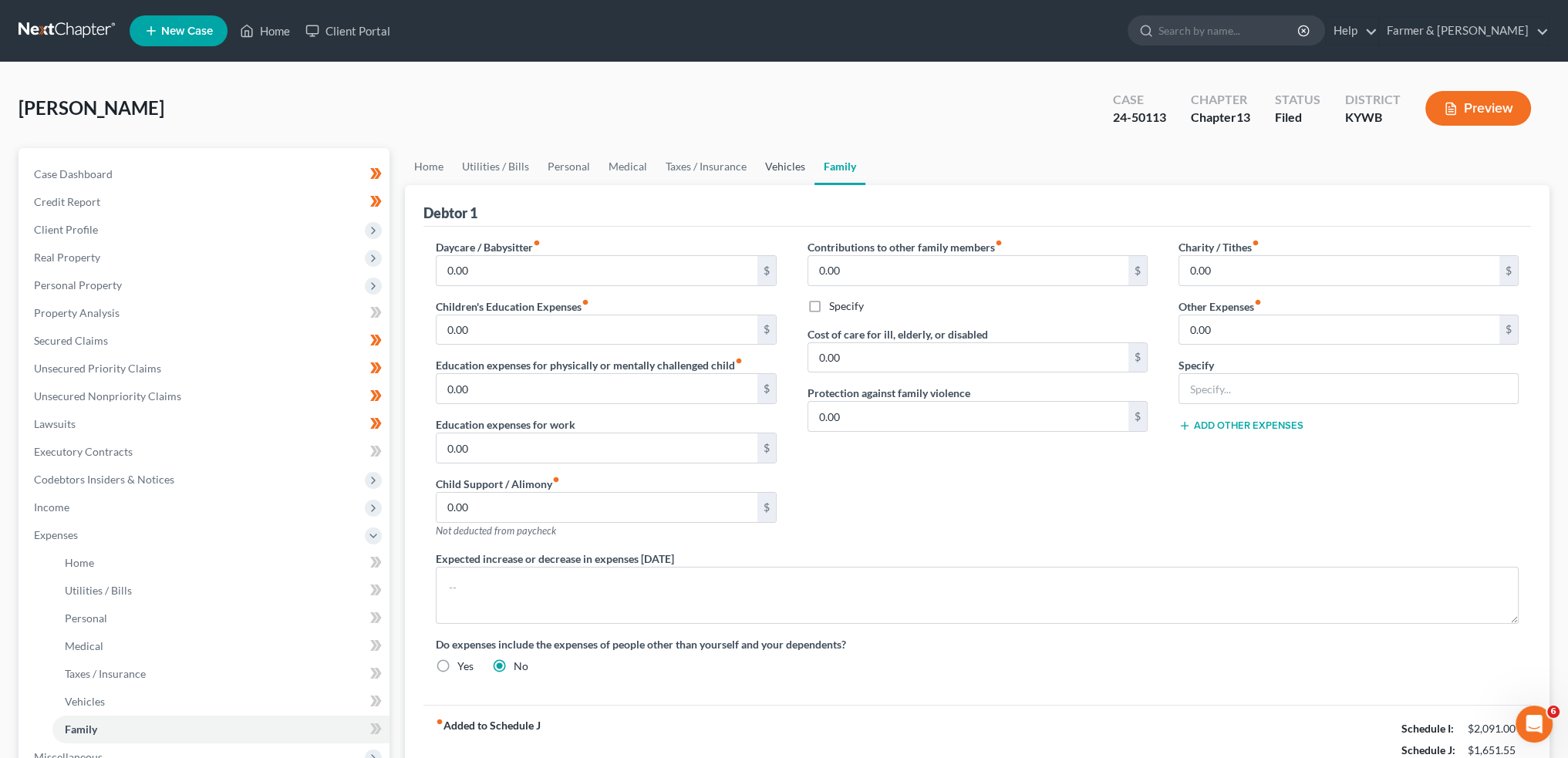
click at [781, 163] on link "Vehicles" at bounding box center [784, 166] width 59 height 37
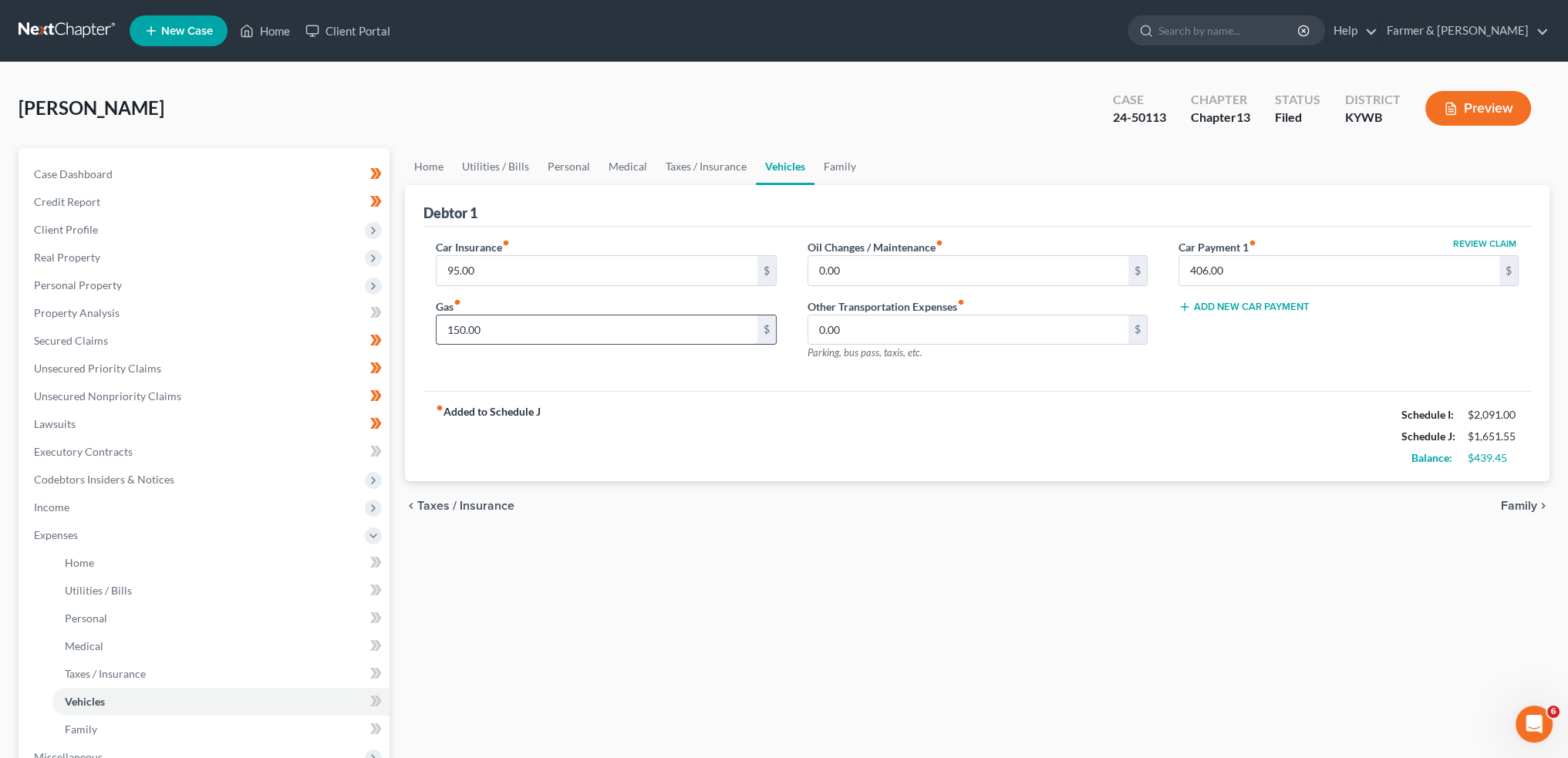
click at [500, 323] on input "150.00" at bounding box center [597, 330] width 320 height 30
type input "200.00"
click at [694, 161] on link "Taxes / Insurance" at bounding box center [706, 166] width 100 height 37
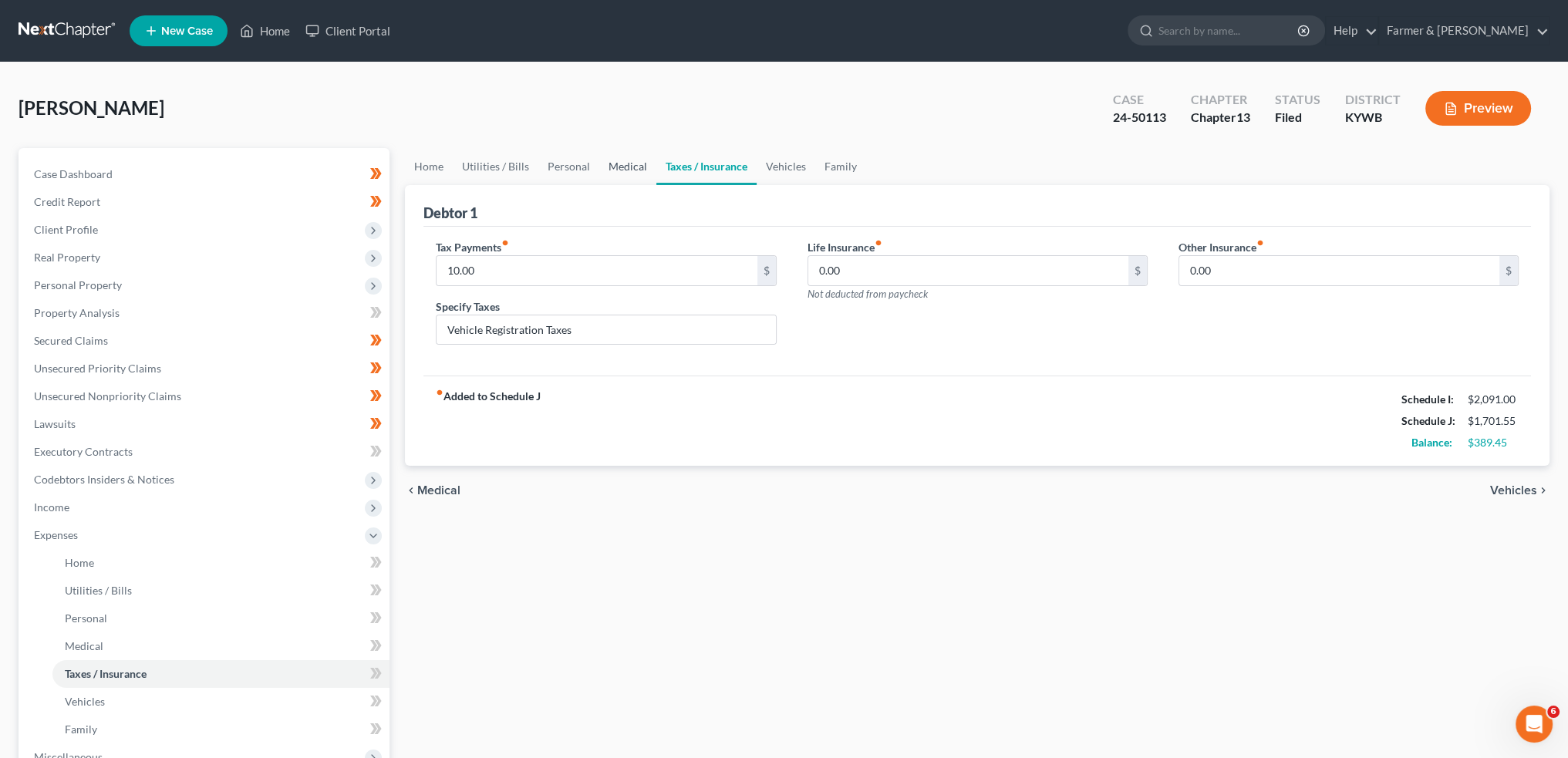
click at [612, 163] on link "Medical" at bounding box center [628, 166] width 58 height 37
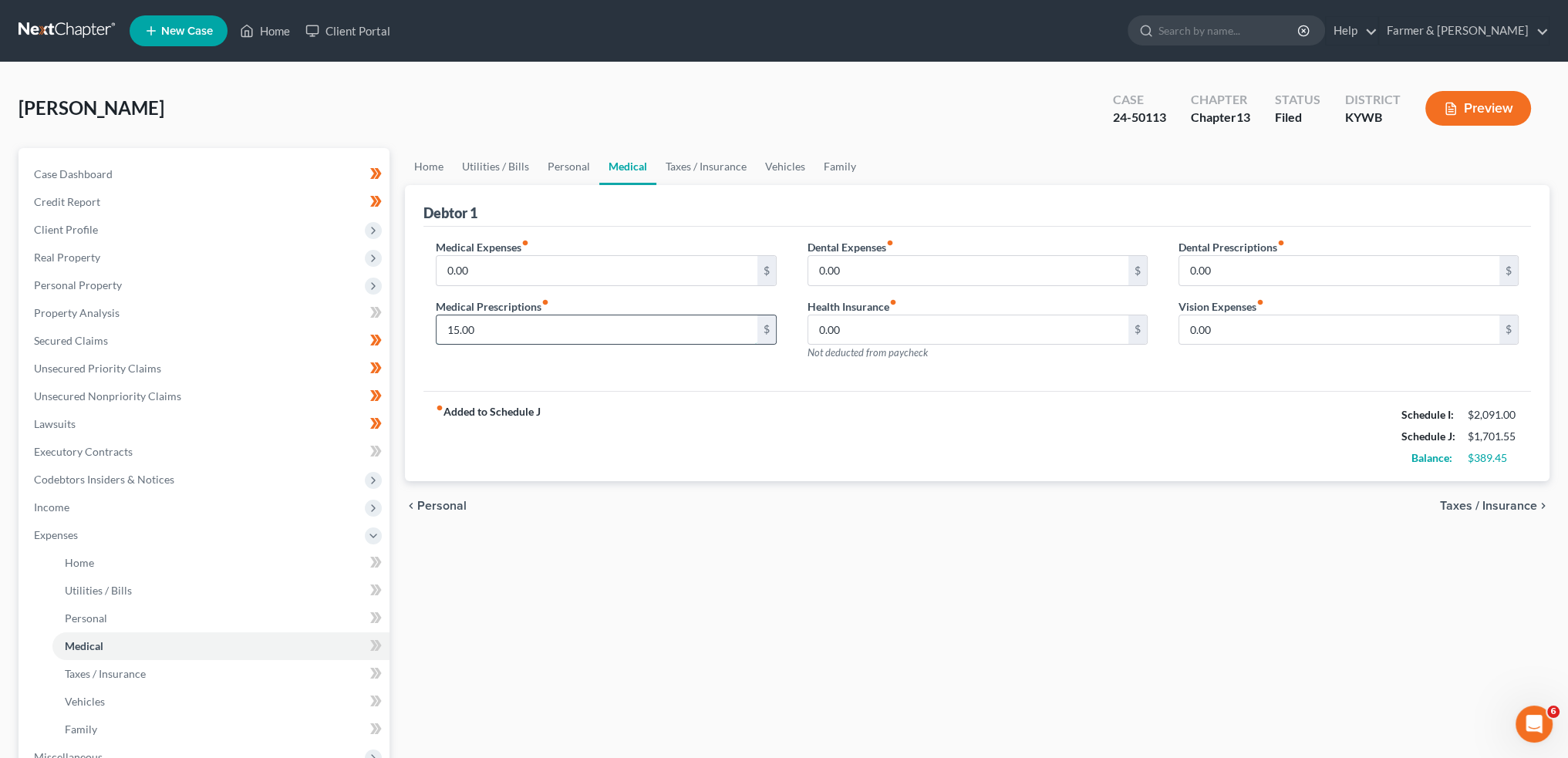
click at [546, 340] on input "15.00" at bounding box center [597, 330] width 320 height 30
type input "25.00"
click at [585, 154] on link "Personal" at bounding box center [569, 166] width 61 height 37
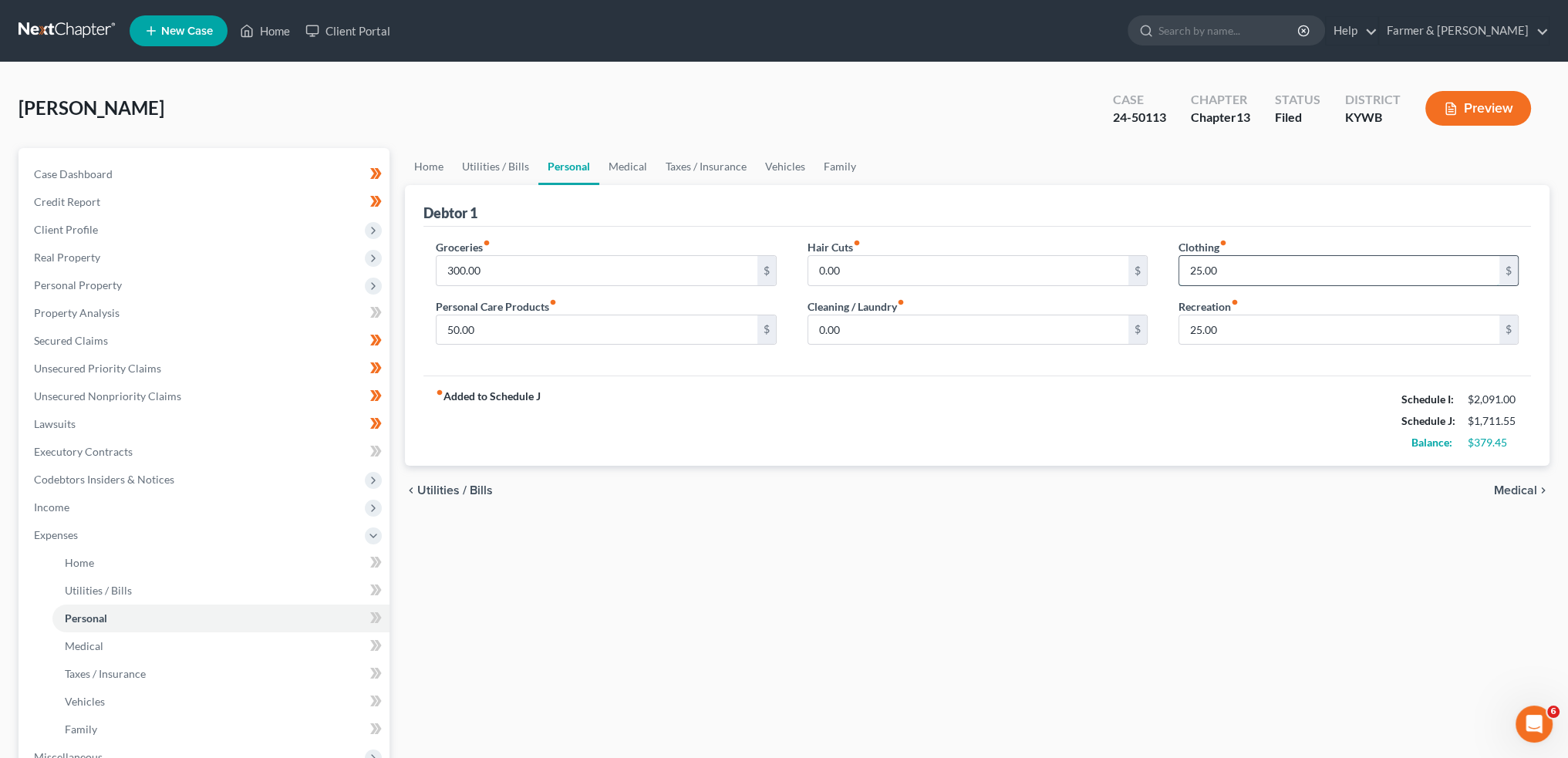
click at [1243, 271] on input "25.00" at bounding box center [1339, 271] width 320 height 30
type input "50.00"
type input "5"
type input "45.00"
click at [1233, 604] on div "Home Utilities / Bills Personal Medical Taxes / Insurance Vehicles Family Debto…" at bounding box center [976, 565] width 1159 height 836
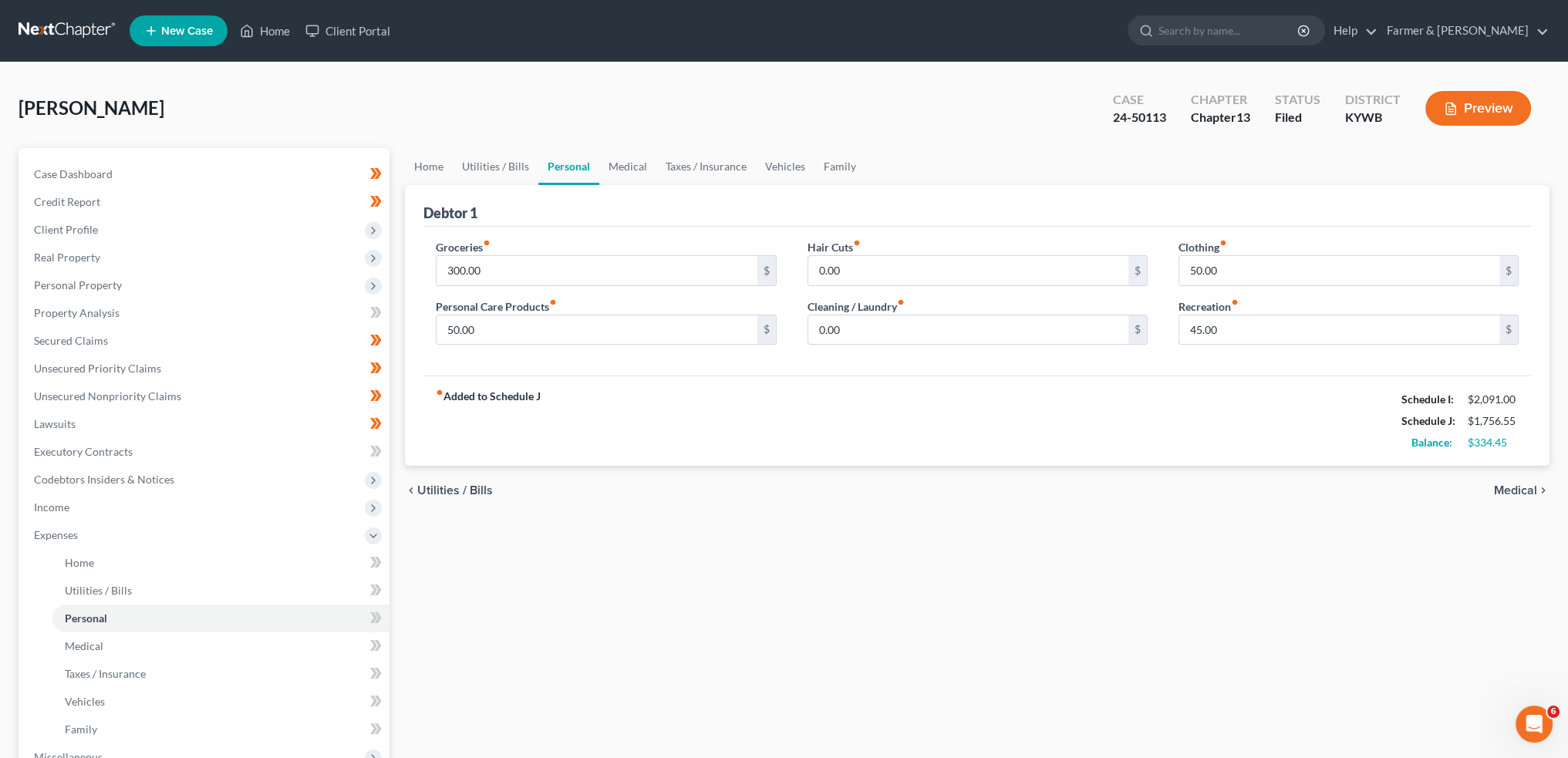
scroll to position [282, 0]
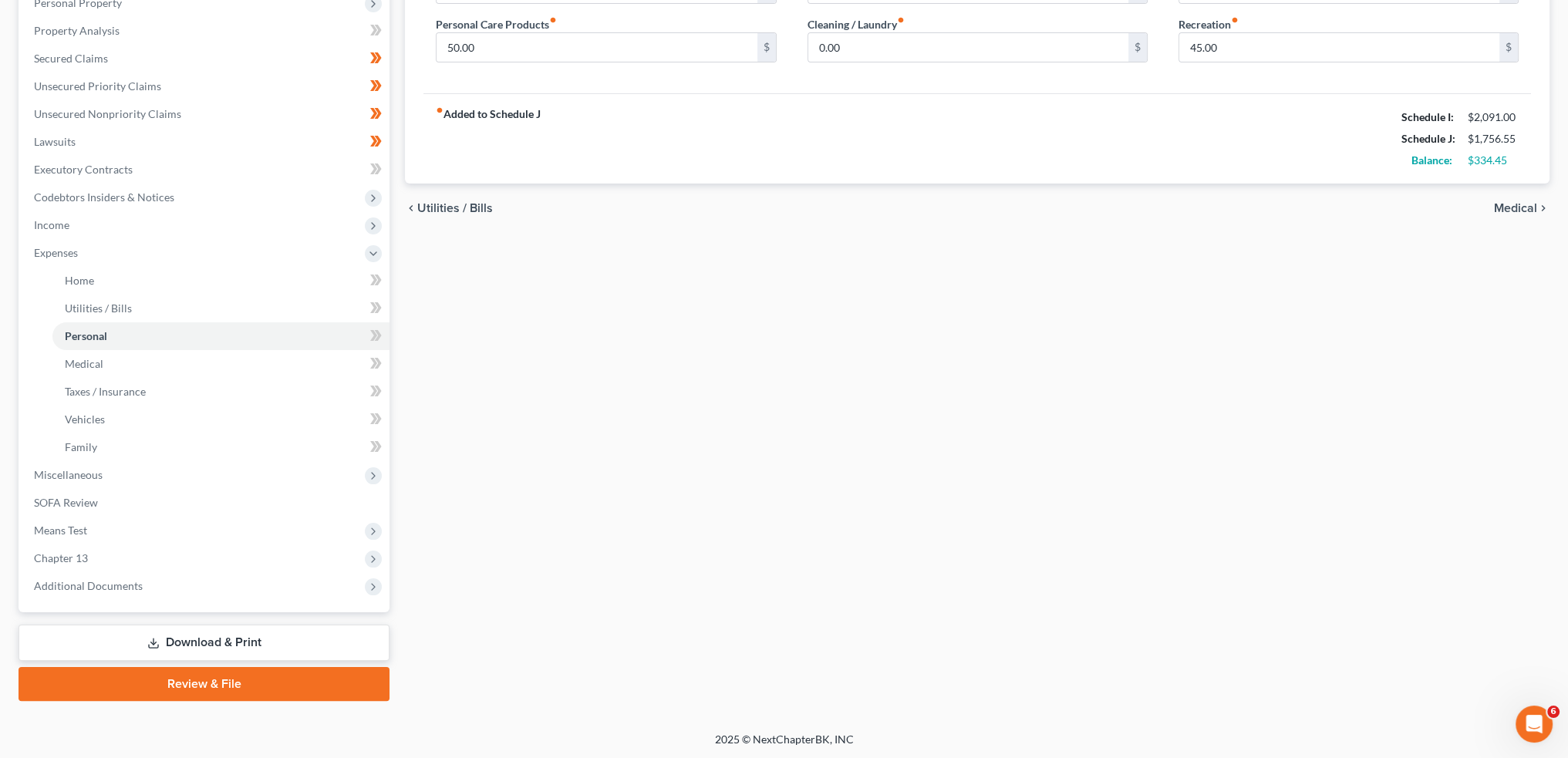
click at [314, 631] on link "Download & Print" at bounding box center [203, 643] width 371 height 36
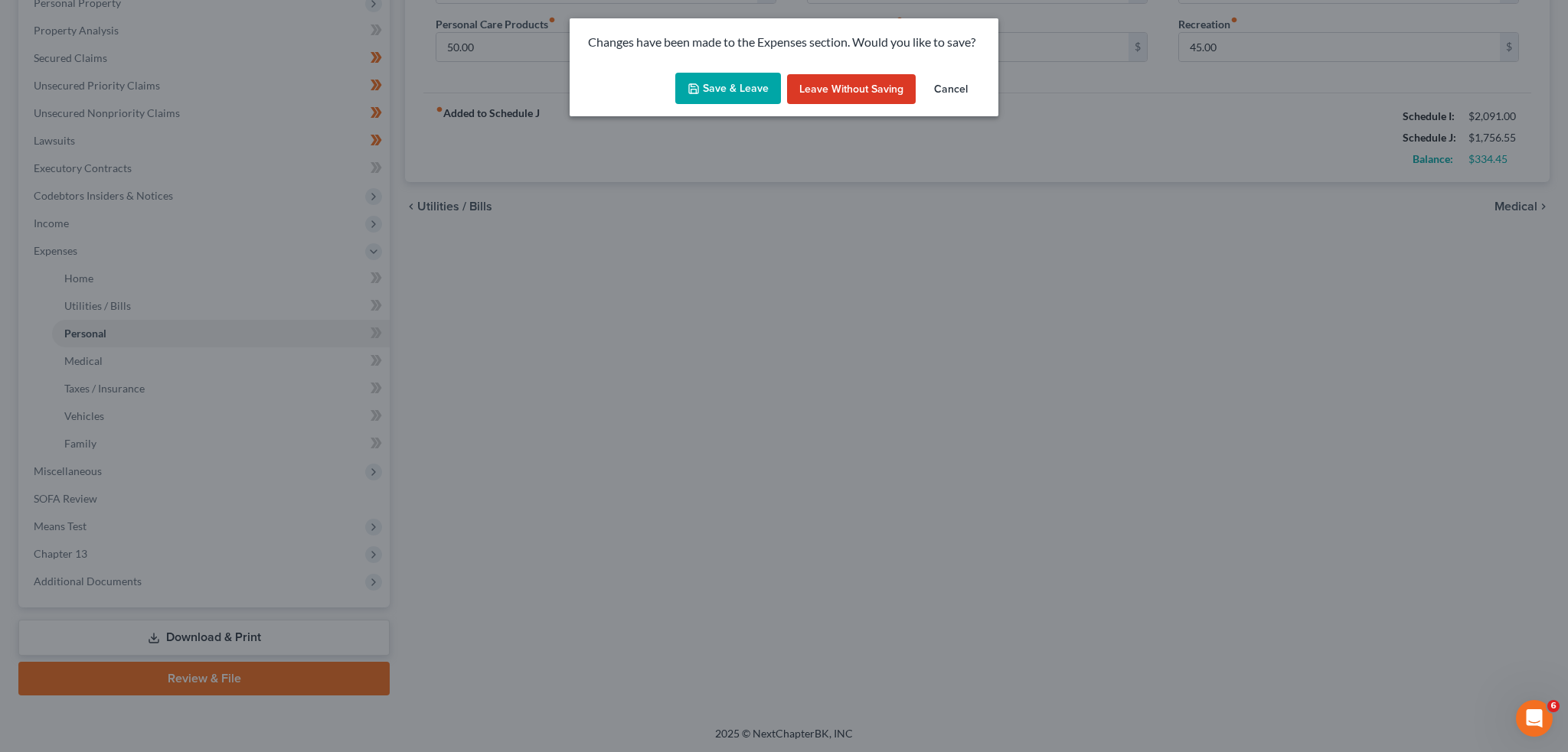
click at [747, 76] on button "Save & Leave" at bounding box center [727, 89] width 106 height 32
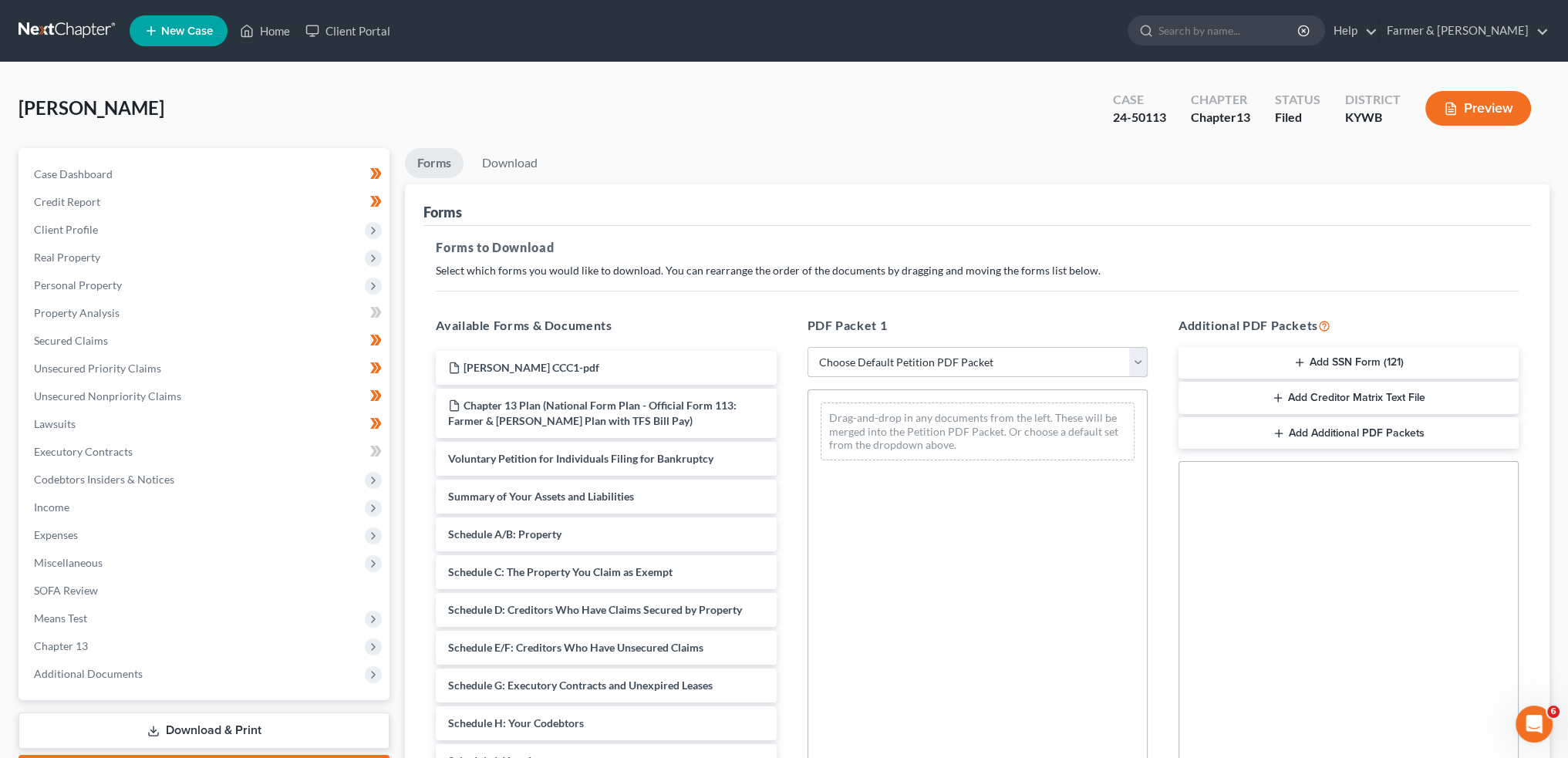
click at [865, 362] on select "Choose Default Petition PDF Packet Complete Bankruptcy Petition (all forms and …" at bounding box center [977, 363] width 340 height 31
select select "2"
click at [807, 347] on select "Choose Default Petition PDF Packet Complete Bankruptcy Petition (all forms and …" at bounding box center [977, 363] width 340 height 31
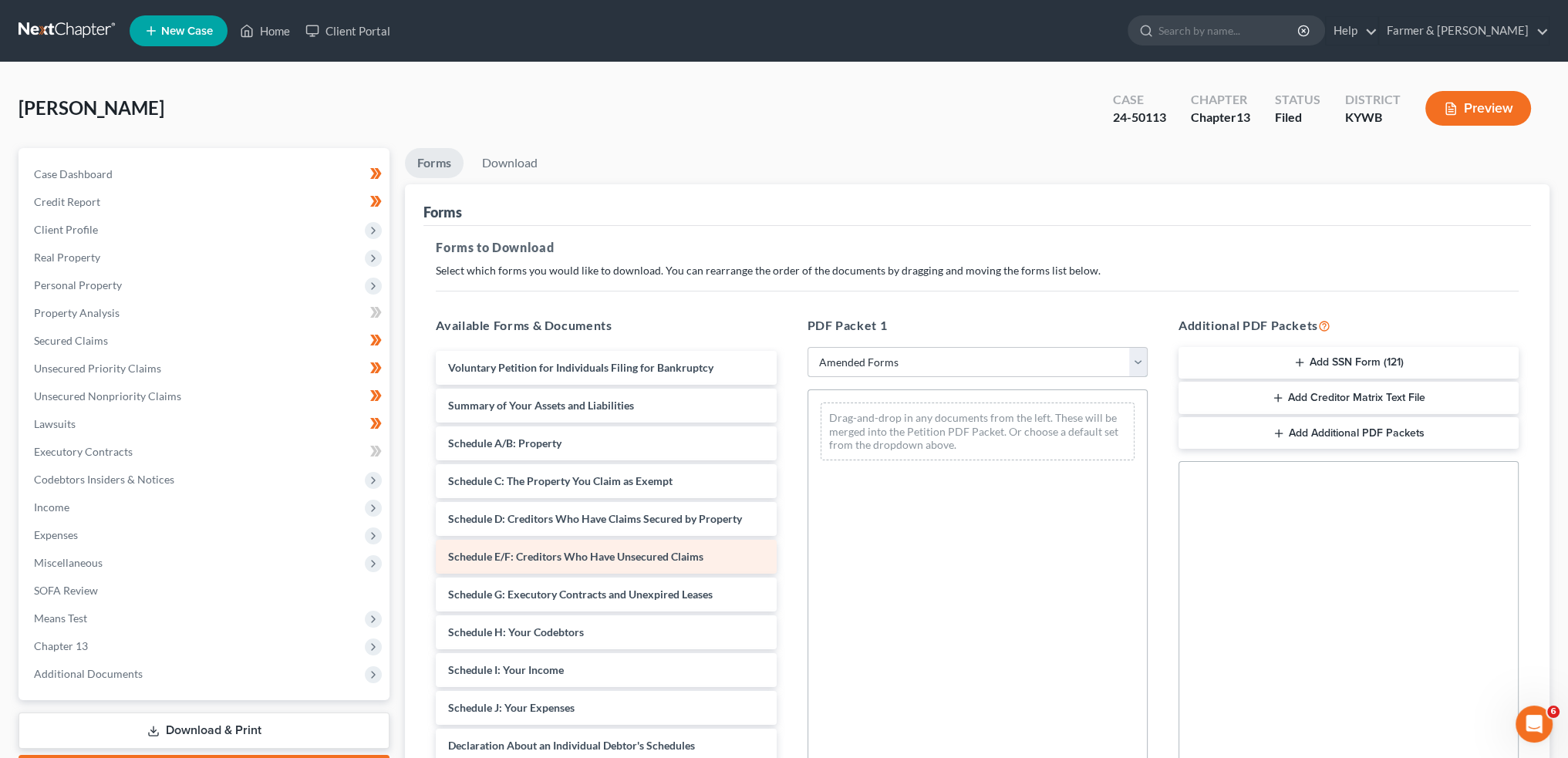
scroll to position [128, 0]
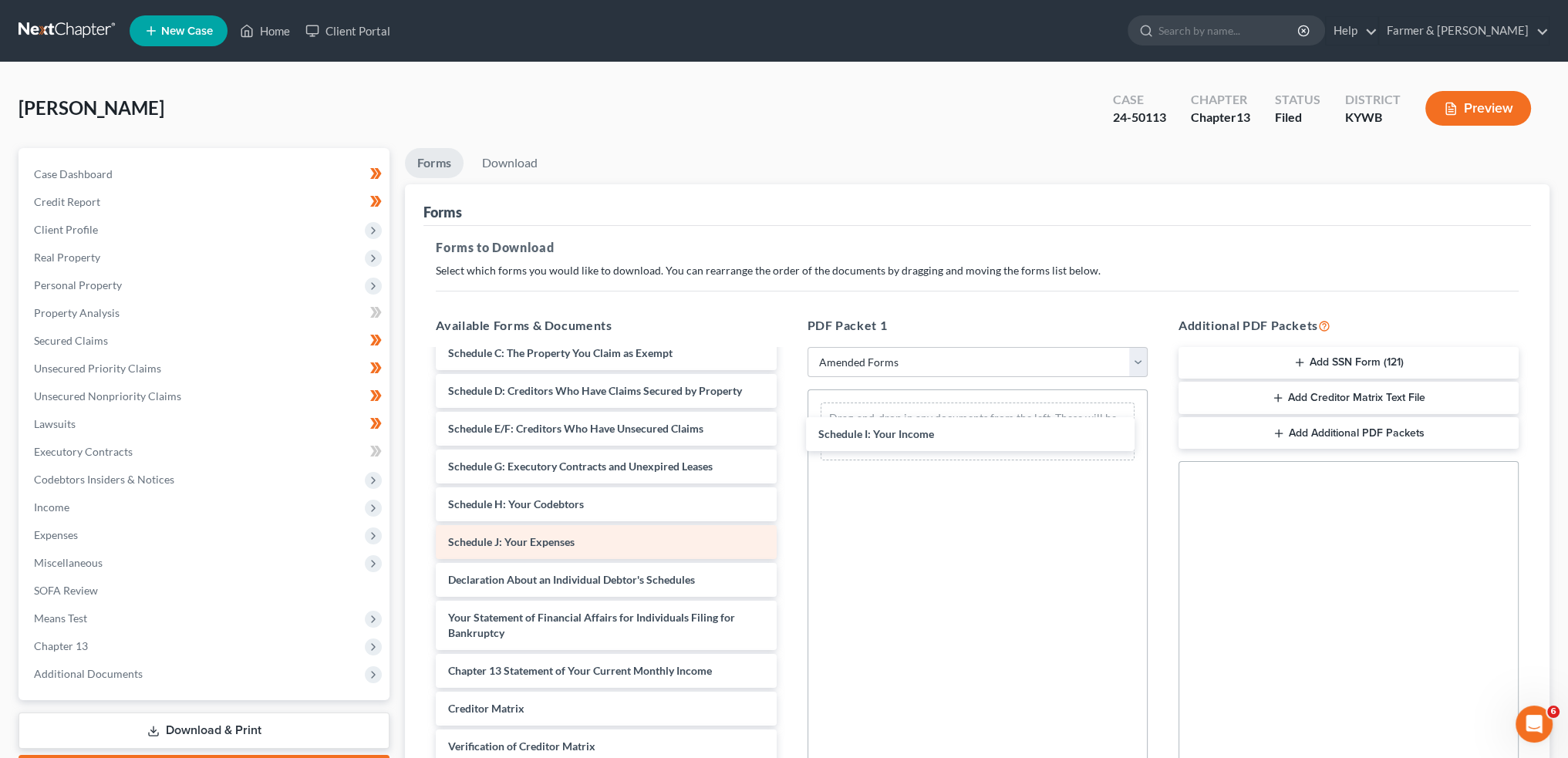
drag, startPoint x: 556, startPoint y: 545, endPoint x: 614, endPoint y: 541, distance: 58.1
click at [788, 438] on div "Schedule I: Your Income Voluntary Petition for Individuals Filing for Bankruptc…" at bounding box center [605, 538] width 364 height 632
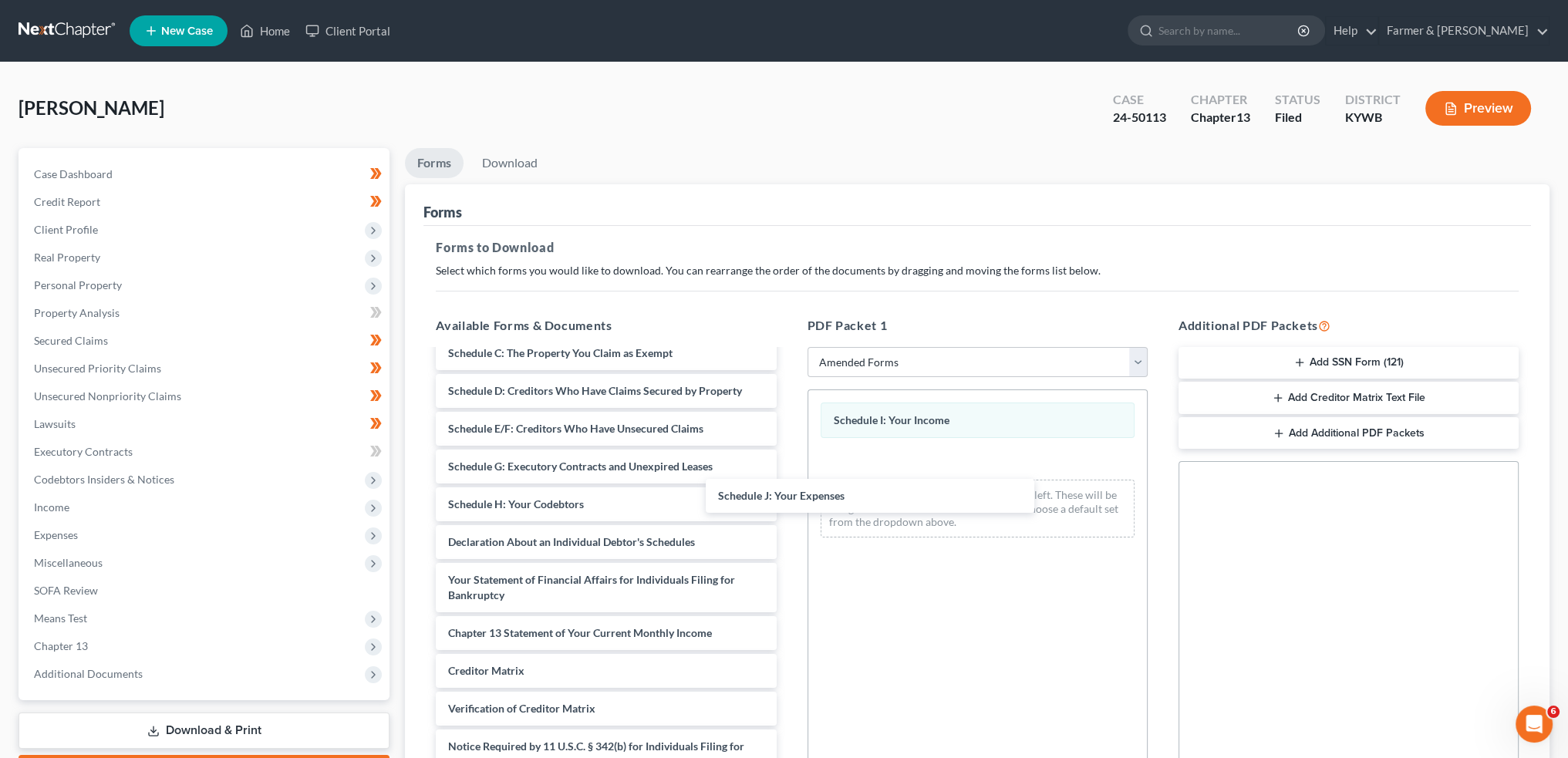
drag, startPoint x: 609, startPoint y: 541, endPoint x: 1255, endPoint y: 188, distance: 736.2
click at [788, 496] on div "Schedule J: Your Expenses Voluntary Petition for Individuals Filing for Bankrup…" at bounding box center [605, 519] width 364 height 594
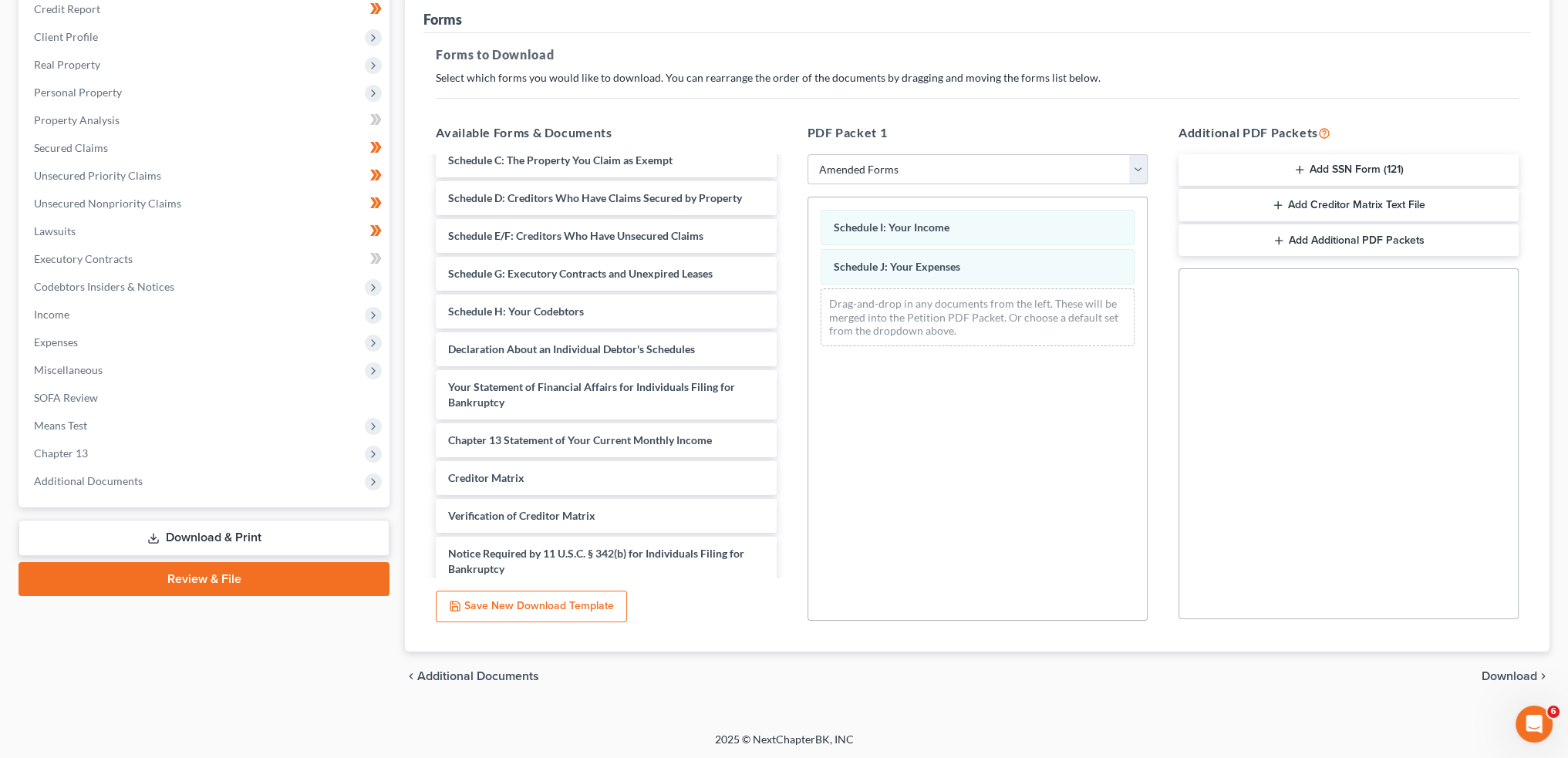
click at [1512, 672] on span "Download" at bounding box center [1509, 676] width 56 height 12
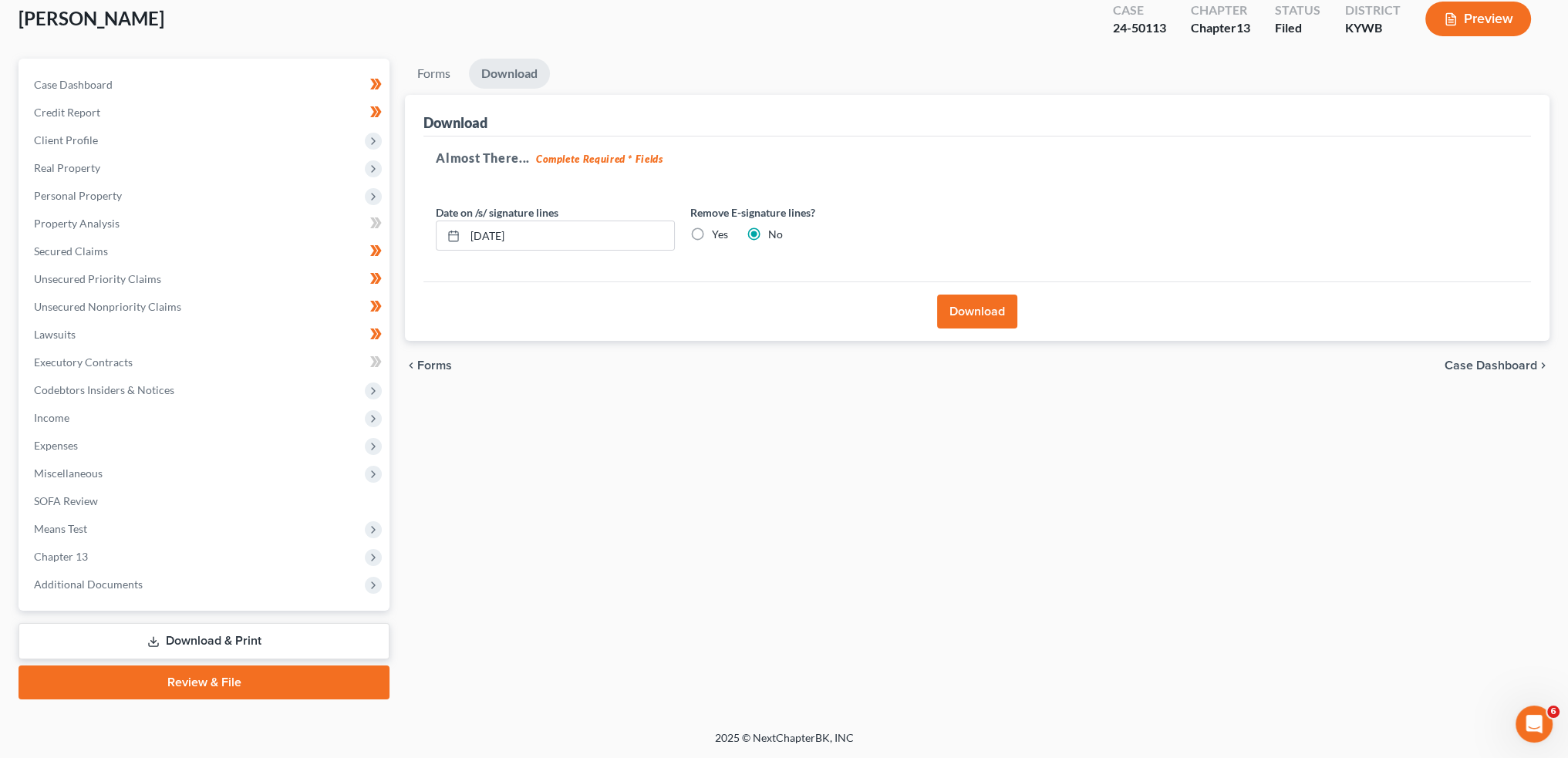
scroll to position [88, 0]
click at [976, 311] on button "Download" at bounding box center [977, 313] width 81 height 34
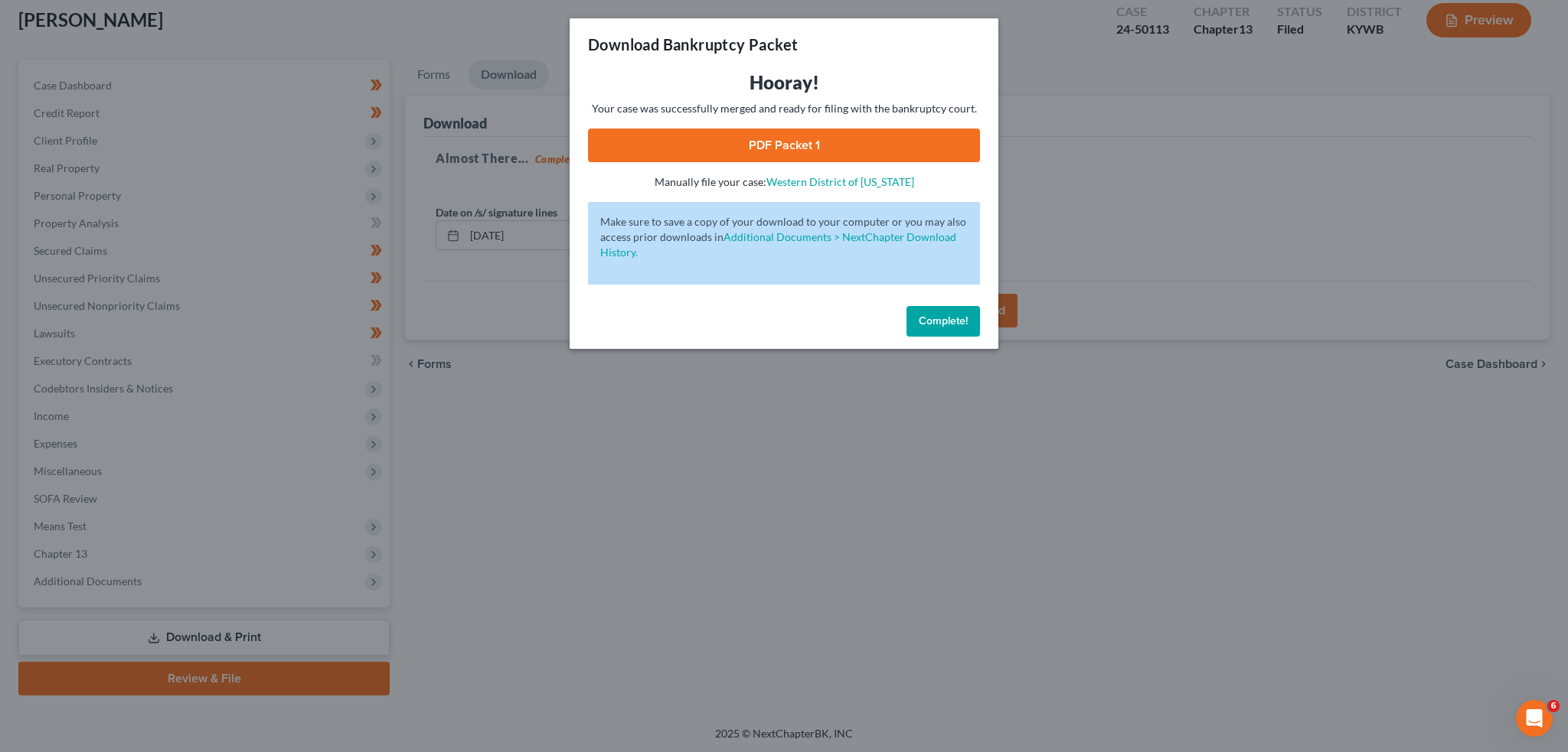
click at [778, 141] on link "PDF Packet 1" at bounding box center [784, 145] width 392 height 33
click at [943, 327] on button "Complete!" at bounding box center [943, 322] width 73 height 30
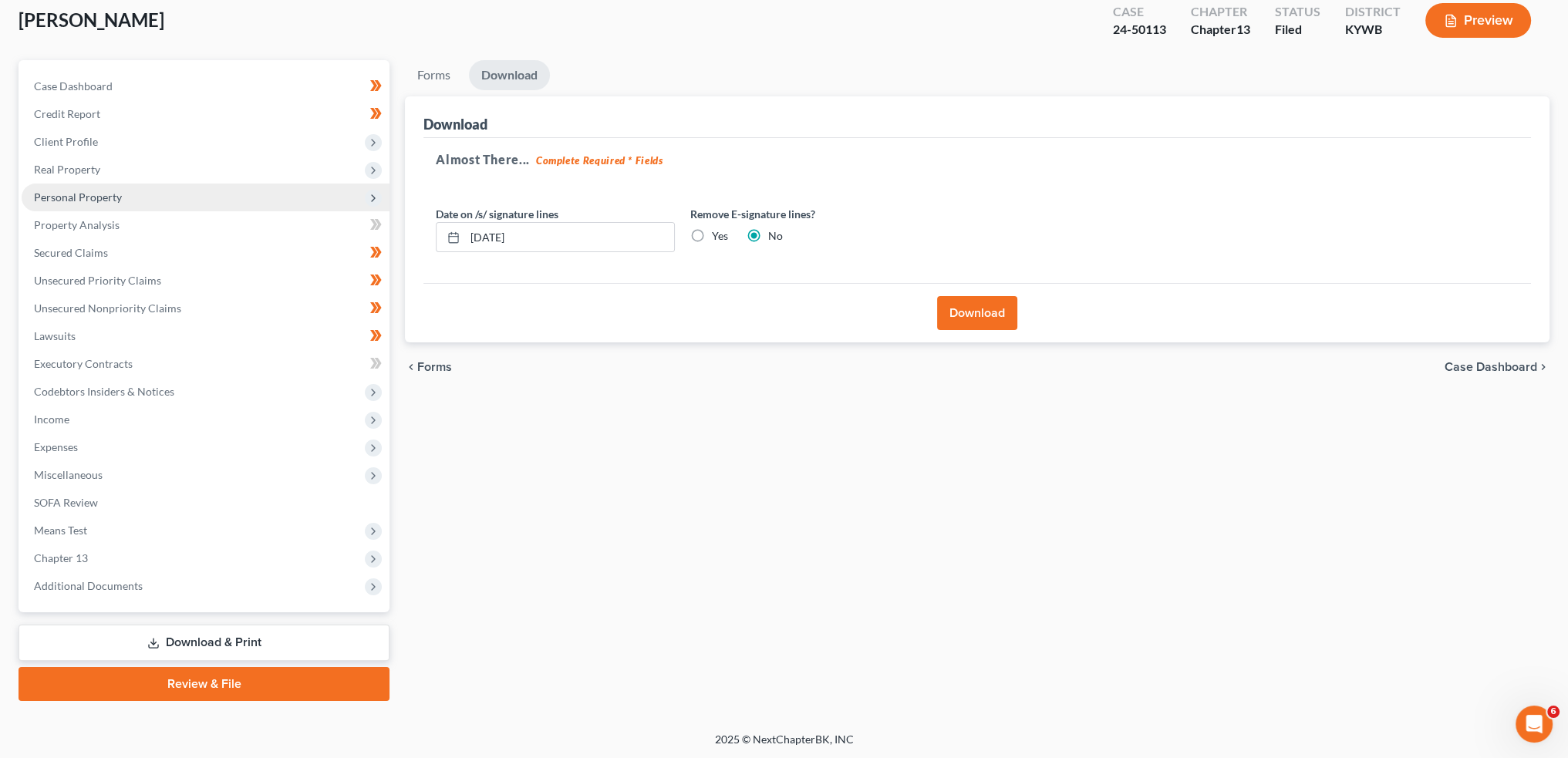
click at [128, 198] on span "Personal Property" at bounding box center [206, 197] width 368 height 28
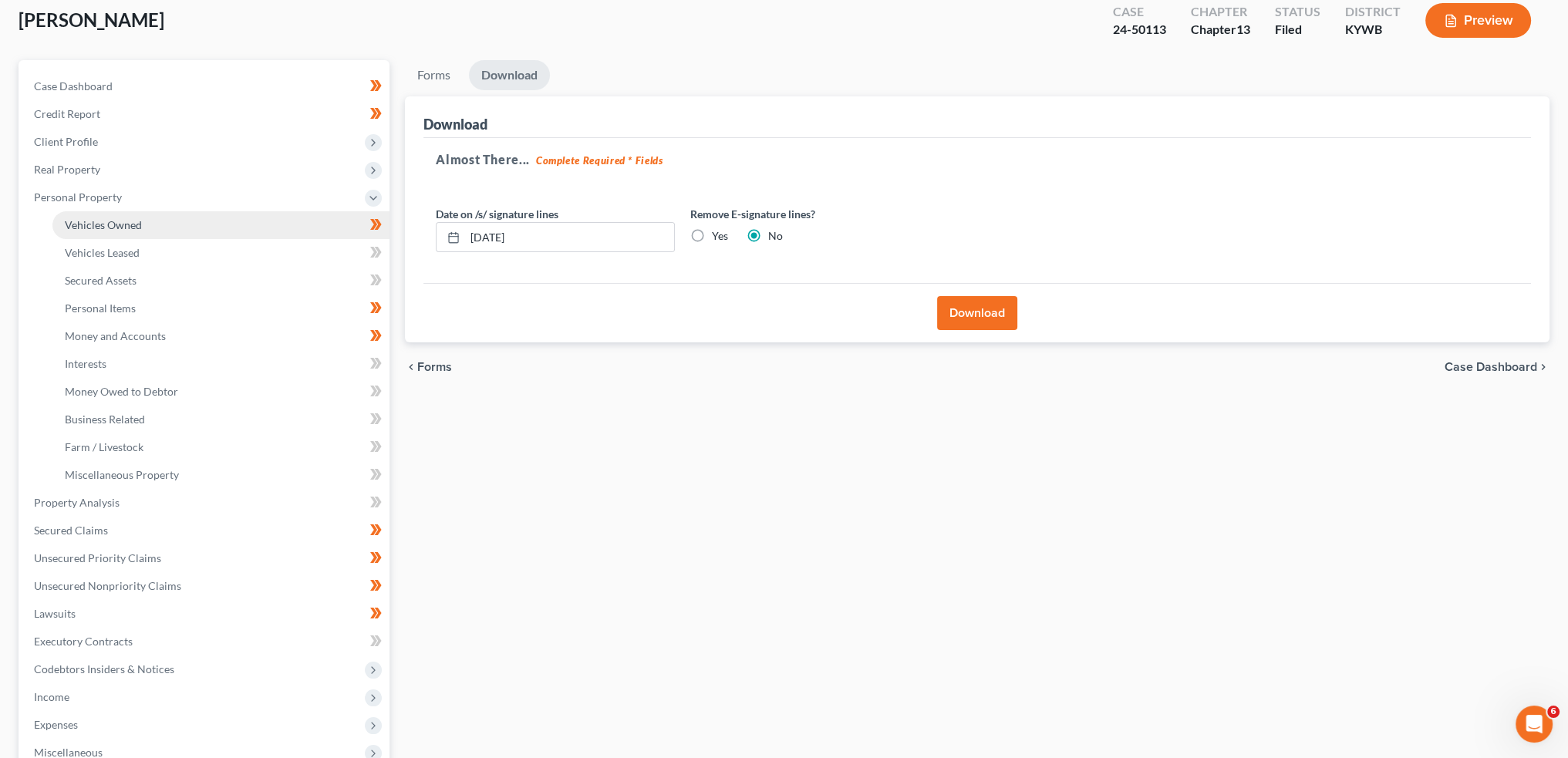
click at [135, 226] on span "Vehicles Owned" at bounding box center [104, 225] width 77 height 13
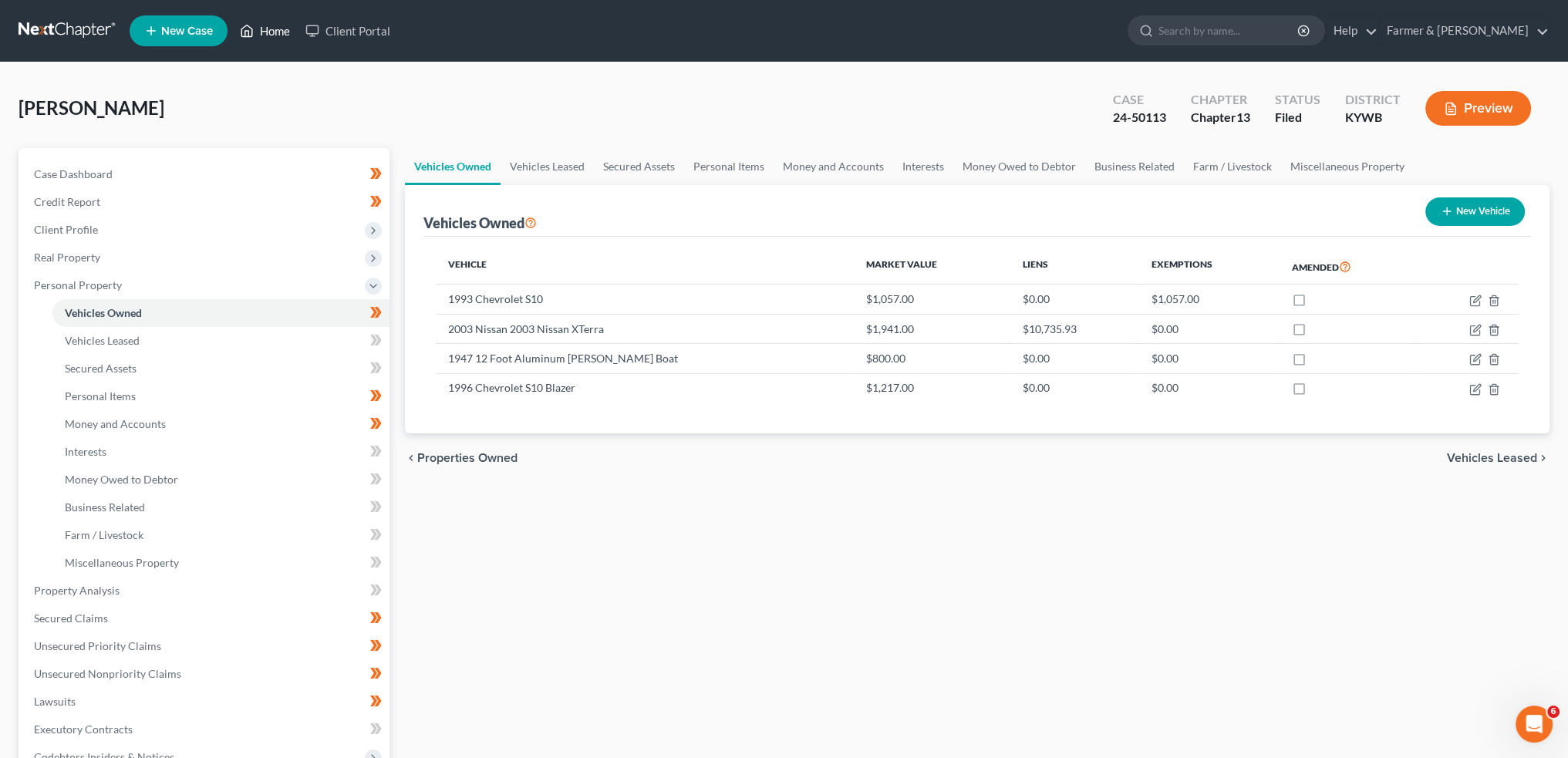
click at [281, 34] on link "Home" at bounding box center [265, 31] width 65 height 28
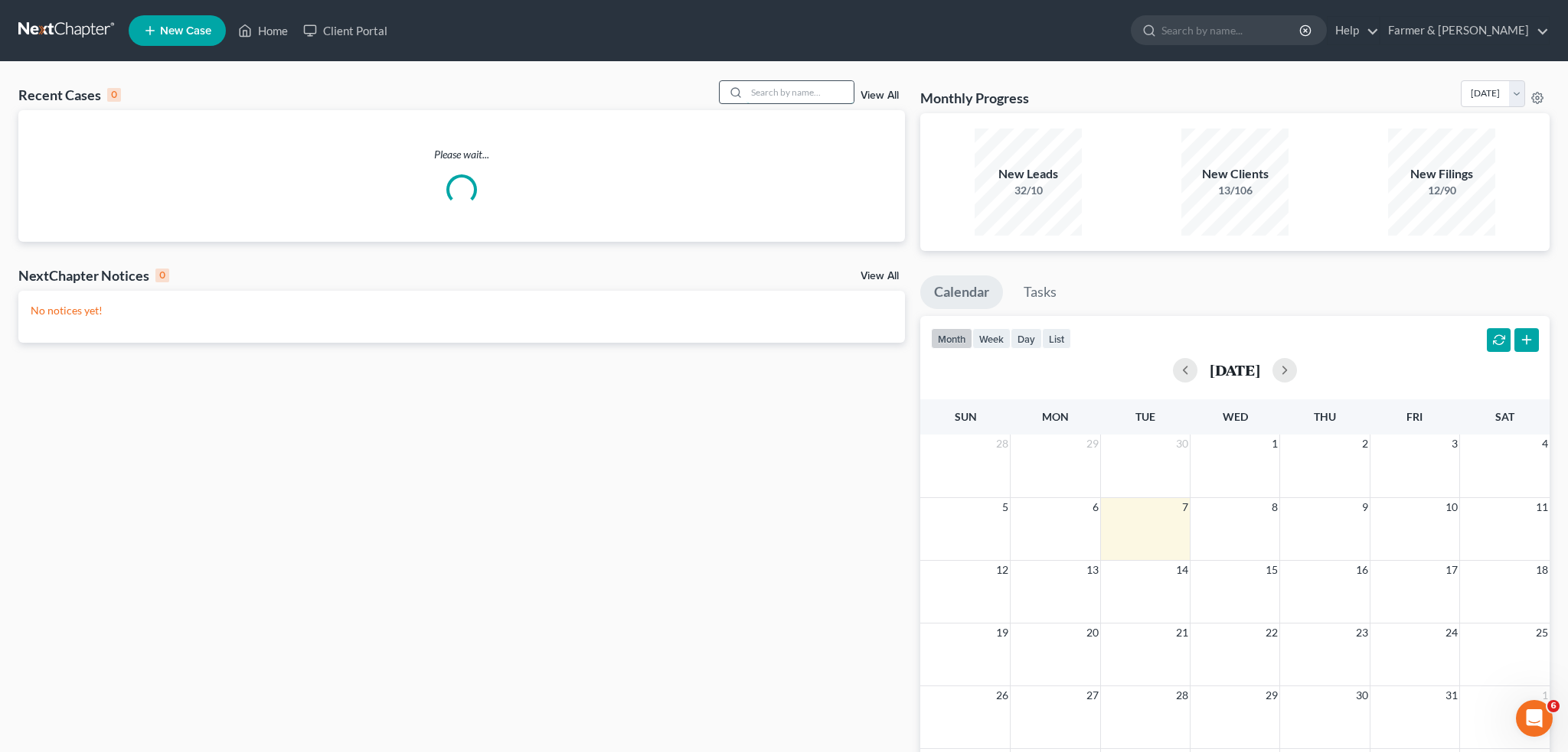
click at [757, 93] on input "search" at bounding box center [800, 91] width 108 height 22
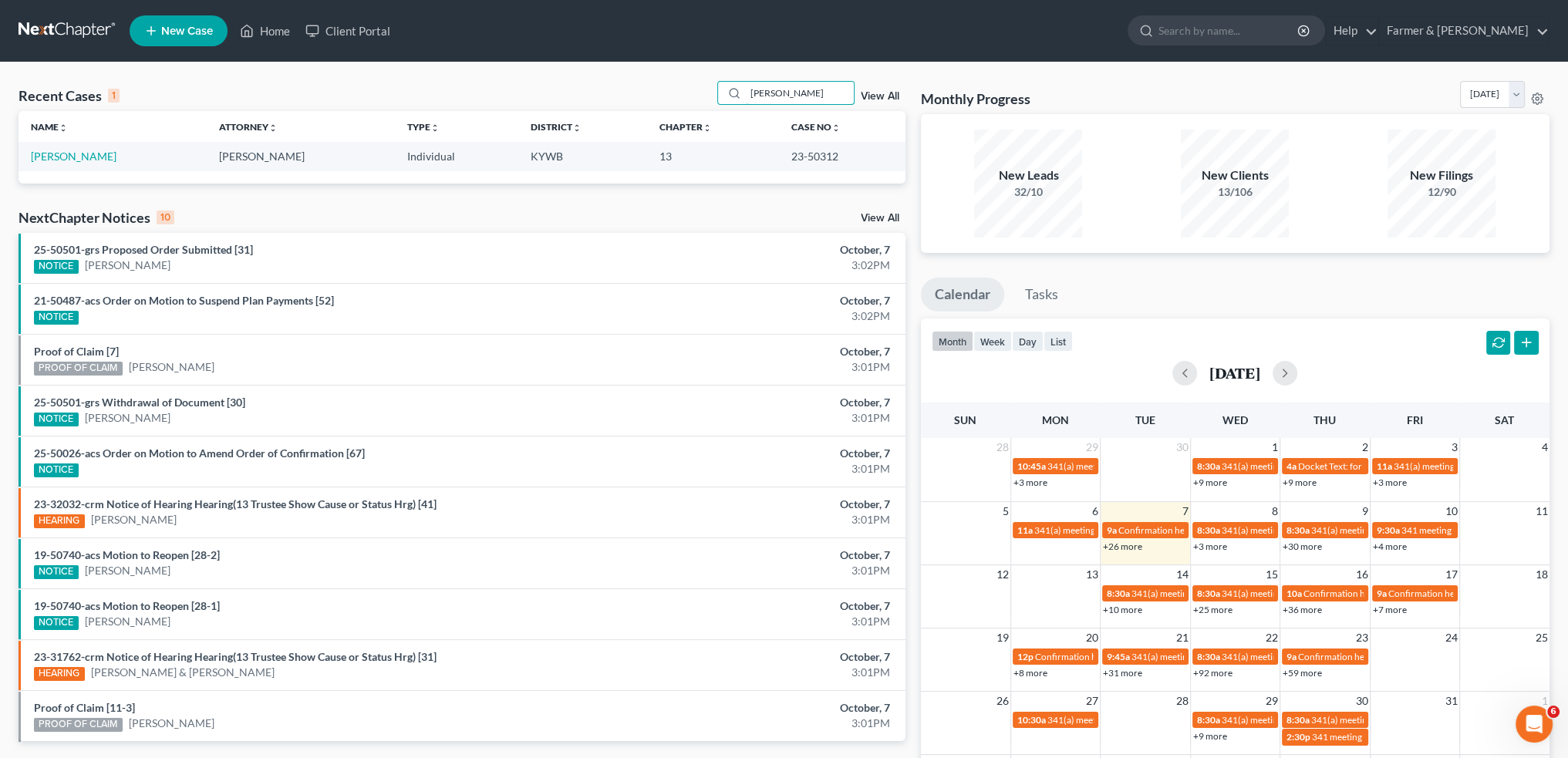
type input "leslie travis"
click at [64, 160] on link "Travis, Leslie" at bounding box center [73, 156] width 85 height 13
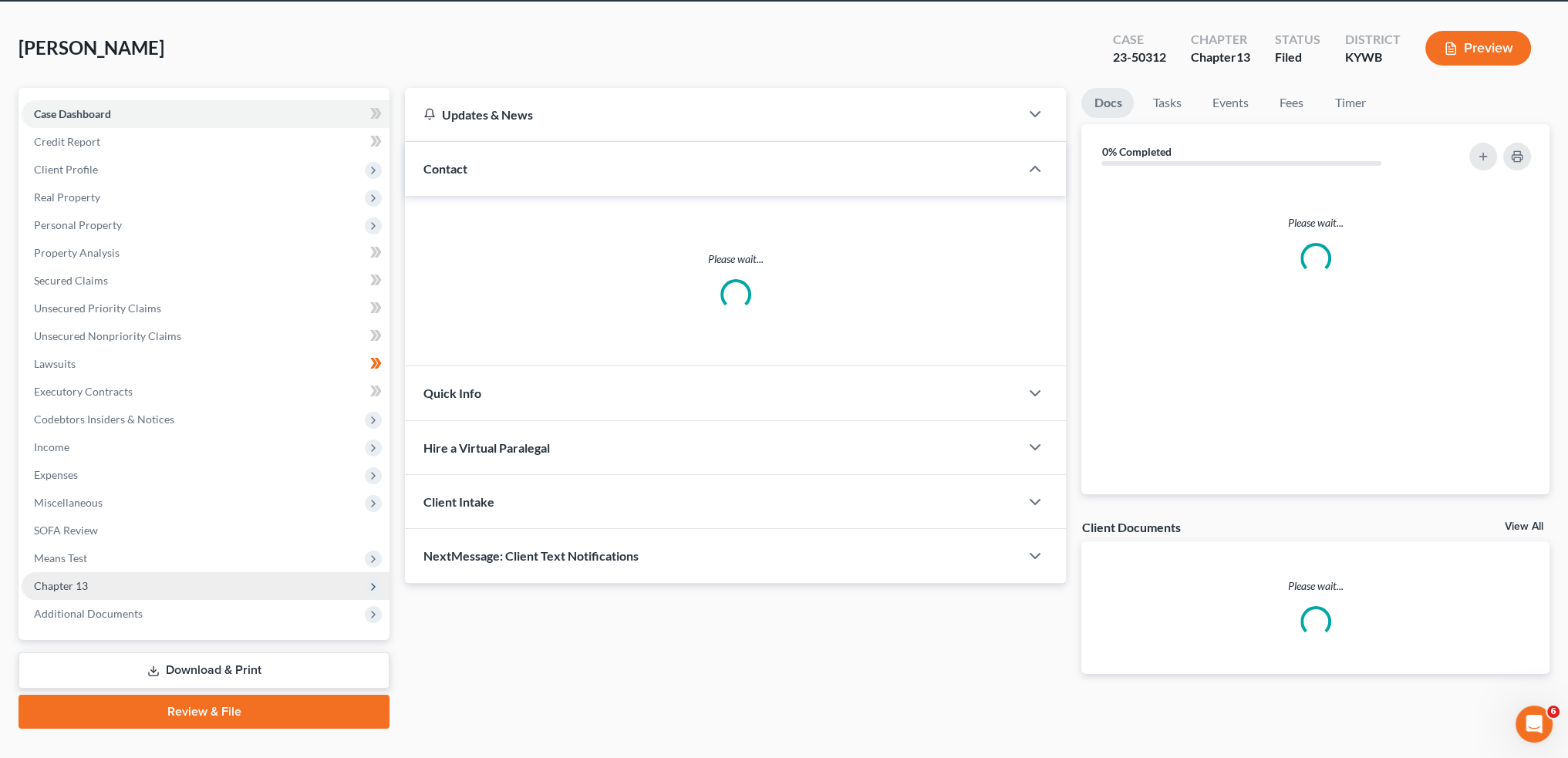
scroll to position [88, 0]
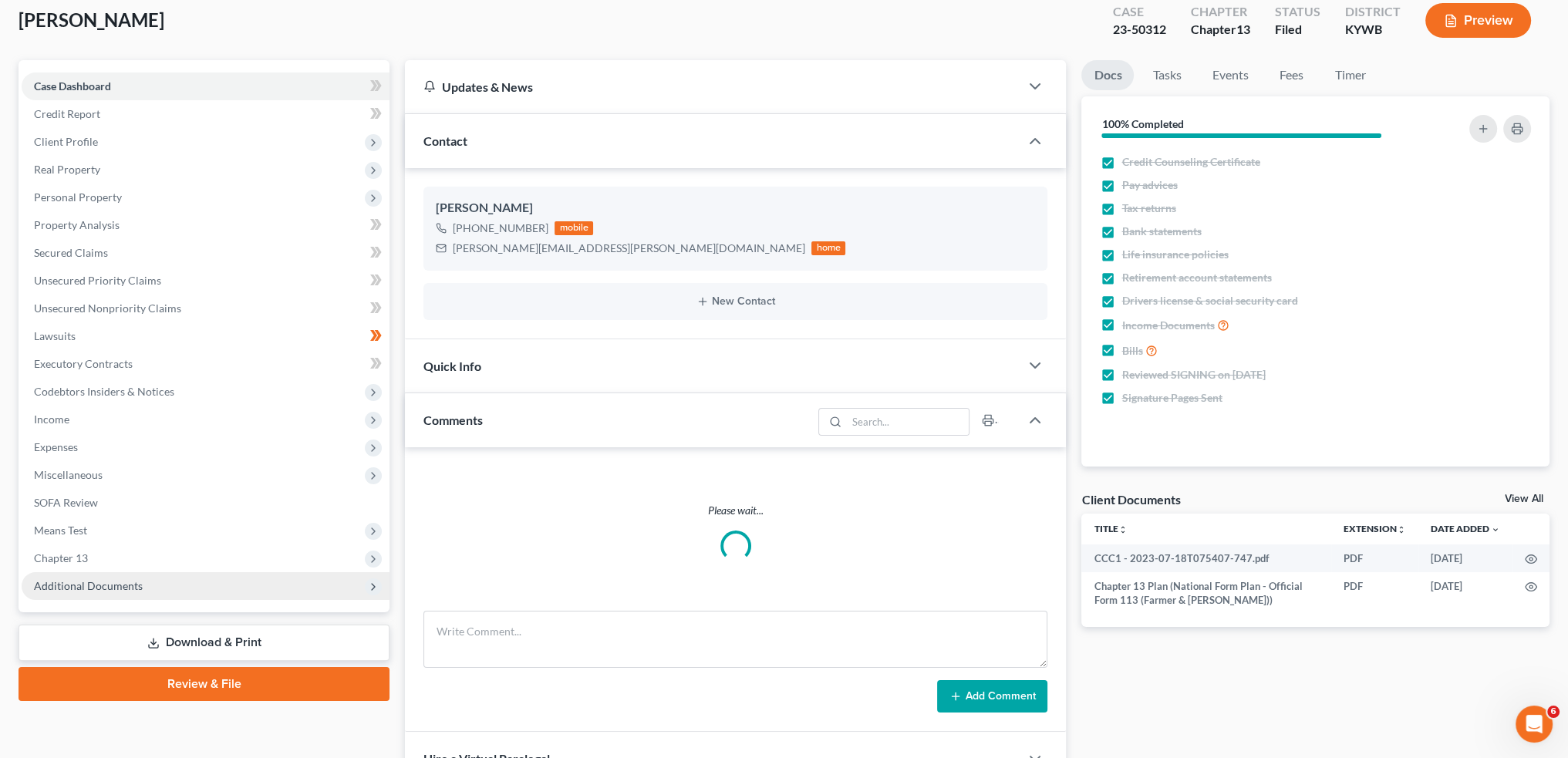
click at [114, 580] on span "Additional Documents" at bounding box center [87, 586] width 108 height 13
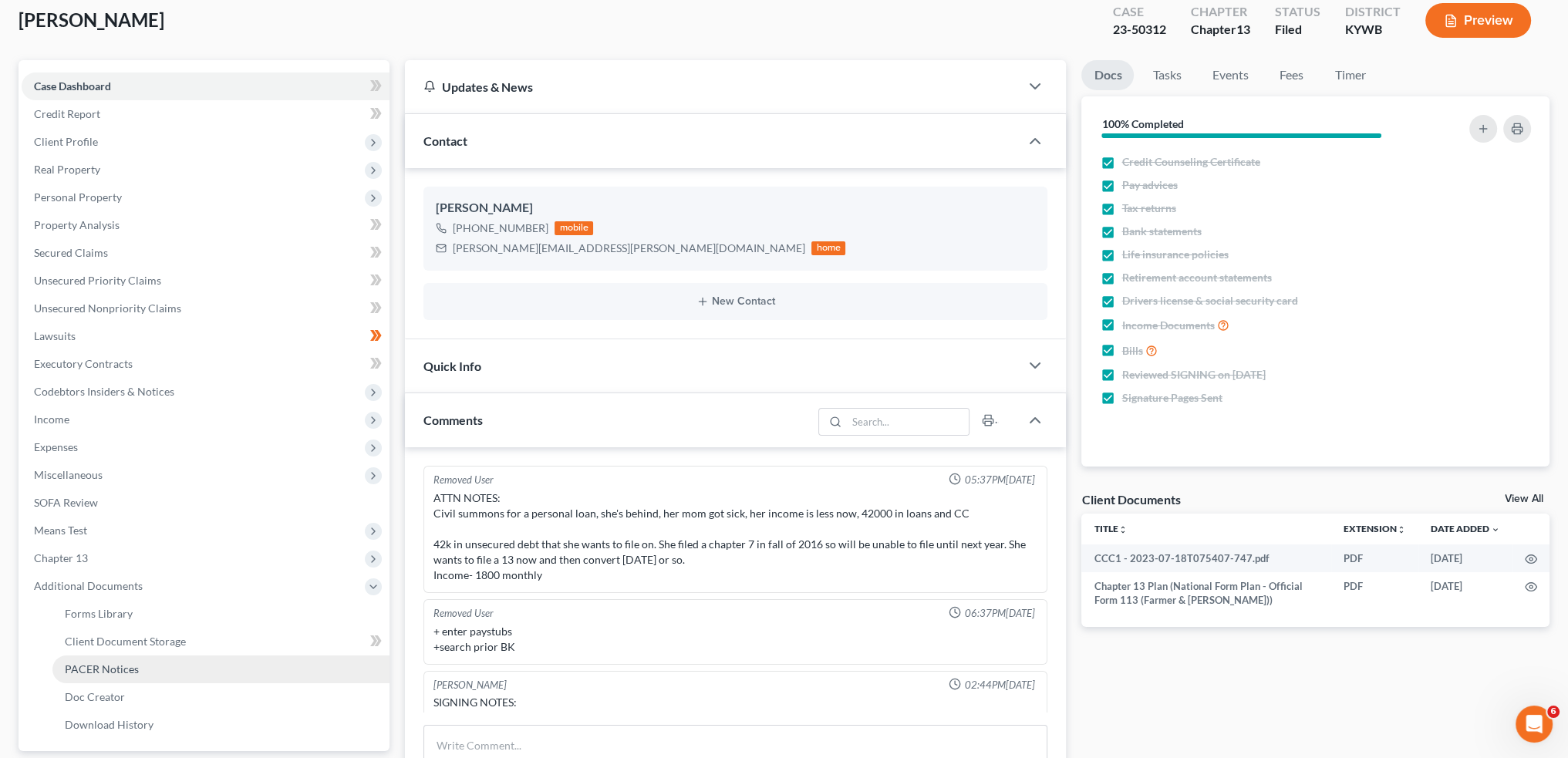
scroll to position [92, 0]
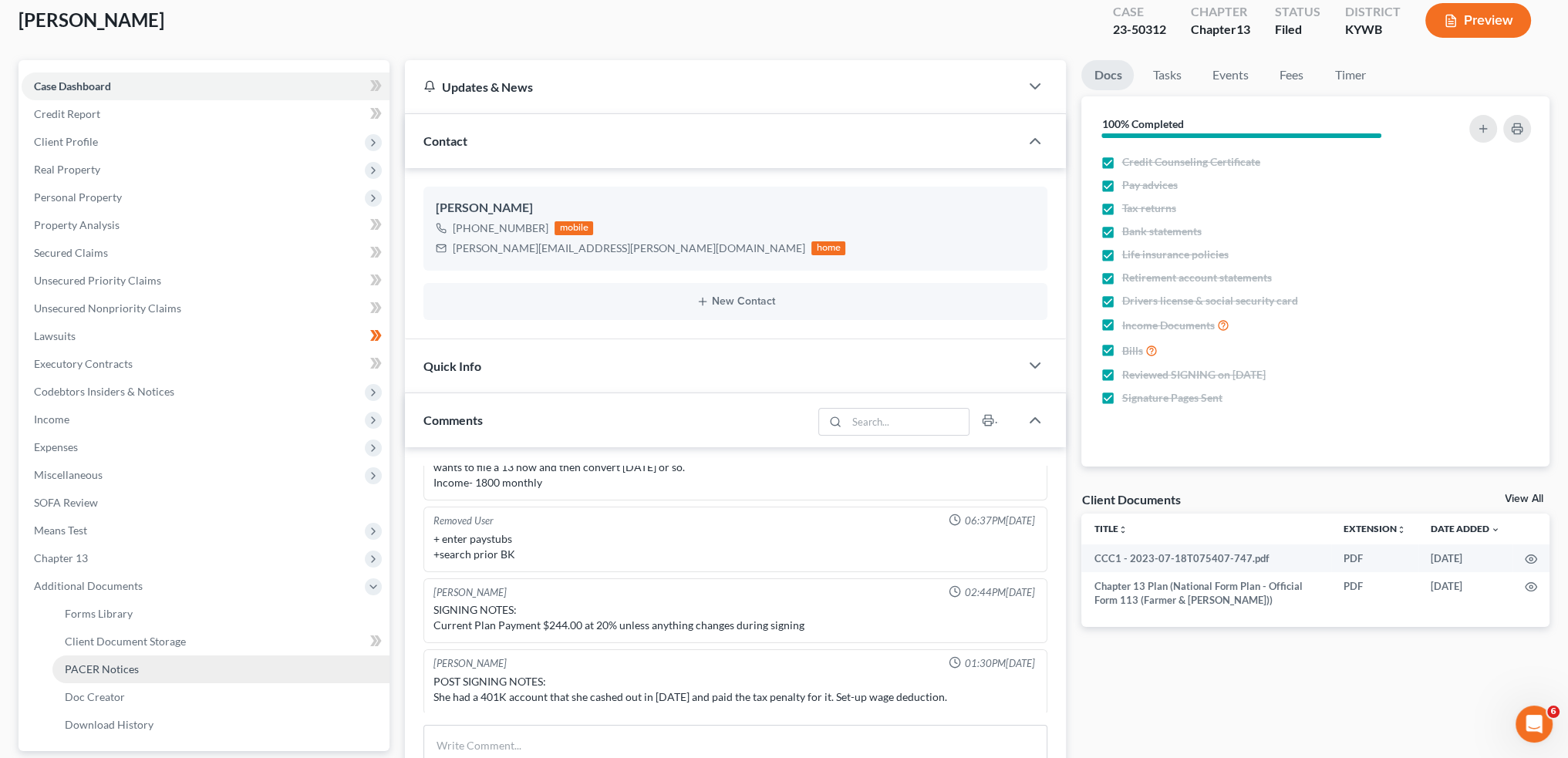
click at [102, 675] on span "PACER Notices" at bounding box center [102, 670] width 74 height 13
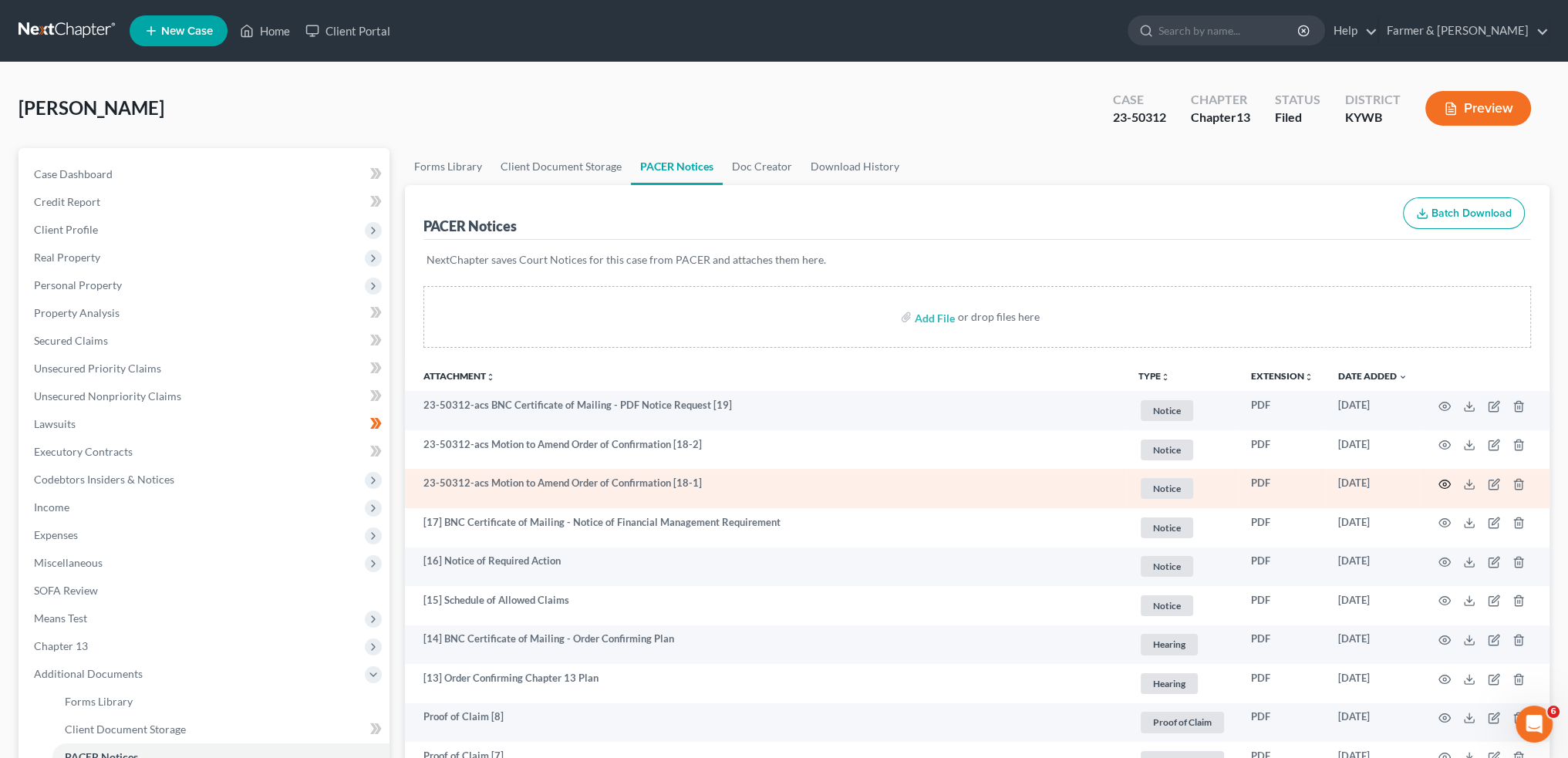
click at [1446, 479] on icon "button" at bounding box center [1444, 485] width 12 height 12
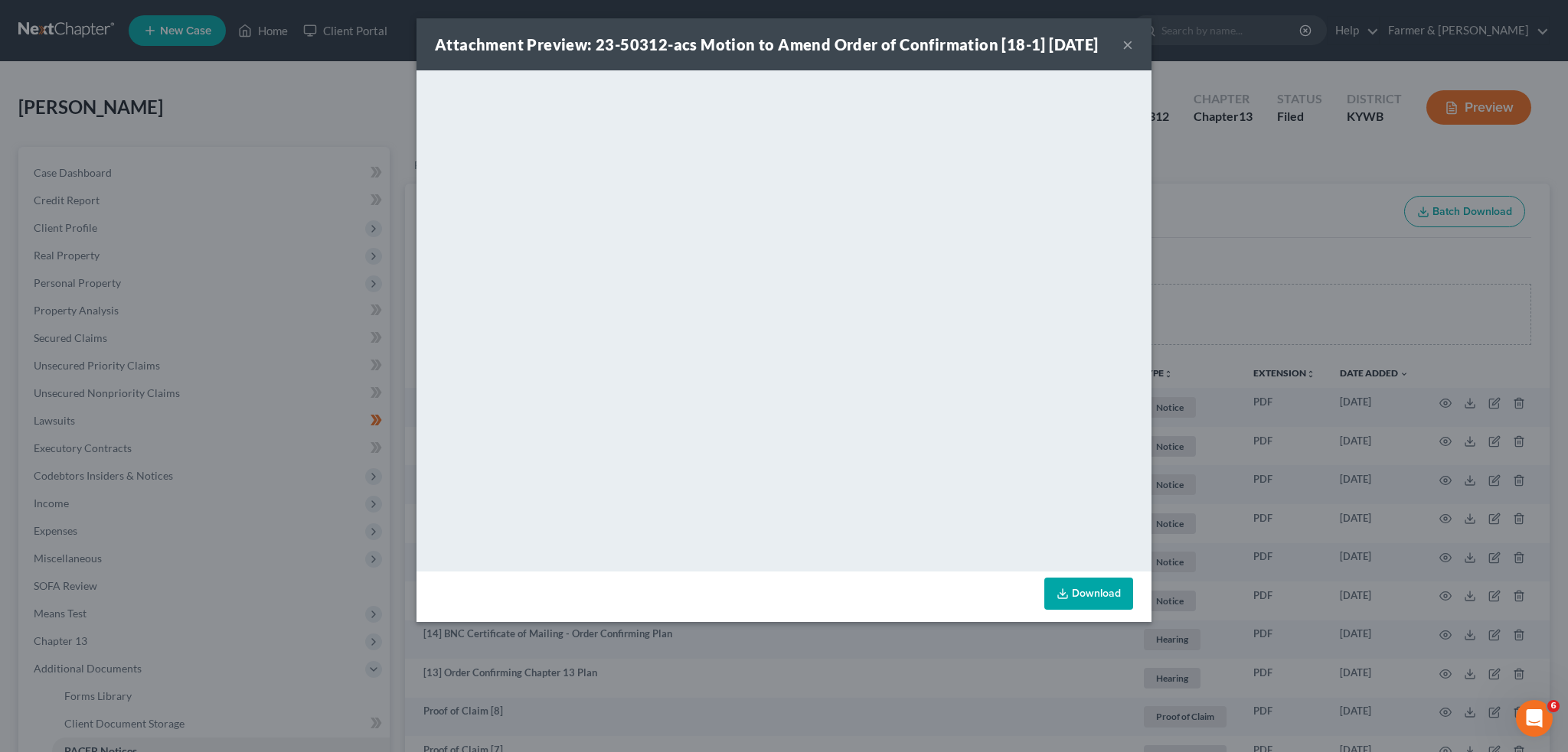
click at [1127, 53] on button "×" at bounding box center [1127, 44] width 10 height 18
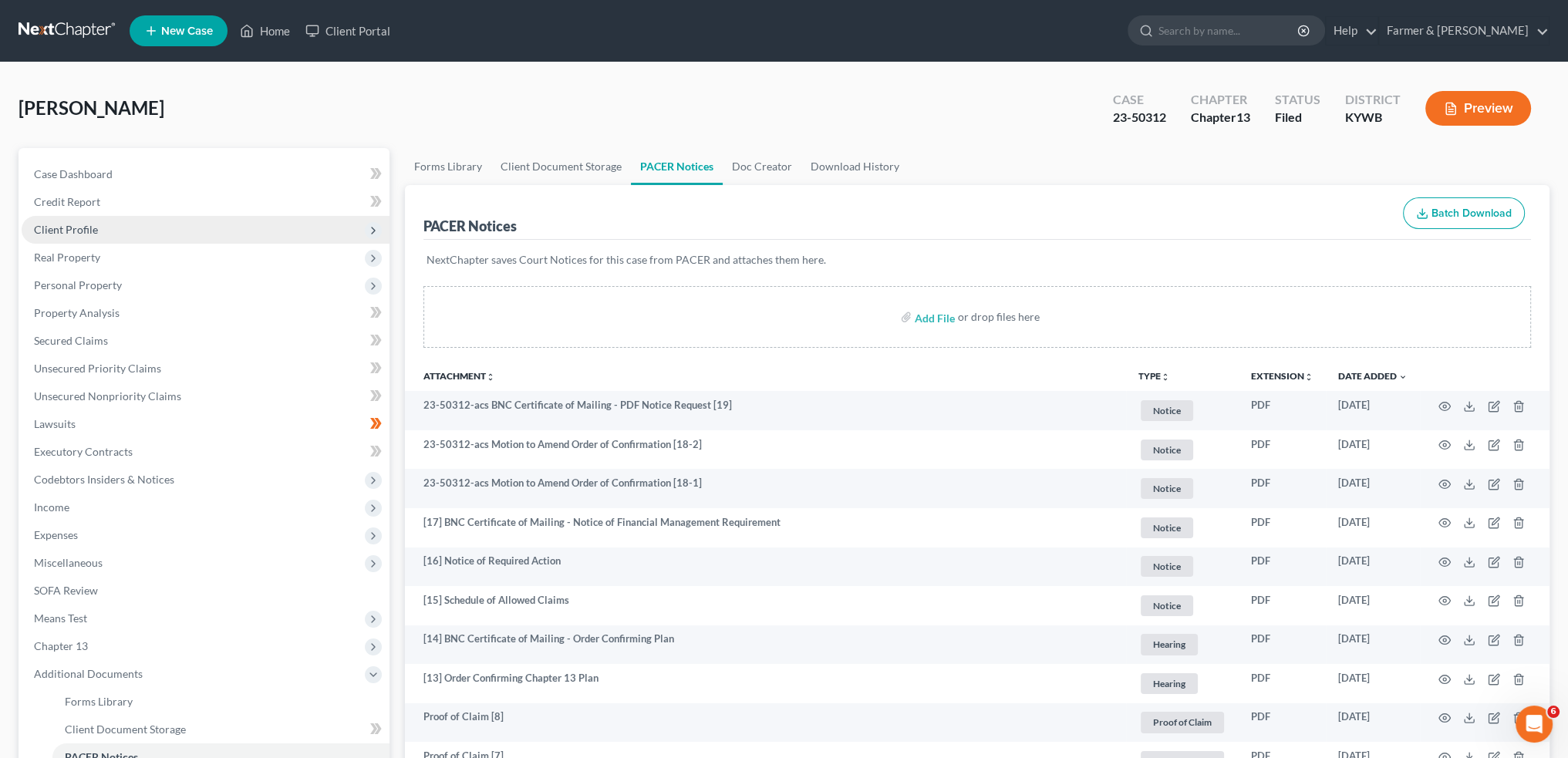
click at [77, 225] on span "Client Profile" at bounding box center [65, 229] width 64 height 13
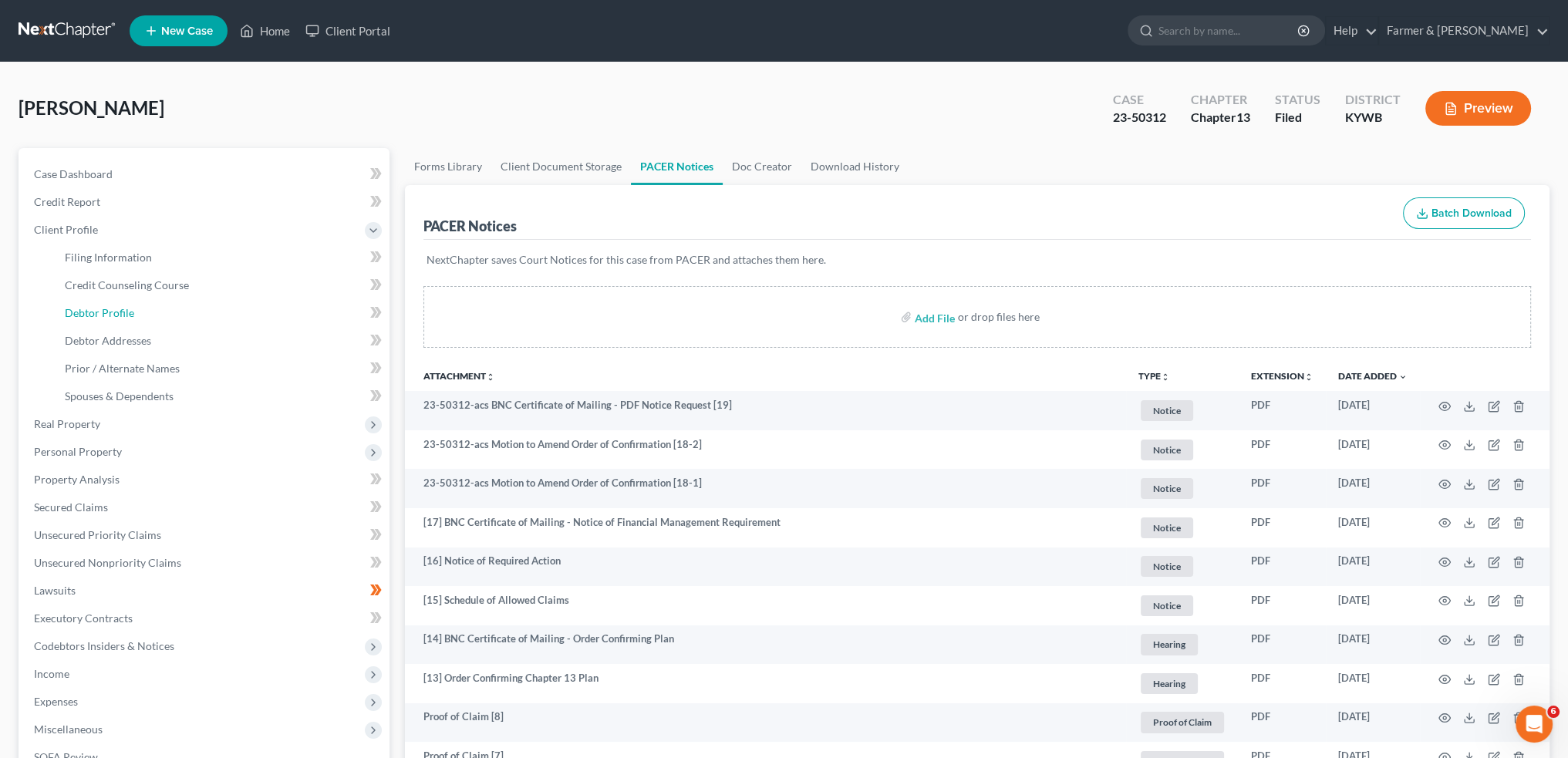
drag, startPoint x: 89, startPoint y: 309, endPoint x: 622, endPoint y: 352, distance: 534.7
click at [90, 309] on span "Debtor Profile" at bounding box center [100, 313] width 69 height 13
select select "3"
select select "1"
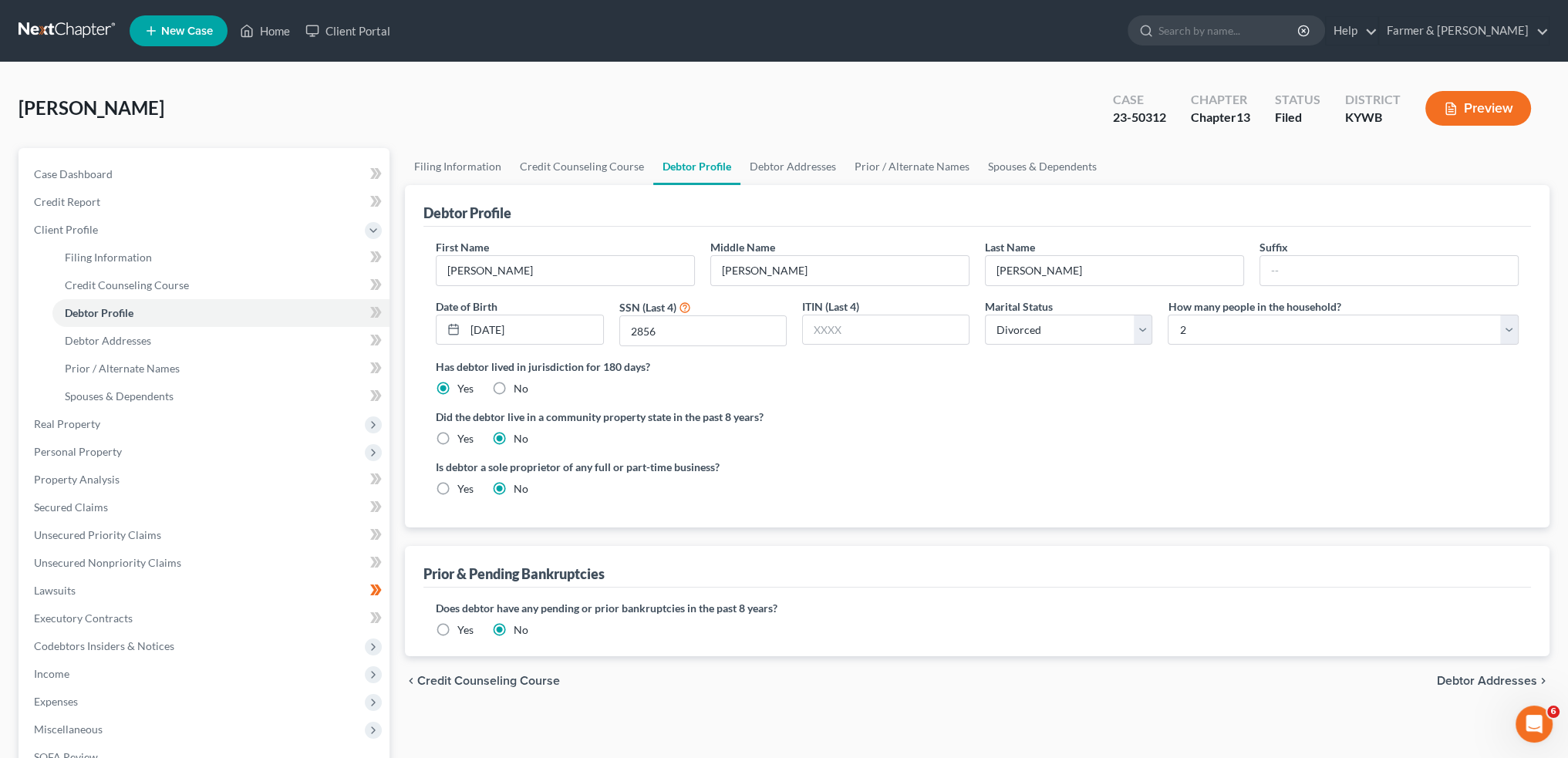
radio input "true"
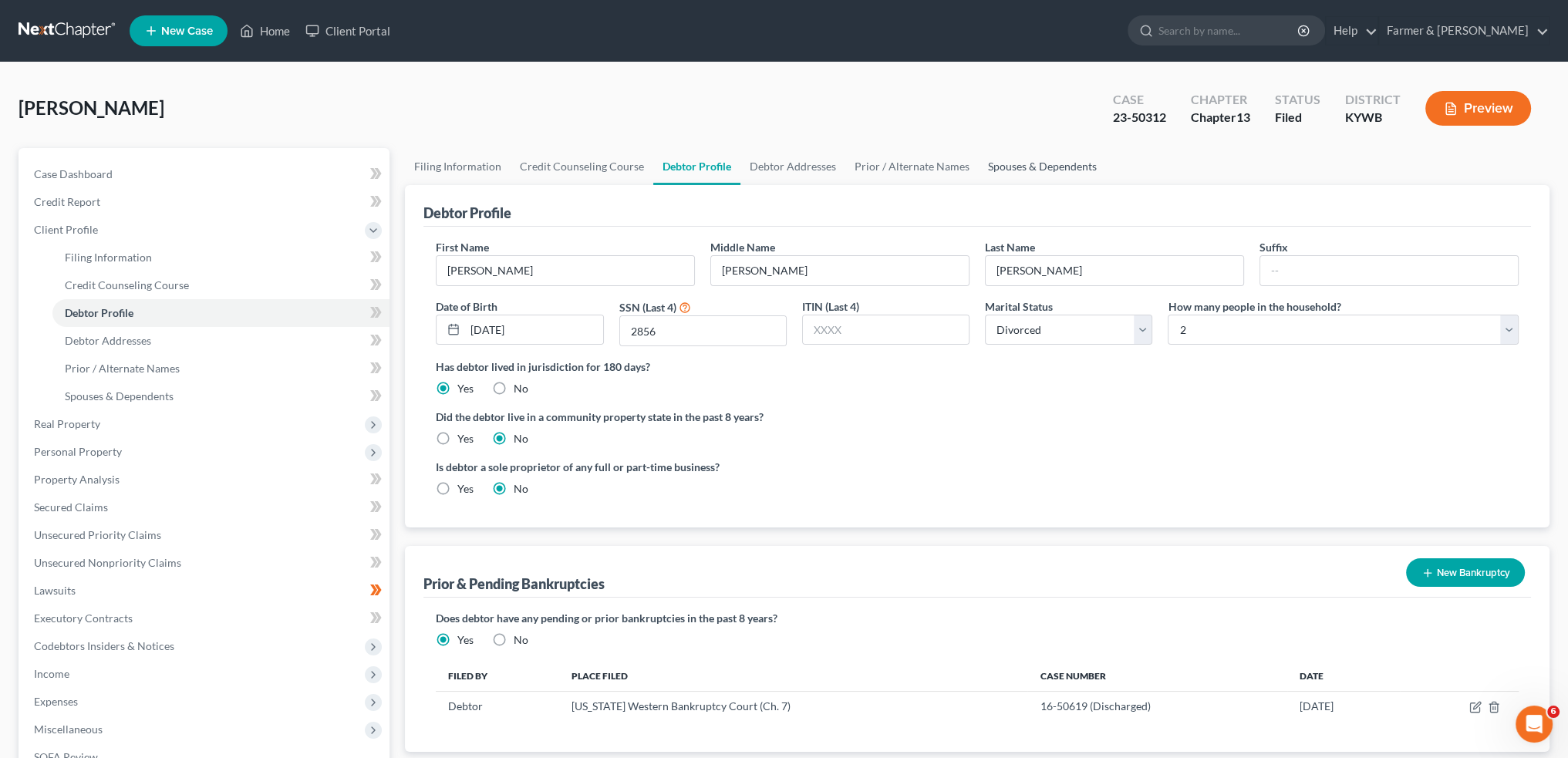
click at [1010, 158] on link "Spouses & Dependents" at bounding box center [1041, 166] width 128 height 37
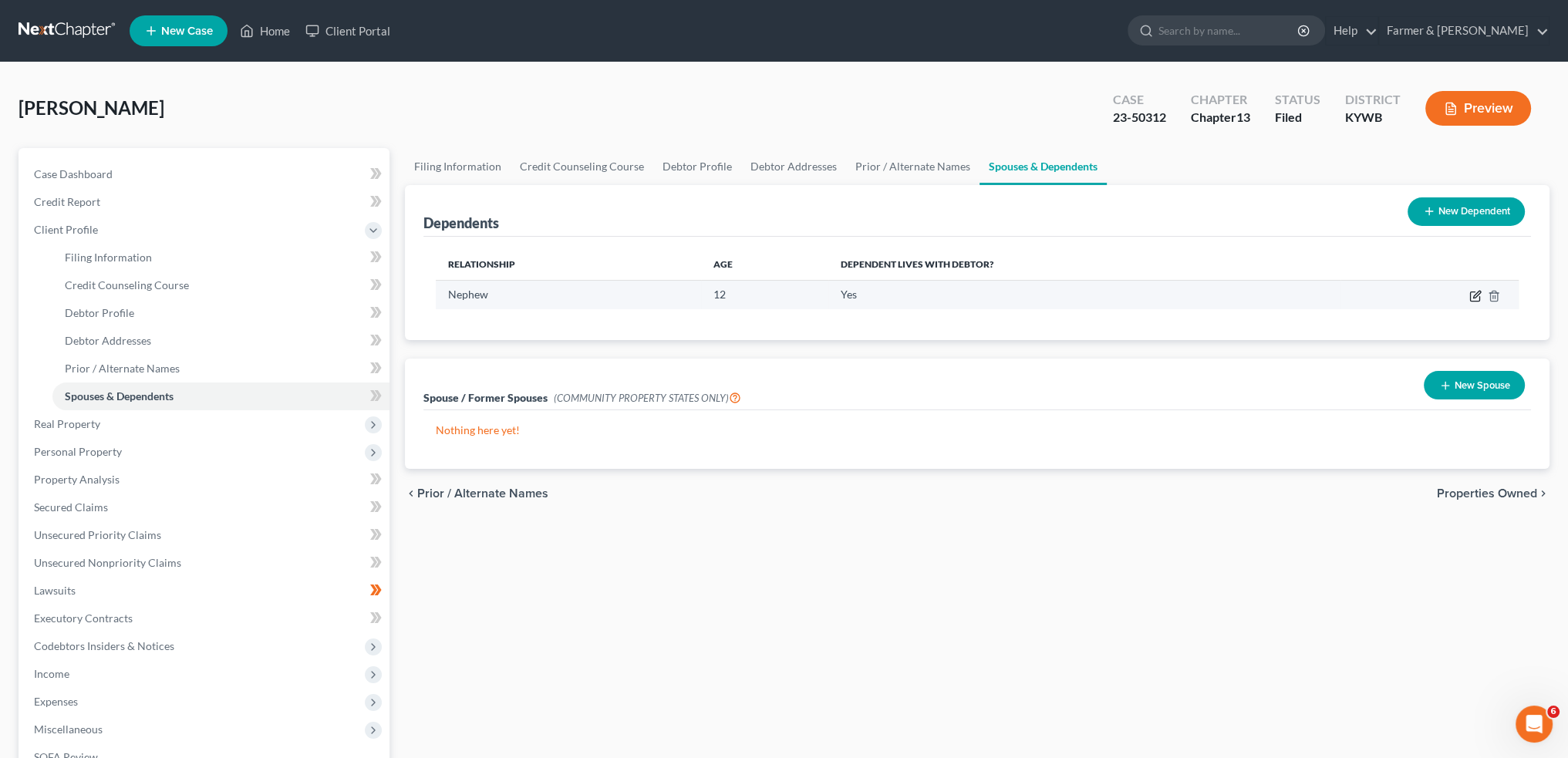
click at [1476, 296] on icon "button" at bounding box center [1475, 296] width 12 height 12
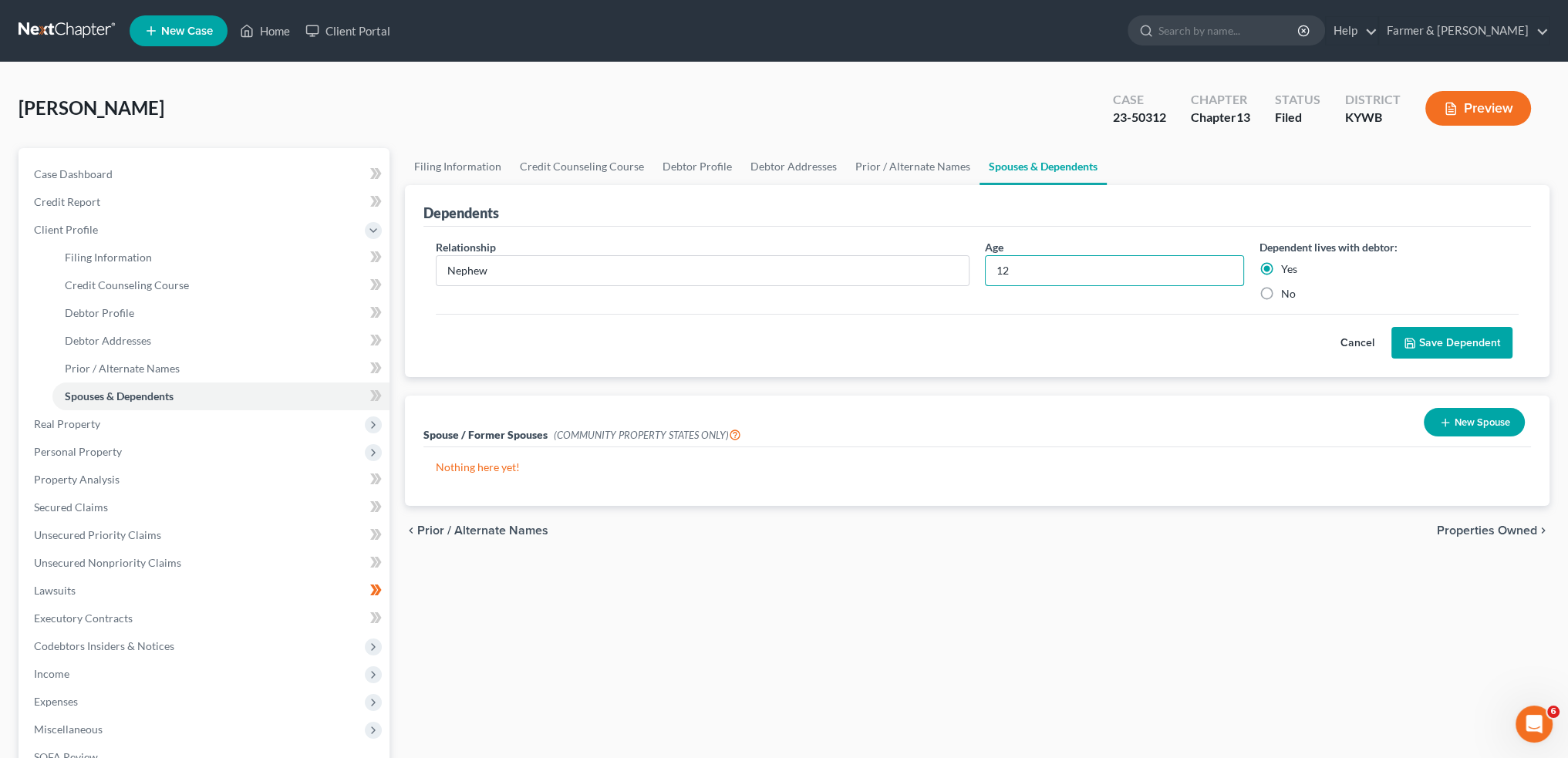
drag, startPoint x: 1070, startPoint y: 271, endPoint x: 851, endPoint y: 285, distance: 219.4
click at [852, 284] on div "Relationship * Nephew Age 12 Dependent lives with debtor: Yes No" at bounding box center [976, 276] width 1098 height 75
type input "14"
click at [1422, 343] on button "Save Dependent" at bounding box center [1452, 343] width 121 height 33
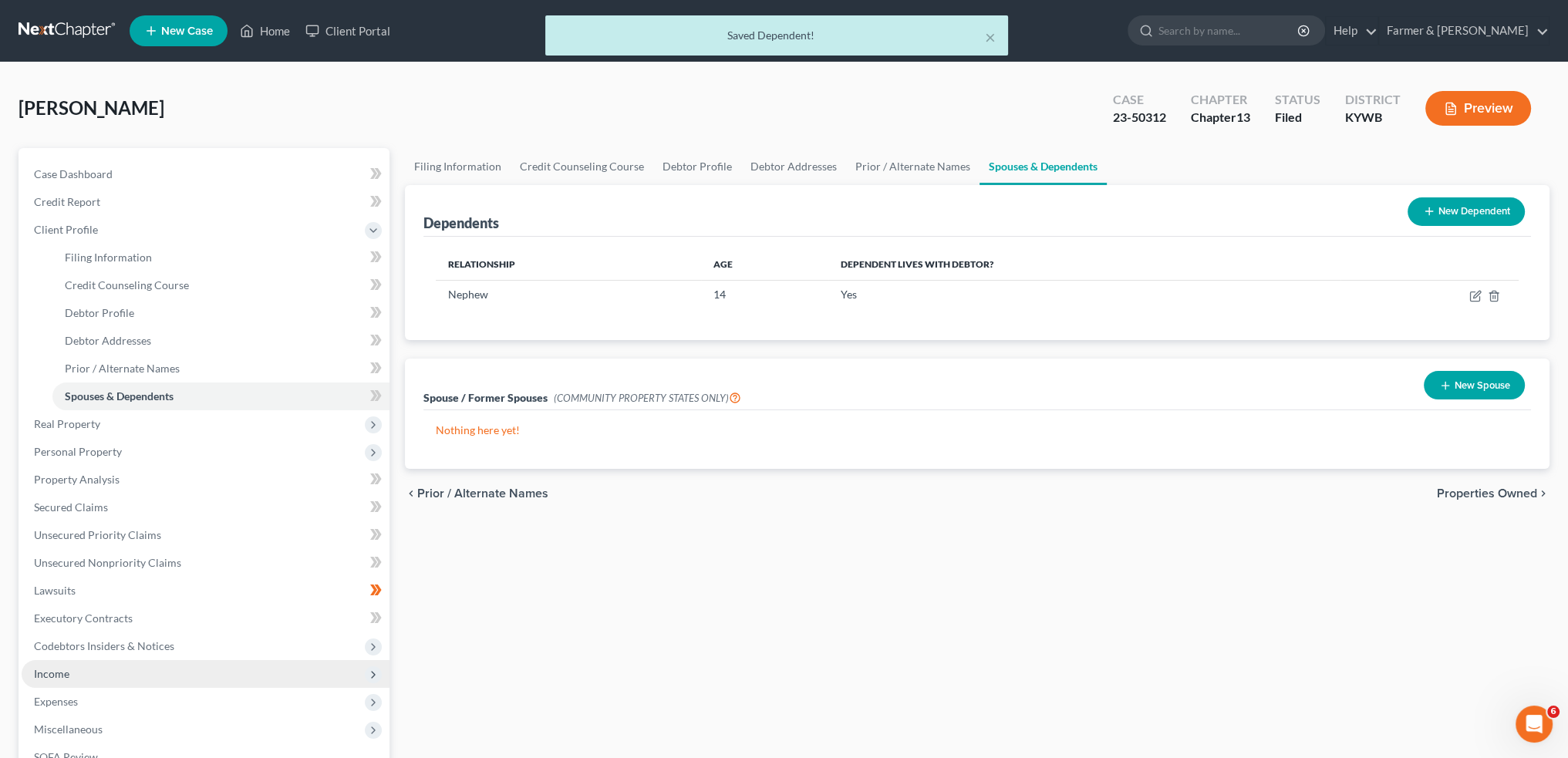
click at [89, 672] on span "Income" at bounding box center [206, 674] width 368 height 28
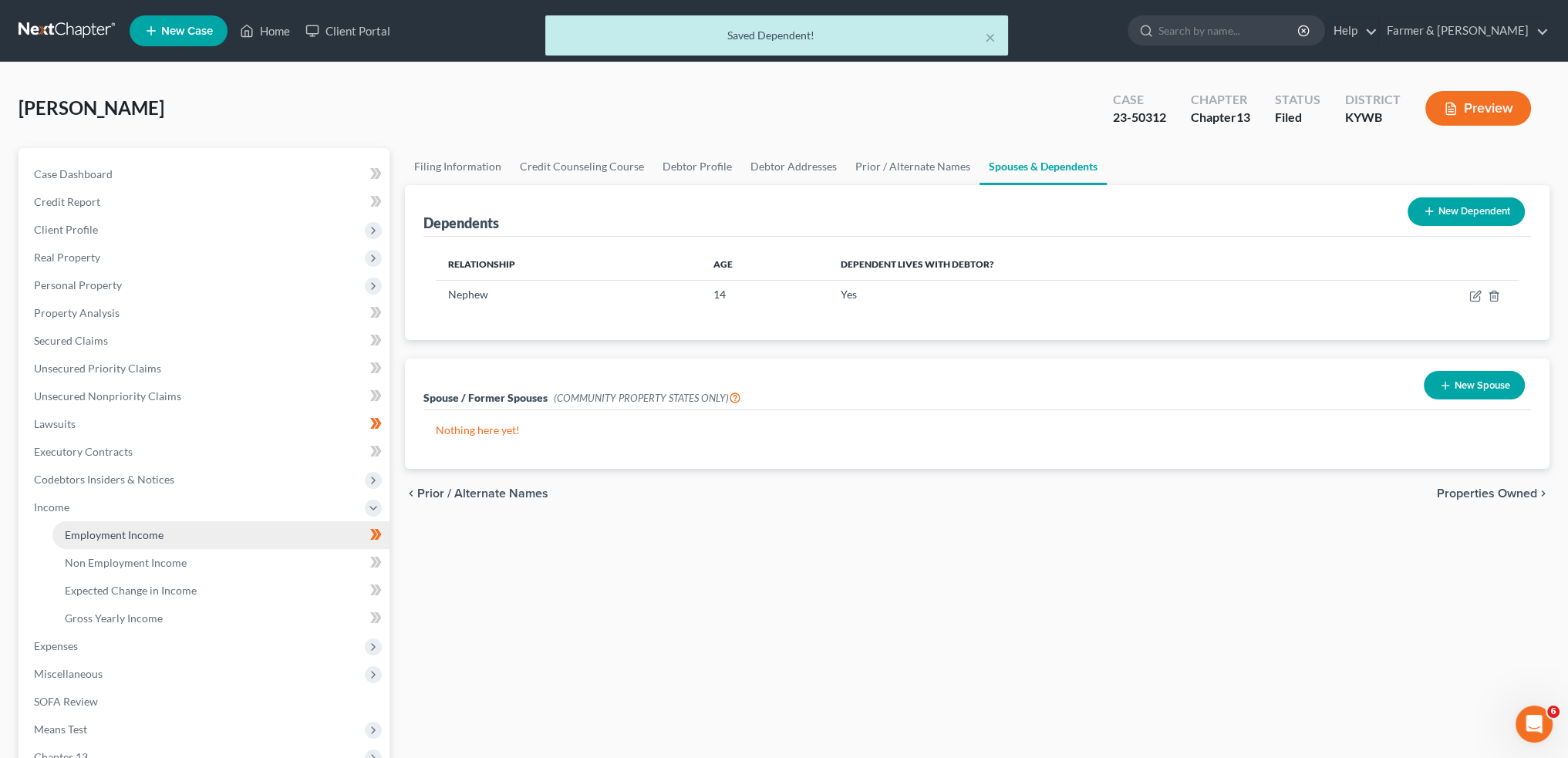
click at [102, 527] on link "Employment Income" at bounding box center [221, 535] width 337 height 28
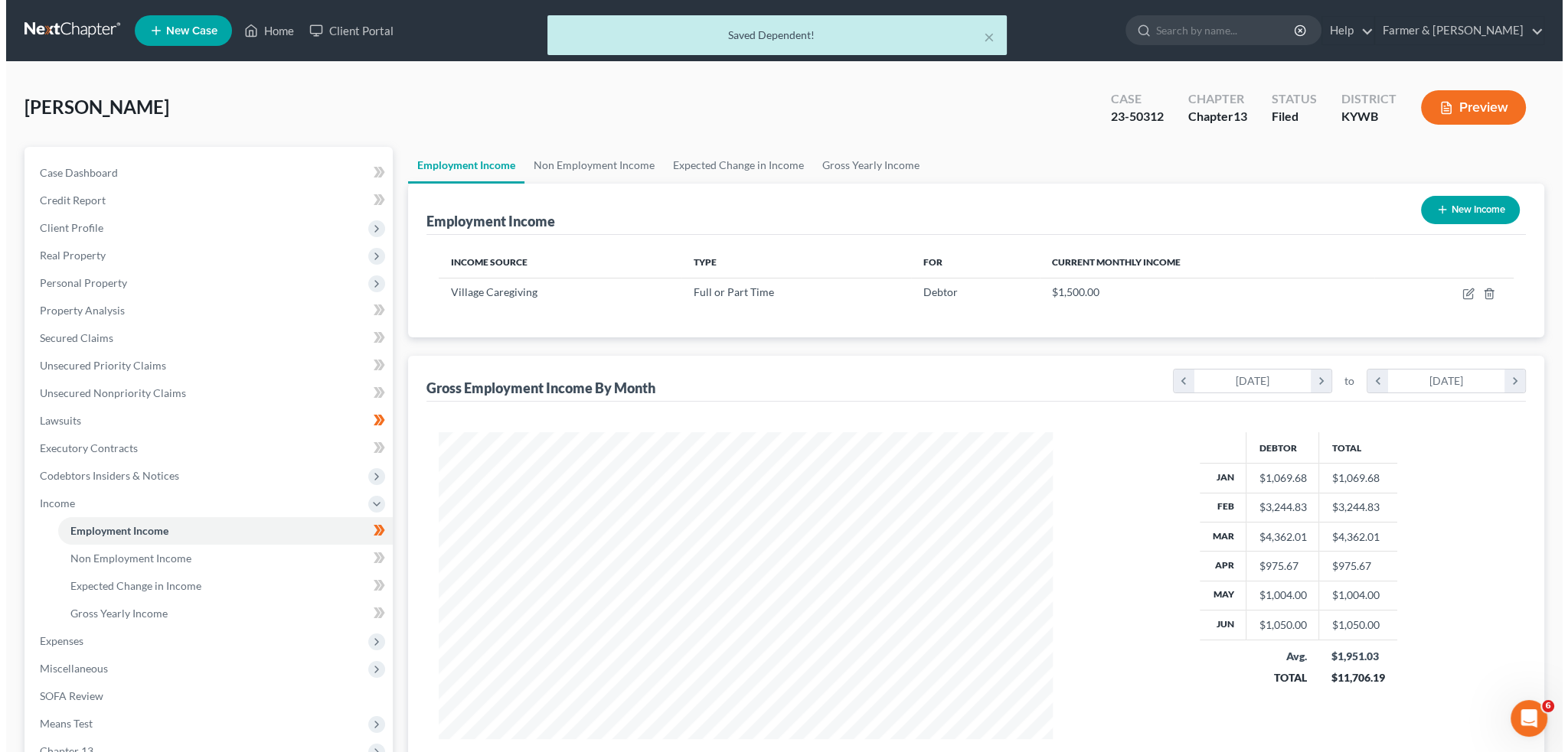
scroll to position [307, 644]
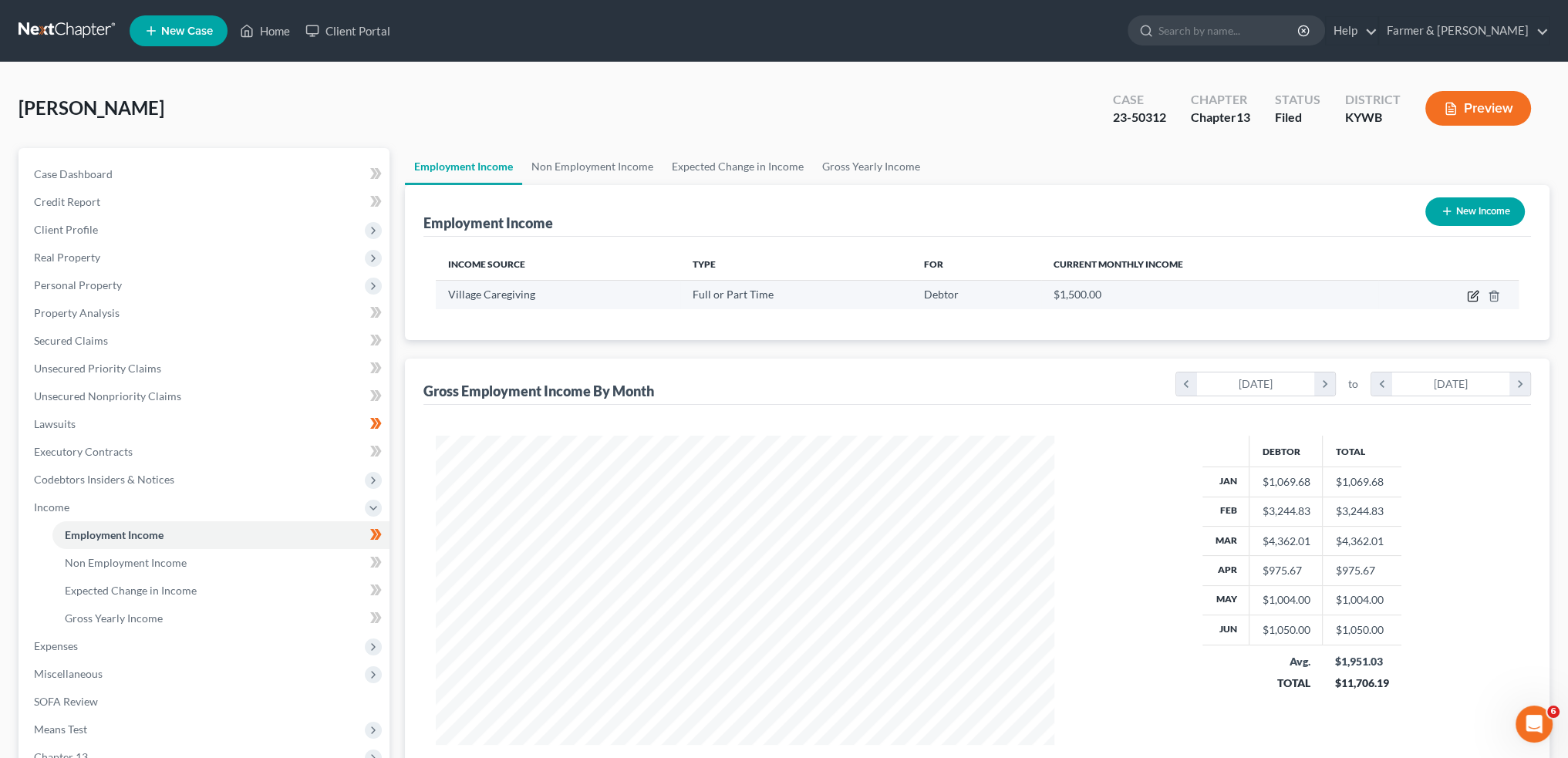
click at [1471, 293] on icon "button" at bounding box center [1472, 297] width 10 height 10
select select "0"
select select "18"
select select "1"
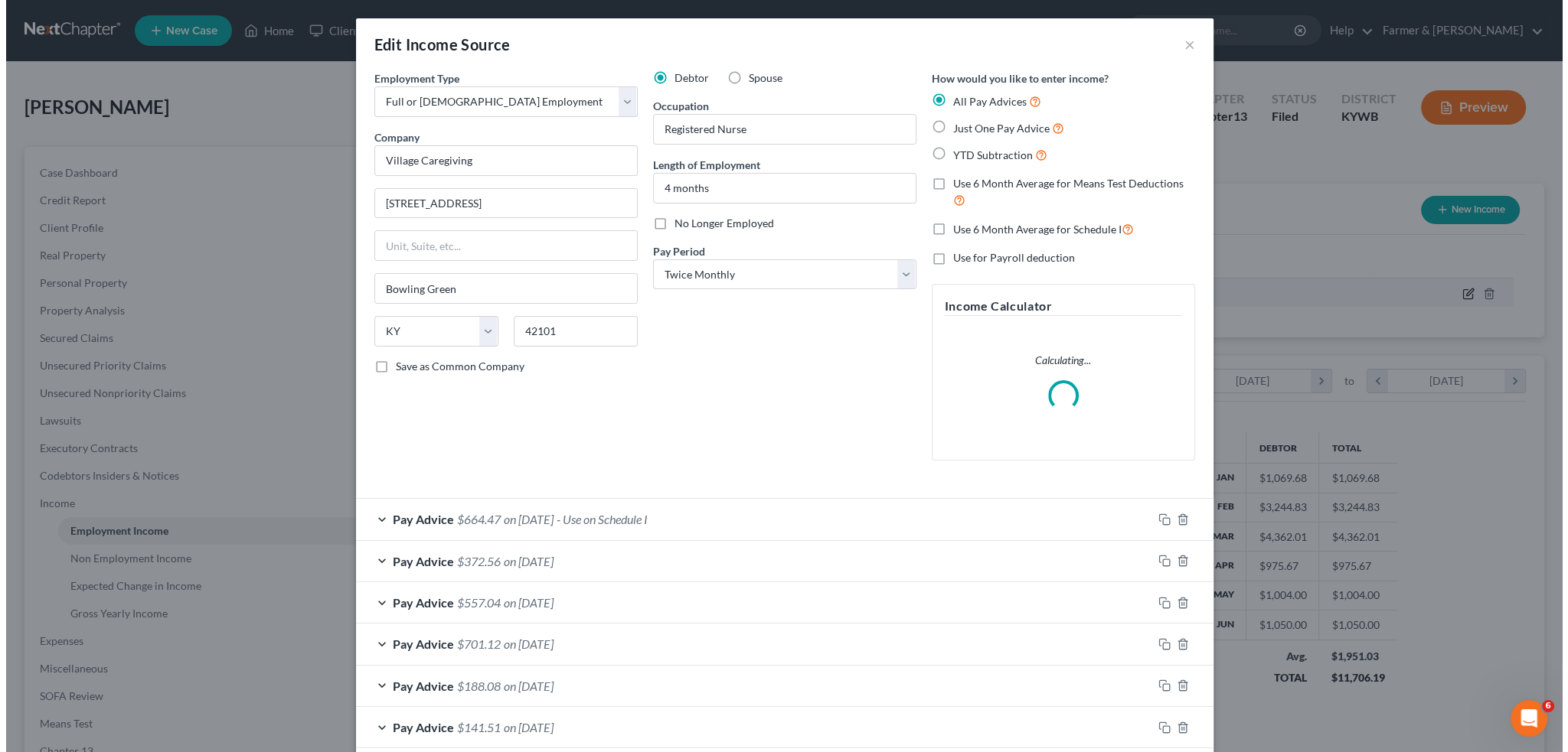
scroll to position [309, 649]
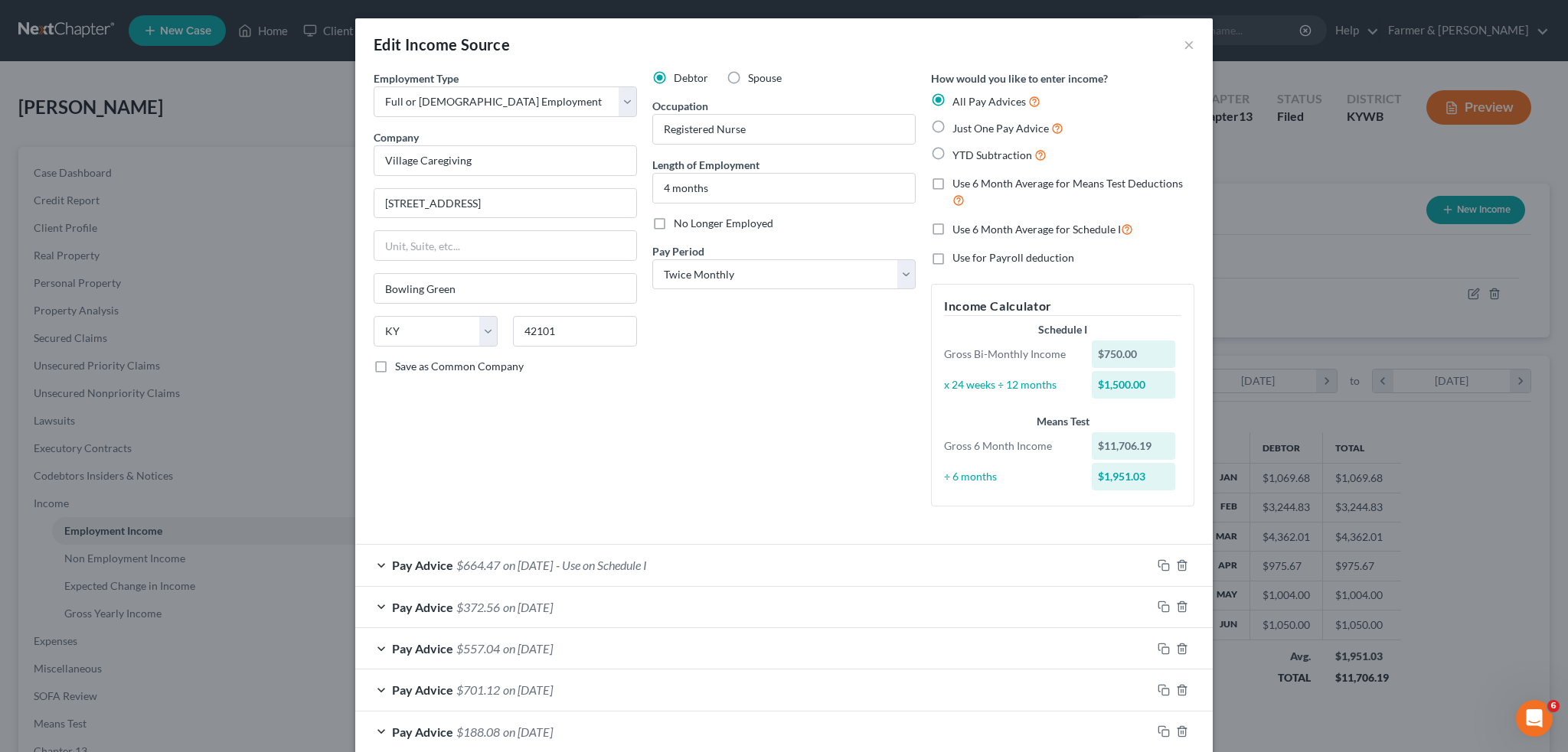
click at [674, 219] on label "No Longer Employed" at bounding box center [724, 224] width 100 height 15
click at [680, 219] on input "No Longer Employed" at bounding box center [685, 221] width 10 height 10
checkbox input "true"
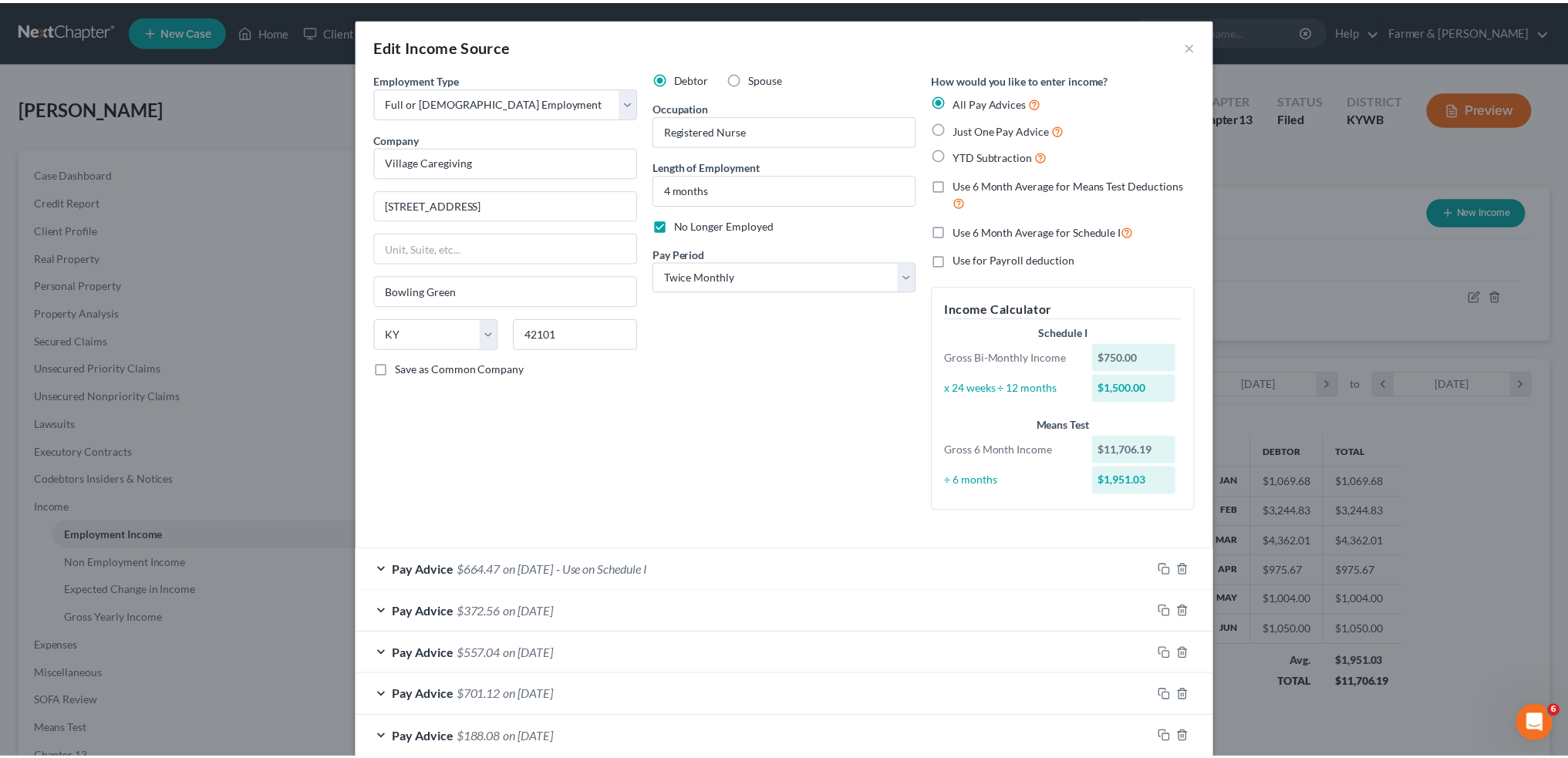
scroll to position [417, 0]
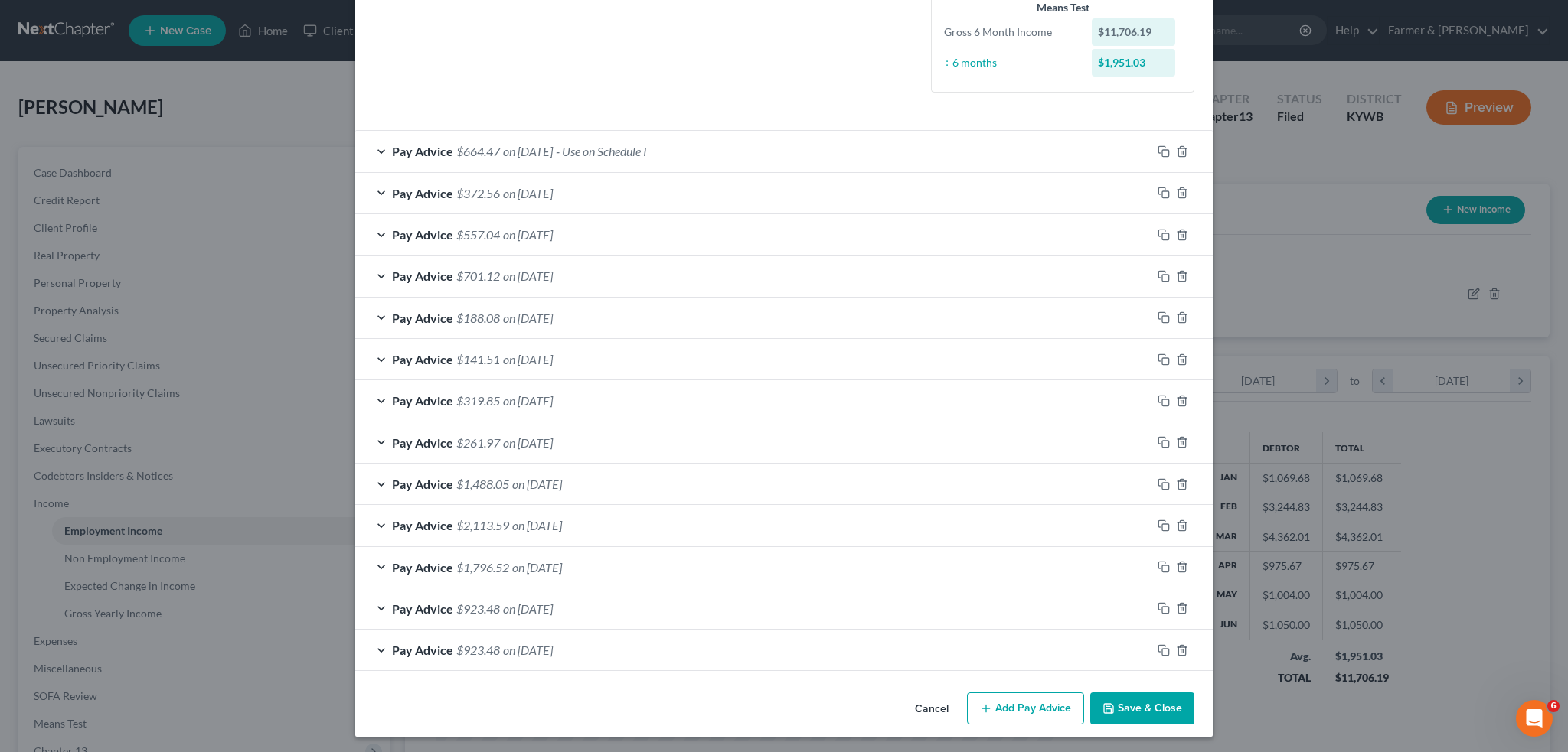
drag, startPoint x: 1133, startPoint y: 722, endPoint x: 1133, endPoint y: 707, distance: 15.0
click at [1133, 722] on div "Cancel Add Pay Advice Save & Close" at bounding box center [784, 711] width 858 height 50
click at [1133, 707] on button "Save & Close" at bounding box center [1141, 709] width 104 height 32
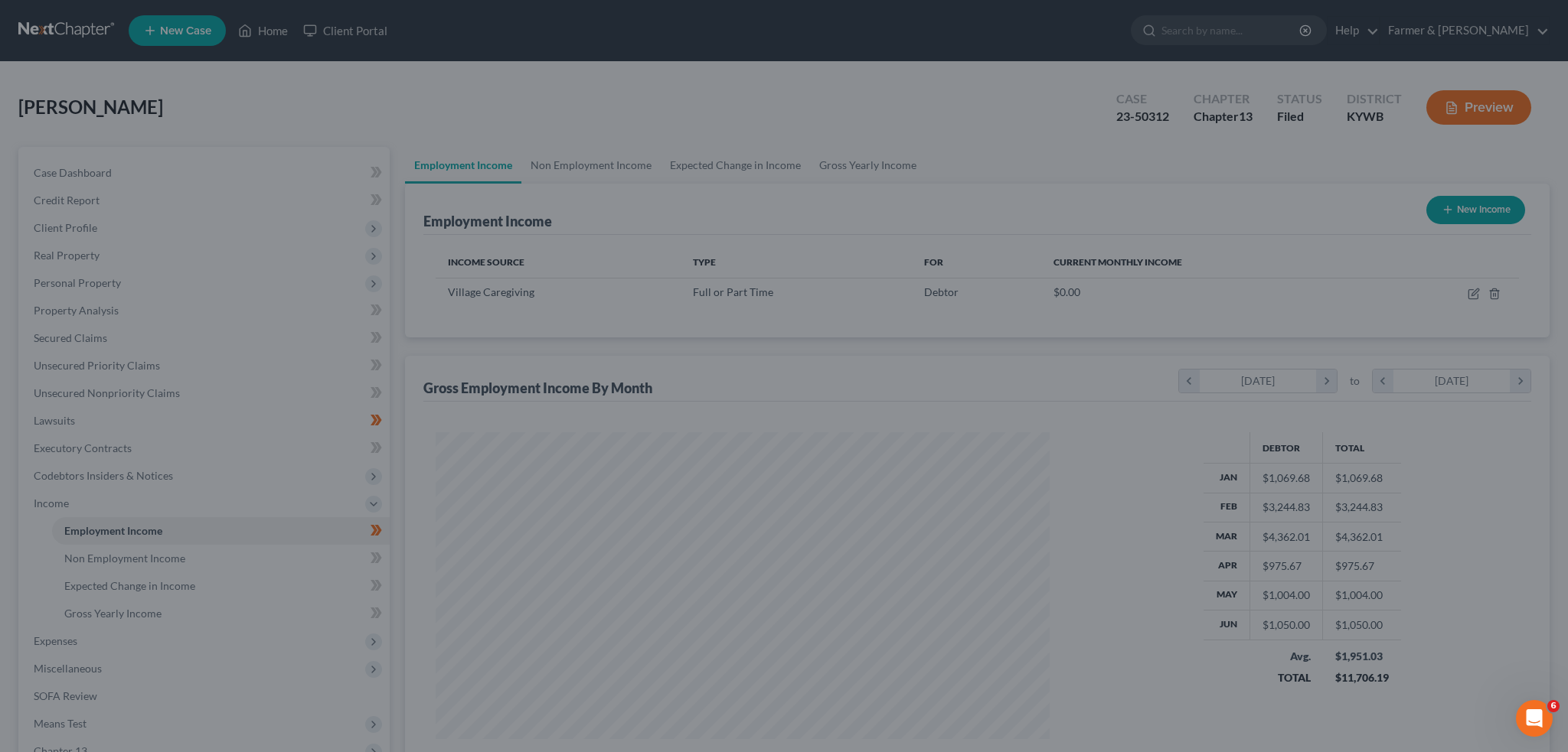
scroll to position [765113, 764884]
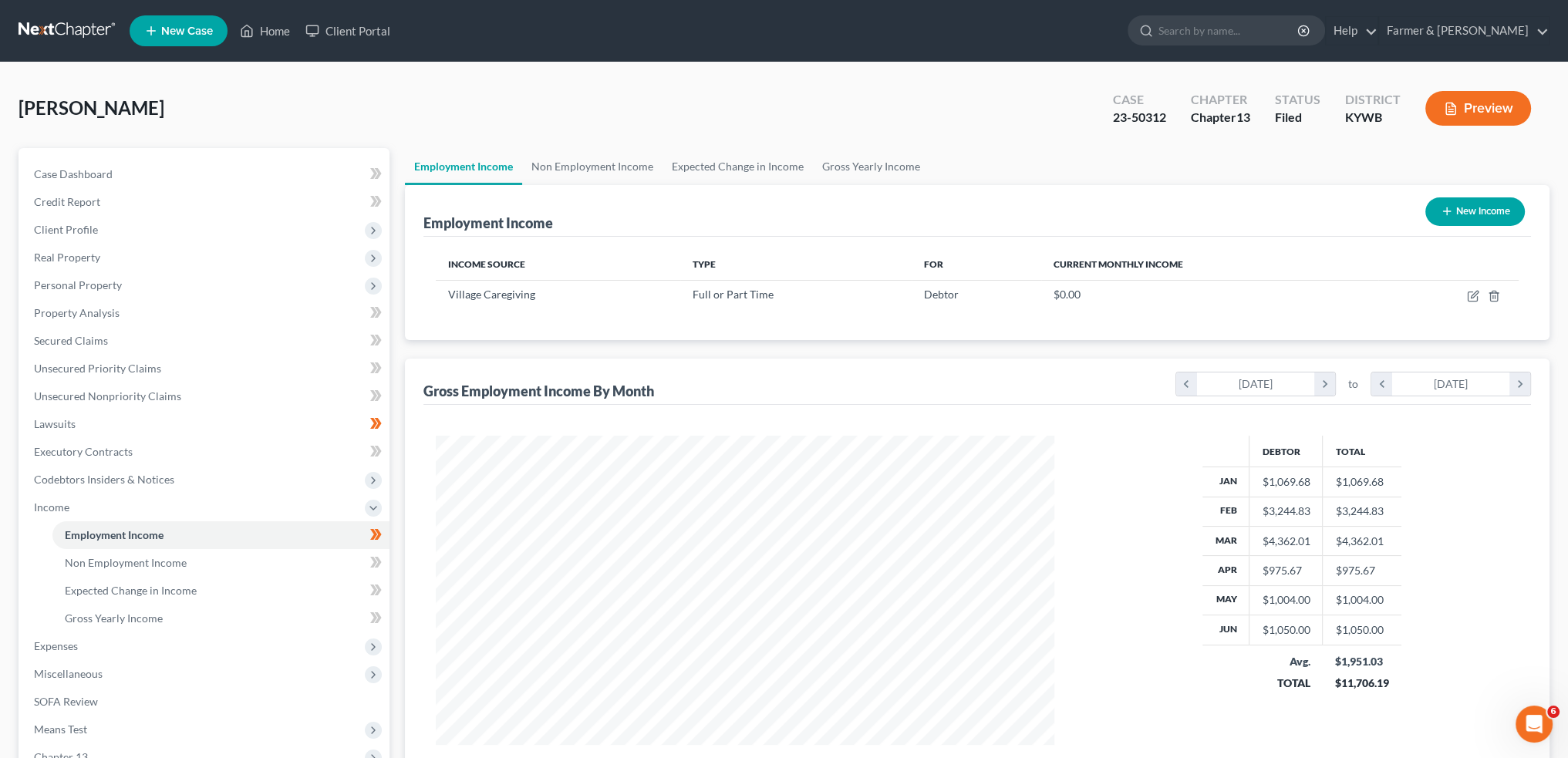
click at [1450, 205] on icon "button" at bounding box center [1446, 211] width 12 height 12
select select "0"
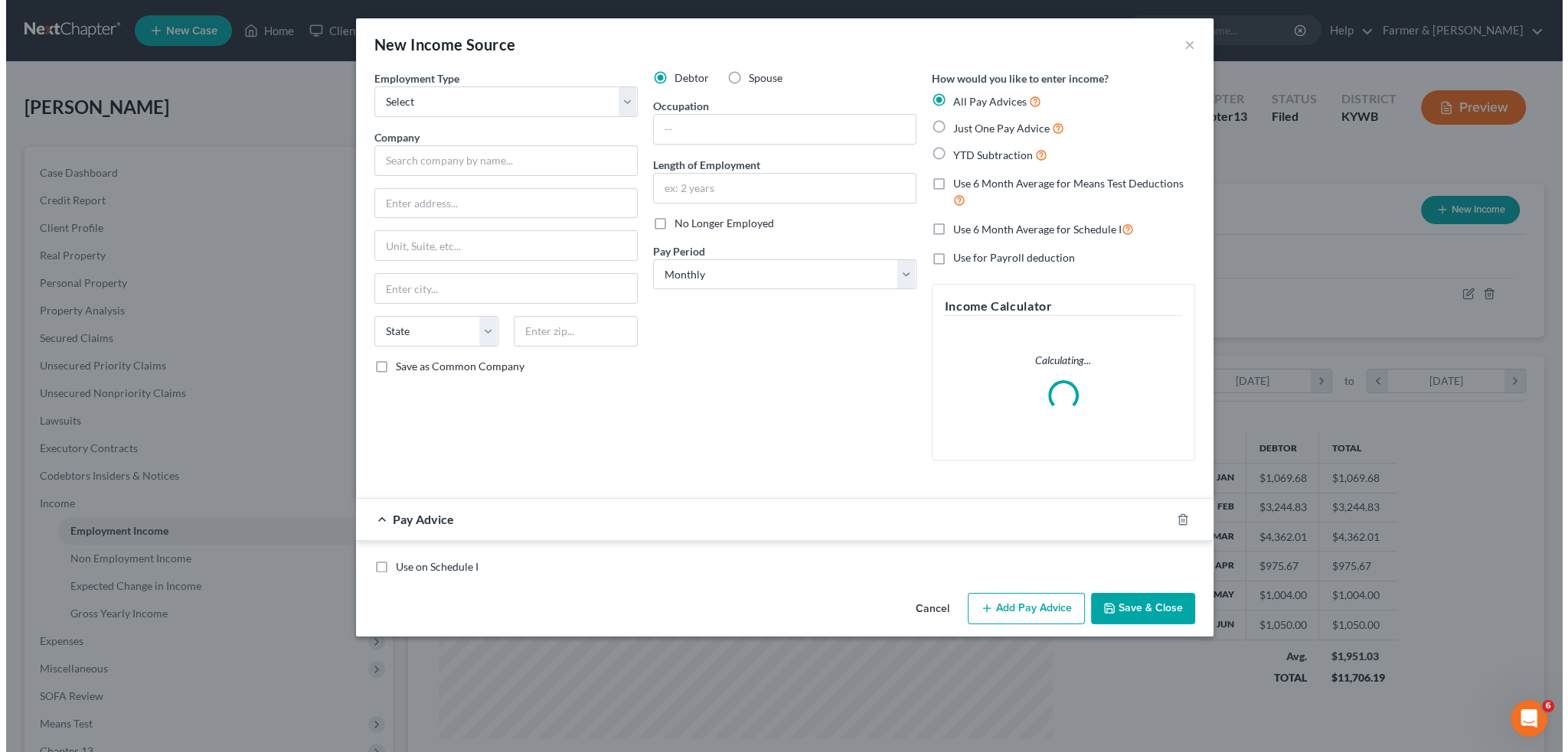
scroll to position [309, 649]
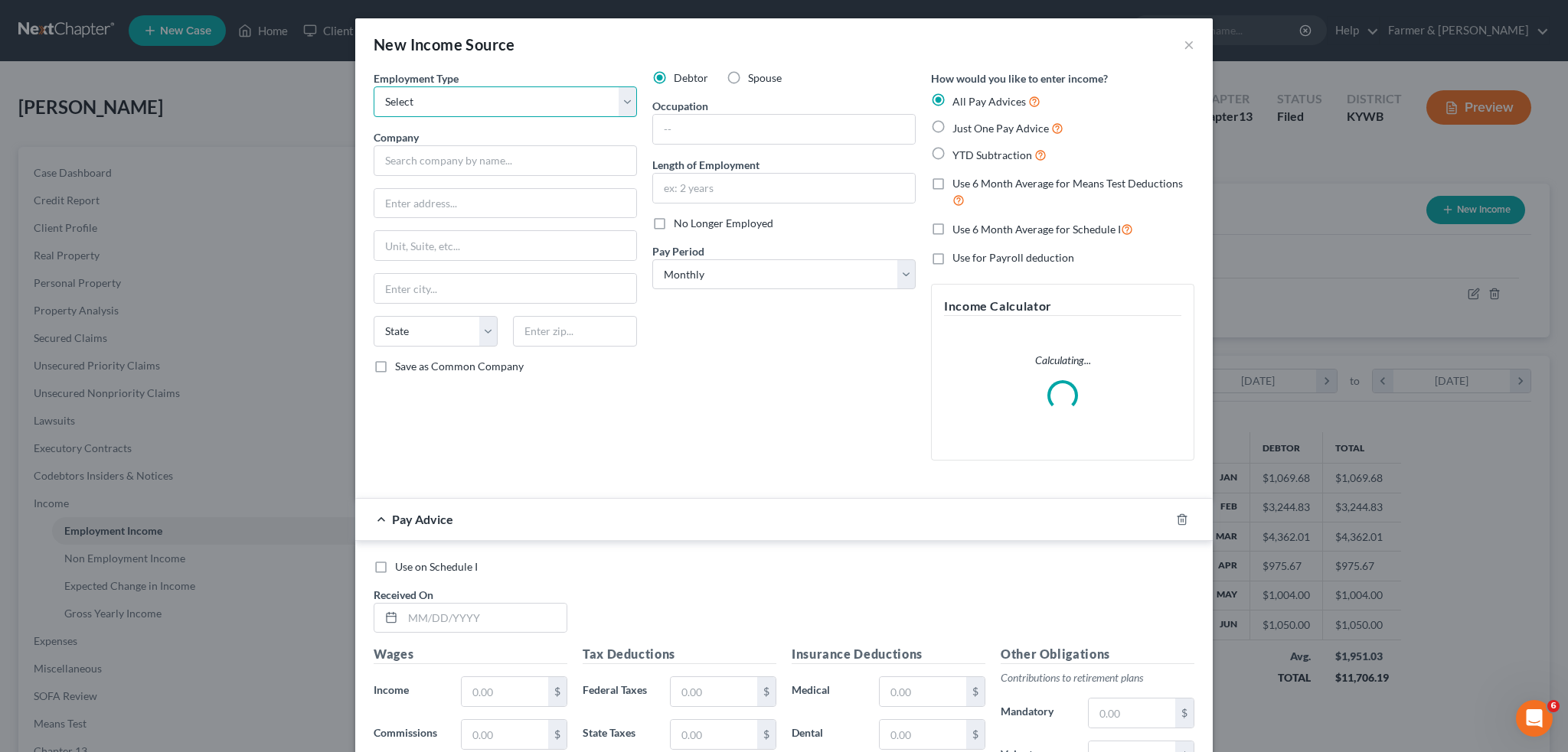
drag, startPoint x: 388, startPoint y: 93, endPoint x: 393, endPoint y: 114, distance: 21.6
click at [388, 93] on select "Select Full or Part Time Employment Self Employment" at bounding box center [505, 102] width 264 height 30
select select "0"
click at [373, 87] on select "Select Full or Part Time Employment Self Employment" at bounding box center [505, 102] width 264 height 30
click at [408, 163] on input "text" at bounding box center [505, 161] width 264 height 30
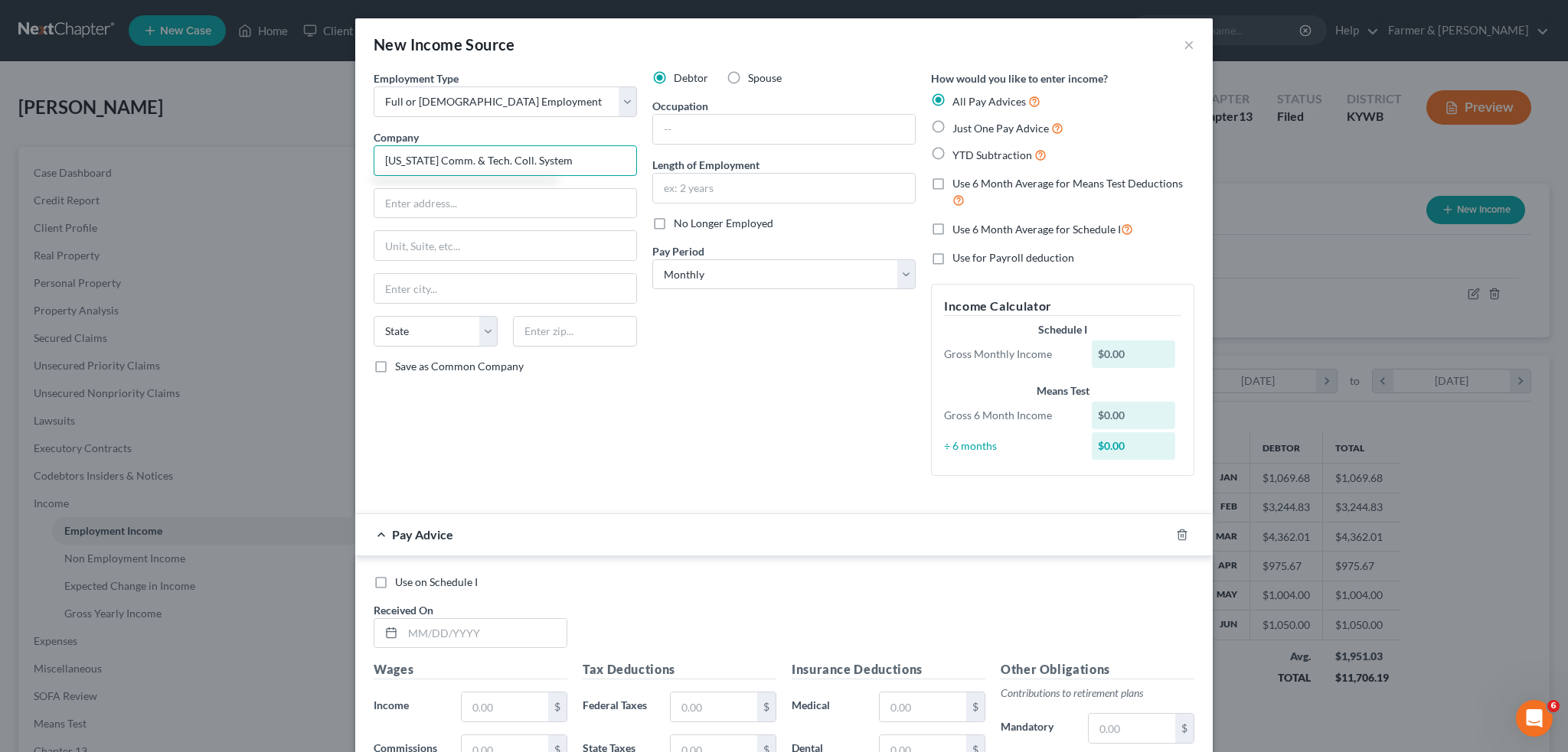
type input "Kentucky Comm. & Tech. Coll. System"
type input "300 North Main St."
type input "40383"
type input "Versailles"
select select "18"
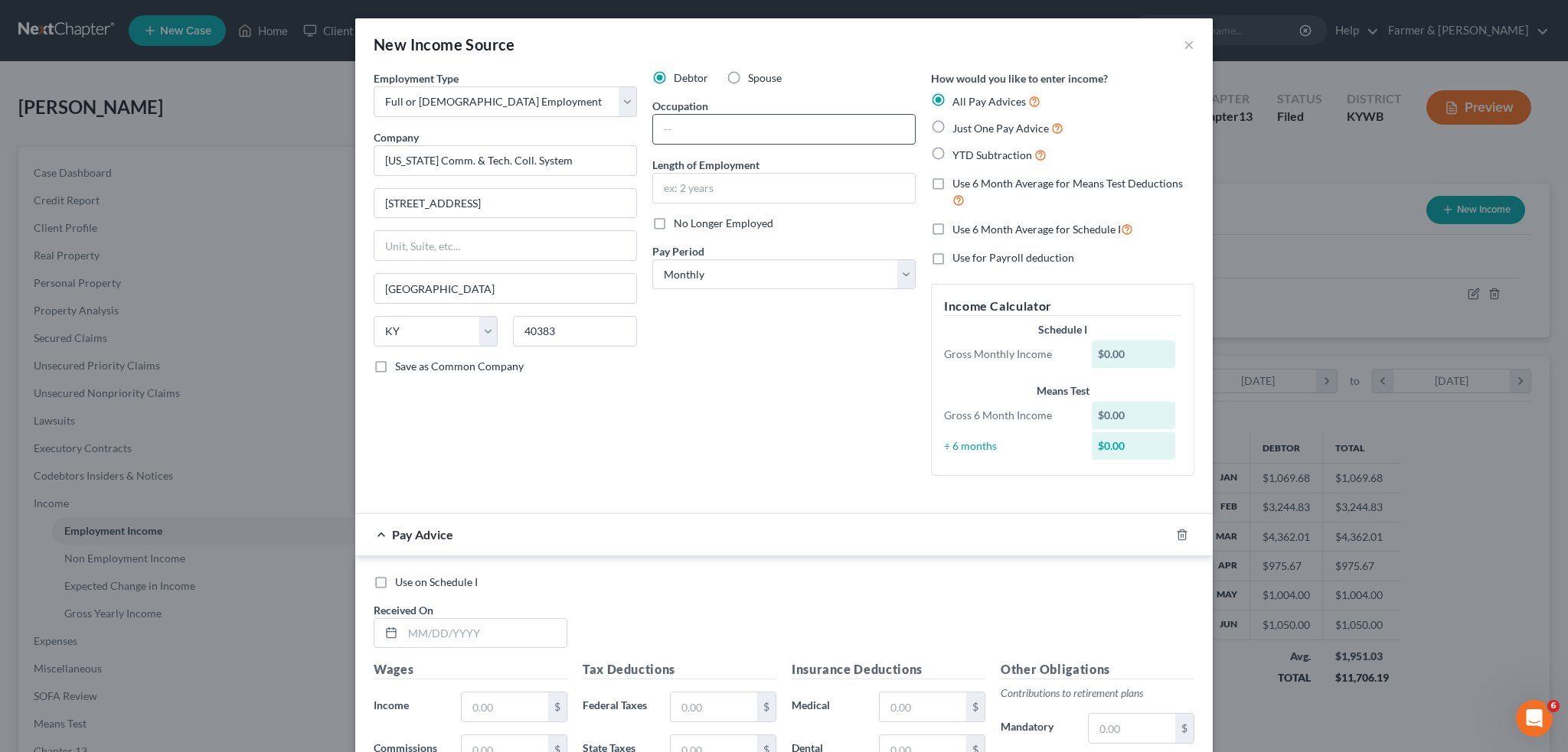
click at [818, 128] on input "text" at bounding box center [784, 129] width 262 height 30
drag, startPoint x: 661, startPoint y: 124, endPoint x: 704, endPoint y: 116, distance: 43.7
click at [667, 123] on input "instructor" at bounding box center [784, 129] width 262 height 30
type input "Instructor"
click at [712, 189] on input "text" at bounding box center [784, 188] width 262 height 30
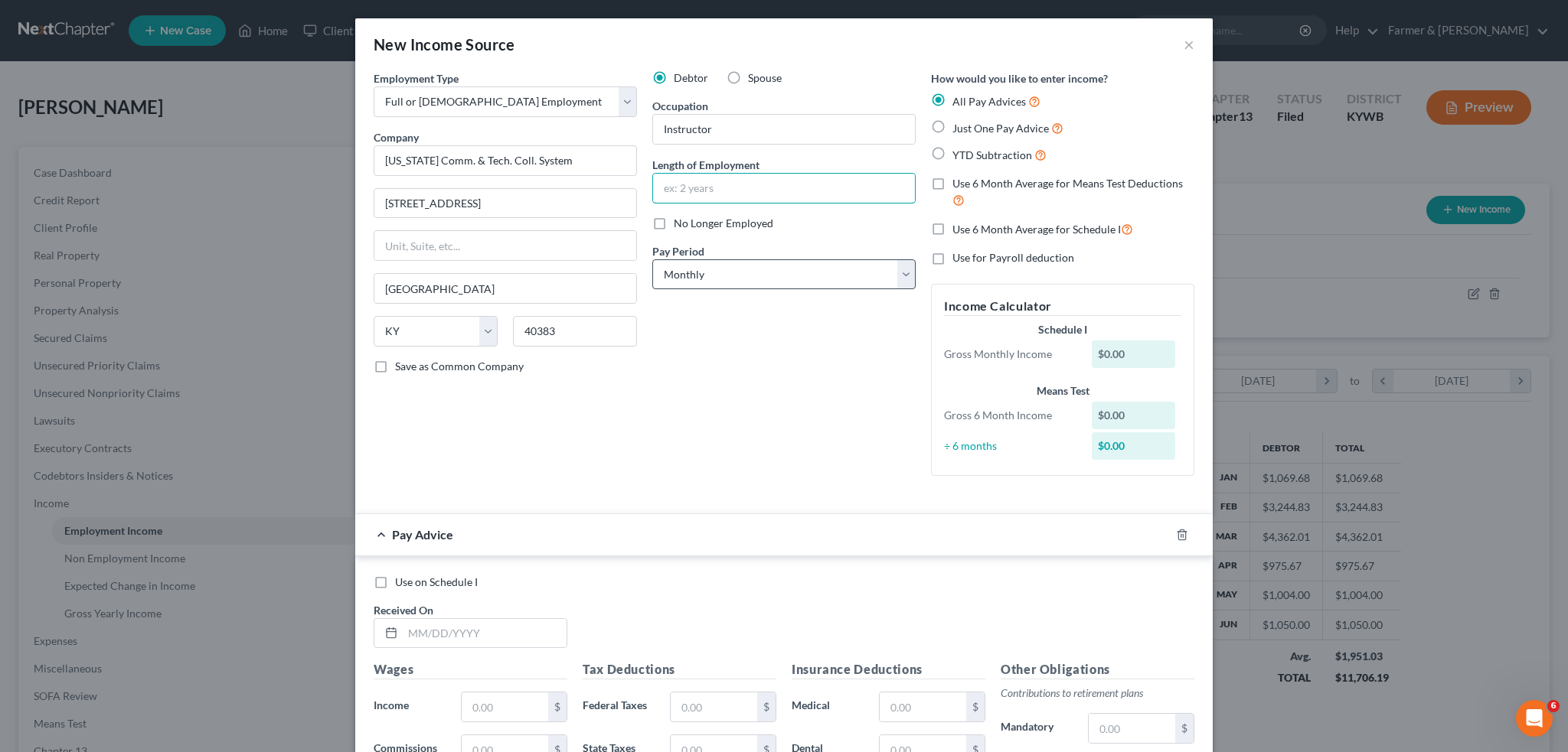
drag, startPoint x: 712, startPoint y: 189, endPoint x: 698, endPoint y: 267, distance: 79.2
click at [712, 189] on input "text" at bounding box center [784, 188] width 262 height 30
click at [698, 267] on select "Select Monthly Twice Monthly Every Other Week Weekly" at bounding box center [784, 275] width 264 height 30
select select "1"
click at [652, 260] on select "Select Monthly Twice Monthly Every Other Week Weekly" at bounding box center [784, 275] width 264 height 30
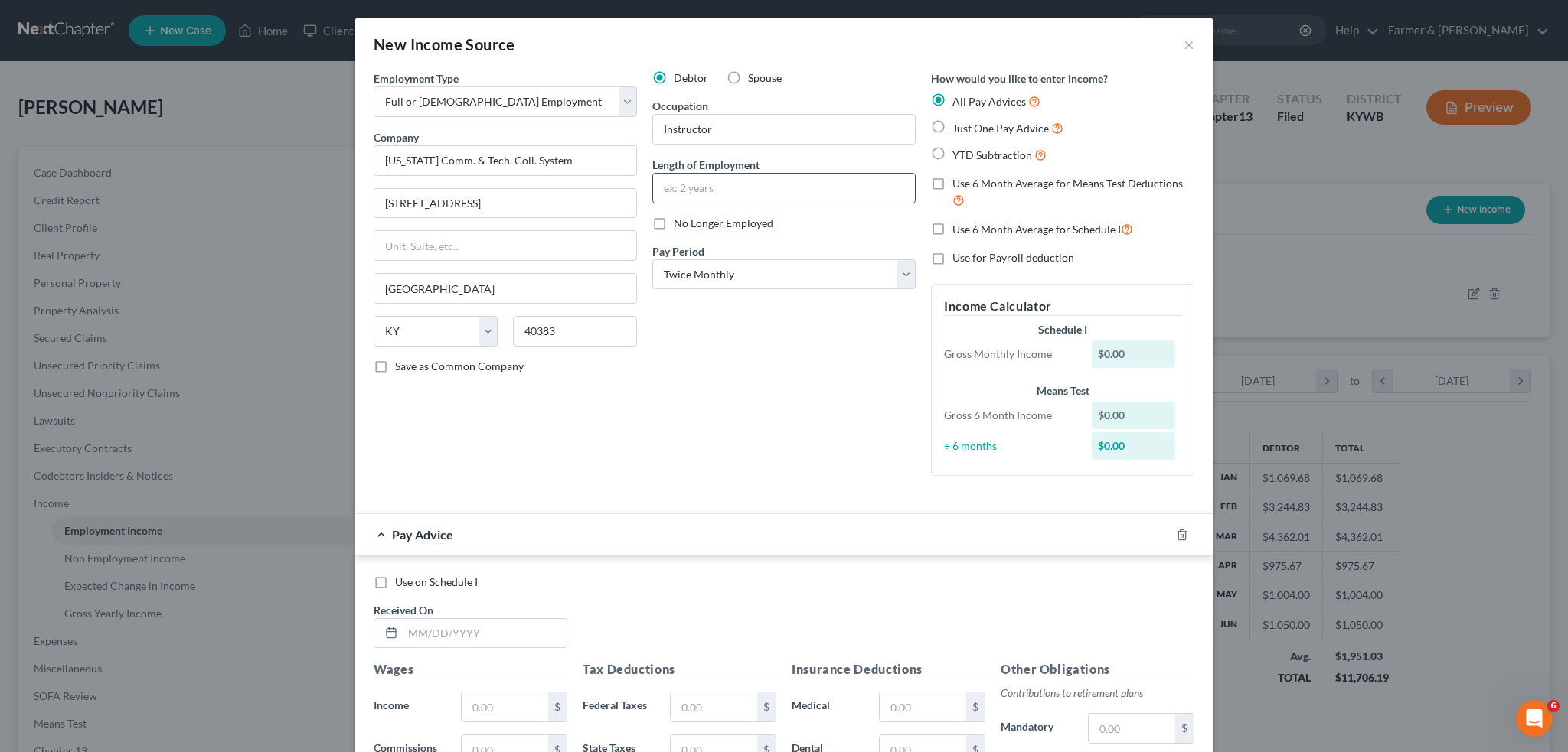
click at [697, 188] on input "text" at bounding box center [784, 188] width 262 height 30
type input "1 year"
click at [606, 373] on div "Employment Type * Select Full or Part Time Employment Self Employment Company *…" at bounding box center [505, 279] width 279 height 418
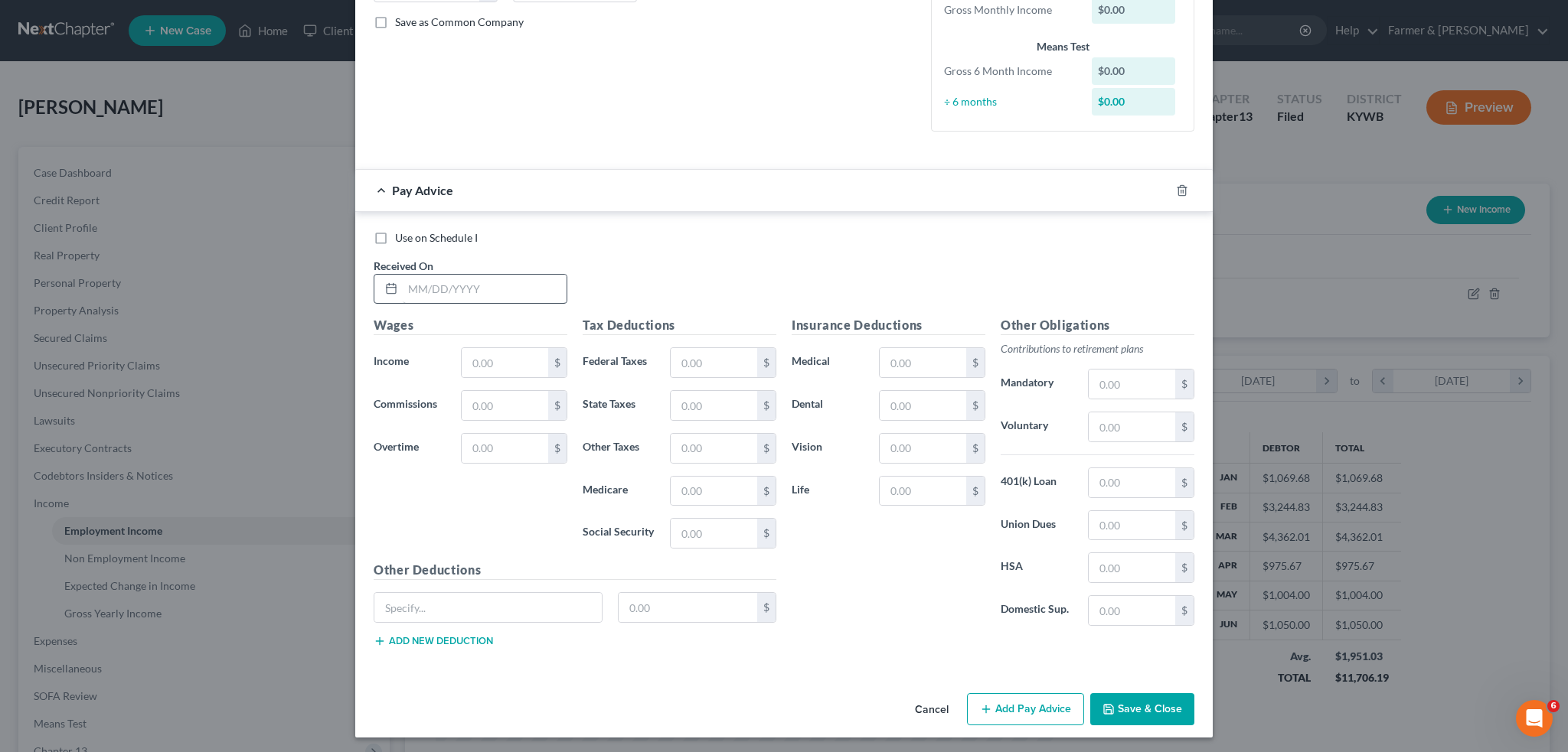
click at [395, 236] on label "Use on Schedule I" at bounding box center [436, 238] width 83 height 15
click at [401, 236] on input "Use on Schedule I" at bounding box center [406, 235] width 10 height 10
checkbox input "true"
click at [405, 288] on input "text" at bounding box center [485, 289] width 164 height 30
type input "10/07/2025"
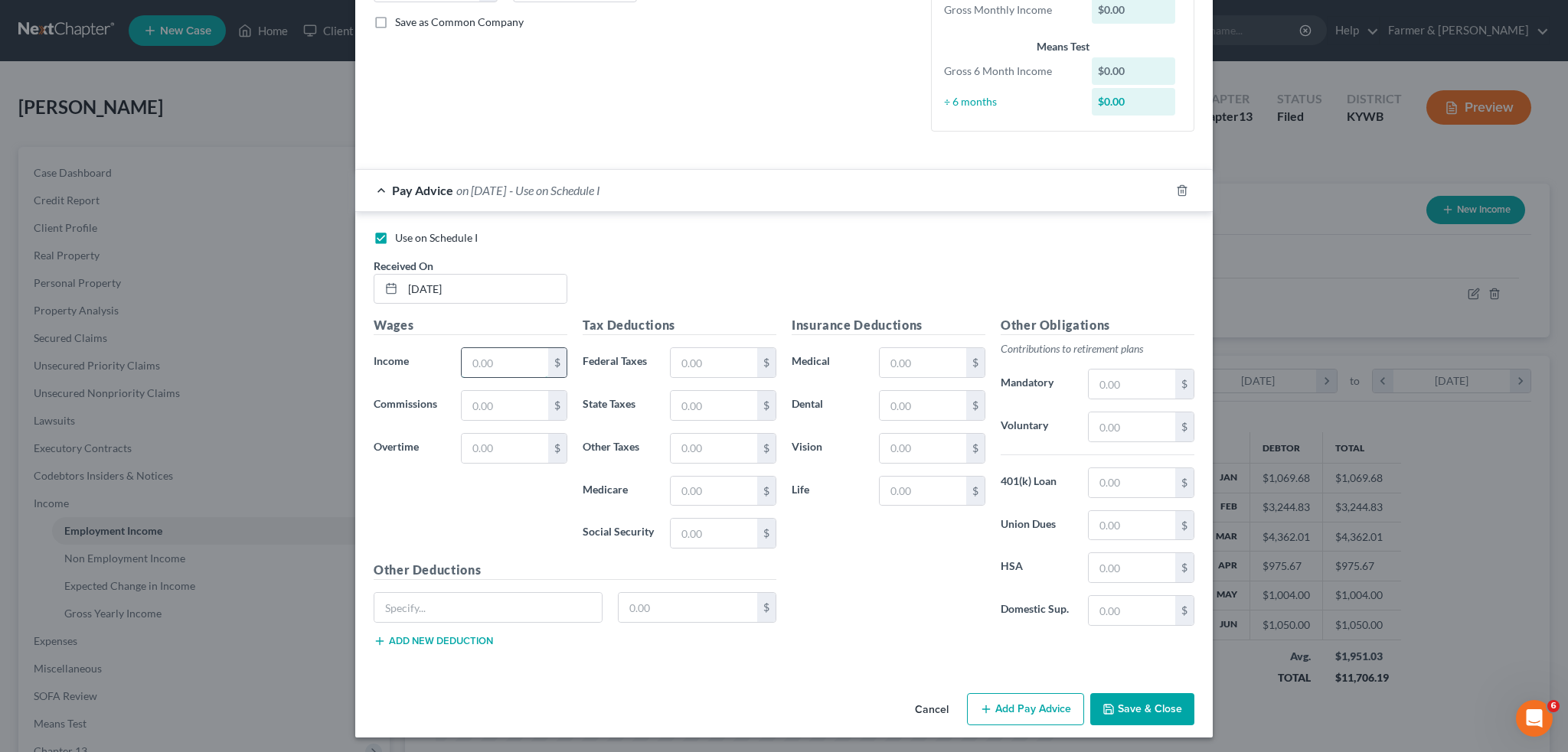
click at [486, 353] on input "text" at bounding box center [505, 363] width 87 height 30
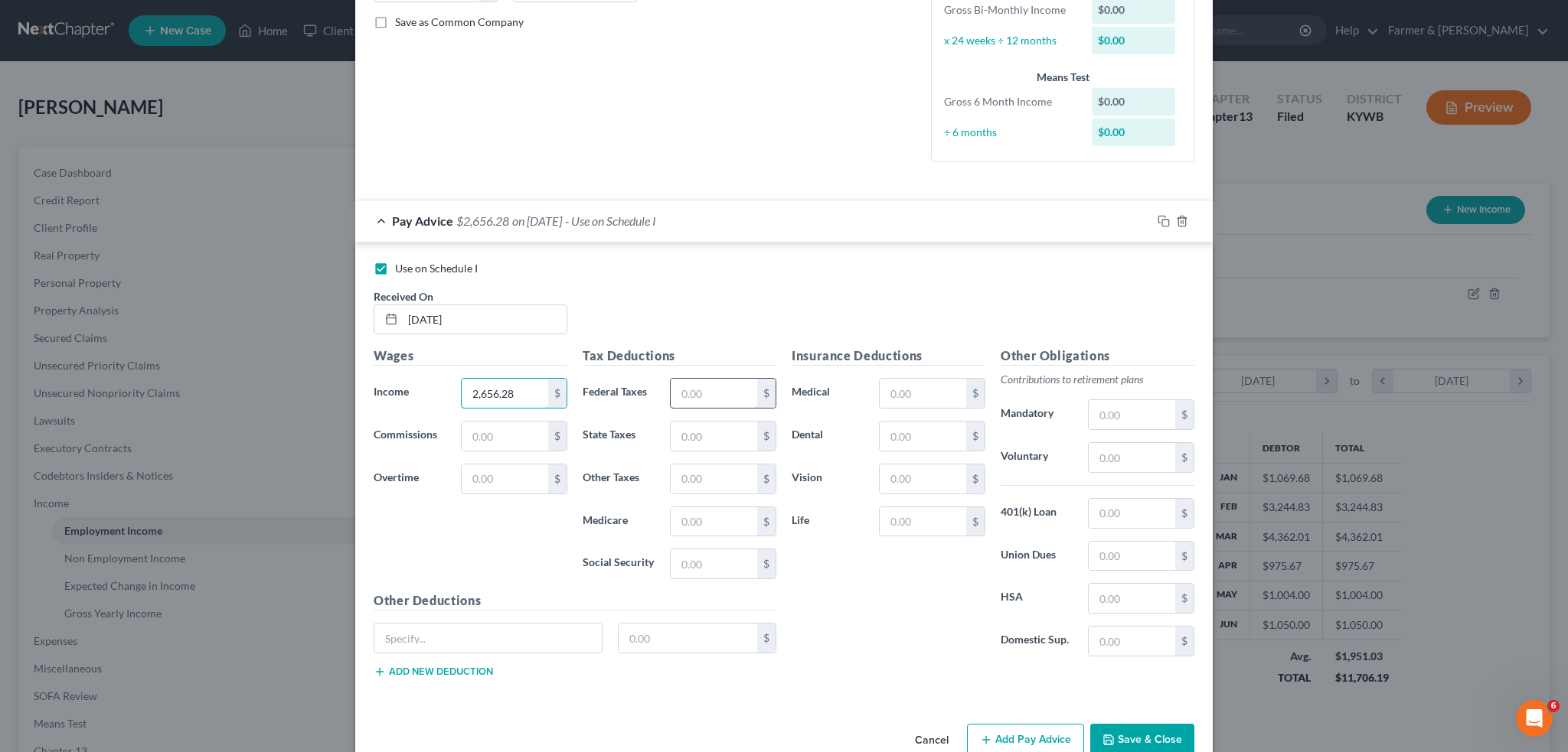
type input "2,656.28"
click at [684, 385] on input "text" at bounding box center [713, 393] width 87 height 30
type input "552.36"
click at [899, 384] on input "text" at bounding box center [923, 393] width 87 height 30
type input "35.65"
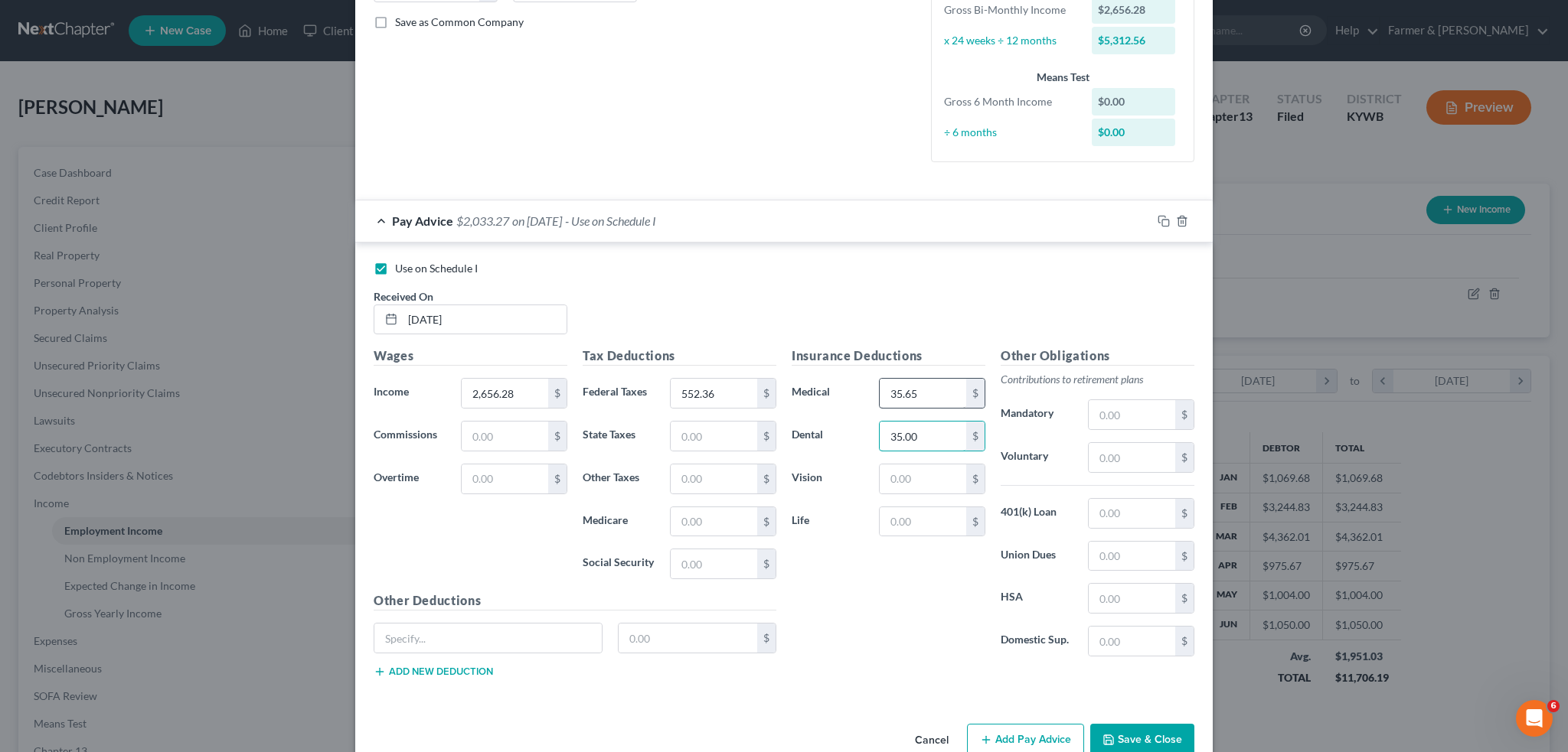
type input "35.00"
type input "6.56"
click at [1107, 455] on input "text" at bounding box center [1131, 458] width 87 height 30
type input "132.81"
click at [882, 565] on div "Insurance Deductions Medical 35.65 $ Dental 35.00 $ Vision 6.56 $ Life $" at bounding box center [888, 507] width 209 height 323
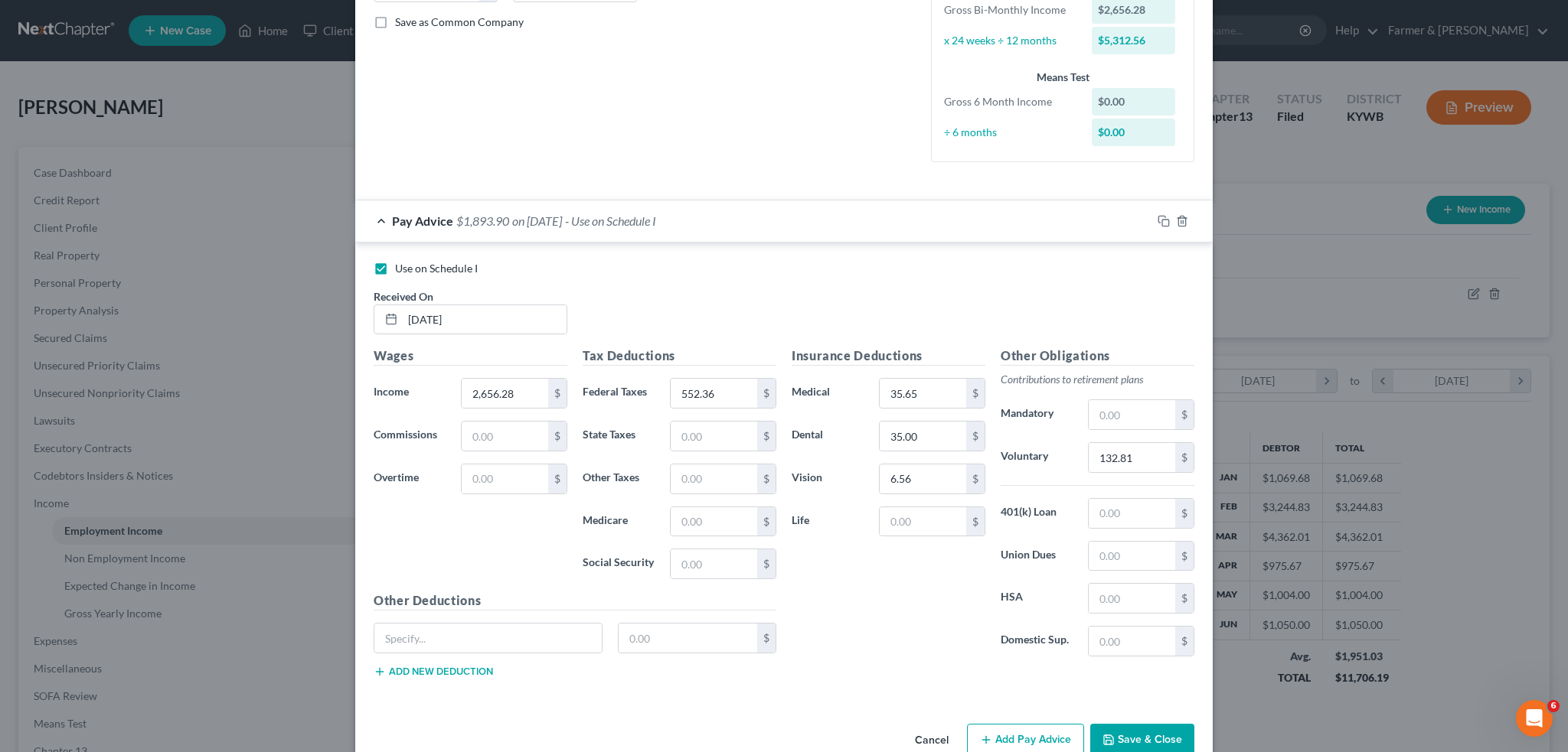
click at [1123, 731] on button "Save & Close" at bounding box center [1141, 741] width 104 height 32
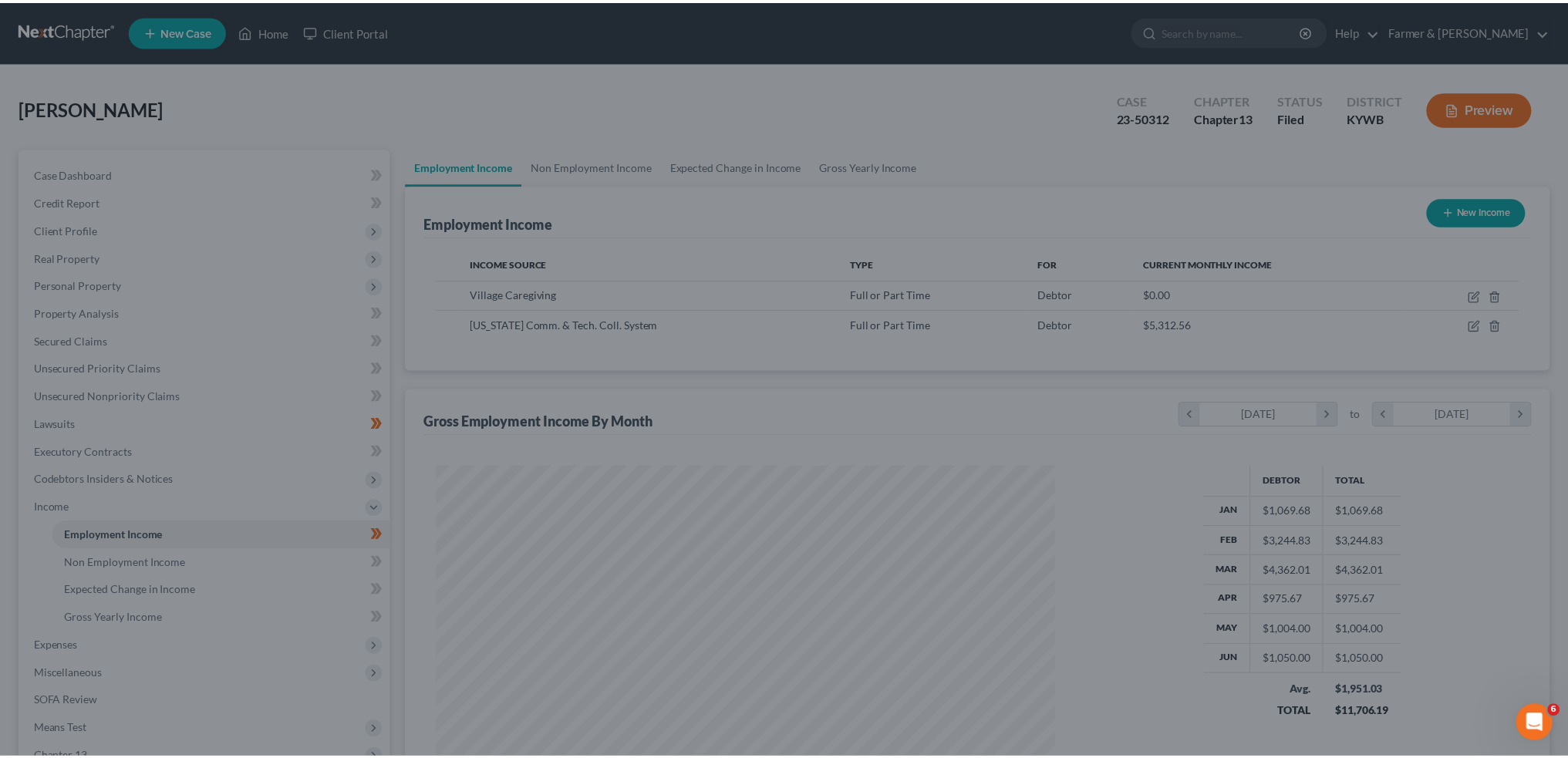
scroll to position [771218, 770498]
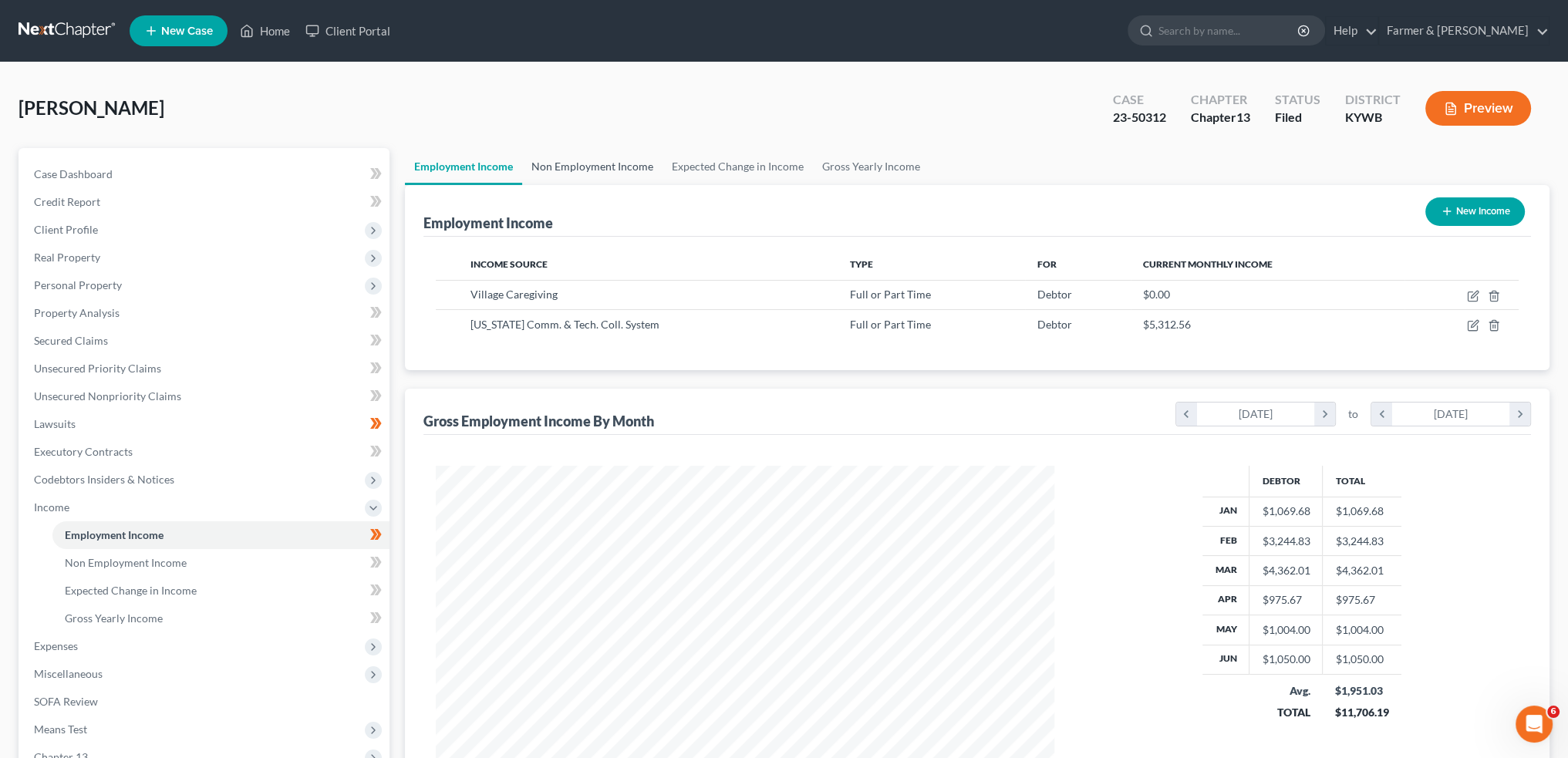
click at [618, 165] on link "Non Employment Income" at bounding box center [592, 166] width 140 height 37
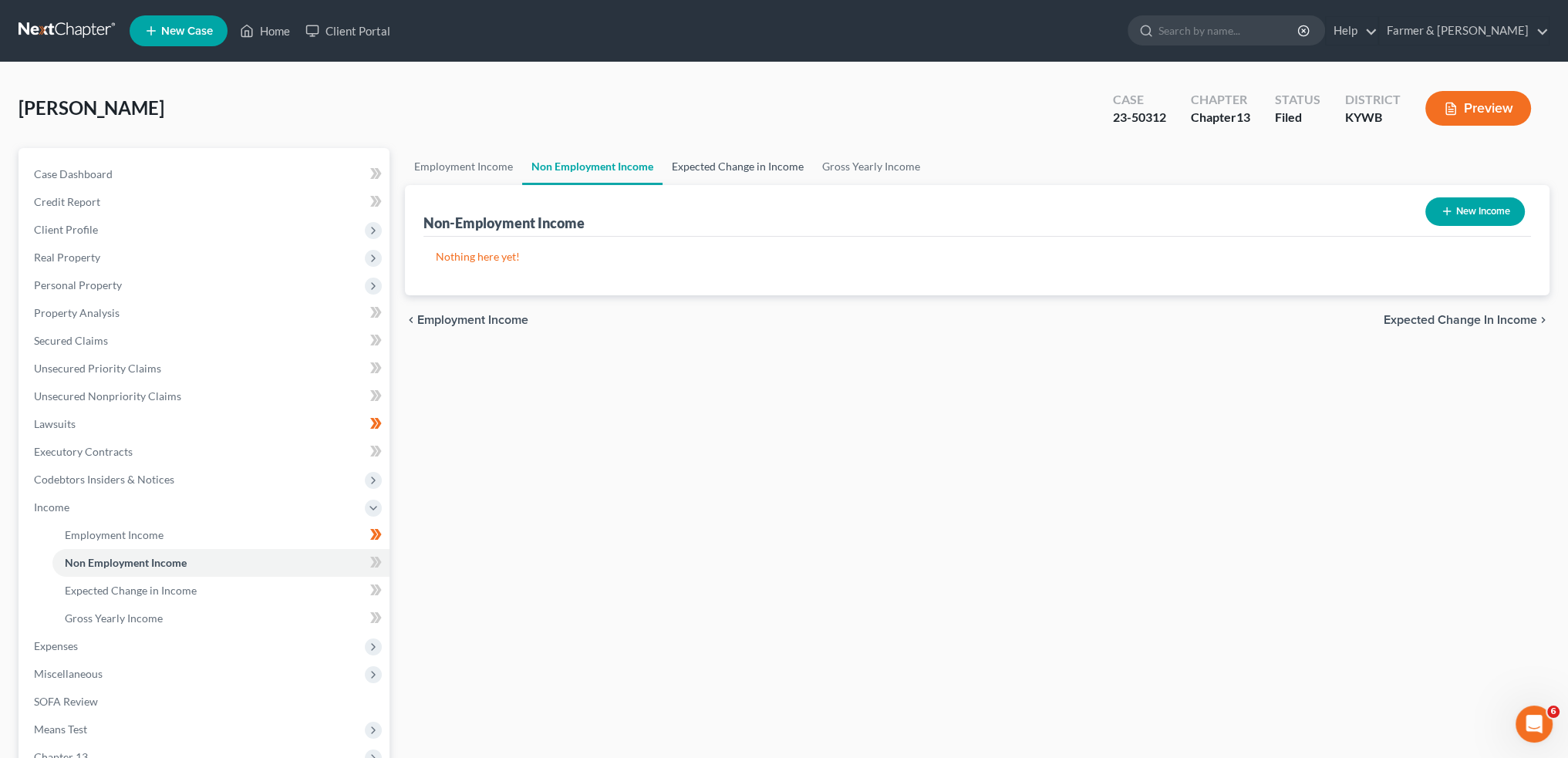
click at [703, 157] on link "Expected Change in Income" at bounding box center [737, 166] width 151 height 37
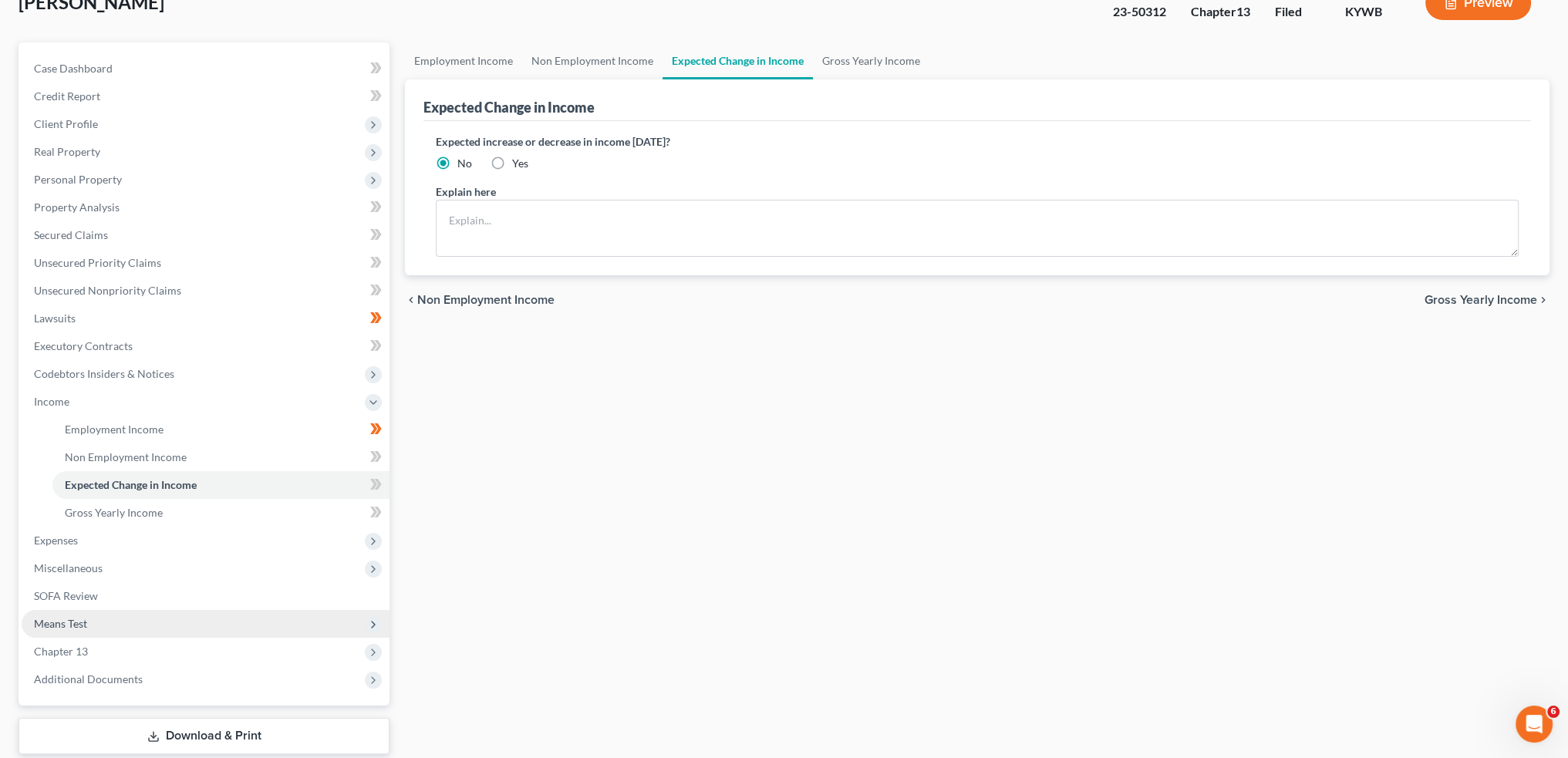
scroll to position [199, 0]
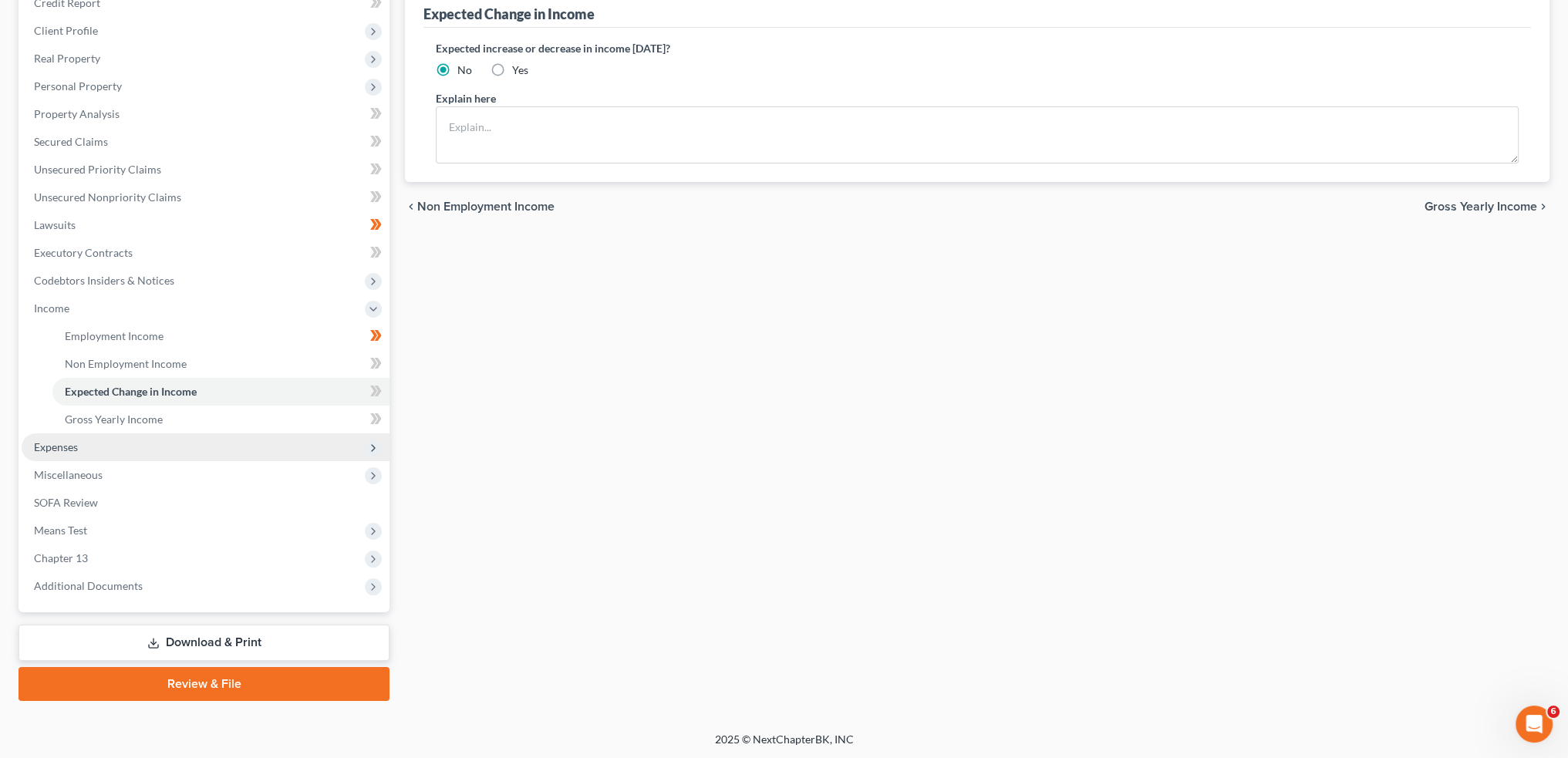
click at [156, 447] on span "Expenses" at bounding box center [206, 447] width 368 height 28
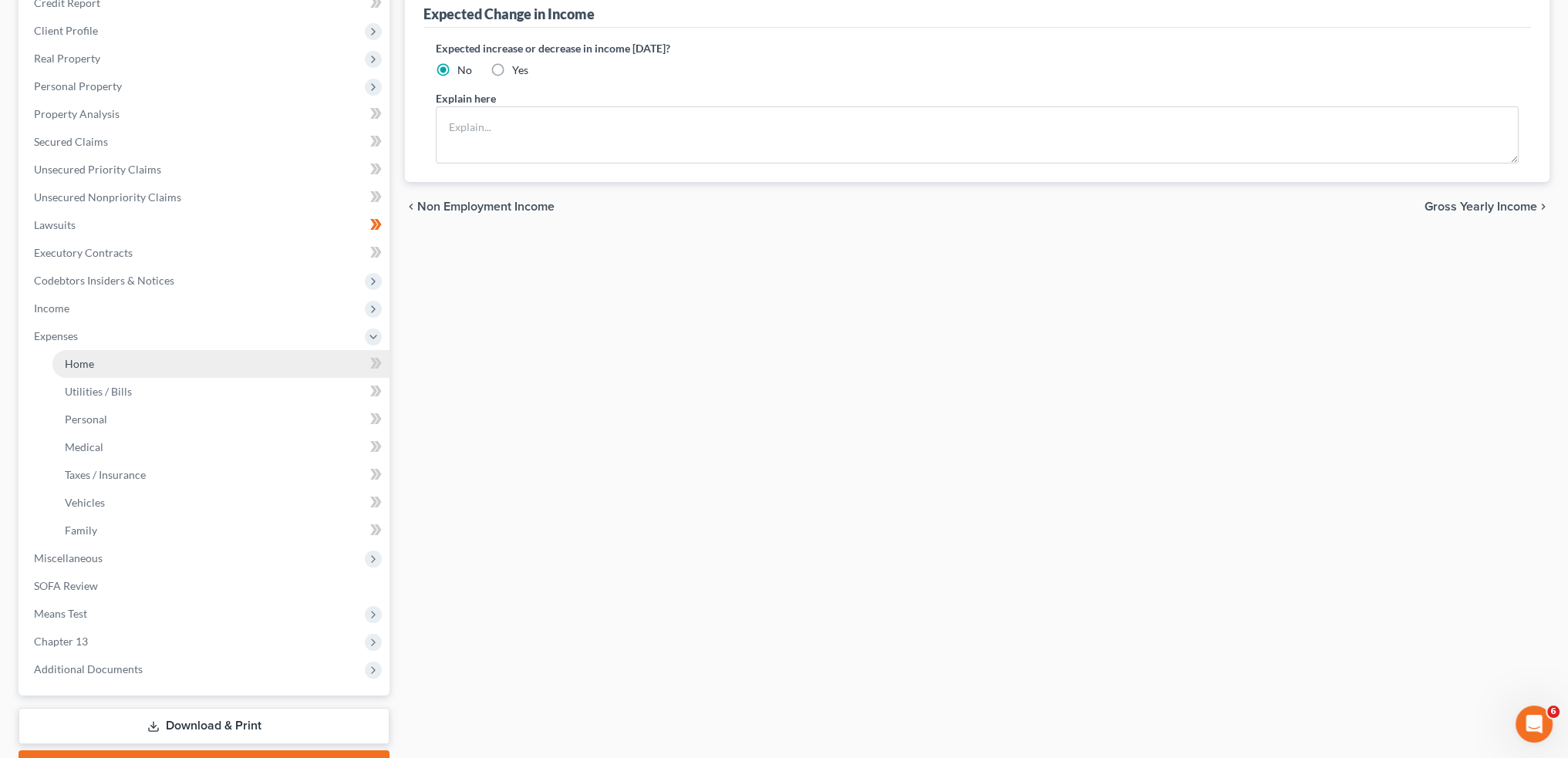
click at [147, 354] on link "Home" at bounding box center [221, 364] width 337 height 28
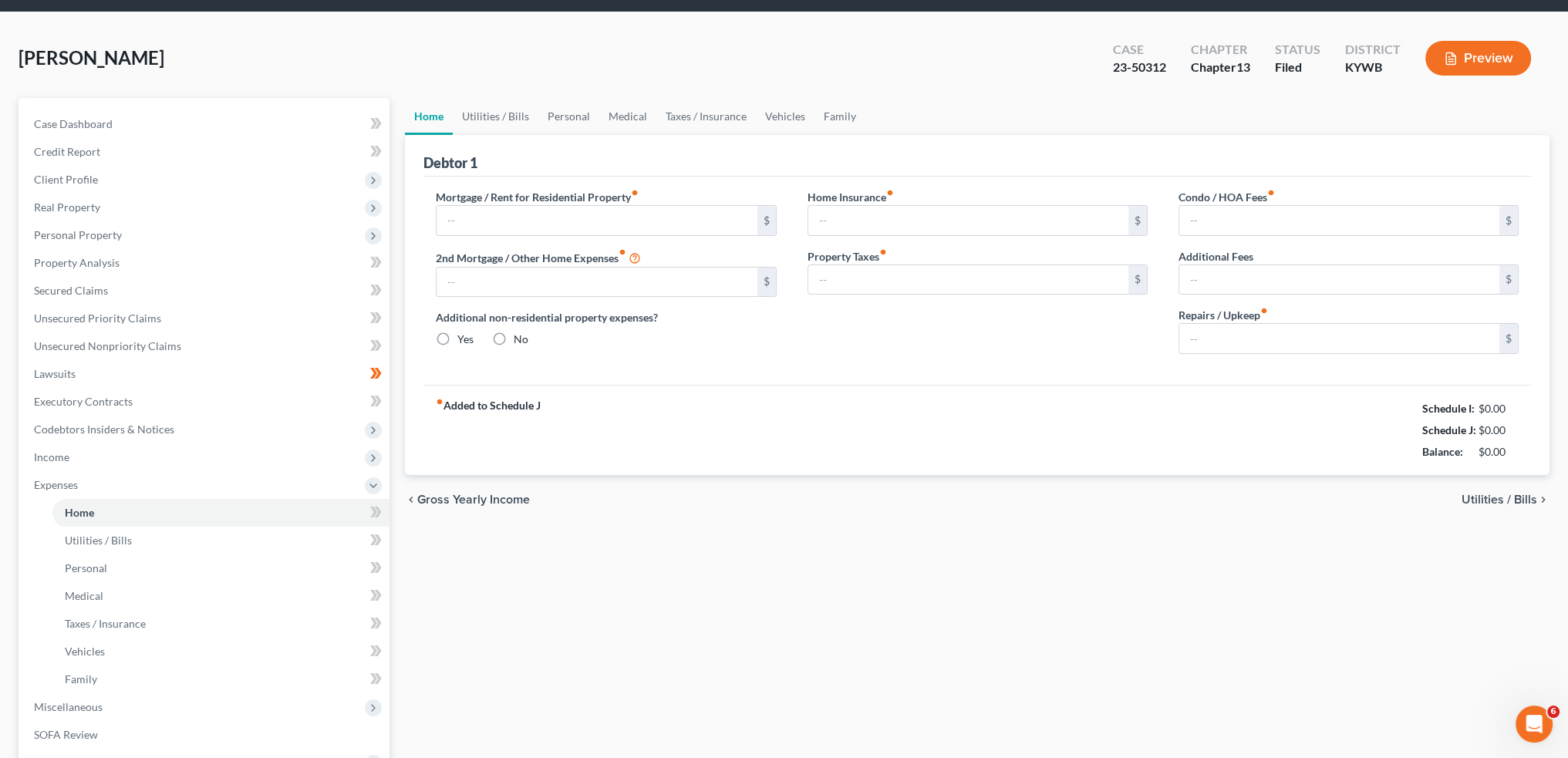
type input "0.00"
radio input "true"
type input "0.00"
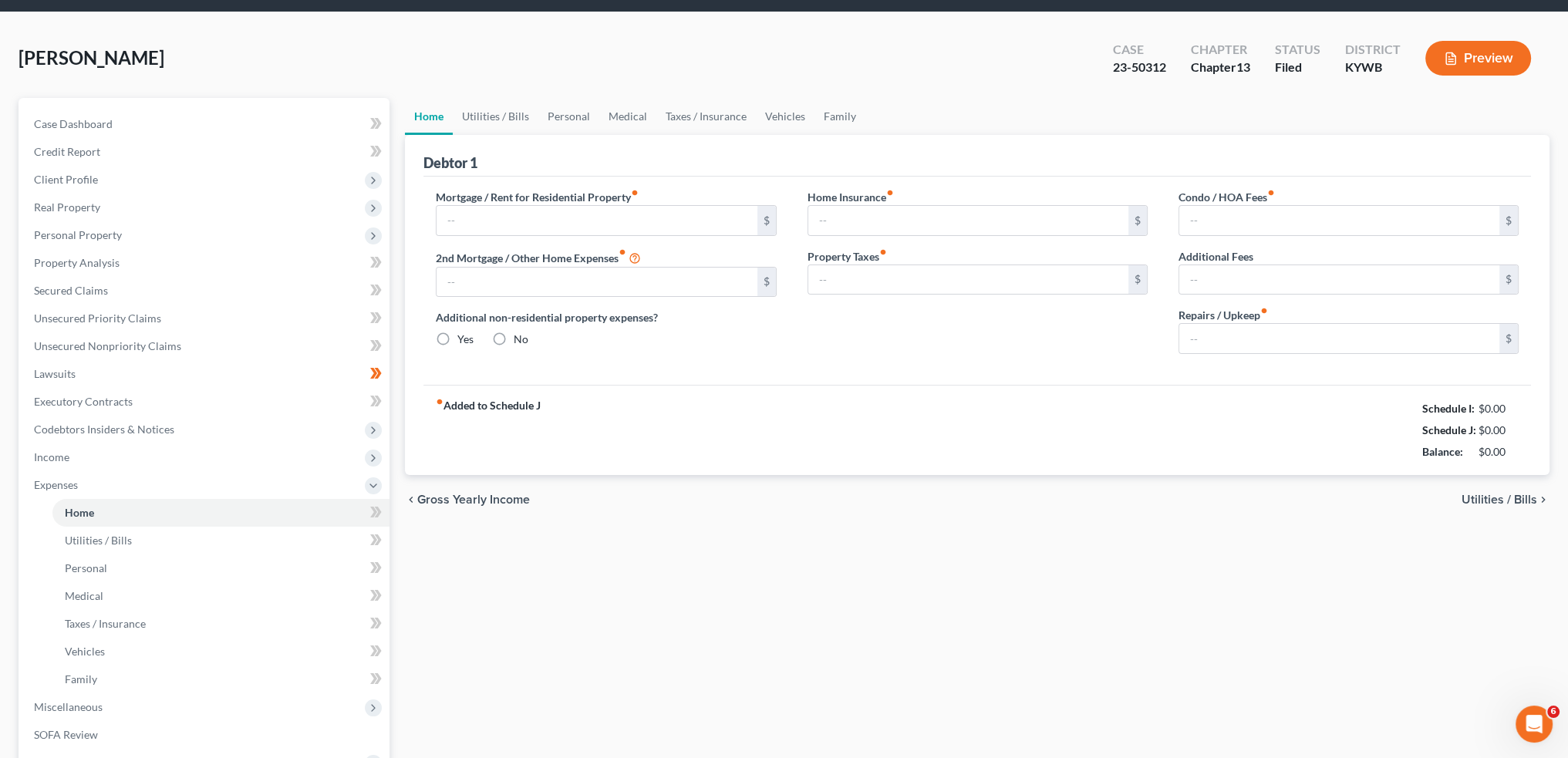
type input "0.00"
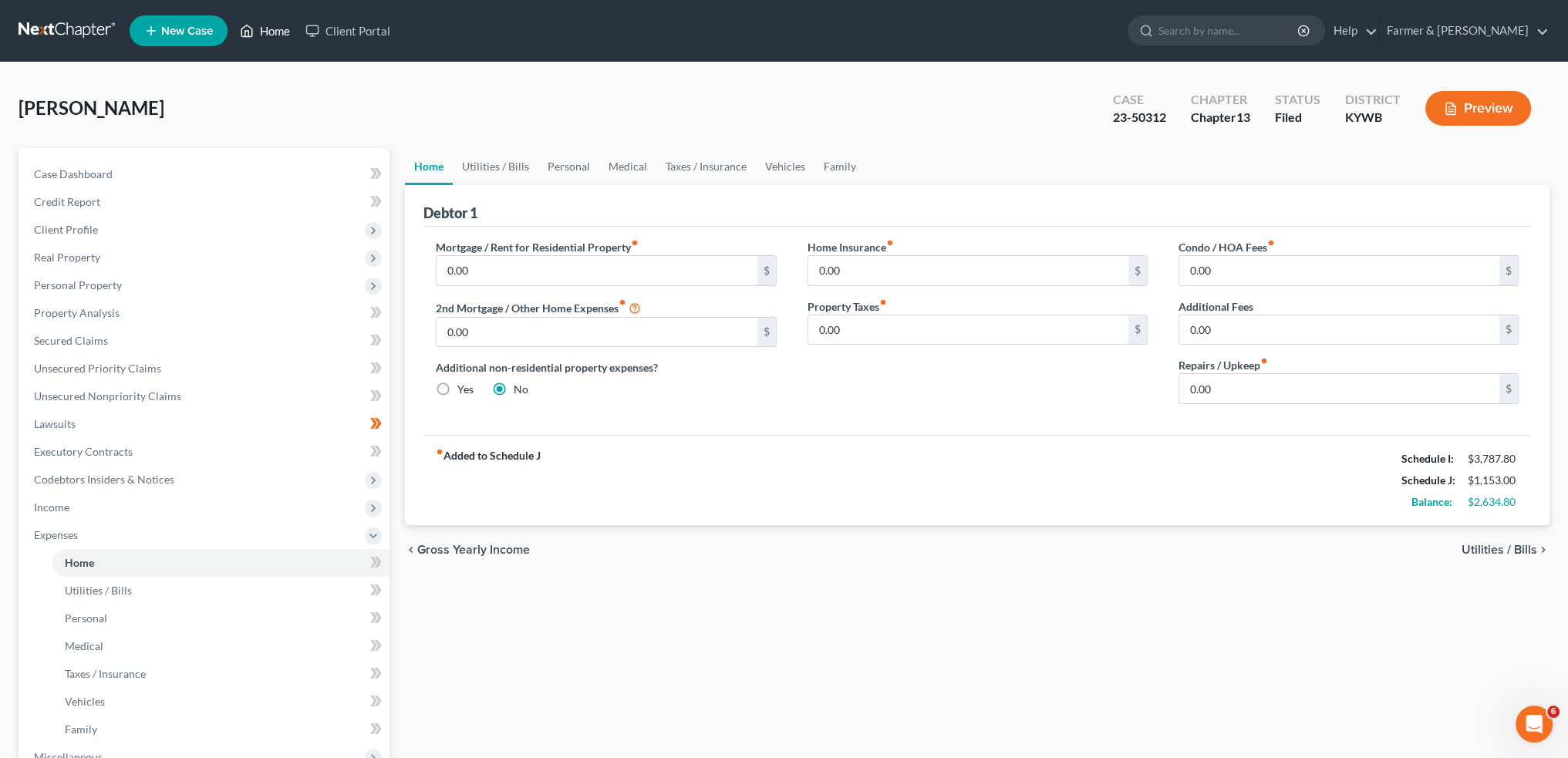
click at [268, 25] on link "Home" at bounding box center [265, 31] width 65 height 28
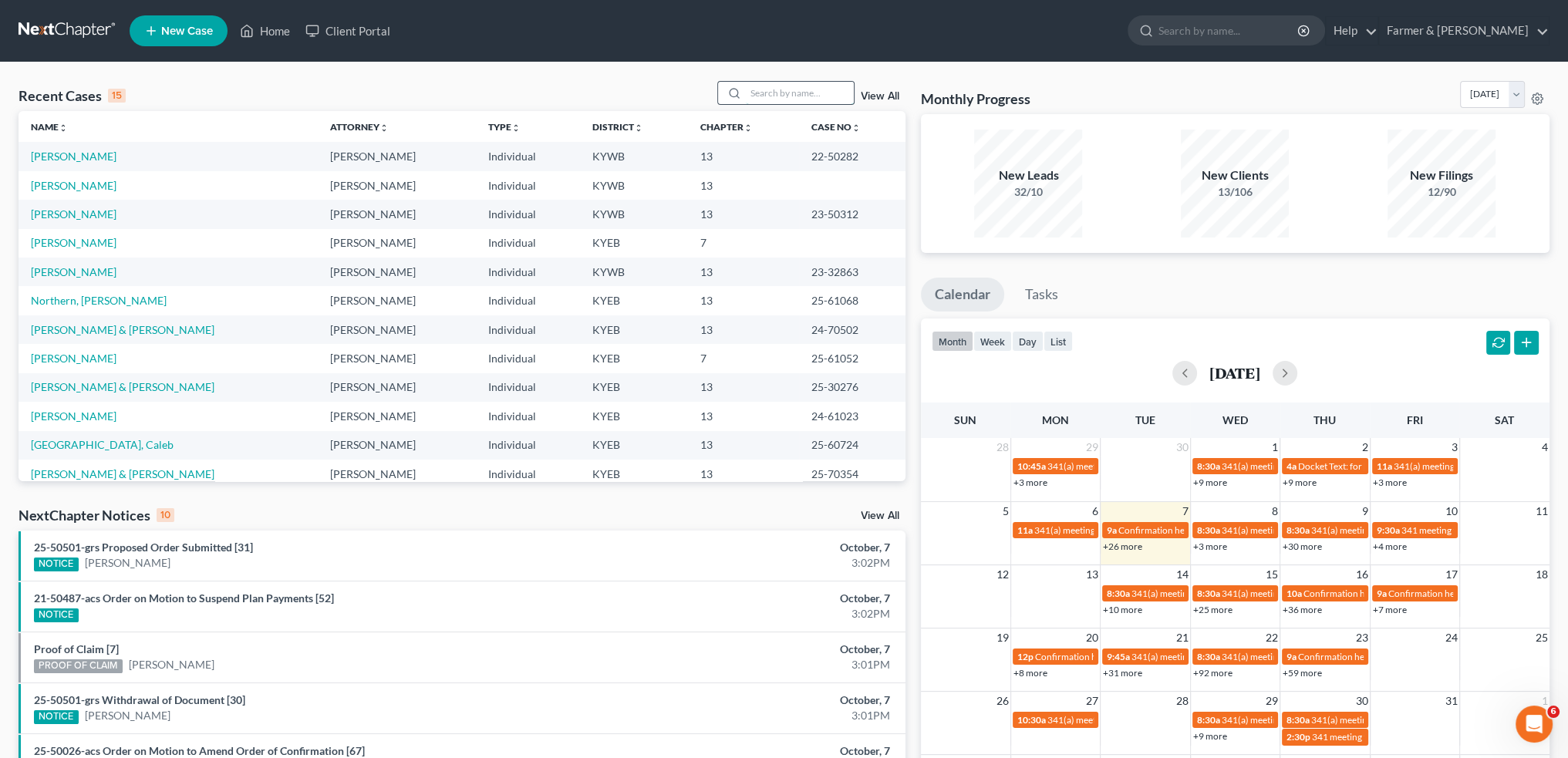
click at [783, 89] on input "search" at bounding box center [800, 92] width 108 height 22
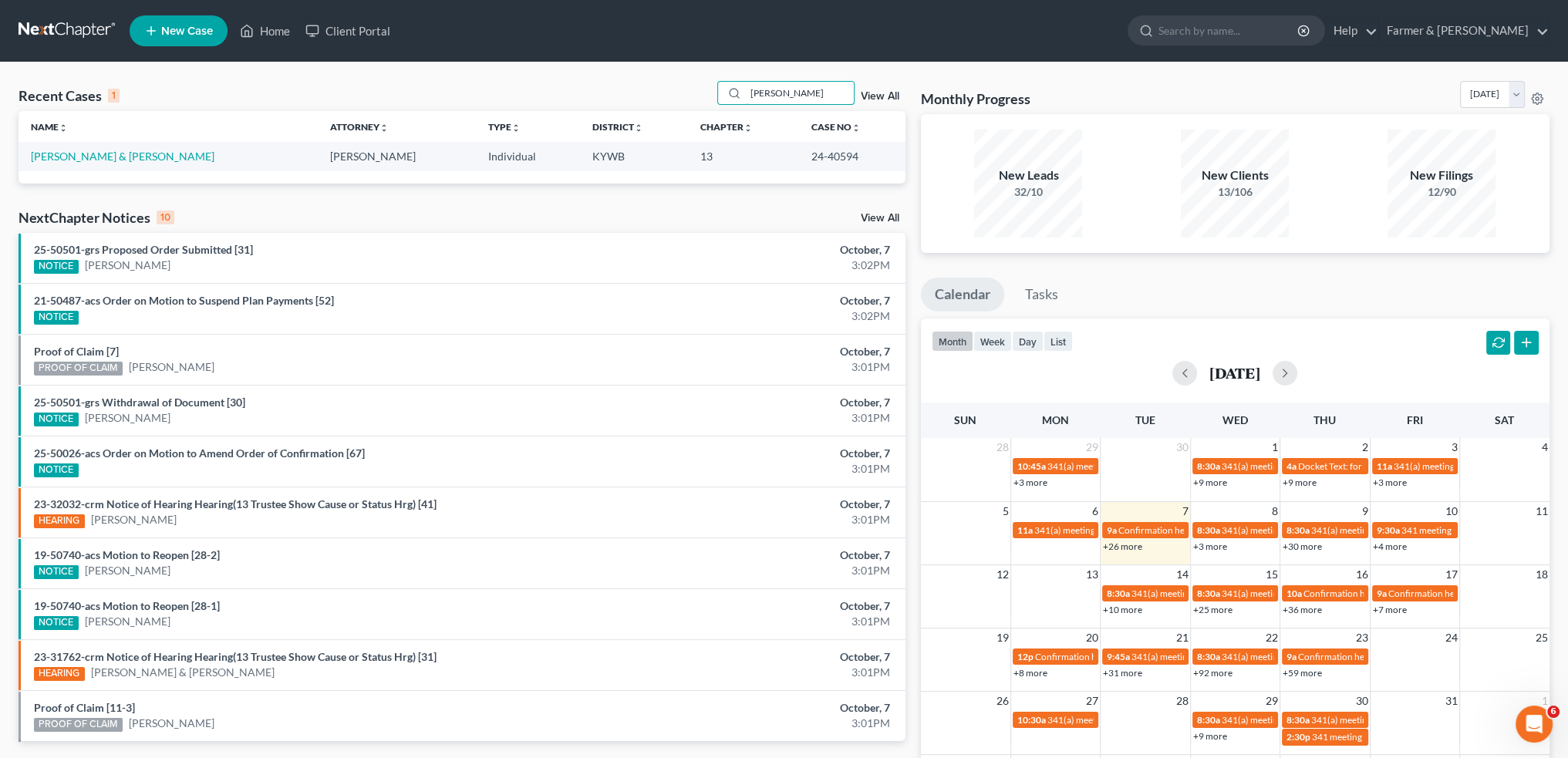
type input "brad williams"
click at [103, 149] on td "Williams, Brad & Abigail" at bounding box center [167, 156] width 298 height 29
click at [102, 156] on link "Williams, Brad & Abigail" at bounding box center [122, 156] width 183 height 13
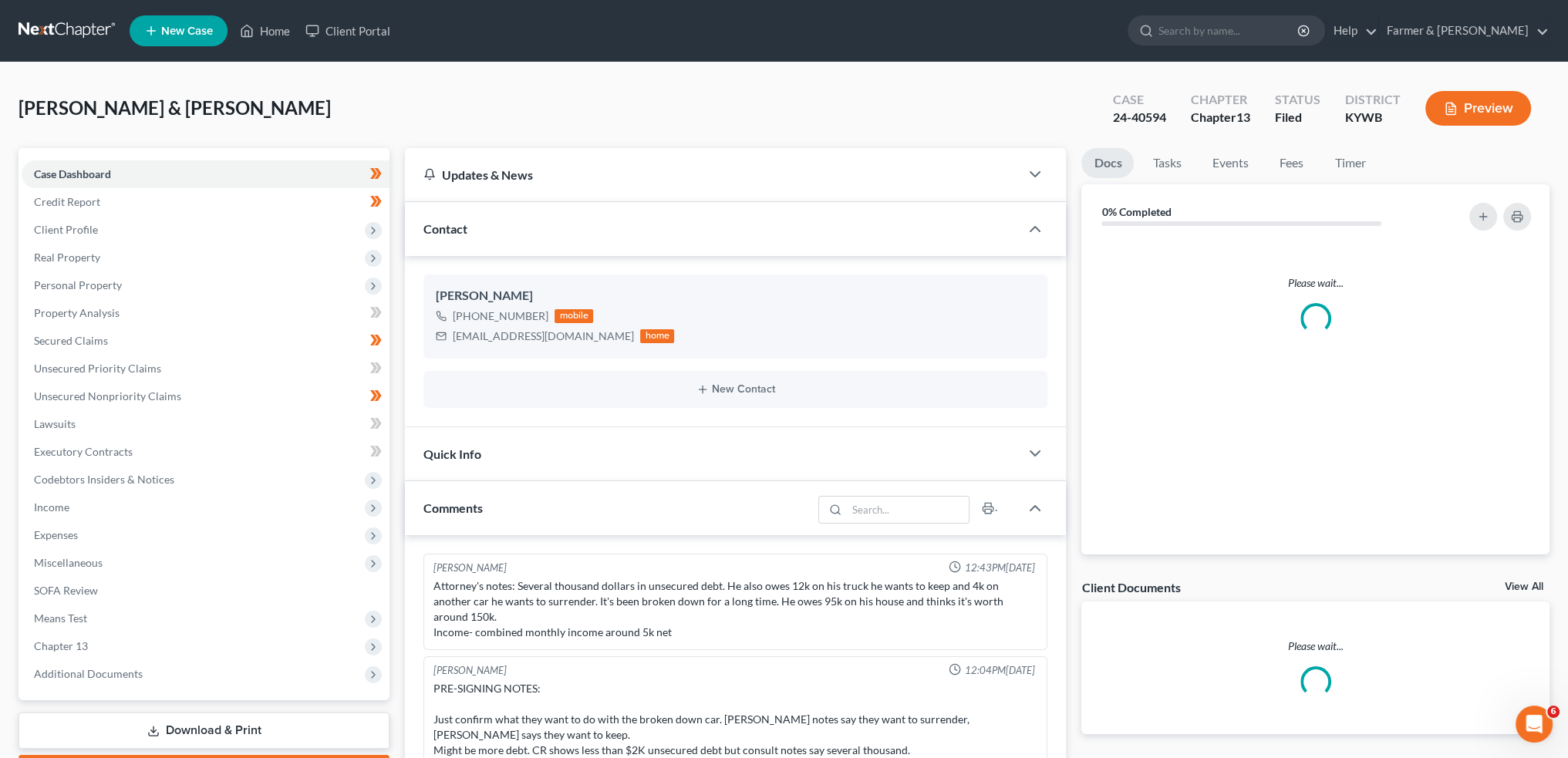
scroll to position [28, 0]
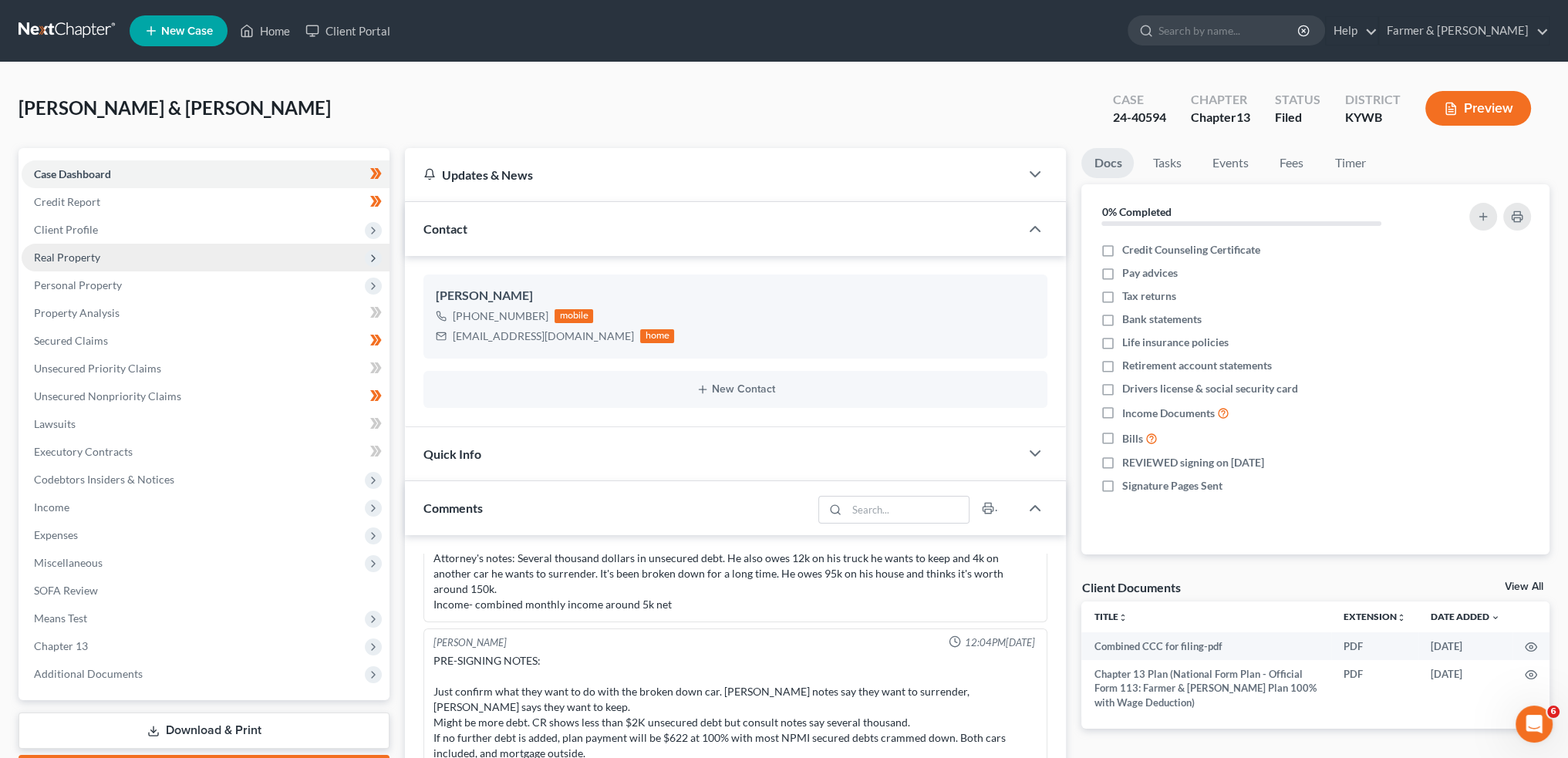
click at [173, 254] on span "Real Property" at bounding box center [206, 257] width 368 height 28
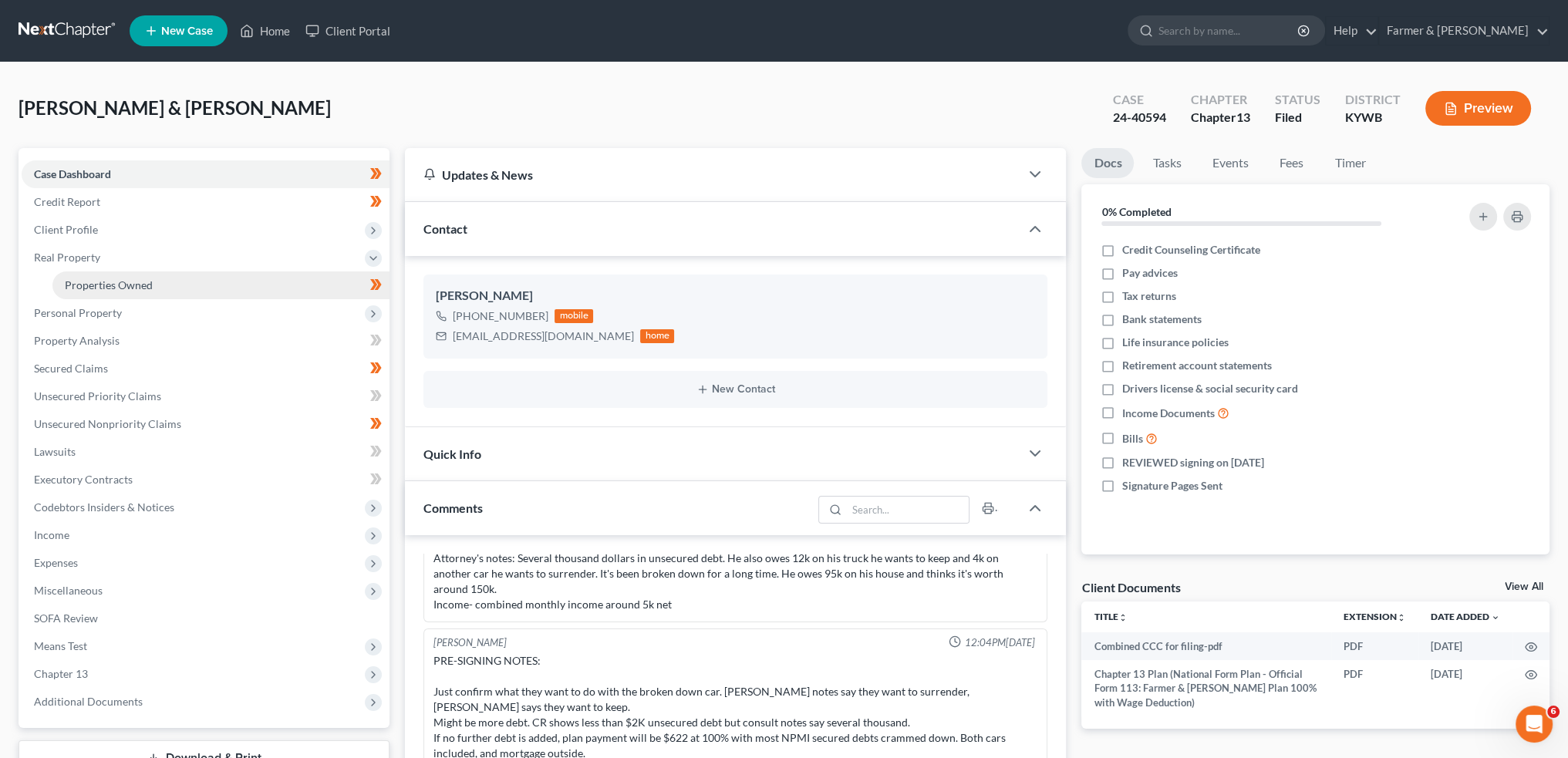
click at [169, 283] on link "Properties Owned" at bounding box center [221, 285] width 337 height 28
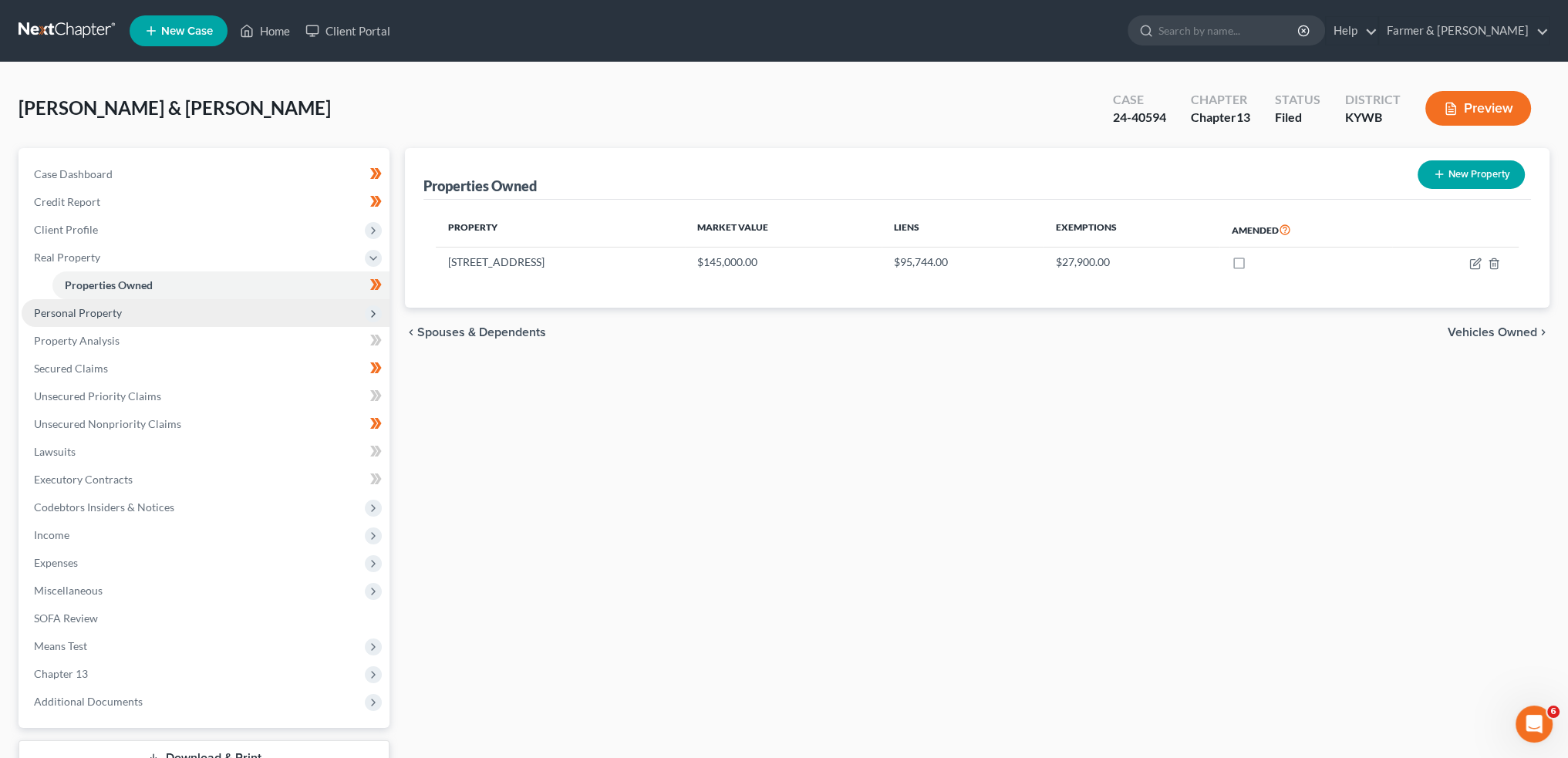
click at [1088, 165] on div "Properties Owned New Property" at bounding box center [976, 174] width 1108 height 52
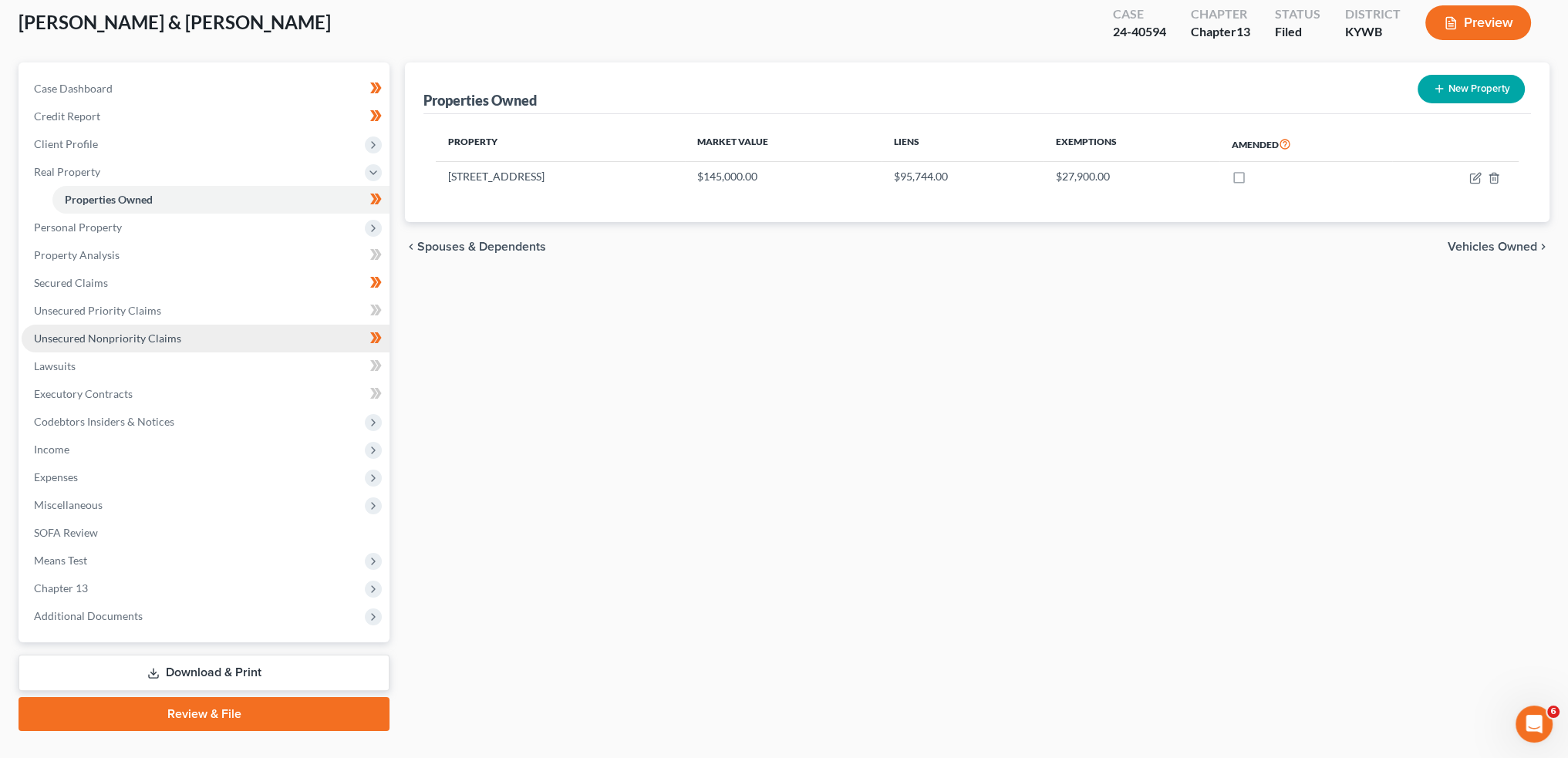
scroll to position [116, 0]
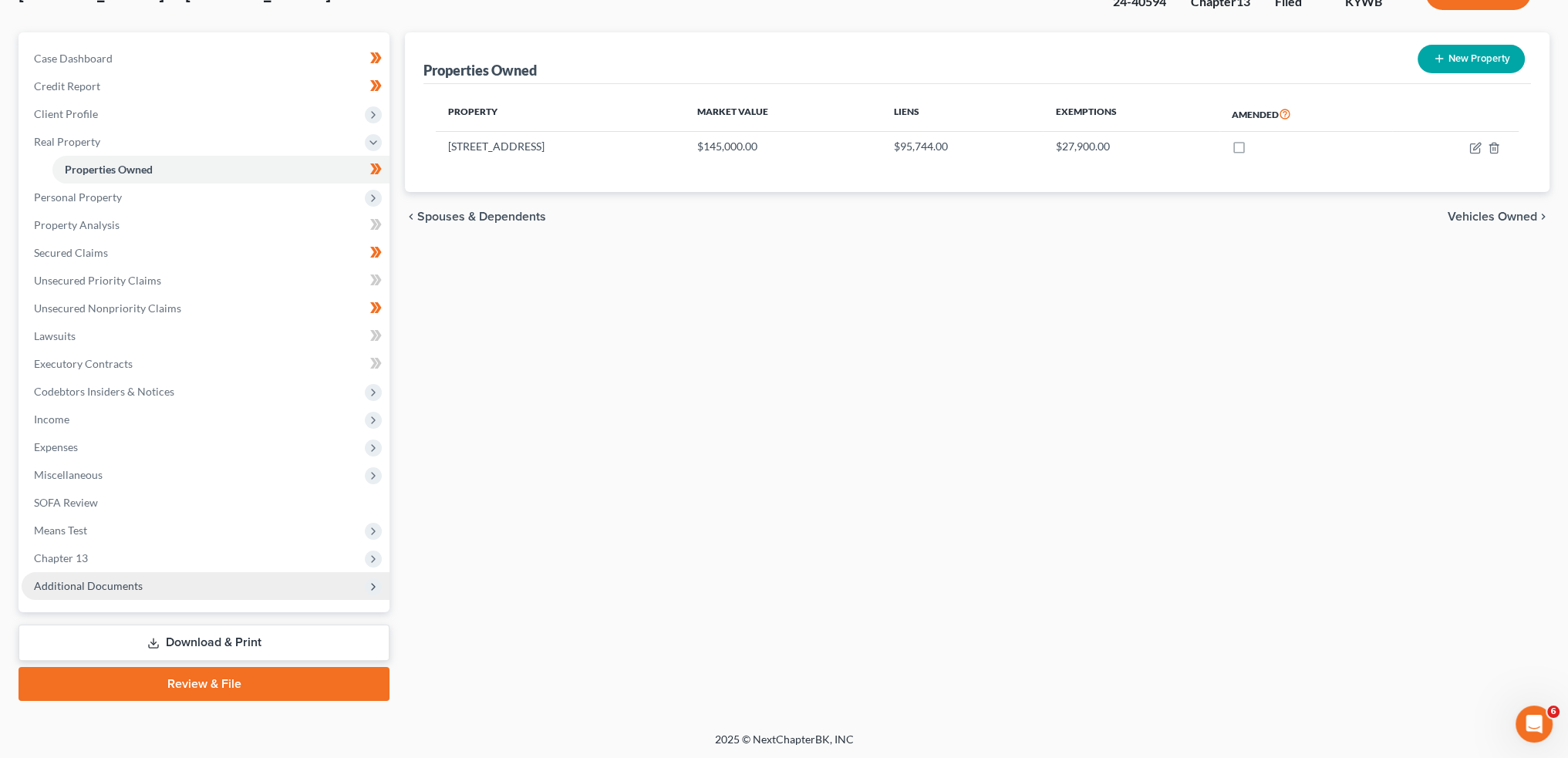
click at [96, 587] on span "Additional Documents" at bounding box center [87, 586] width 108 height 13
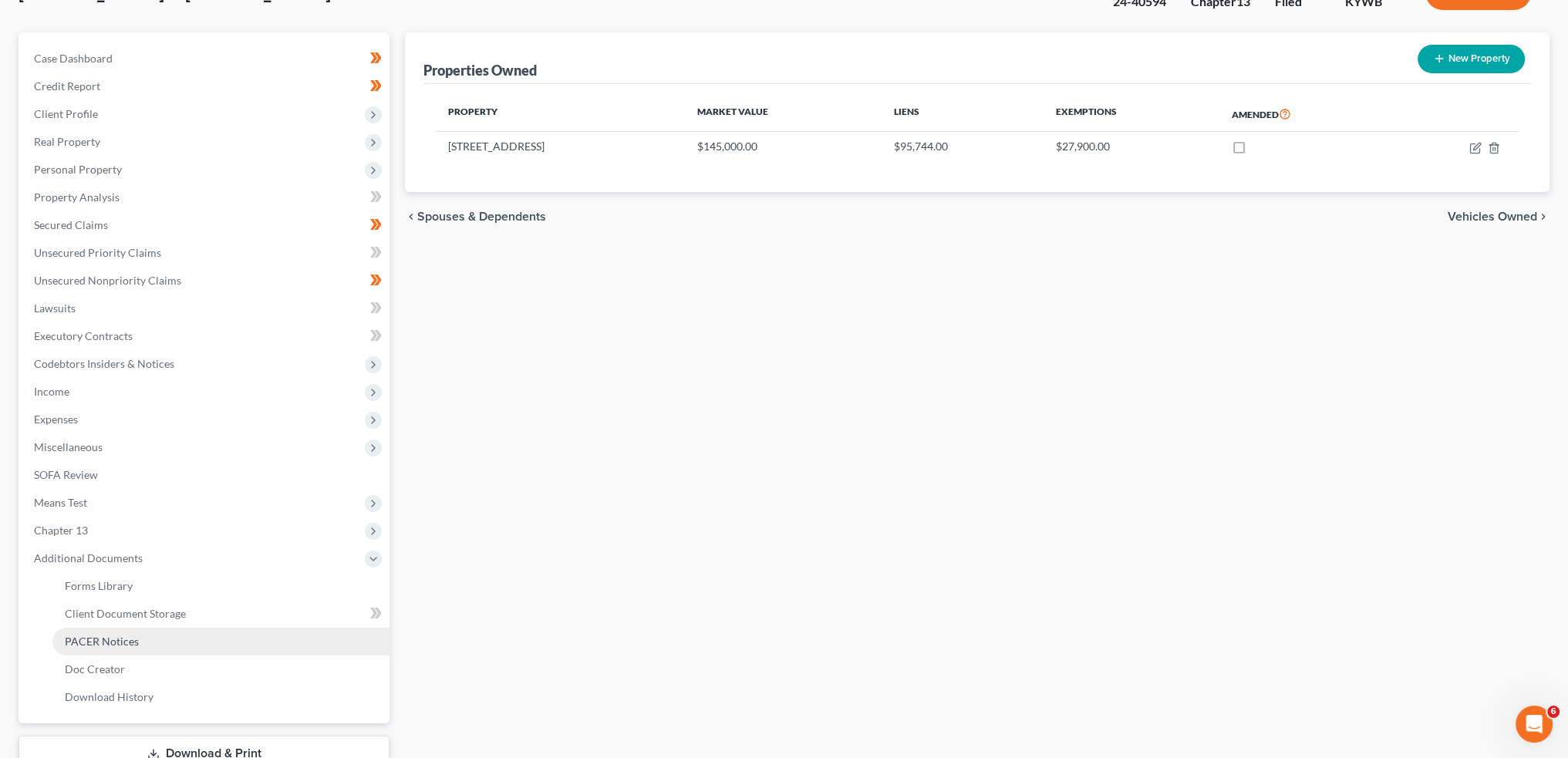
click at [102, 638] on span "PACER Notices" at bounding box center [102, 642] width 74 height 13
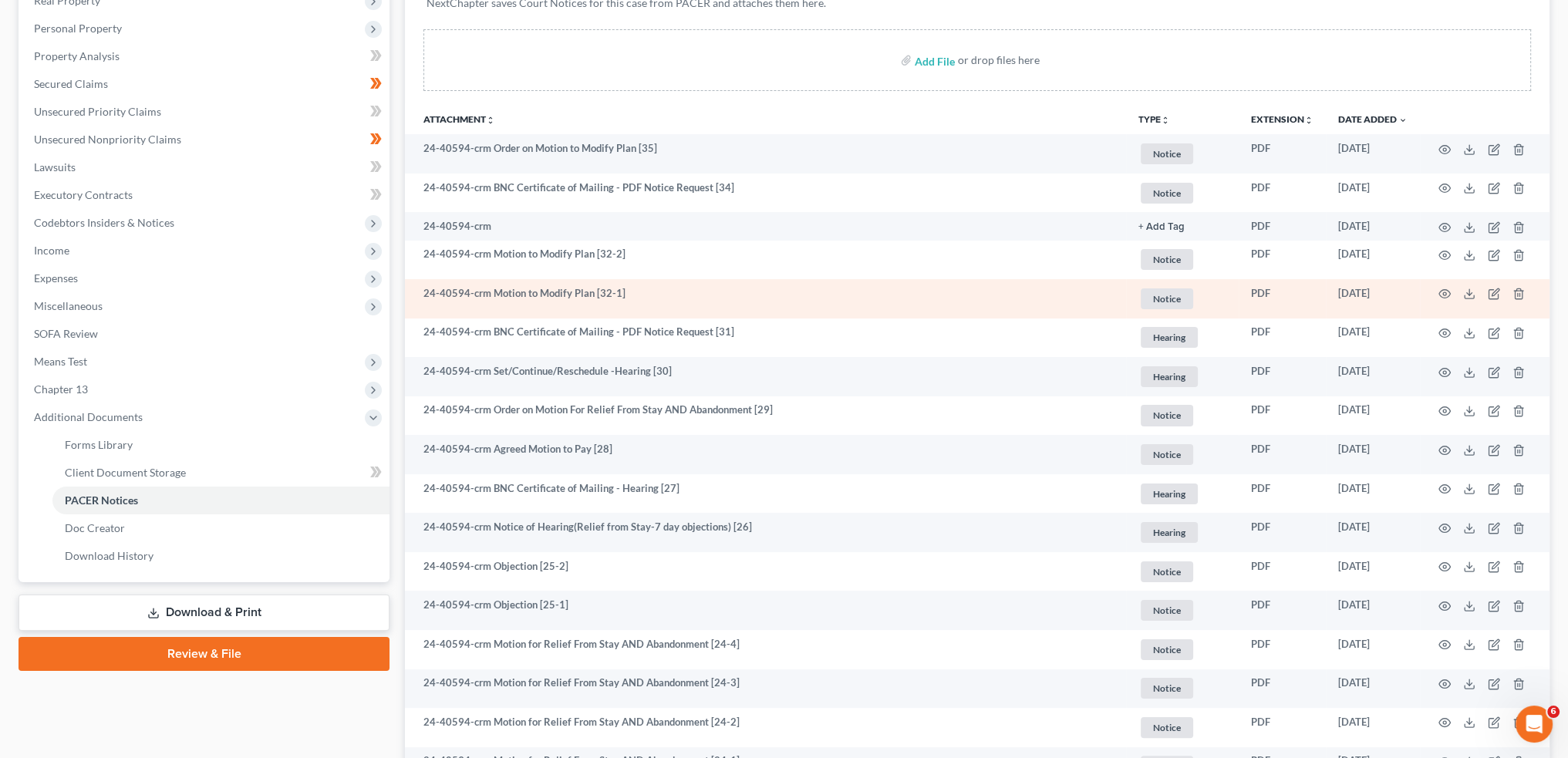
scroll to position [386, 0]
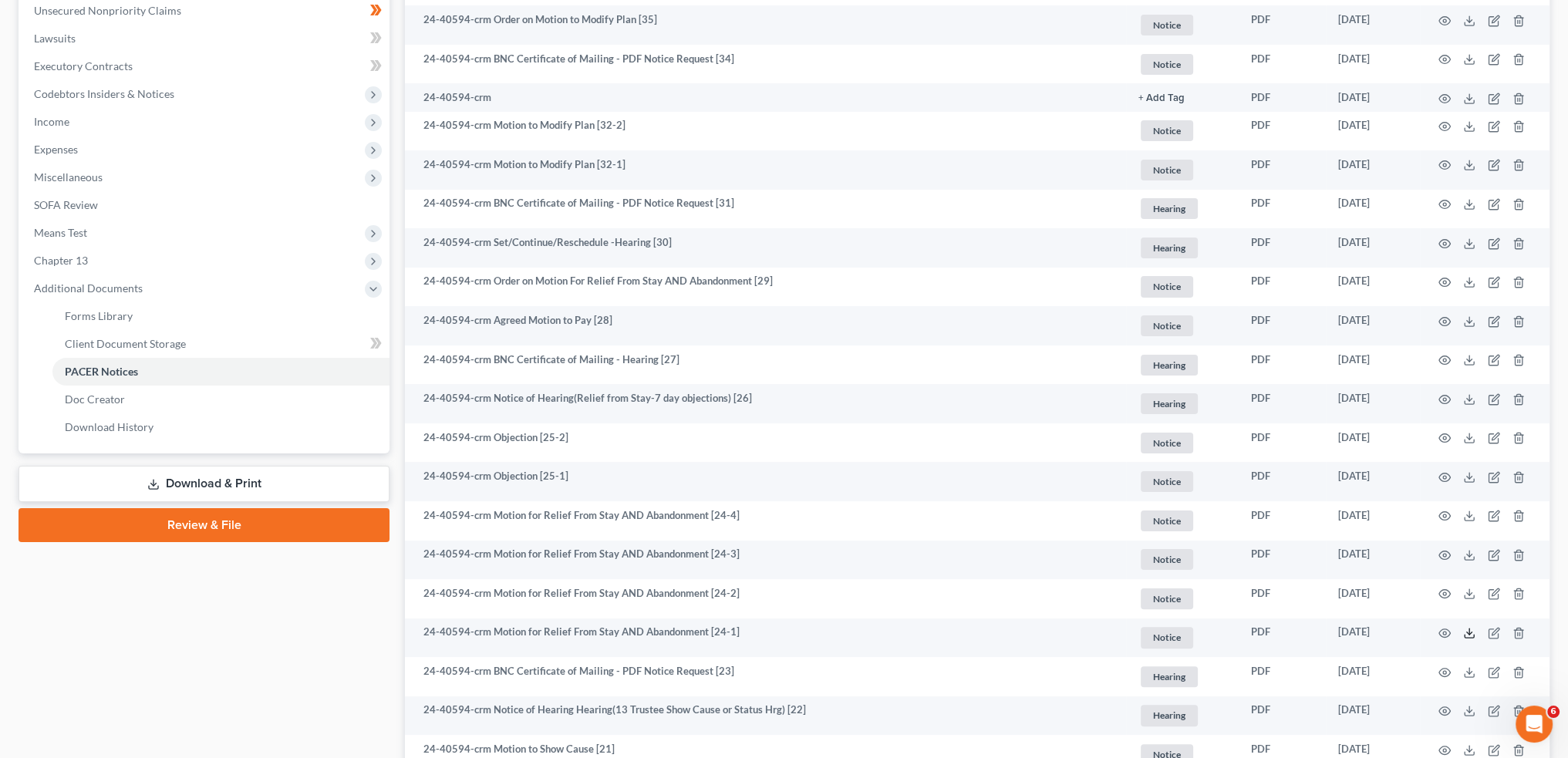
drag, startPoint x: 1469, startPoint y: 633, endPoint x: 1571, endPoint y: 647, distance: 103.0
click at [1469, 633] on polyline at bounding box center [1469, 633] width 6 height 2
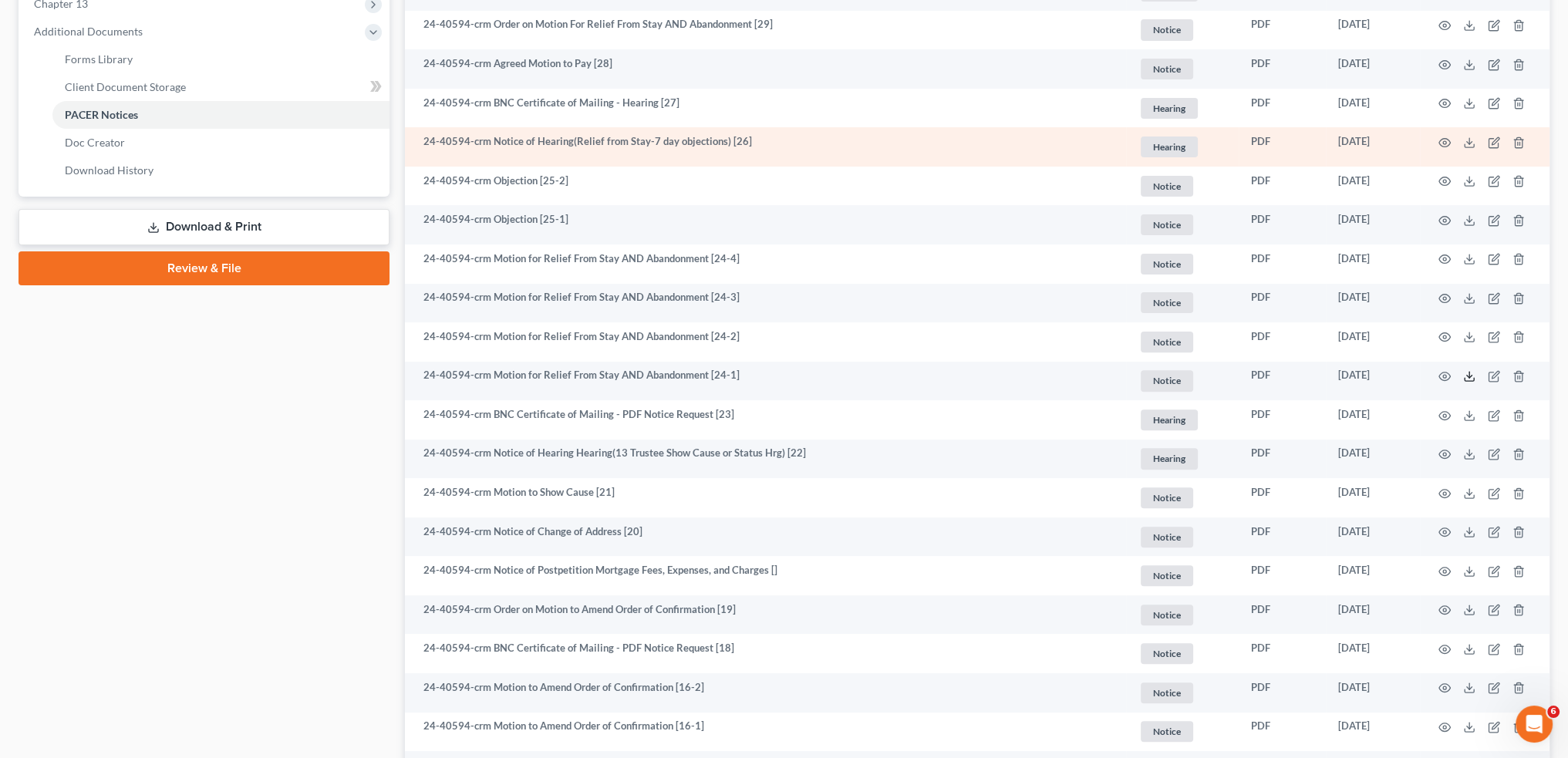
scroll to position [900, 0]
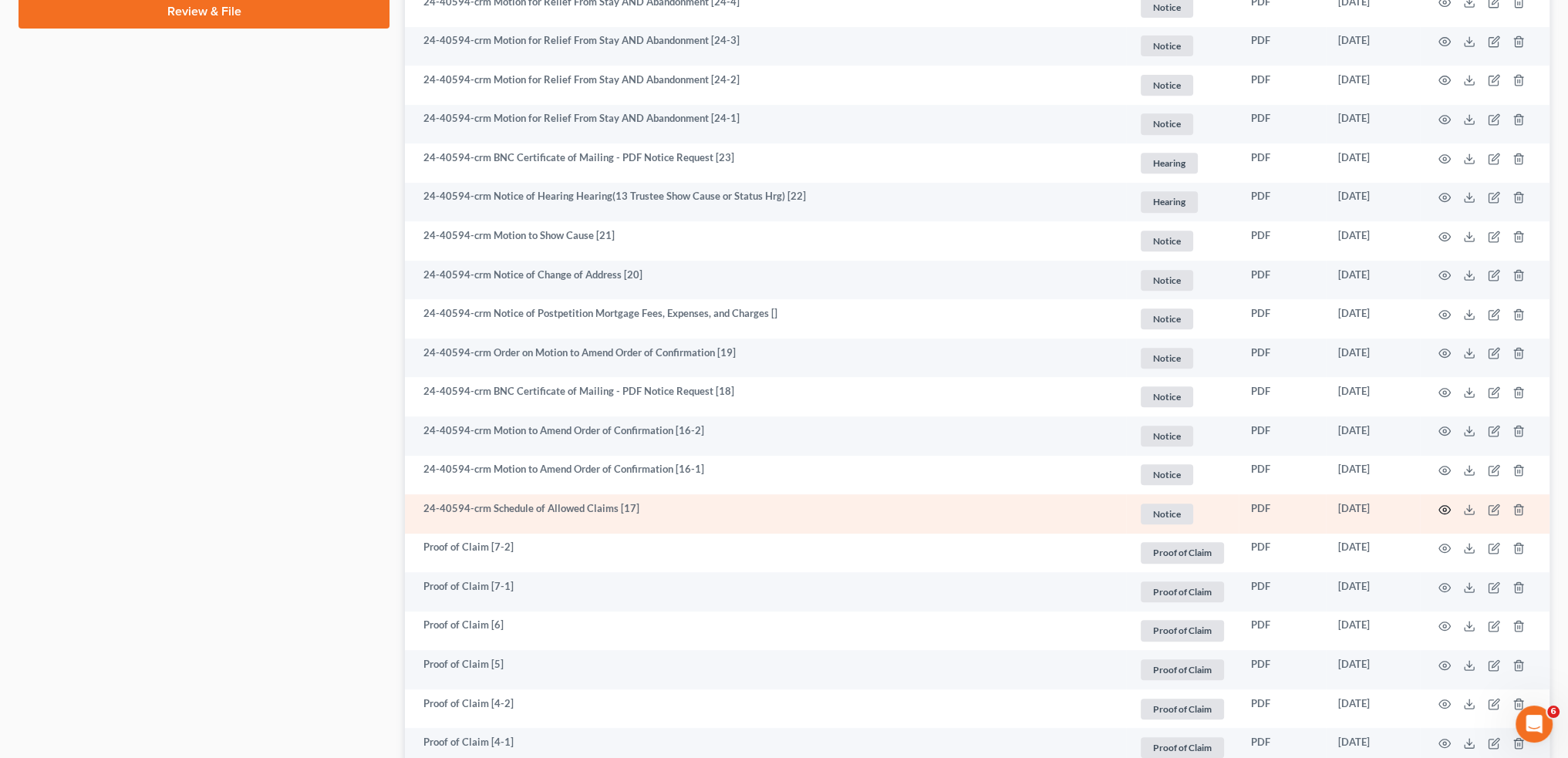
click at [1443, 509] on circle "button" at bounding box center [1443, 509] width 3 height 3
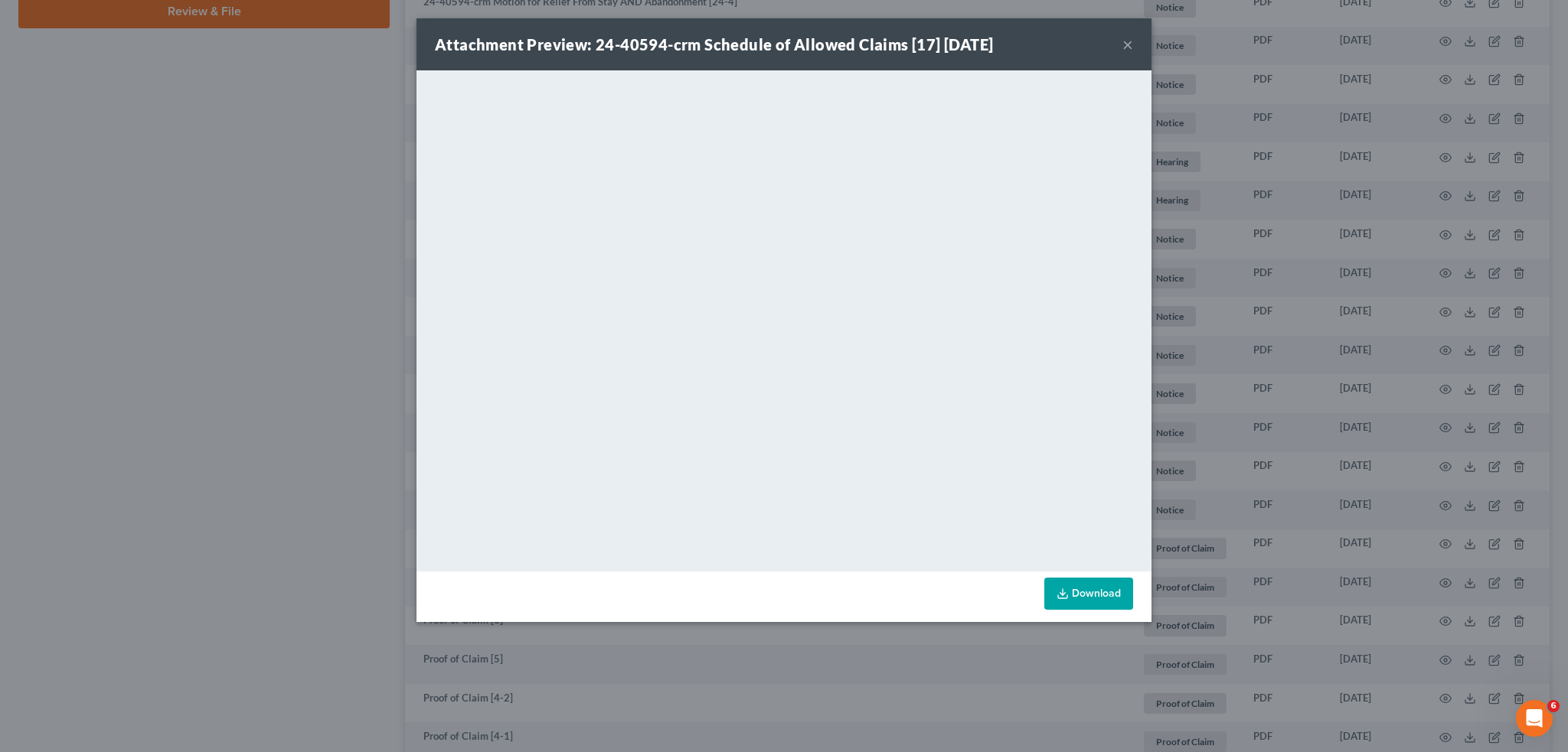
click at [1128, 39] on button "×" at bounding box center [1127, 44] width 10 height 18
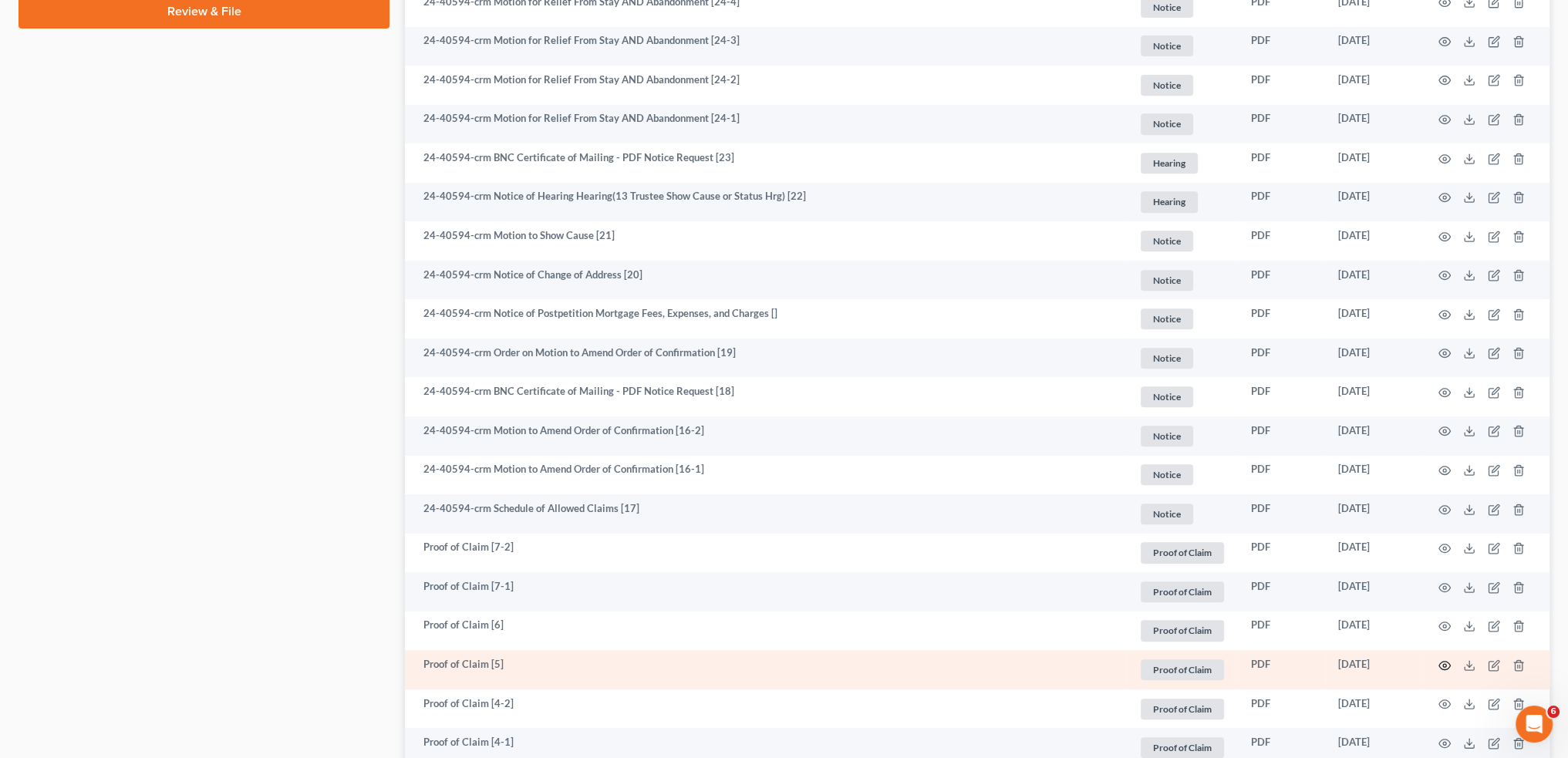
click at [1445, 667] on icon "button" at bounding box center [1444, 666] width 12 height 12
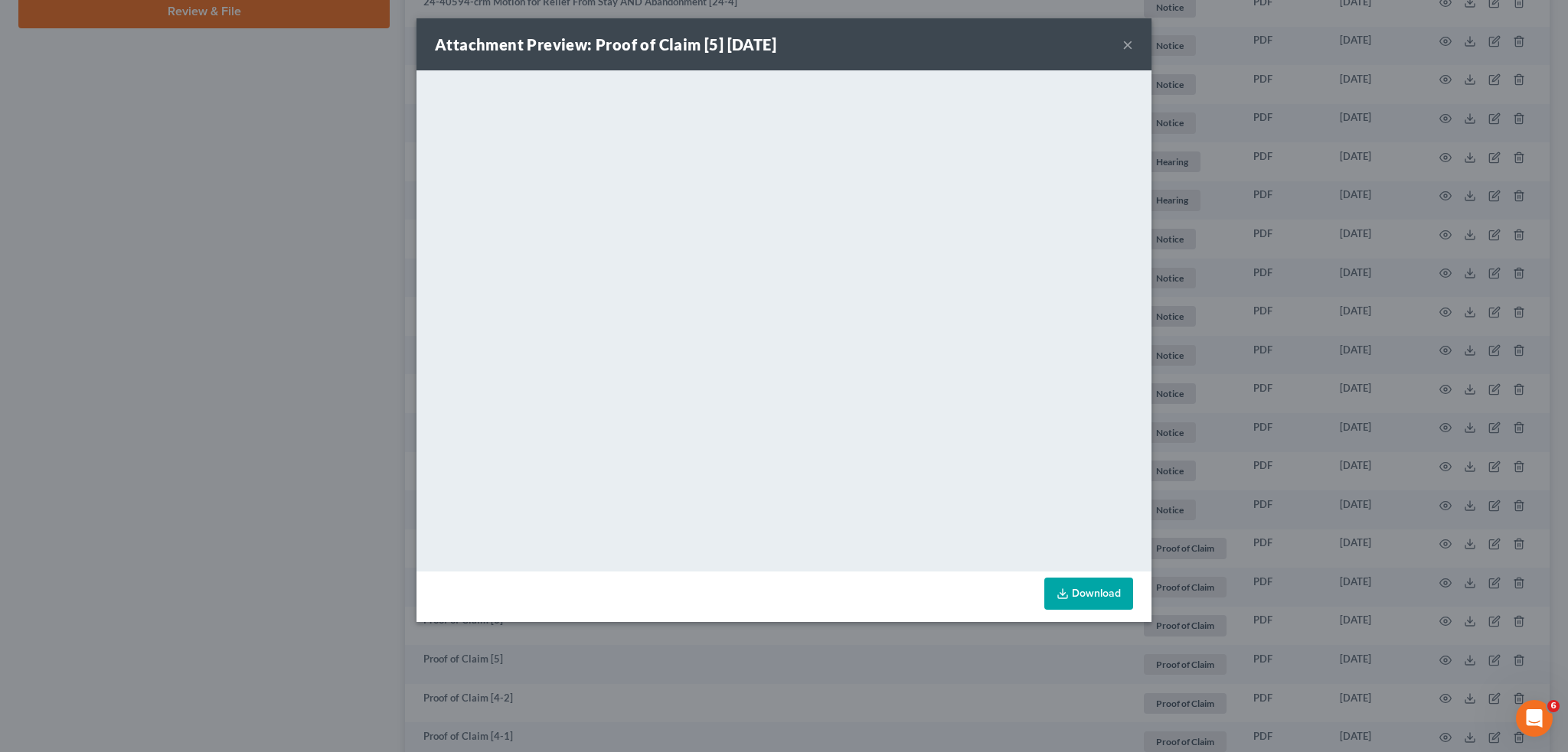
click at [1126, 39] on button "×" at bounding box center [1127, 44] width 10 height 18
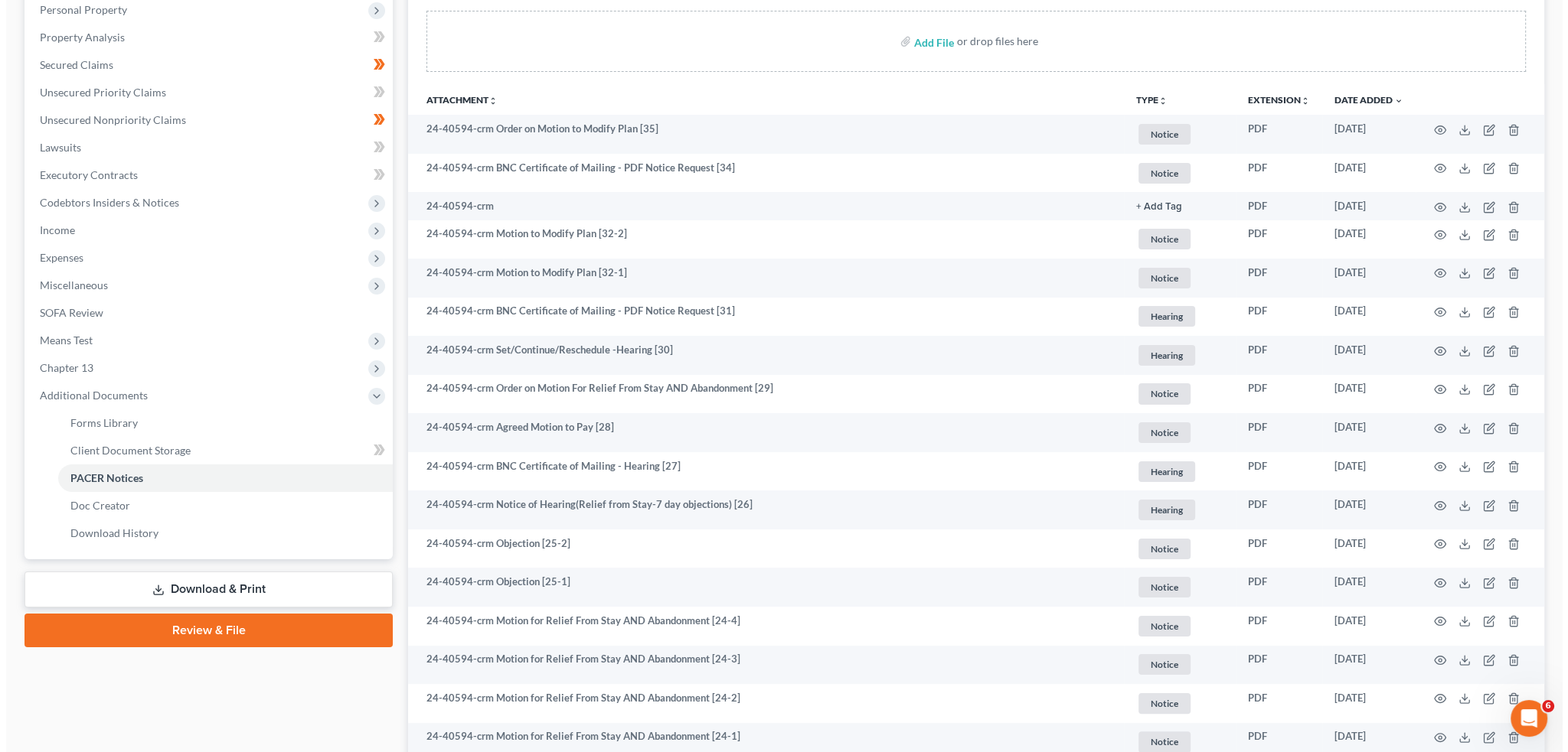
scroll to position [0, 0]
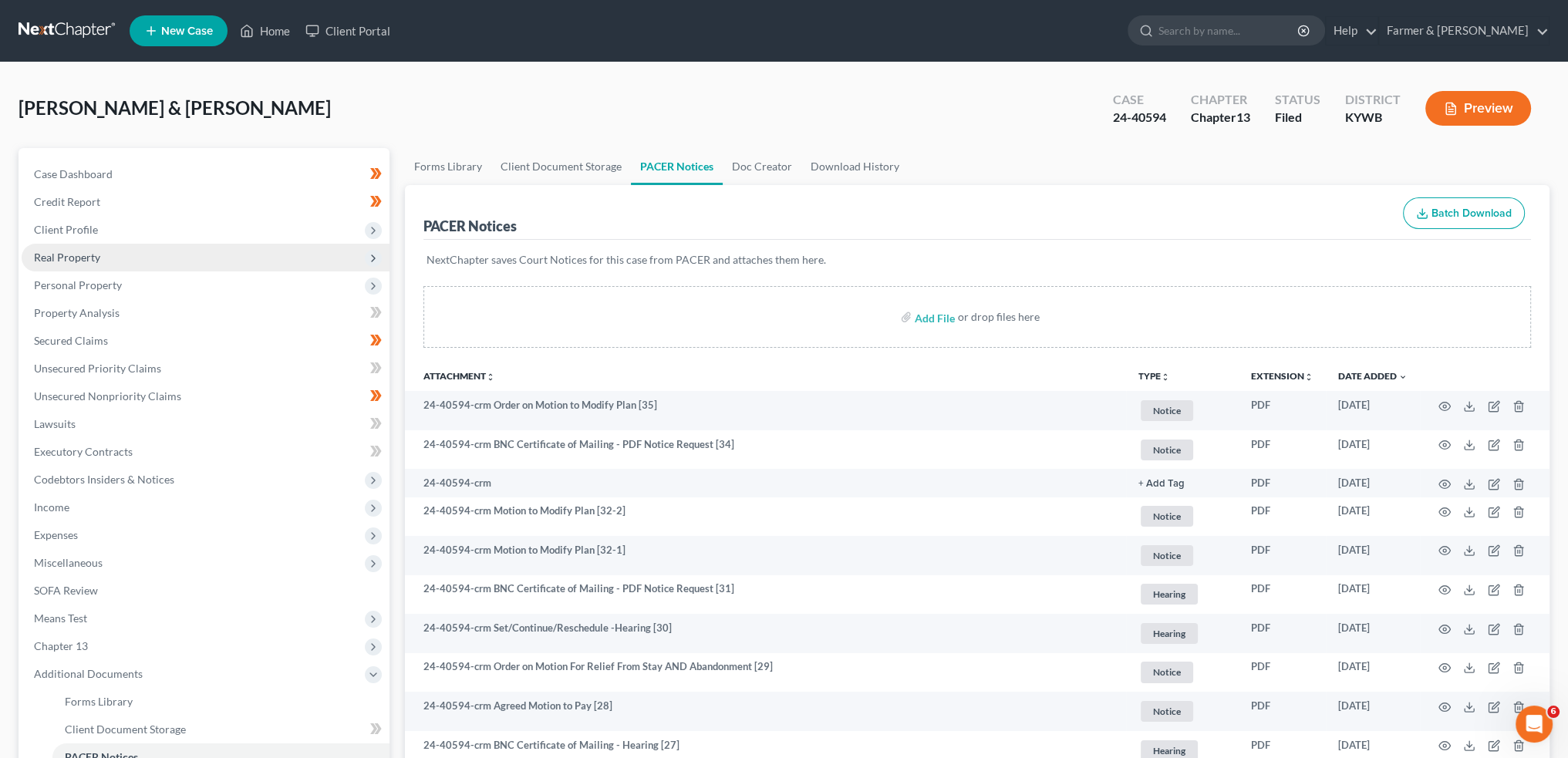
click at [86, 256] on span "Real Property" at bounding box center [66, 257] width 66 height 13
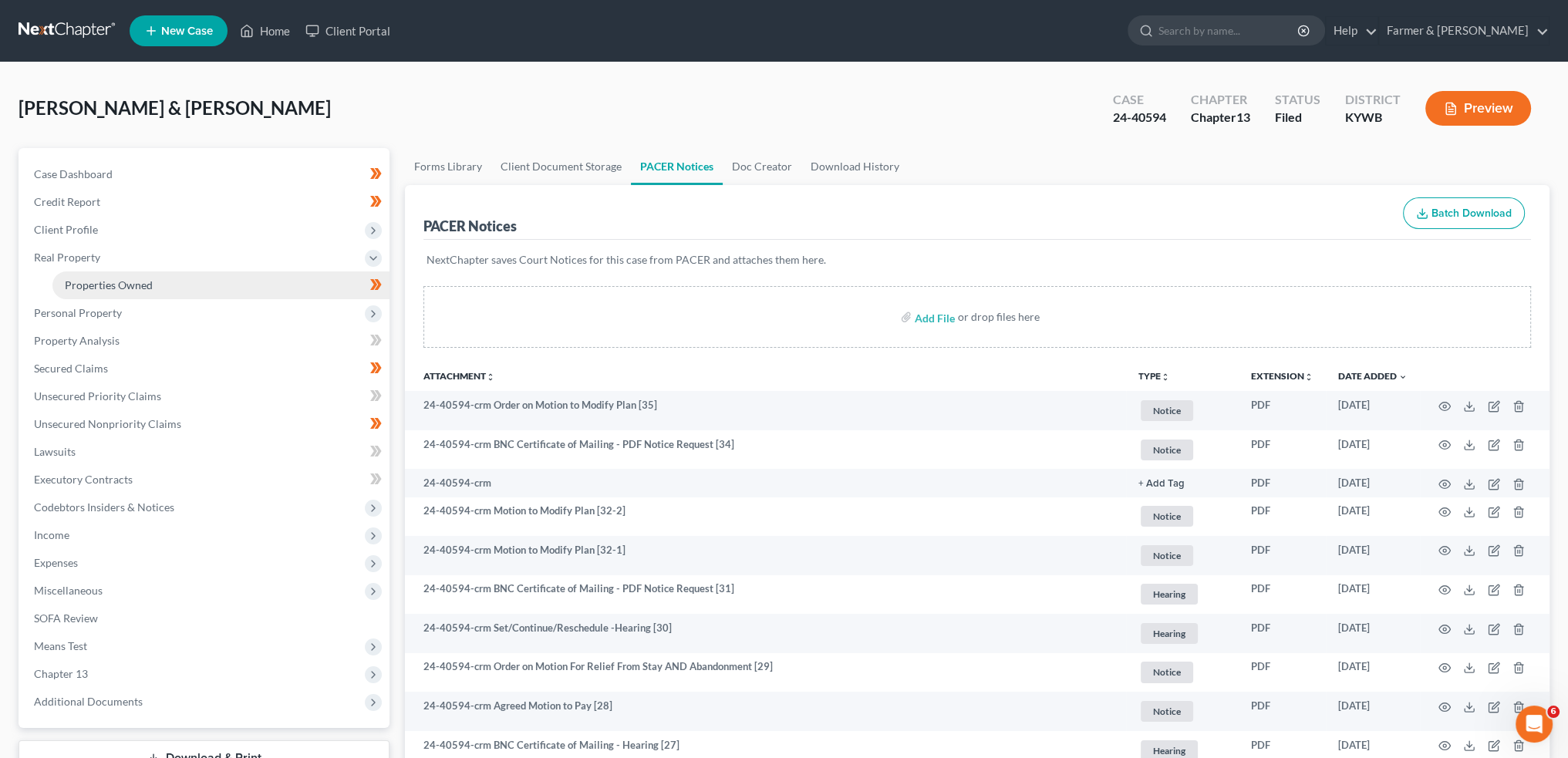
click at [96, 277] on link "Properties Owned" at bounding box center [221, 285] width 337 height 28
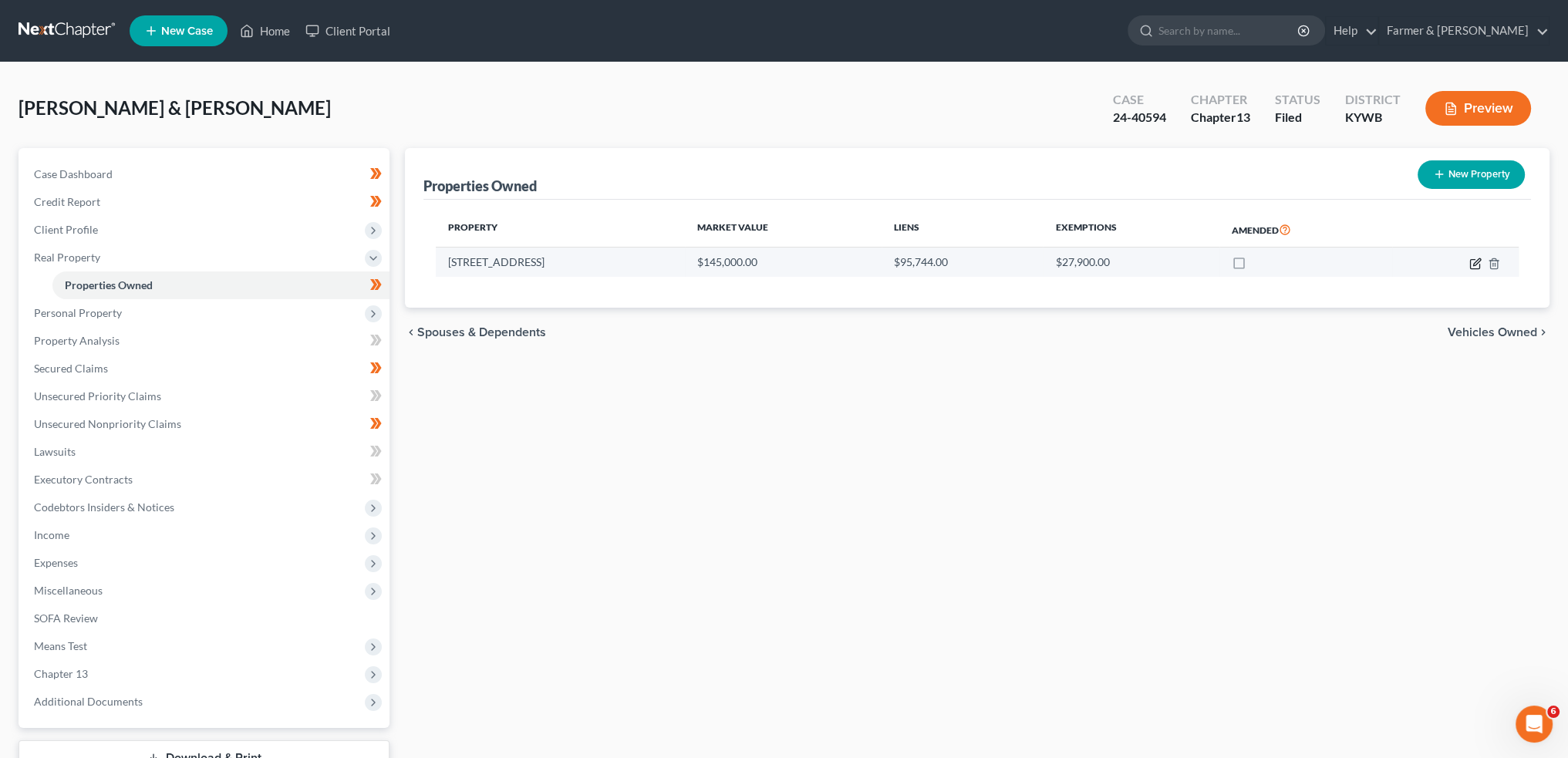
click at [1475, 261] on icon "button" at bounding box center [1476, 261] width 7 height 7
select select "18"
select select "53"
select select "0"
select select "1"
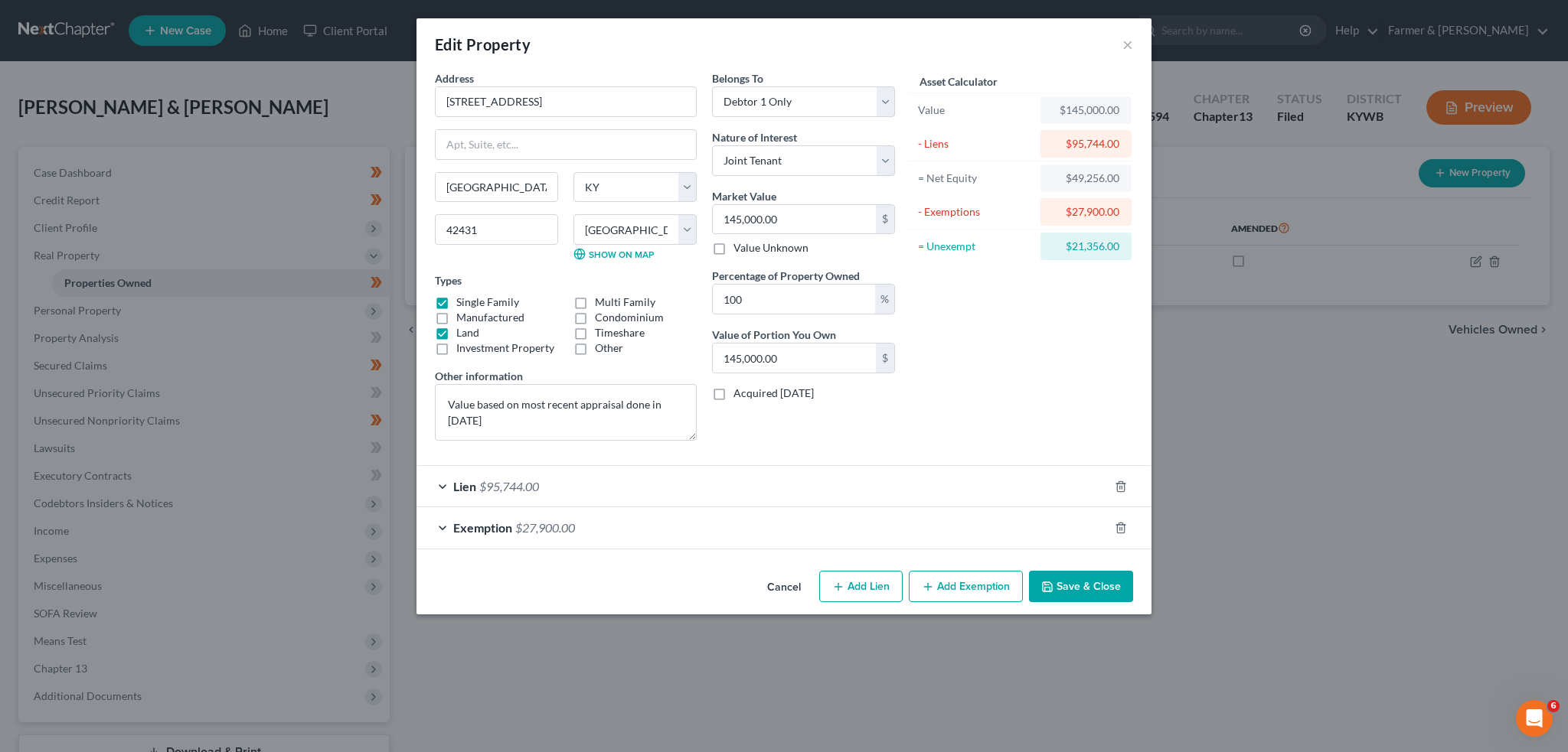
click at [1021, 530] on div "Exemption $27,900.00" at bounding box center [762, 527] width 692 height 41
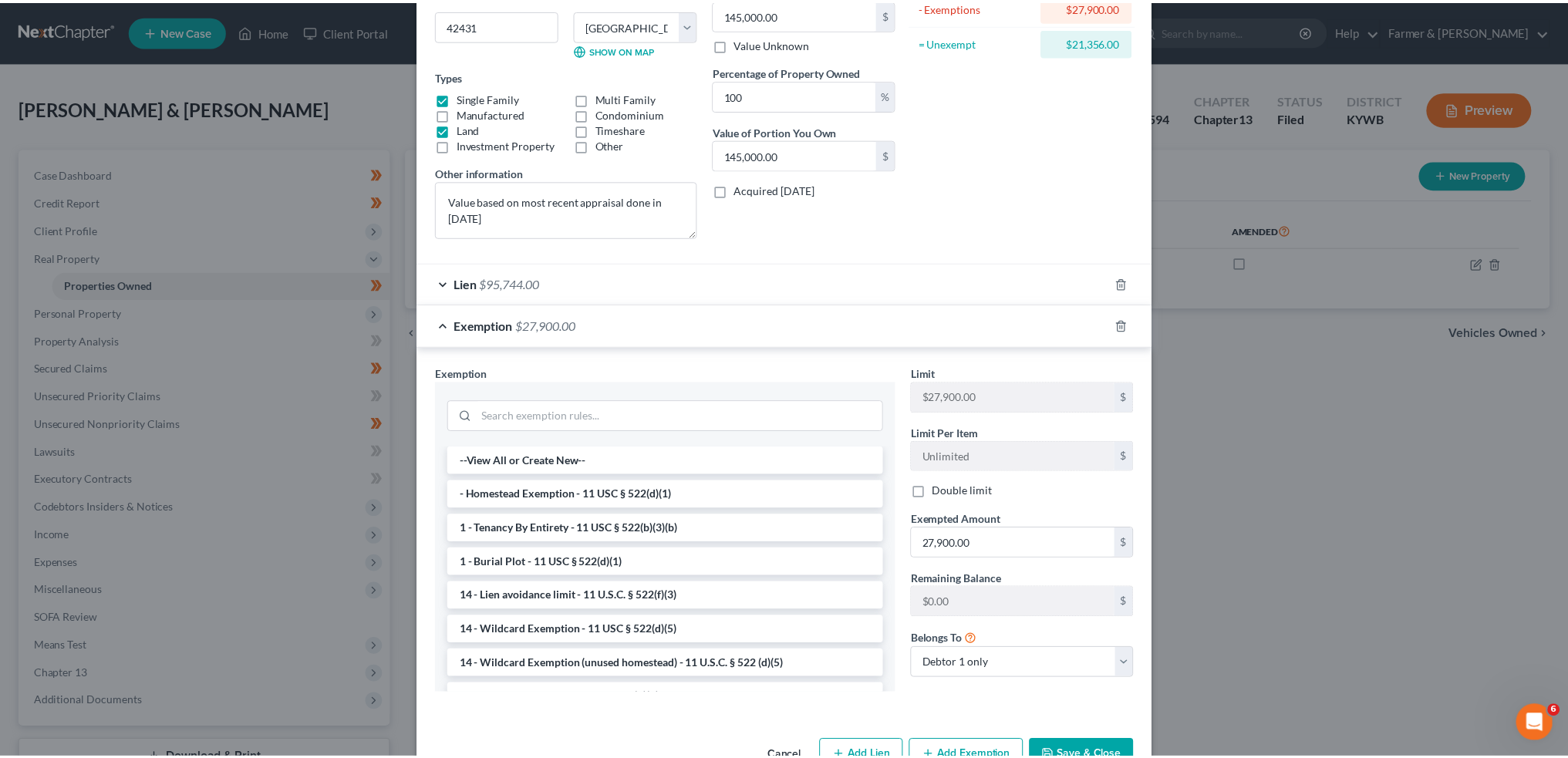
scroll to position [249, 0]
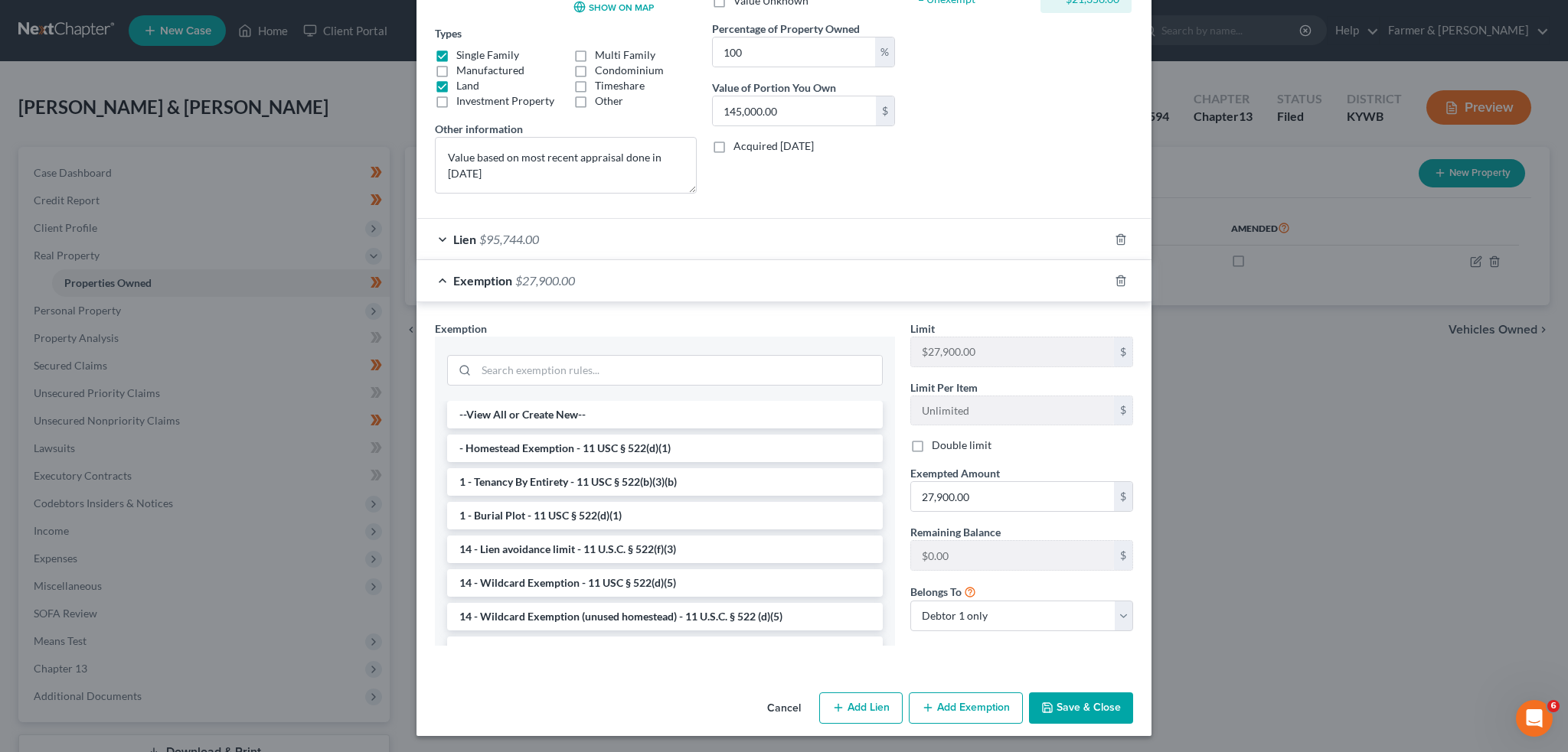
click at [1088, 705] on button "Save & Close" at bounding box center [1081, 709] width 104 height 32
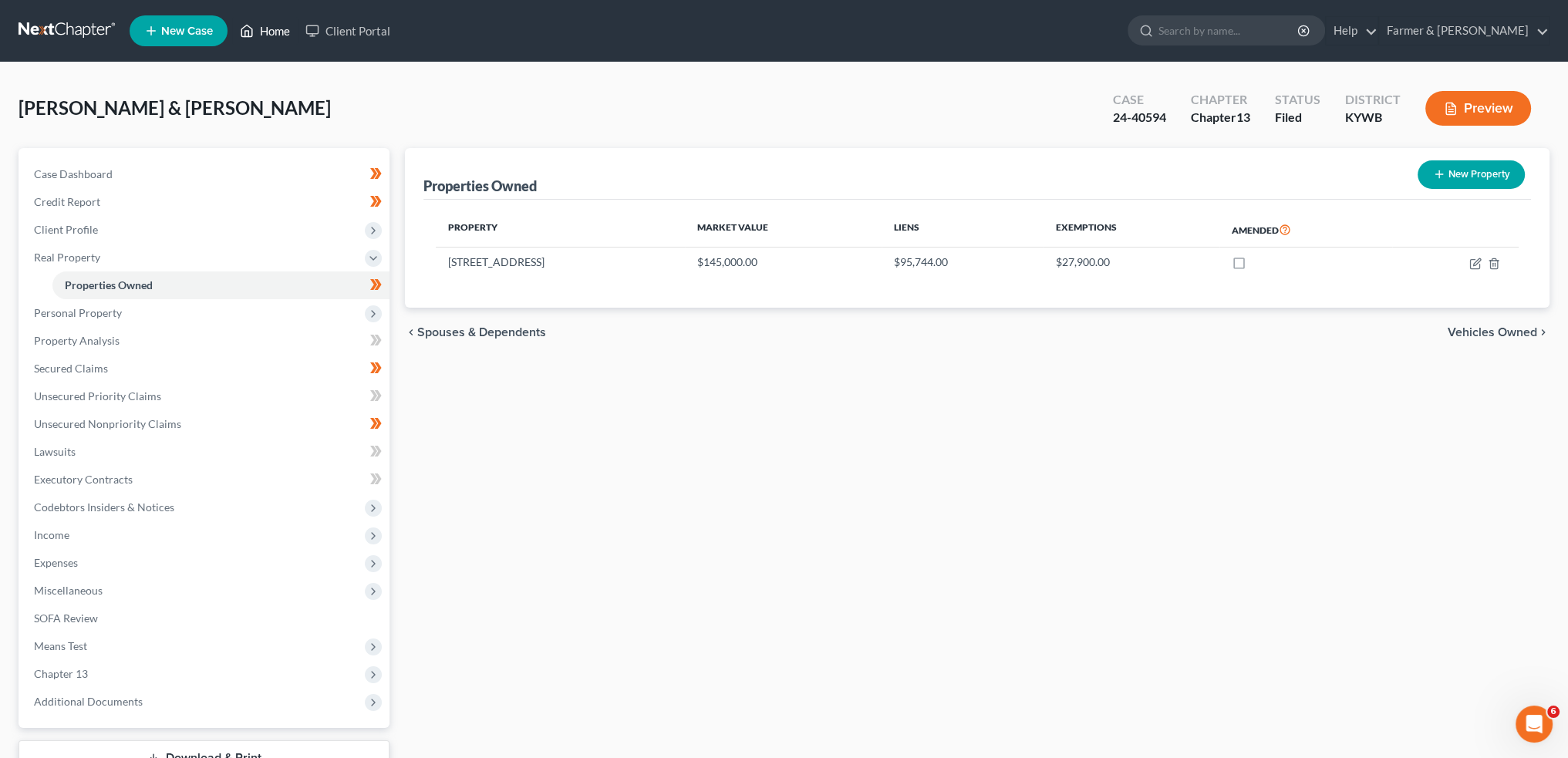
click at [280, 31] on link "Home" at bounding box center [265, 31] width 65 height 28
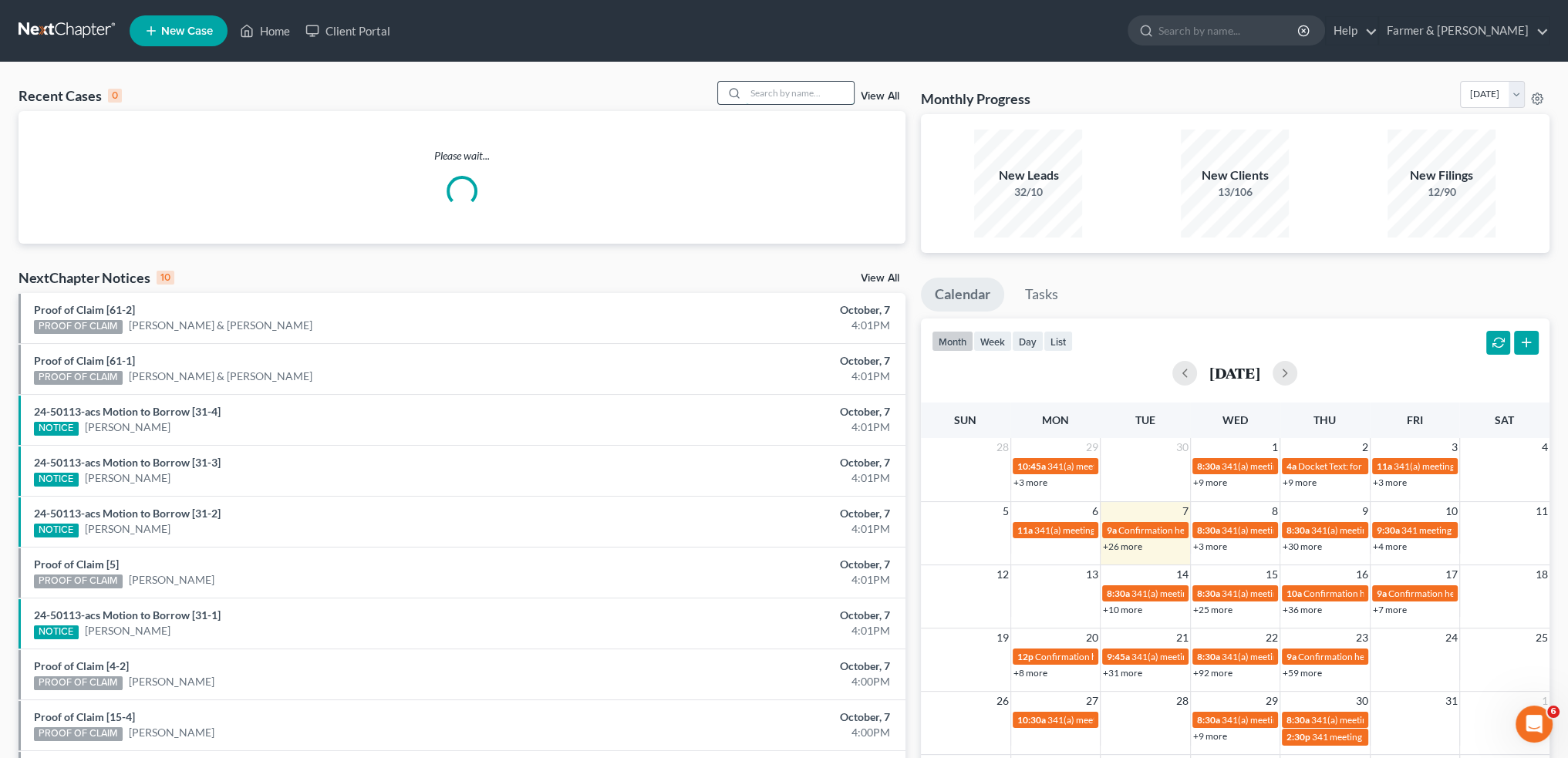
click at [825, 92] on input "search" at bounding box center [800, 92] width 108 height 22
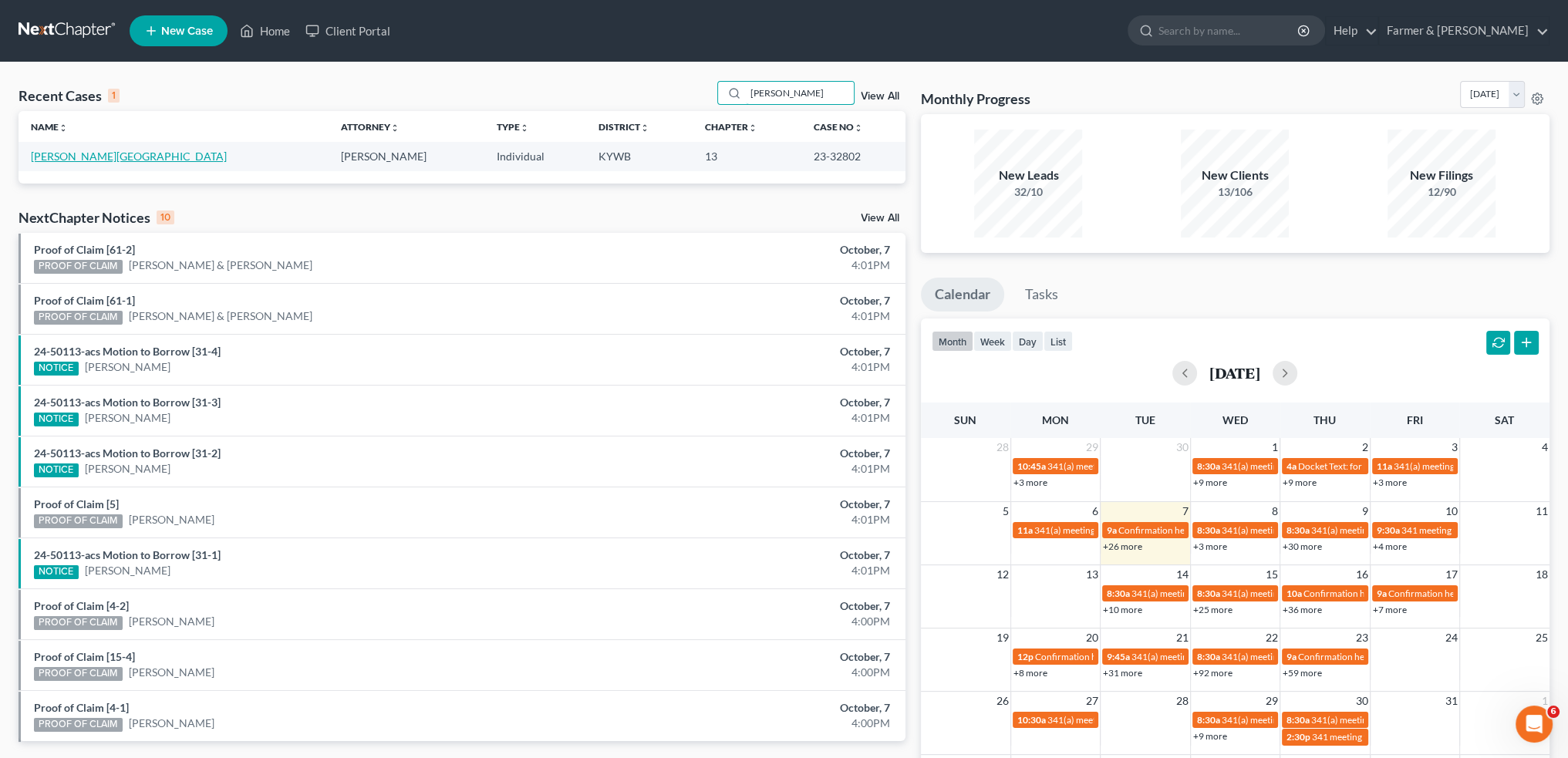
type input "KENYA CARTER"
click at [46, 156] on link "[PERSON_NAME][GEOGRAPHIC_DATA]" at bounding box center [129, 156] width 196 height 13
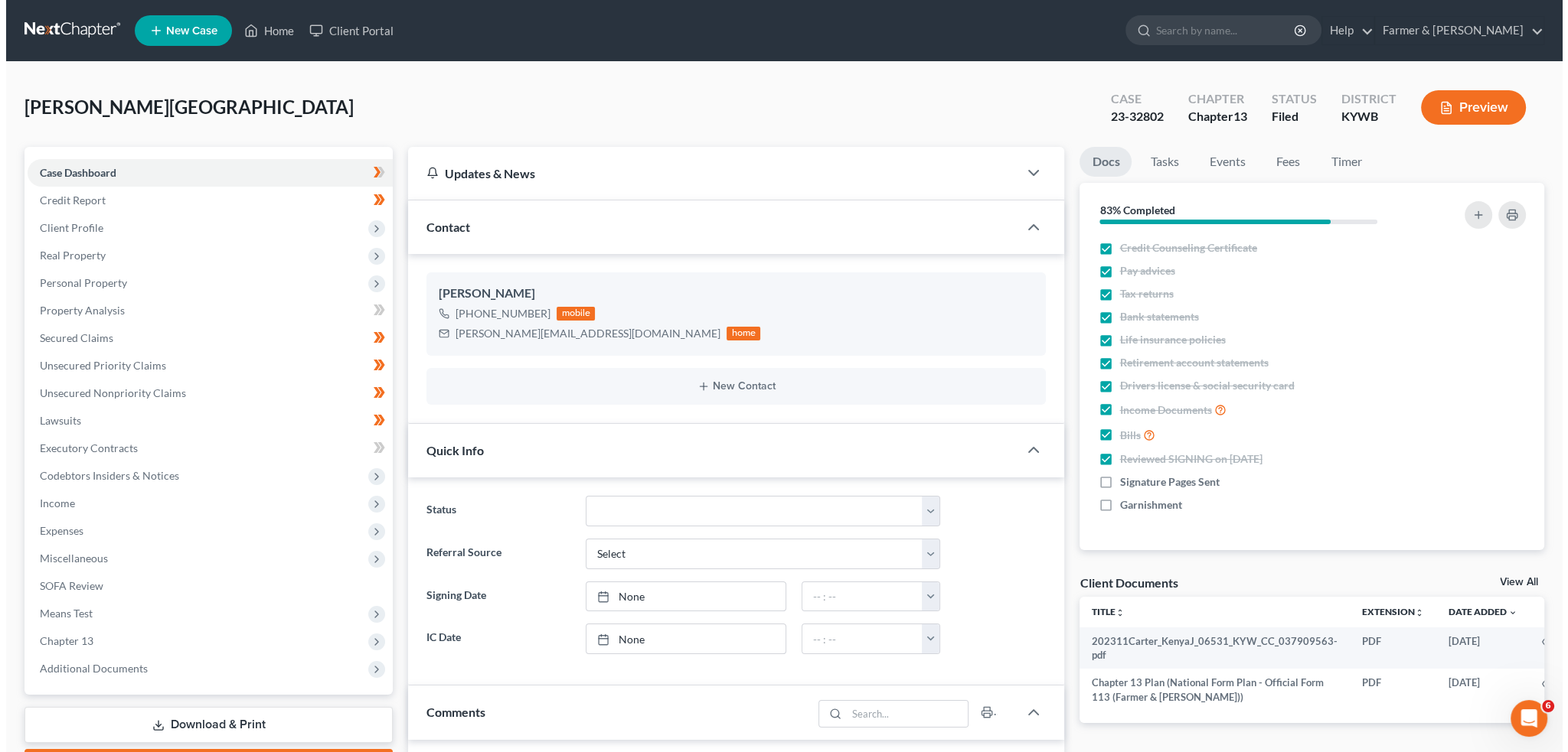
scroll to position [7, 0]
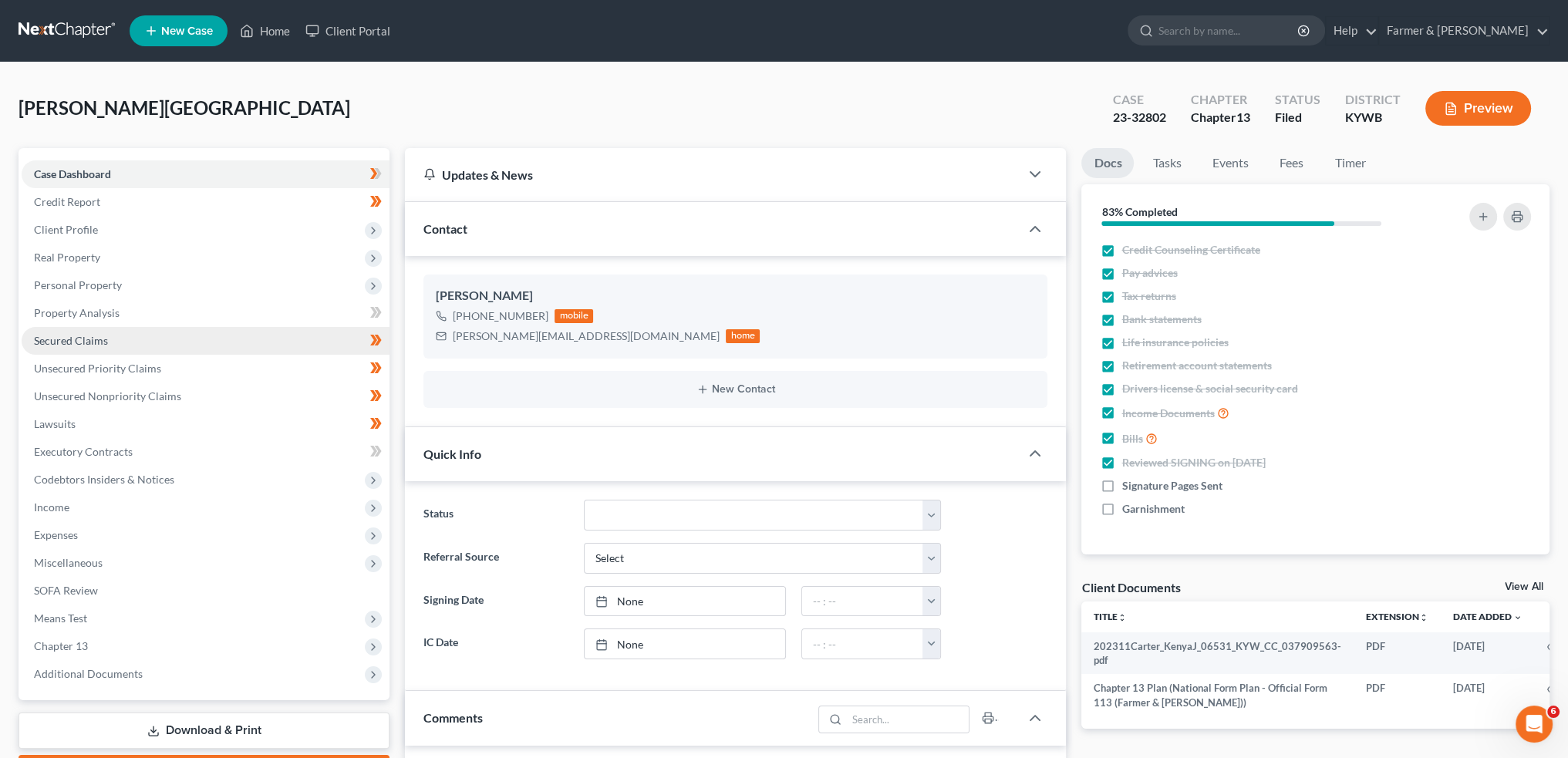
click at [136, 334] on link "Secured Claims" at bounding box center [206, 341] width 368 height 28
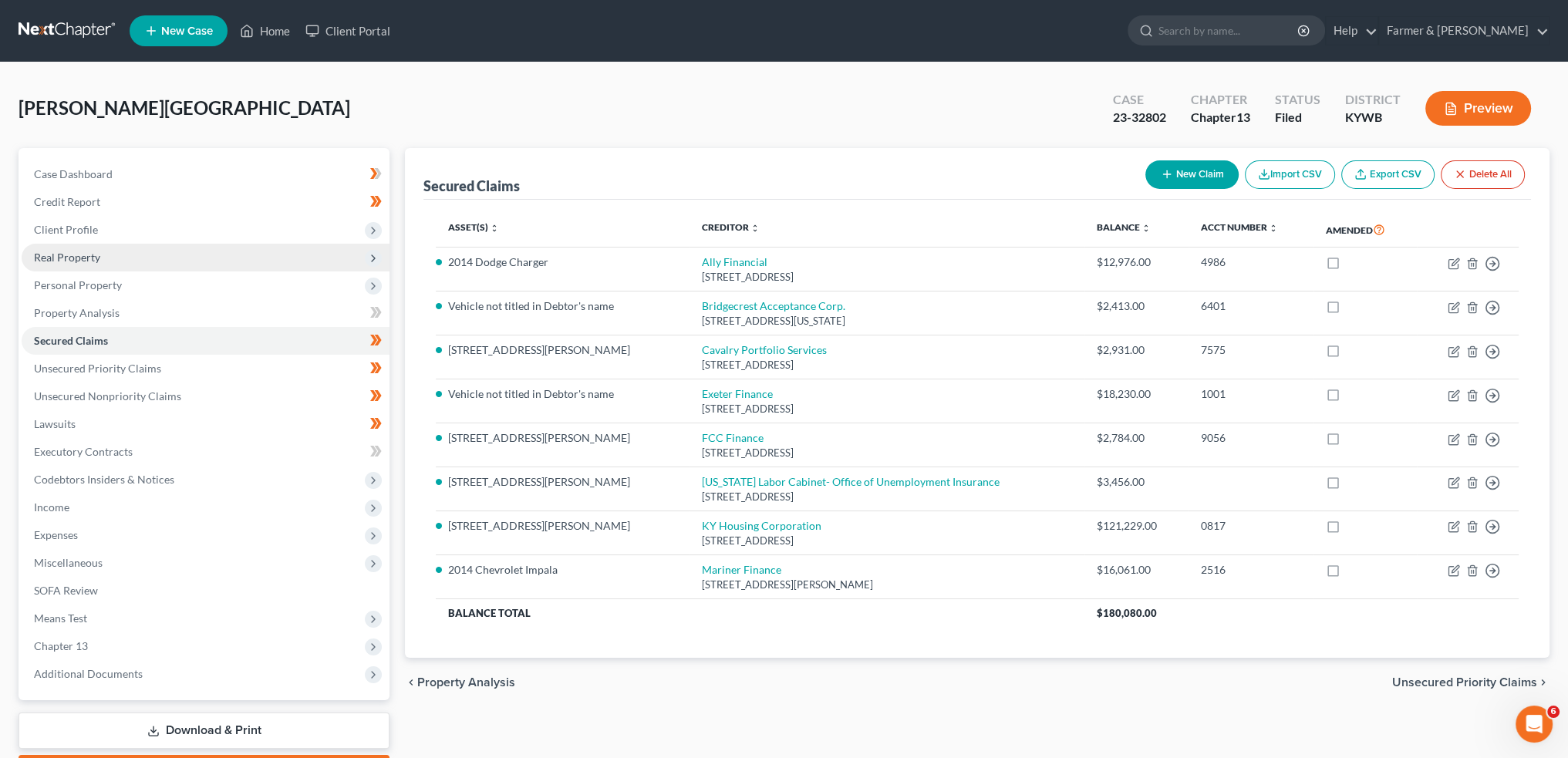
click at [108, 255] on span "Real Property" at bounding box center [206, 257] width 368 height 28
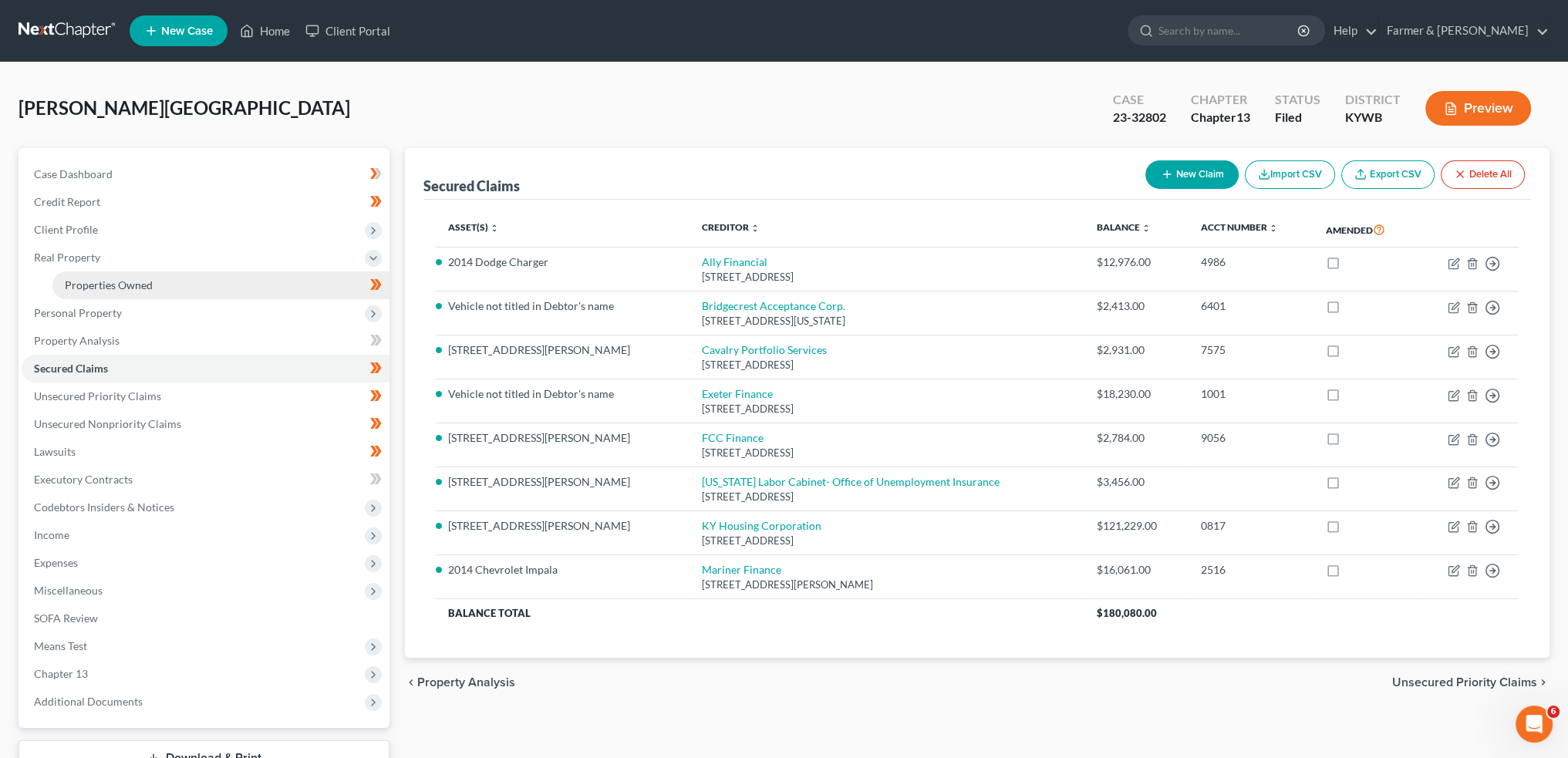
click at [108, 281] on span "Properties Owned" at bounding box center [109, 285] width 88 height 13
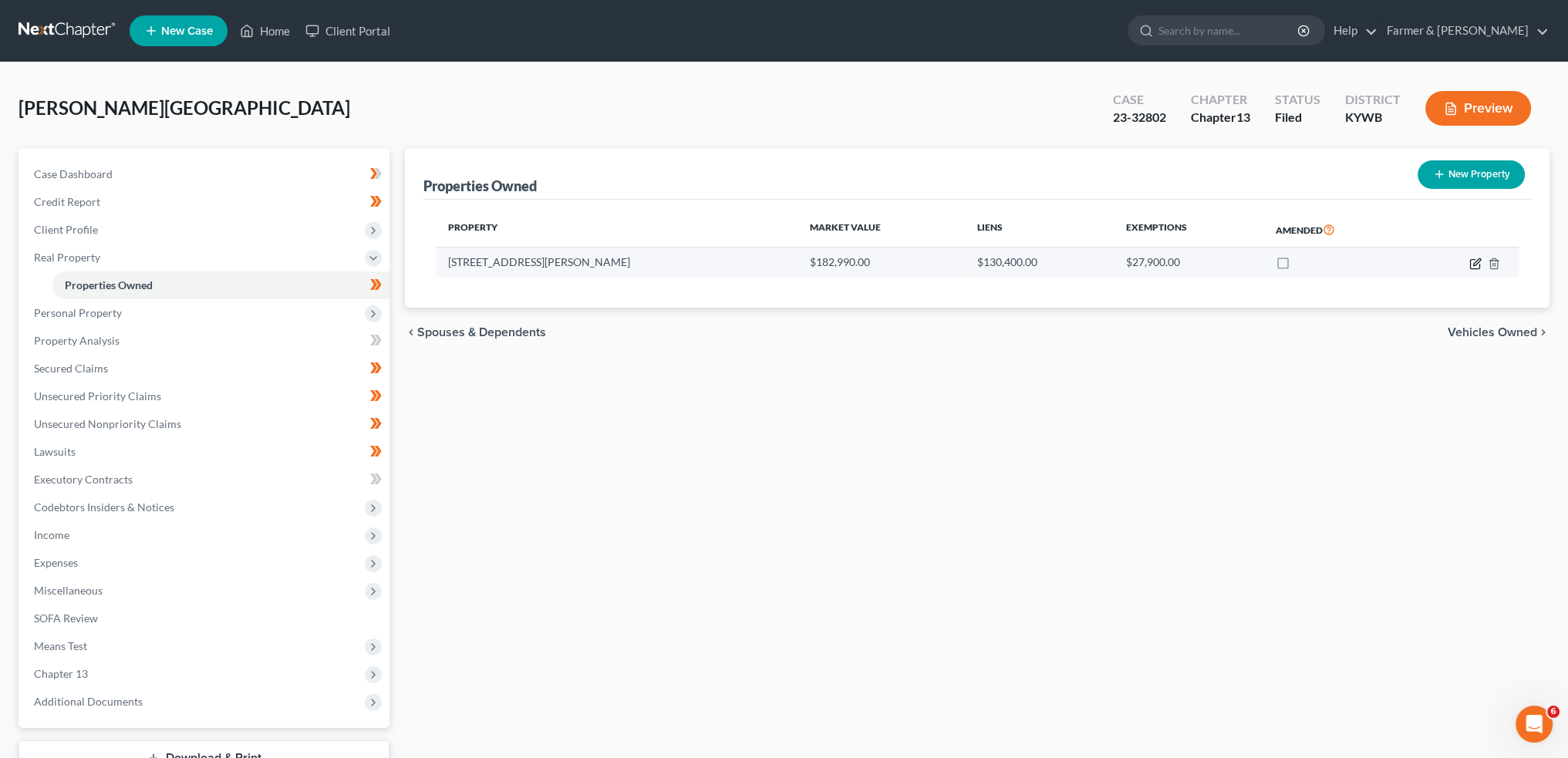
click at [1474, 259] on icon "button" at bounding box center [1475, 264] width 12 height 12
select select "18"
select select "55"
select select "3"
select select "0"
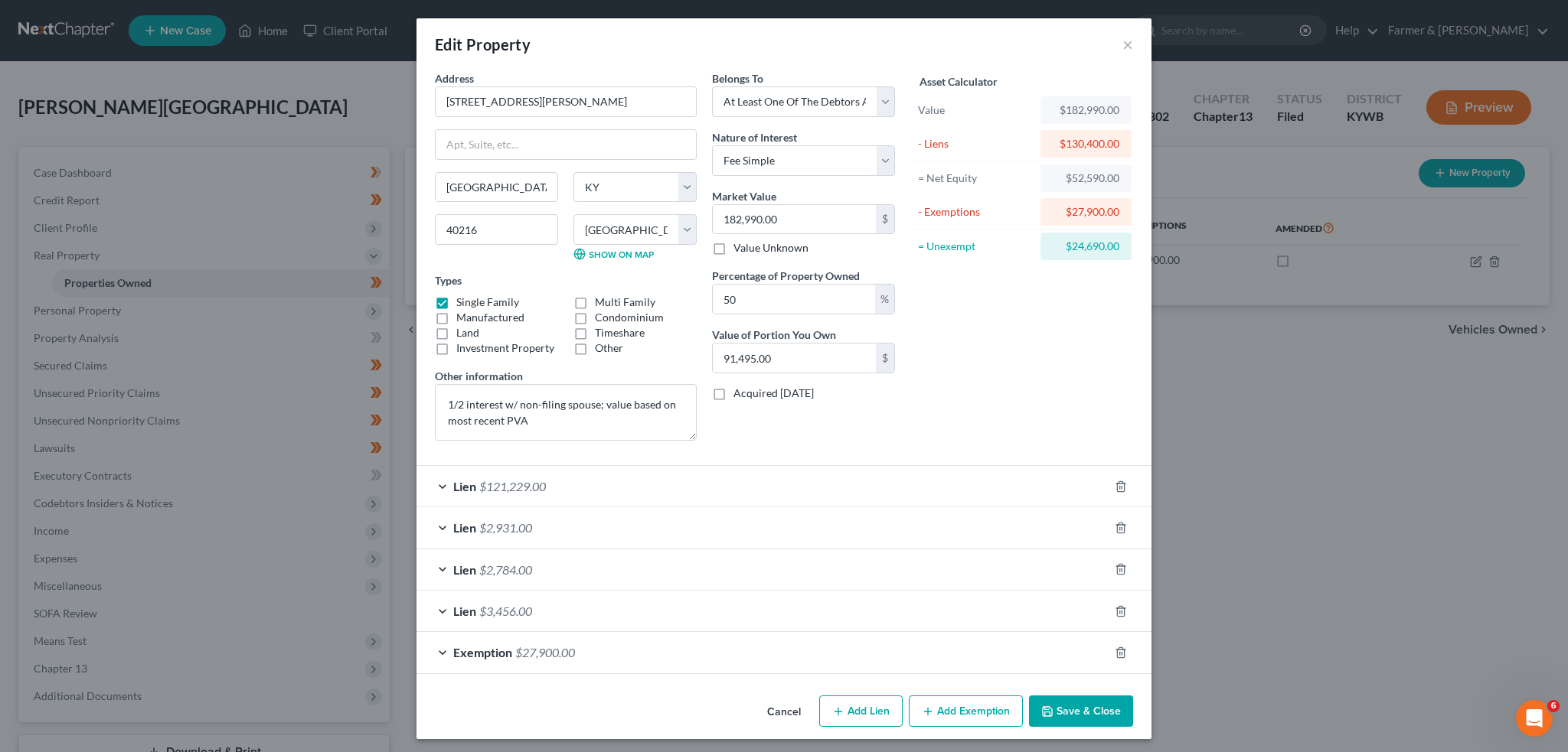
drag, startPoint x: 828, startPoint y: 512, endPoint x: 921, endPoint y: 386, distance: 156.6
click at [828, 512] on div "Lien $2,931.00" at bounding box center [762, 527] width 692 height 41
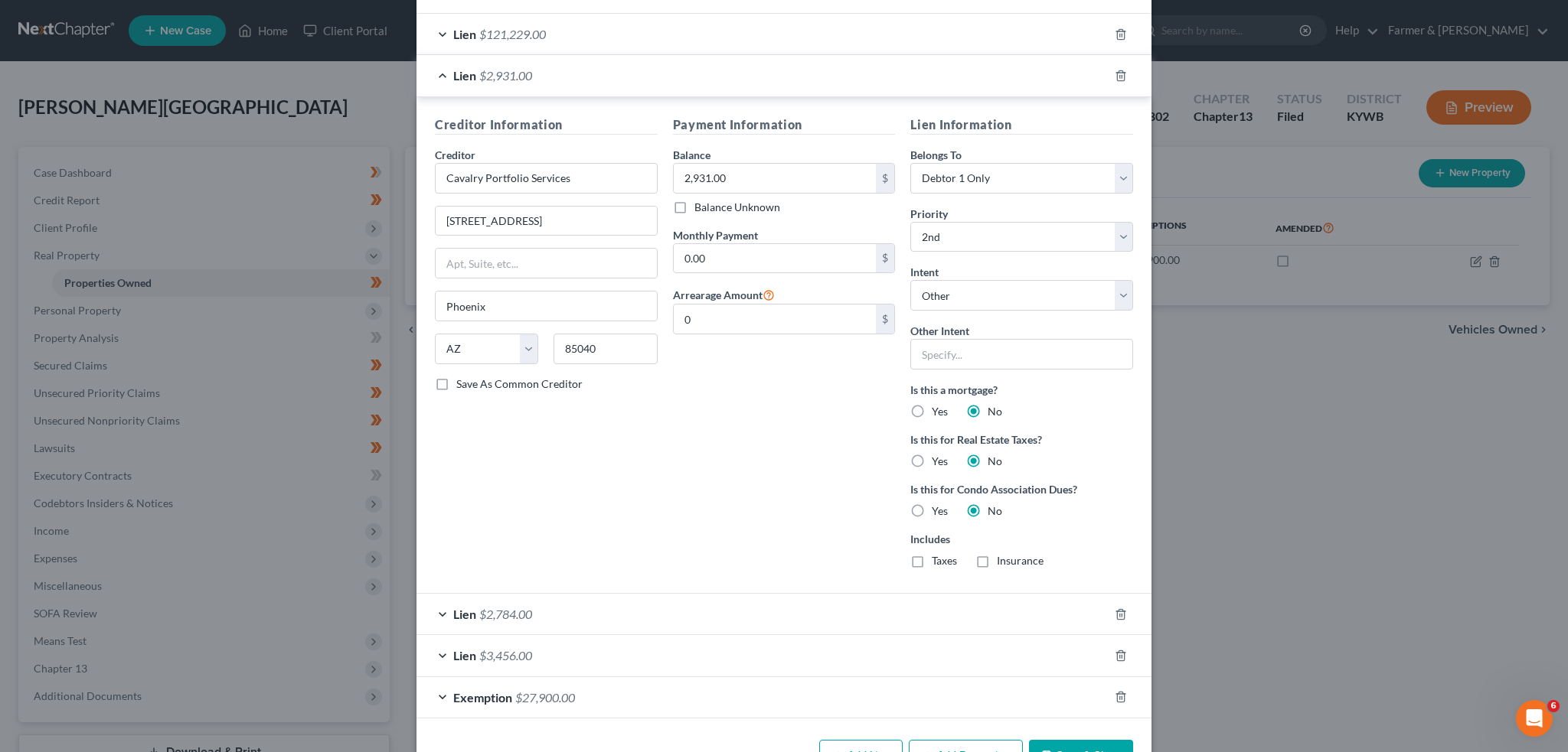
scroll to position [498, 0]
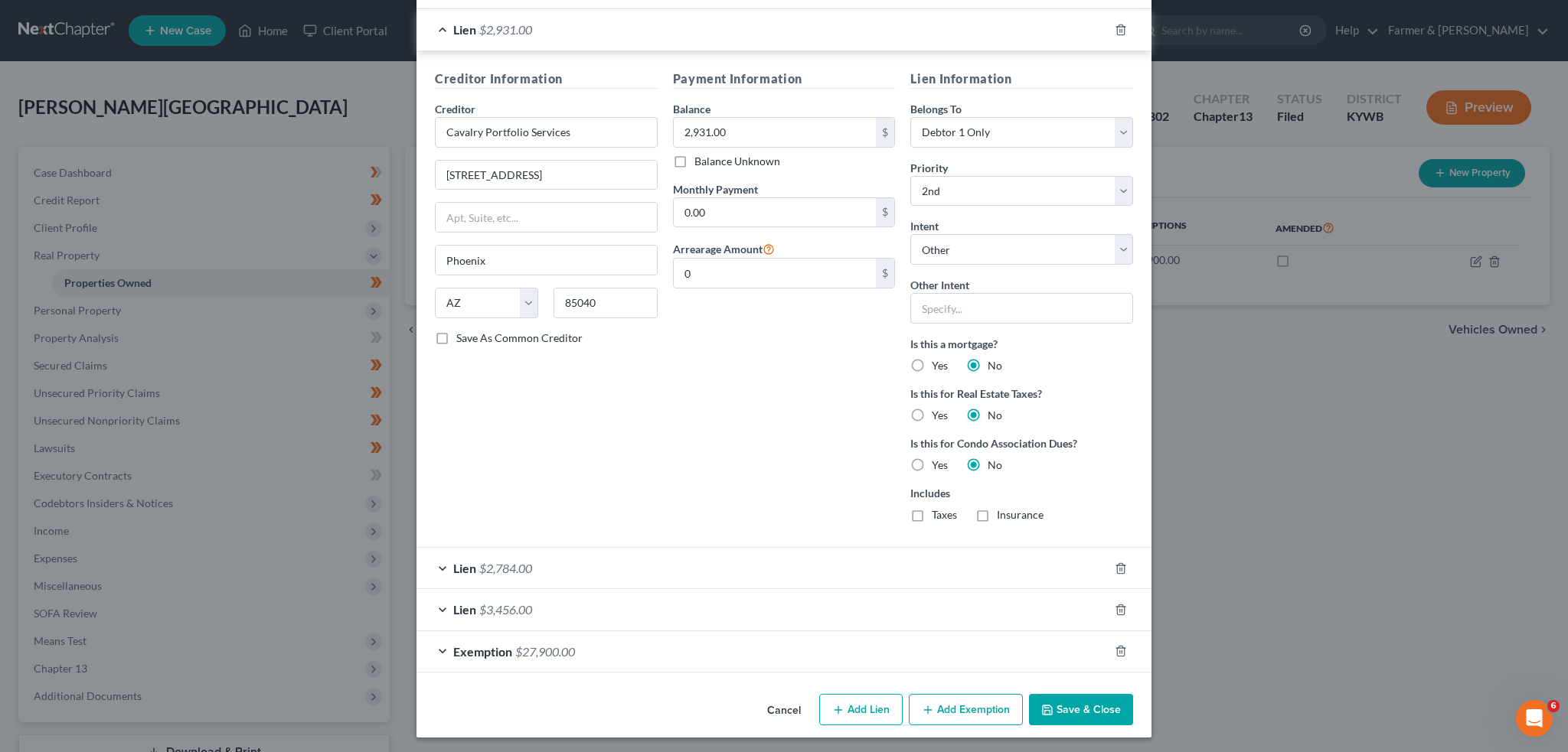
click at [674, 557] on div "Lien $2,784.00" at bounding box center [762, 568] width 692 height 41
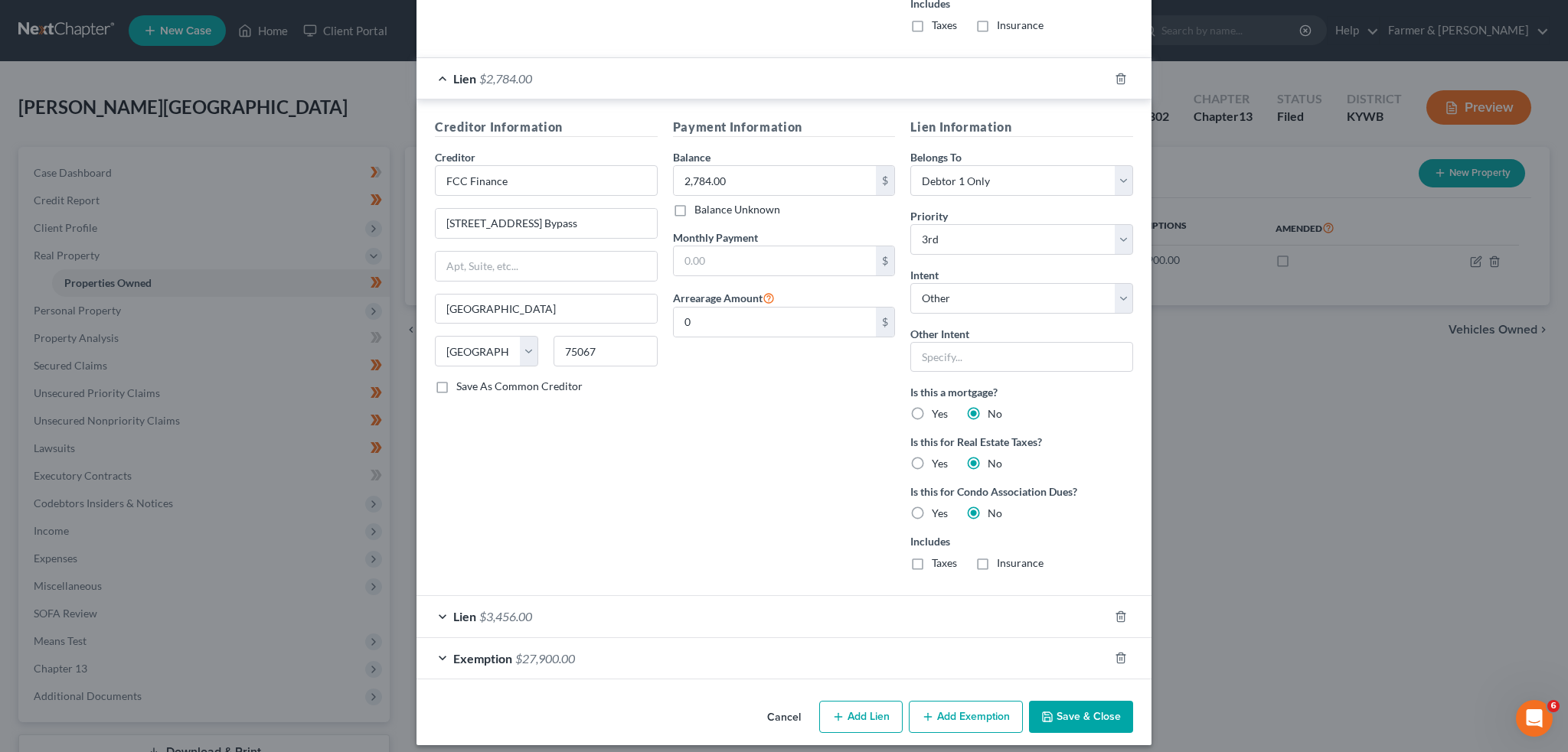
scroll to position [994, 0]
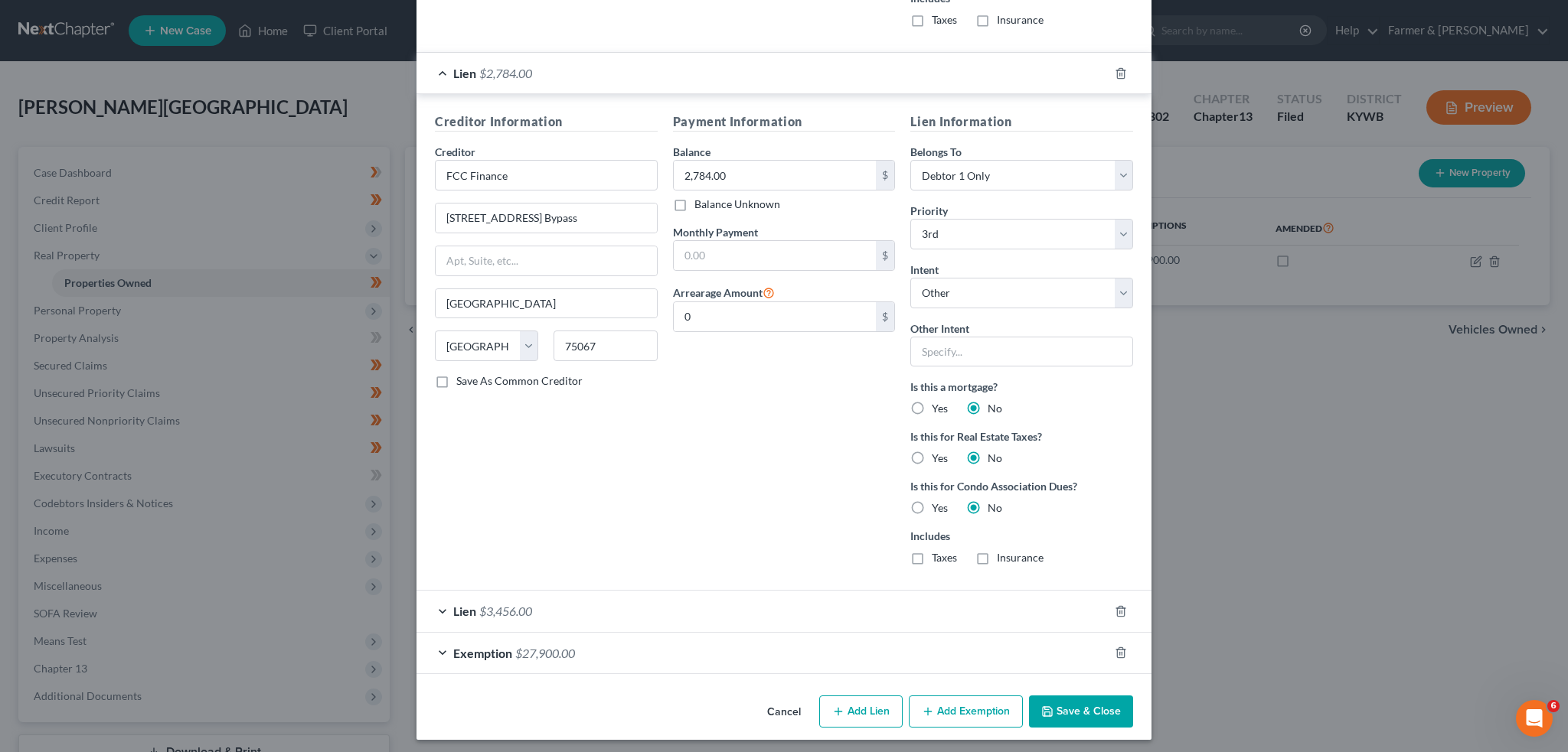
click at [689, 605] on div "Lien $3,456.00" at bounding box center [762, 611] width 692 height 41
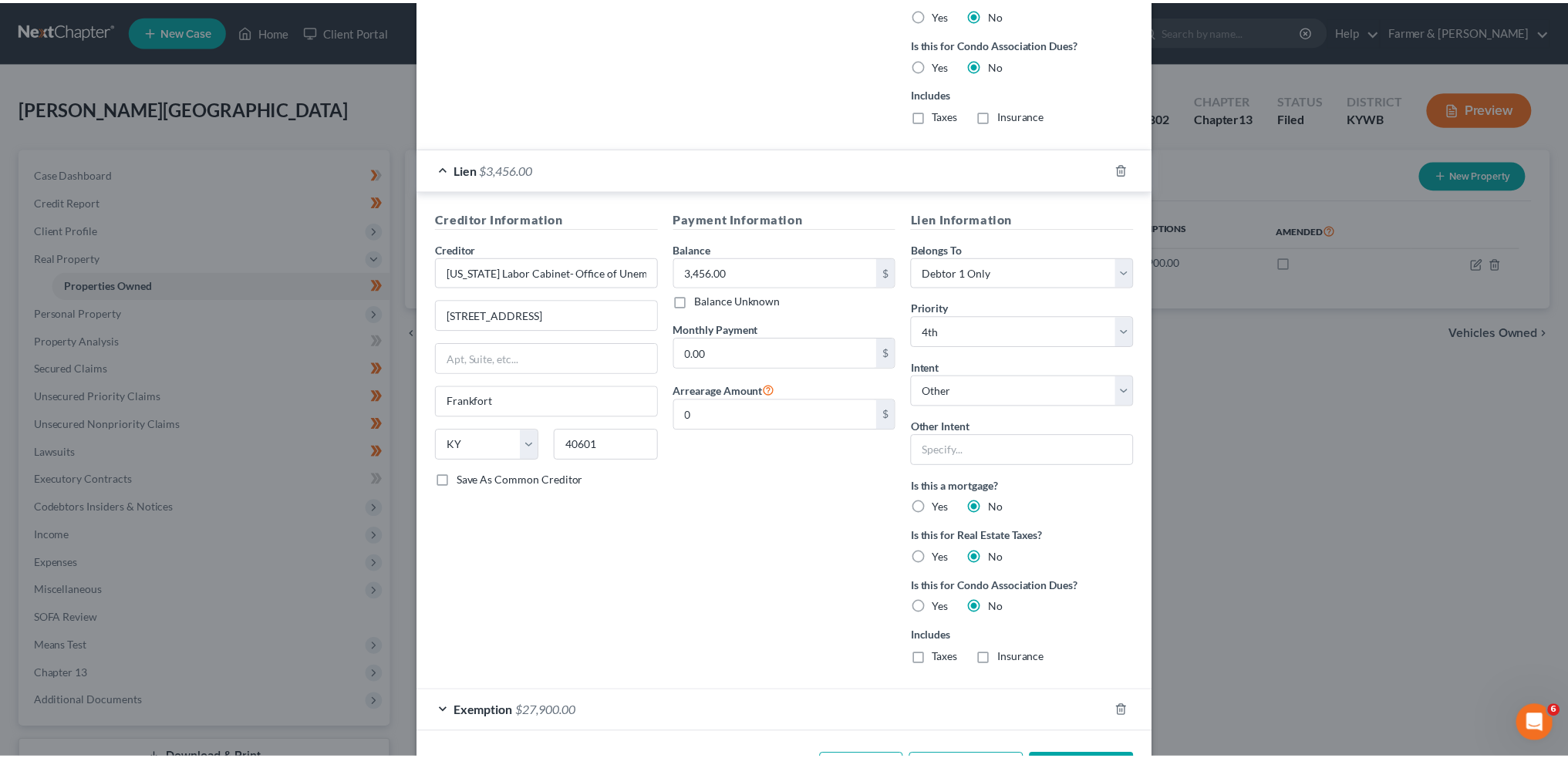
scroll to position [1501, 0]
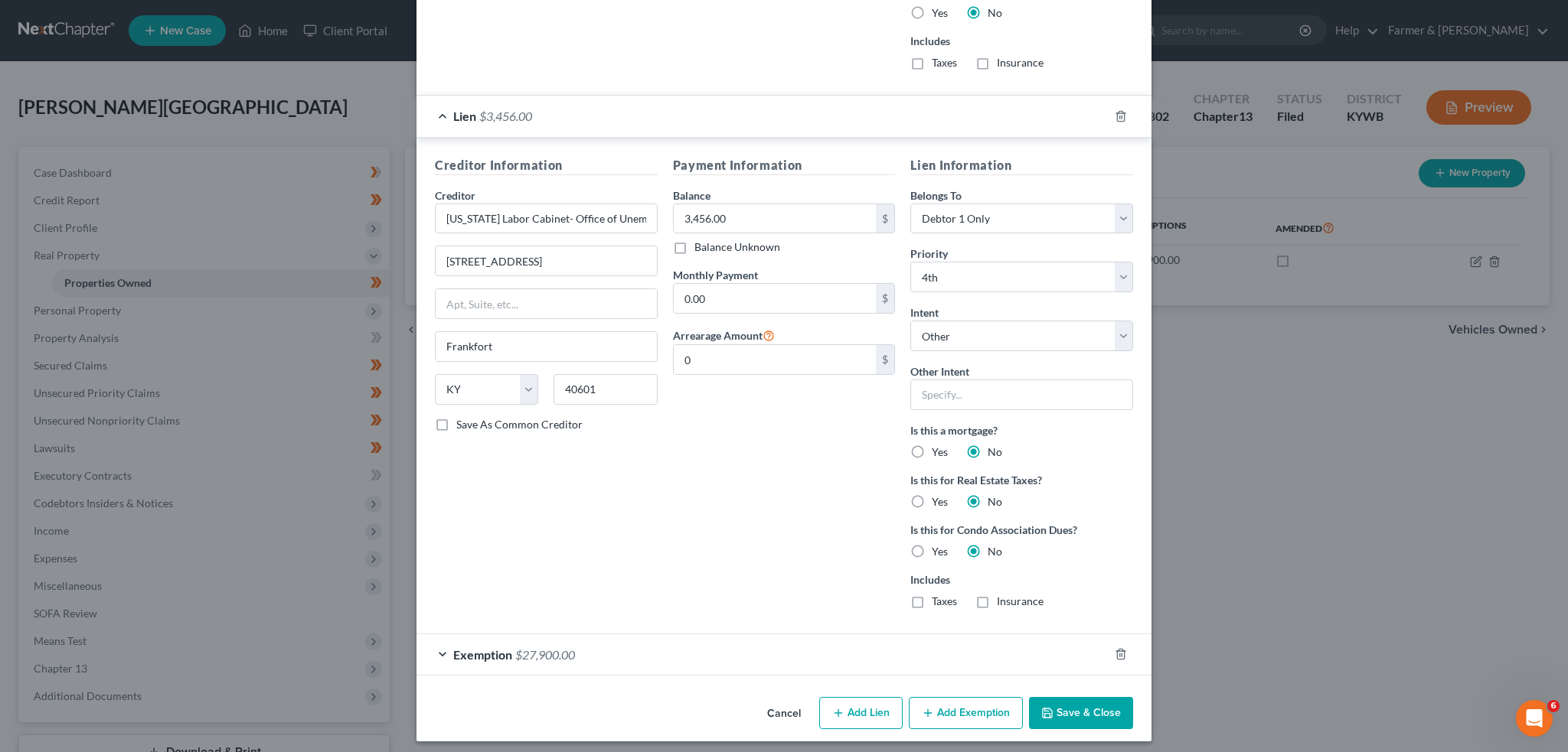
click at [1079, 707] on button "Save & Close" at bounding box center [1081, 714] width 104 height 32
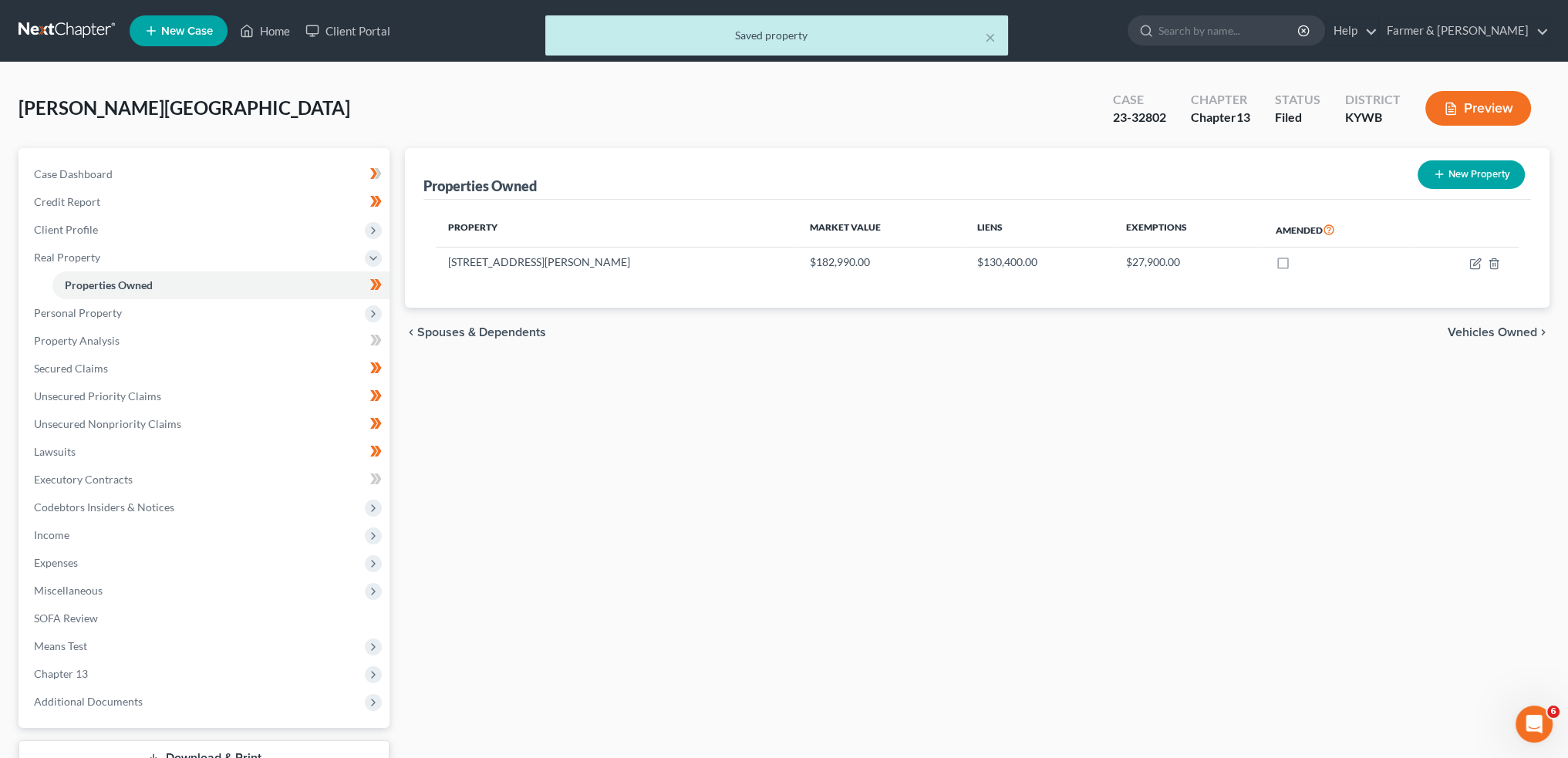
click at [264, 24] on div "× Saved property" at bounding box center [776, 39] width 1568 height 48
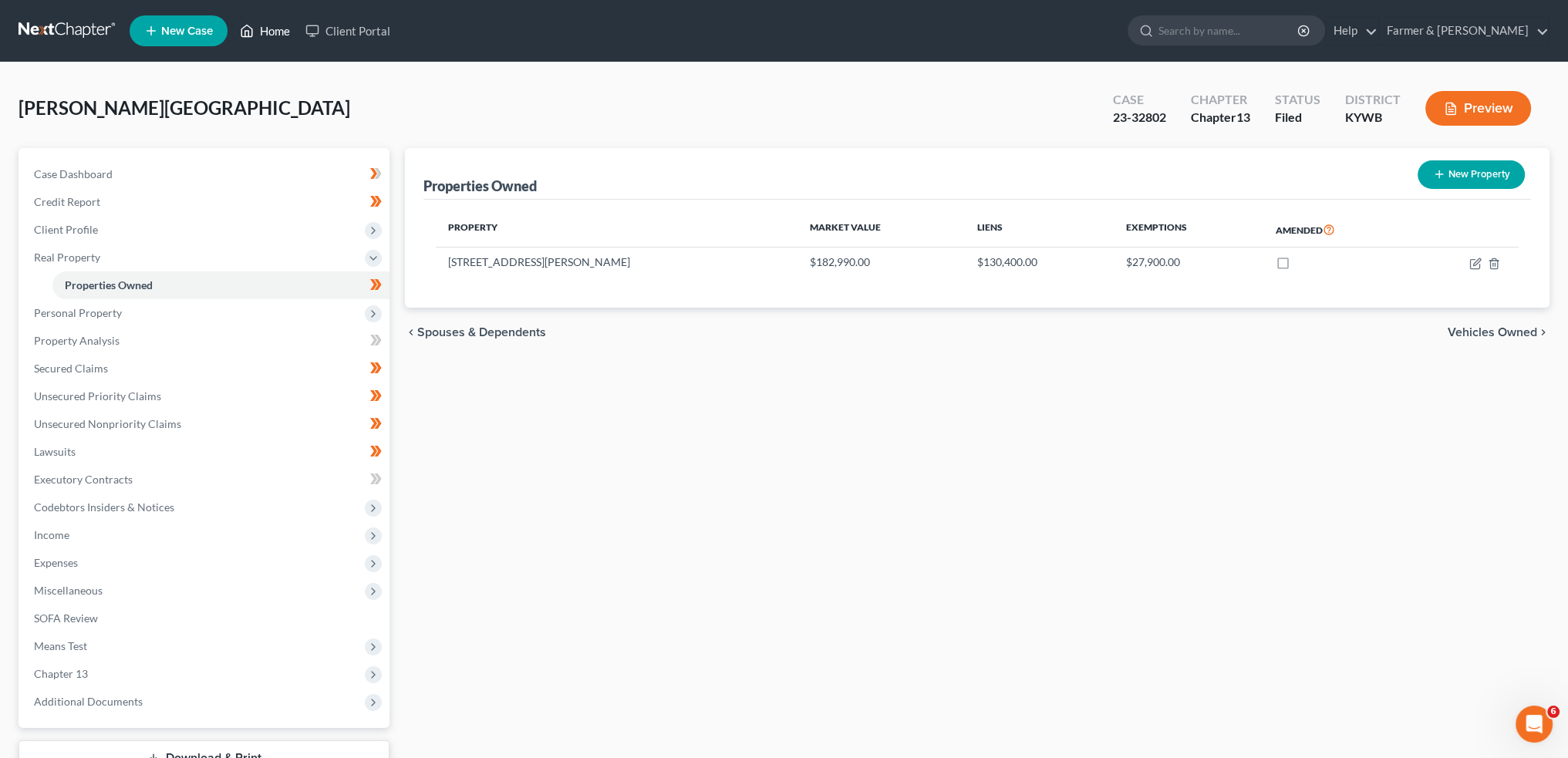
click at [254, 30] on icon at bounding box center [246, 31] width 13 height 18
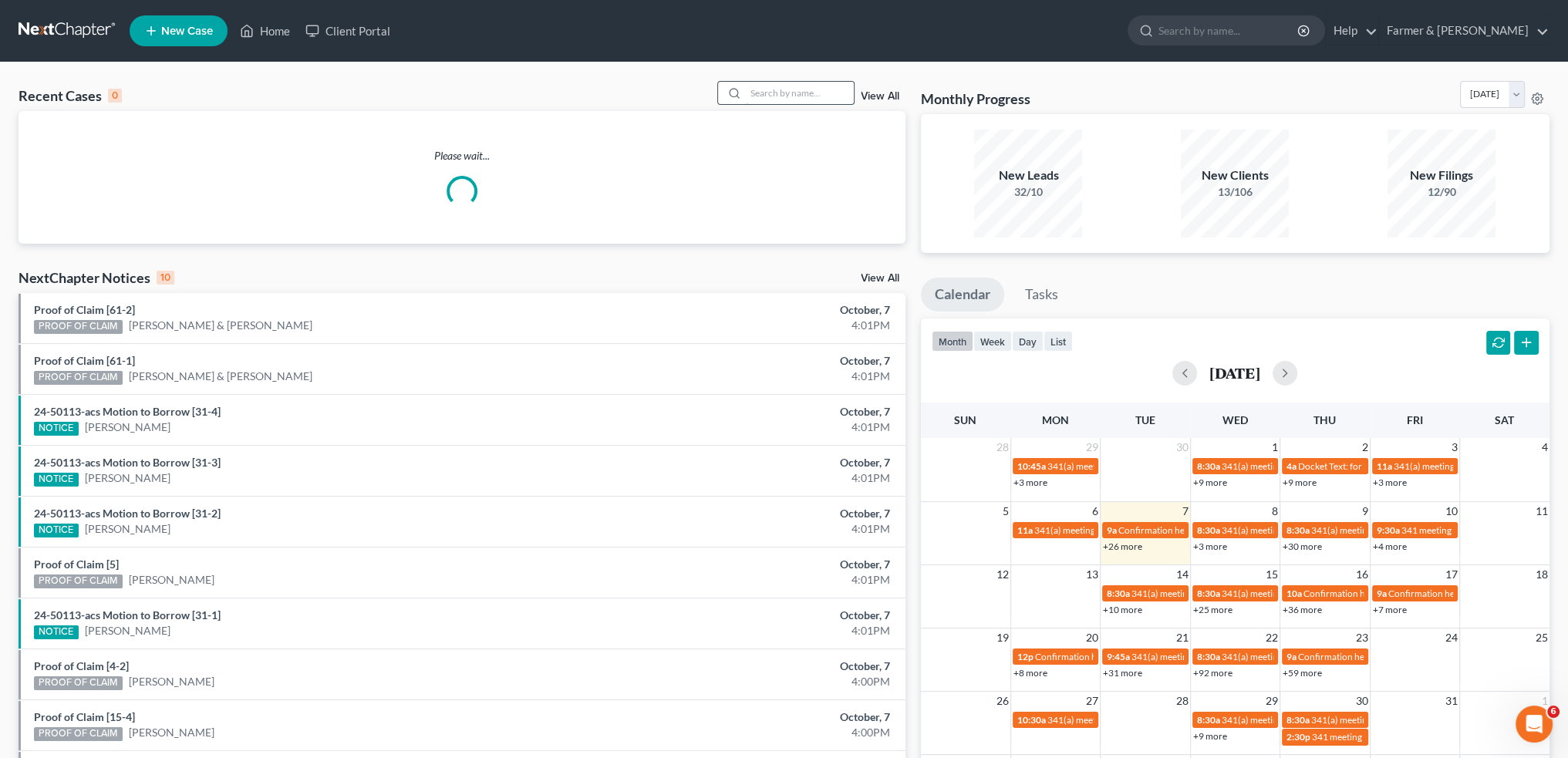
click at [818, 94] on input "search" at bounding box center [800, 92] width 108 height 22
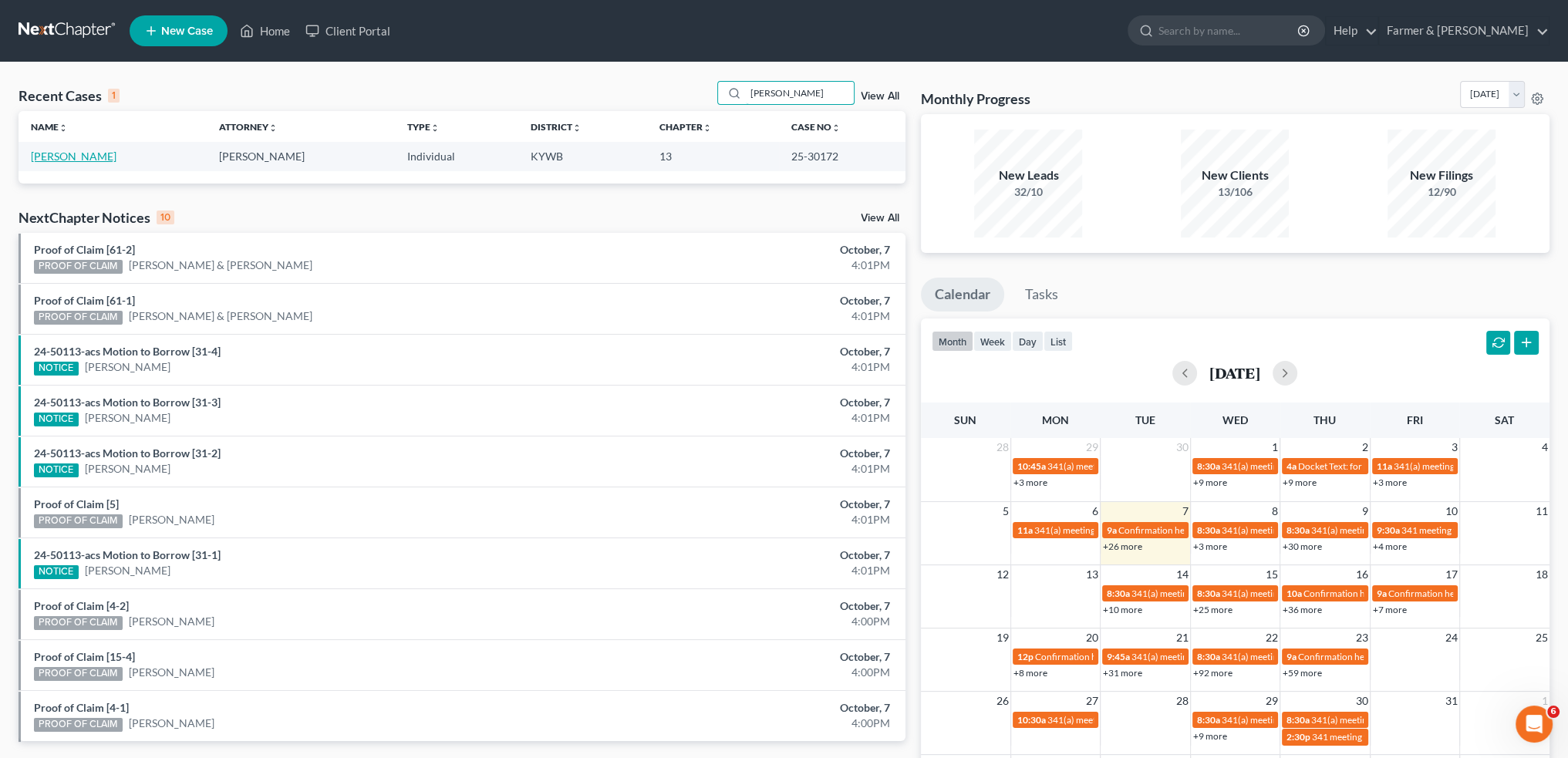
type input "JEFFREY DAVIS"
click at [81, 154] on link "Davis, Jeffrey" at bounding box center [73, 156] width 85 height 13
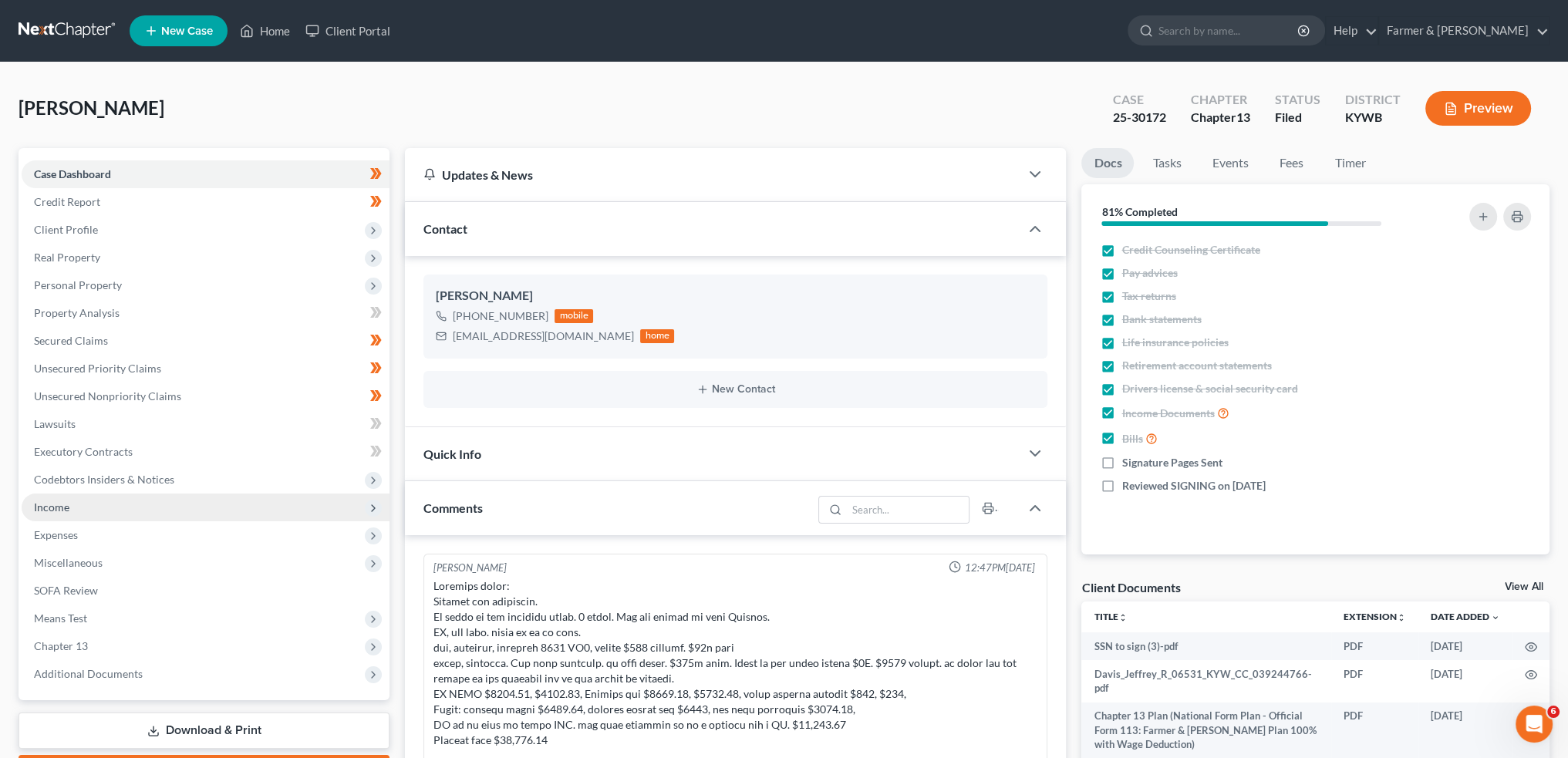
click at [108, 506] on span "Income" at bounding box center [206, 508] width 368 height 28
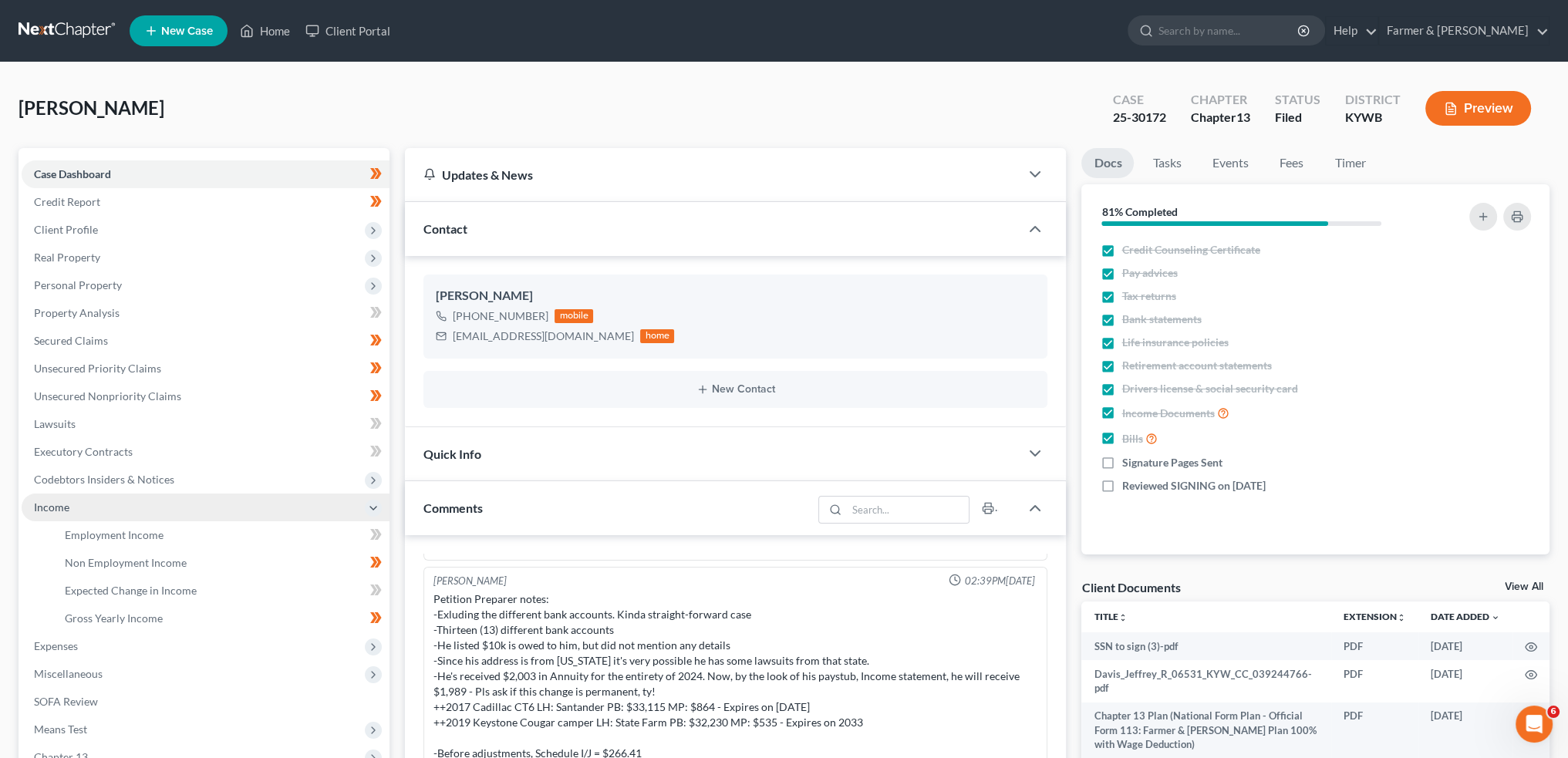
scroll to position [384, 0]
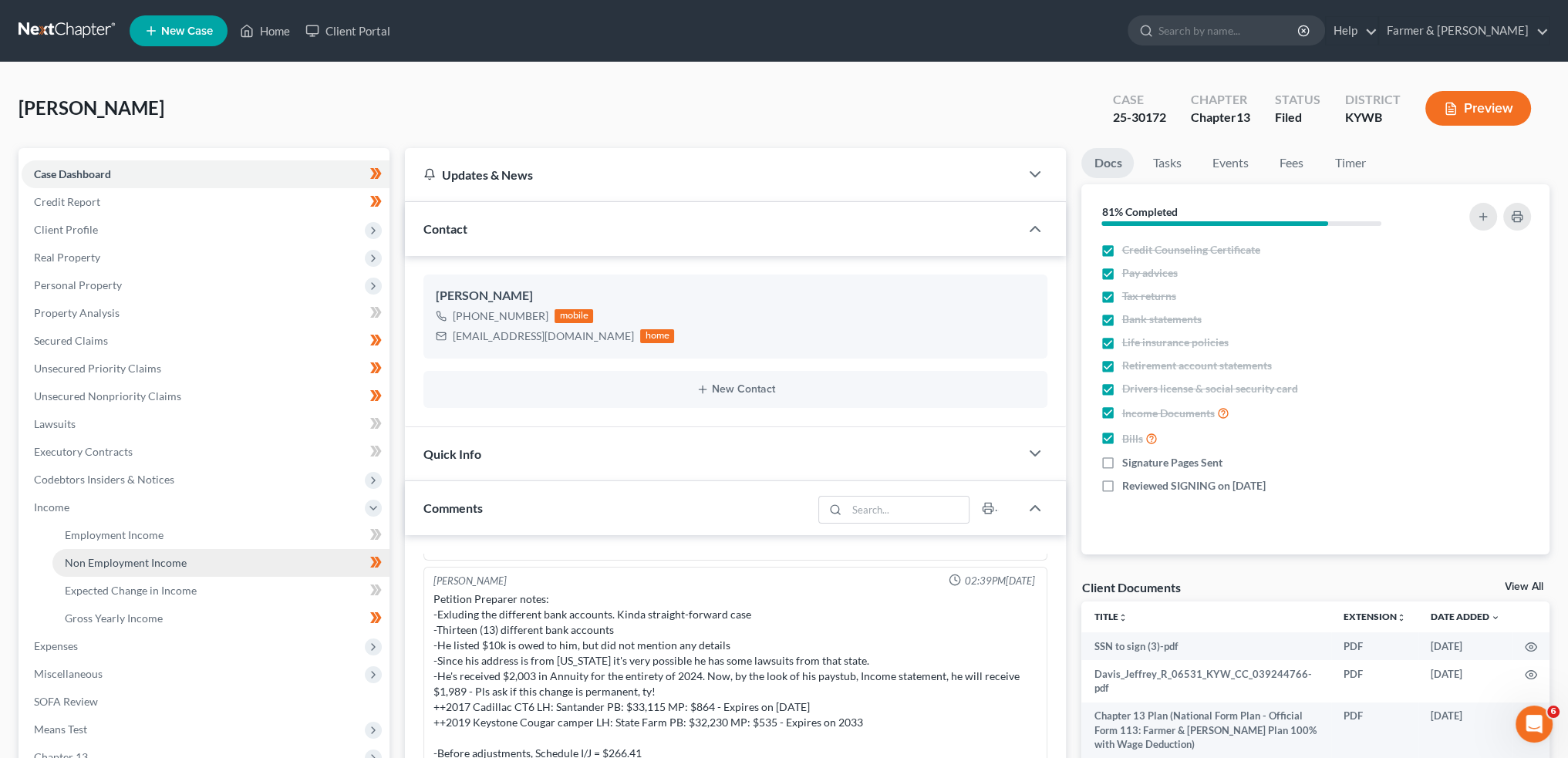
click at [106, 560] on span "Non Employment Income" at bounding box center [126, 563] width 122 height 13
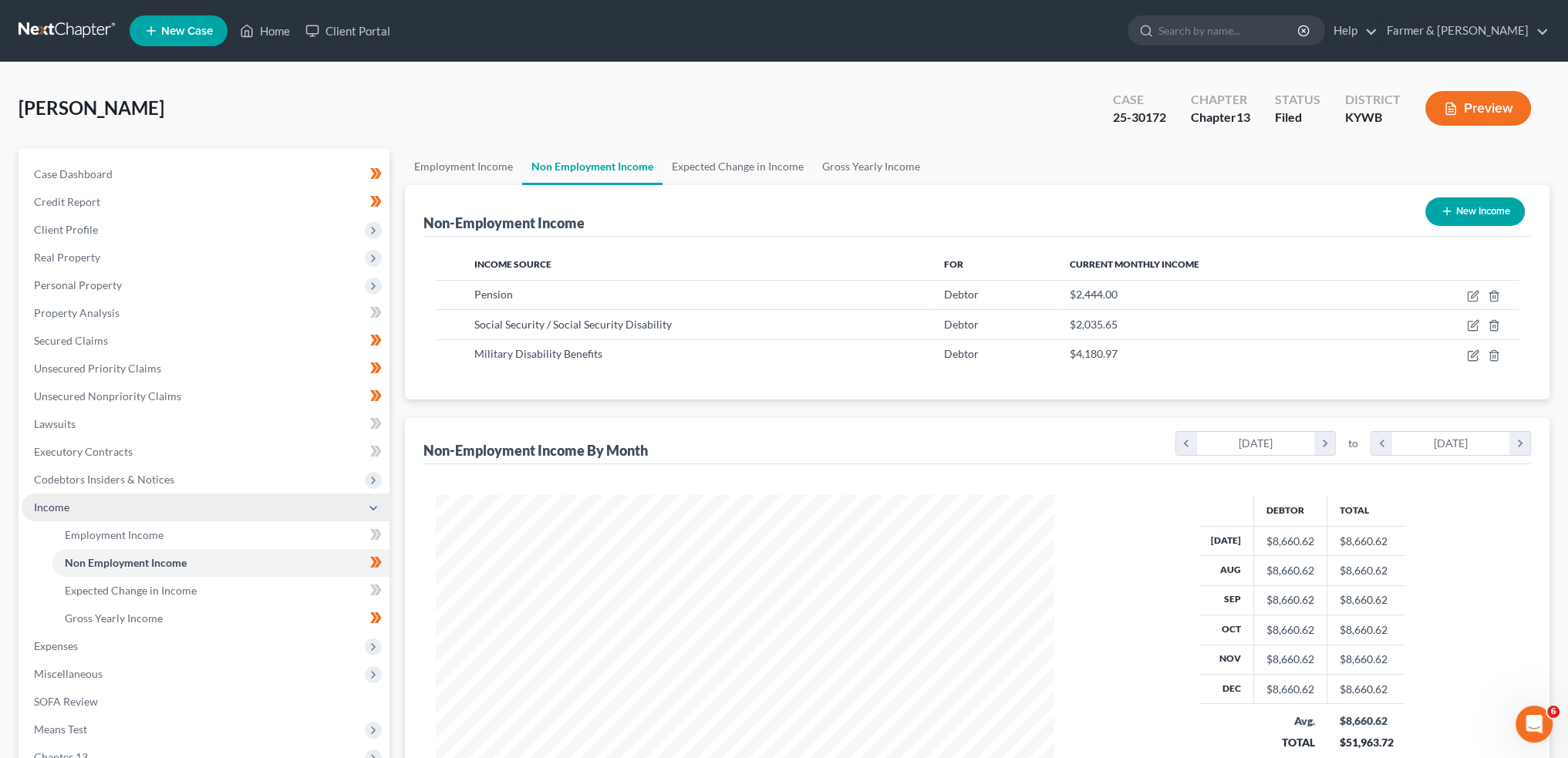
scroll to position [309, 648]
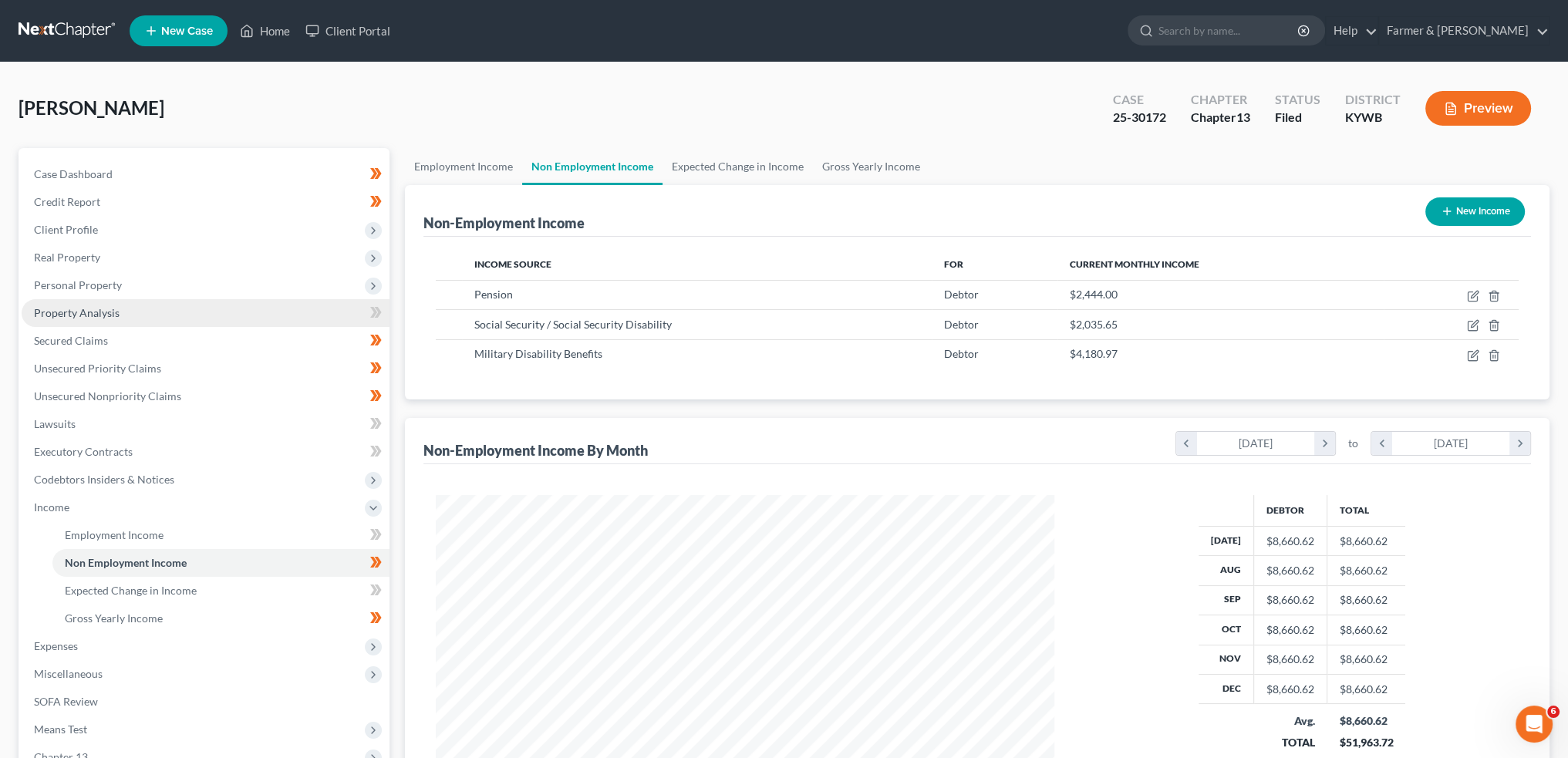
click at [199, 317] on link "Property Analysis" at bounding box center [206, 313] width 368 height 28
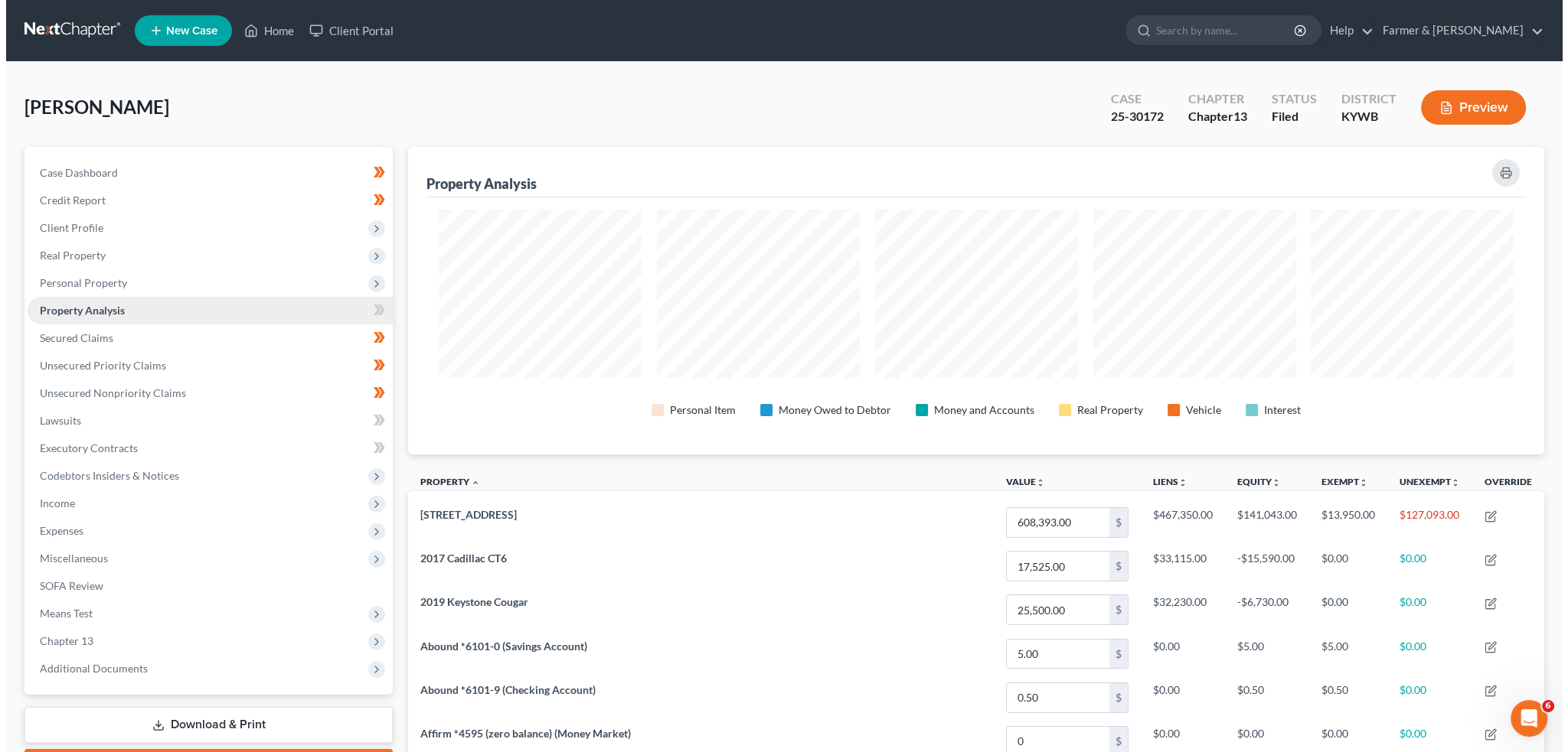
scroll to position [307, 1135]
click at [109, 250] on span "Real Property" at bounding box center [205, 255] width 366 height 28
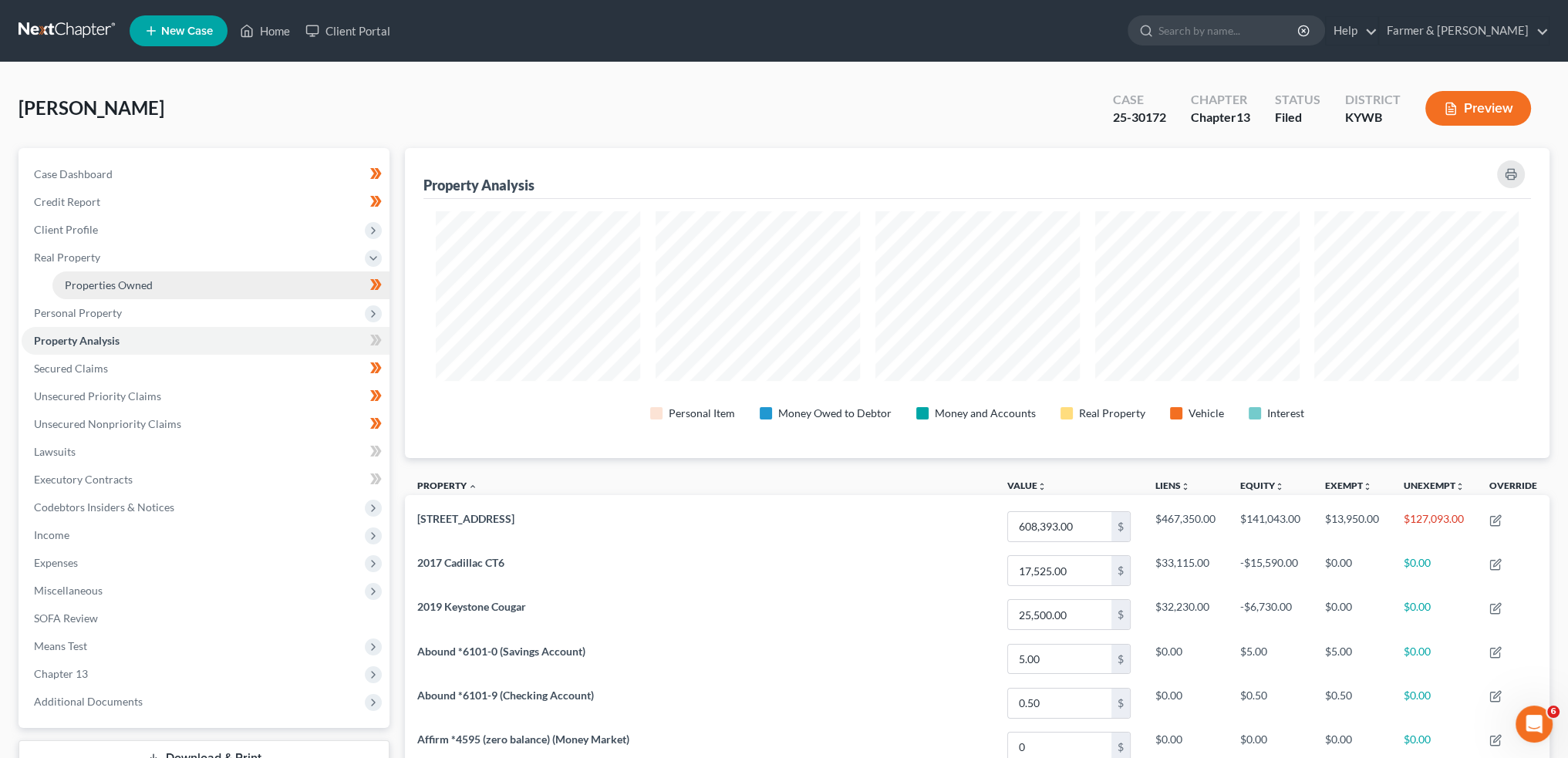
click at [106, 283] on span "Properties Owned" at bounding box center [109, 285] width 88 height 13
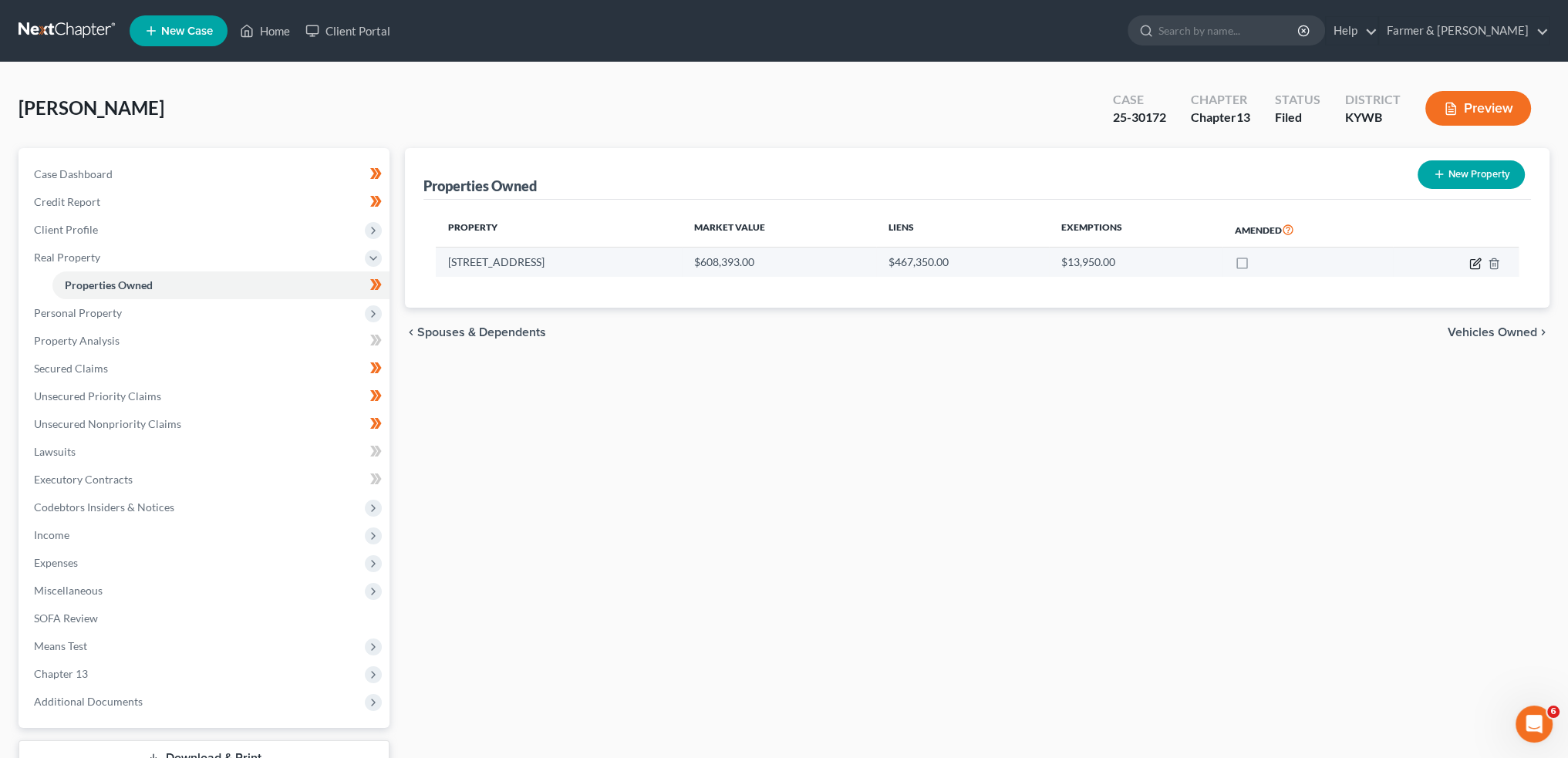
click at [1474, 259] on icon "button" at bounding box center [1475, 264] width 12 height 12
select select "9"
select select "2"
select select "0"
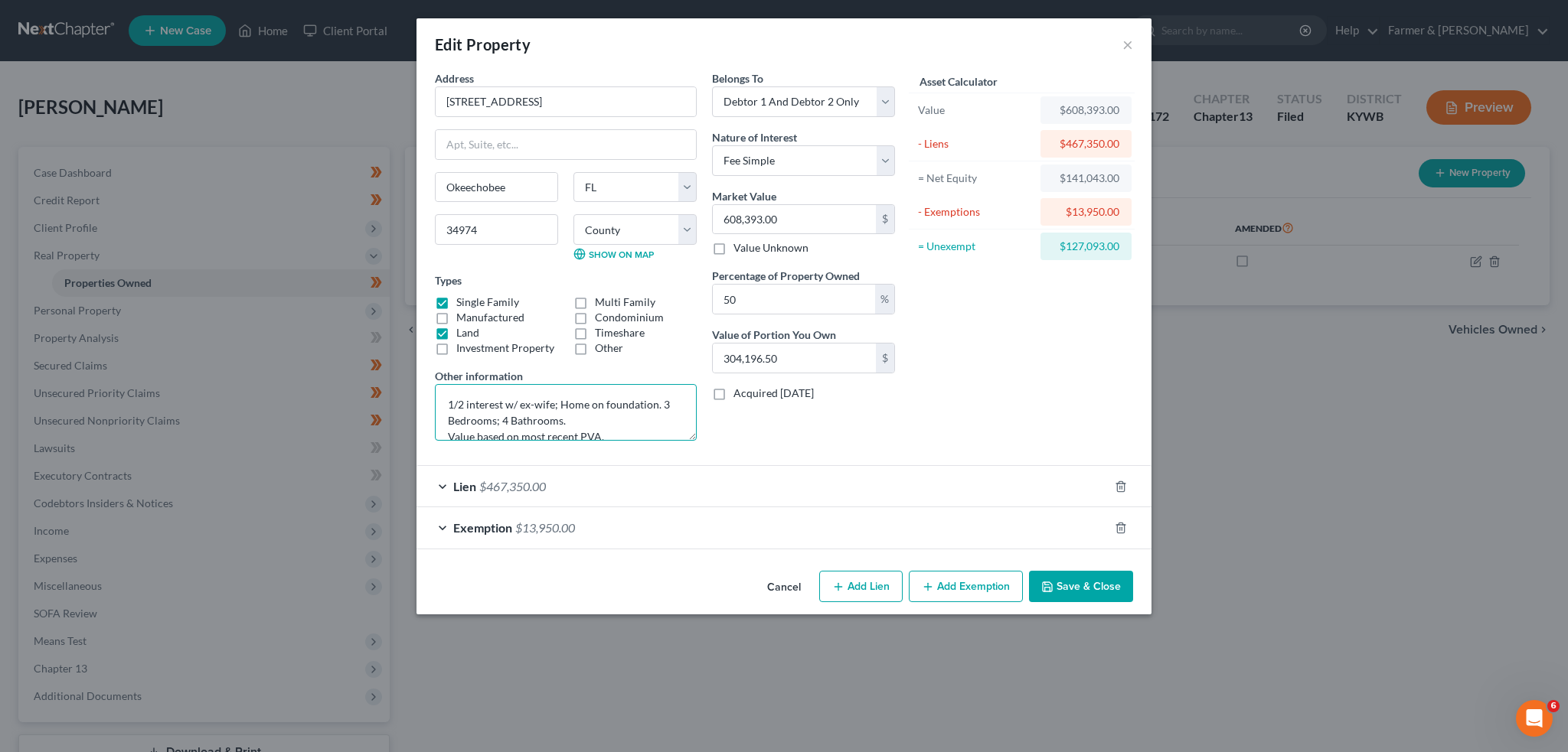
scroll to position [15, 0]
drag, startPoint x: 681, startPoint y: 483, endPoint x: 938, endPoint y: 368, distance: 281.6
click at [680, 483] on div "Lien $467,350.00" at bounding box center [762, 486] width 692 height 41
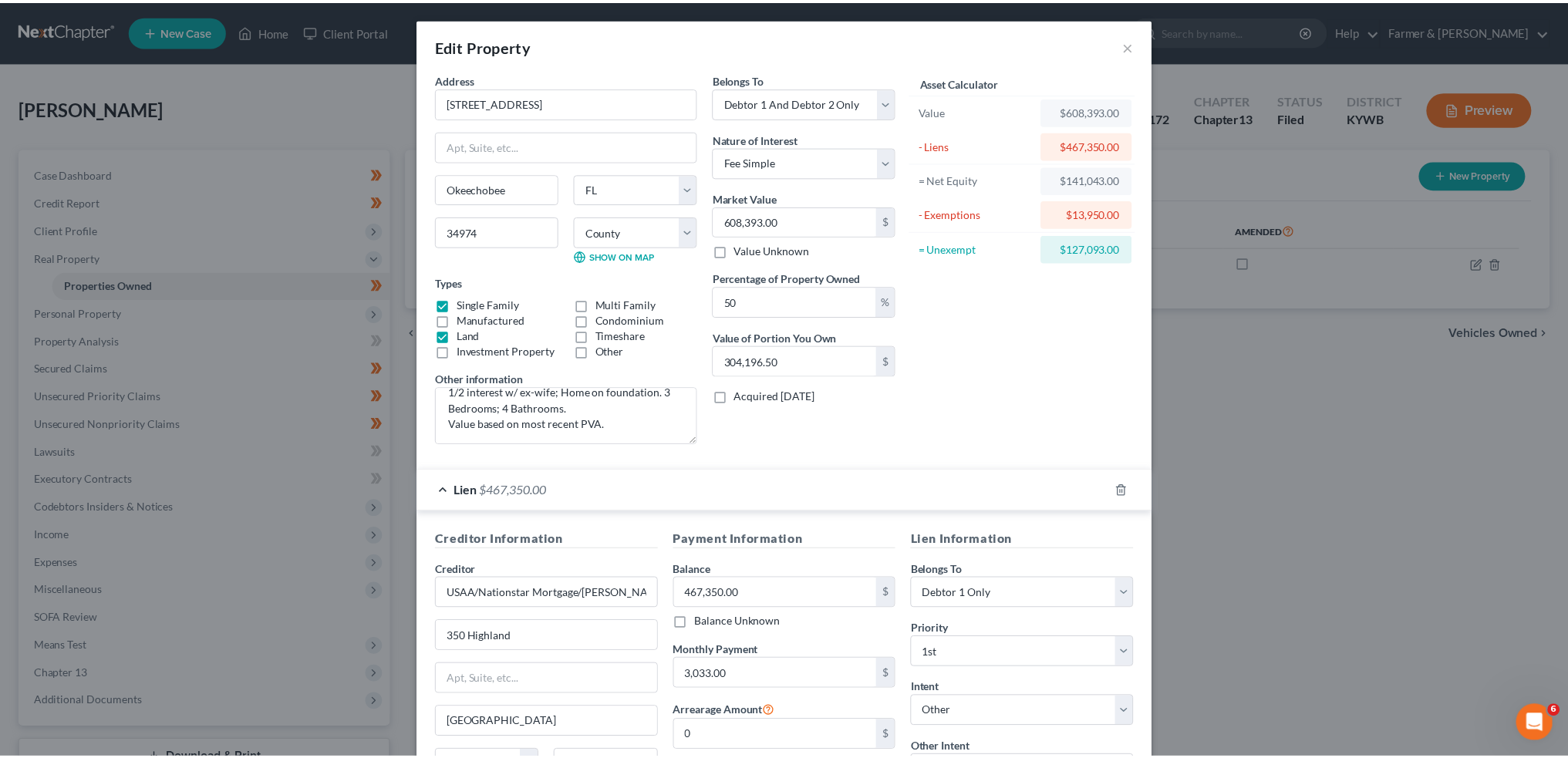
scroll to position [257, 0]
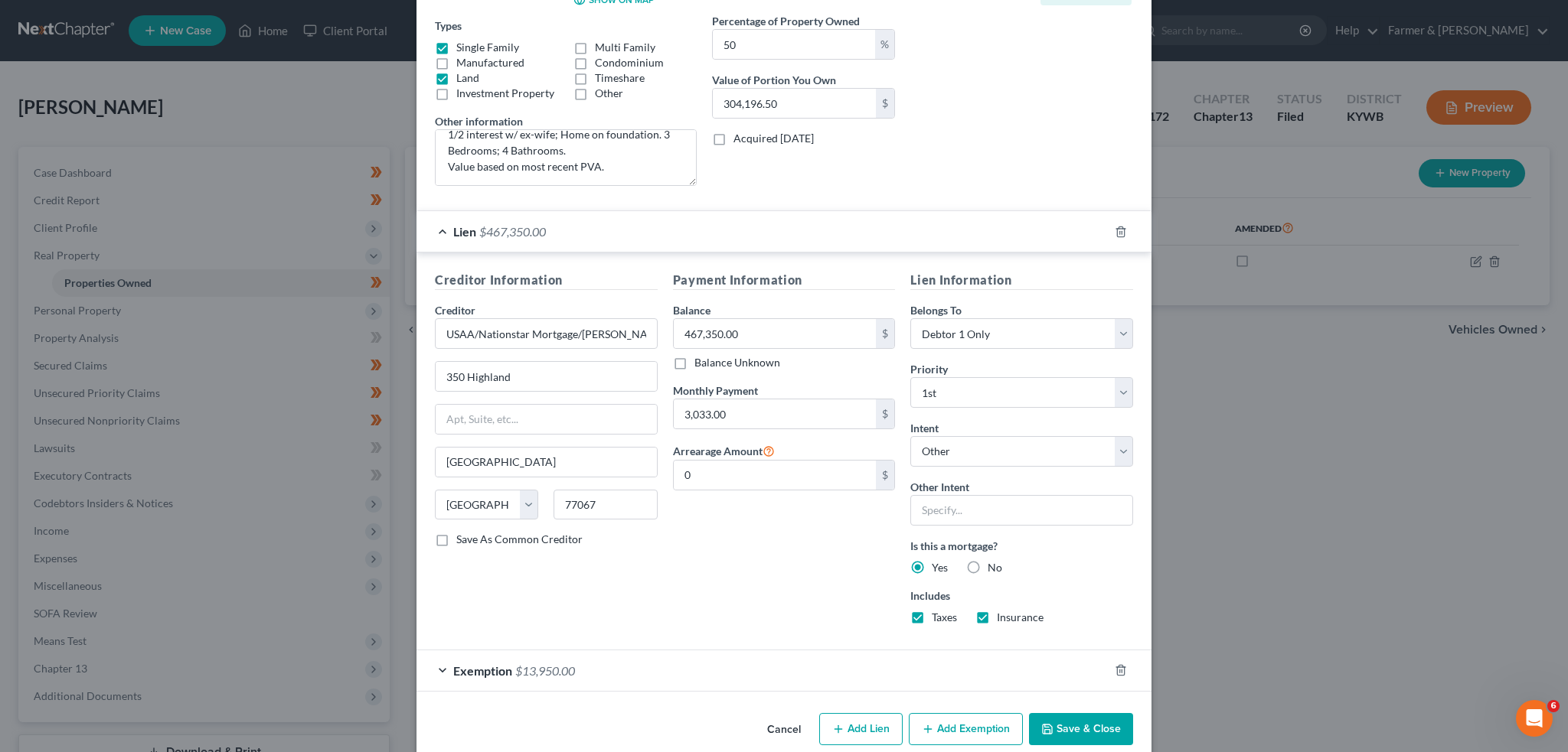
click at [1058, 729] on button "Save & Close" at bounding box center [1081, 729] width 104 height 32
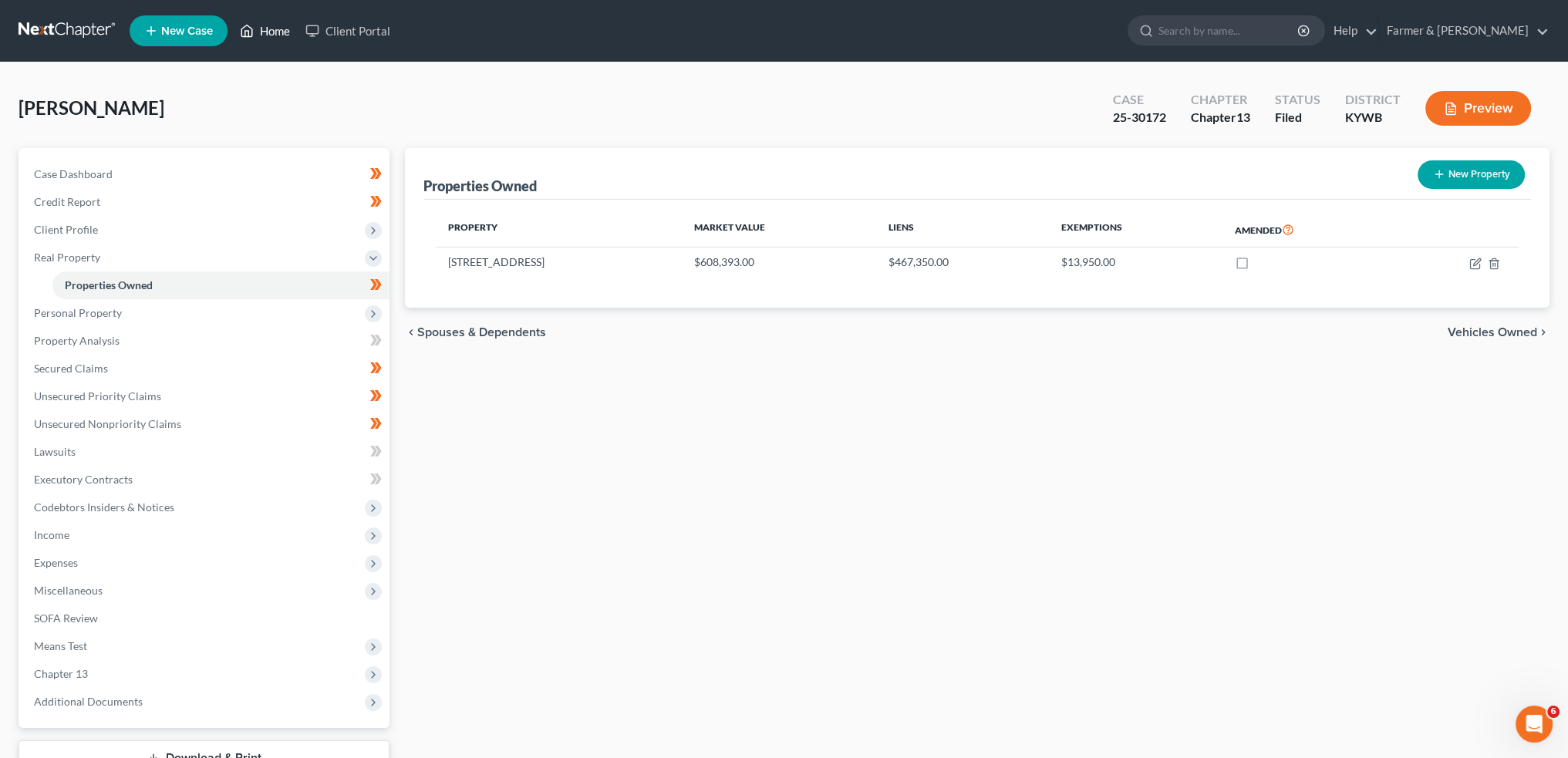
click at [282, 39] on link "Home" at bounding box center [265, 31] width 65 height 28
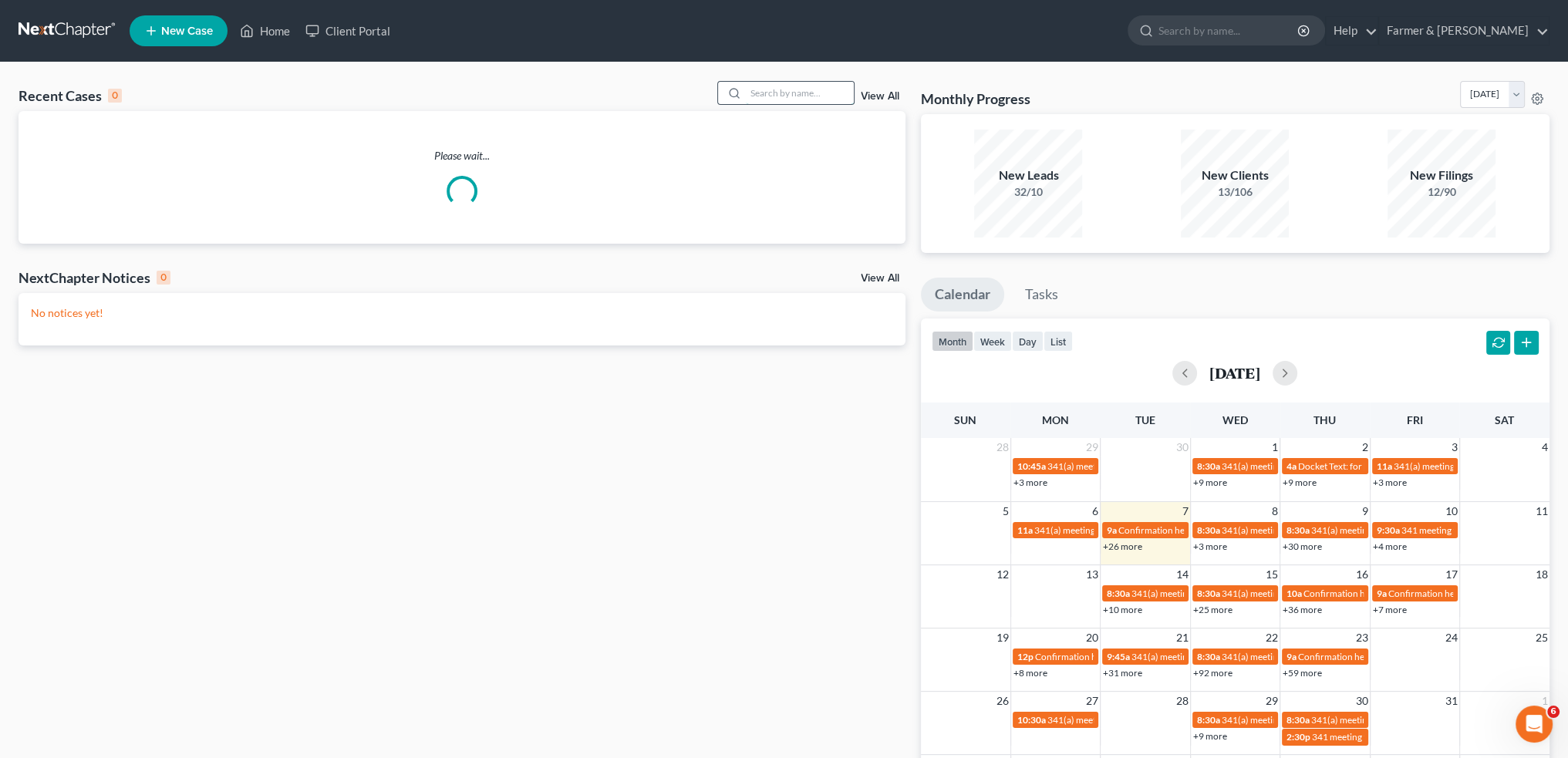
click at [759, 95] on input "search" at bounding box center [800, 92] width 108 height 22
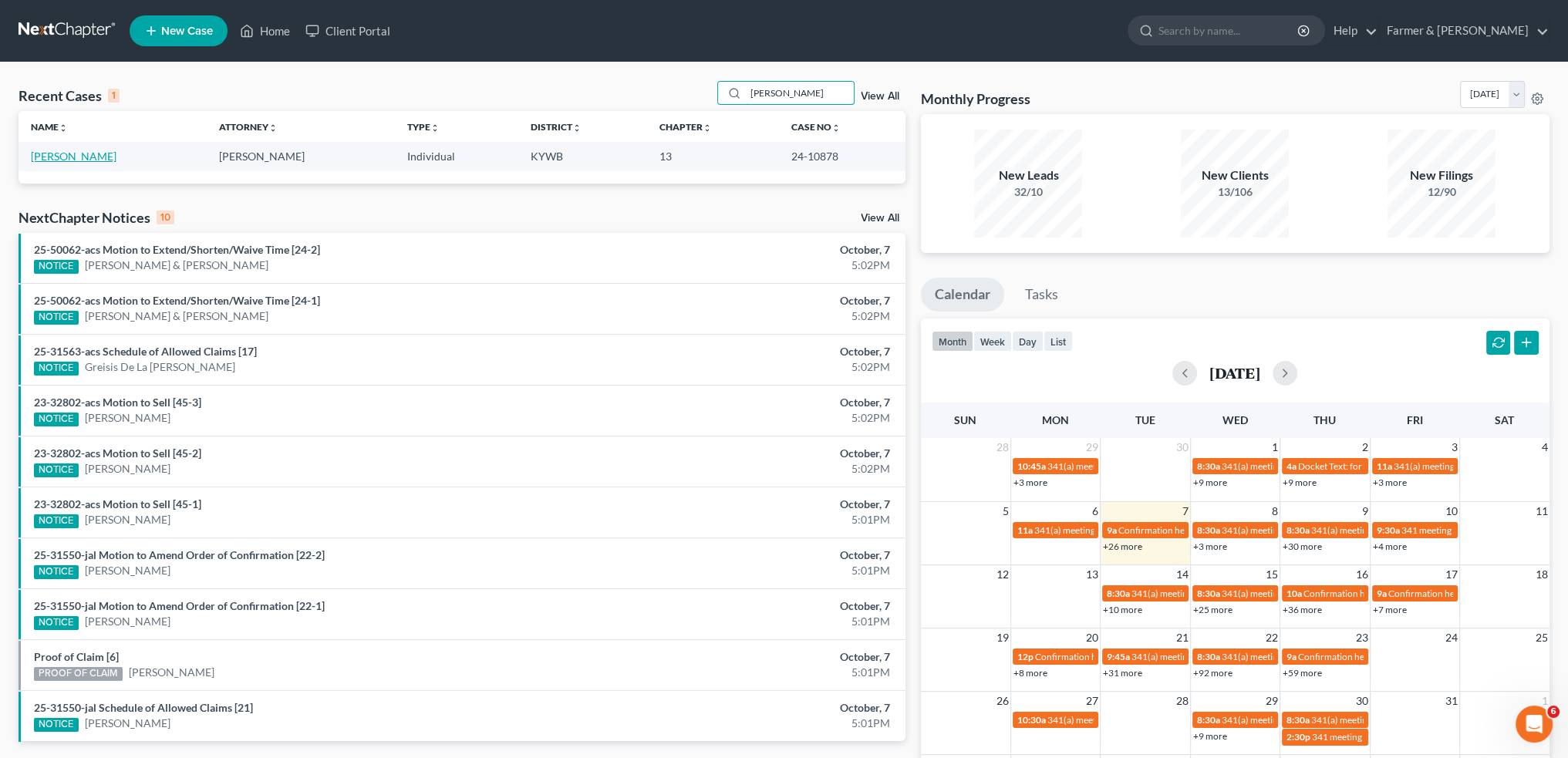
type input "theresa scott"
click at [71, 154] on link "Scott, Theresa" at bounding box center [73, 156] width 85 height 13
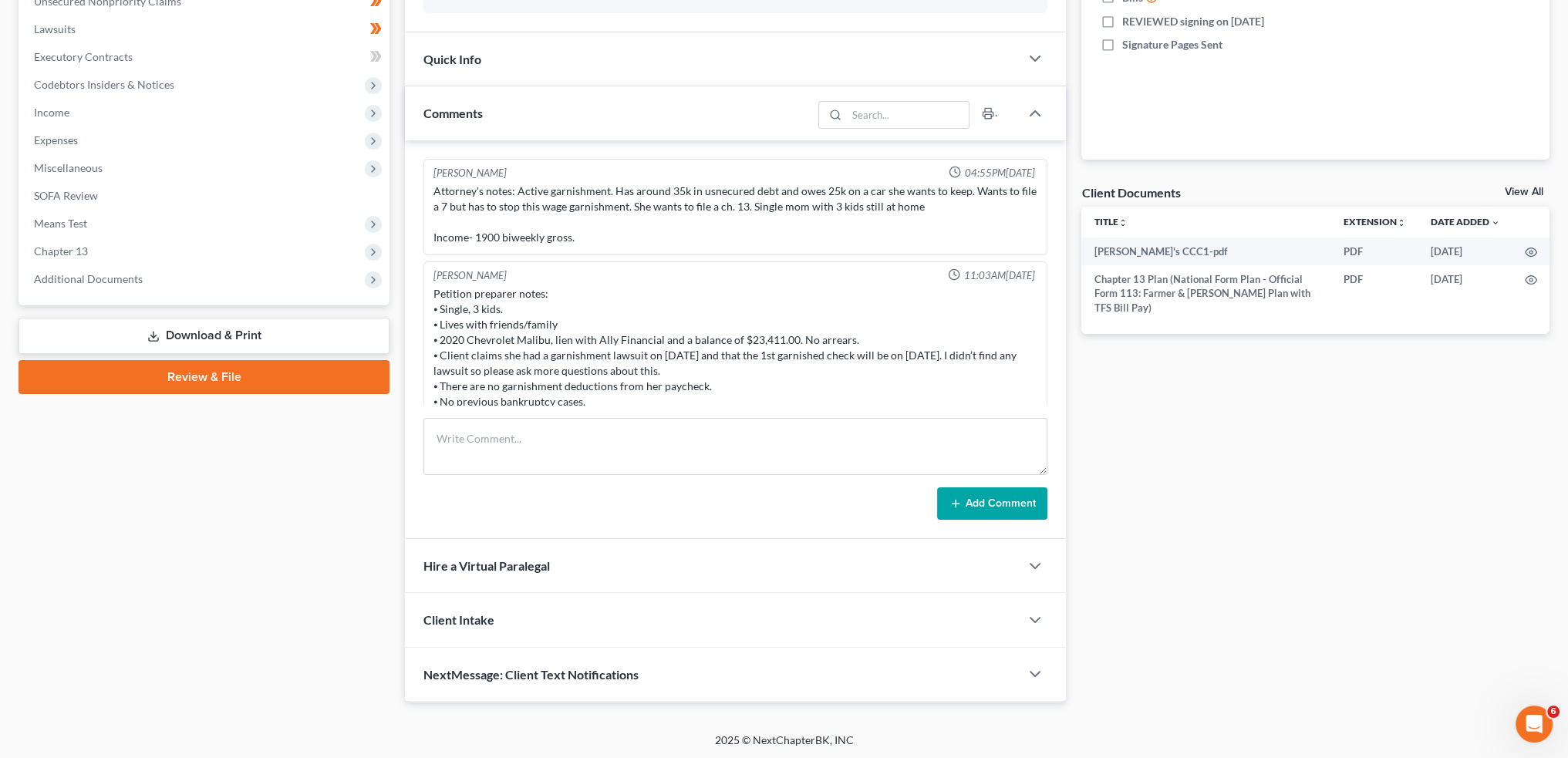
scroll to position [223, 0]
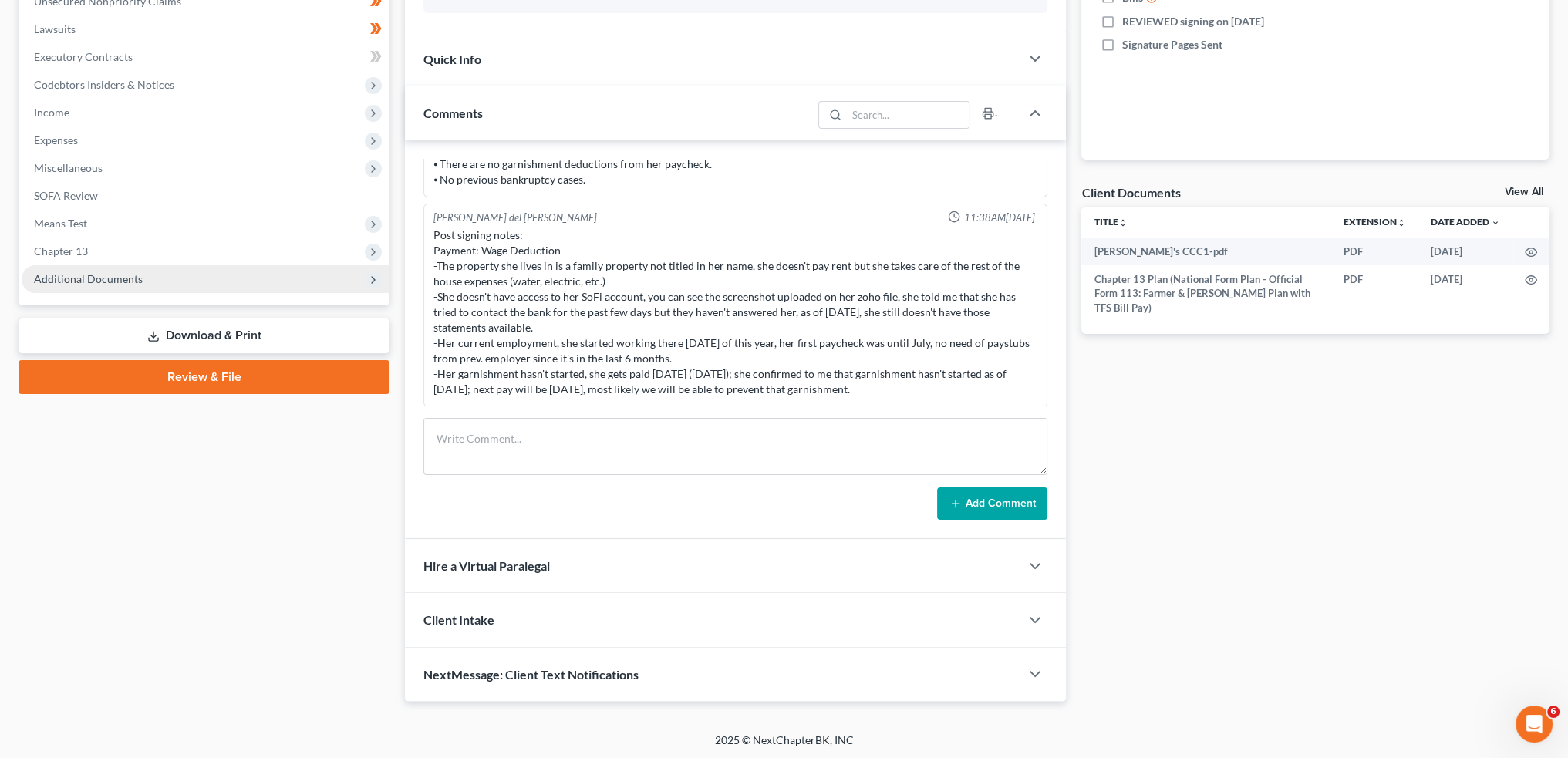
click at [113, 278] on span "Additional Documents" at bounding box center [87, 279] width 108 height 13
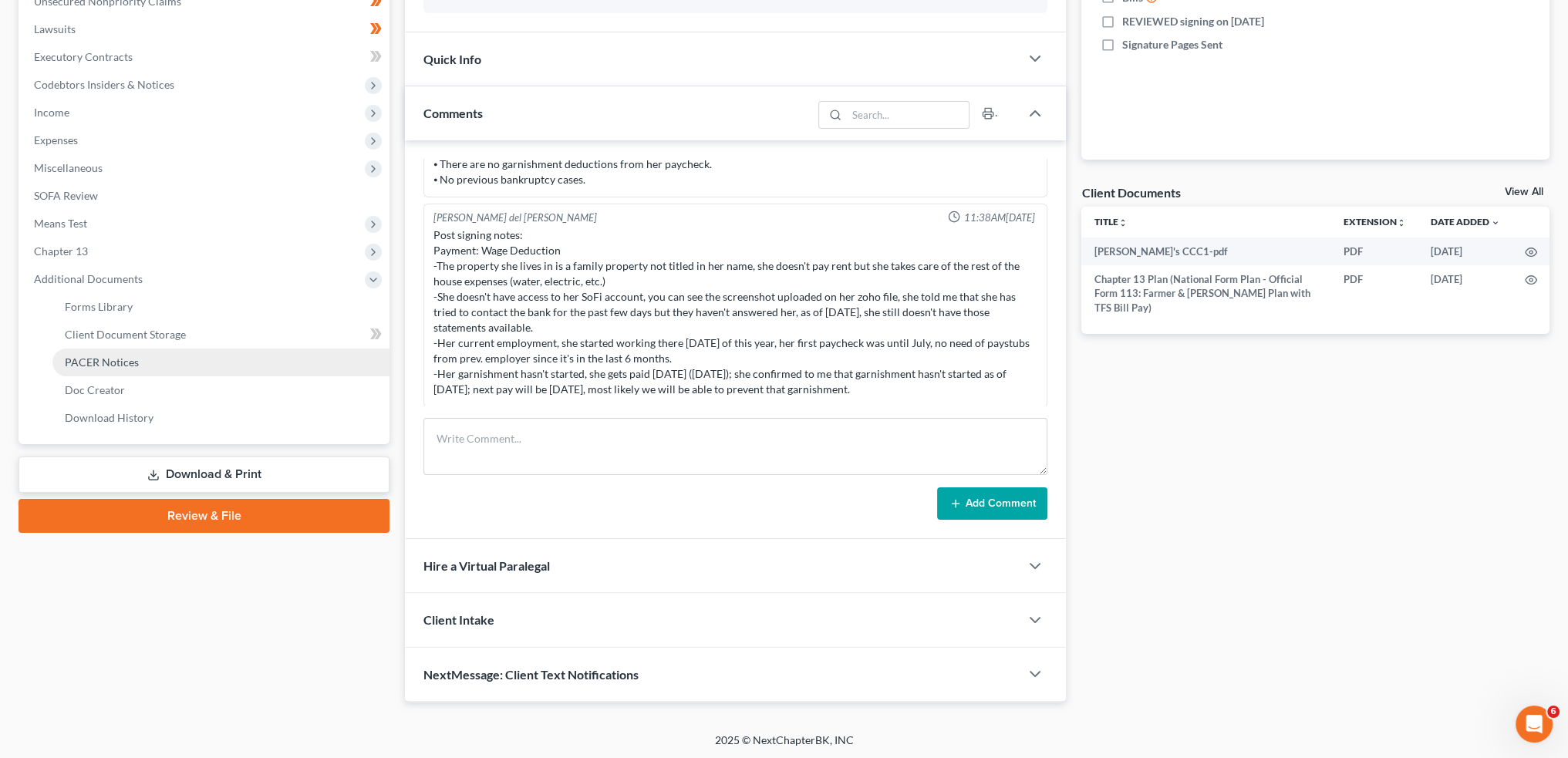
click at [122, 360] on span "PACER Notices" at bounding box center [102, 363] width 74 height 13
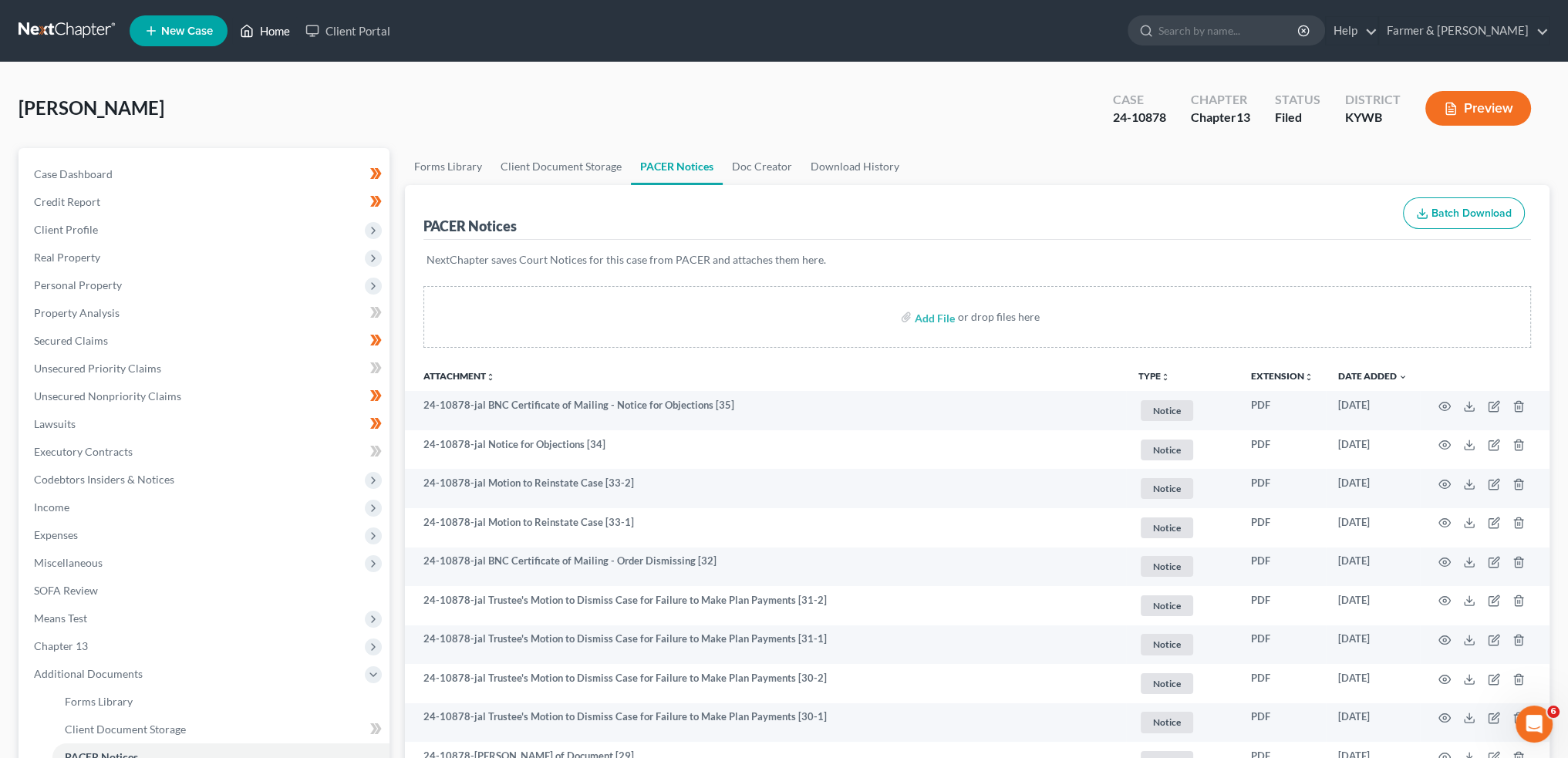
click at [291, 22] on link "Home" at bounding box center [265, 31] width 65 height 28
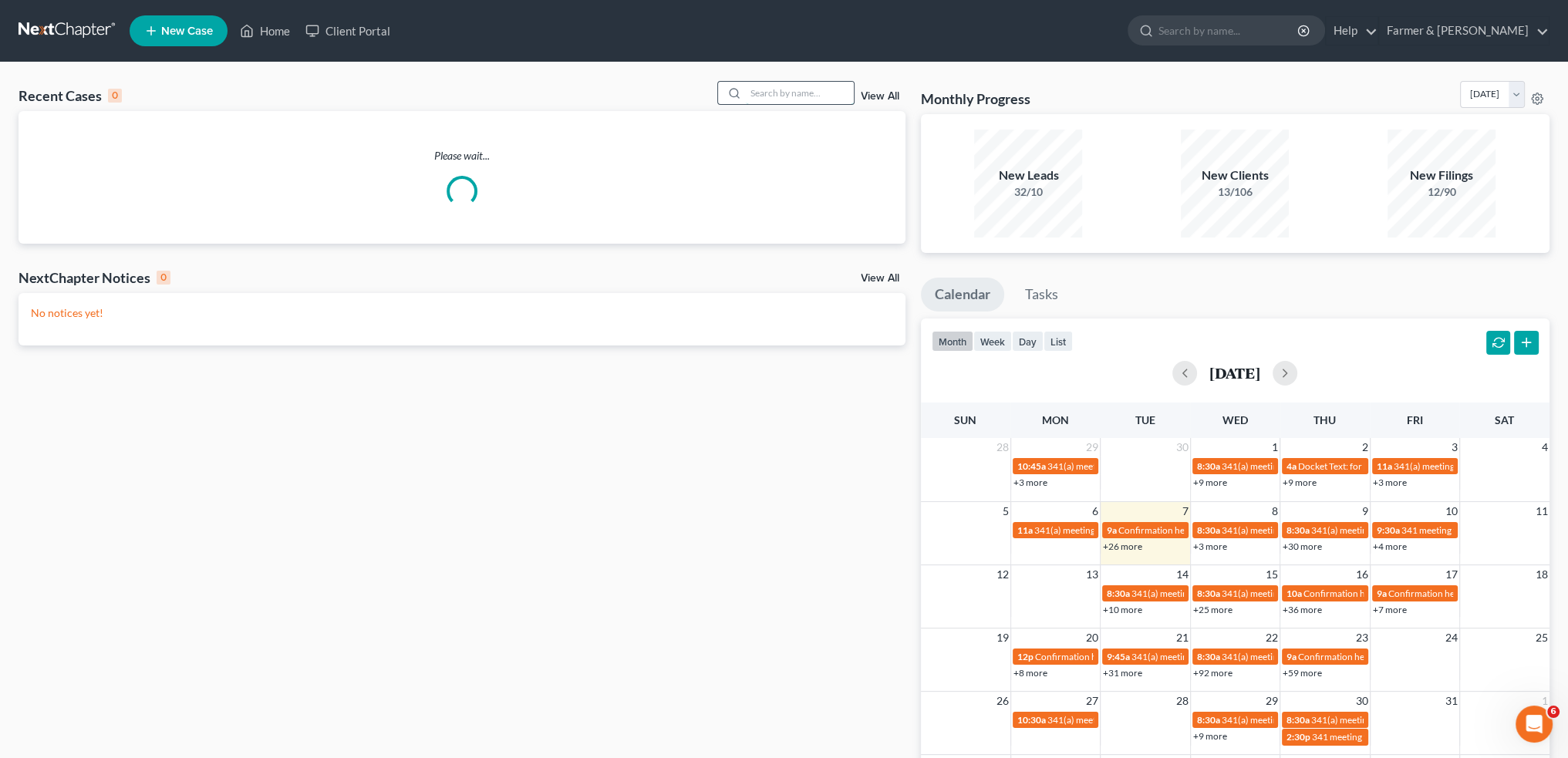
click at [777, 93] on input "search" at bounding box center [800, 92] width 108 height 22
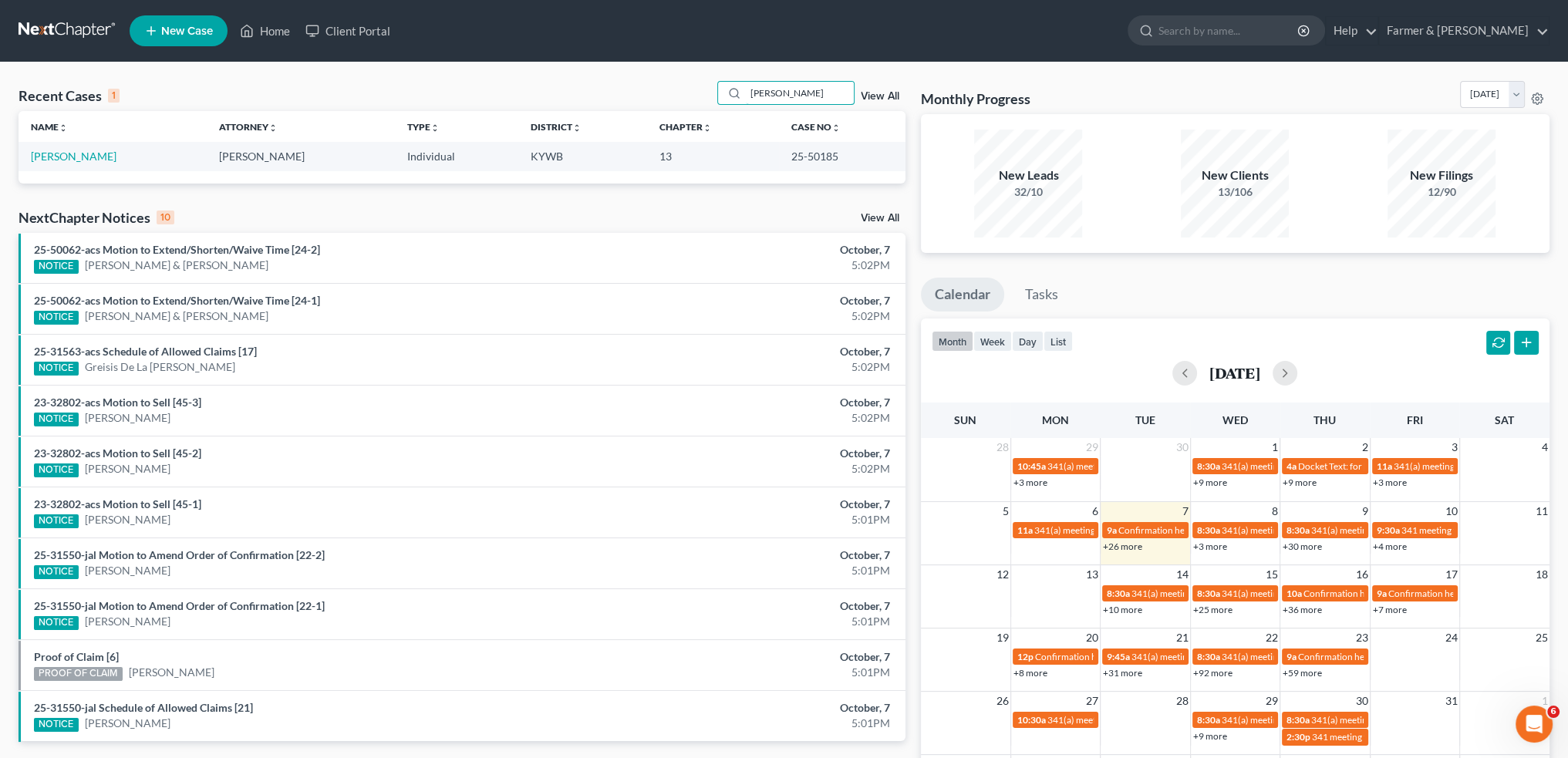
type input "darren sullenger"
click at [102, 152] on link "Sullenger, Darren" at bounding box center [73, 156] width 85 height 13
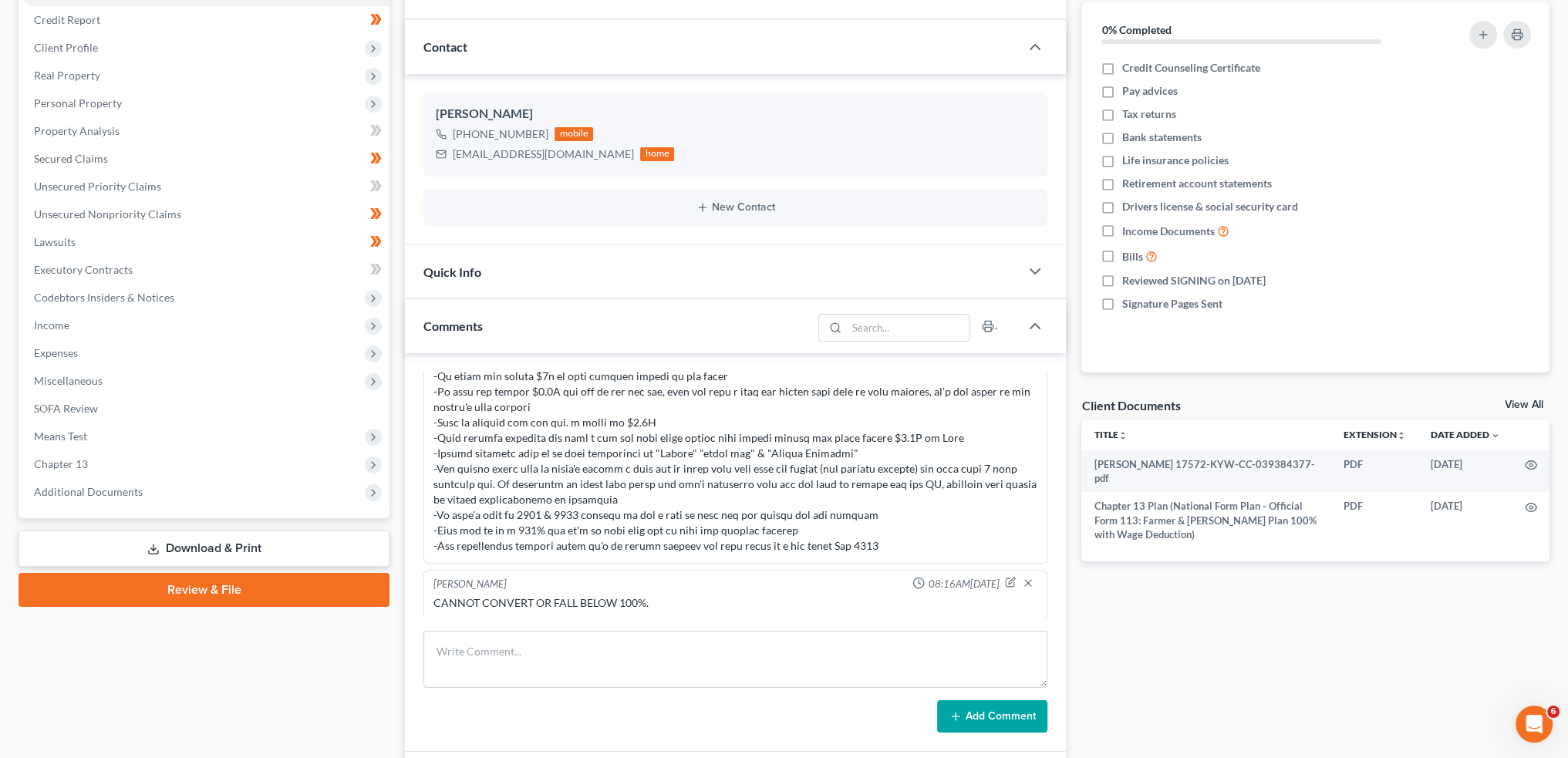
scroll to position [395, 0]
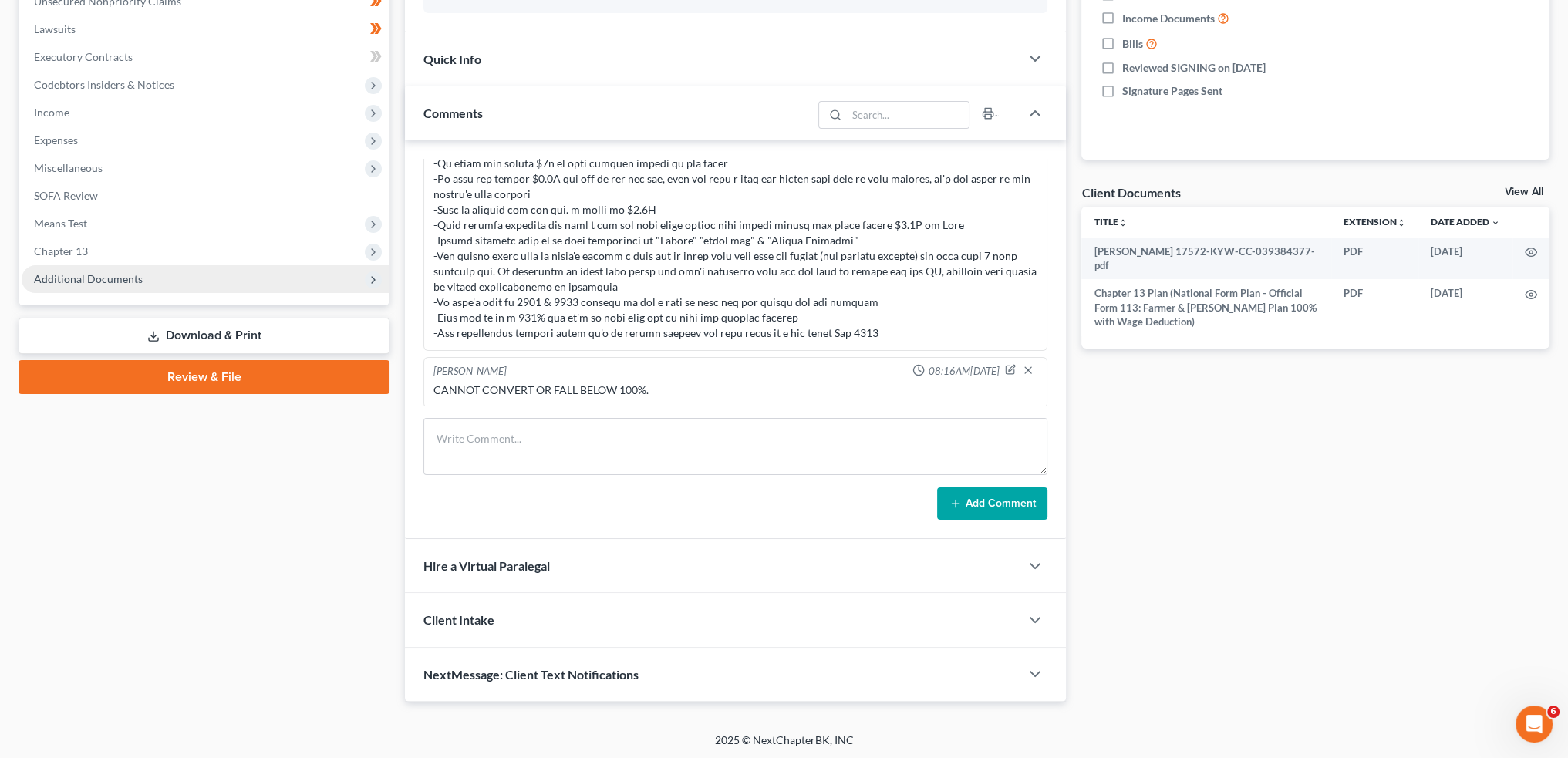
click at [83, 288] on span "Additional Documents" at bounding box center [206, 279] width 368 height 28
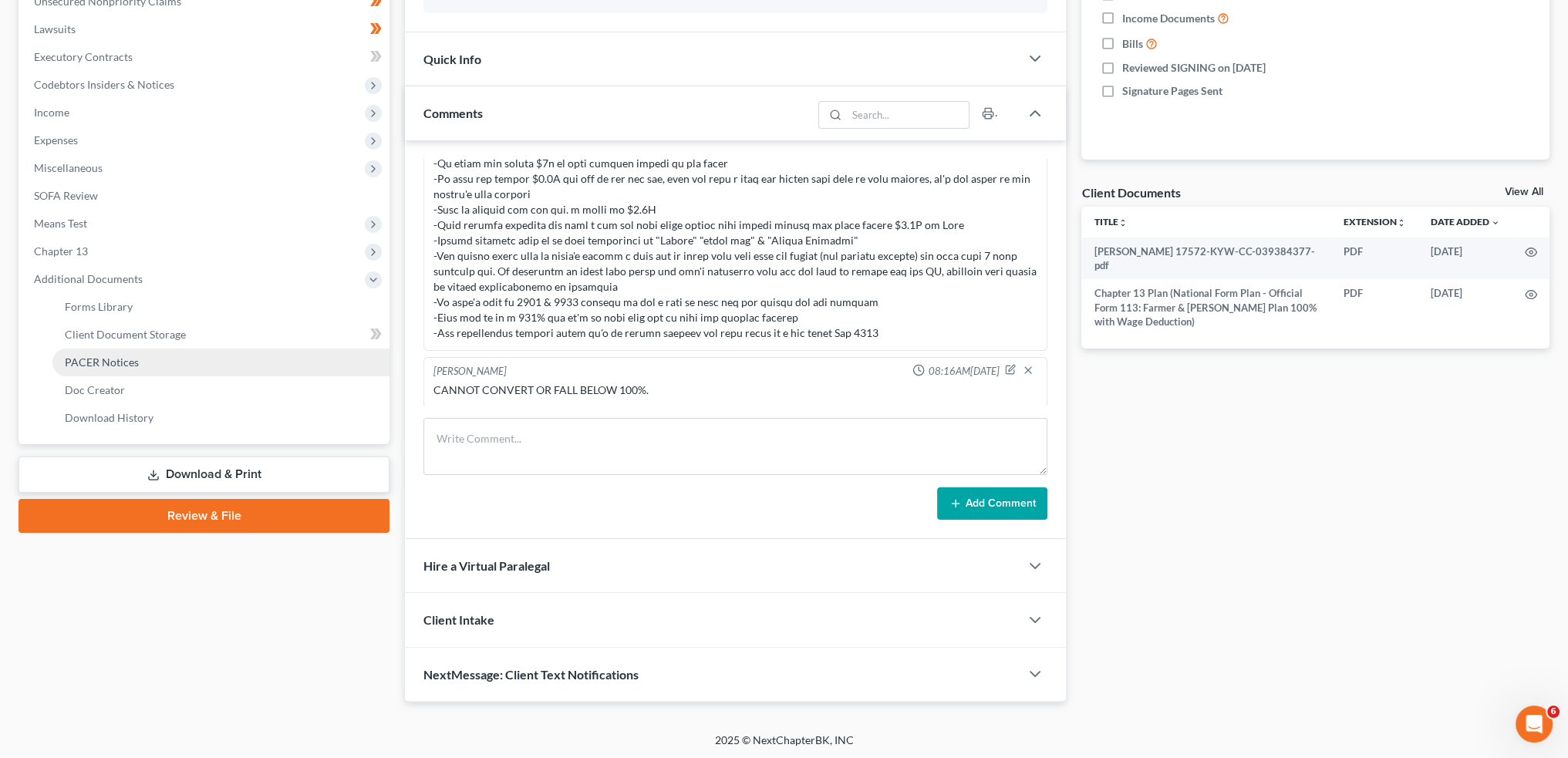
click at [113, 357] on span "PACER Notices" at bounding box center [102, 363] width 74 height 13
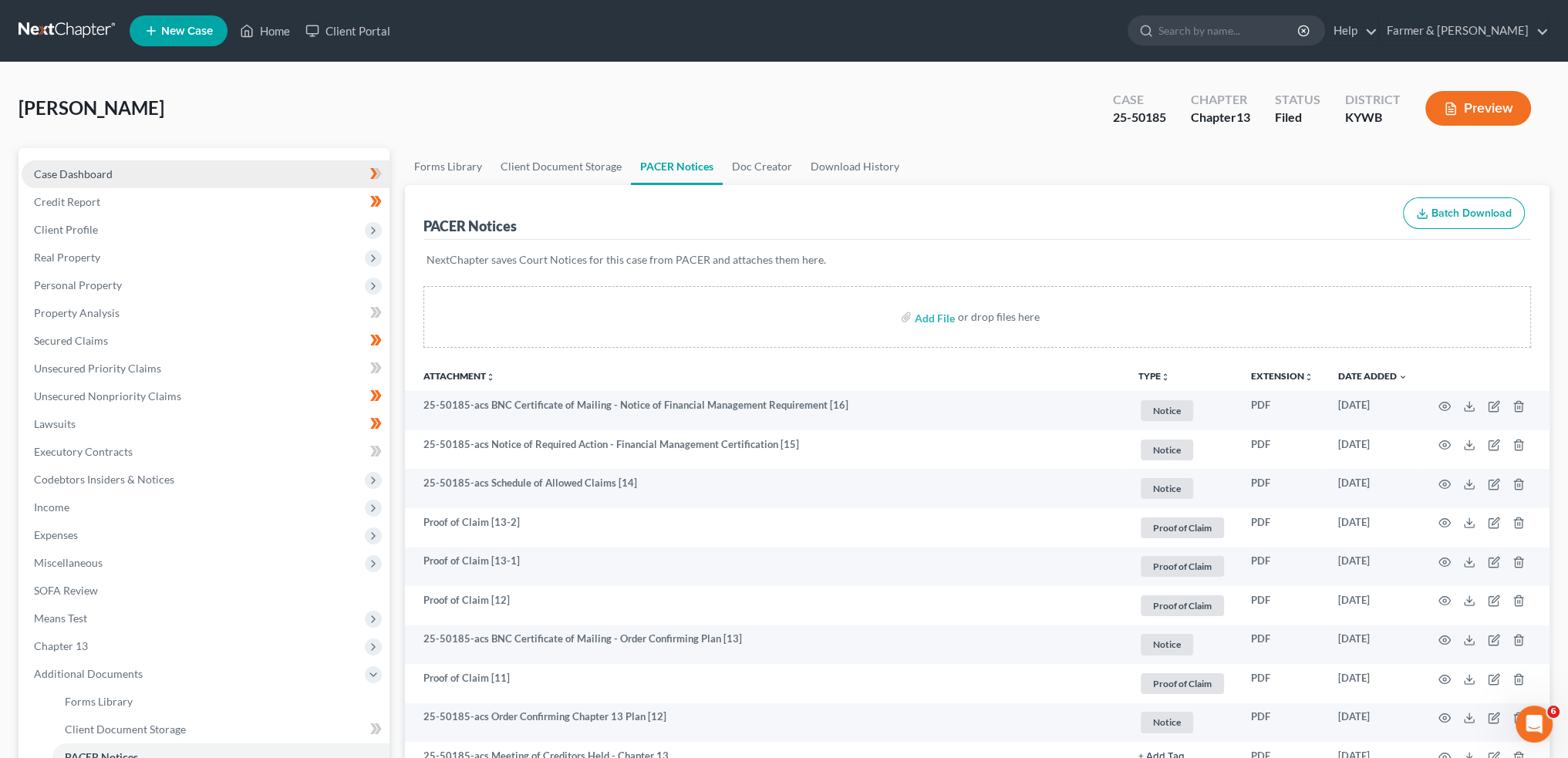
click at [246, 174] on link "Case Dashboard" at bounding box center [206, 174] width 368 height 28
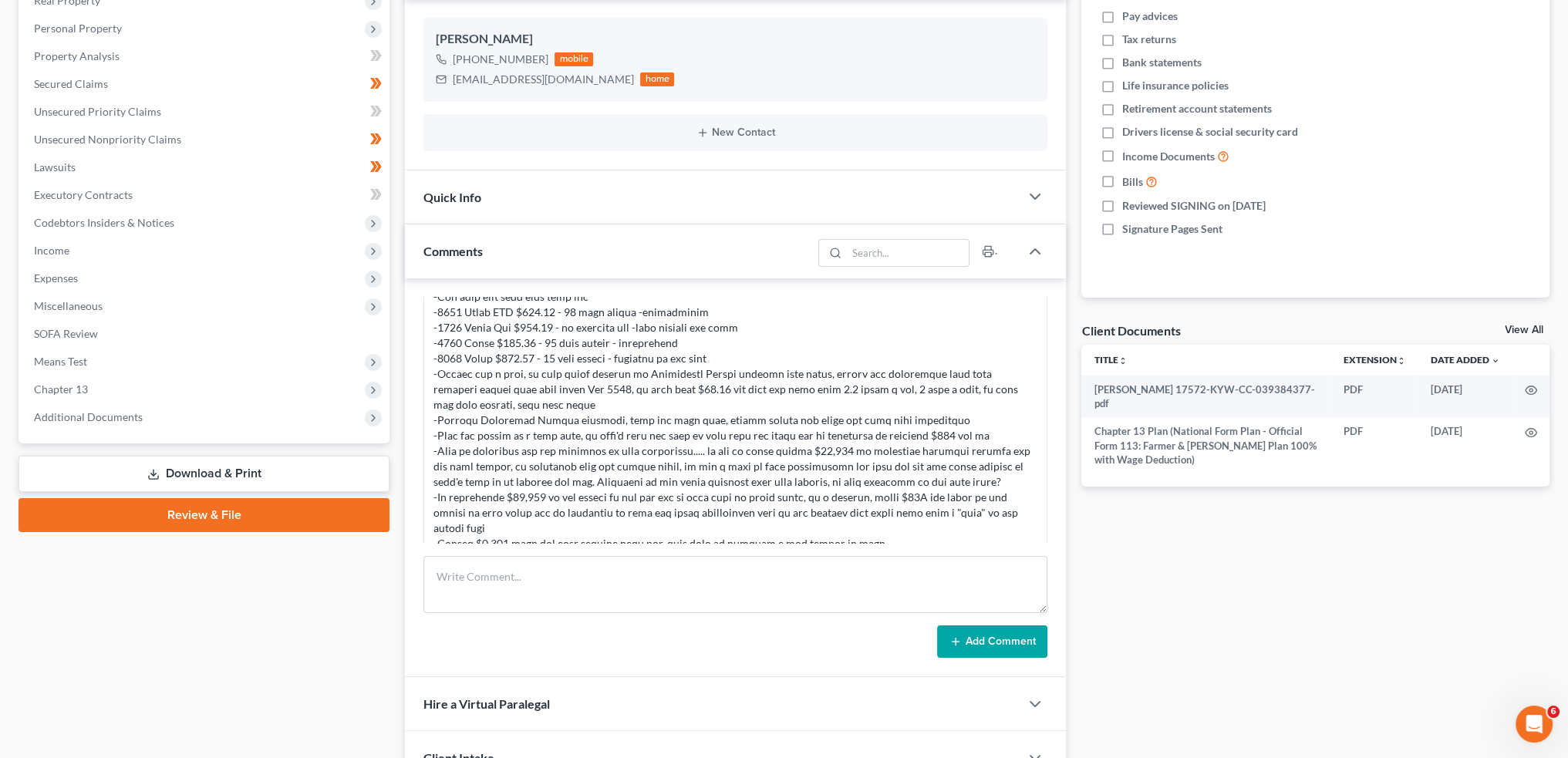
scroll to position [1426, 0]
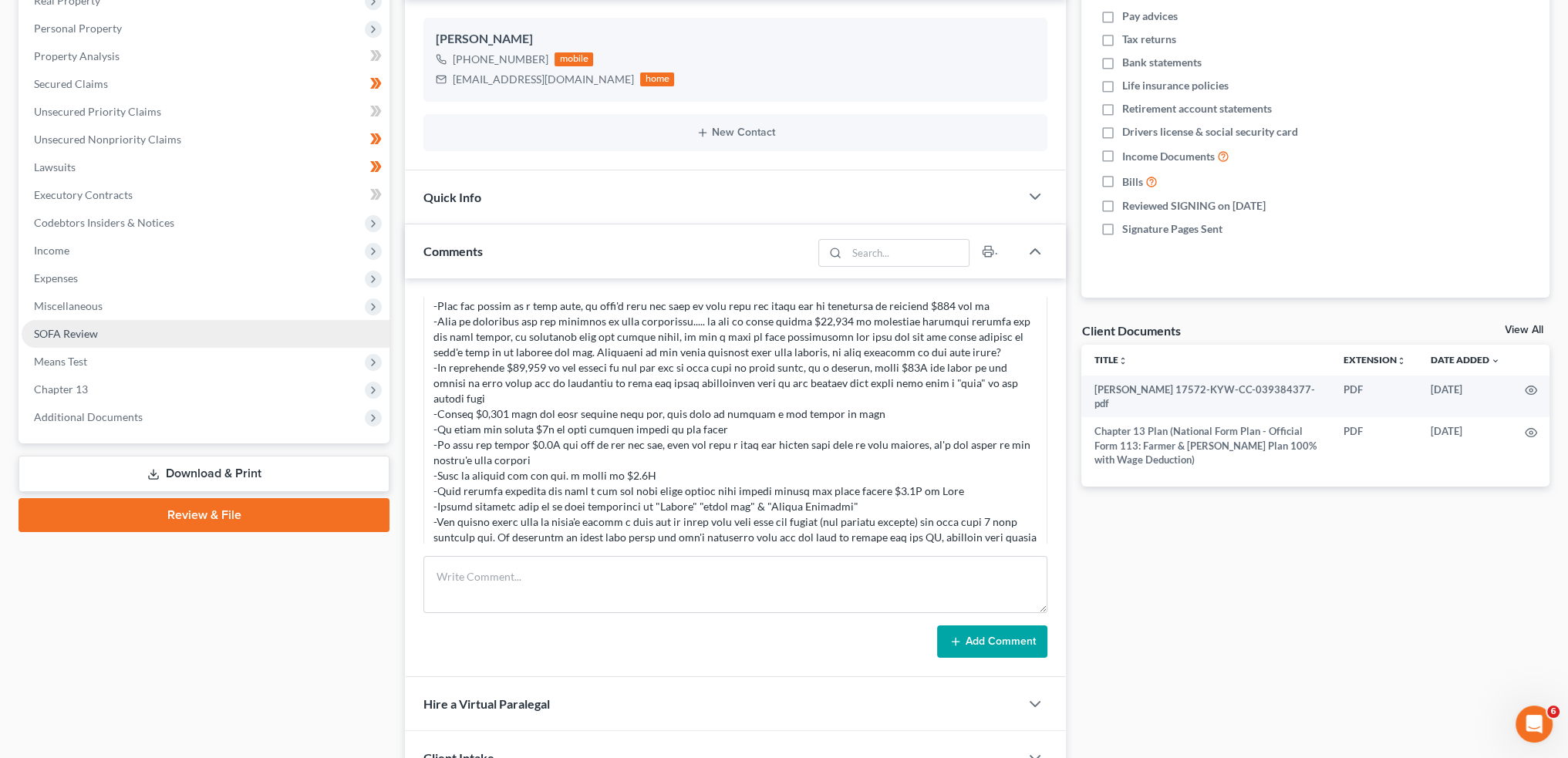
click at [146, 330] on link "SOFA Review" at bounding box center [206, 334] width 368 height 28
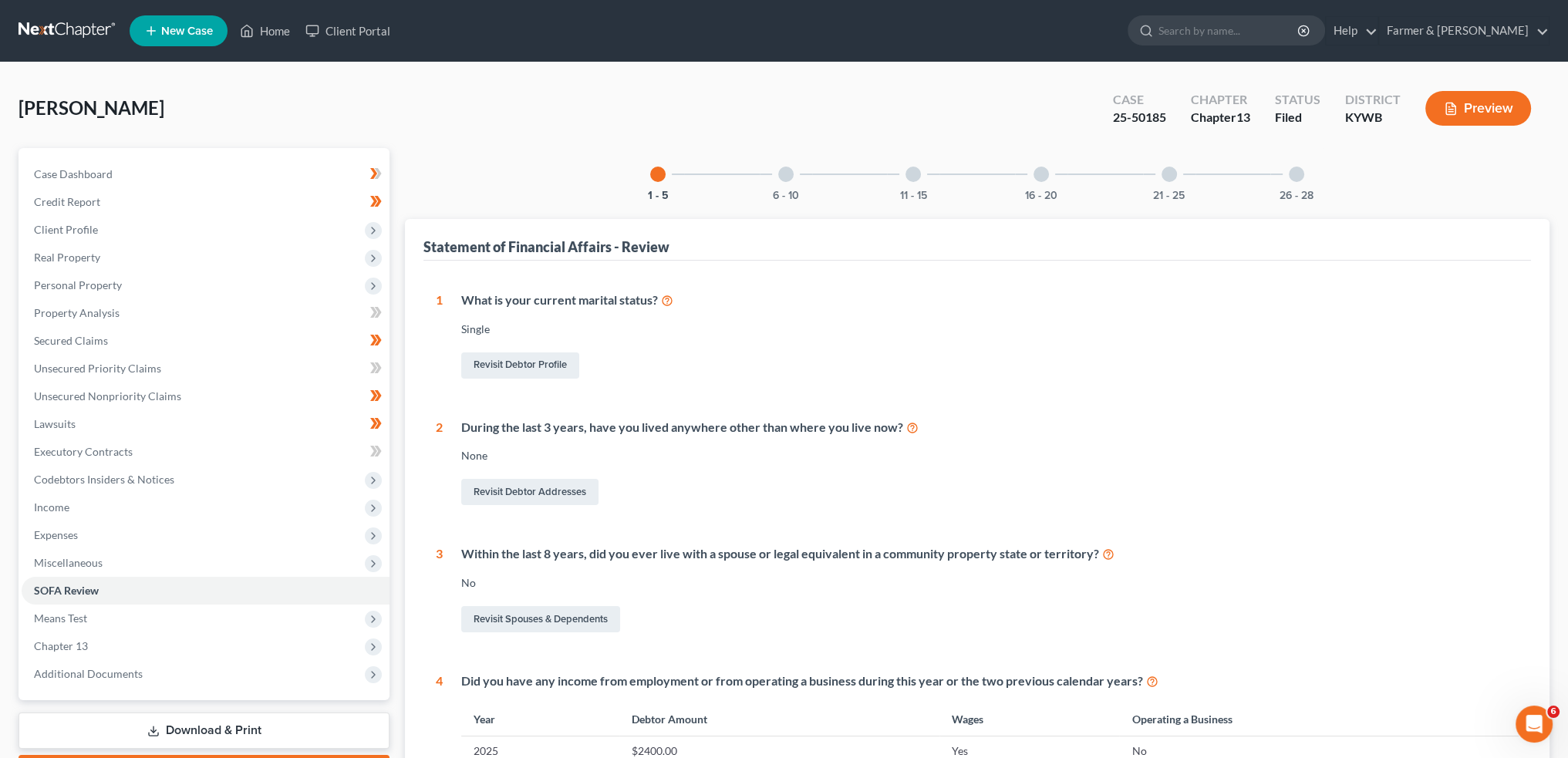
click at [779, 181] on div "6 - 10" at bounding box center [785, 174] width 53 height 53
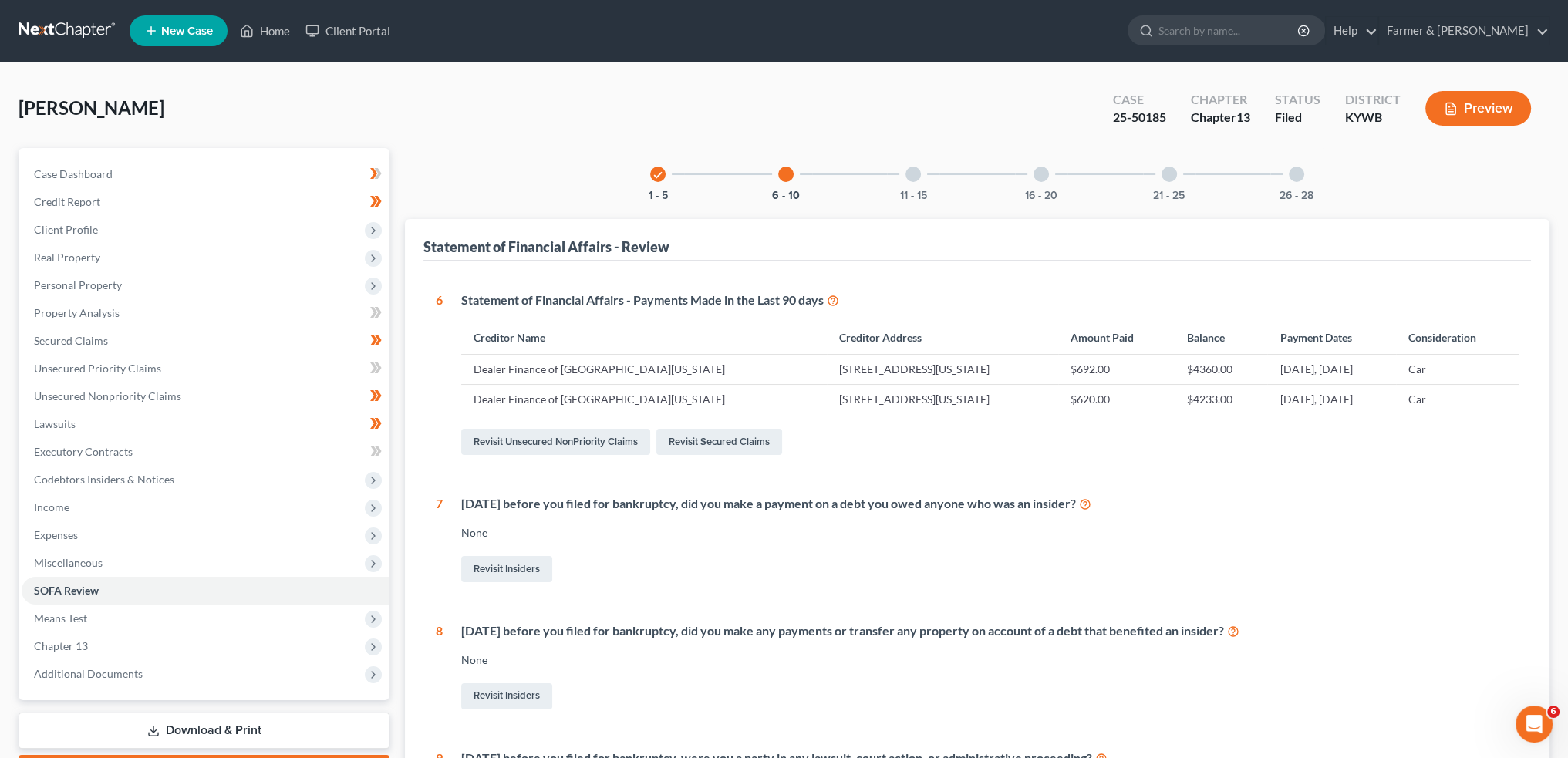
click at [923, 173] on div "11 - 15" at bounding box center [913, 174] width 53 height 53
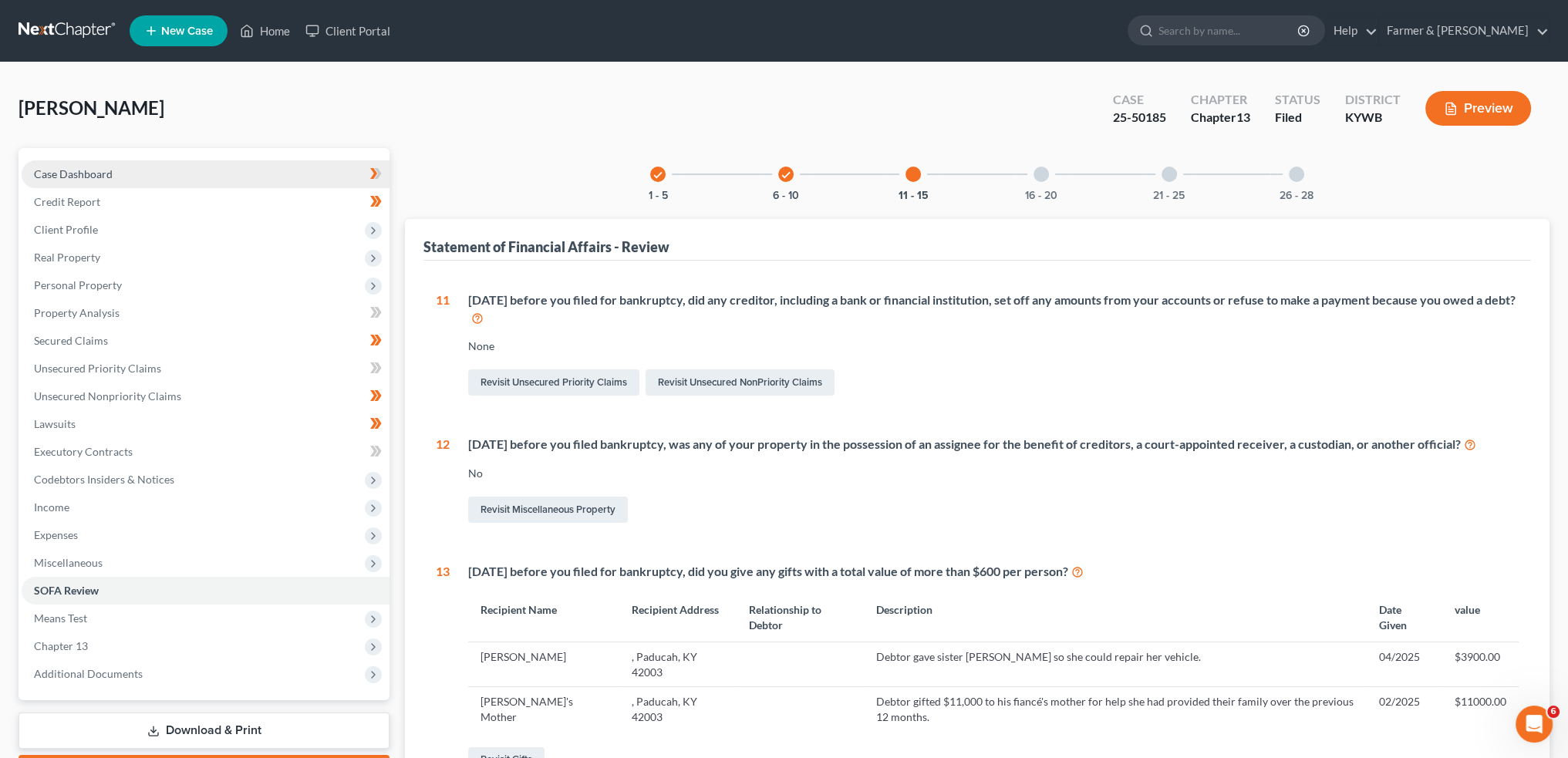
click at [120, 180] on link "Case Dashboard" at bounding box center [206, 174] width 368 height 28
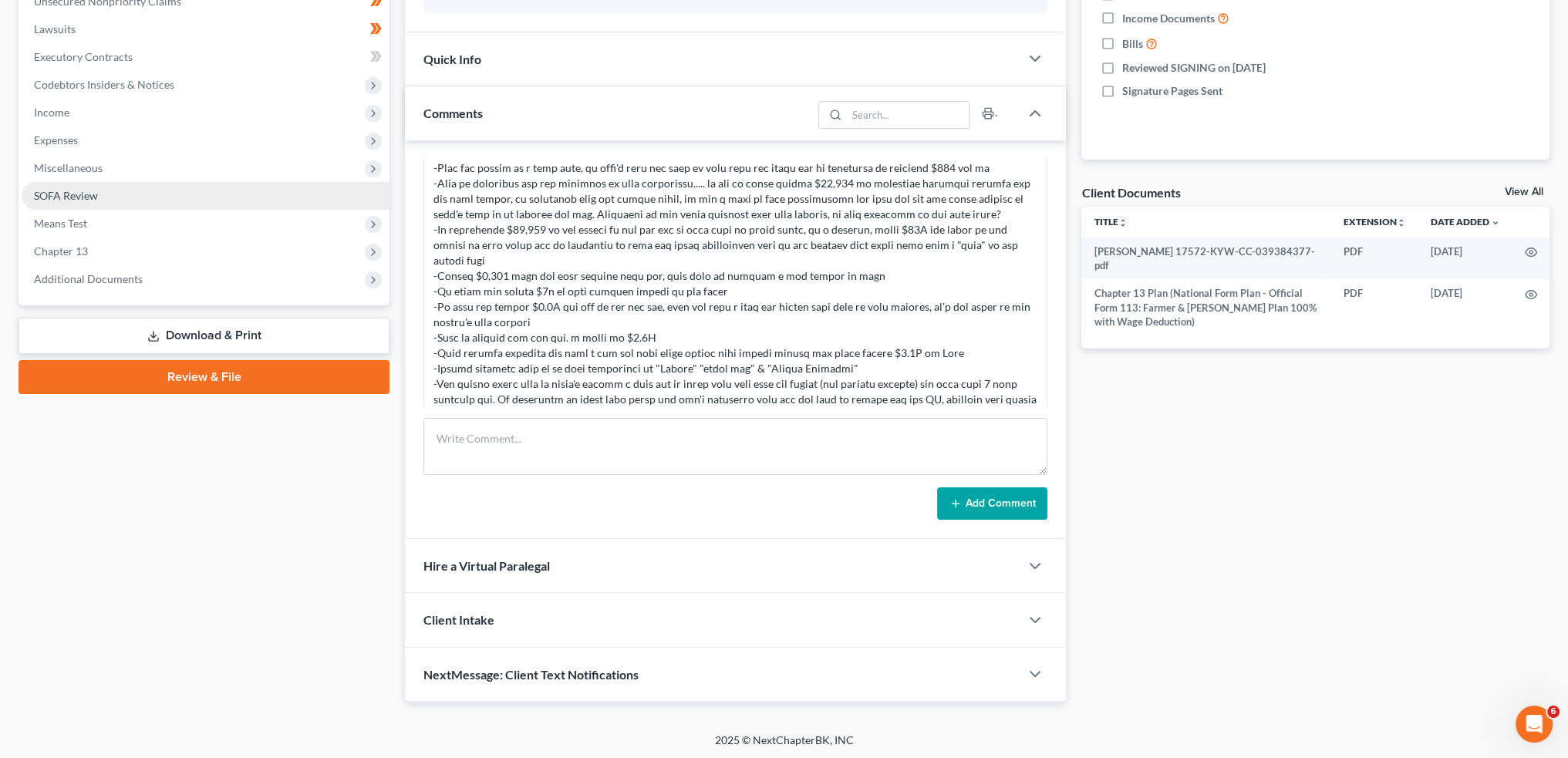
scroll to position [266, 0]
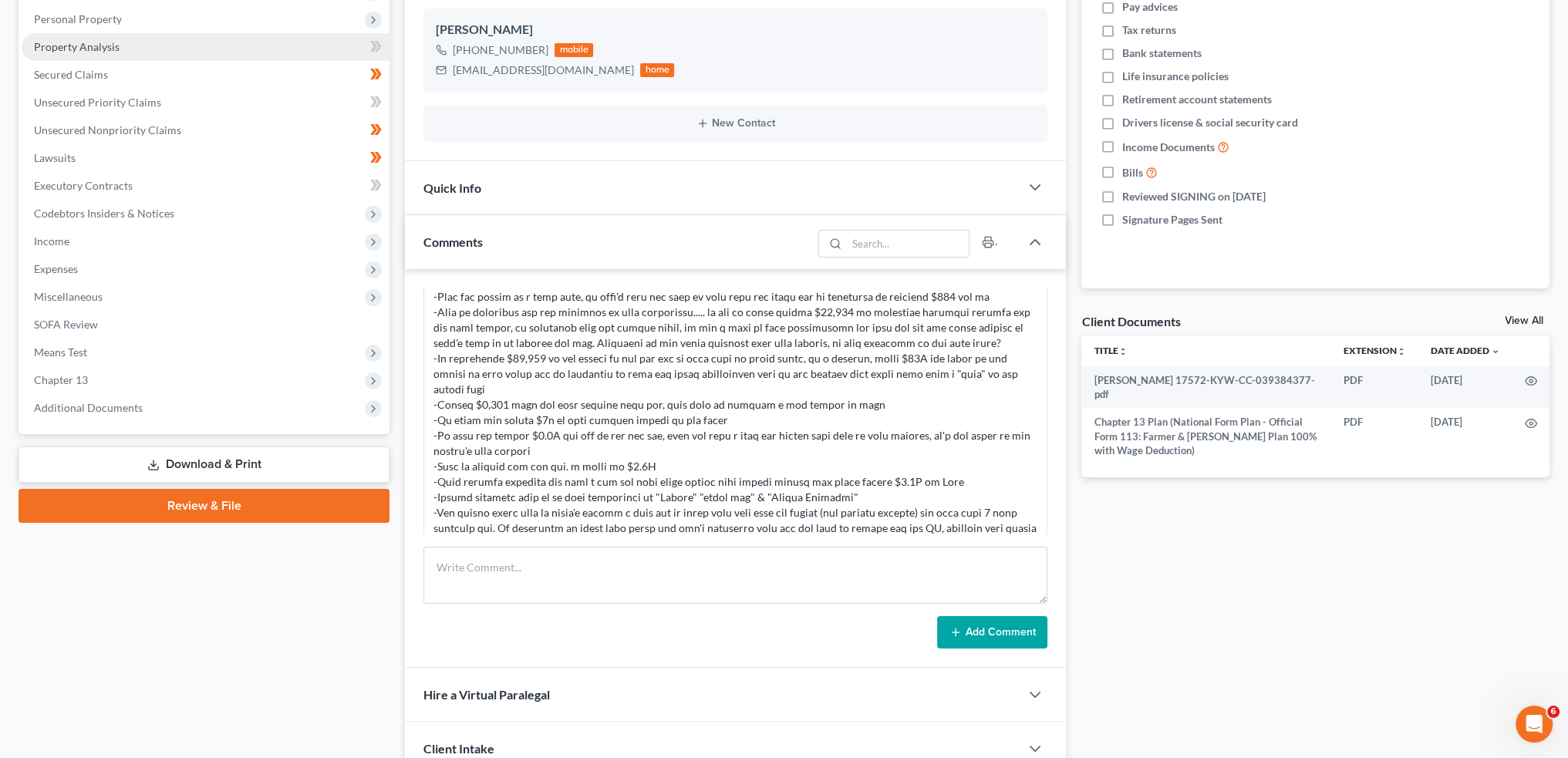
click at [160, 47] on link "Property Analysis" at bounding box center [206, 47] width 368 height 28
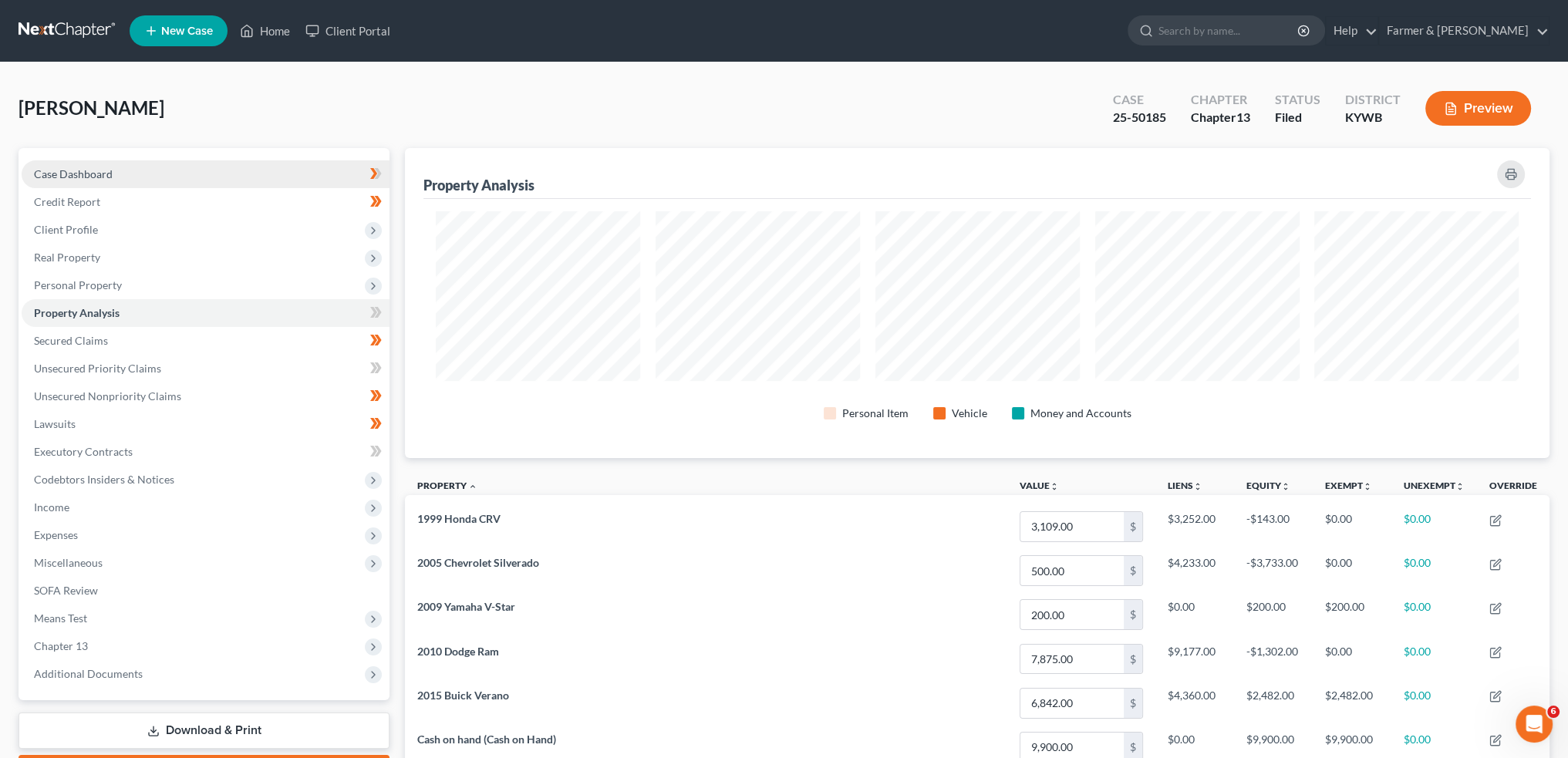
click at [251, 165] on link "Case Dashboard" at bounding box center [206, 174] width 368 height 28
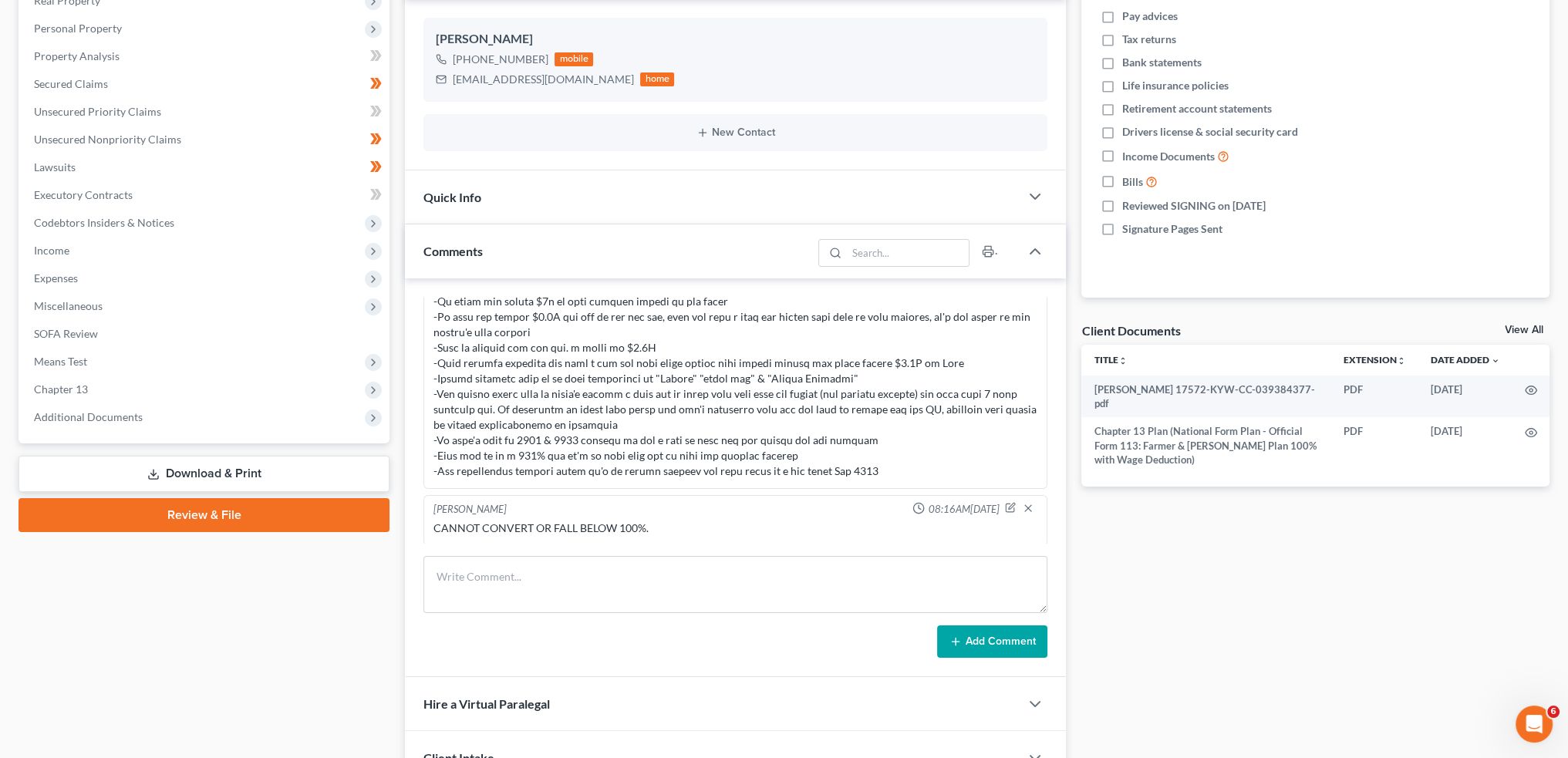
scroll to position [1426, 0]
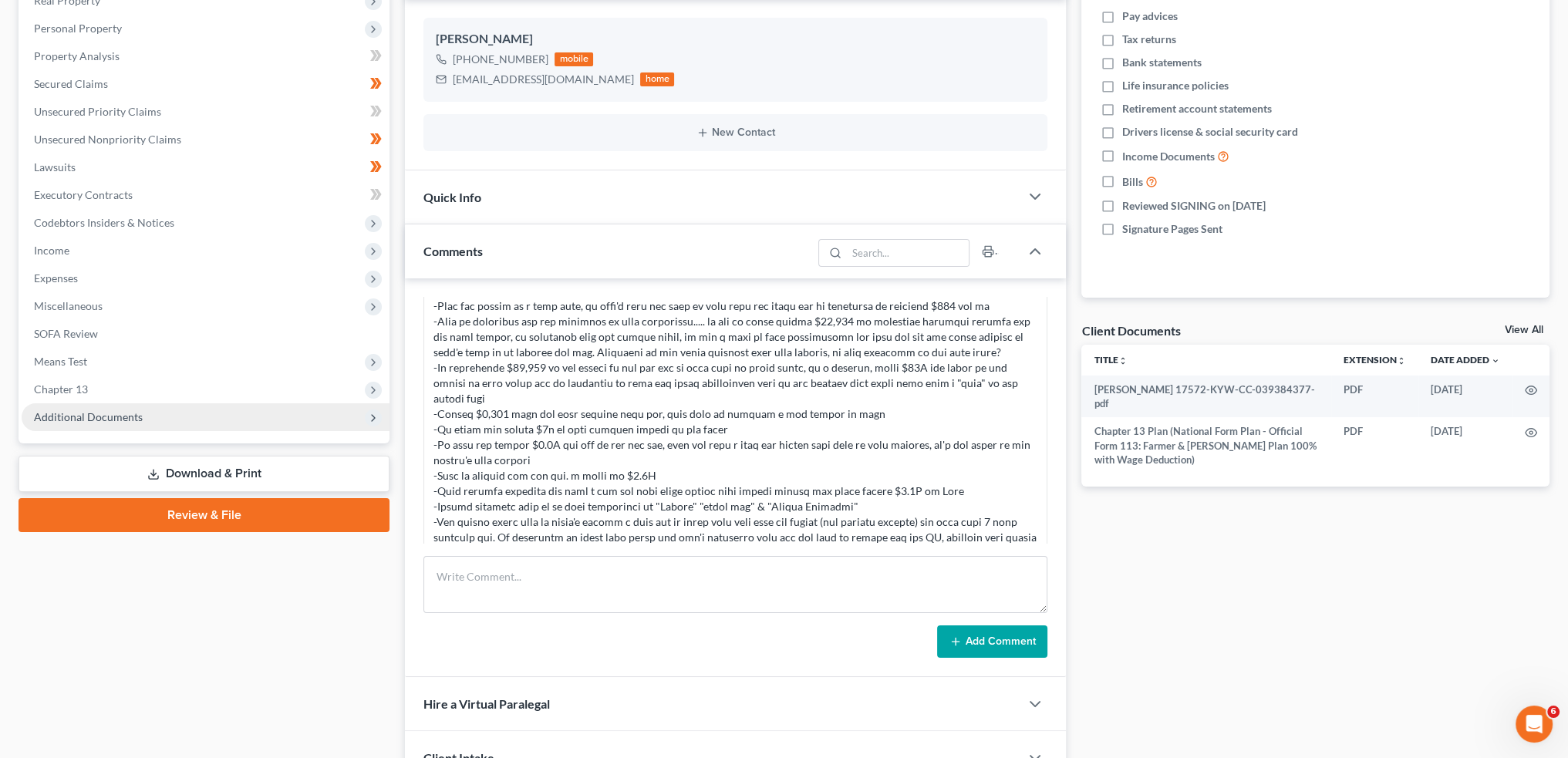
click at [271, 410] on span "Additional Documents" at bounding box center [206, 417] width 368 height 28
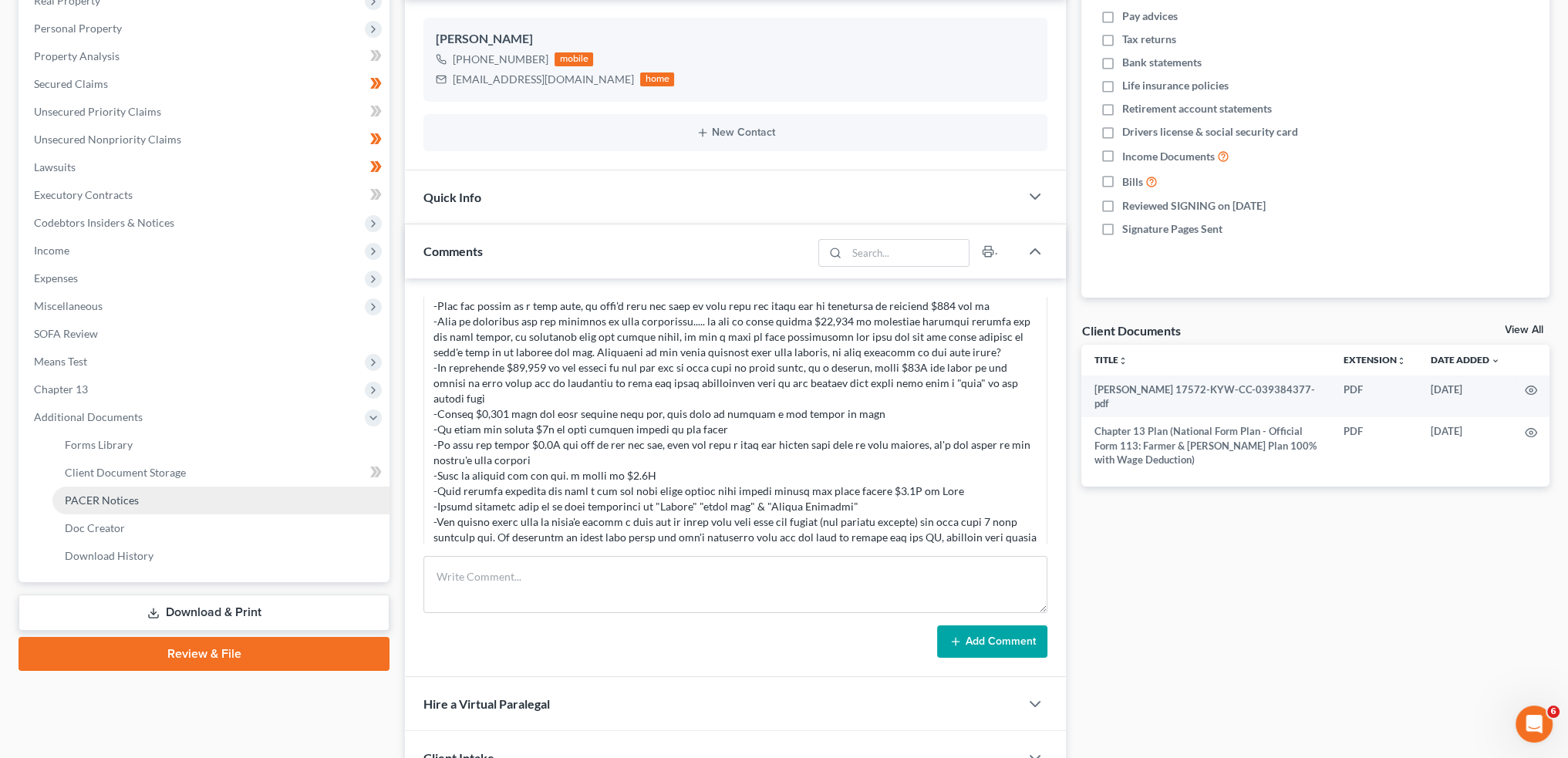
click at [197, 504] on link "PACER Notices" at bounding box center [221, 500] width 337 height 28
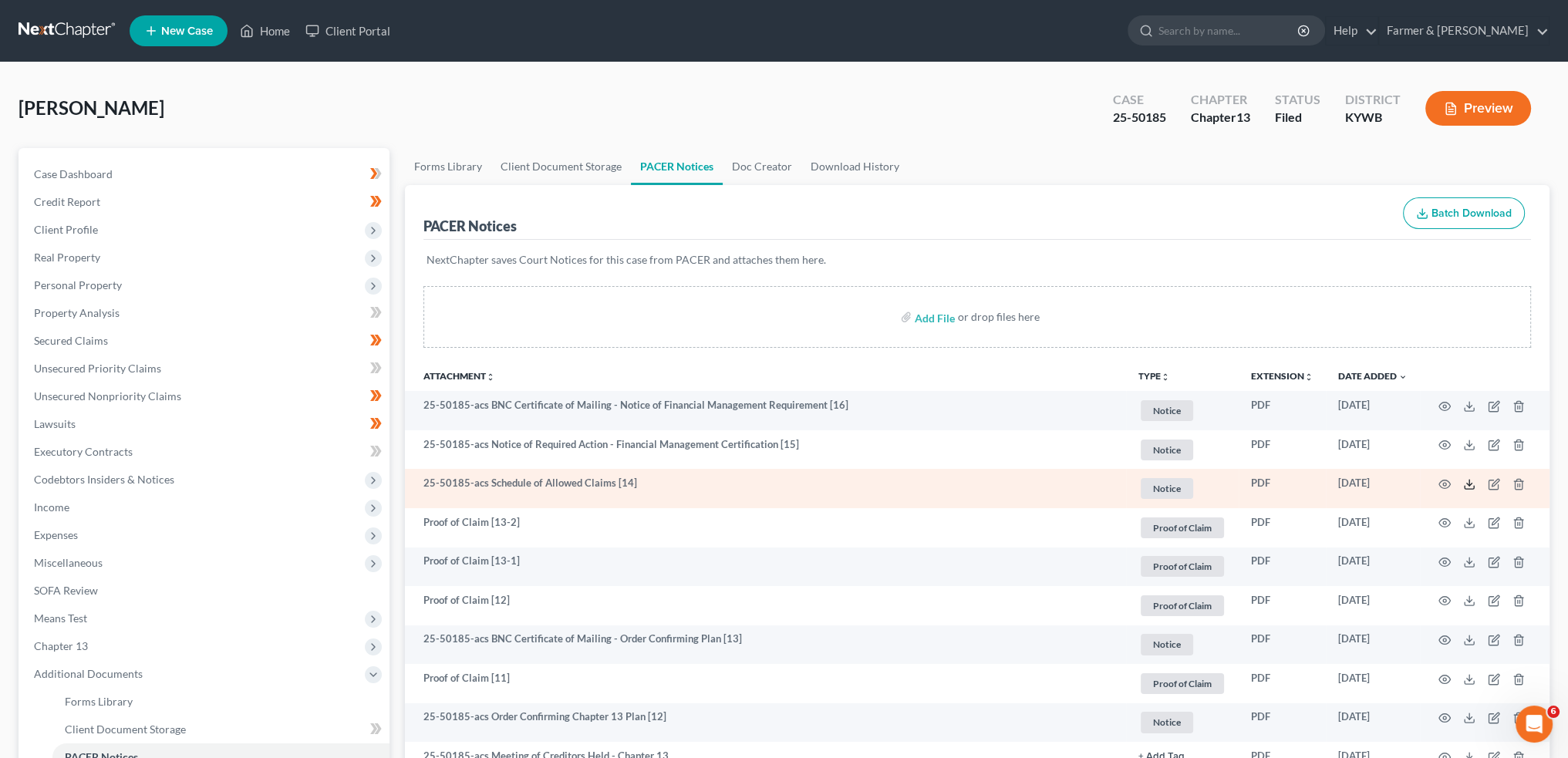
click at [1465, 479] on icon at bounding box center [1468, 485] width 12 height 12
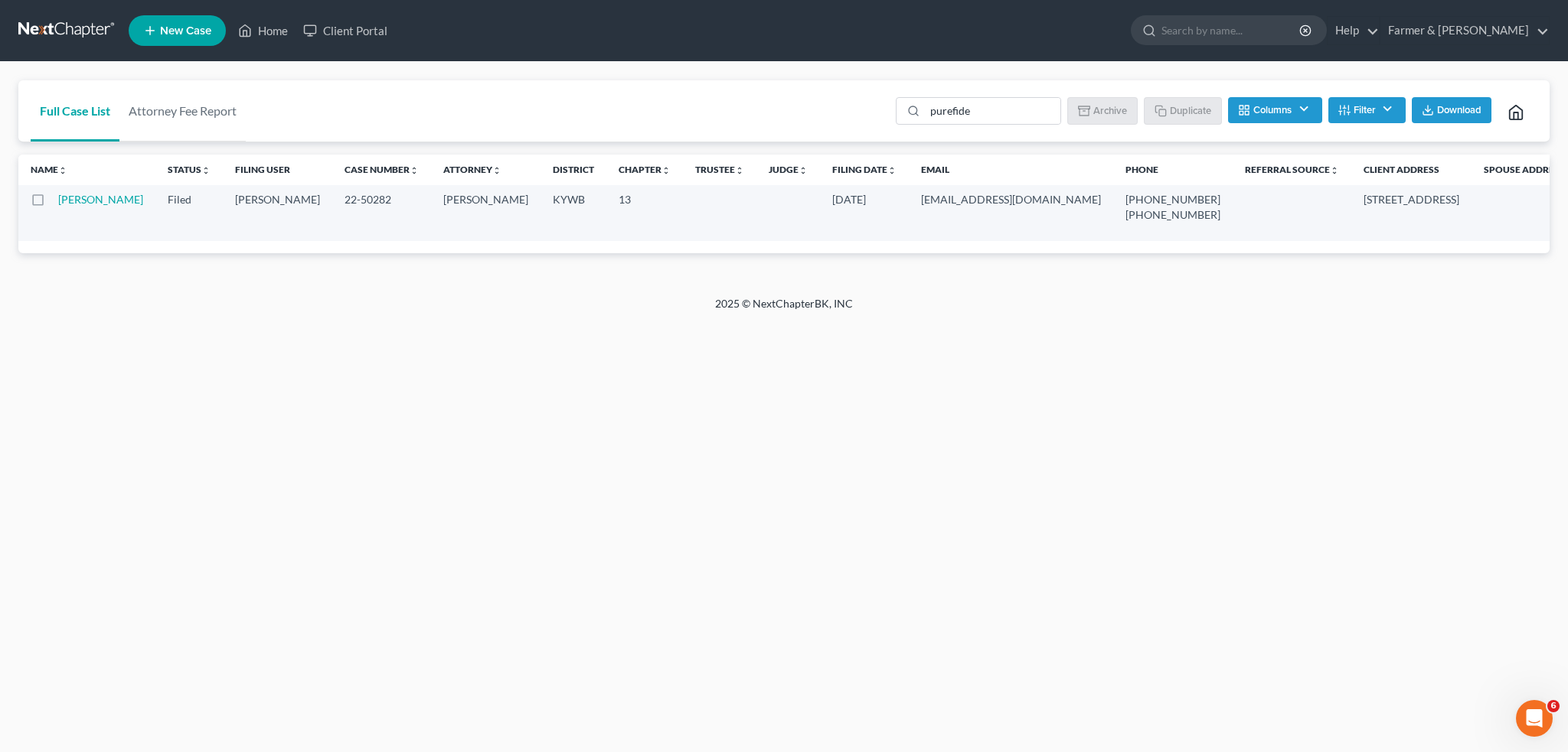
scroll to position [21383, 0]
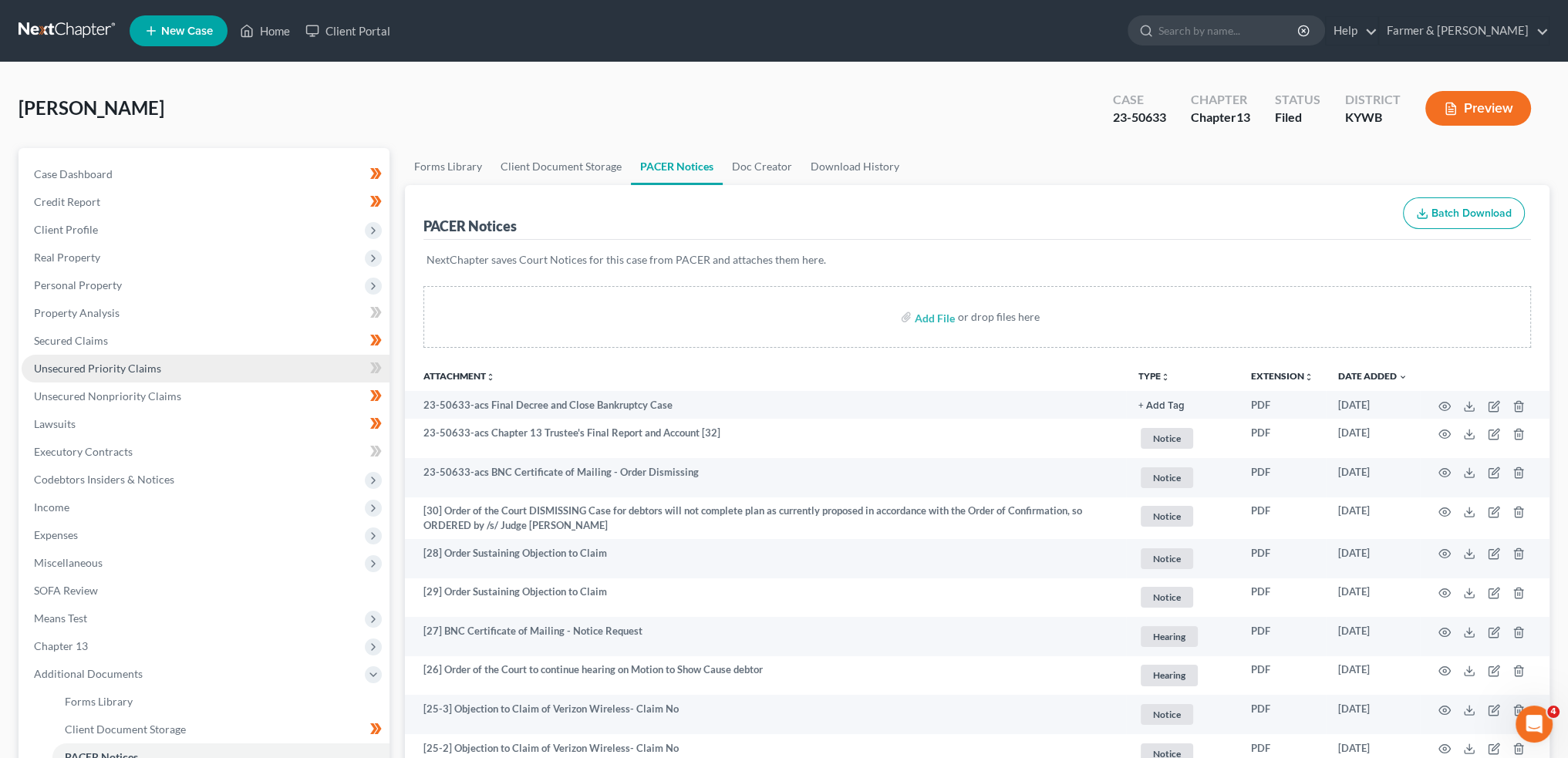
click at [106, 372] on span "Unsecured Priority Claims" at bounding box center [97, 368] width 128 height 13
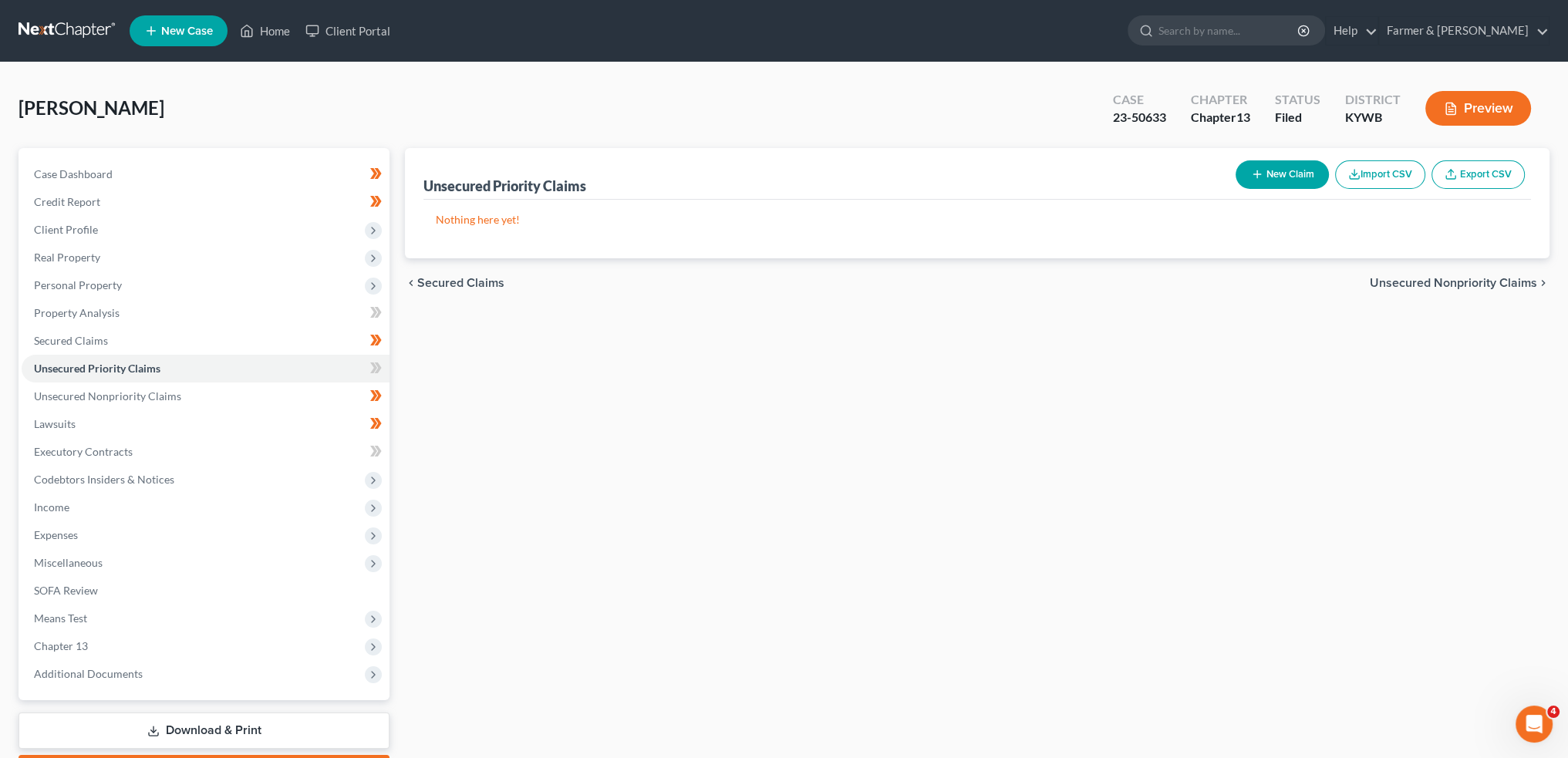
click at [1289, 165] on button "New Claim" at bounding box center [1281, 175] width 93 height 29
select select "0"
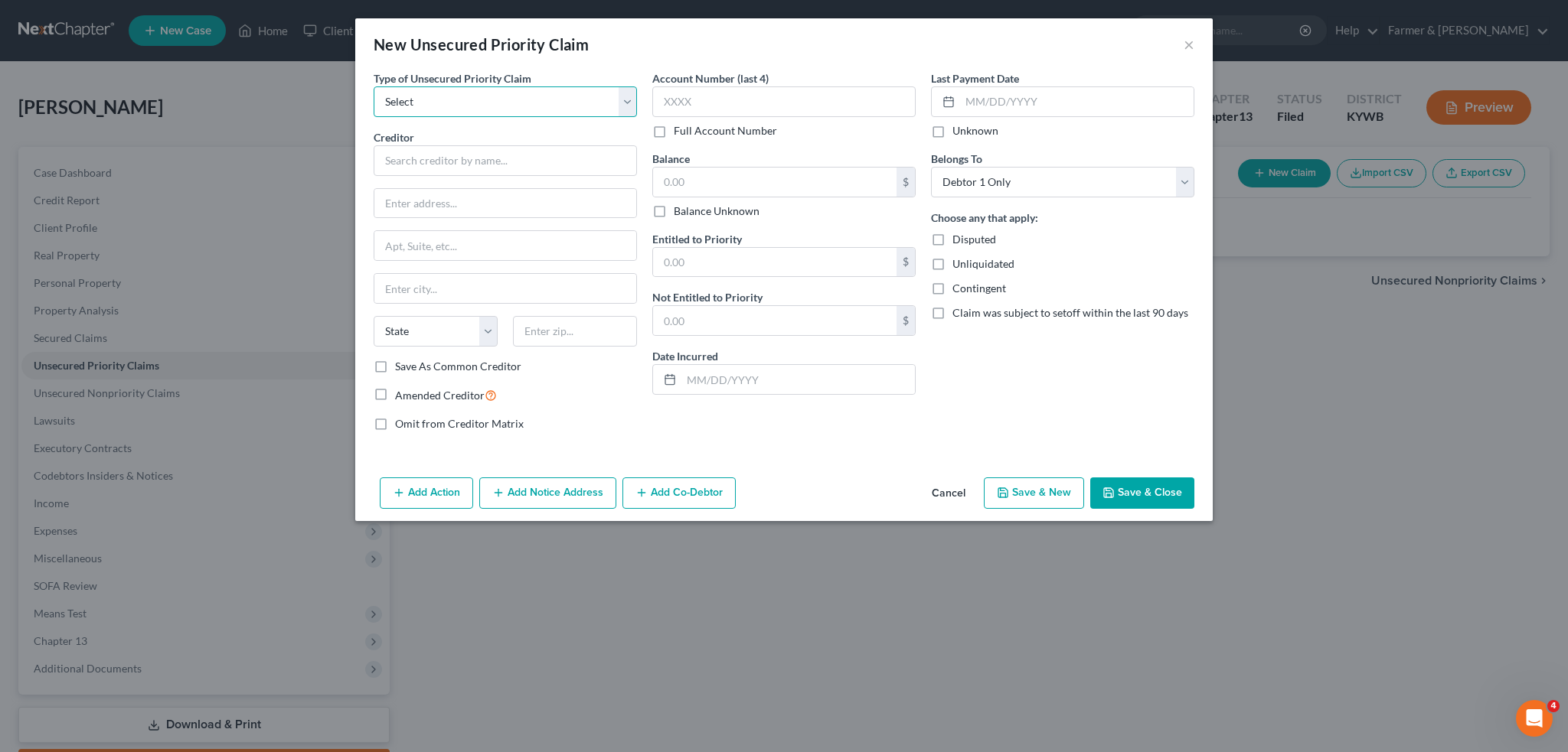
click at [551, 105] on select "Select Taxes & Other Government Units Domestic Support Obligations Extensions o…" at bounding box center [505, 102] width 264 height 30
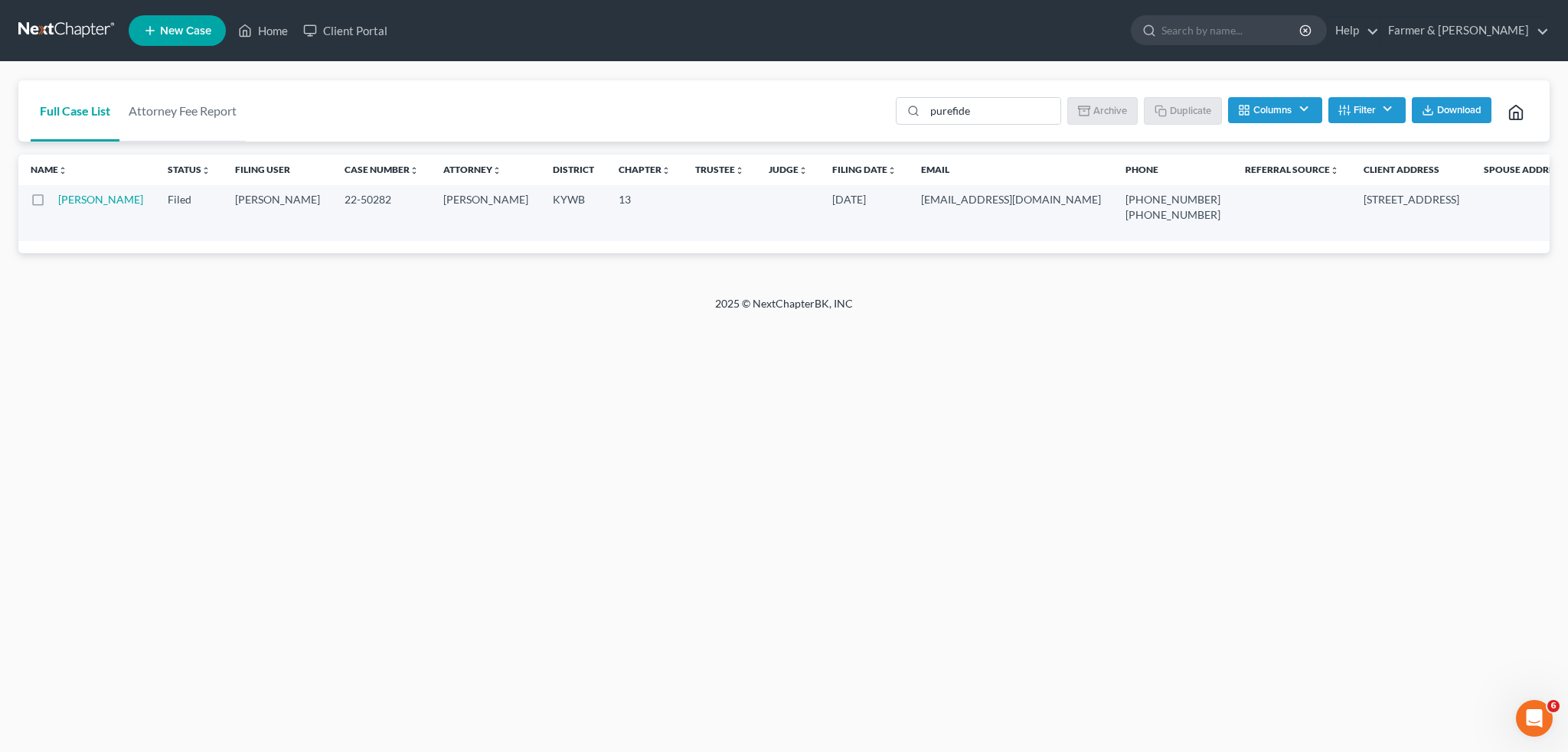
scroll to position [21383, 0]
click at [272, 26] on link "Home" at bounding box center [263, 30] width 65 height 28
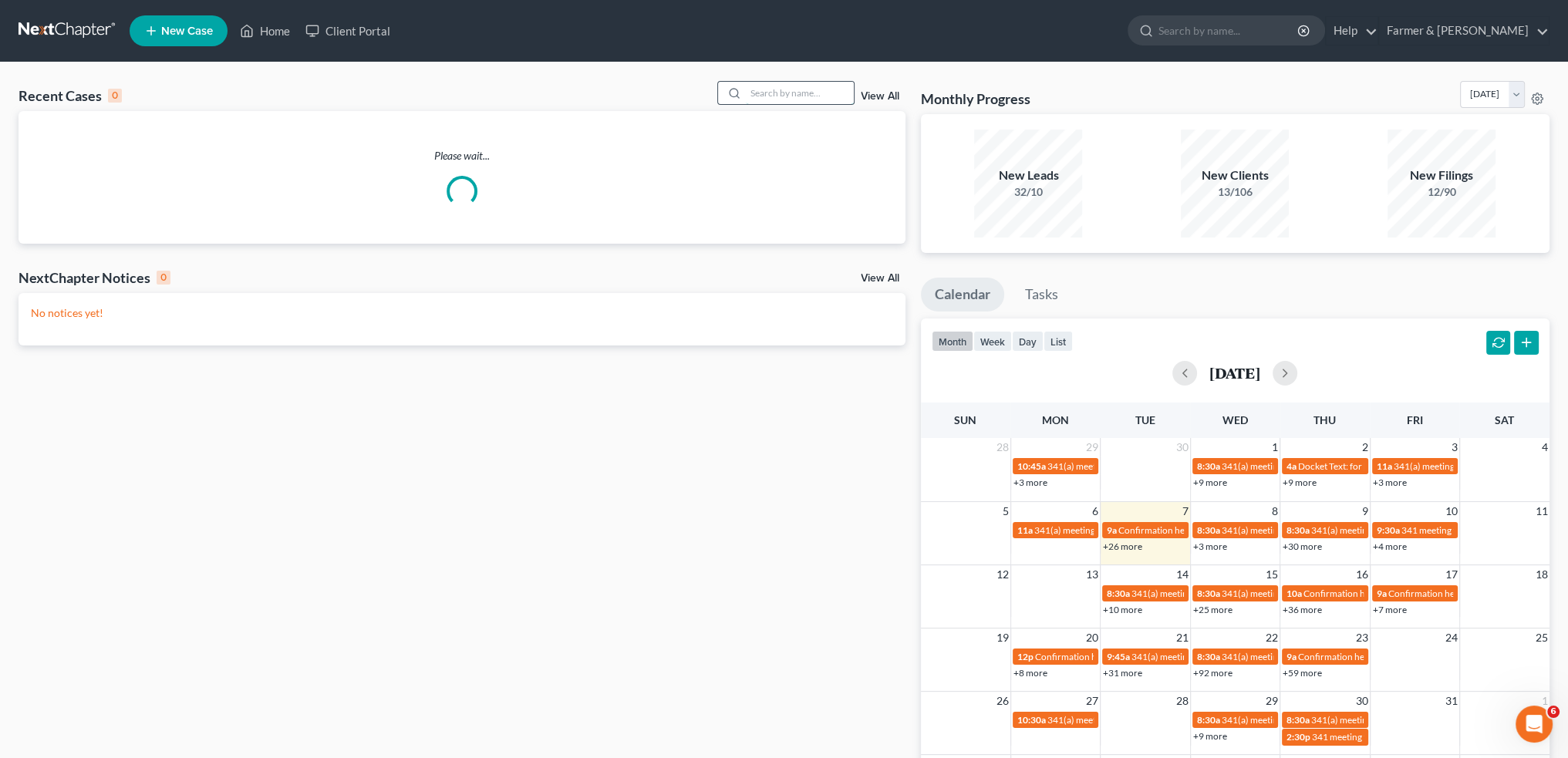
click at [784, 90] on input "search" at bounding box center [800, 92] width 108 height 22
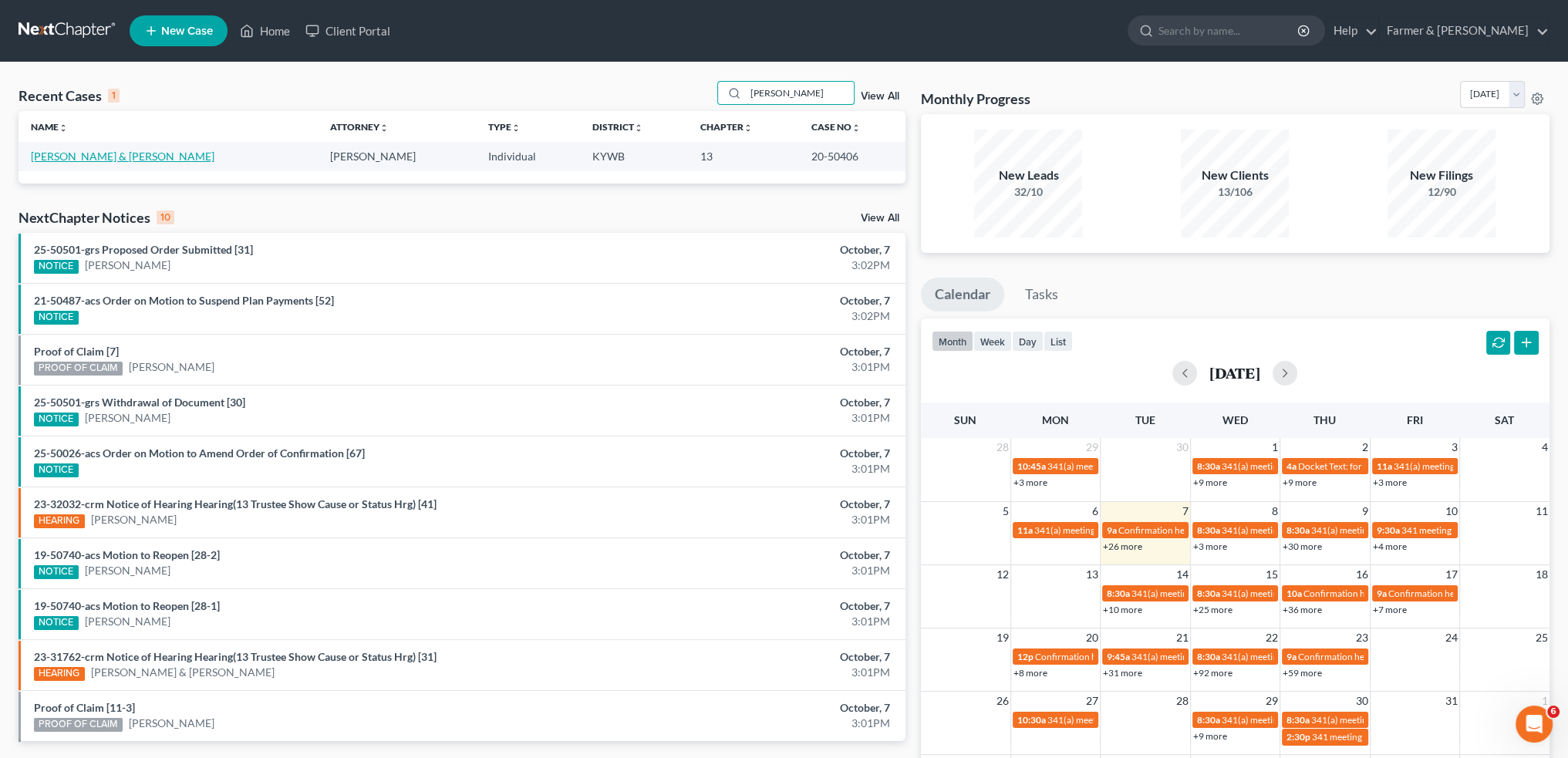
type input "[PERSON_NAME]"
click at [112, 157] on link "[PERSON_NAME] & [PERSON_NAME]" at bounding box center [122, 156] width 183 height 13
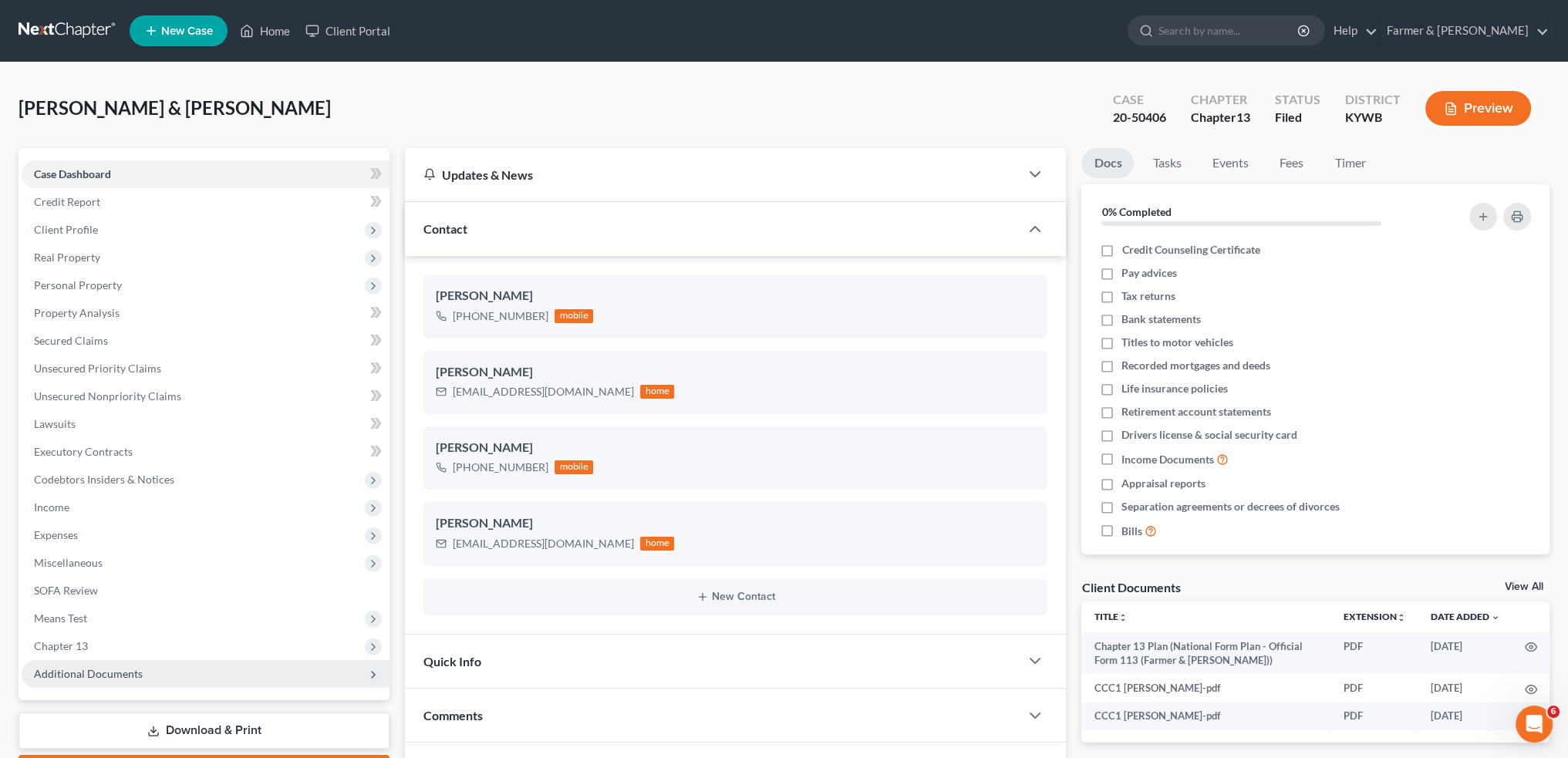
scroll to position [150, 0]
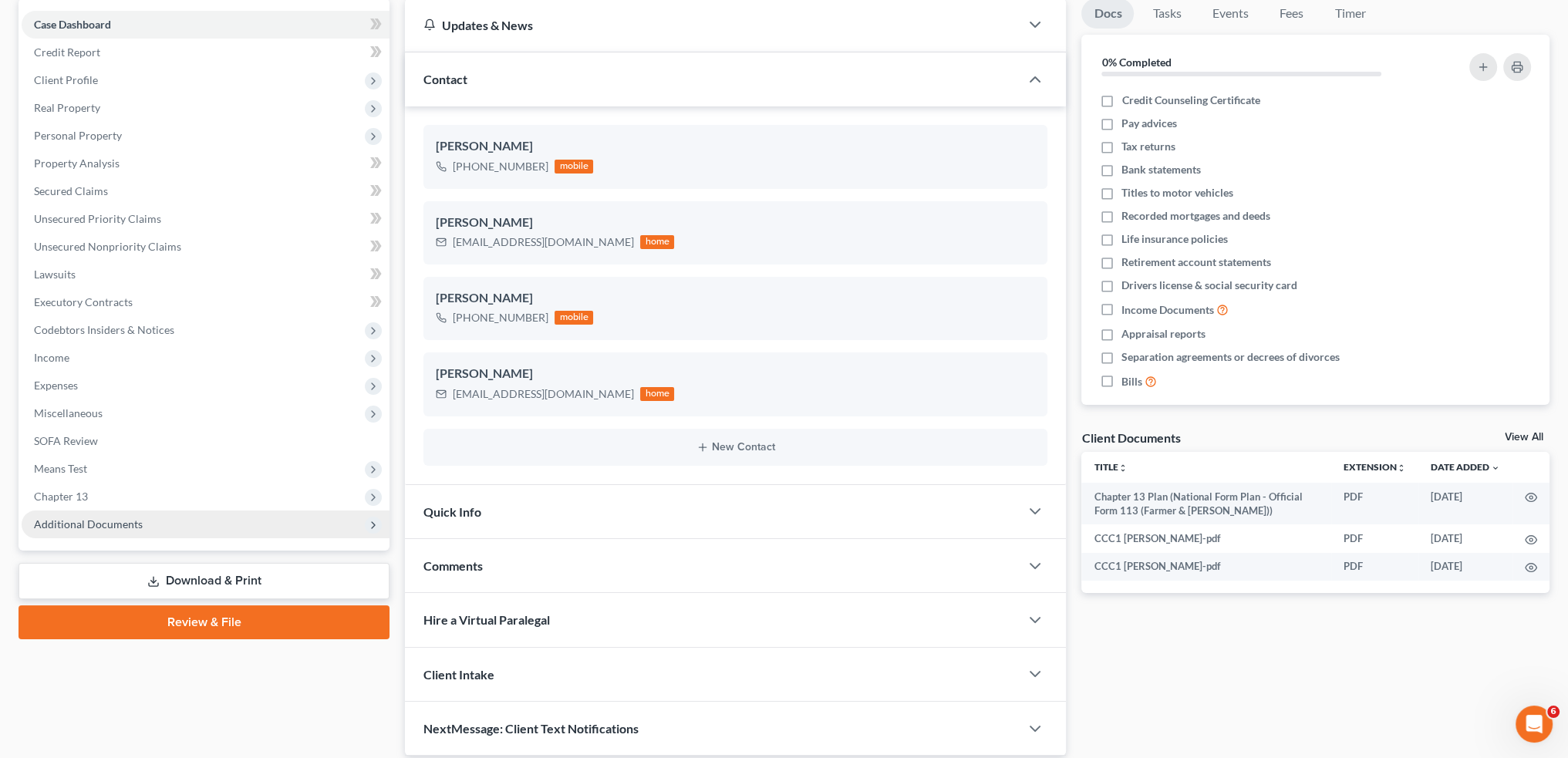
click at [108, 530] on span "Additional Documents" at bounding box center [206, 524] width 368 height 28
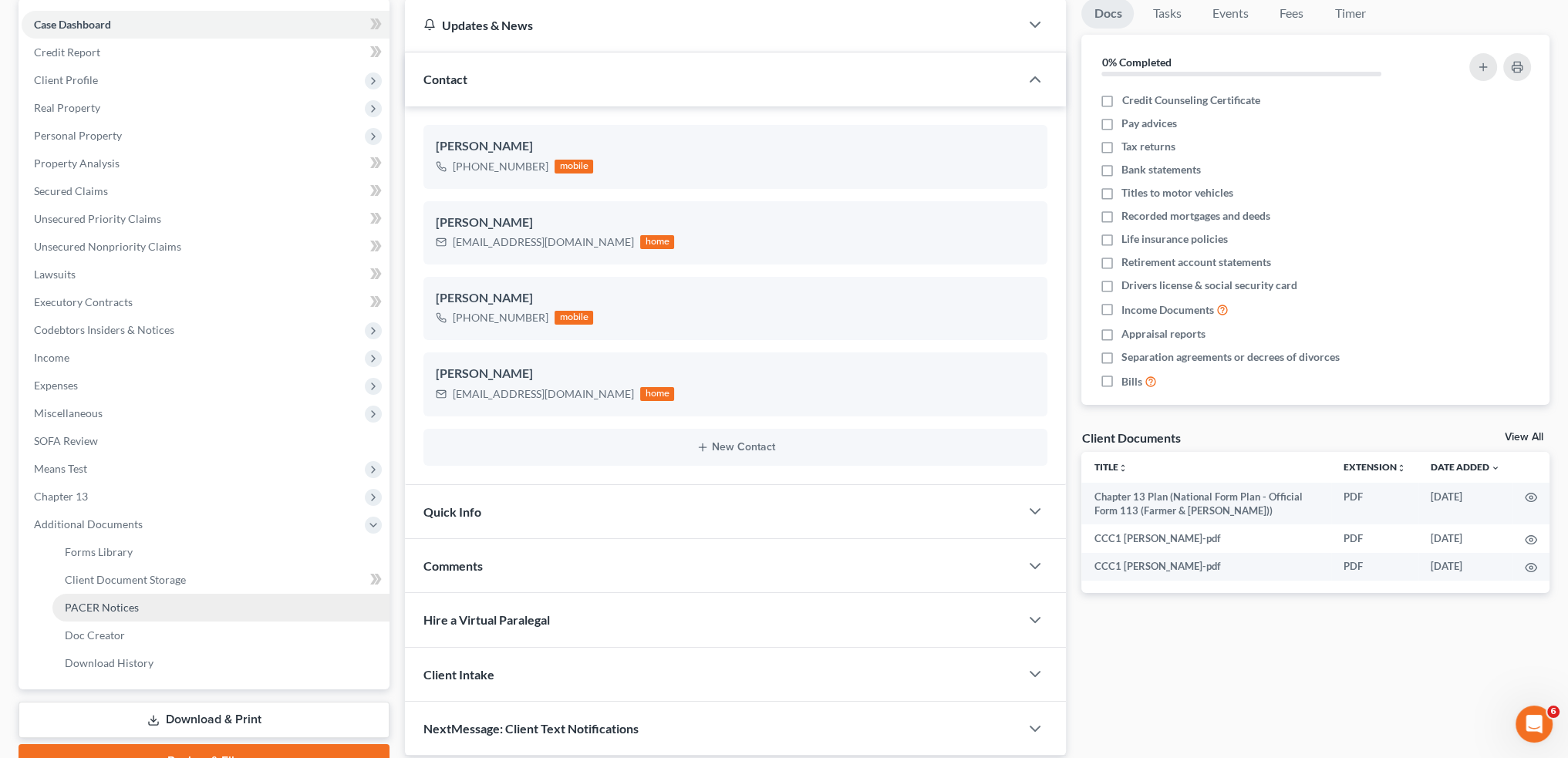
click at [111, 603] on span "PACER Notices" at bounding box center [102, 607] width 74 height 13
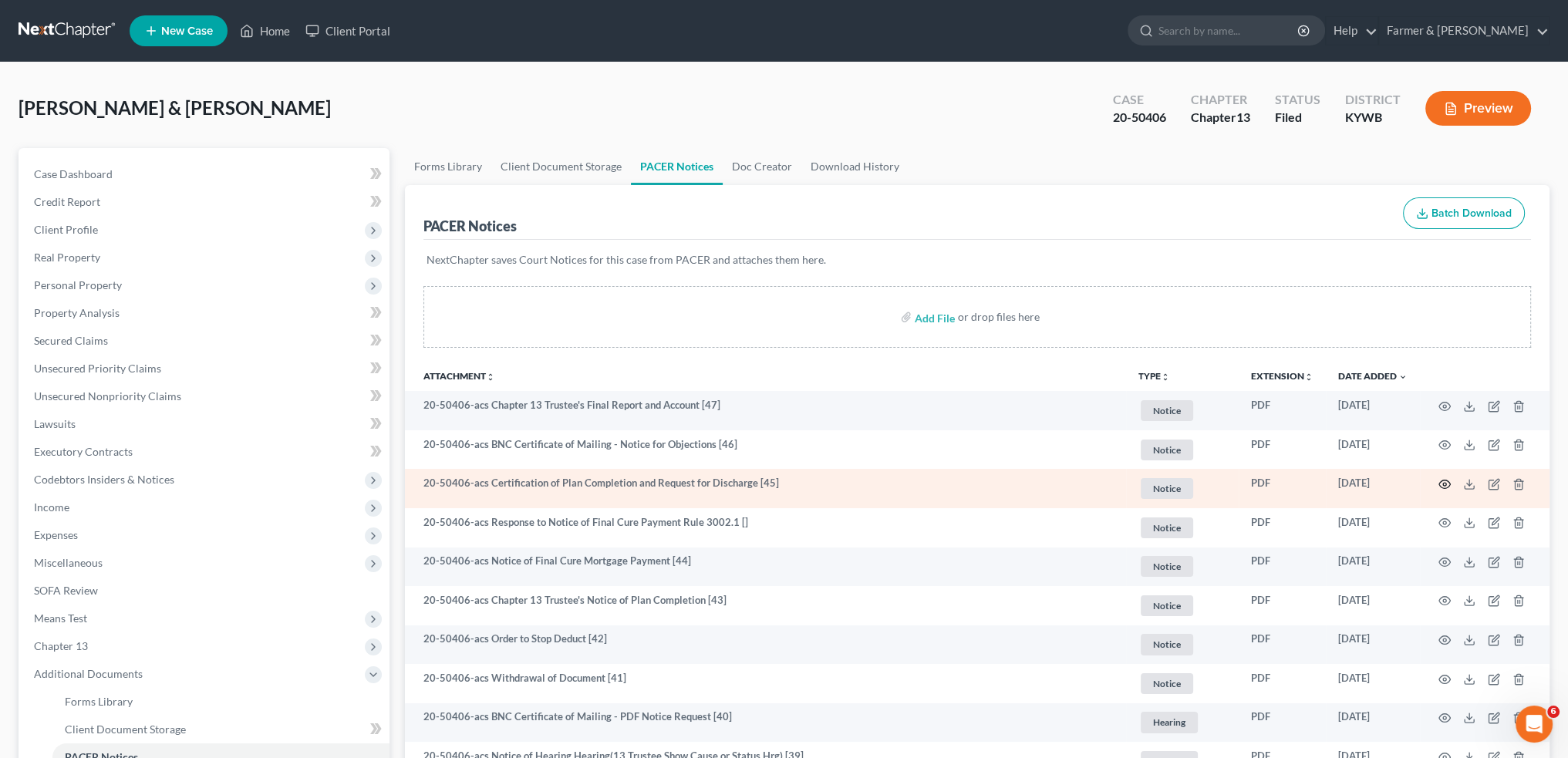
click at [1444, 481] on icon "button" at bounding box center [1444, 485] width 12 height 9
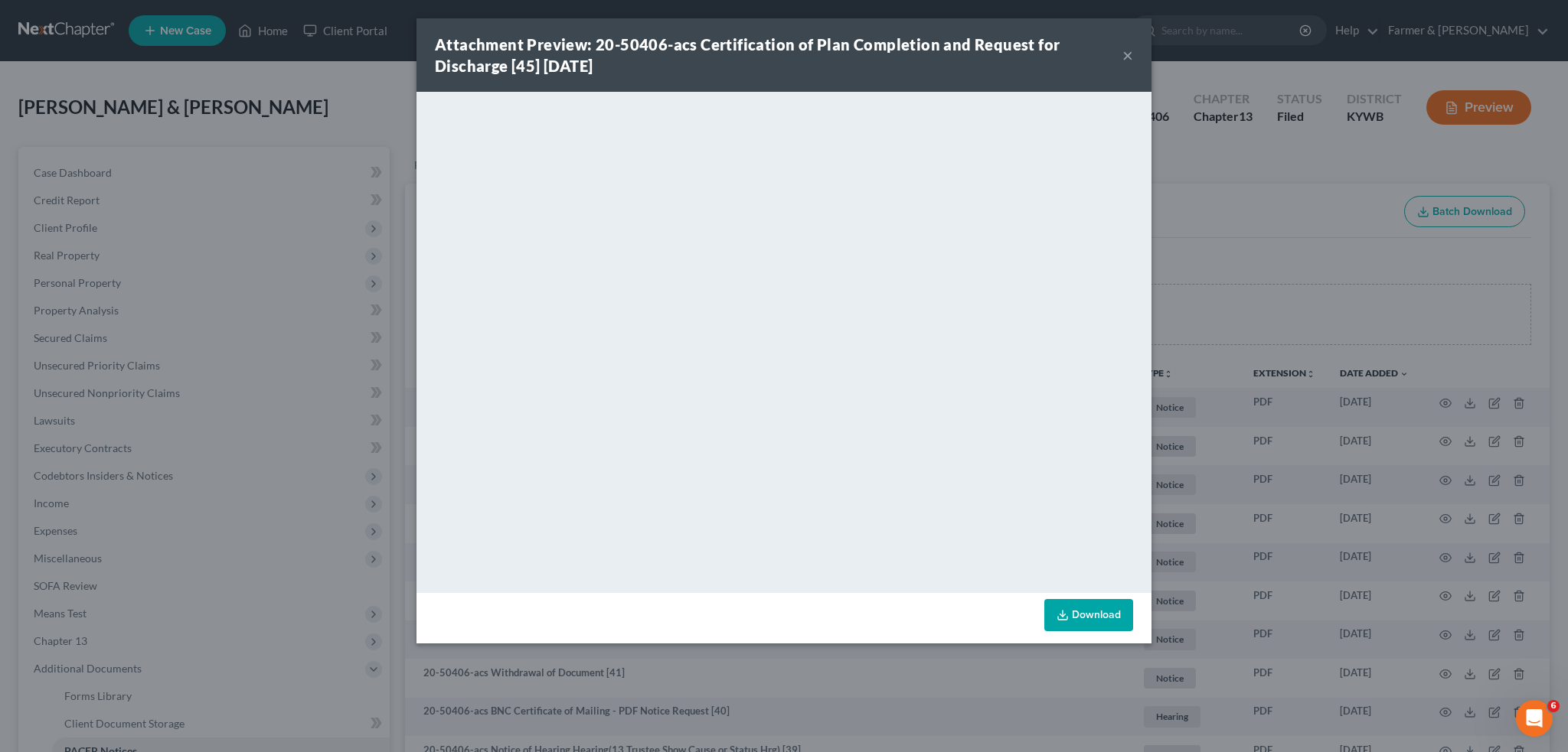
click at [1130, 52] on button "×" at bounding box center [1127, 54] width 10 height 18
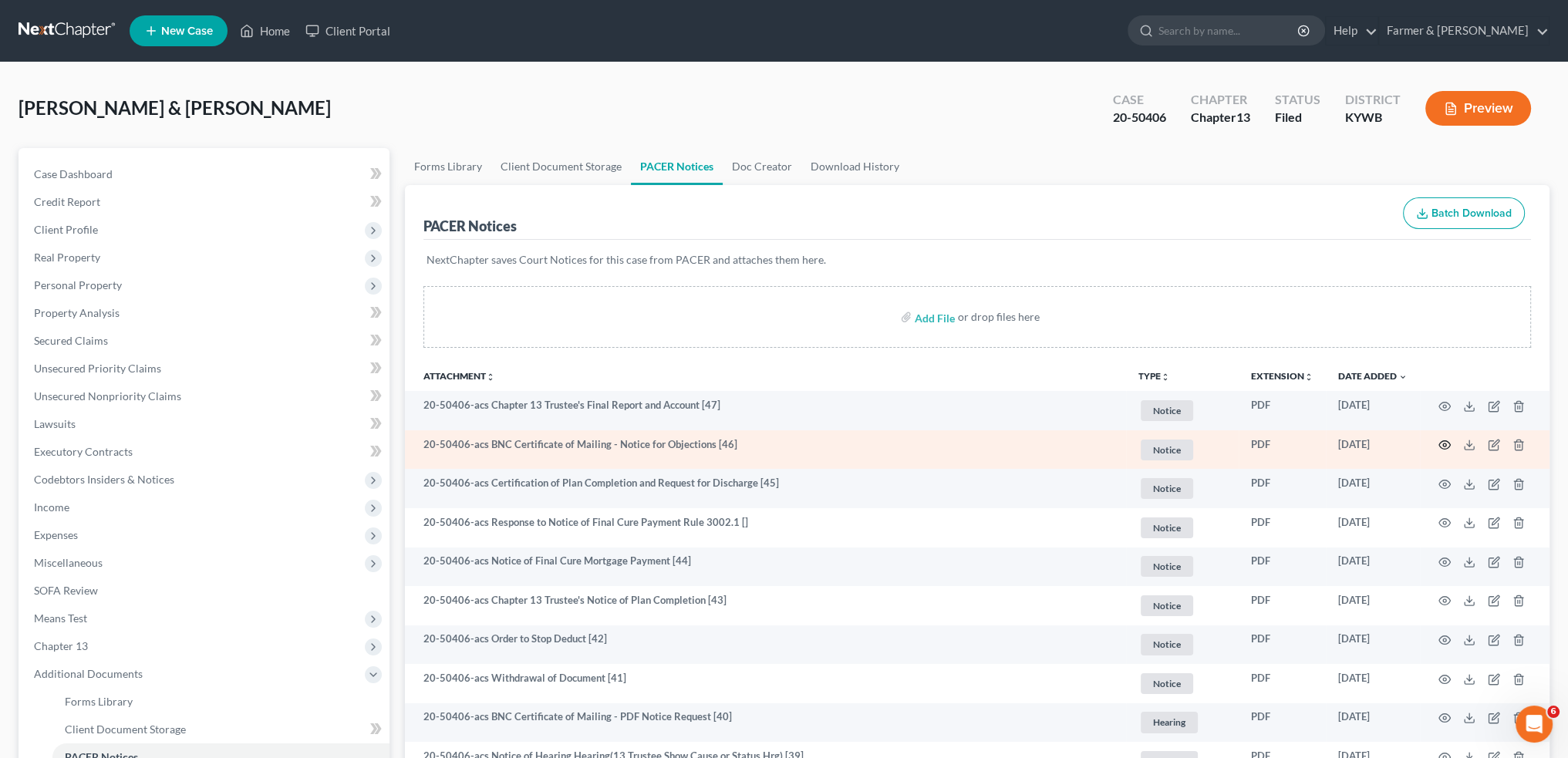
click at [1439, 440] on icon "button" at bounding box center [1444, 445] width 12 height 12
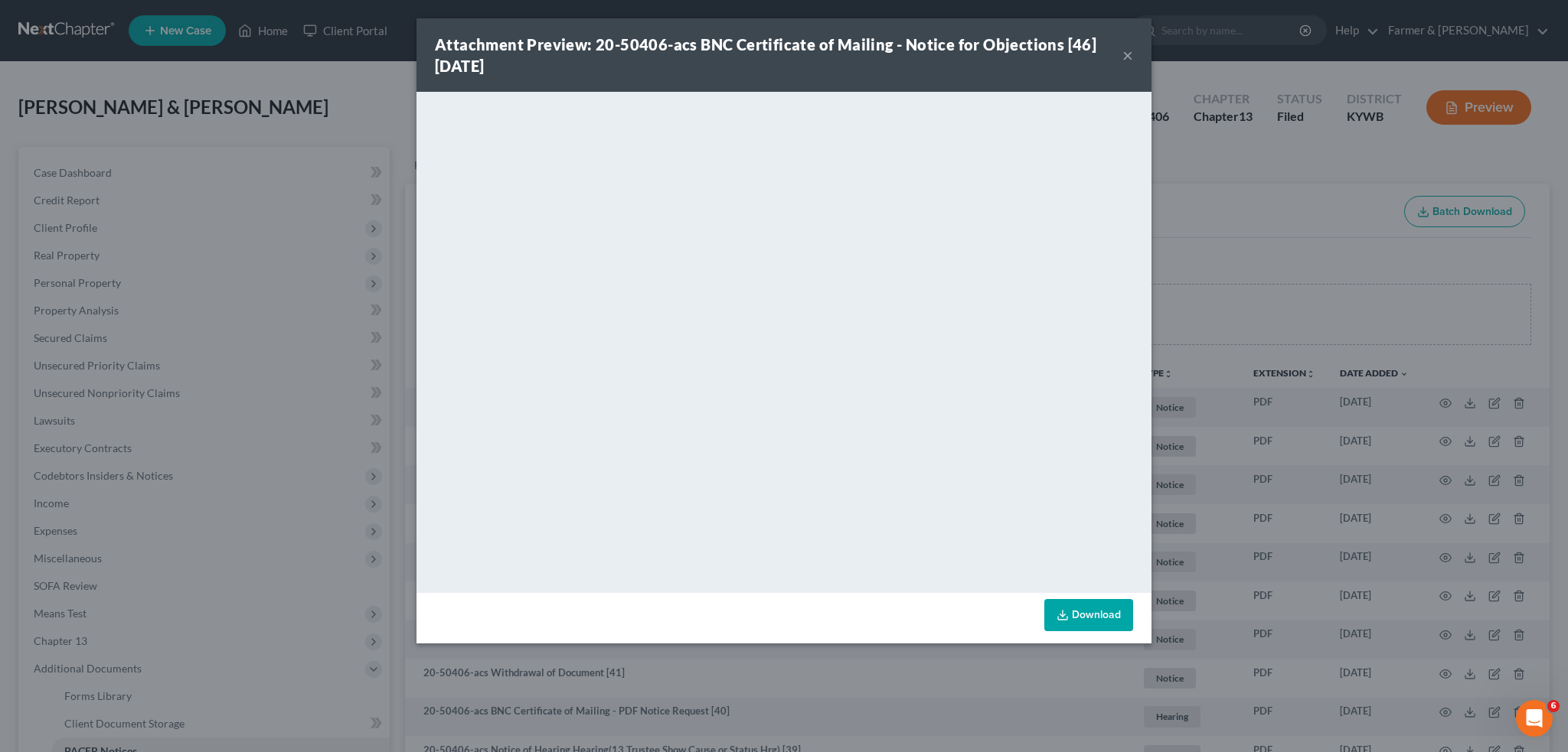
click at [1125, 56] on button "×" at bounding box center [1127, 54] width 10 height 18
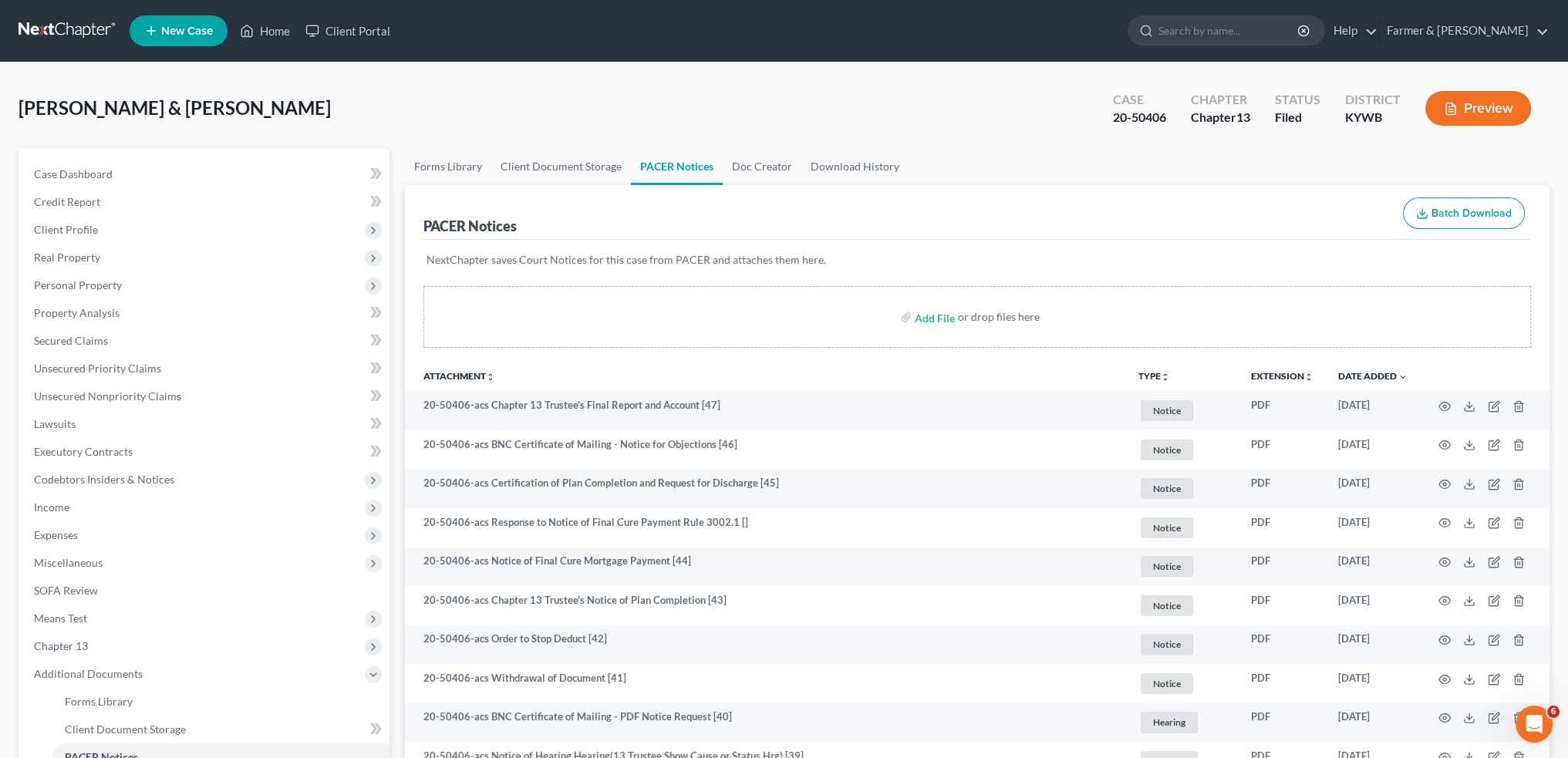
scroll to position [21553, 0]
click at [271, 22] on link "Home" at bounding box center [265, 31] width 65 height 28
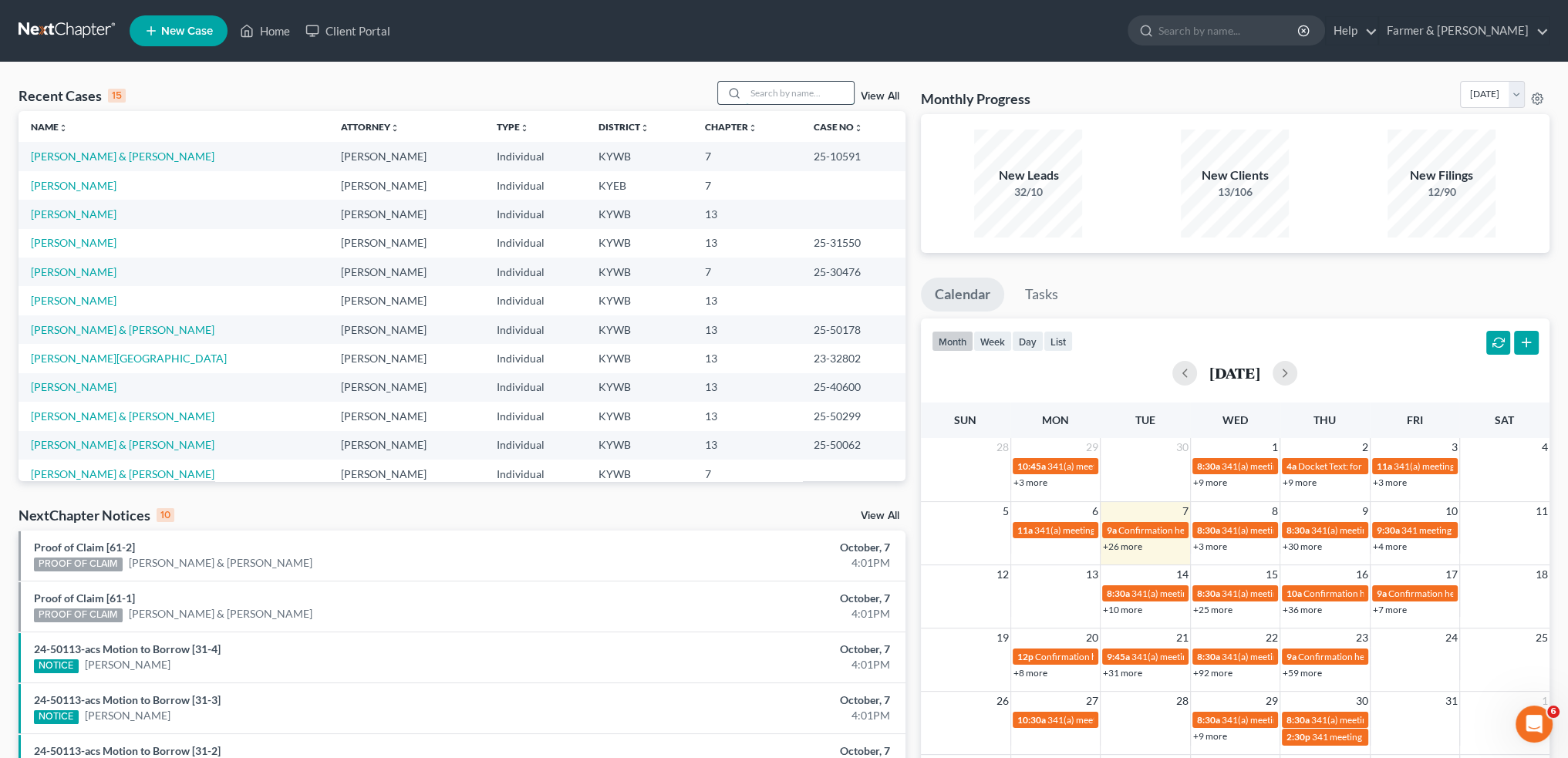
click at [802, 97] on input "search" at bounding box center [800, 92] width 108 height 22
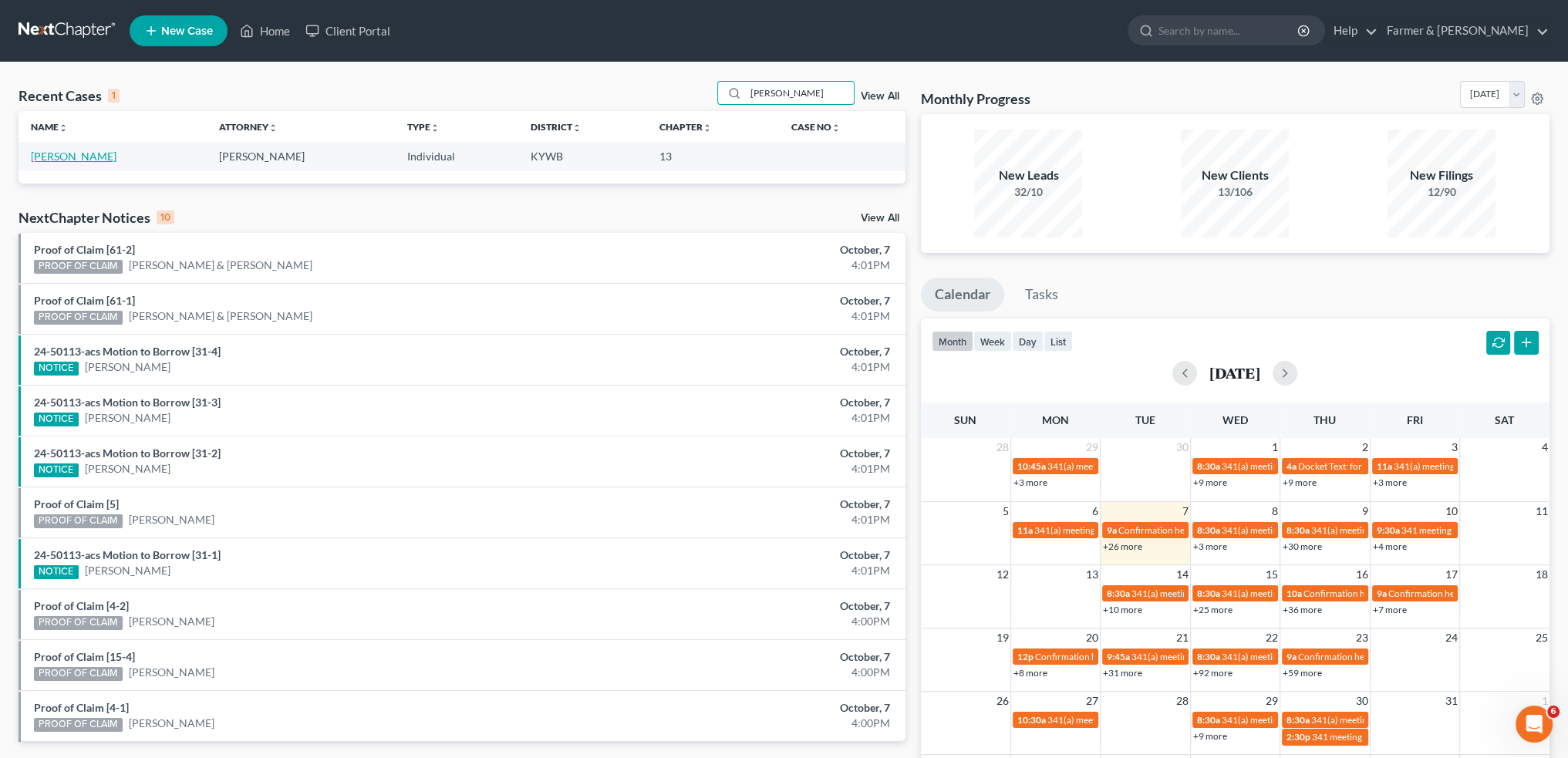
type input "[PERSON_NAME]"
click at [45, 159] on link "[PERSON_NAME]" at bounding box center [73, 156] width 85 height 13
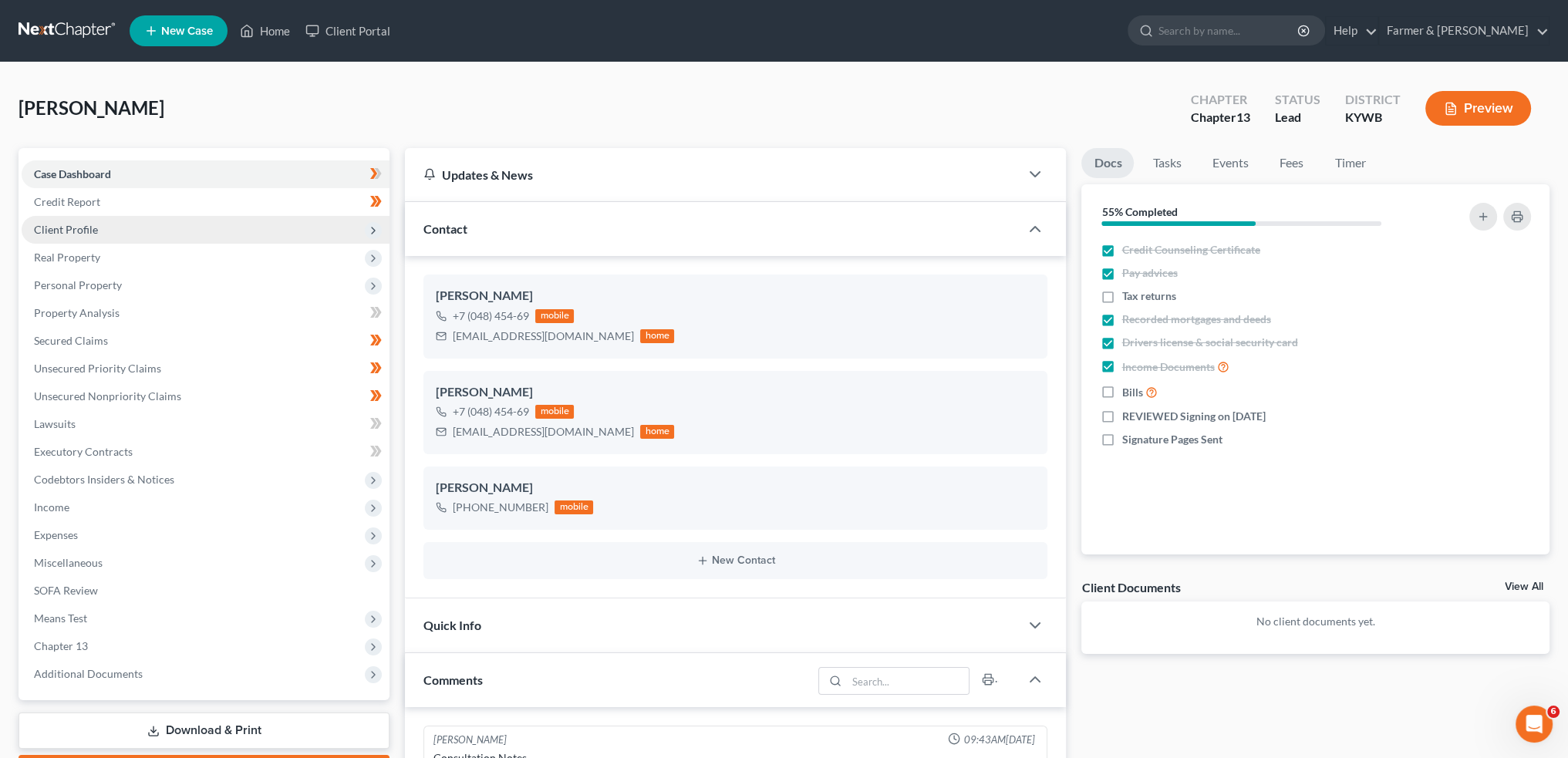
click at [92, 227] on span "Client Profile" at bounding box center [65, 229] width 64 height 13
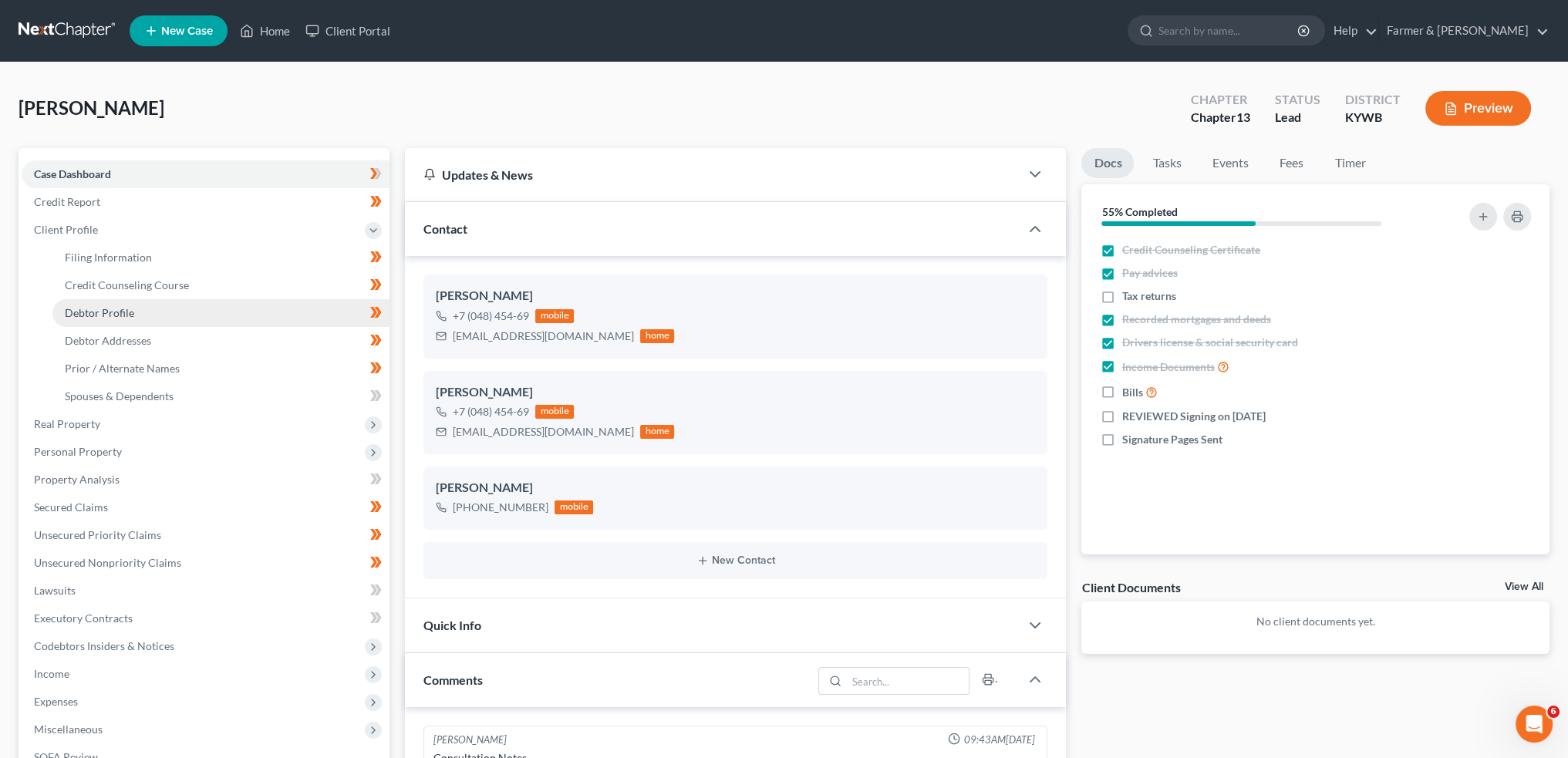
click at [101, 311] on span "Debtor Profile" at bounding box center [100, 313] width 69 height 13
select select "0"
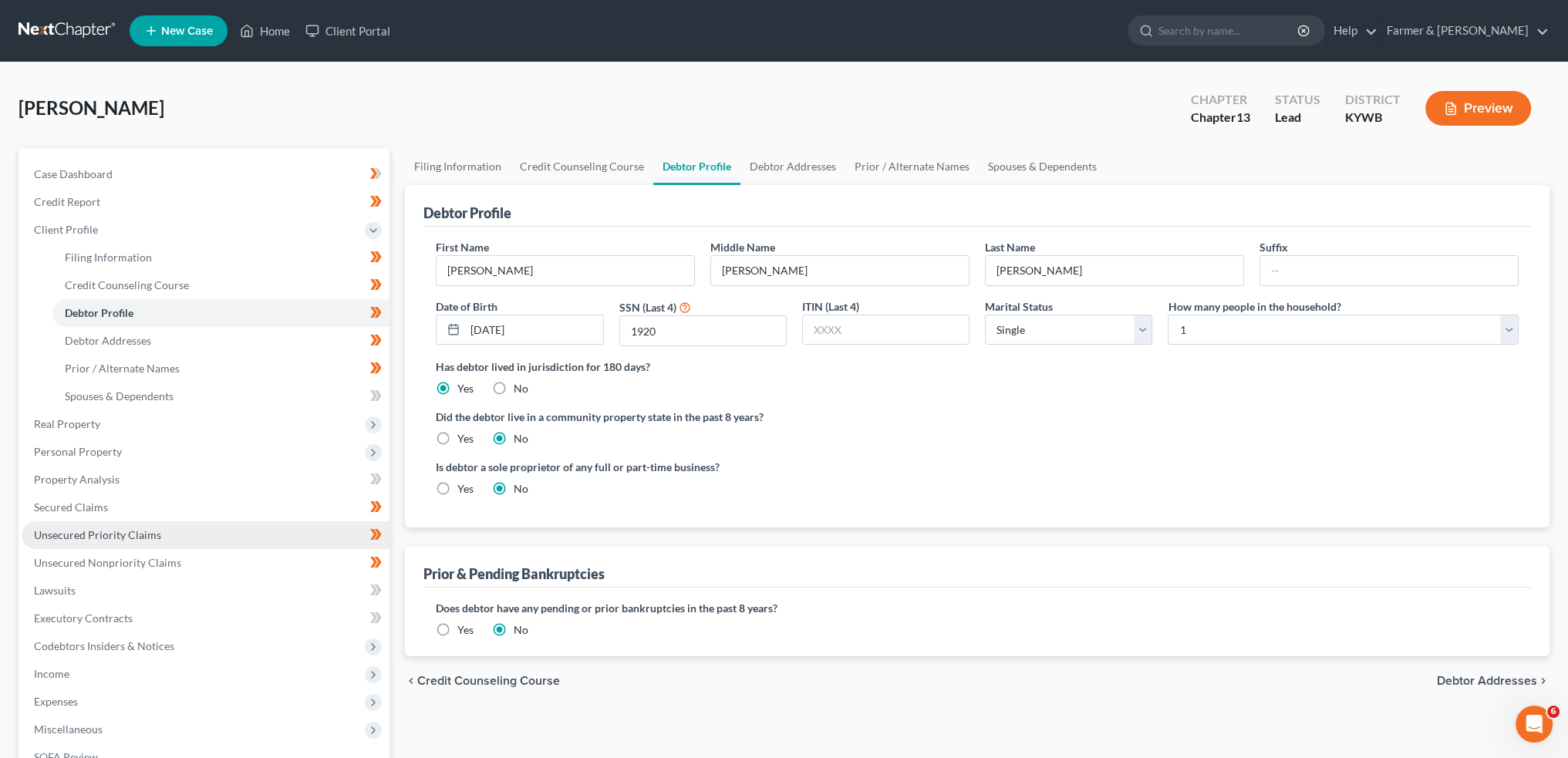
click at [101, 529] on span "Unsecured Priority Claims" at bounding box center [97, 535] width 128 height 13
